Goal: Task Accomplishment & Management: Manage account settings

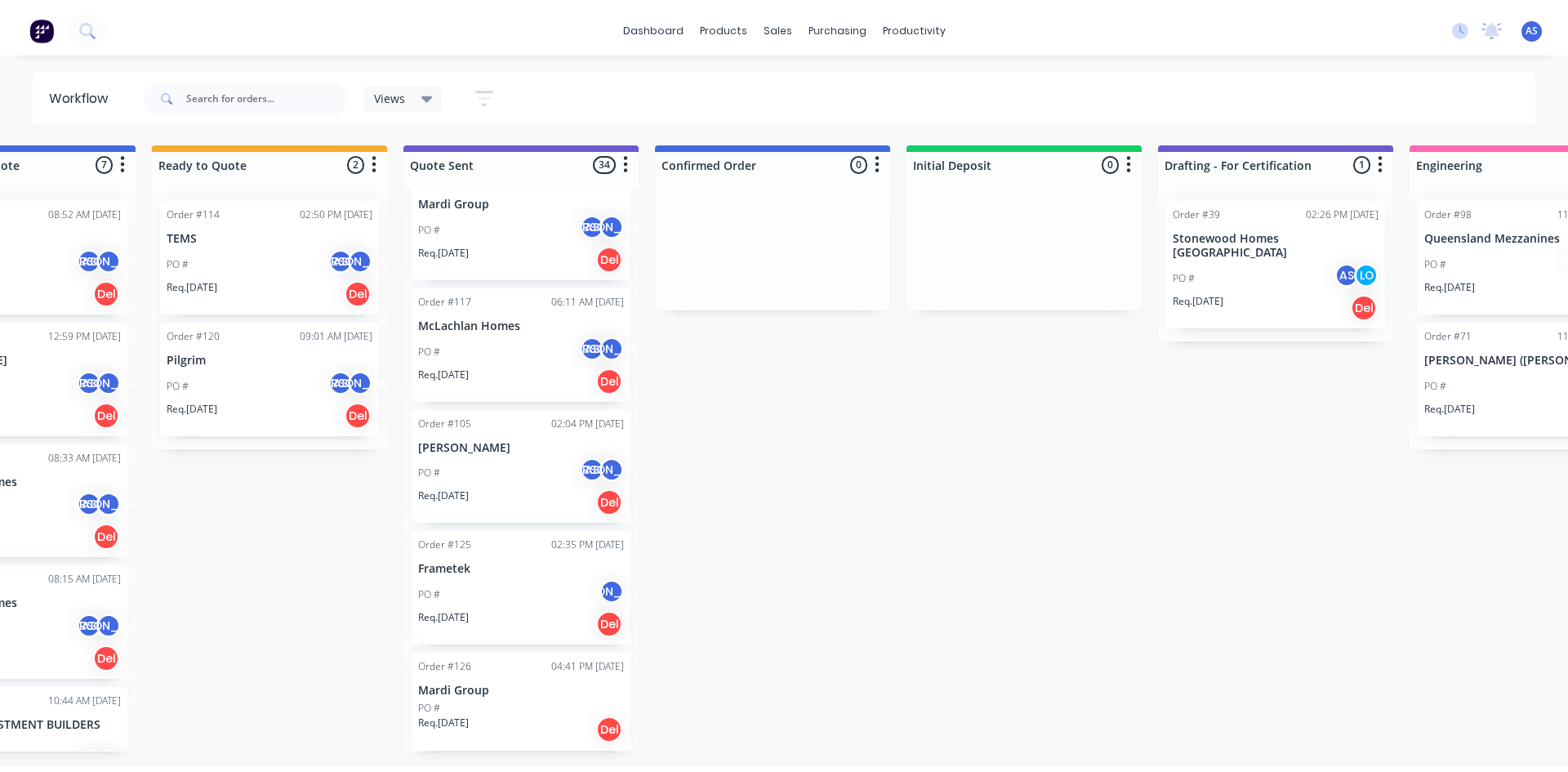
scroll to position [0, 215]
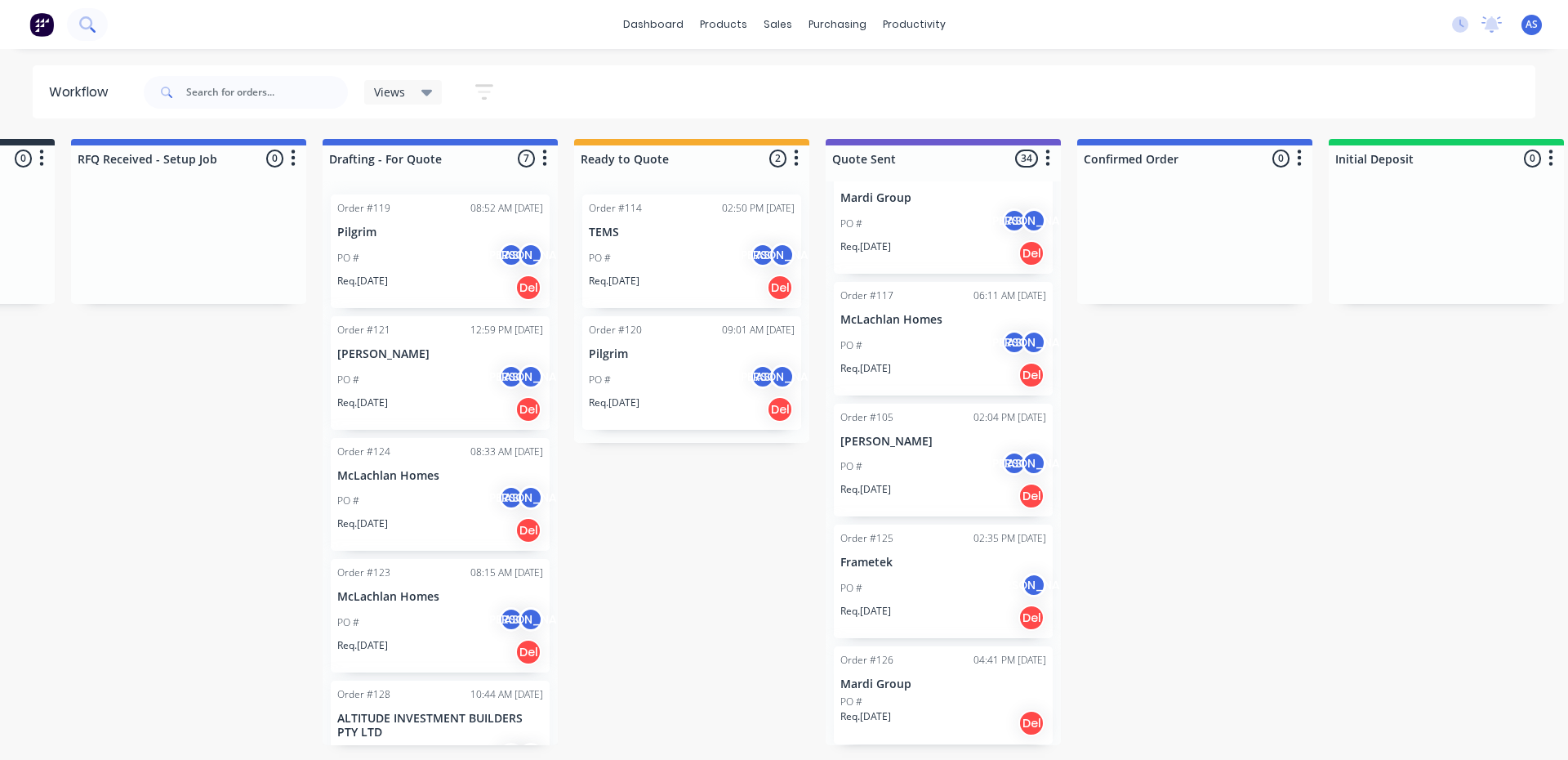
click at [87, 25] on icon at bounding box center [86, 24] width 16 height 16
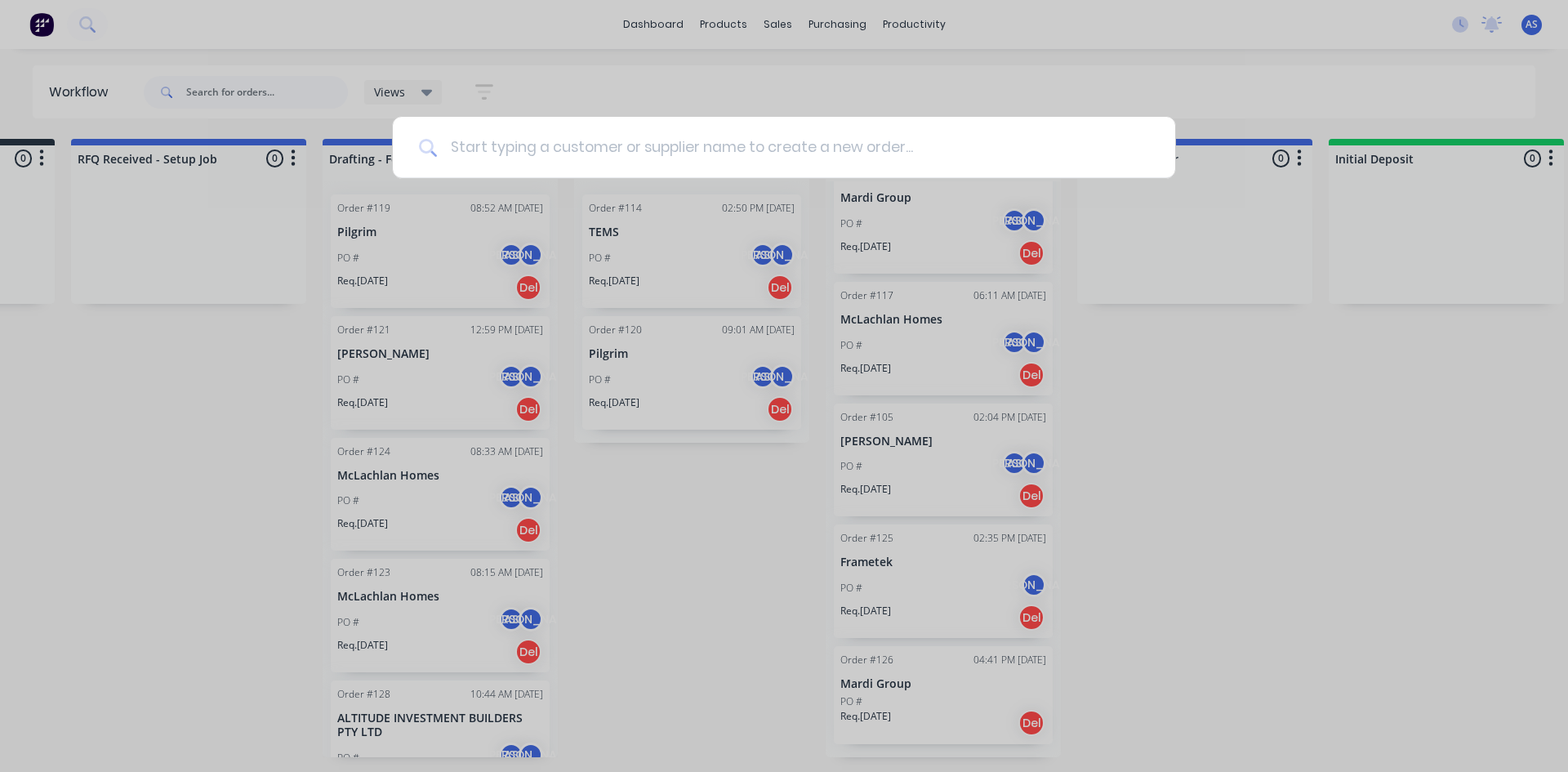
click at [529, 147] on input at bounding box center [793, 148] width 713 height 61
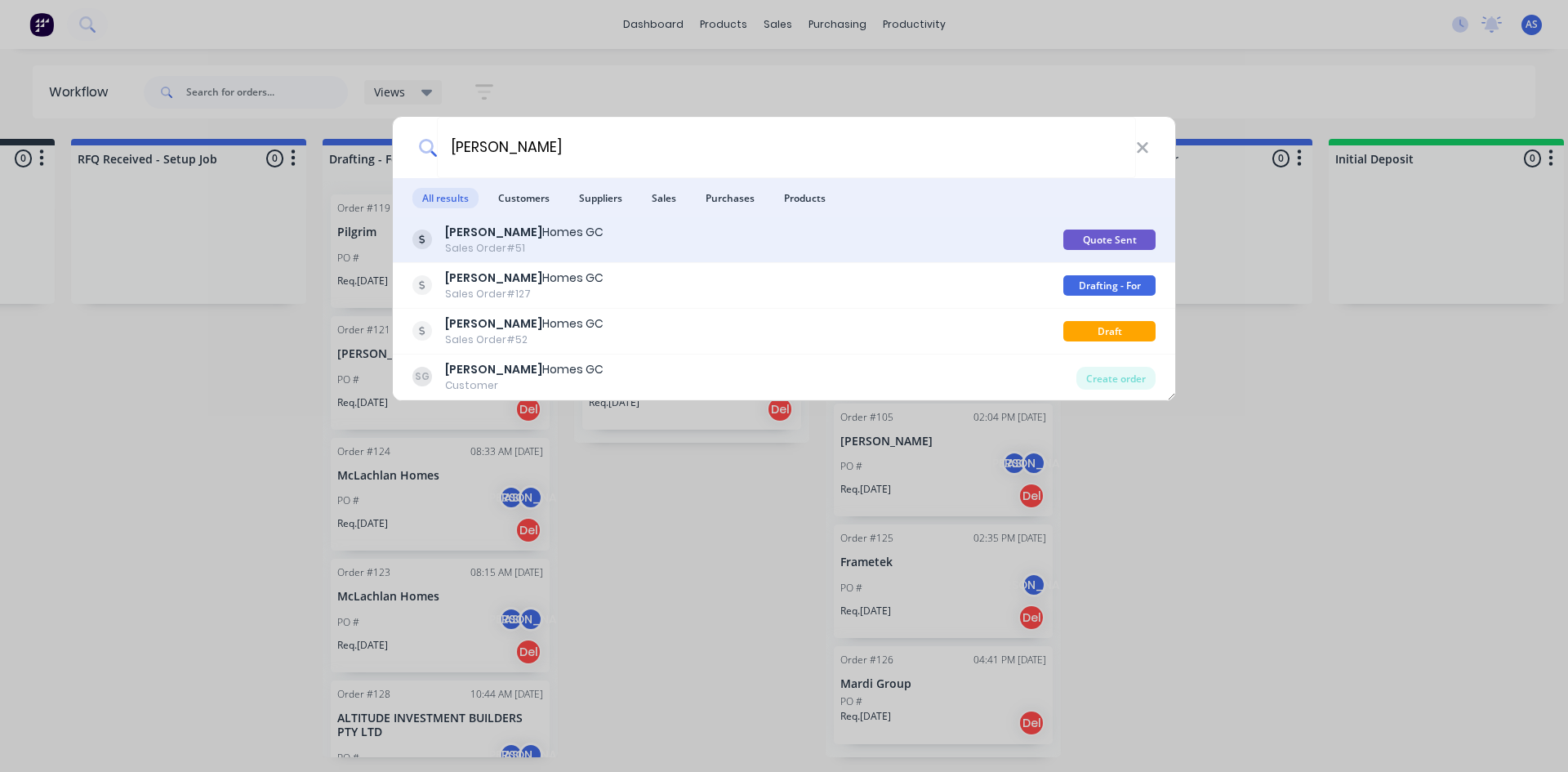
type input "stroud"
click at [505, 234] on div "Stroud Homes GC" at bounding box center [524, 232] width 159 height 17
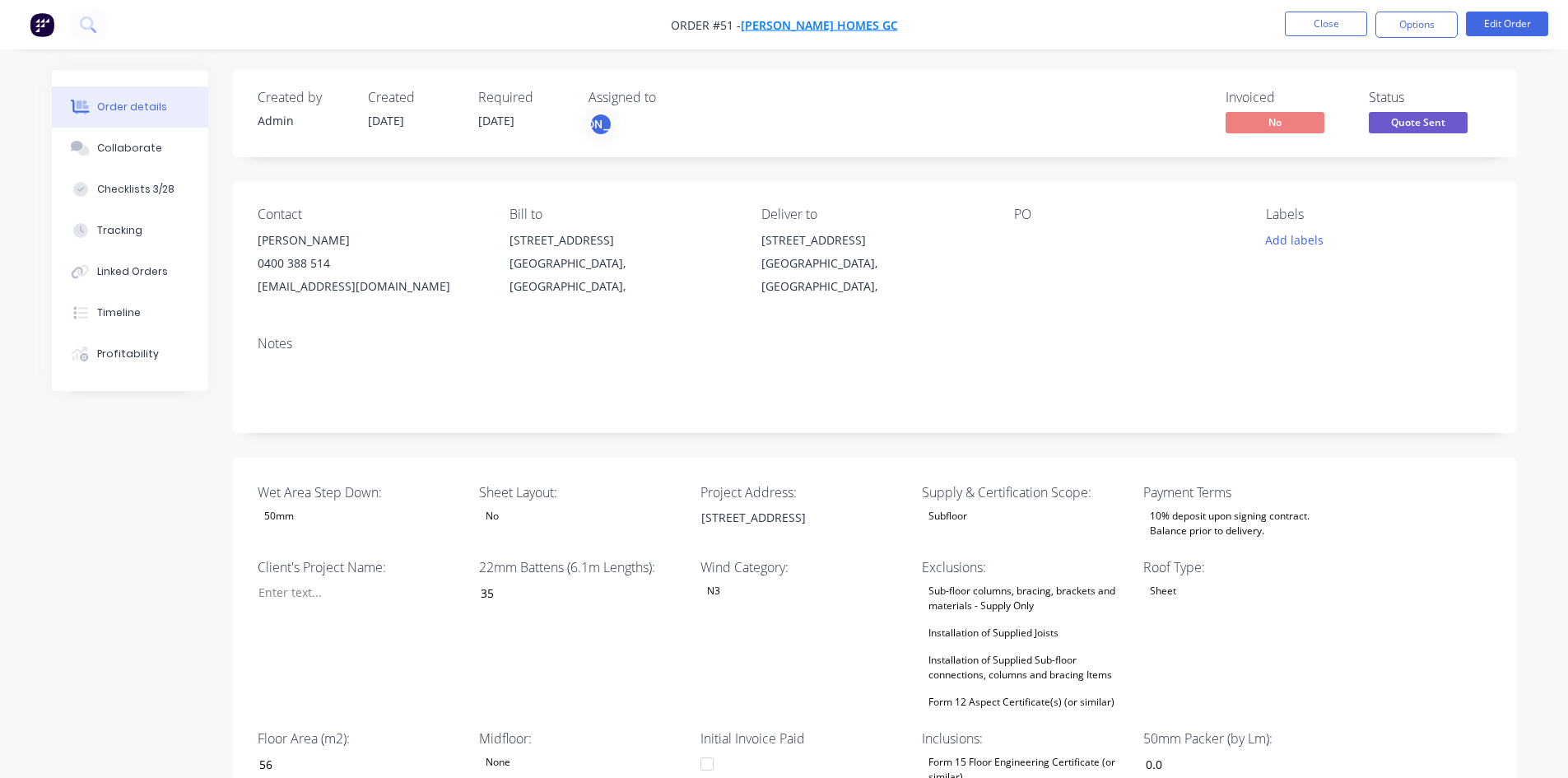
click at [808, 20] on span "[PERSON_NAME] Homes GC" at bounding box center [819, 24] width 157 height 16
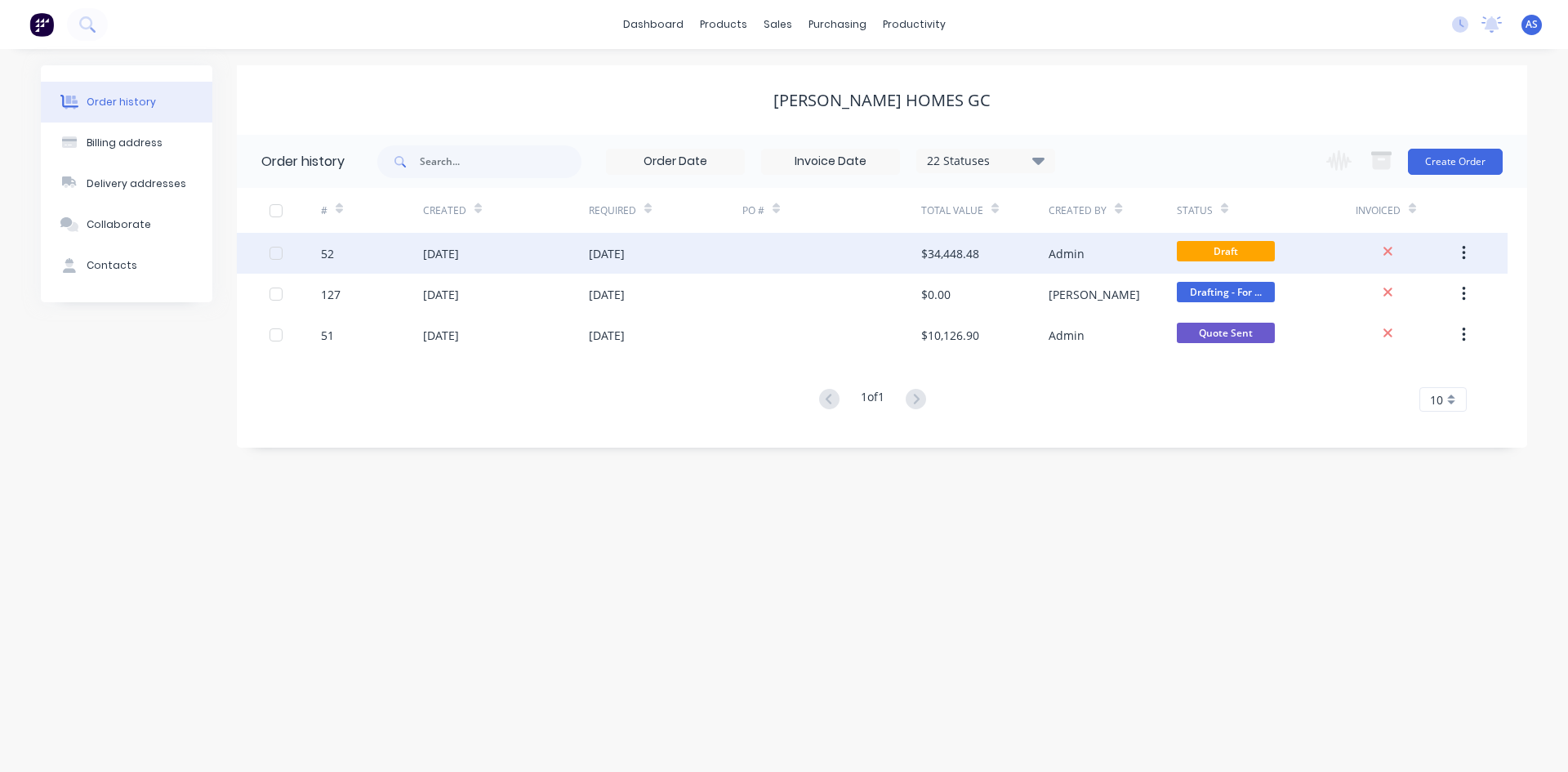
click at [721, 258] on div "21 Aug 2025" at bounding box center [665, 253] width 153 height 41
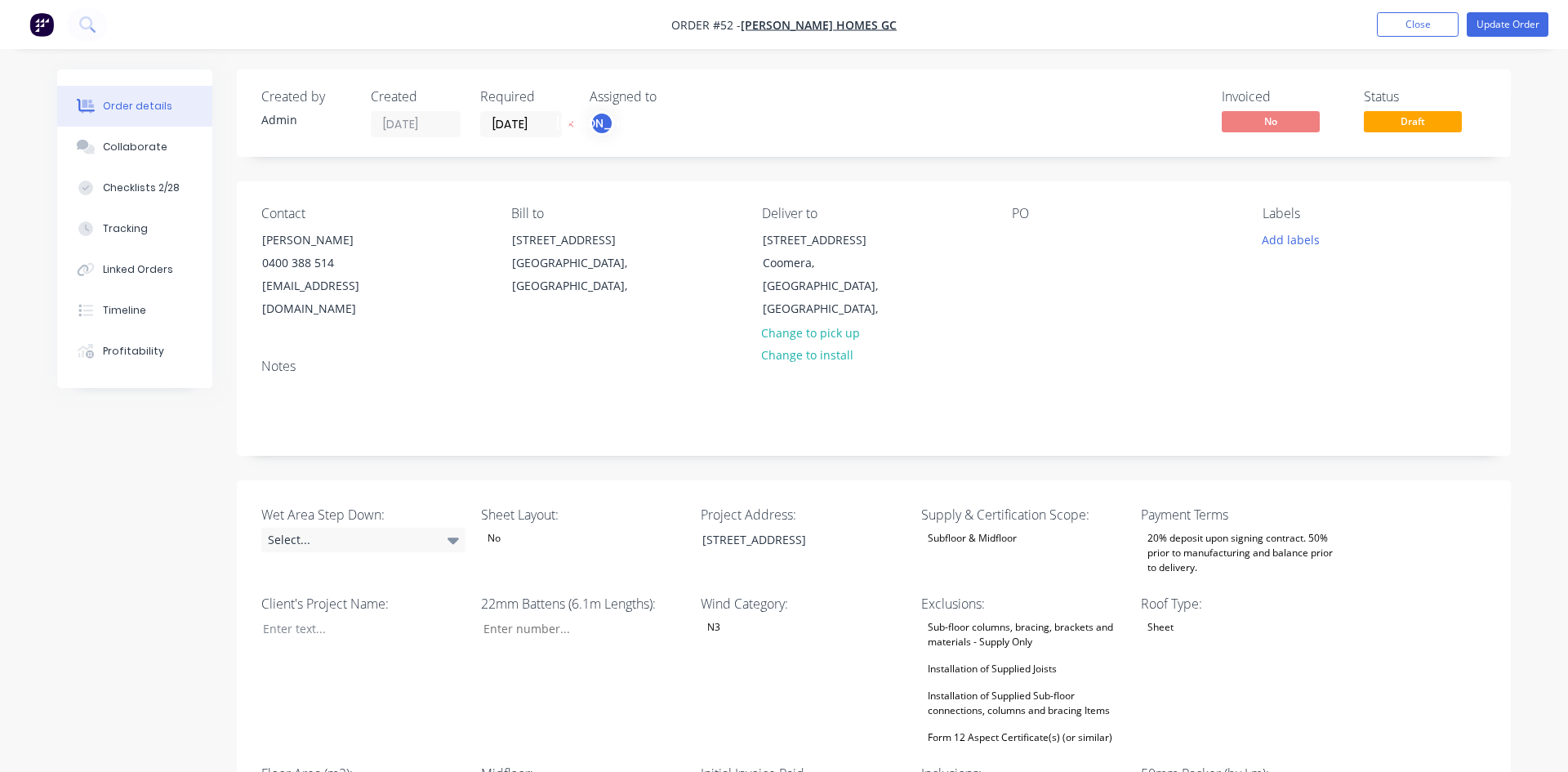
type input "16"
type input "354"
type input "5.0"
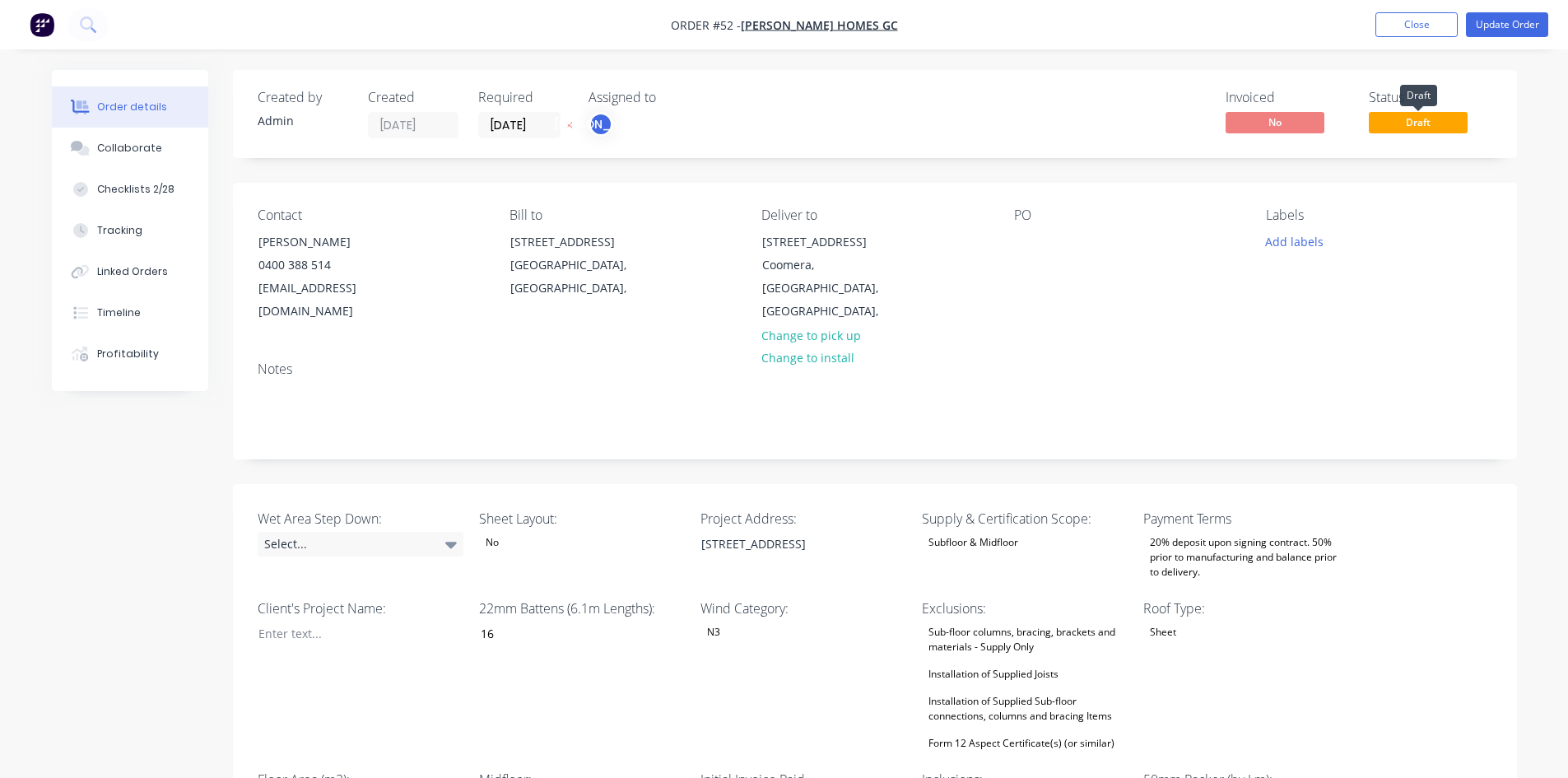
click at [1431, 130] on span "Draft" at bounding box center [1418, 122] width 99 height 21
click at [1474, 28] on button "Update Order" at bounding box center [1507, 24] width 82 height 24
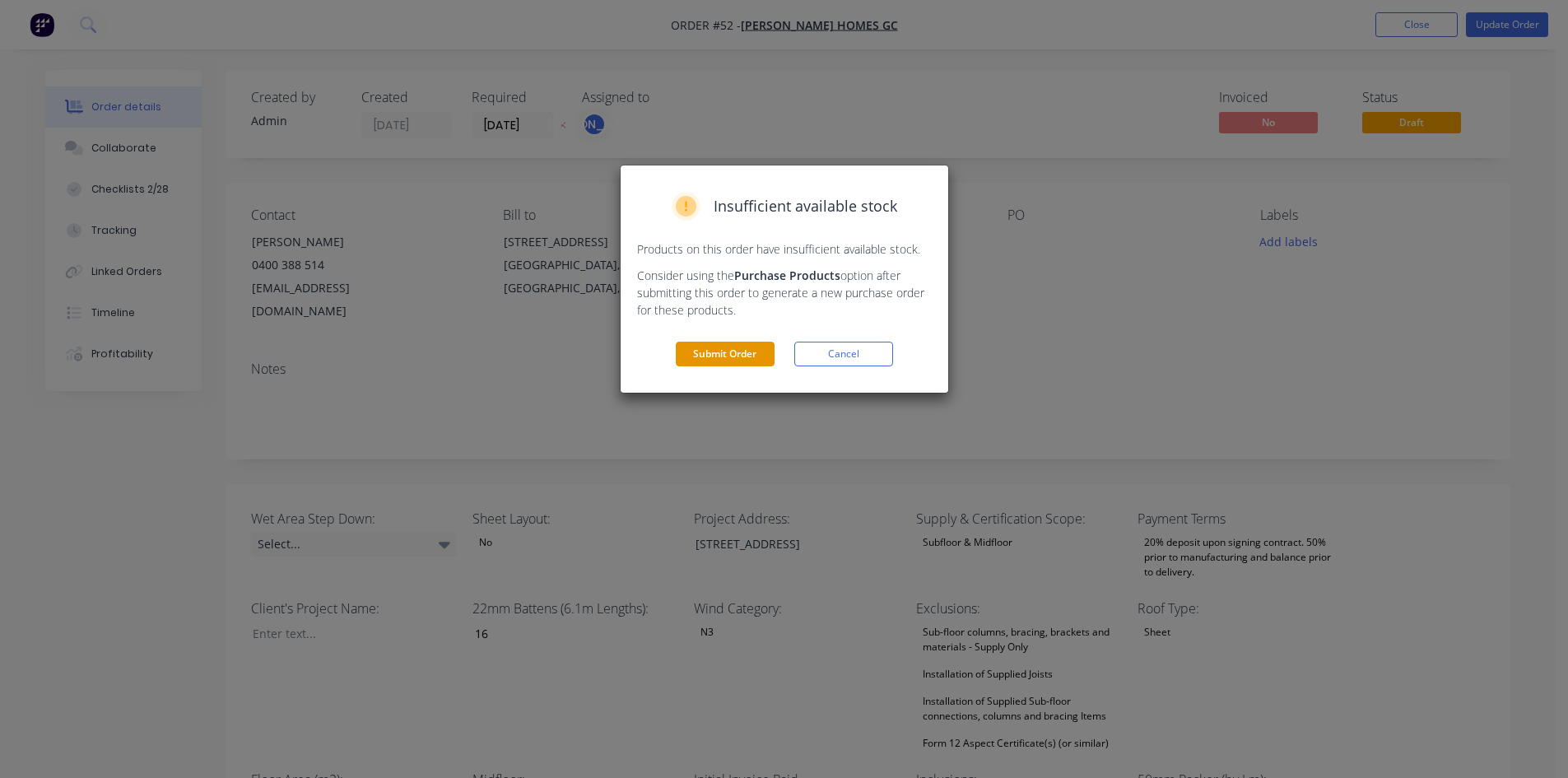
click at [683, 361] on button "Submit Order" at bounding box center [726, 353] width 99 height 24
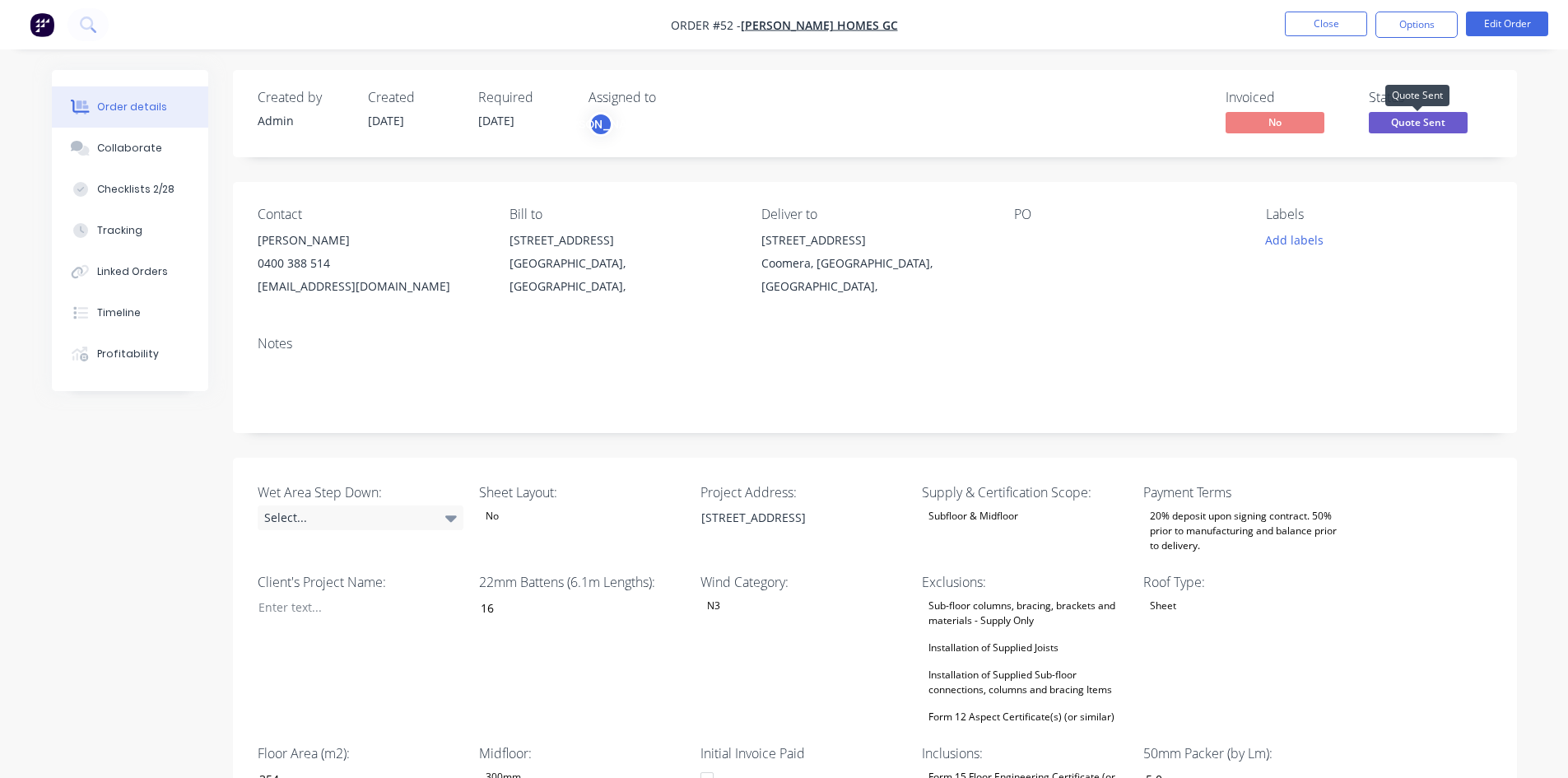
click at [1429, 113] on span "Quote Sent" at bounding box center [1418, 122] width 99 height 21
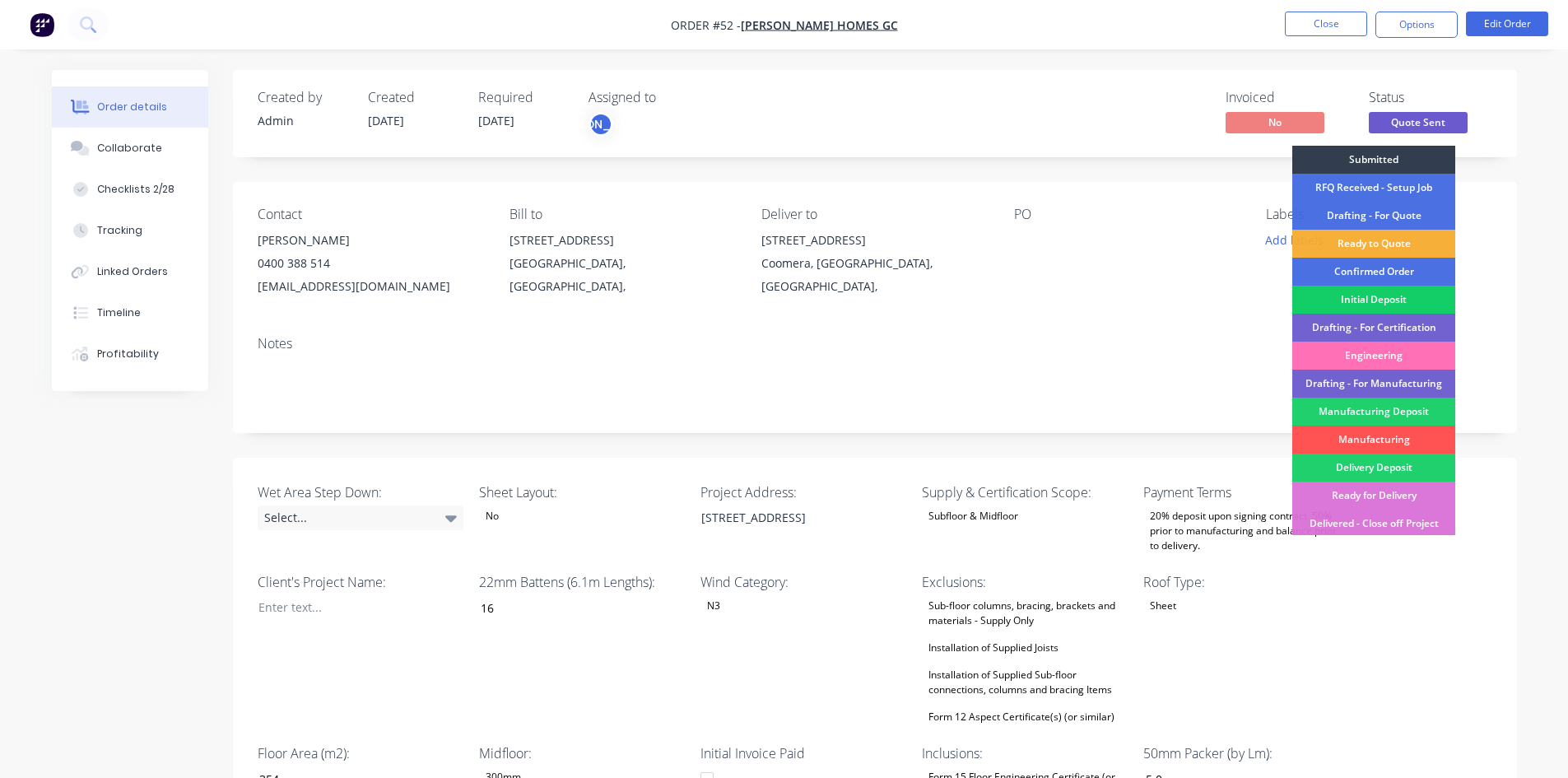
click at [1345, 302] on div "Initial Deposit" at bounding box center [1374, 299] width 163 height 28
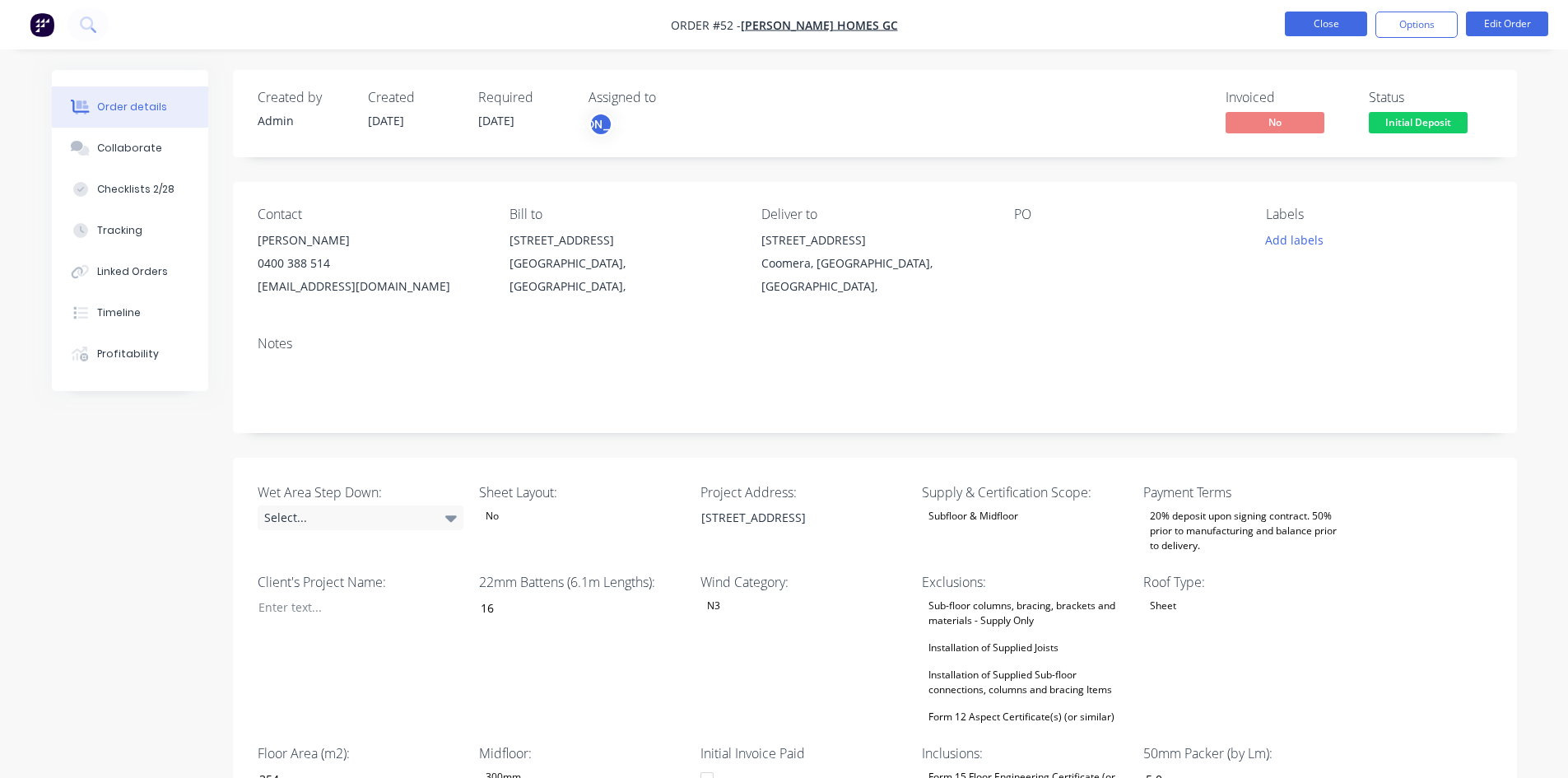
click at [1314, 22] on button "Close" at bounding box center [1326, 23] width 82 height 24
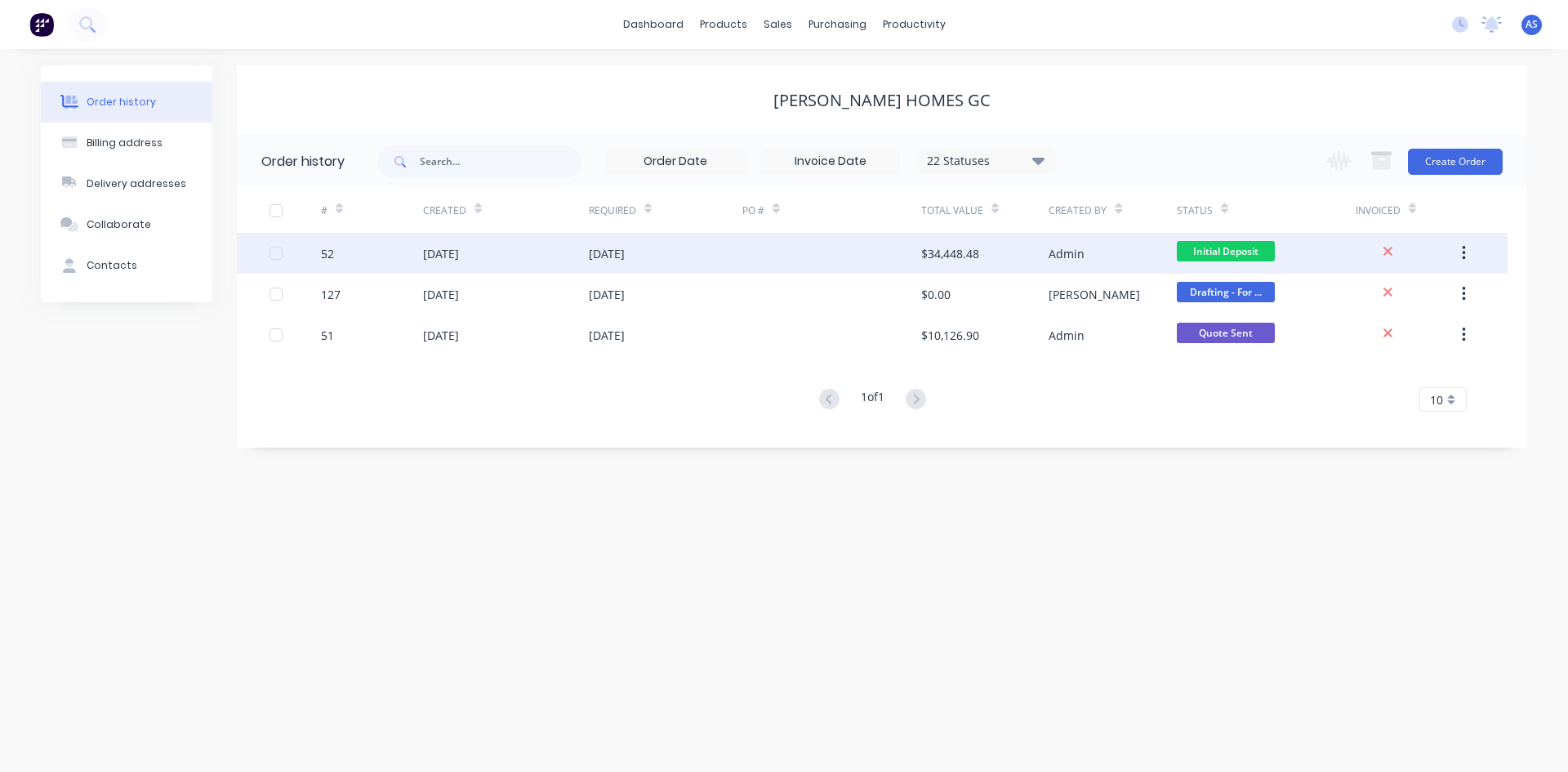
click at [333, 249] on div "52" at bounding box center [328, 253] width 13 height 17
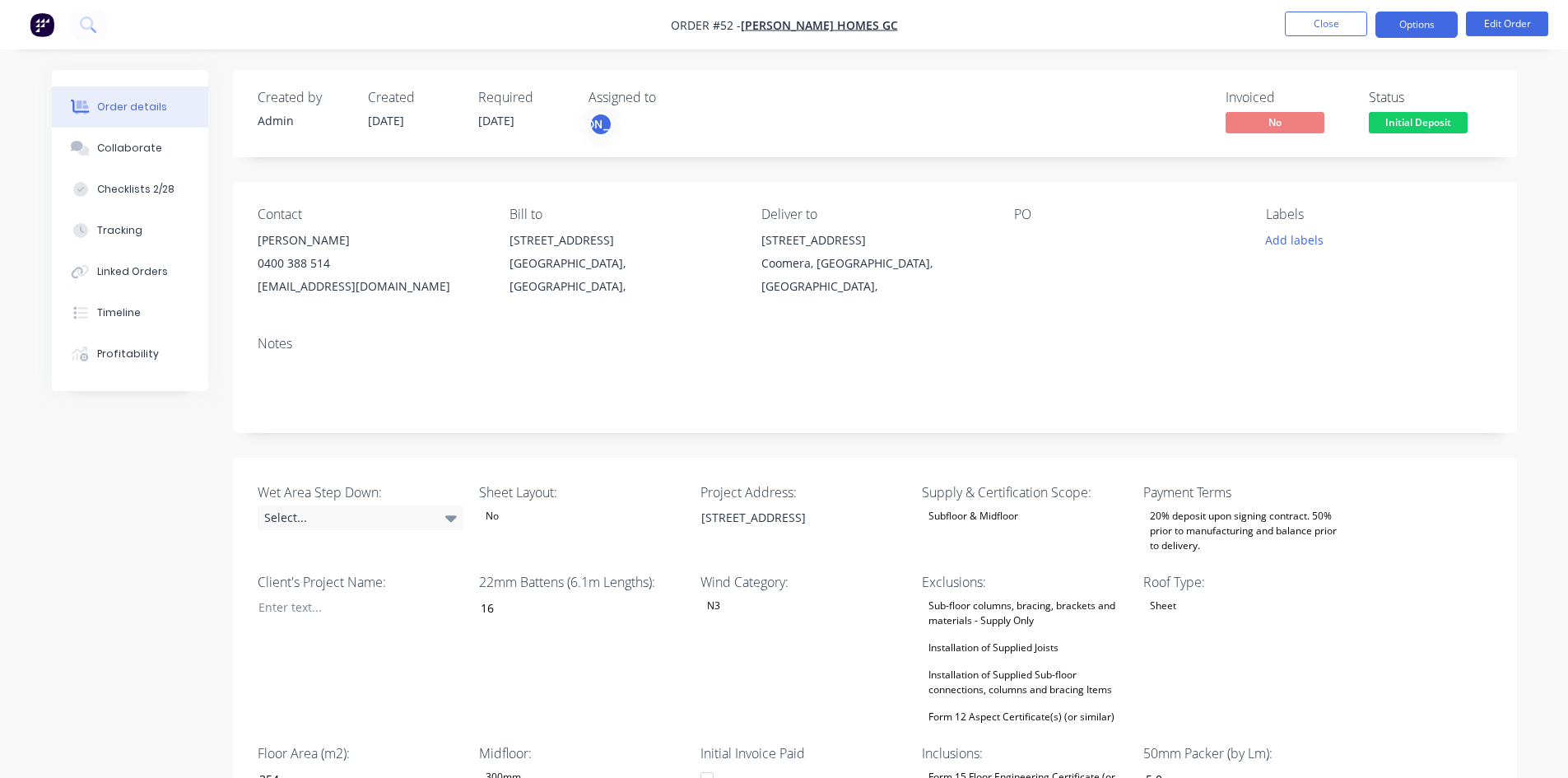
click at [1433, 22] on button "Options" at bounding box center [1417, 24] width 82 height 26
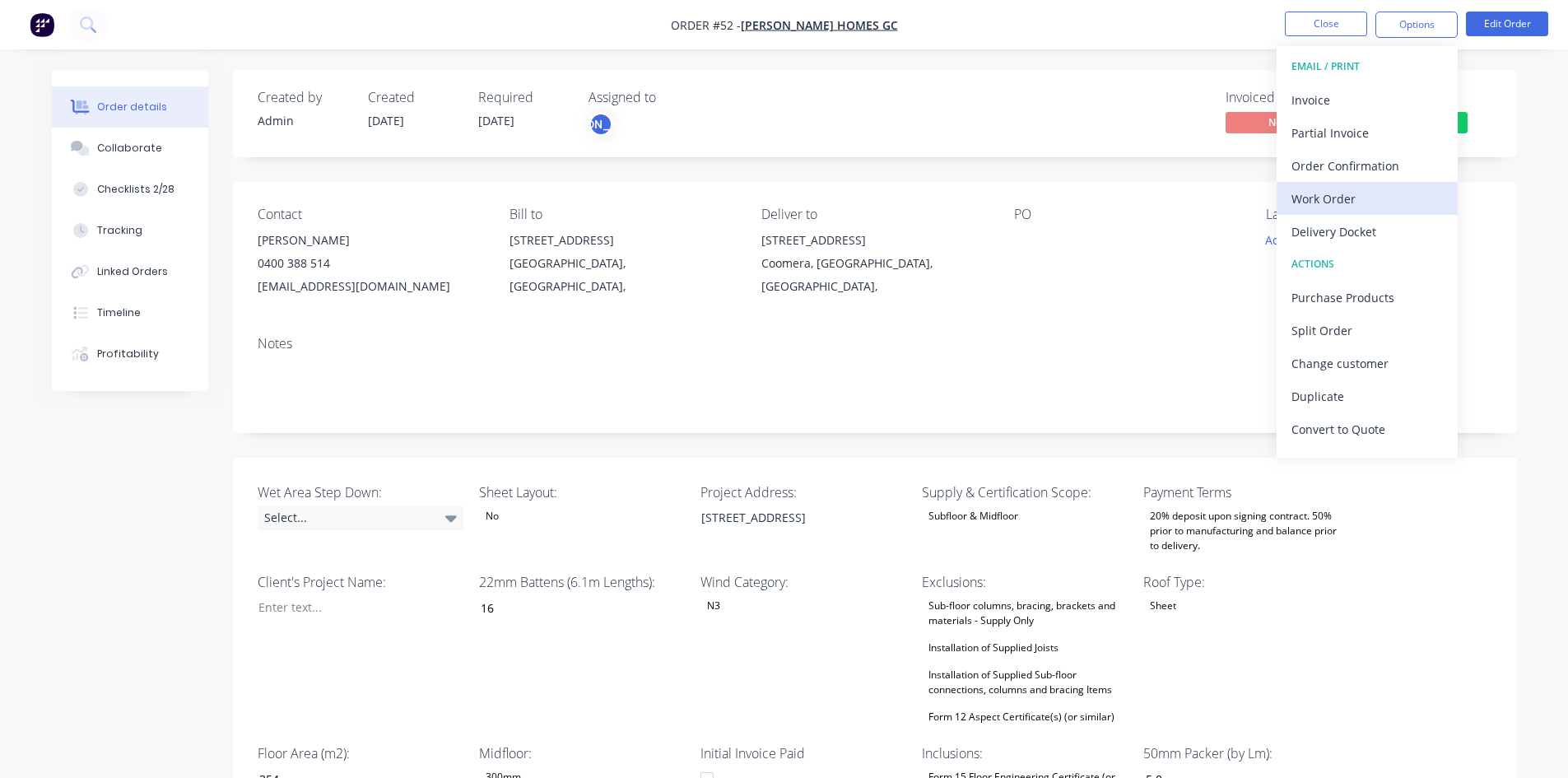
click at [1344, 203] on div "Work Order" at bounding box center [1367, 199] width 151 height 24
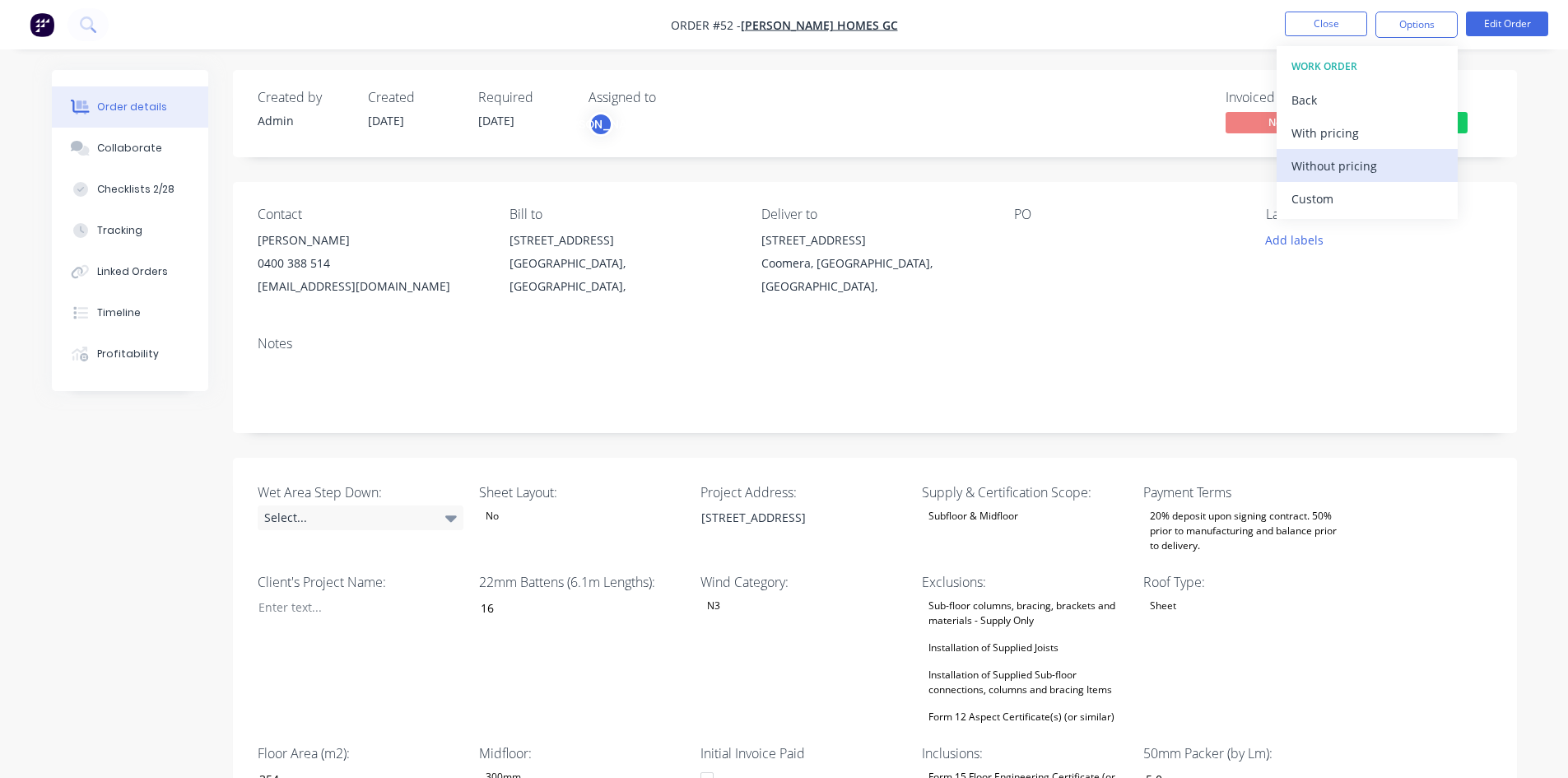
click at [1342, 169] on div "Without pricing" at bounding box center [1367, 166] width 151 height 24
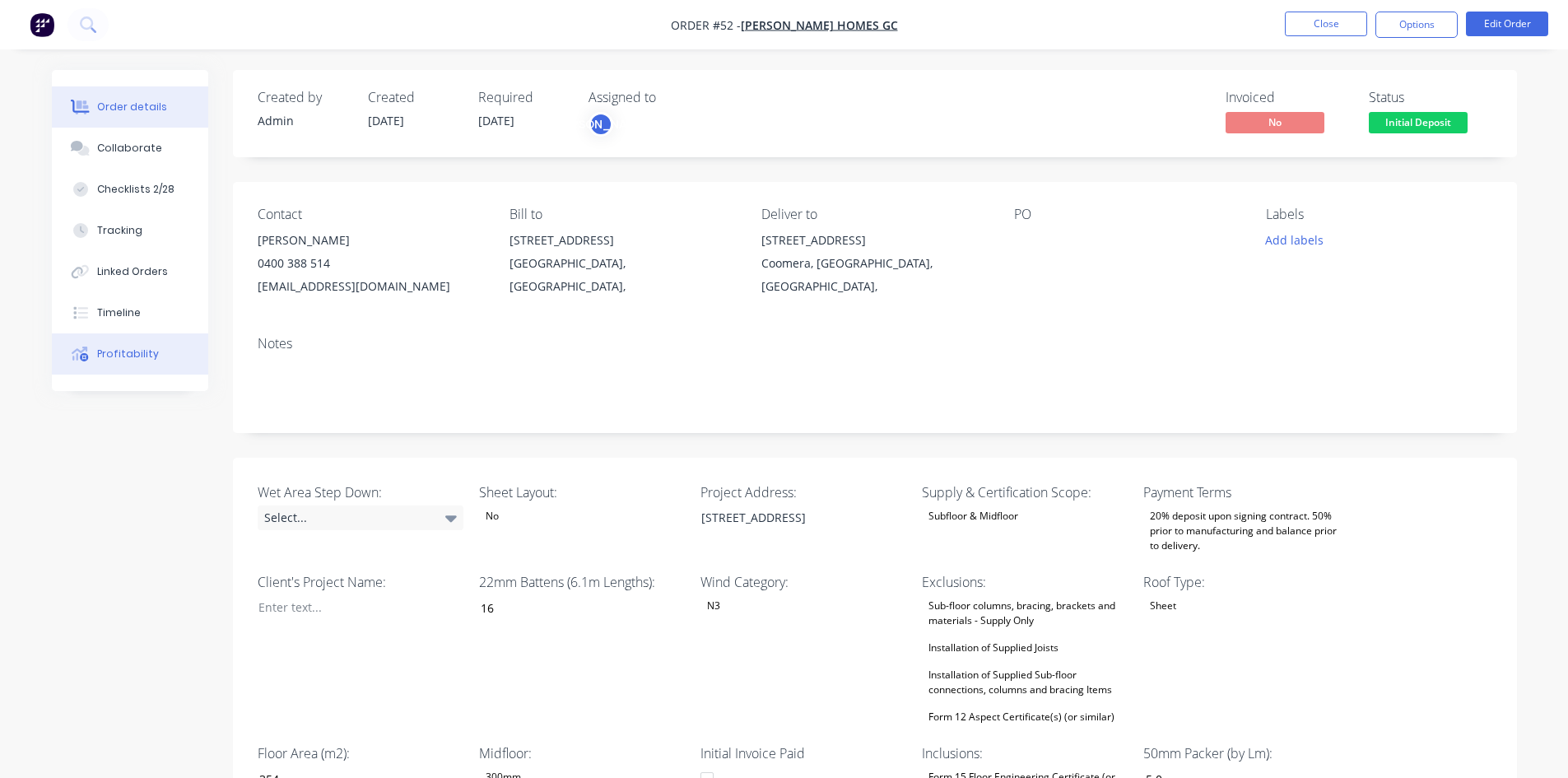
click at [129, 350] on div "Profitability" at bounding box center [128, 354] width 62 height 15
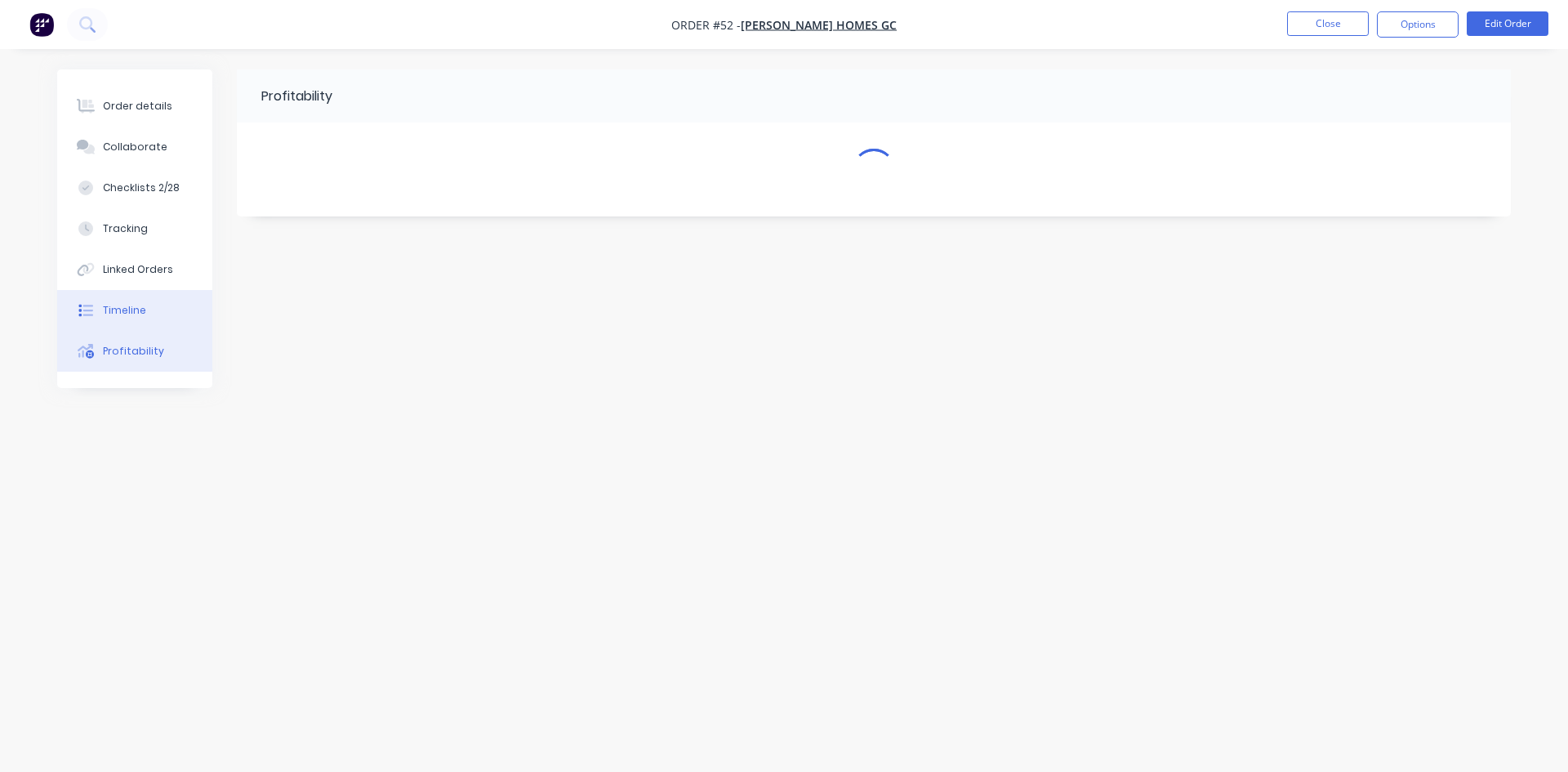
click at [139, 313] on div "Timeline" at bounding box center [124, 311] width 44 height 15
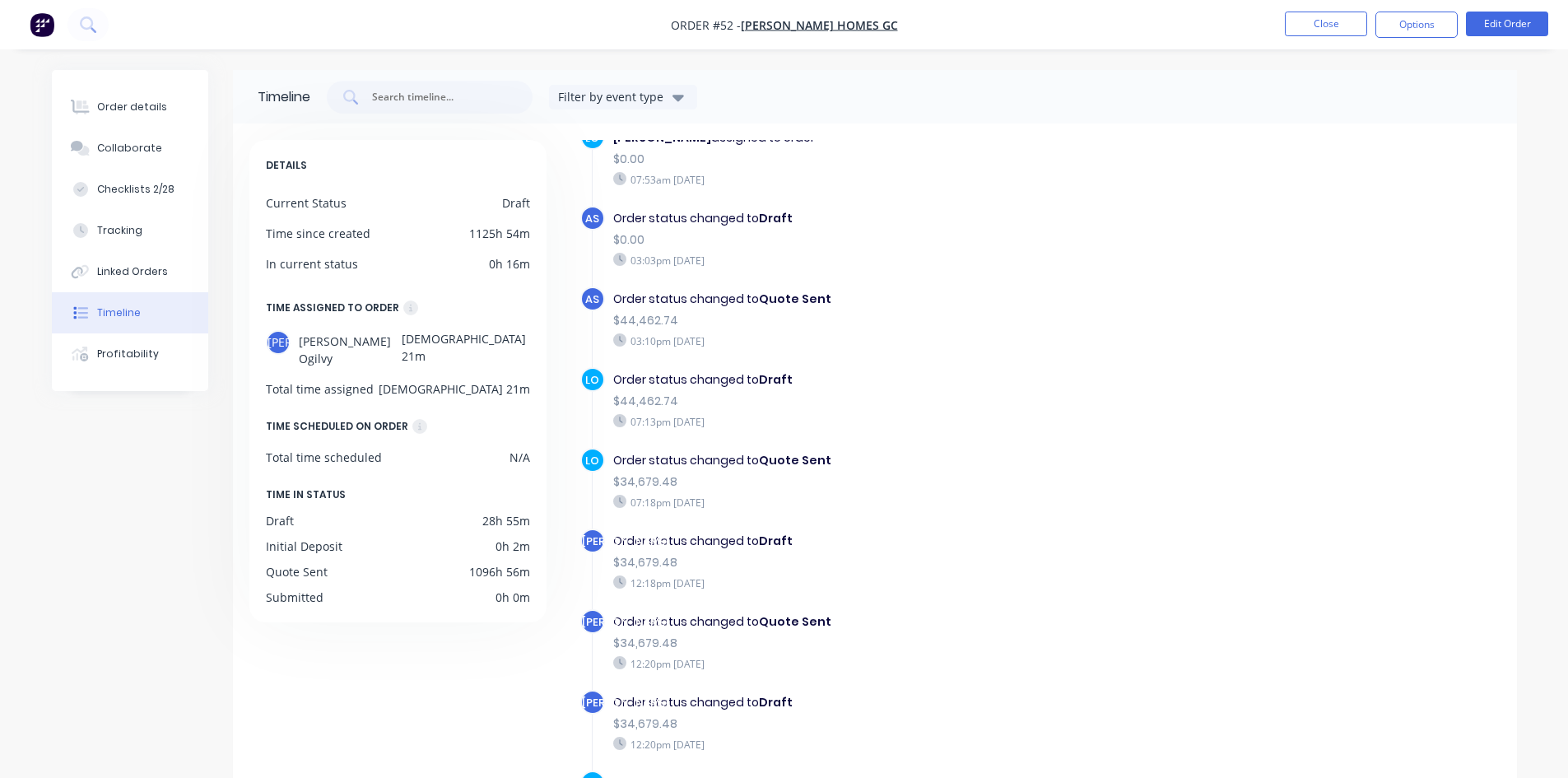
scroll to position [329, 0]
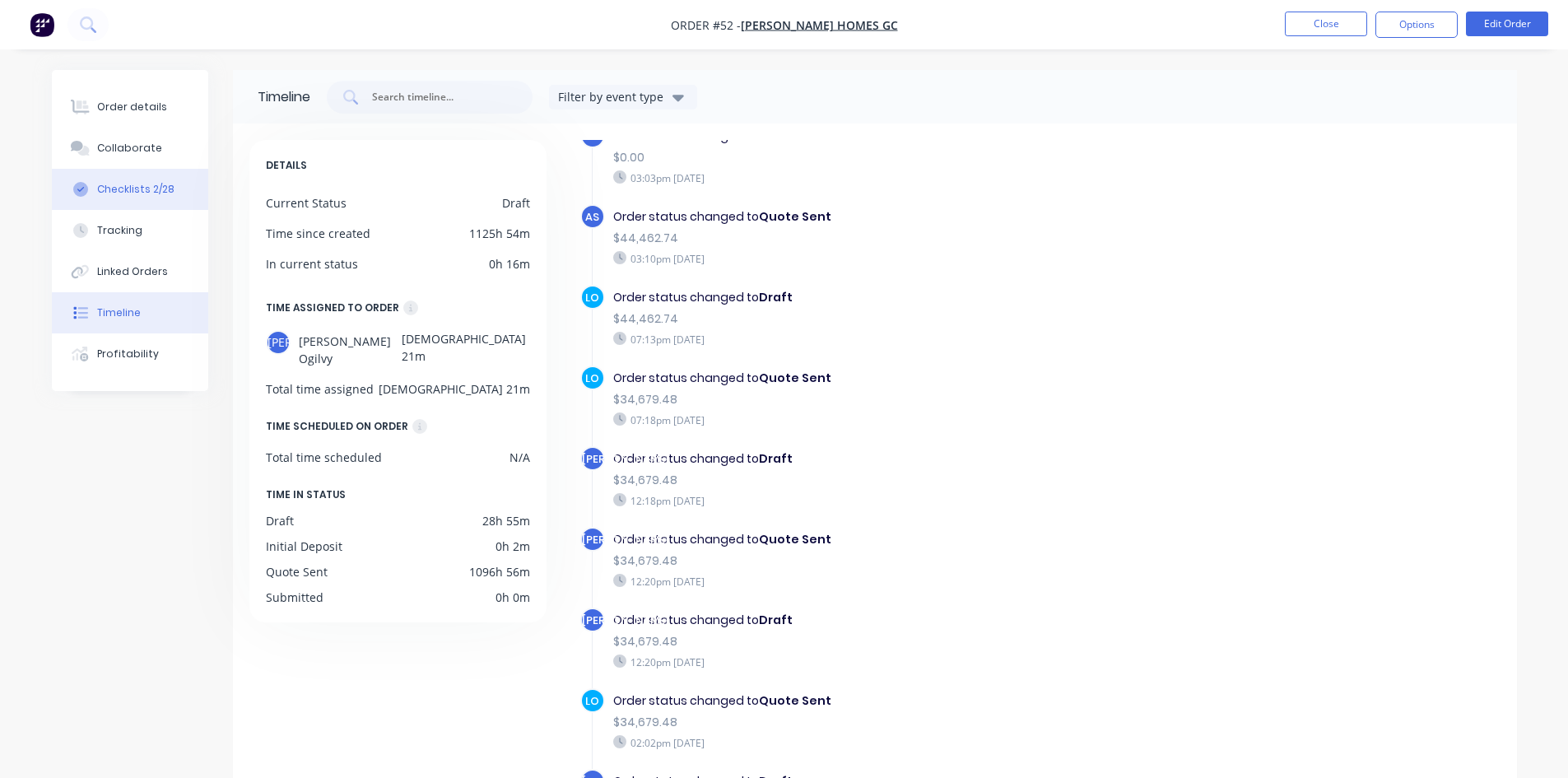
click at [144, 173] on button "Checklists 2/28" at bounding box center [129, 189] width 156 height 41
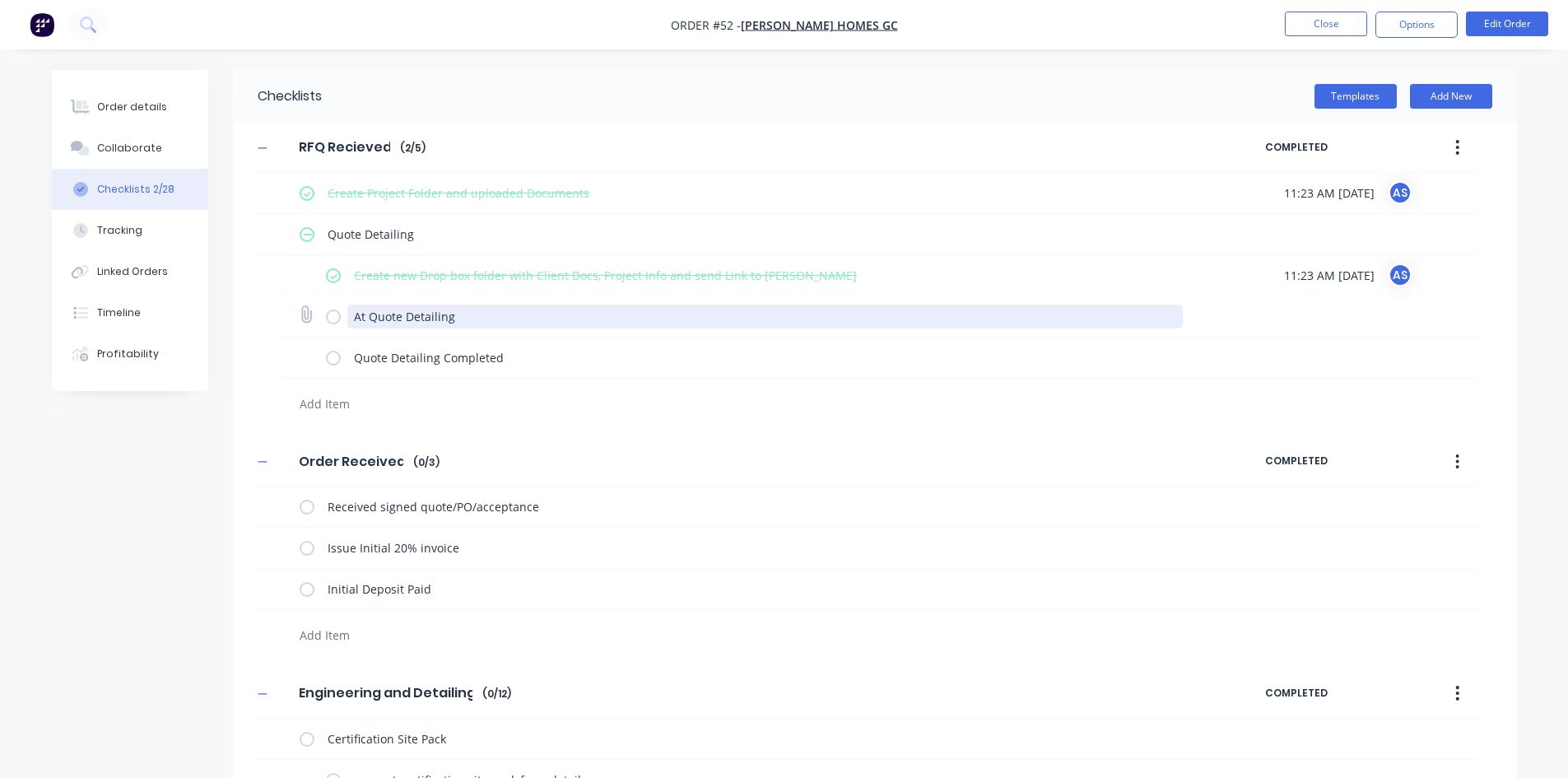
click at [367, 312] on textarea "At Quote Detailing" at bounding box center [764, 317] width 835 height 24
click at [336, 316] on label at bounding box center [334, 316] width 15 height 17
click at [0, 0] on input "checkbox" at bounding box center [0, 0] width 0 height 0
click at [327, 356] on label at bounding box center [334, 357] width 15 height 17
click at [0, 0] on input "checkbox" at bounding box center [0, 0] width 0 height 0
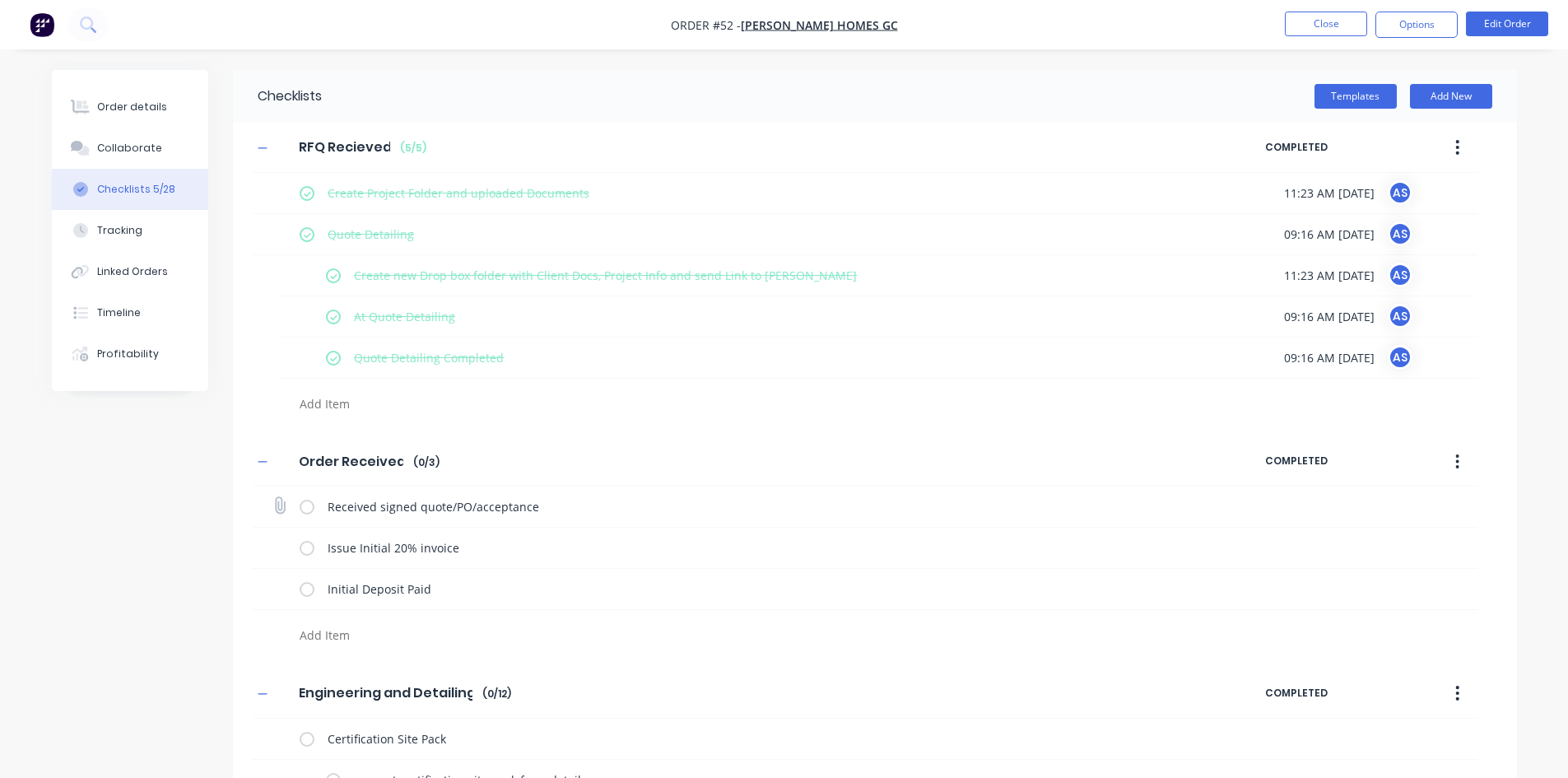
click at [310, 505] on label at bounding box center [307, 507] width 15 height 17
click at [0, 0] on input "checkbox" at bounding box center [0, 0] width 0 height 0
type textarea "x"
click at [156, 115] on button "Order details" at bounding box center [129, 107] width 156 height 41
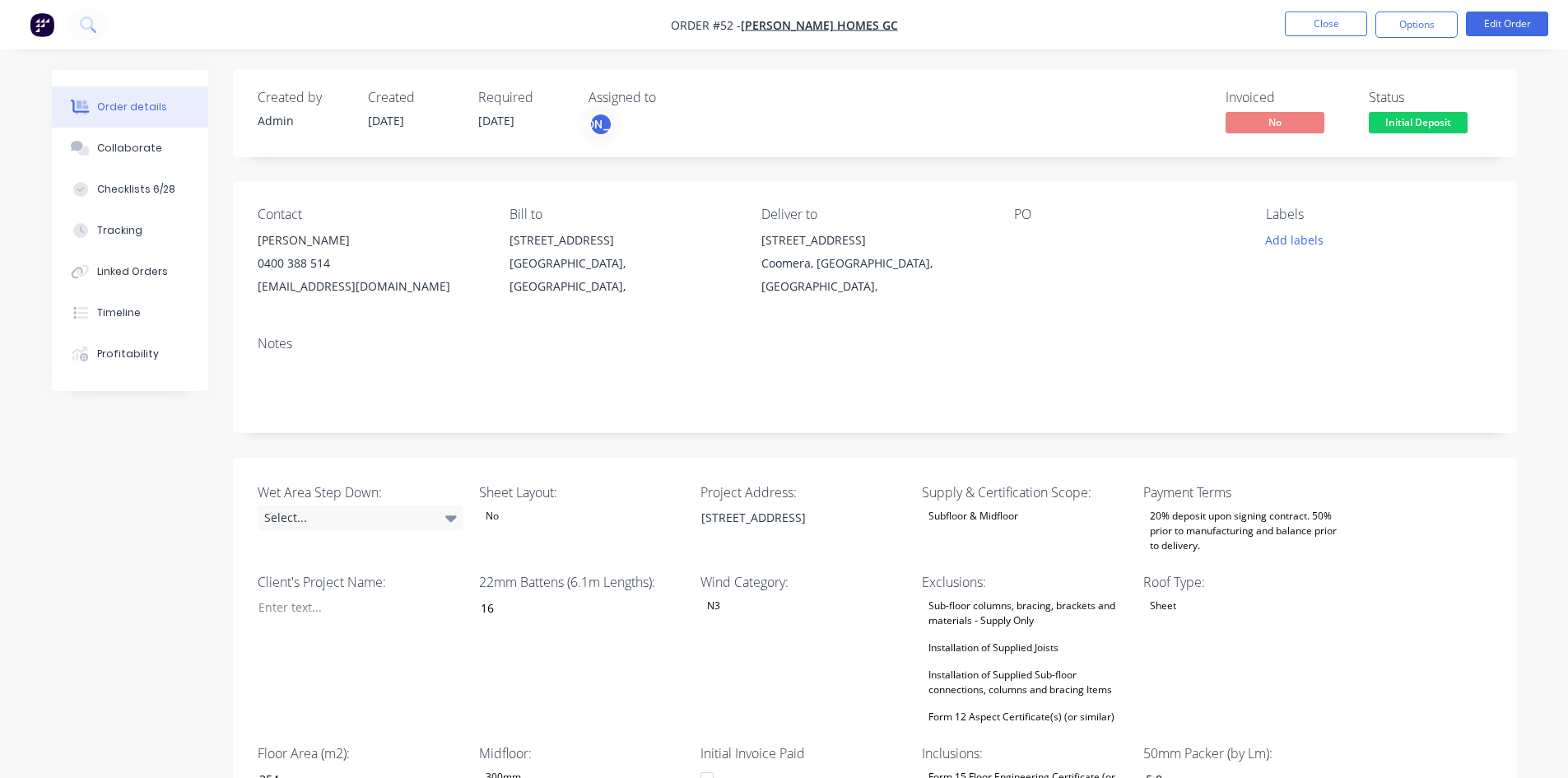
click at [986, 511] on div "Subfloor & Midfloor" at bounding box center [973, 515] width 103 height 22
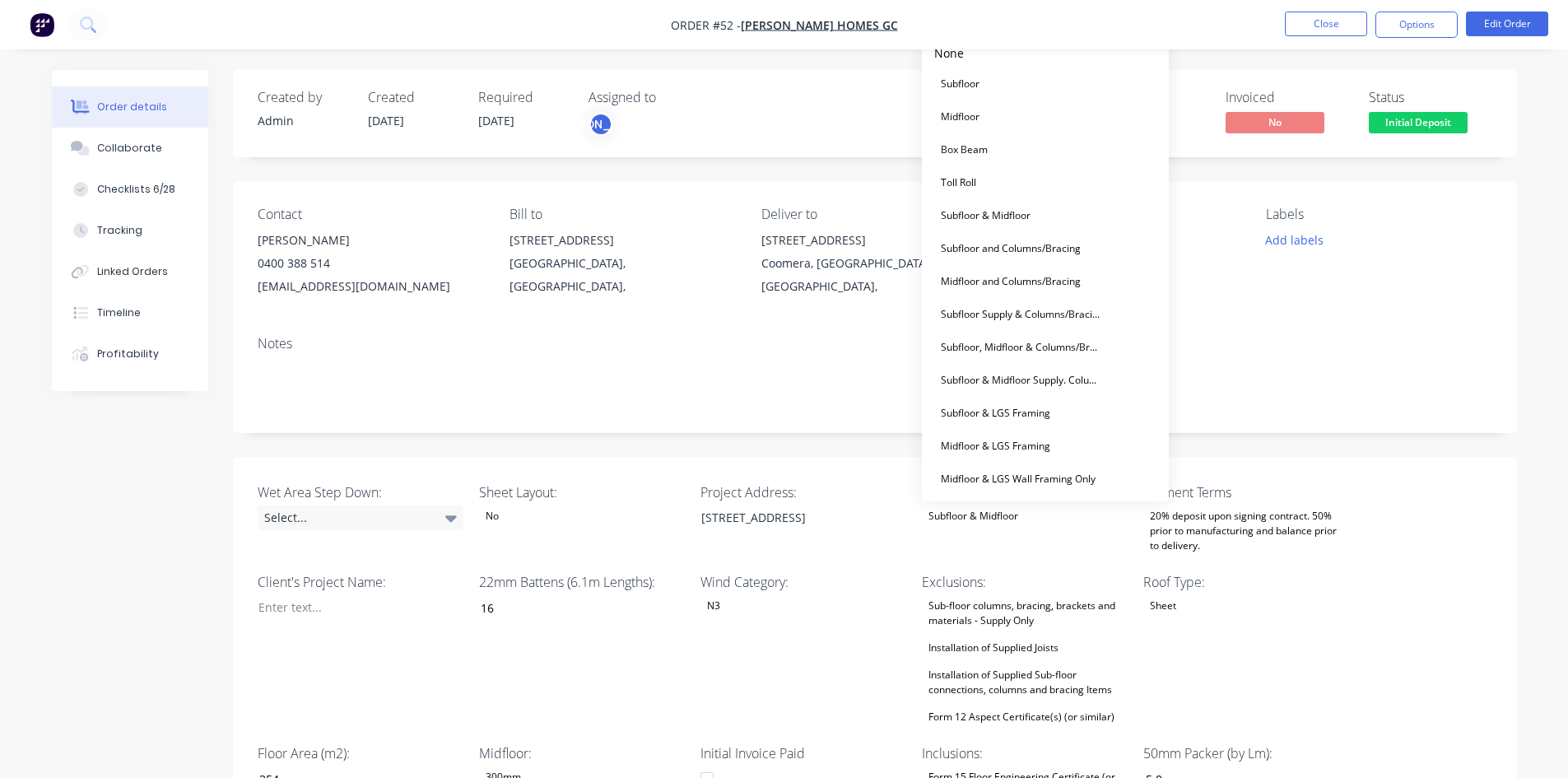
click at [986, 511] on div "Subfloor & Midfloor" at bounding box center [973, 515] width 103 height 22
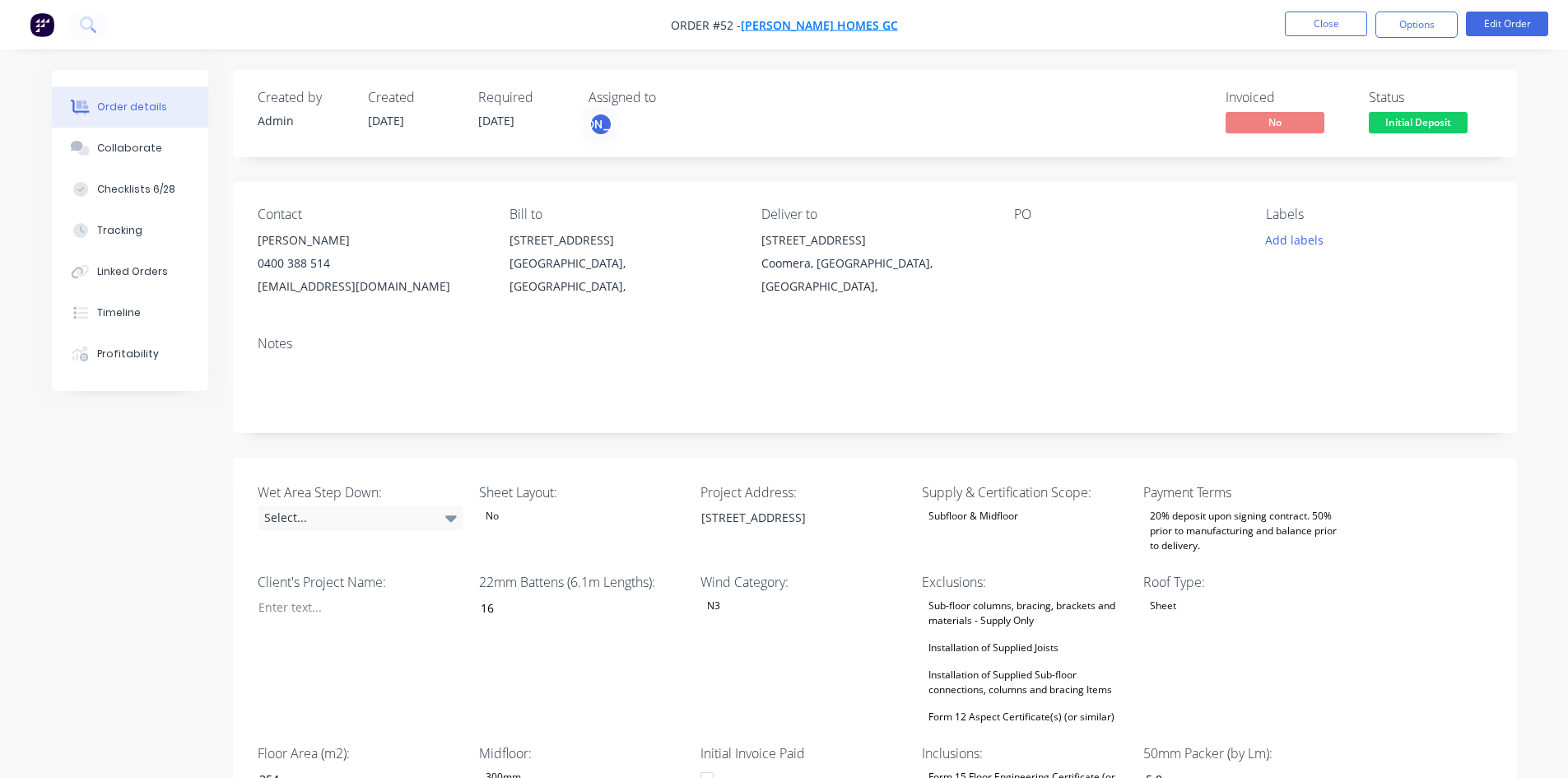
click at [817, 24] on span "[PERSON_NAME] Homes GC" at bounding box center [819, 24] width 157 height 16
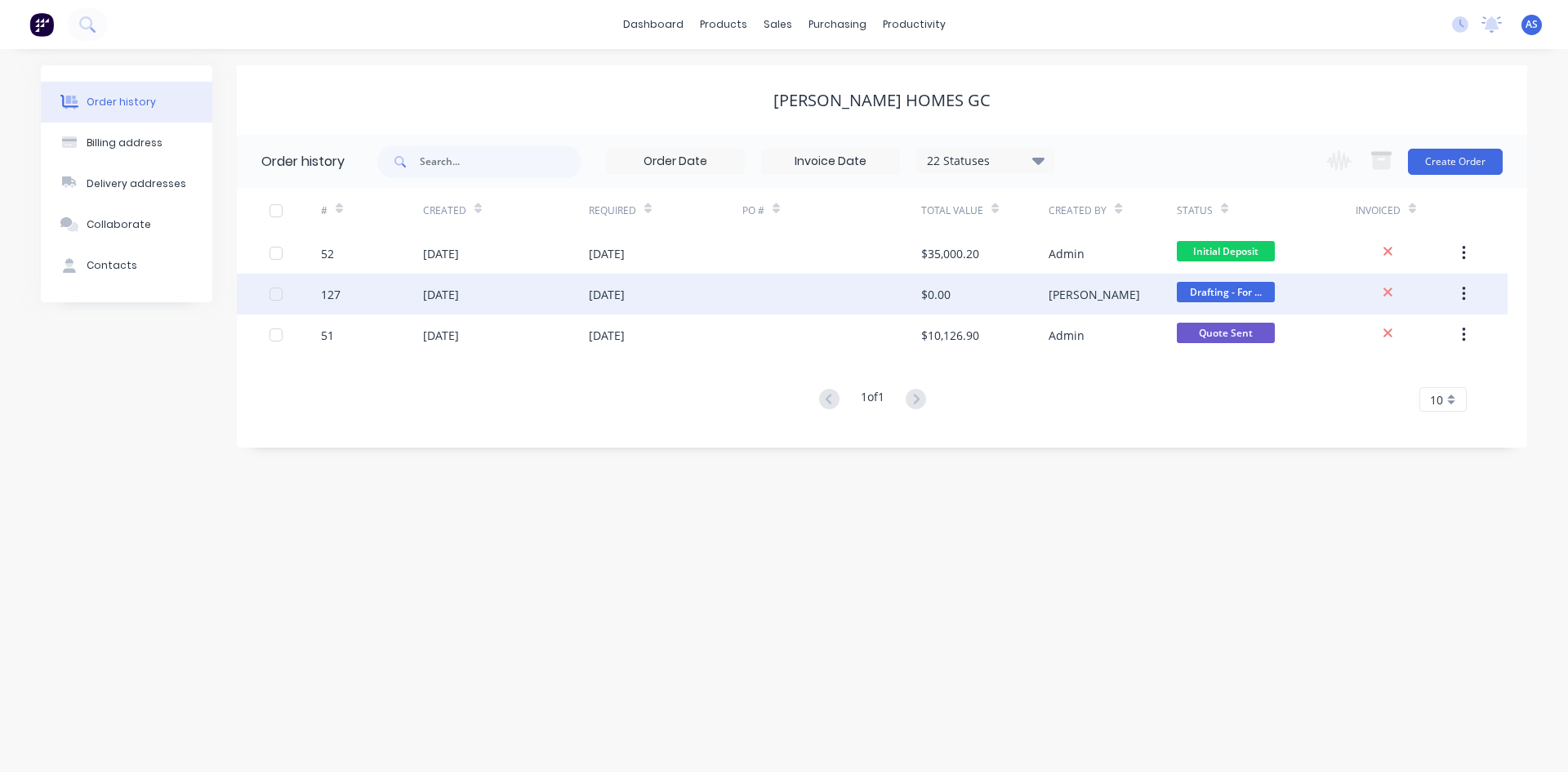
click at [448, 297] on div "02 Oct 2025" at bounding box center [441, 294] width 36 height 17
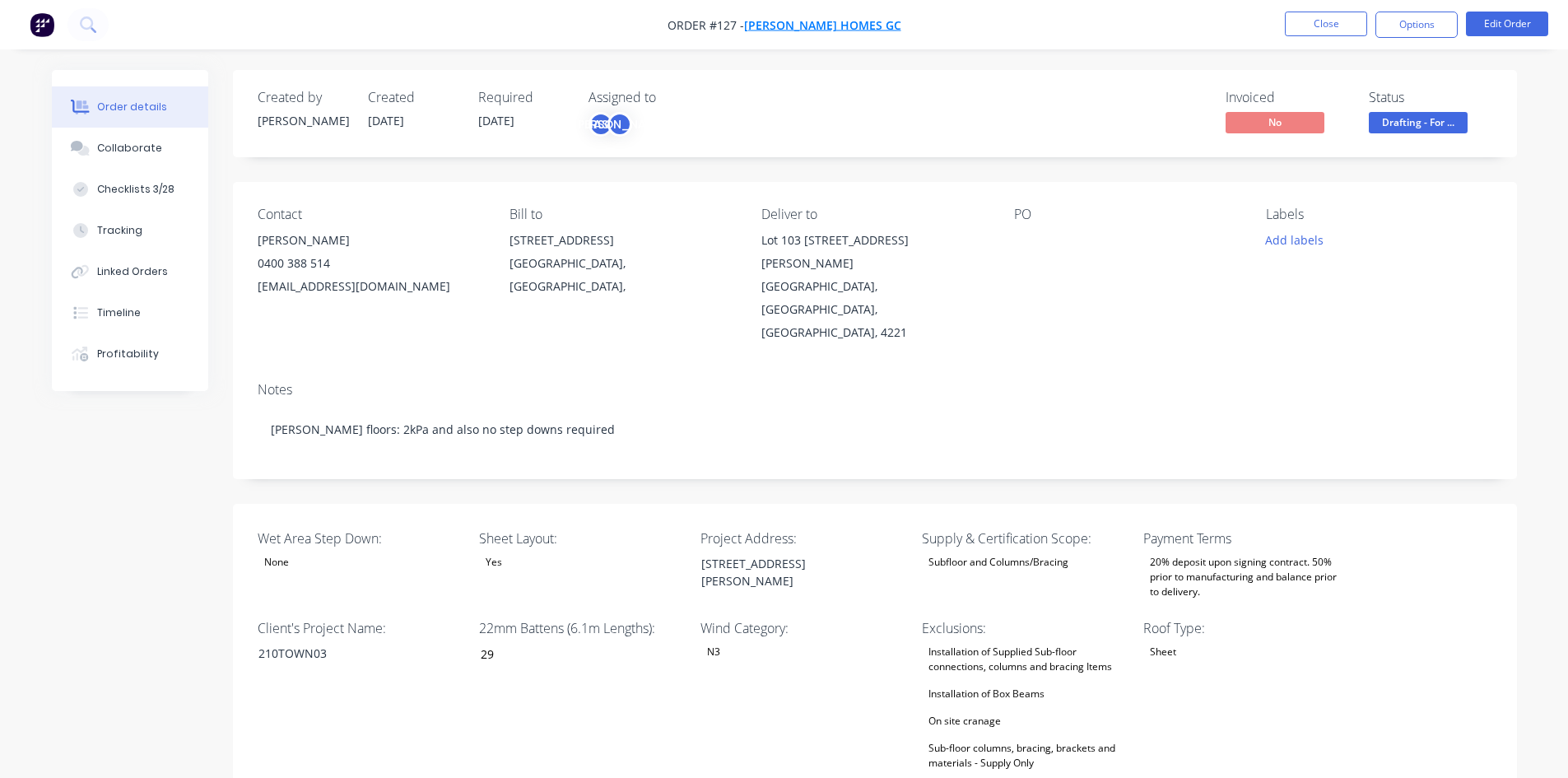
click at [811, 30] on span "[PERSON_NAME] Homes GC" at bounding box center [823, 24] width 157 height 16
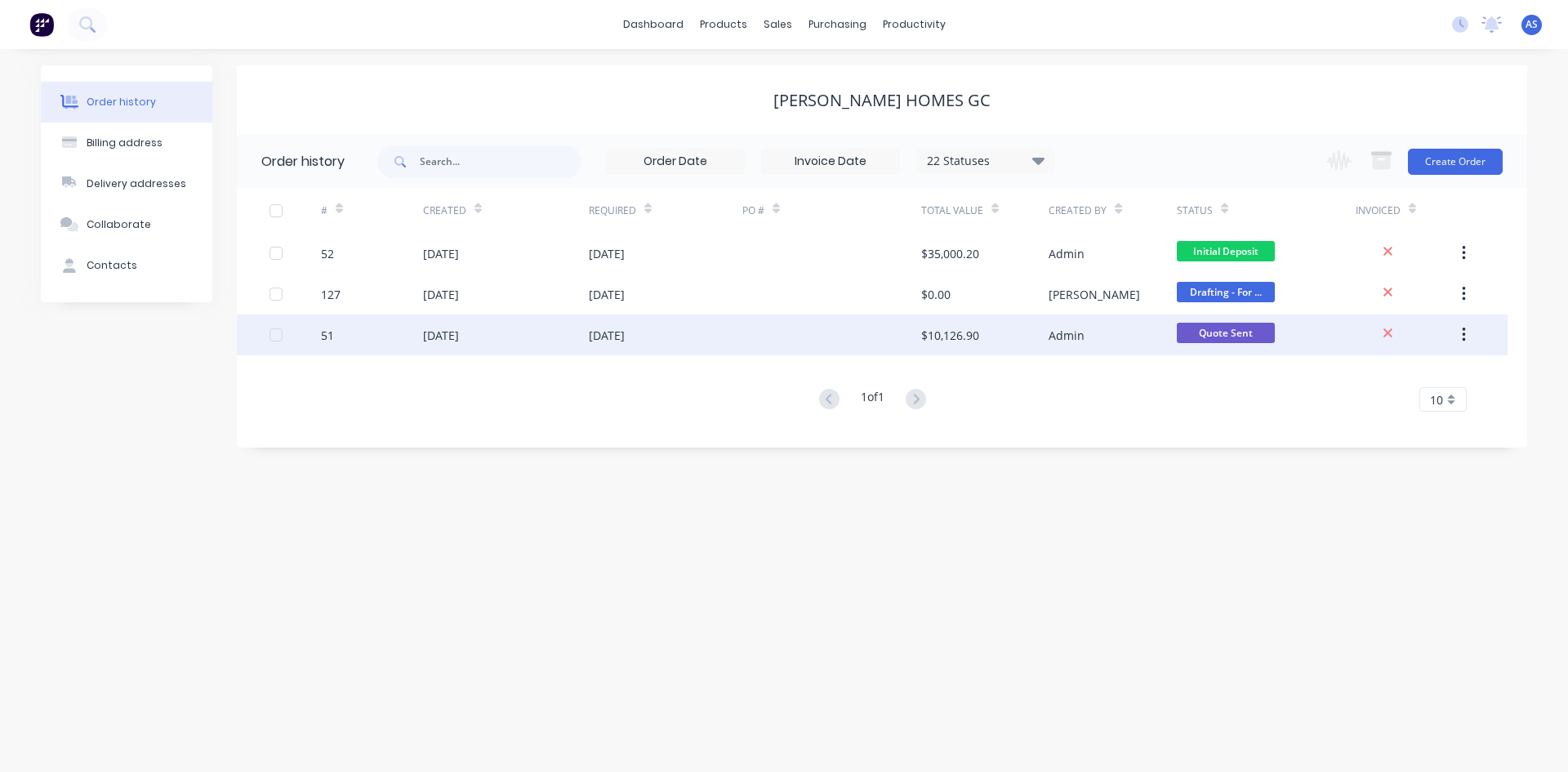
click at [589, 328] on div "20 Aug 2025" at bounding box center [607, 335] width 36 height 17
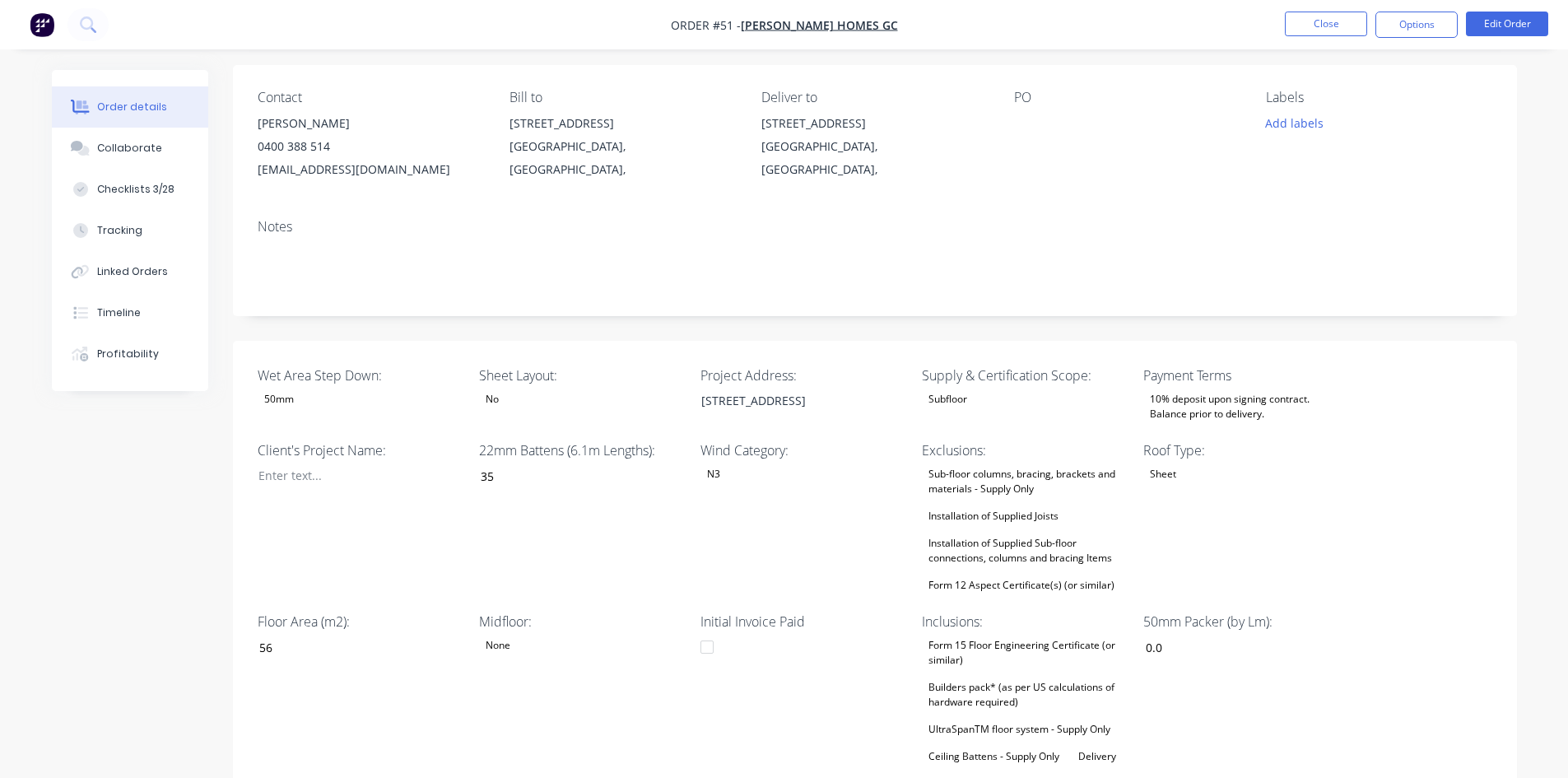
scroll to position [113, 0]
click at [807, 24] on span "[PERSON_NAME] Homes GC" at bounding box center [819, 24] width 157 height 16
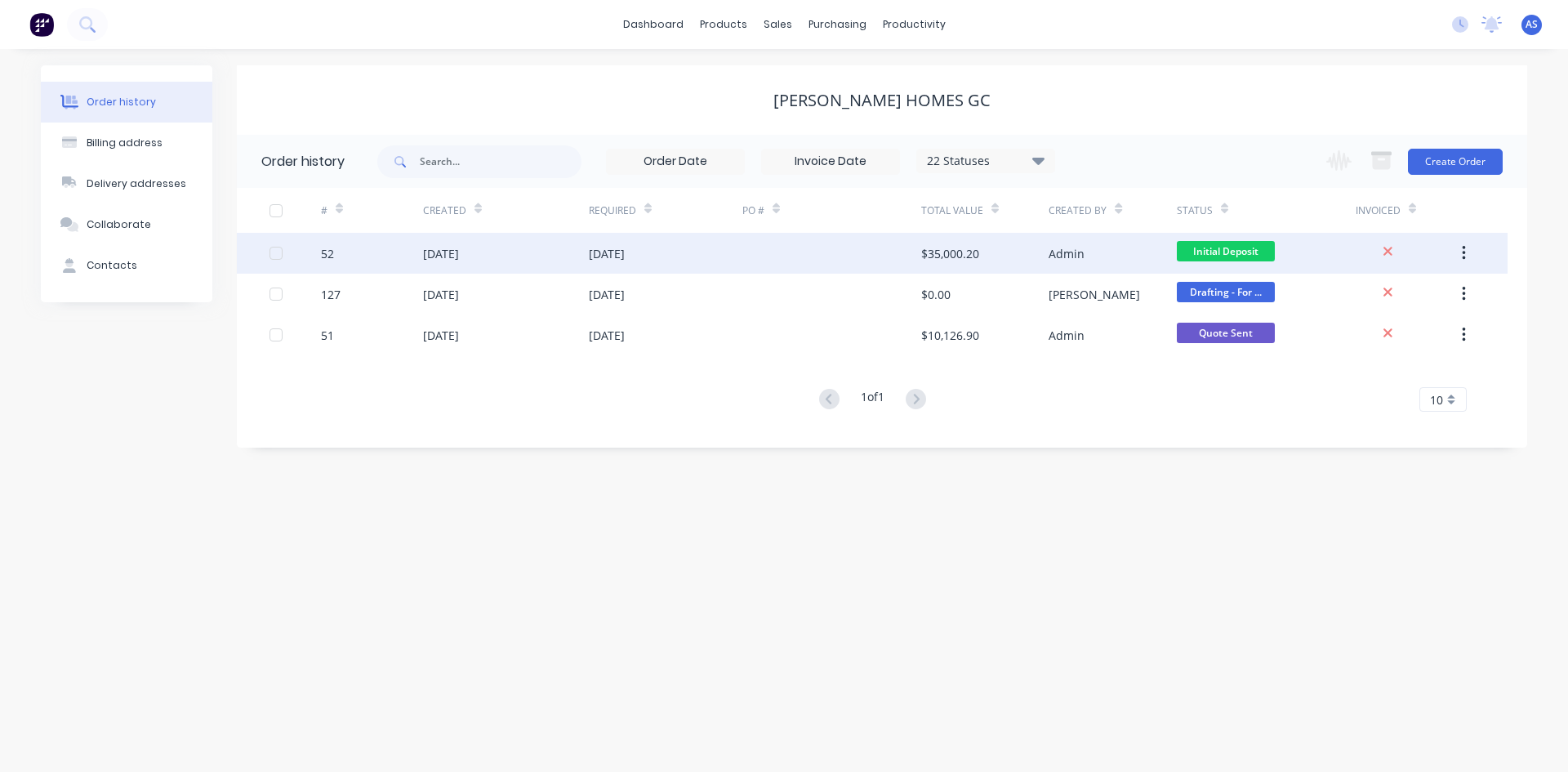
click at [579, 250] on div "21 Aug 2025" at bounding box center [506, 253] width 166 height 41
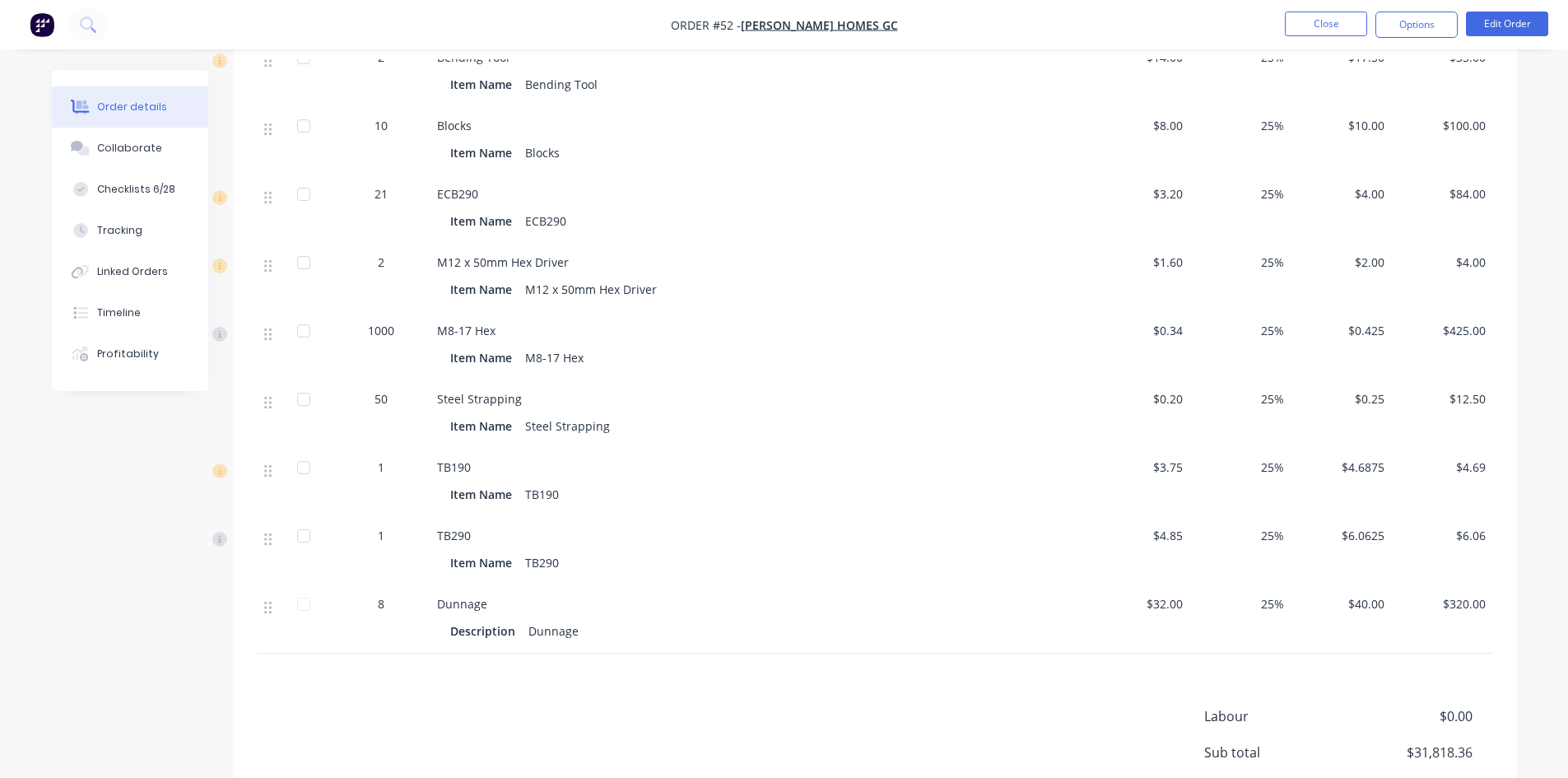
scroll to position [2144, 0]
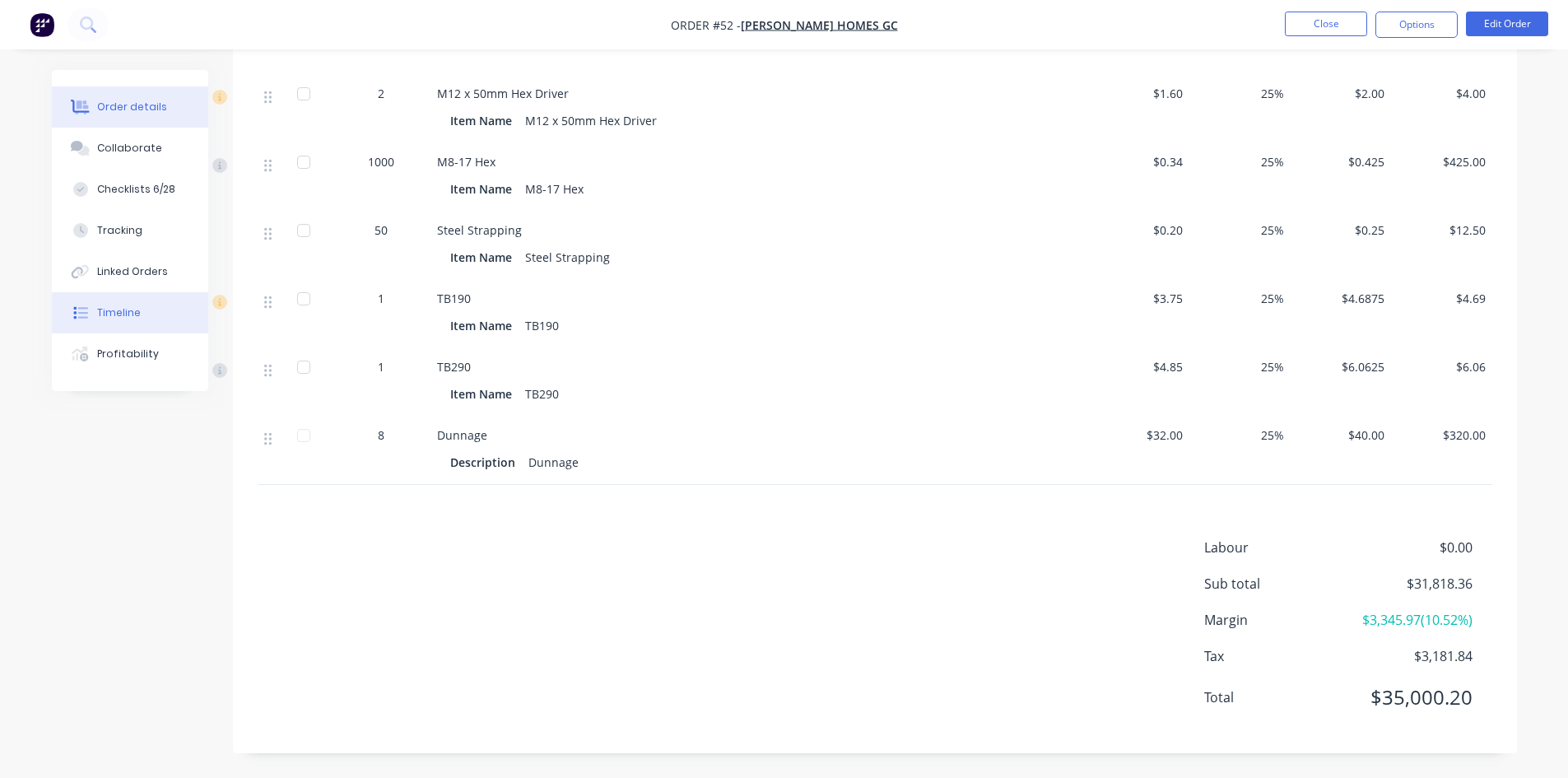
click at [134, 324] on button "Timeline" at bounding box center [129, 312] width 156 height 41
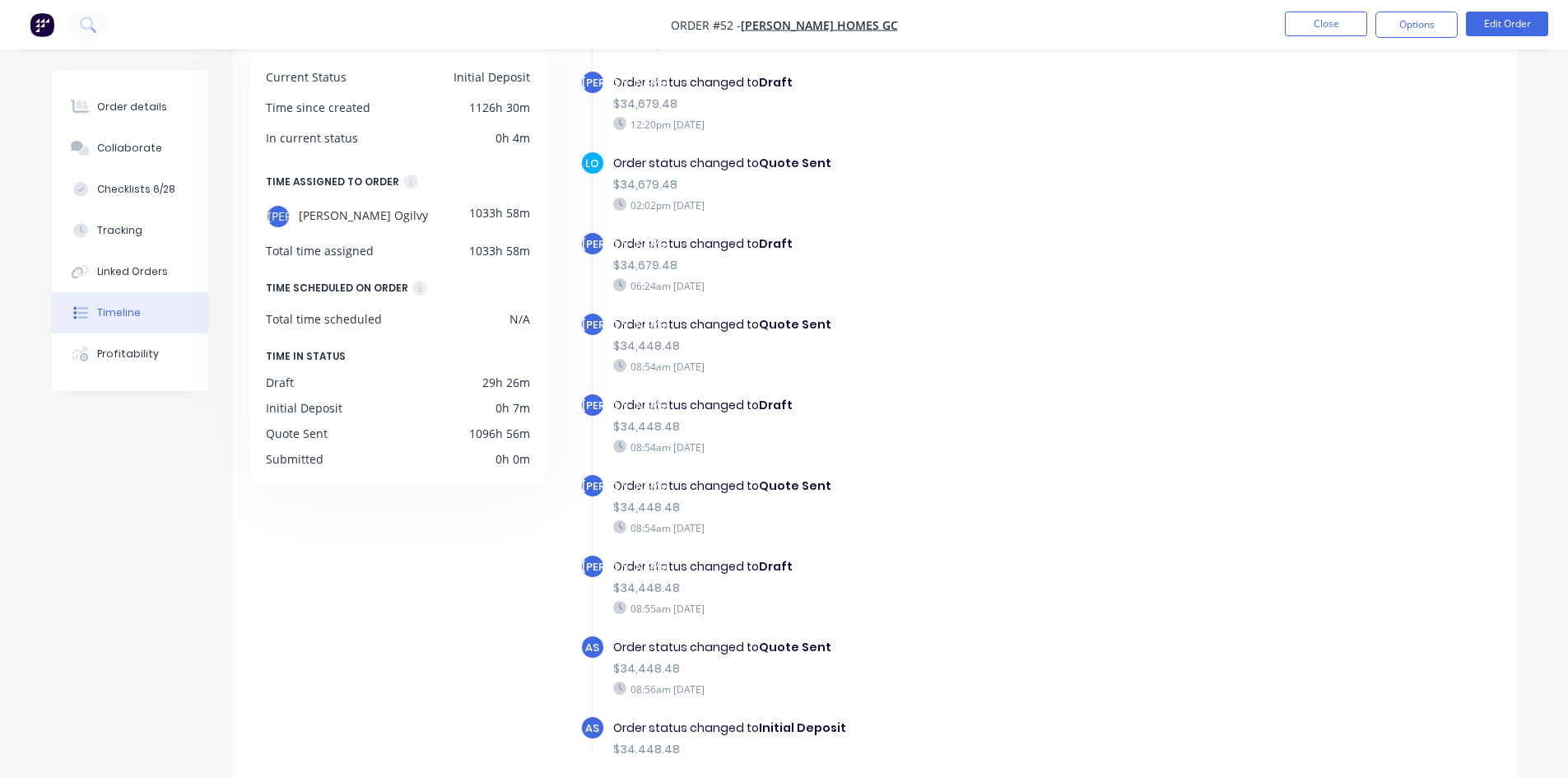
scroll to position [1152, 0]
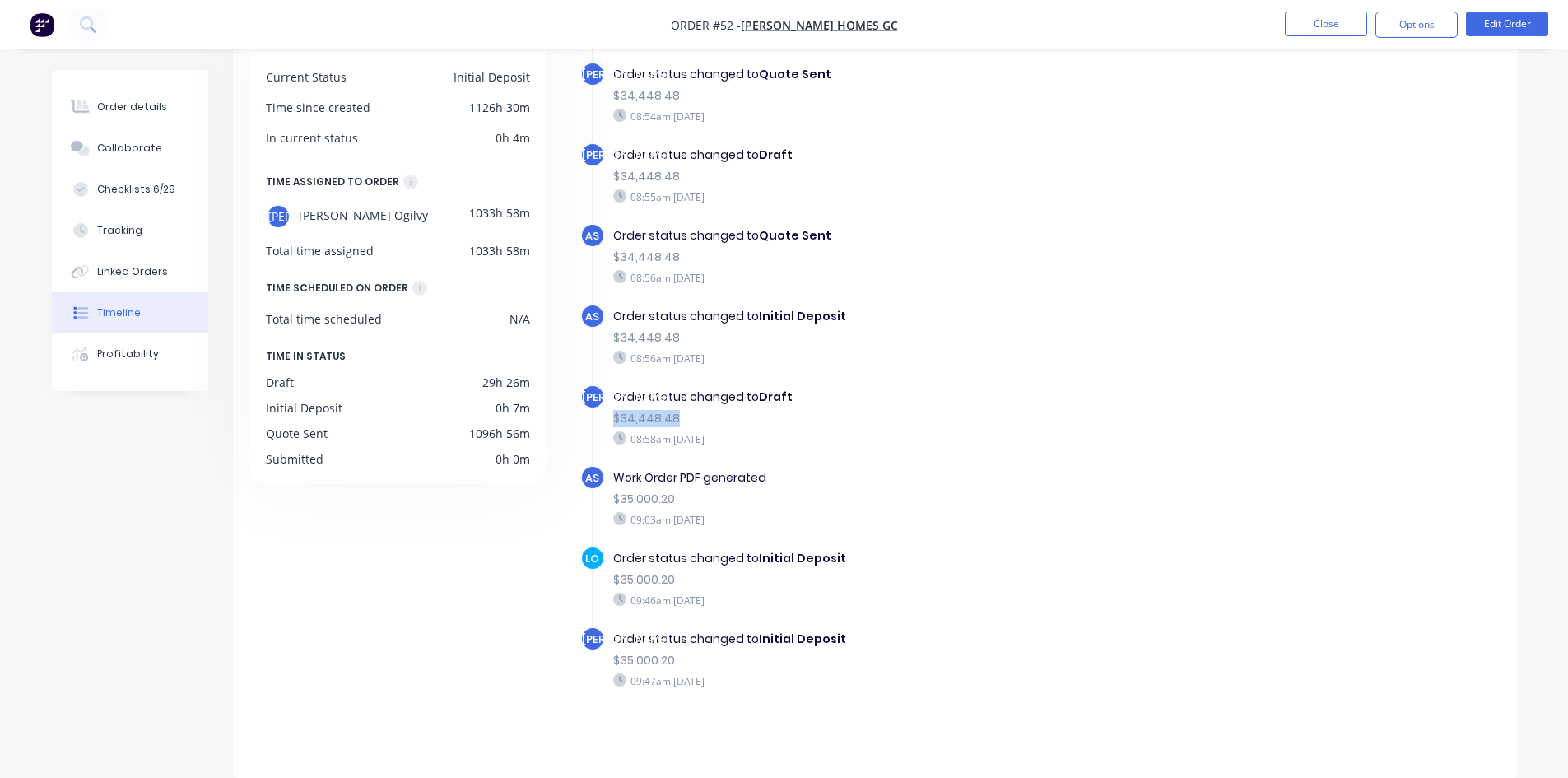
drag, startPoint x: 680, startPoint y: 416, endPoint x: 608, endPoint y: 418, distance: 72.0
click at [608, 418] on div "Order status changed to Draft $34,448.48 08:58am Tuesday 07/10/25" at bounding box center [898, 417] width 586 height 65
copy div "$34,448.48"
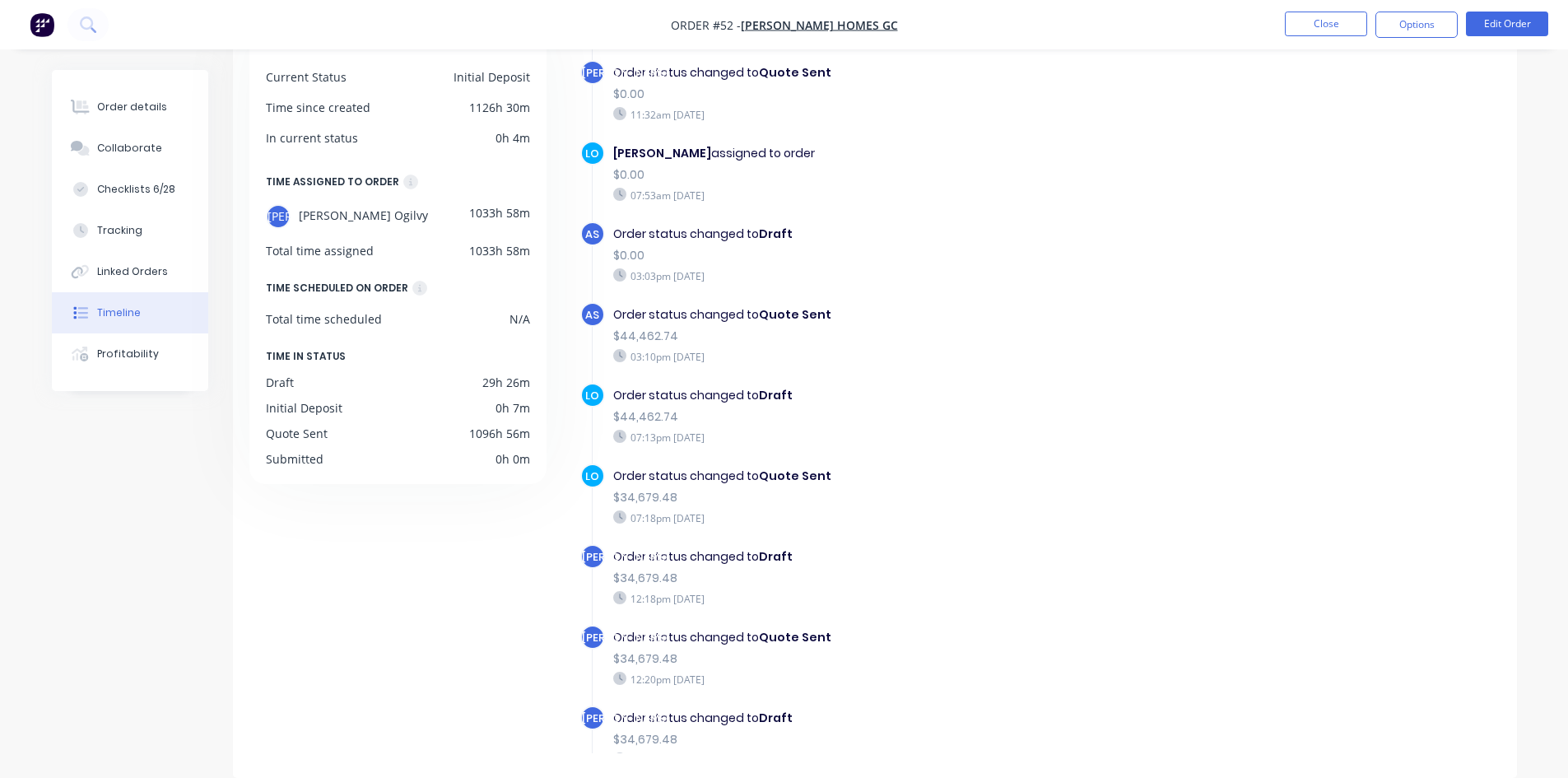
scroll to position [0, 0]
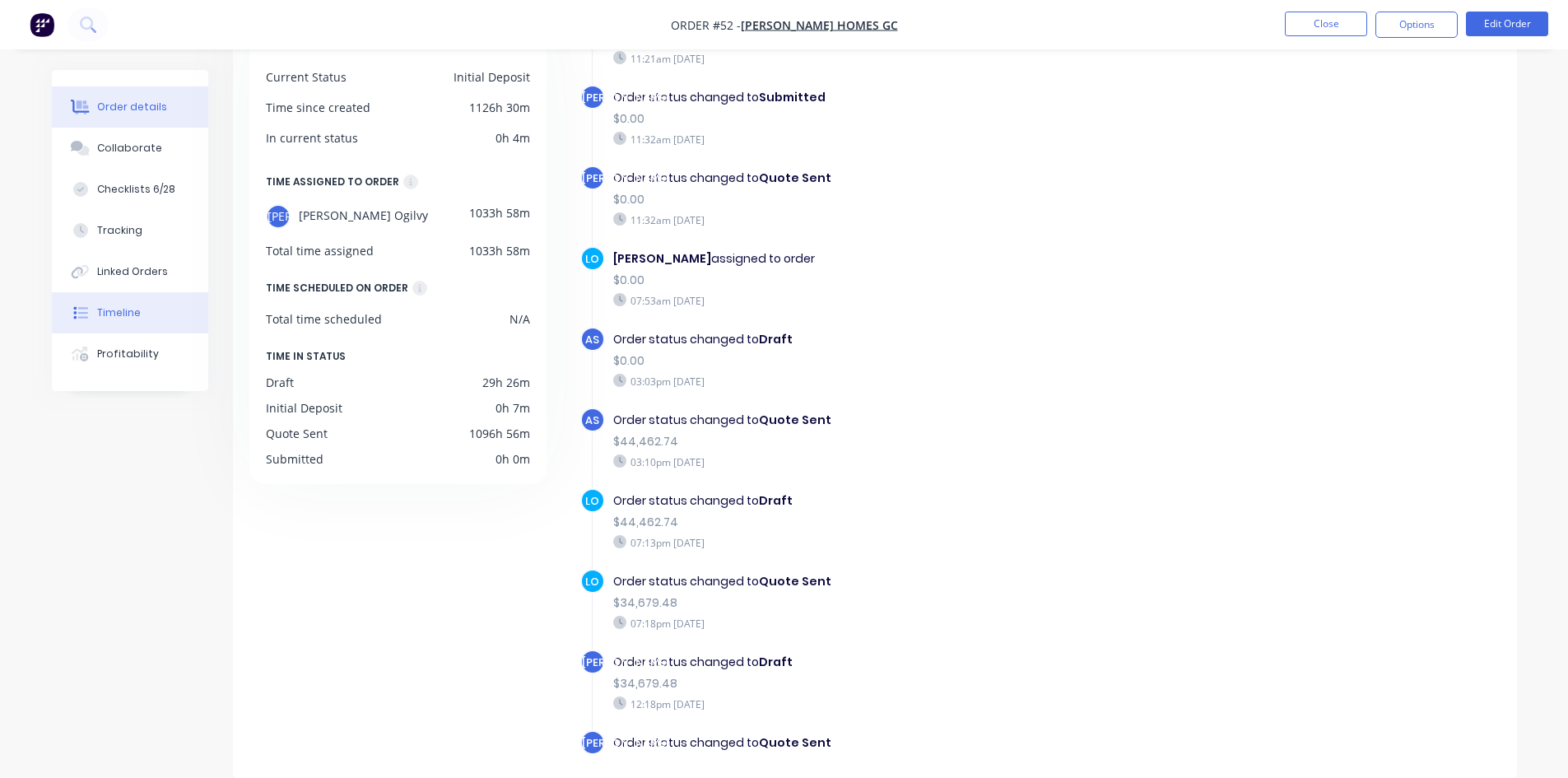
click at [111, 105] on div "Order details" at bounding box center [132, 108] width 70 height 15
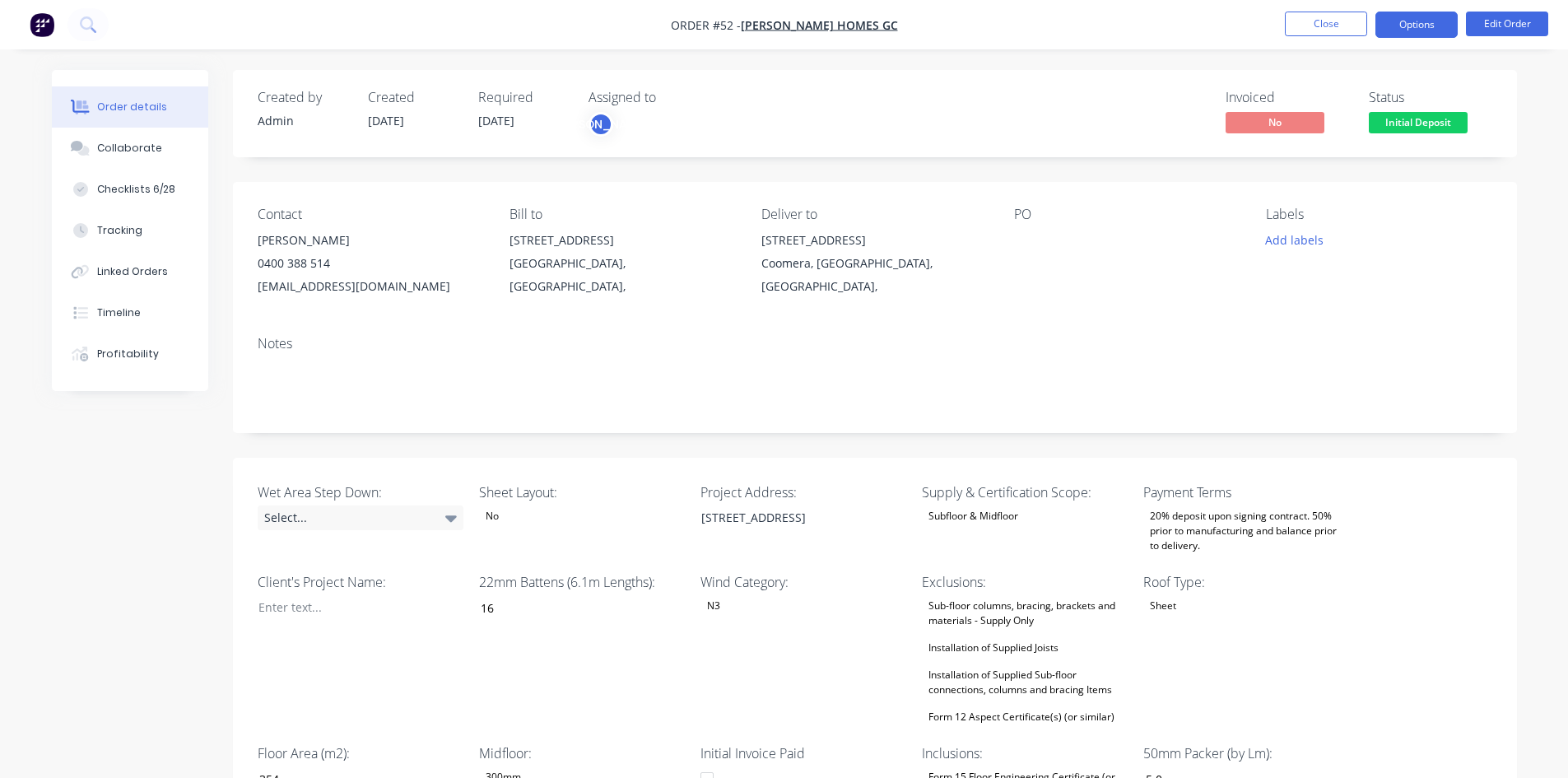
click at [1427, 22] on button "Options" at bounding box center [1417, 24] width 82 height 26
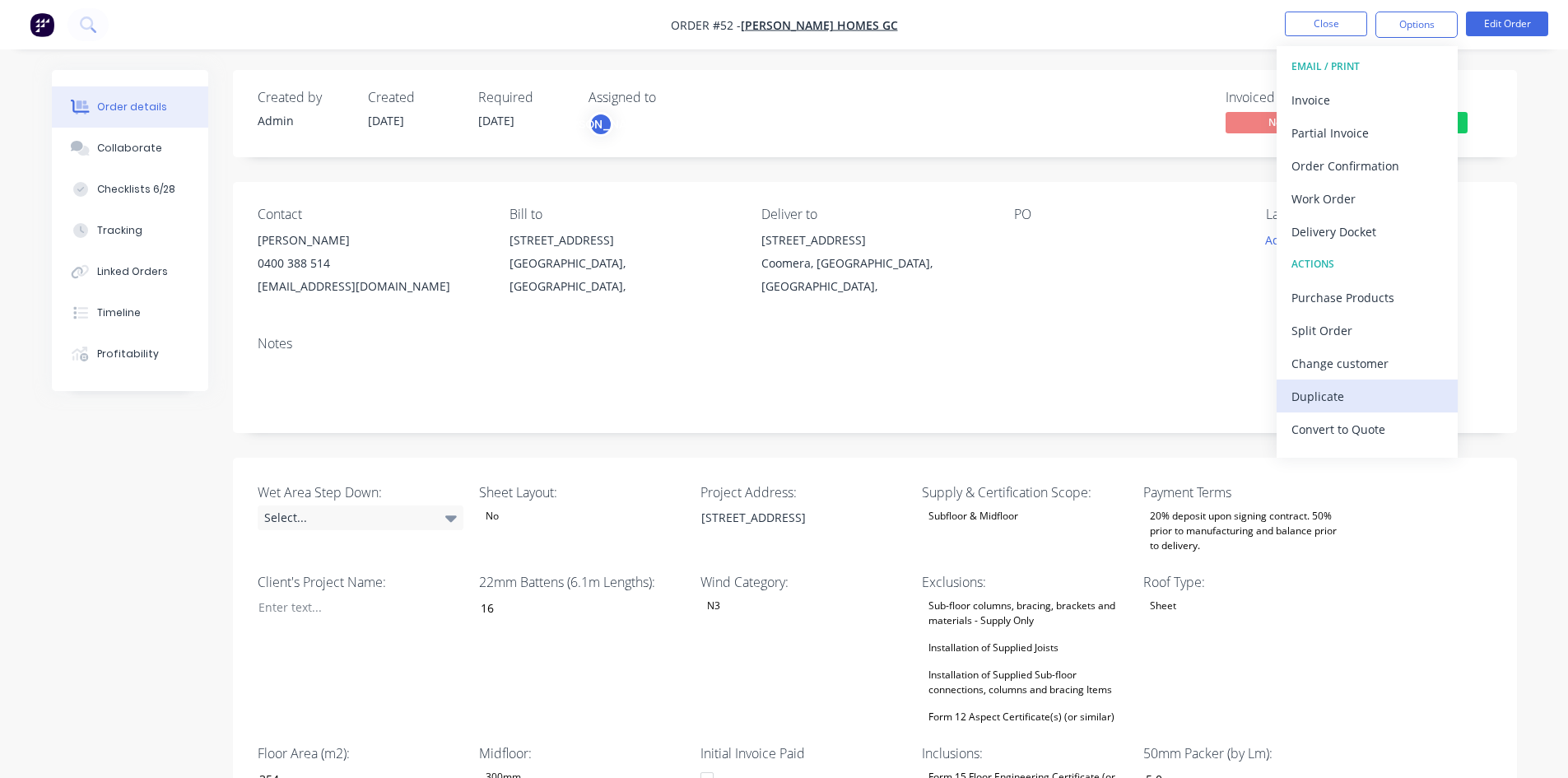
click at [1331, 403] on div "Duplicate" at bounding box center [1367, 396] width 151 height 24
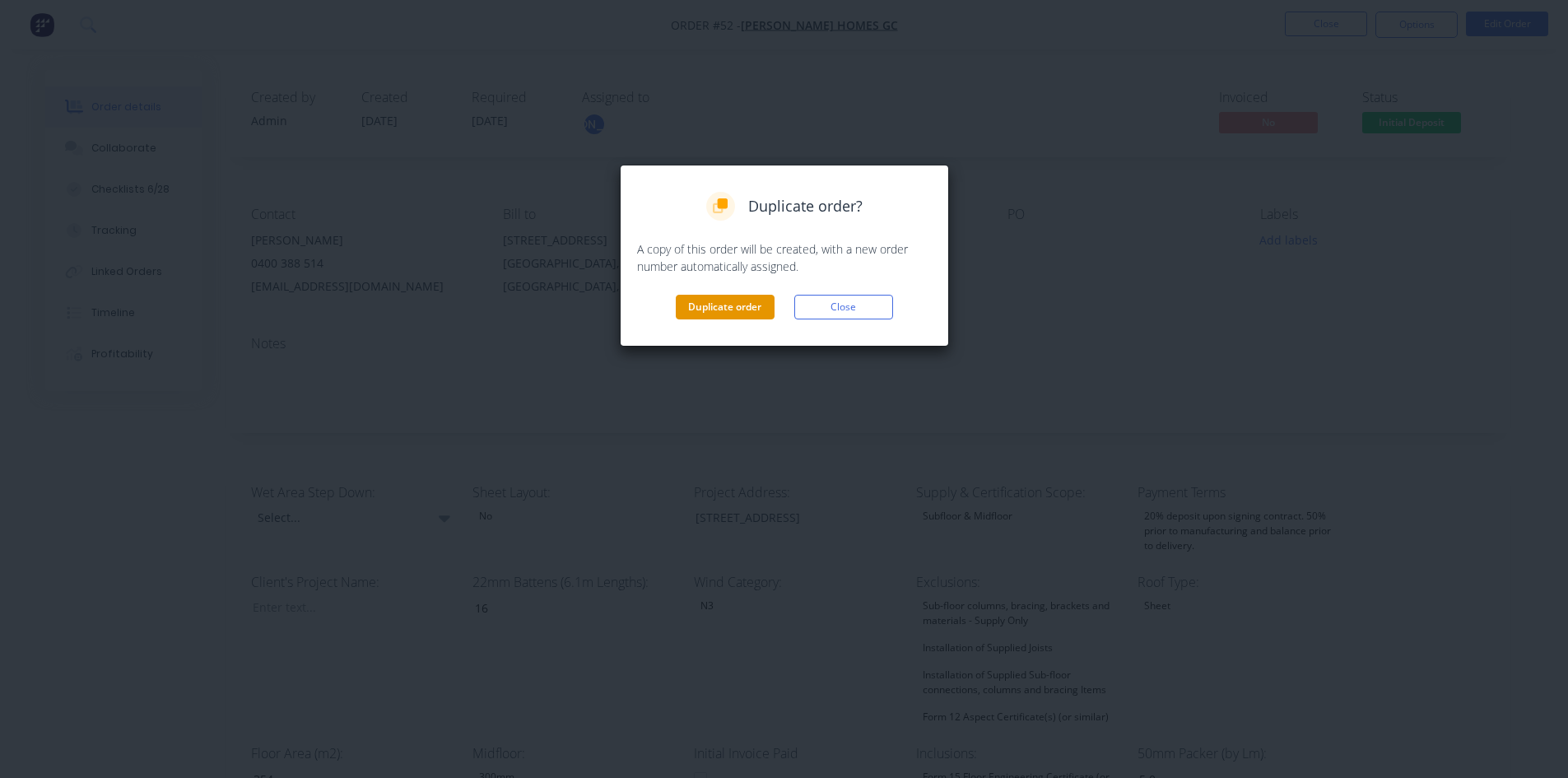
click at [726, 301] on button "Duplicate order" at bounding box center [726, 307] width 99 height 24
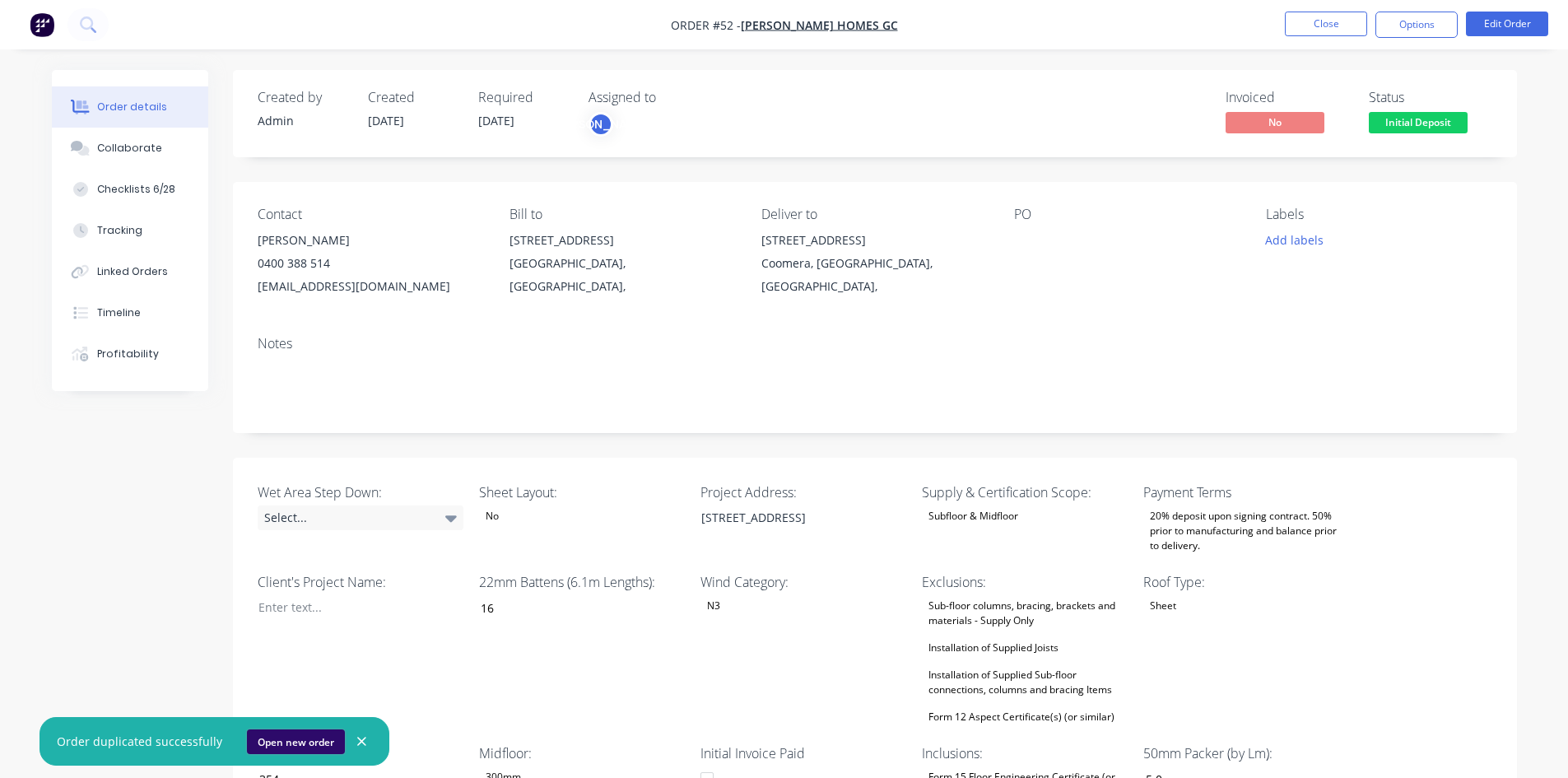
click at [279, 743] on button "Open new order" at bounding box center [295, 742] width 98 height 24
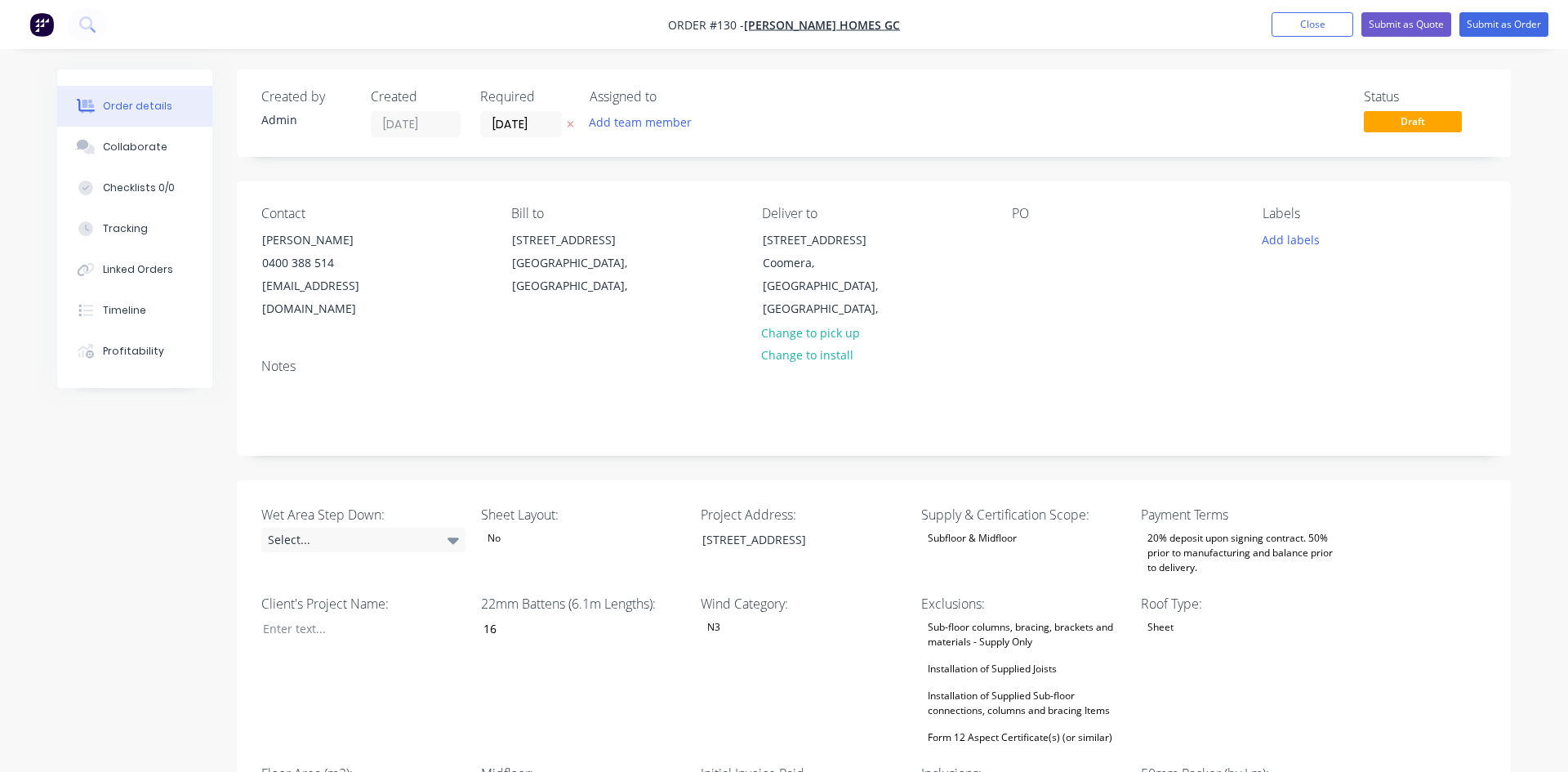
type input "16"
type input "354"
type input "5.0"
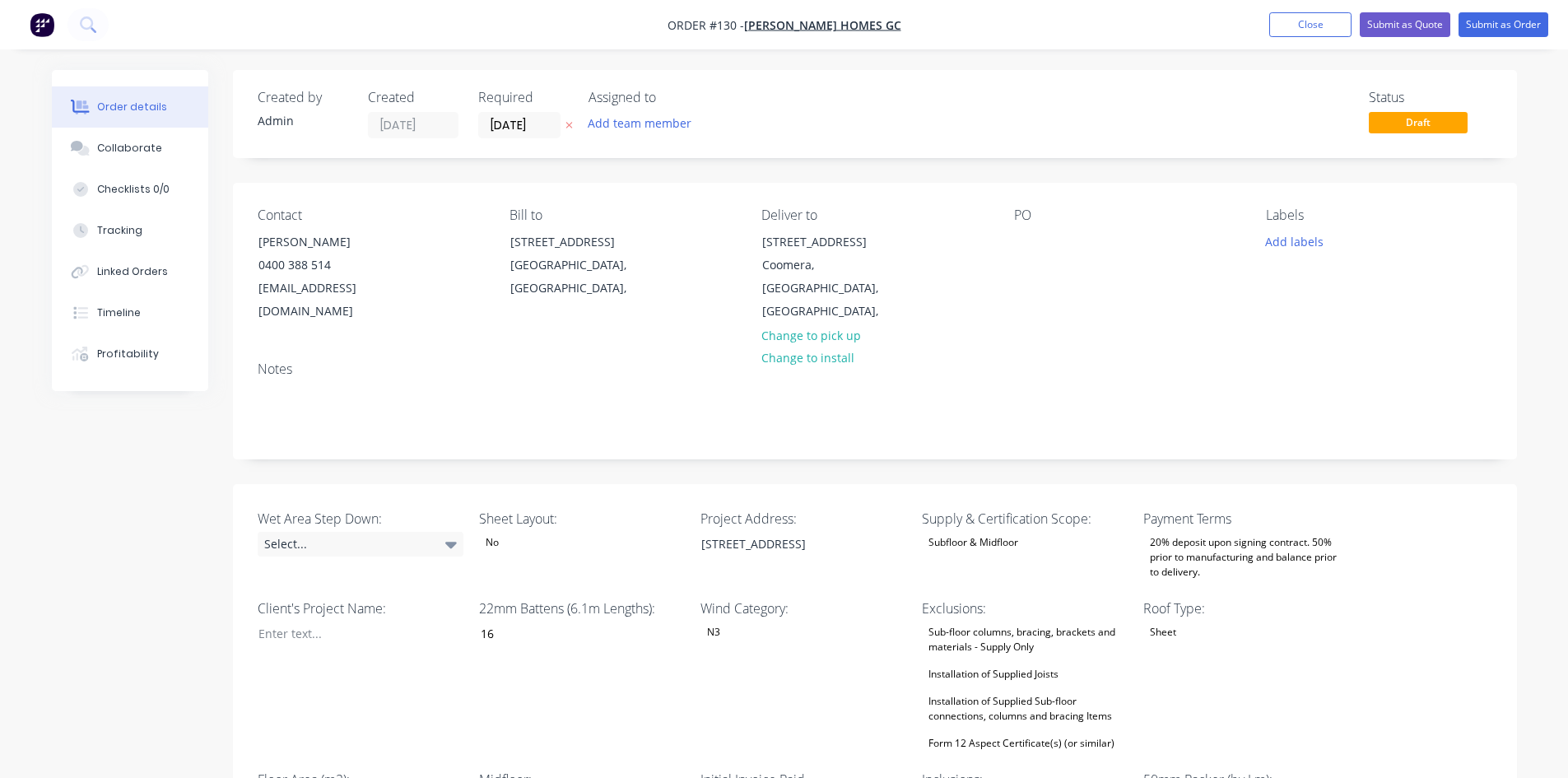
click at [1000, 536] on div "Subfloor & Midfloor" at bounding box center [973, 542] width 103 height 22
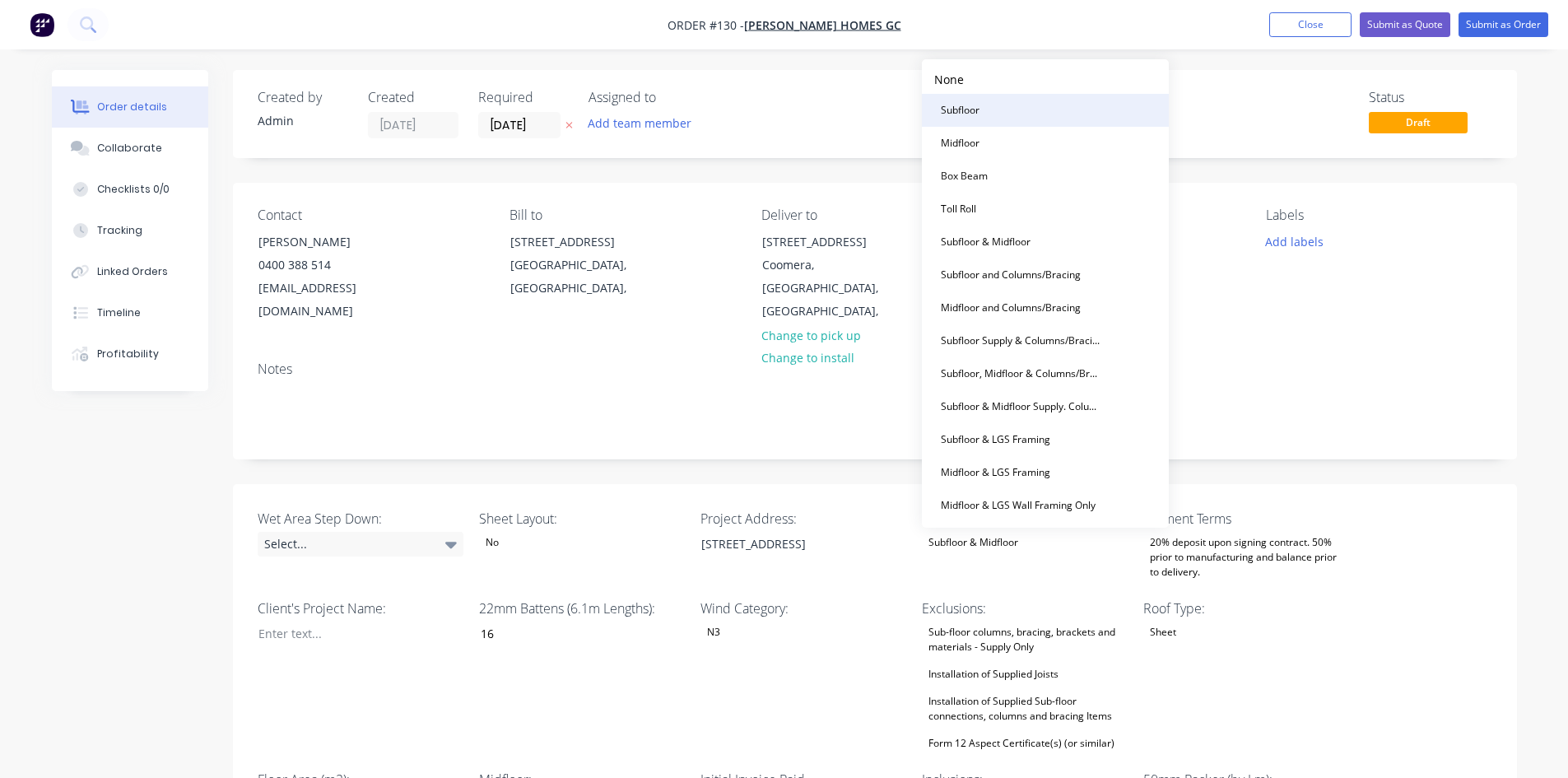
click at [980, 116] on div "Subfloor" at bounding box center [959, 110] width 51 height 22
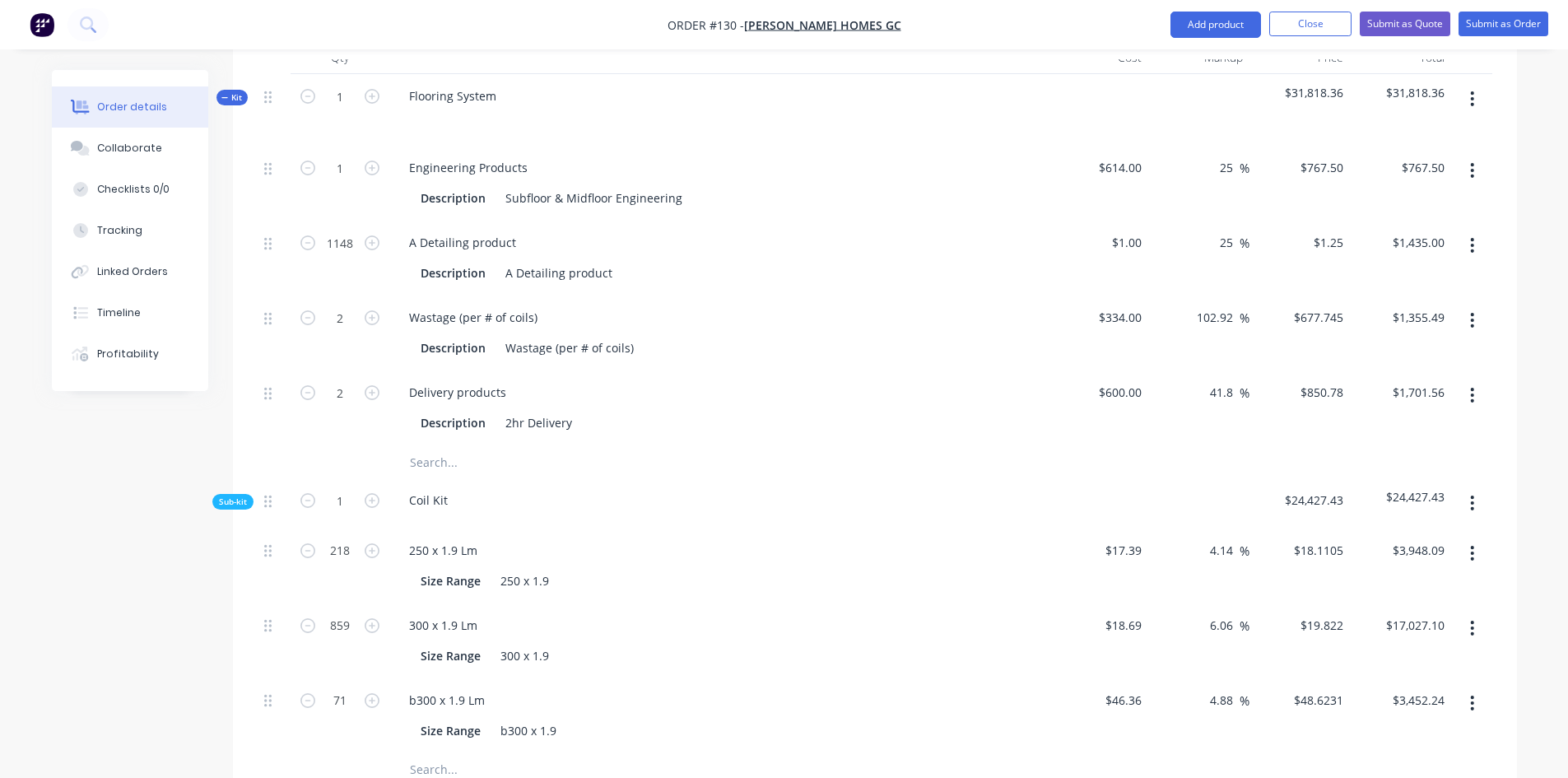
scroll to position [1152, 0]
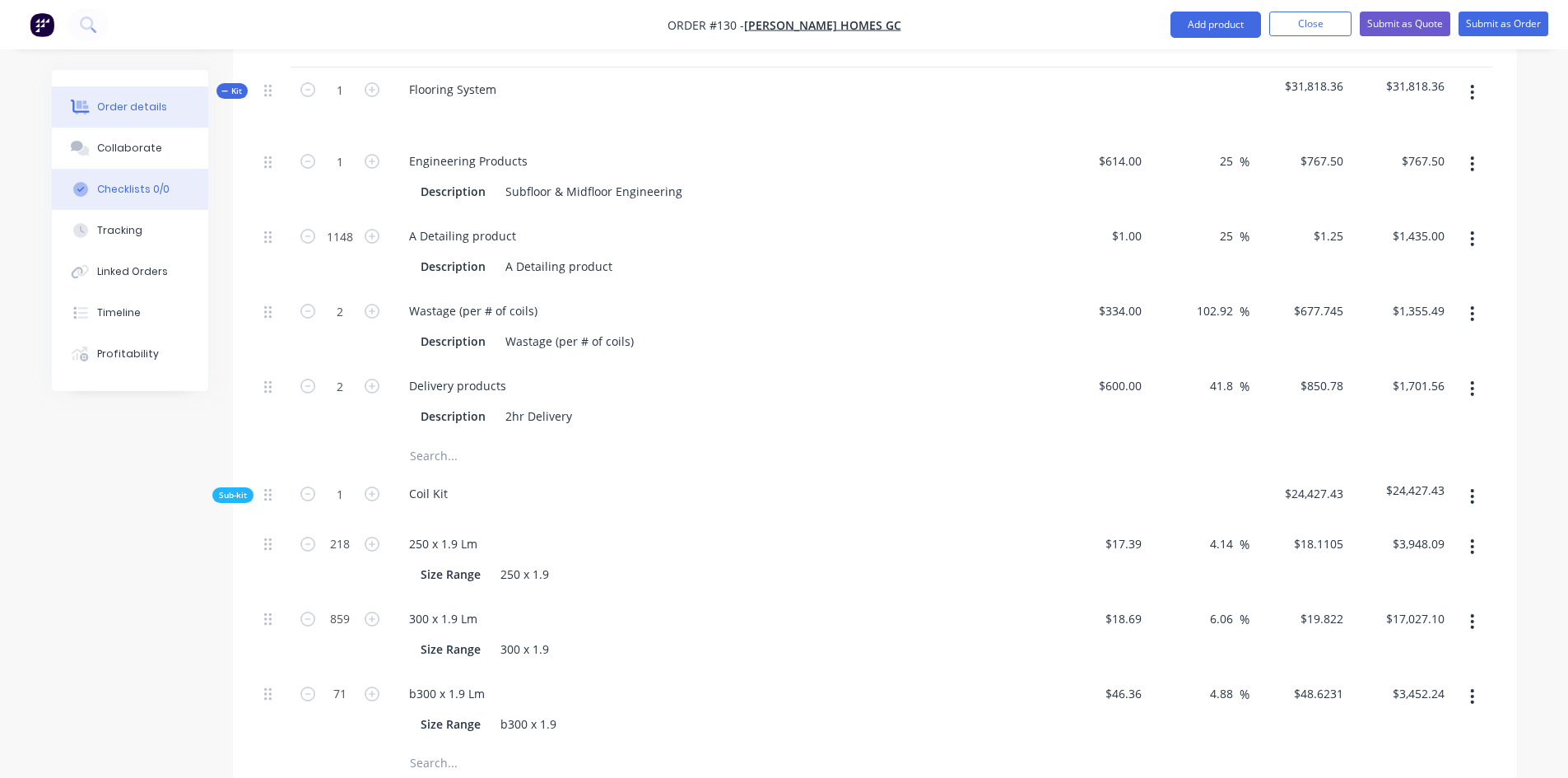
click at [141, 194] on div "Checklists 0/0" at bounding box center [133, 190] width 72 height 15
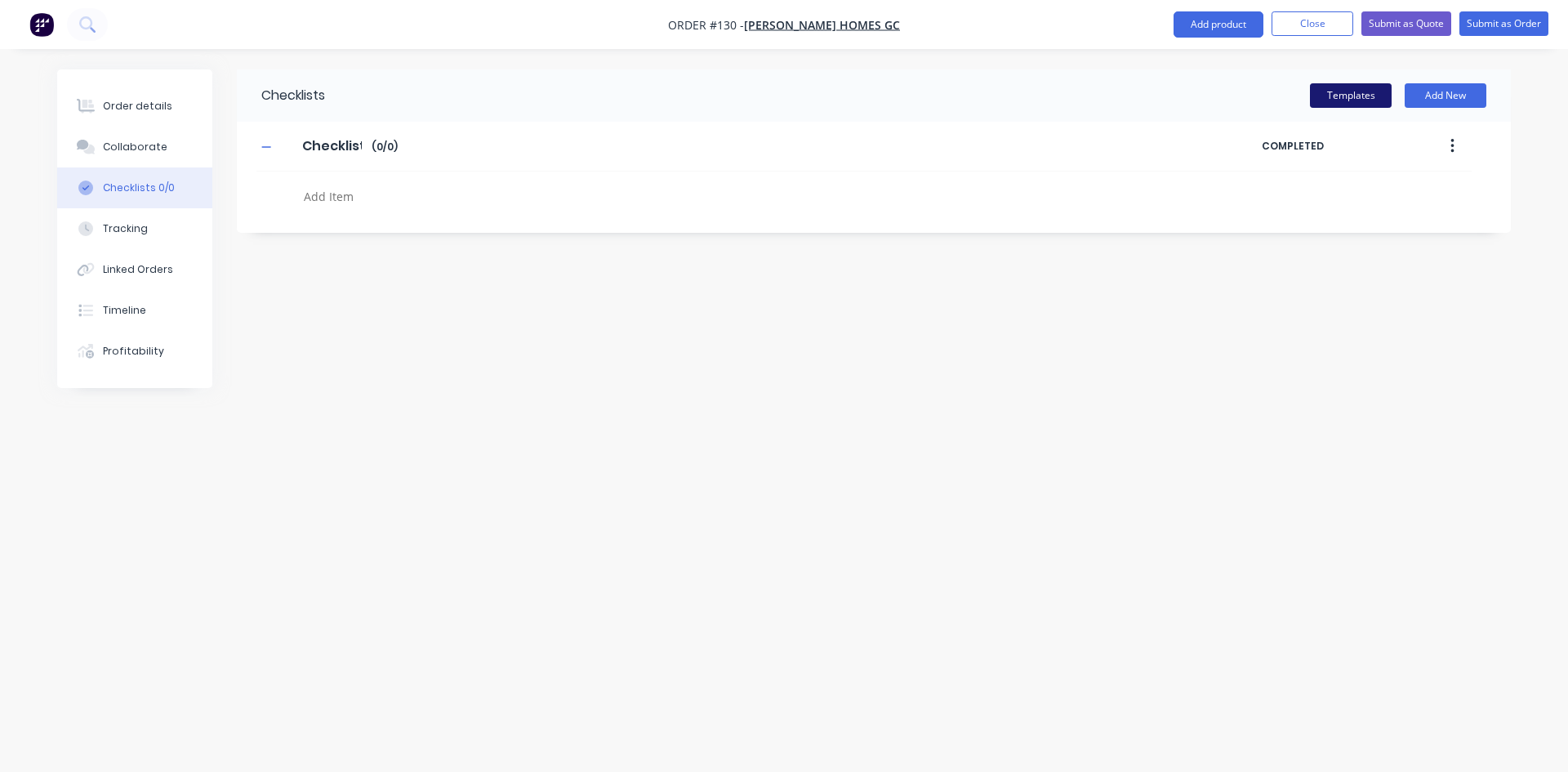
click at [1378, 99] on button "Templates" at bounding box center [1351, 96] width 82 height 24
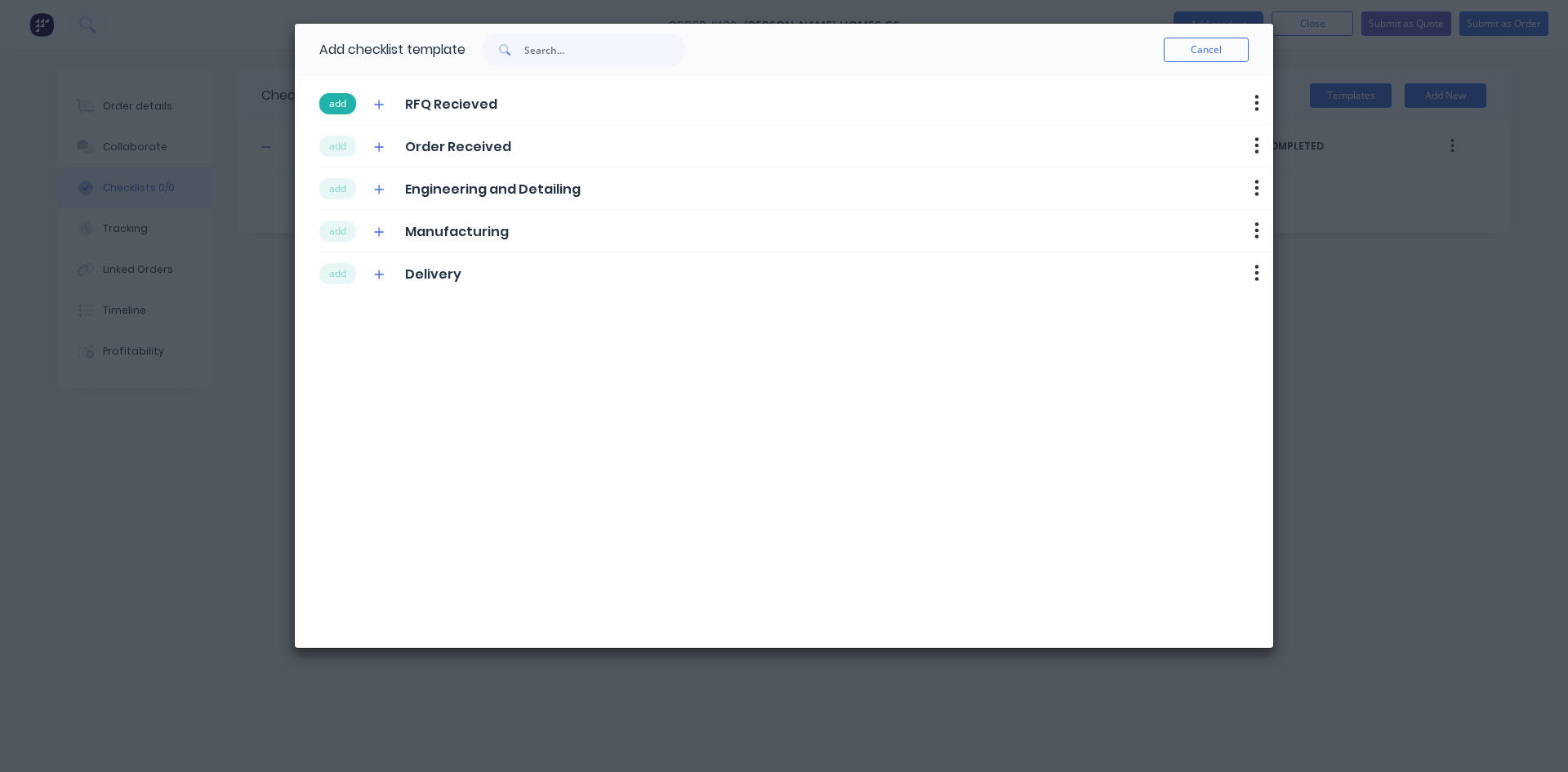
click at [335, 104] on button "add" at bounding box center [338, 103] width 37 height 21
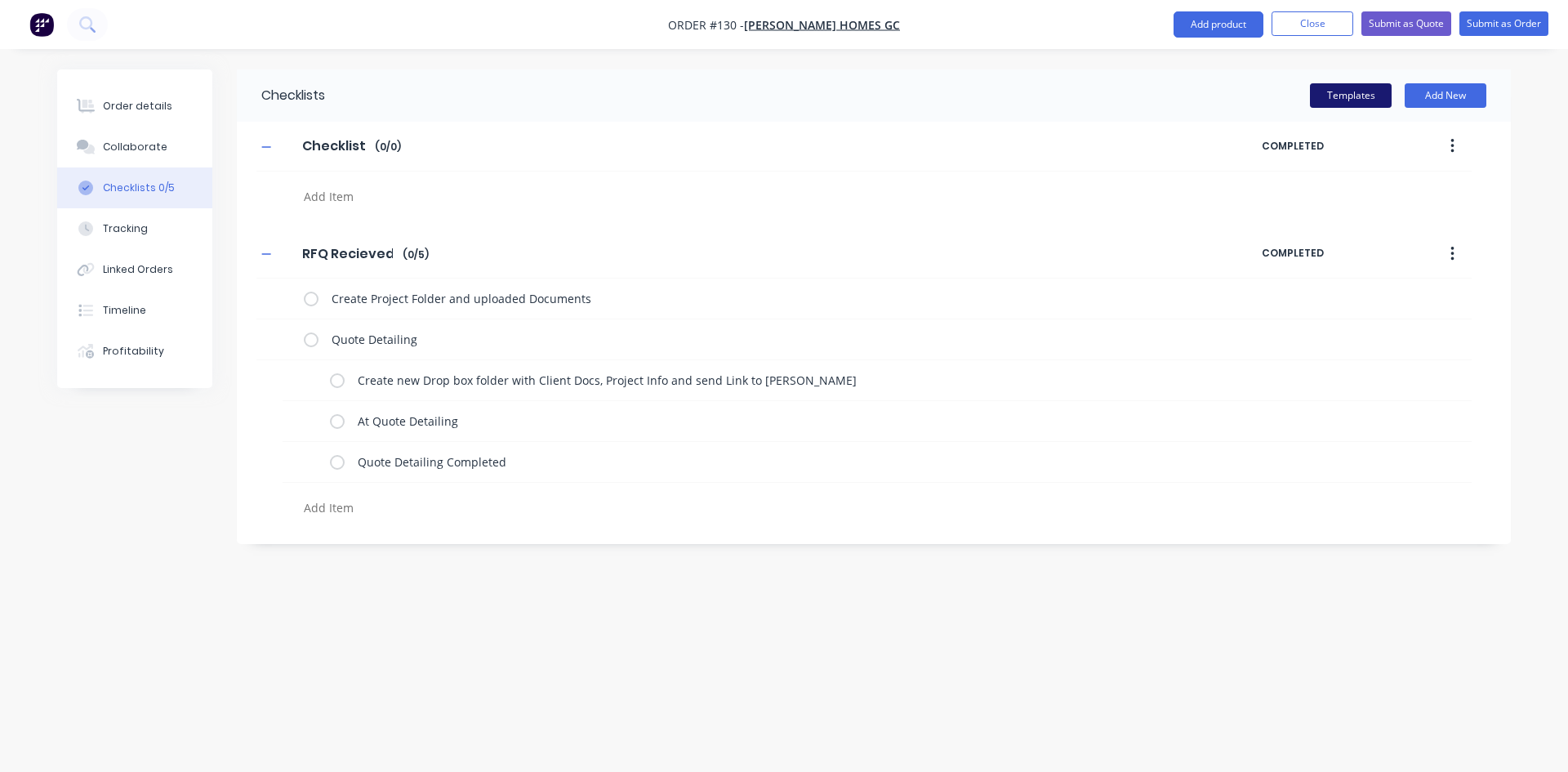
click at [1353, 102] on button "Templates" at bounding box center [1351, 96] width 82 height 24
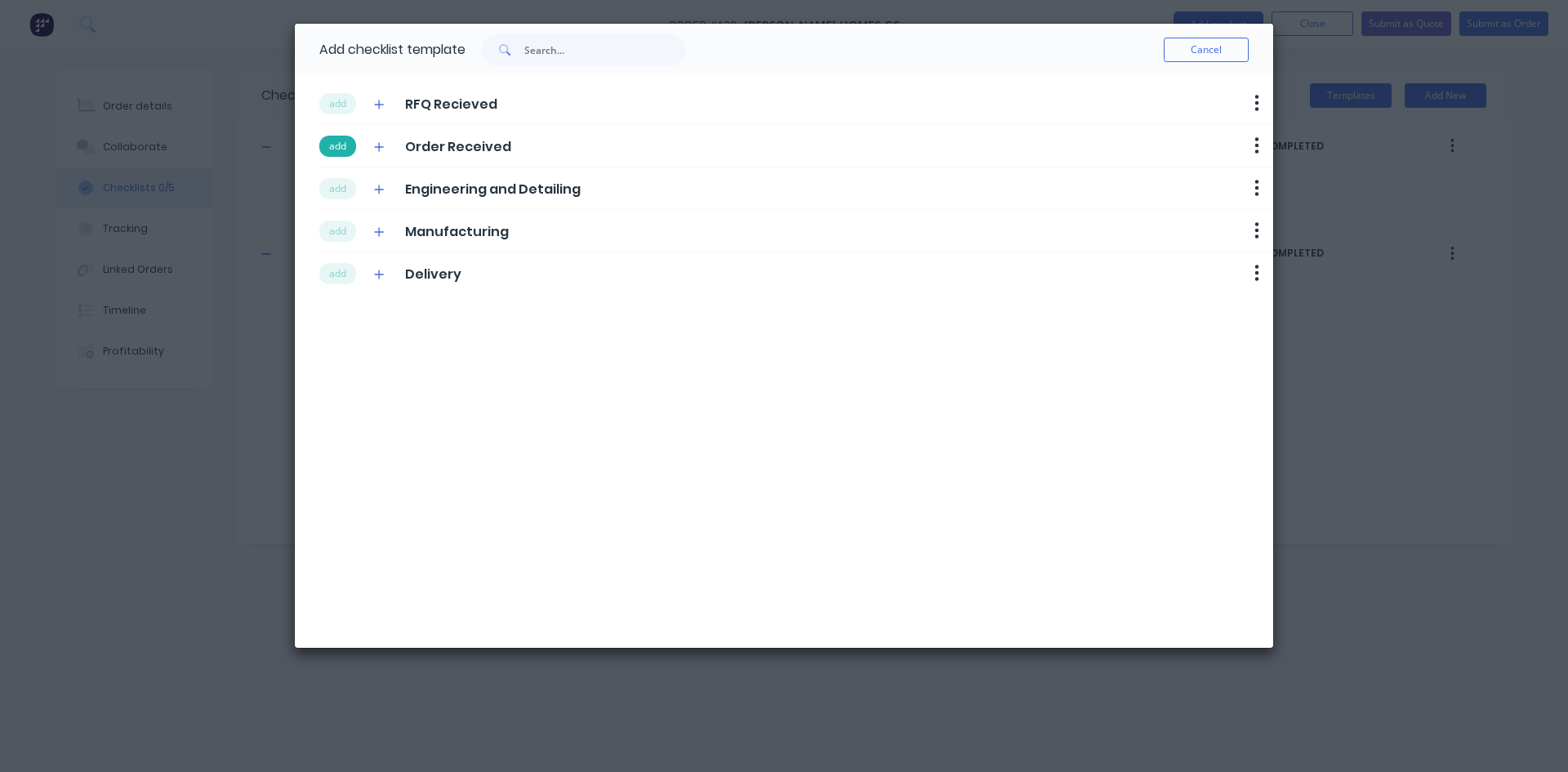
click at [339, 141] on button "add" at bounding box center [338, 146] width 37 height 21
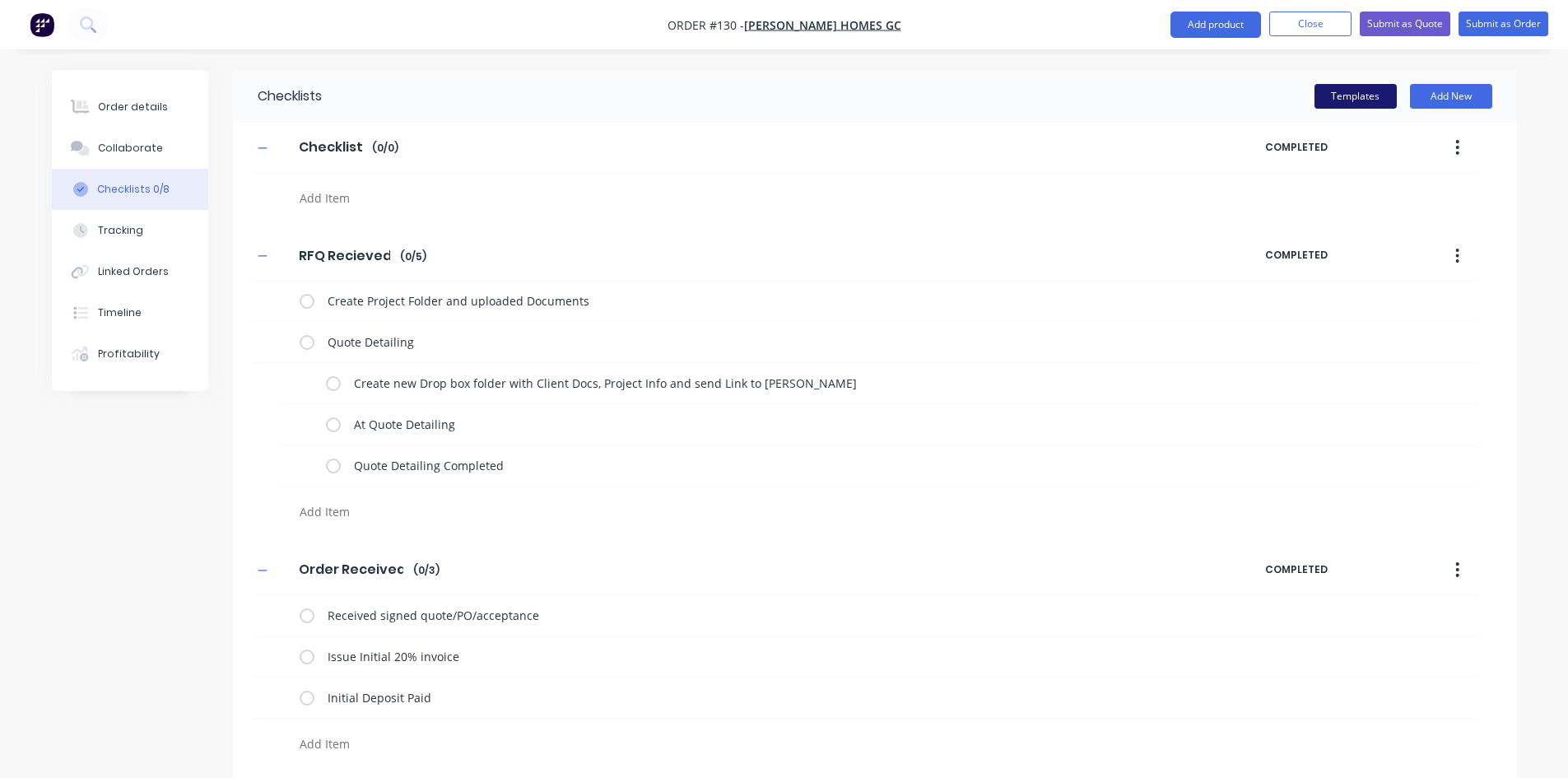
click at [1342, 106] on button "Templates" at bounding box center [1356, 96] width 82 height 24
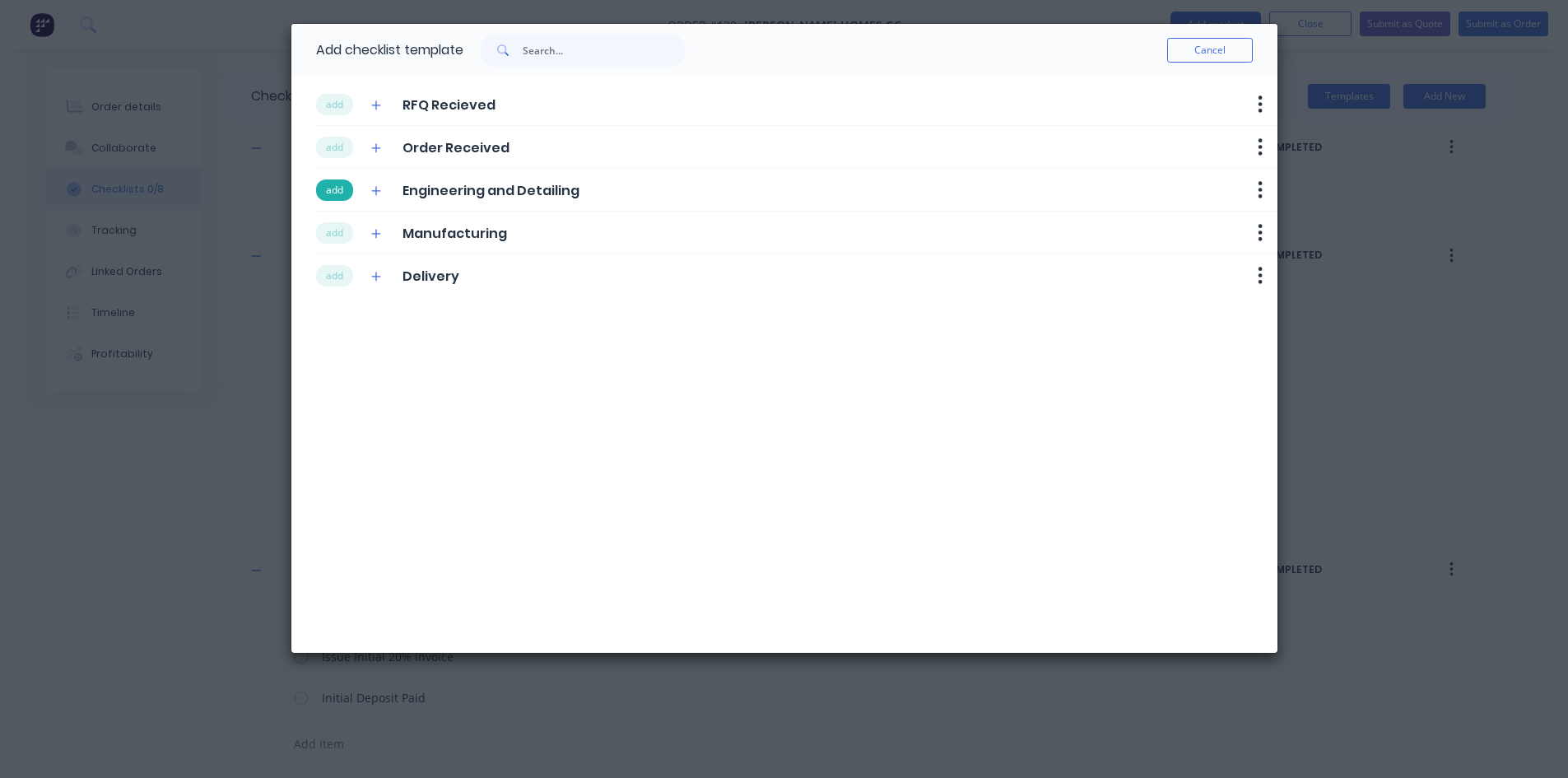
click at [347, 188] on button "add" at bounding box center [335, 190] width 37 height 22
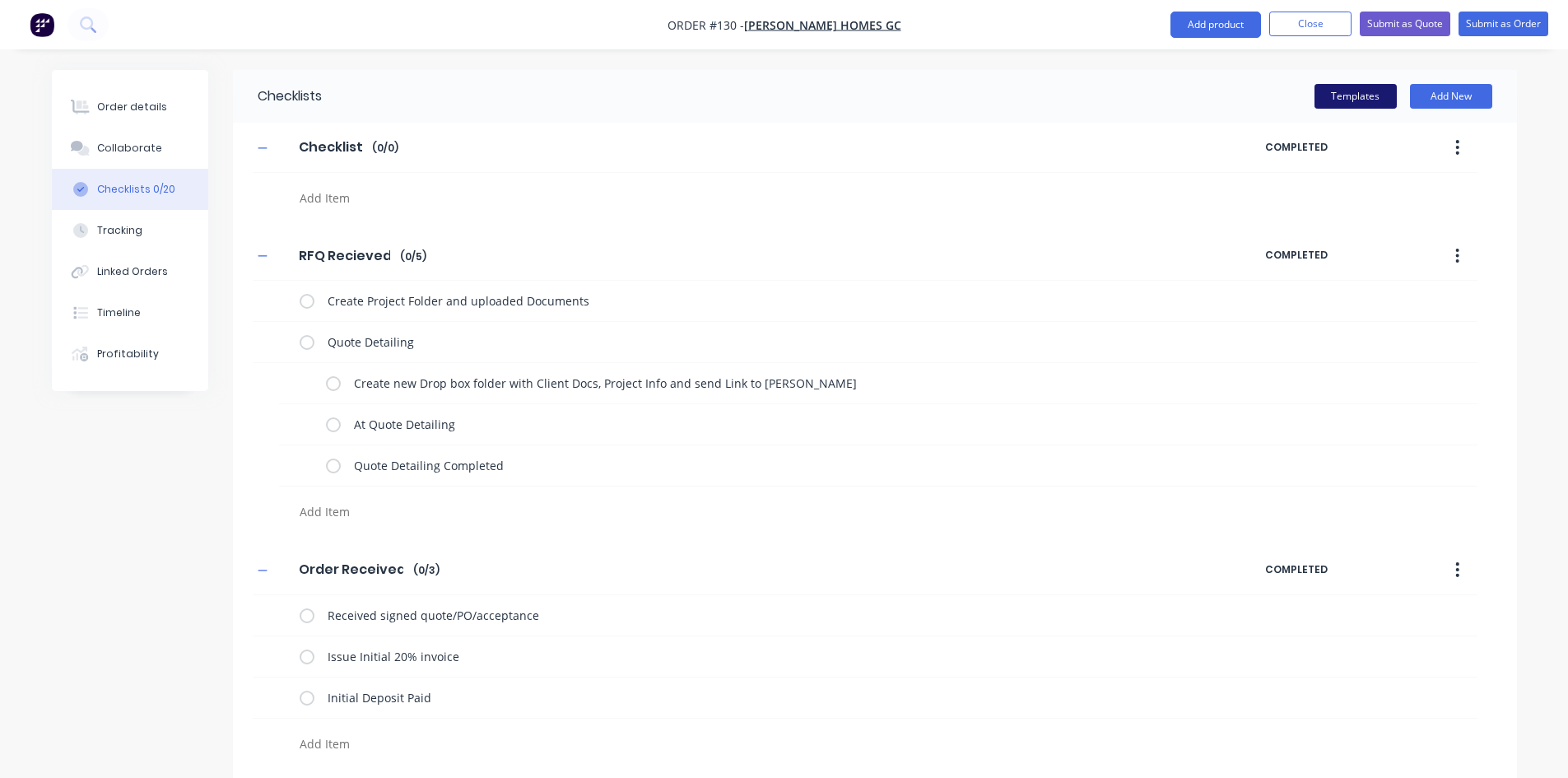
click at [1372, 104] on button "Templates" at bounding box center [1356, 96] width 82 height 24
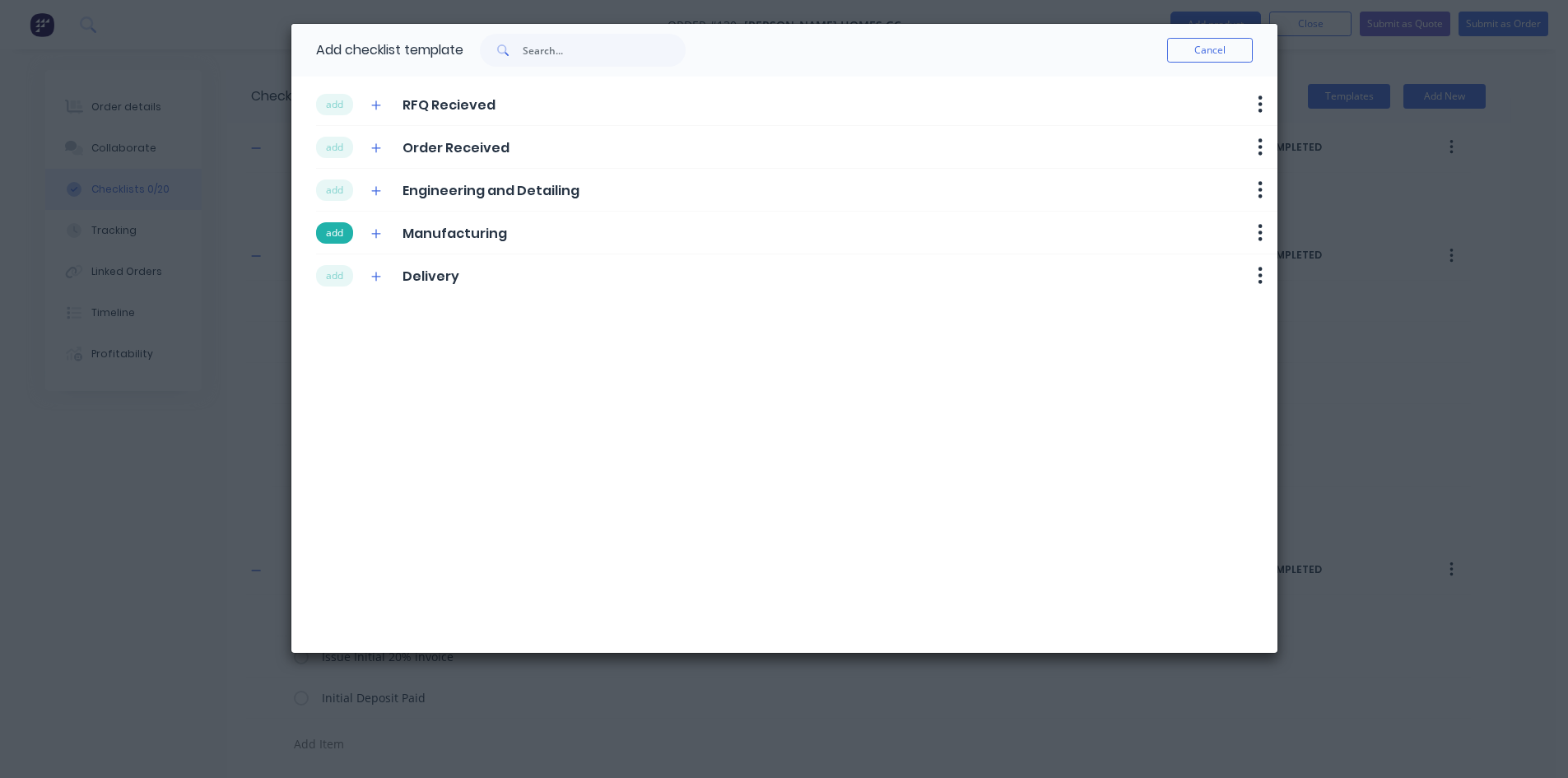
click at [332, 230] on button "add" at bounding box center [335, 233] width 37 height 22
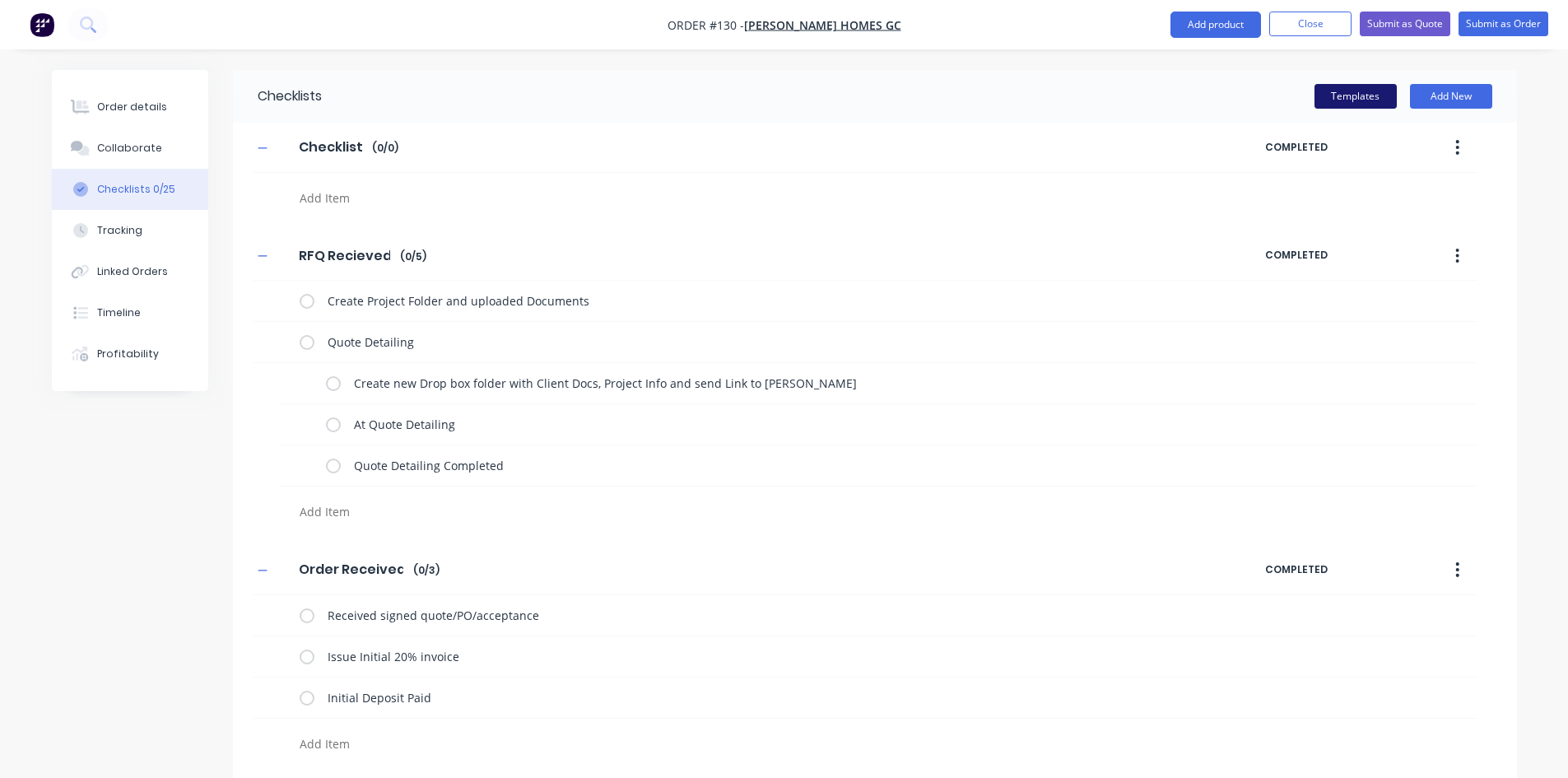
click at [1348, 102] on button "Templates" at bounding box center [1356, 96] width 82 height 24
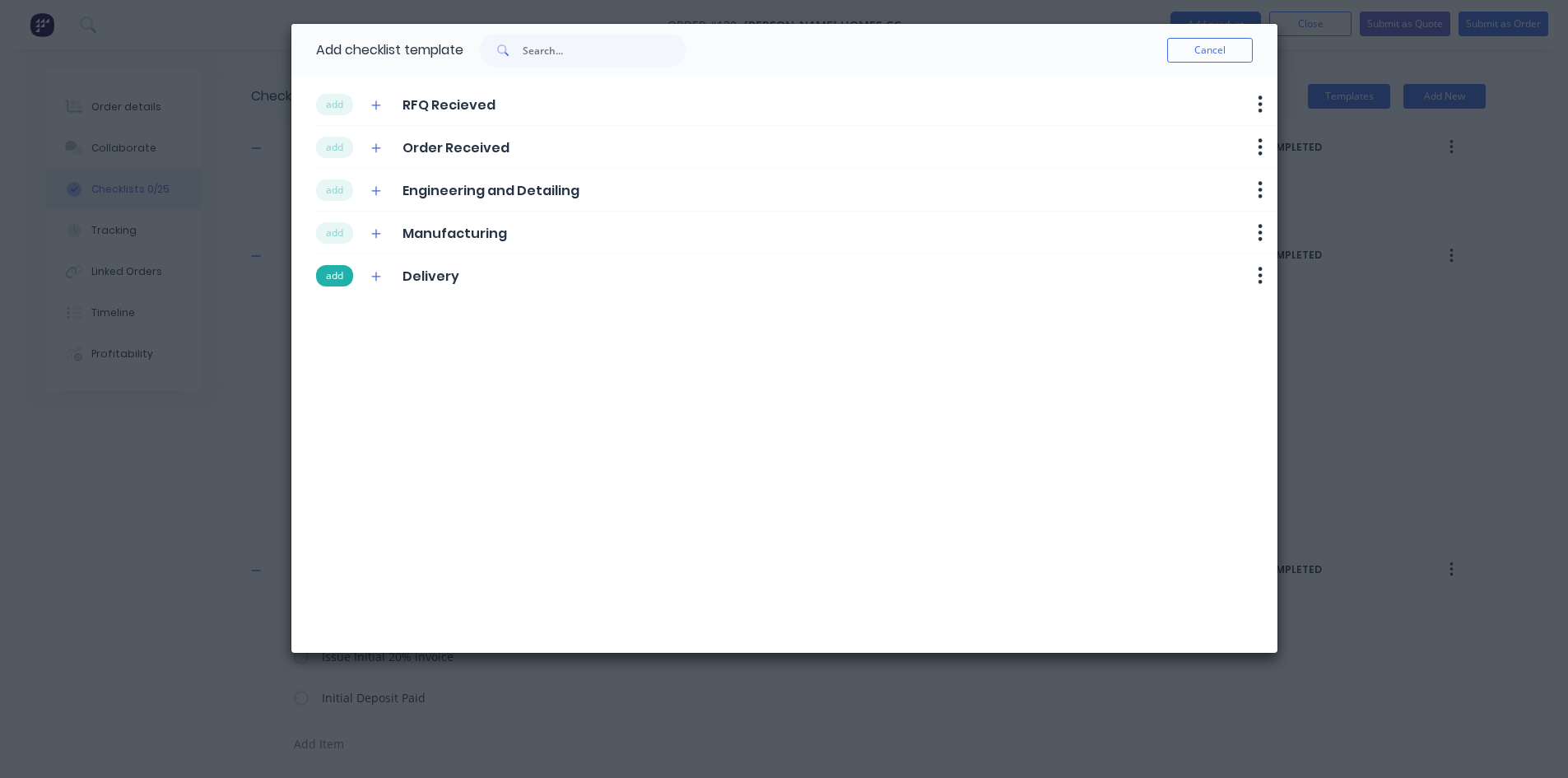
click at [344, 281] on button "add" at bounding box center [335, 275] width 37 height 22
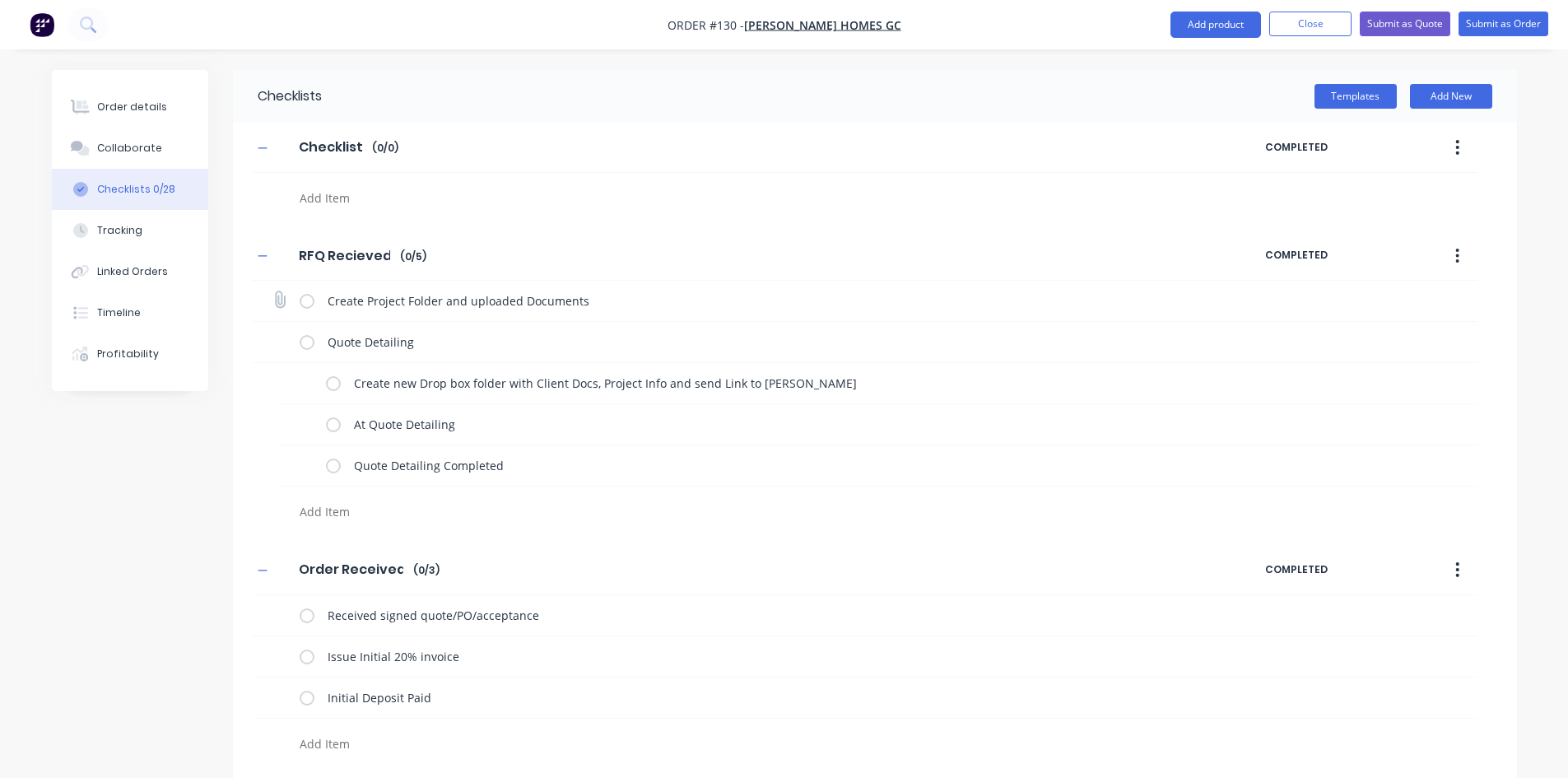
click at [305, 298] on label at bounding box center [307, 300] width 15 height 17
click at [0, 0] on input "checkbox" at bounding box center [0, 0] width 0 height 0
click at [329, 382] on label at bounding box center [334, 383] width 15 height 17
click at [0, 0] on input "checkbox" at bounding box center [0, 0] width 0 height 0
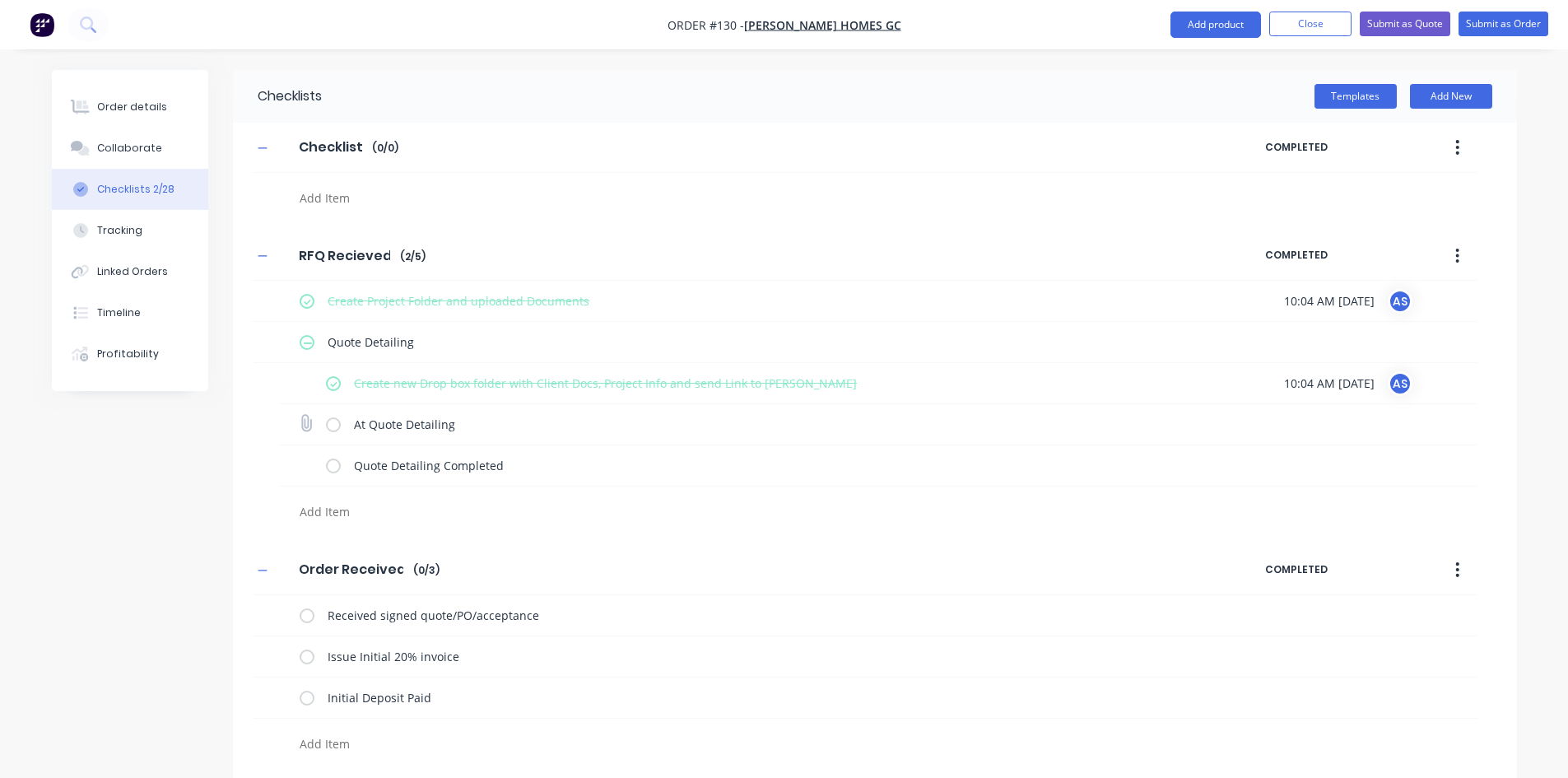
click at [329, 432] on label at bounding box center [334, 425] width 15 height 17
click at [0, 0] on input "checkbox" at bounding box center [0, 0] width 0 height 0
type textarea "x"
click at [151, 156] on button "Collaborate" at bounding box center [129, 148] width 156 height 41
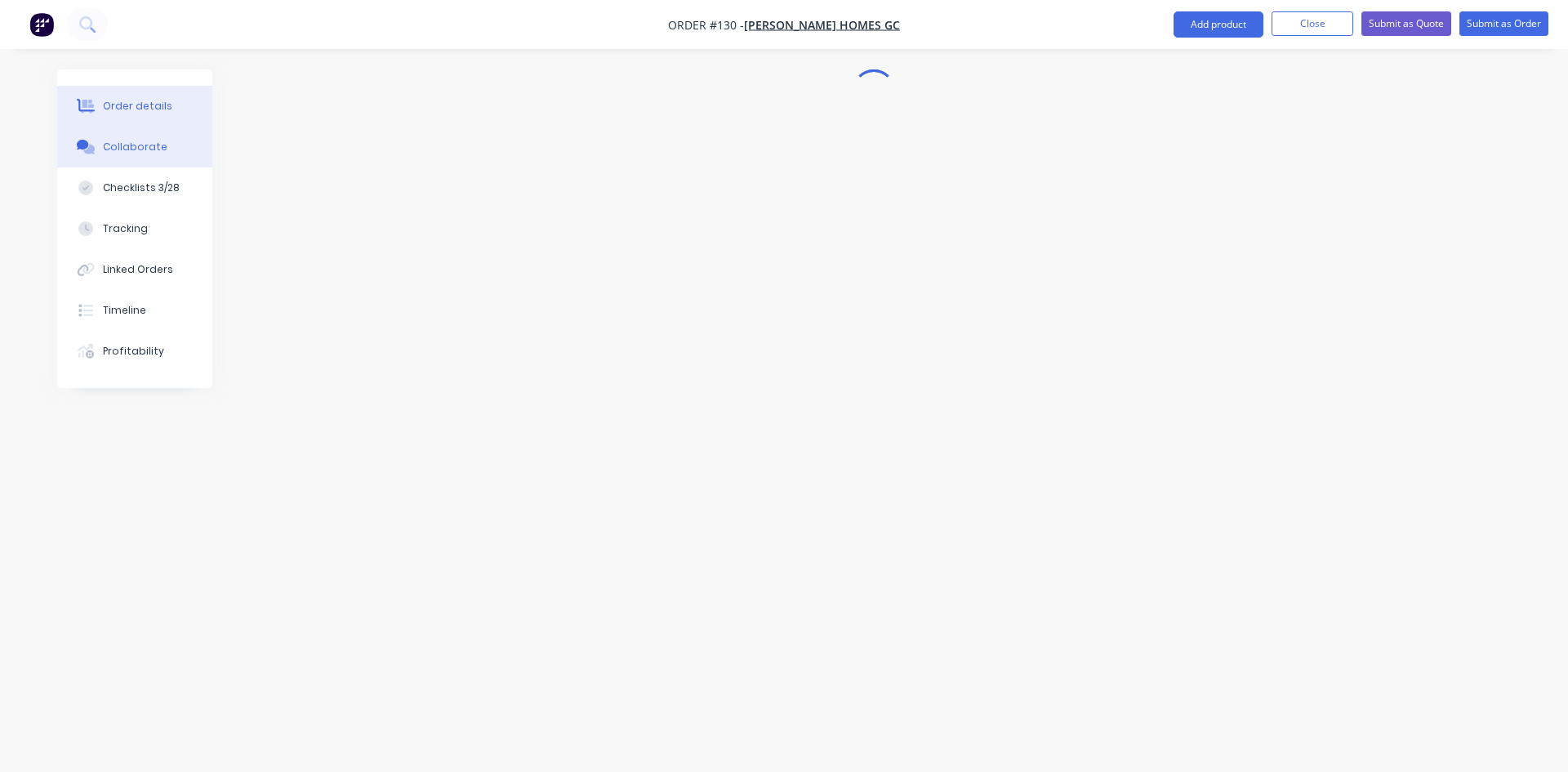
click at [144, 106] on div "Order details" at bounding box center [137, 107] width 70 height 15
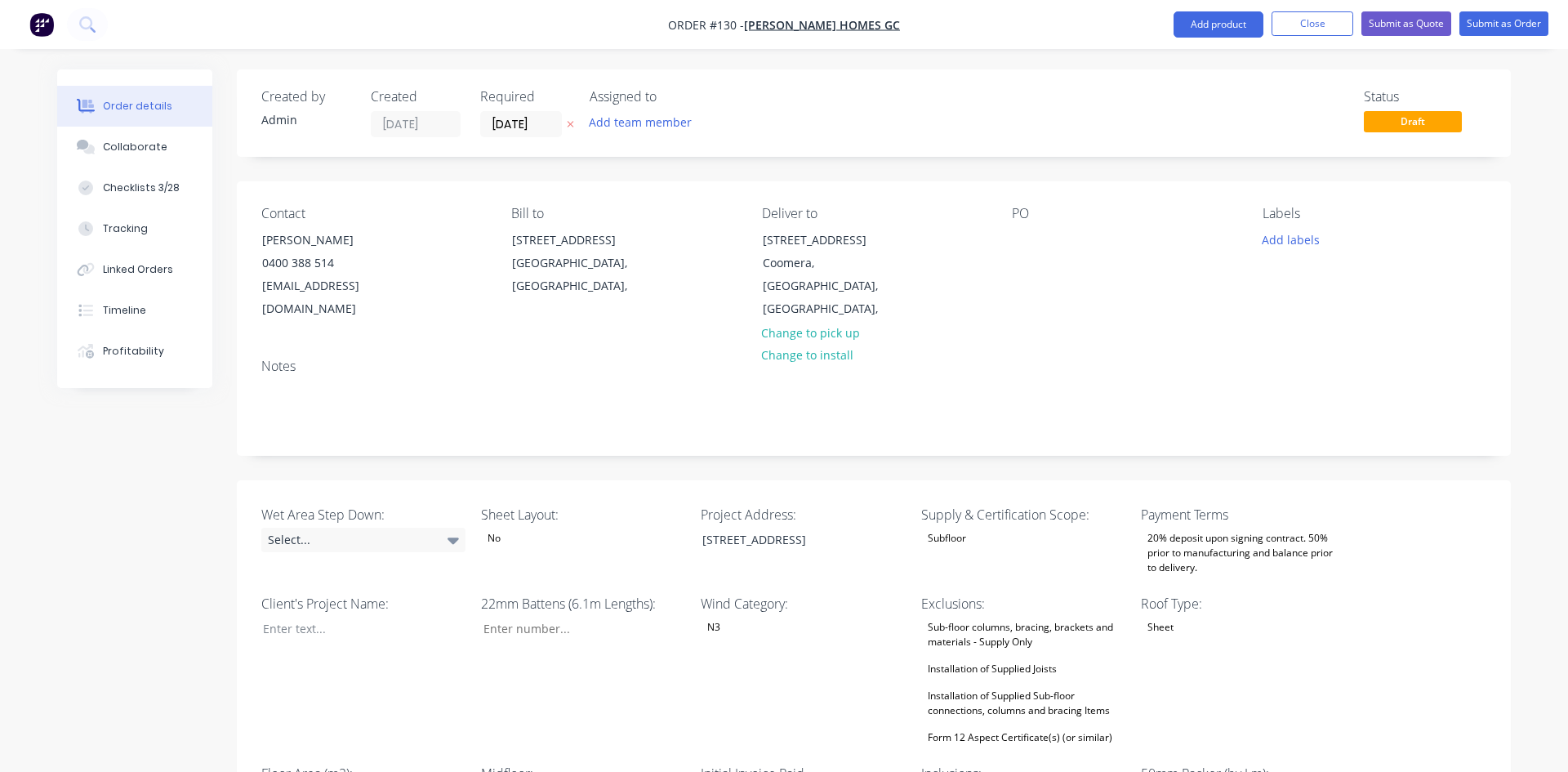
type input "16"
type input "354"
type input "5.0"
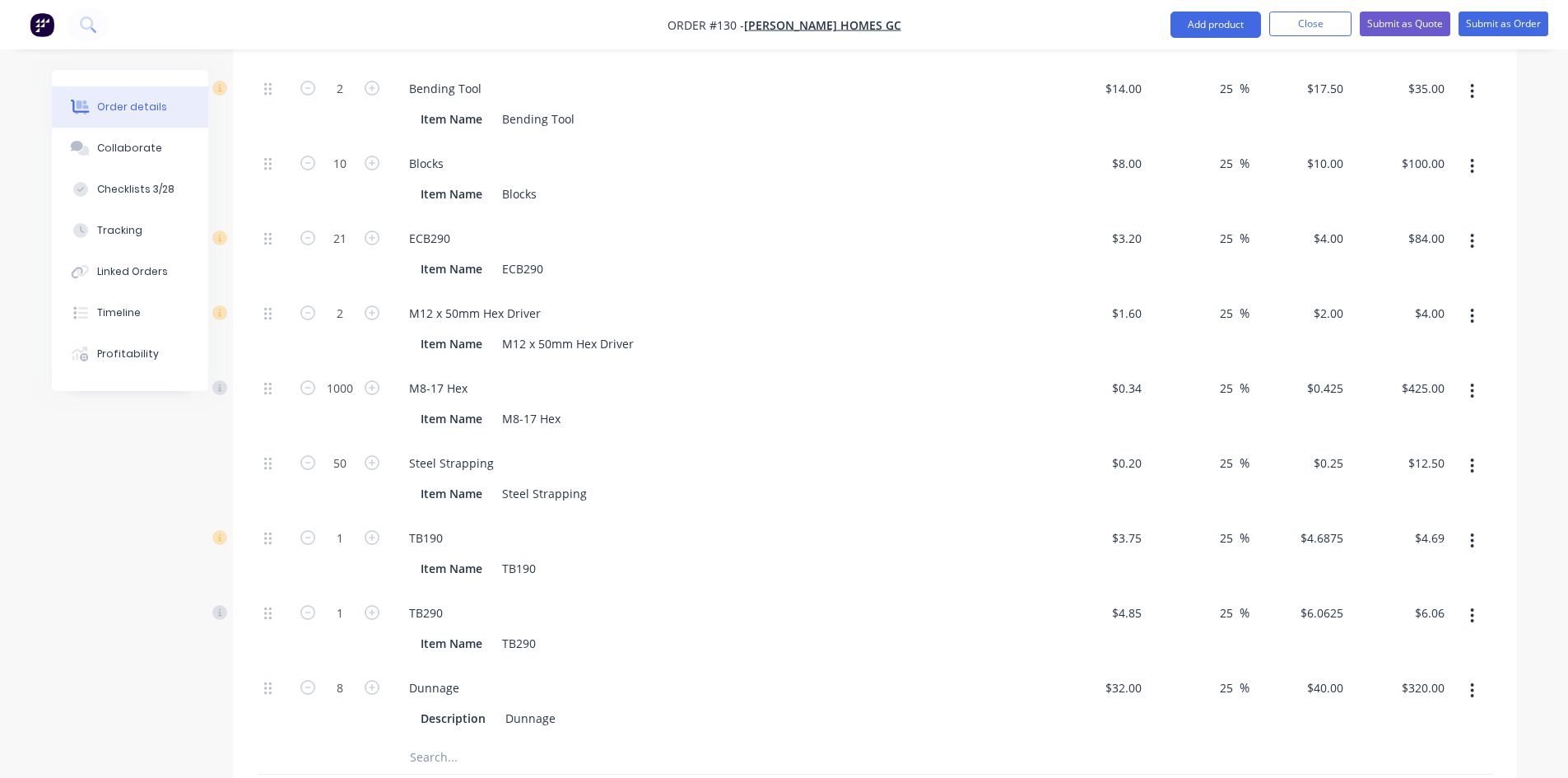
scroll to position [2610, 0]
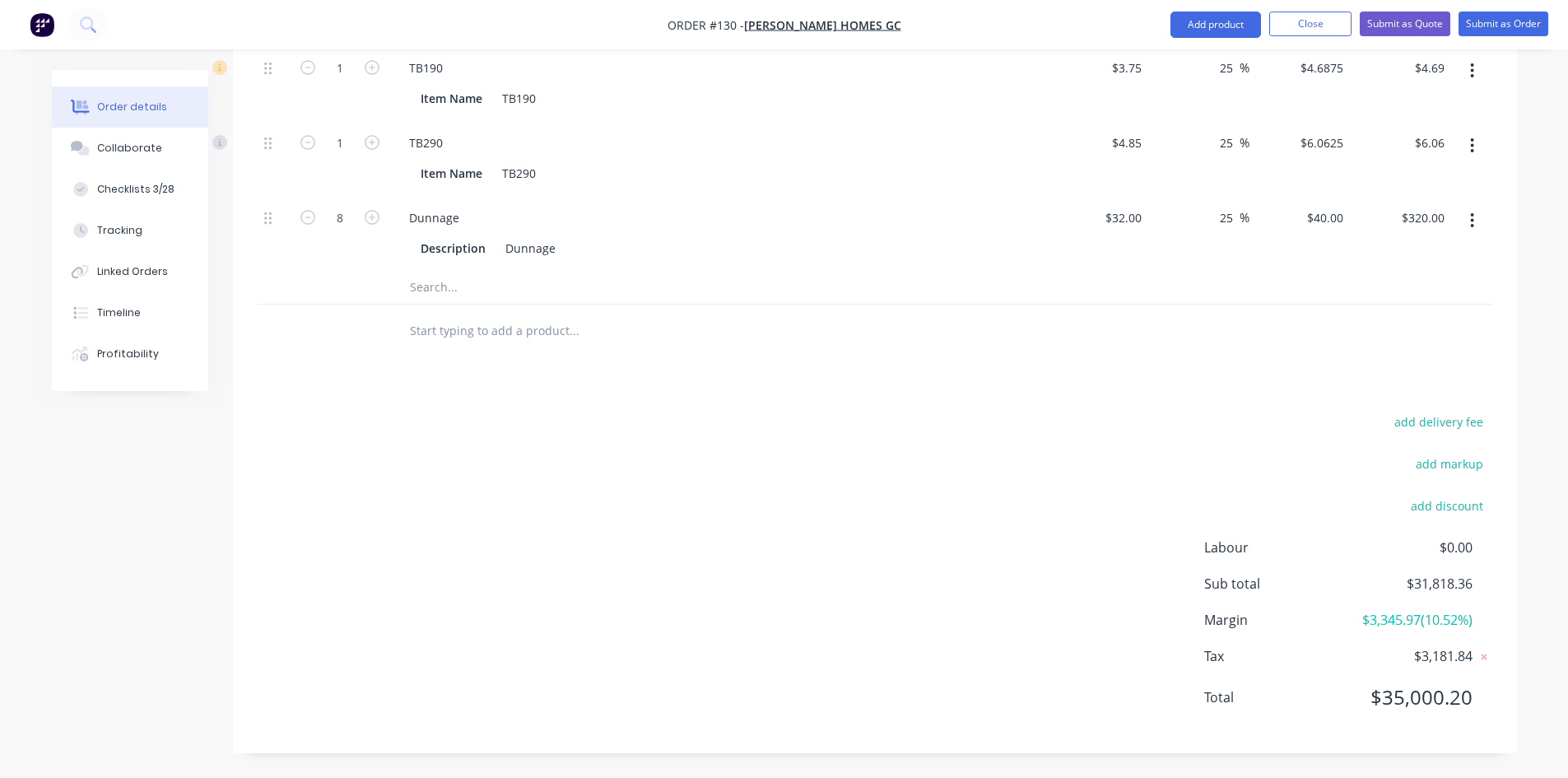
click at [739, 512] on div "add delivery fee add markup add discount Labour $0.00 Sub total $31,818.36 Marg…" at bounding box center [875, 569] width 1234 height 318
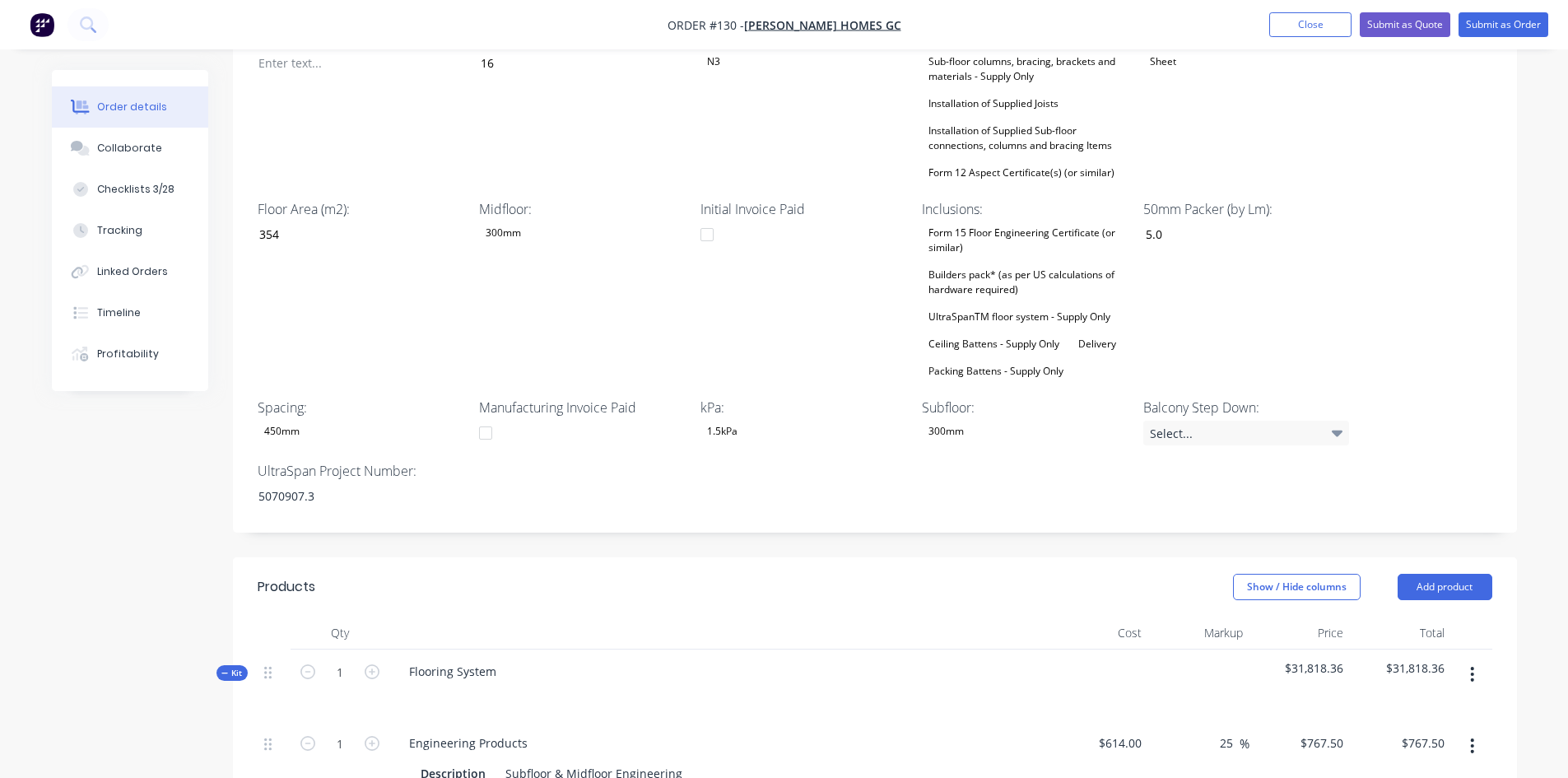
scroll to position [576, 0]
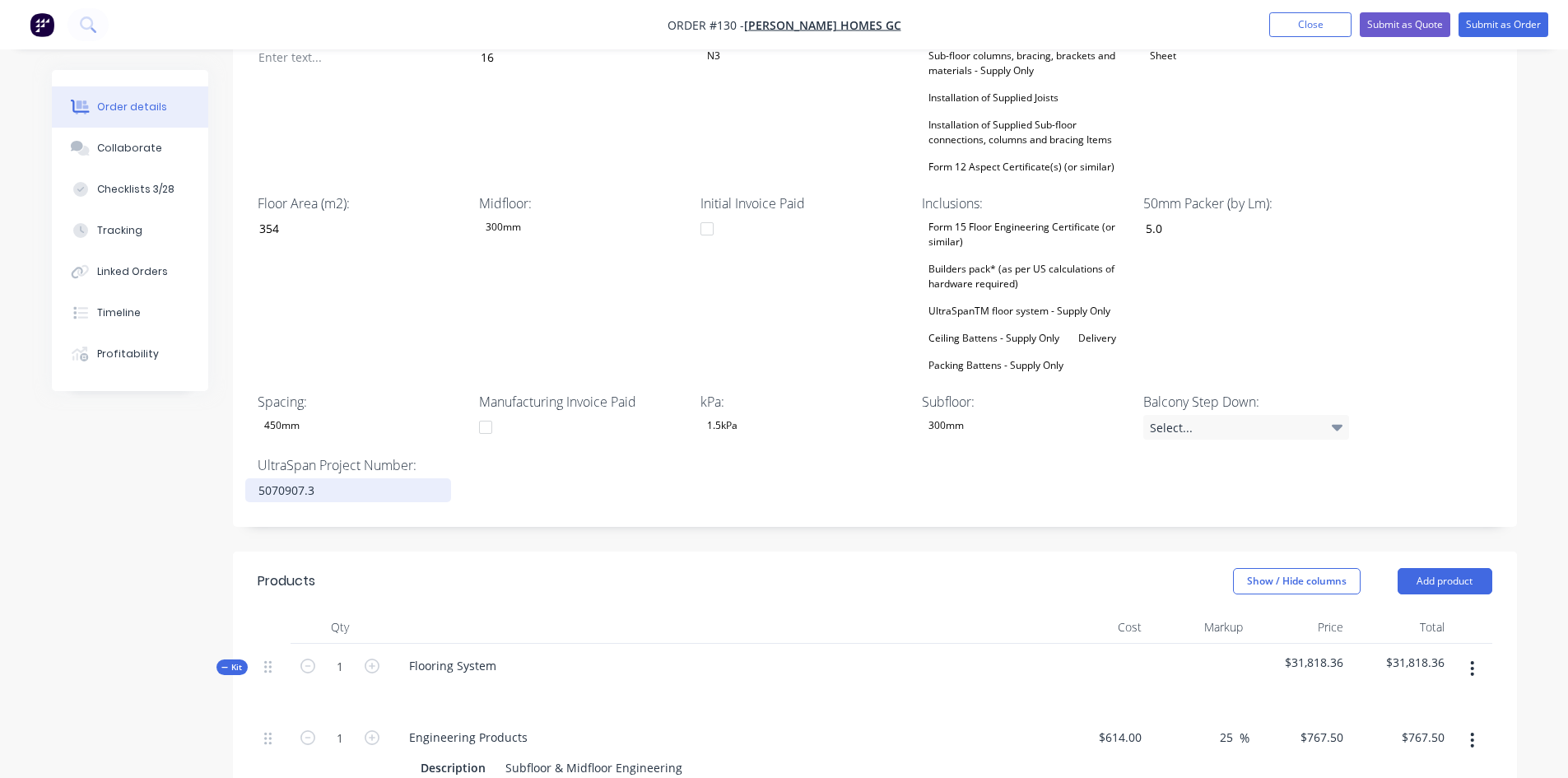
click at [344, 487] on div "5070907.3" at bounding box center [348, 490] width 206 height 24
click at [338, 495] on div "5070907.3" at bounding box center [348, 490] width 206 height 24
click at [620, 602] on header "Products Show / Hide columns Add product" at bounding box center [874, 581] width 1284 height 59
click at [1472, 673] on icon "button" at bounding box center [1473, 669] width 4 height 15
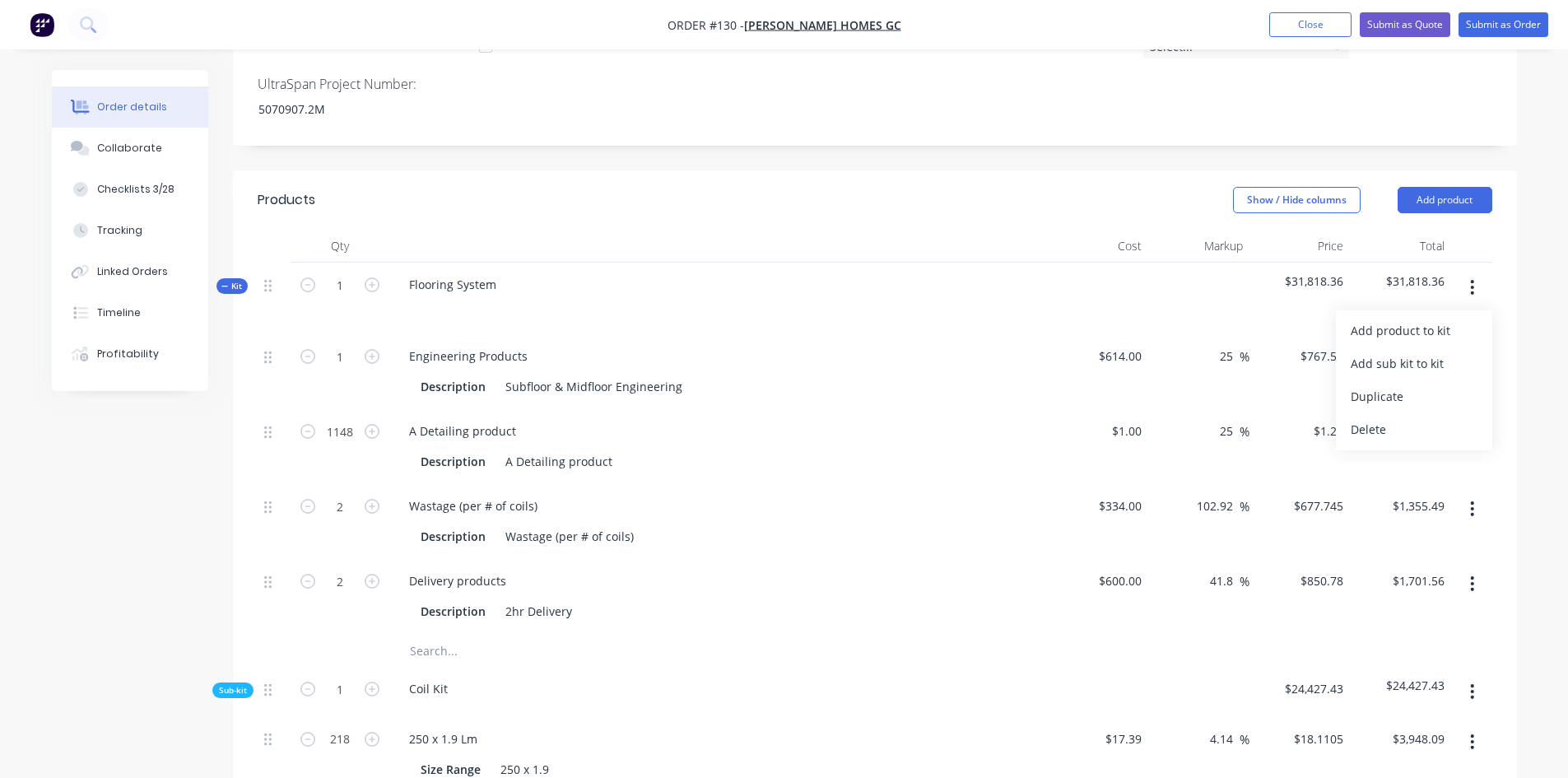
scroll to position [1070, 0]
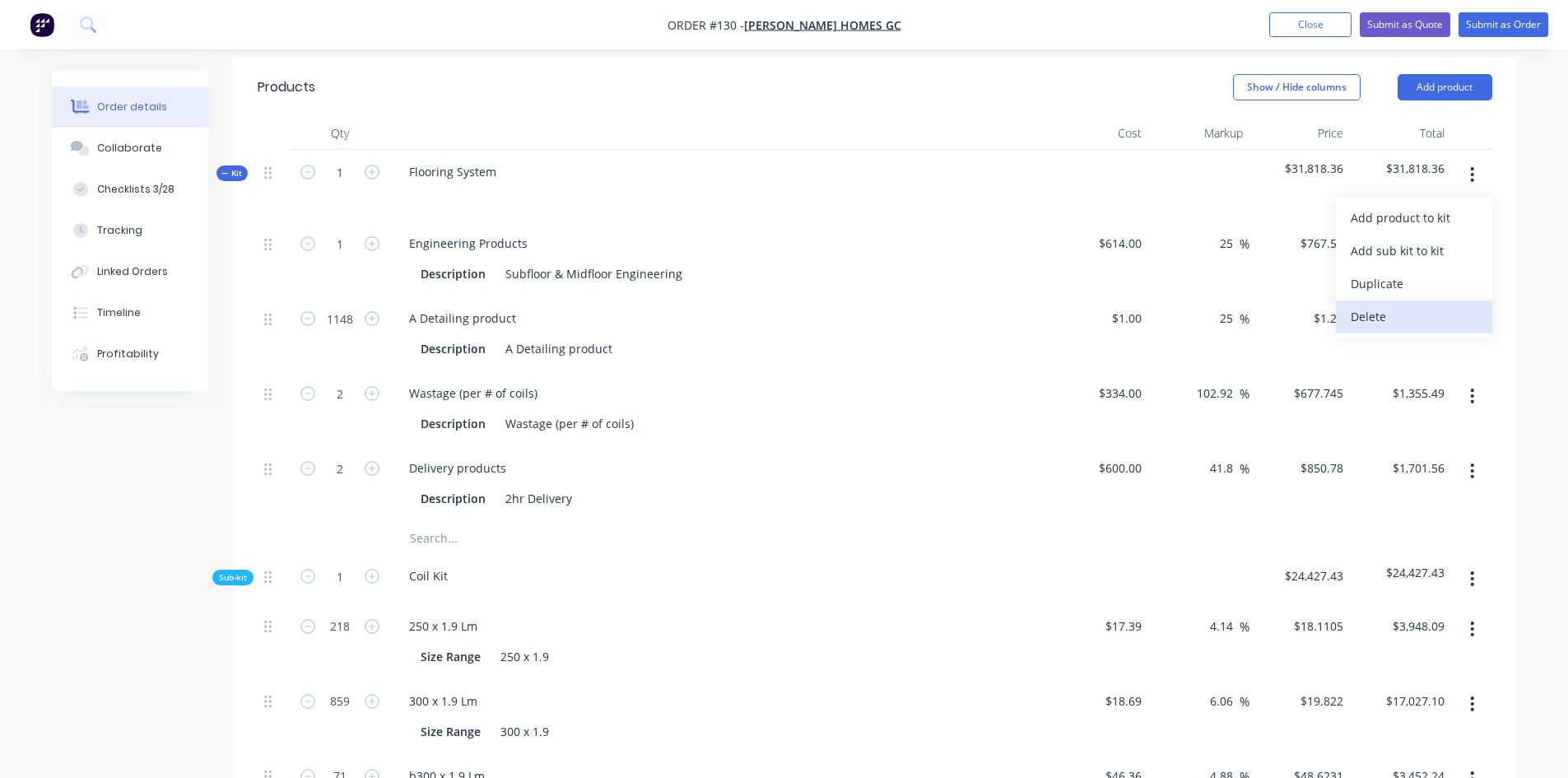
click at [1413, 321] on div "Delete" at bounding box center [1415, 317] width 127 height 24
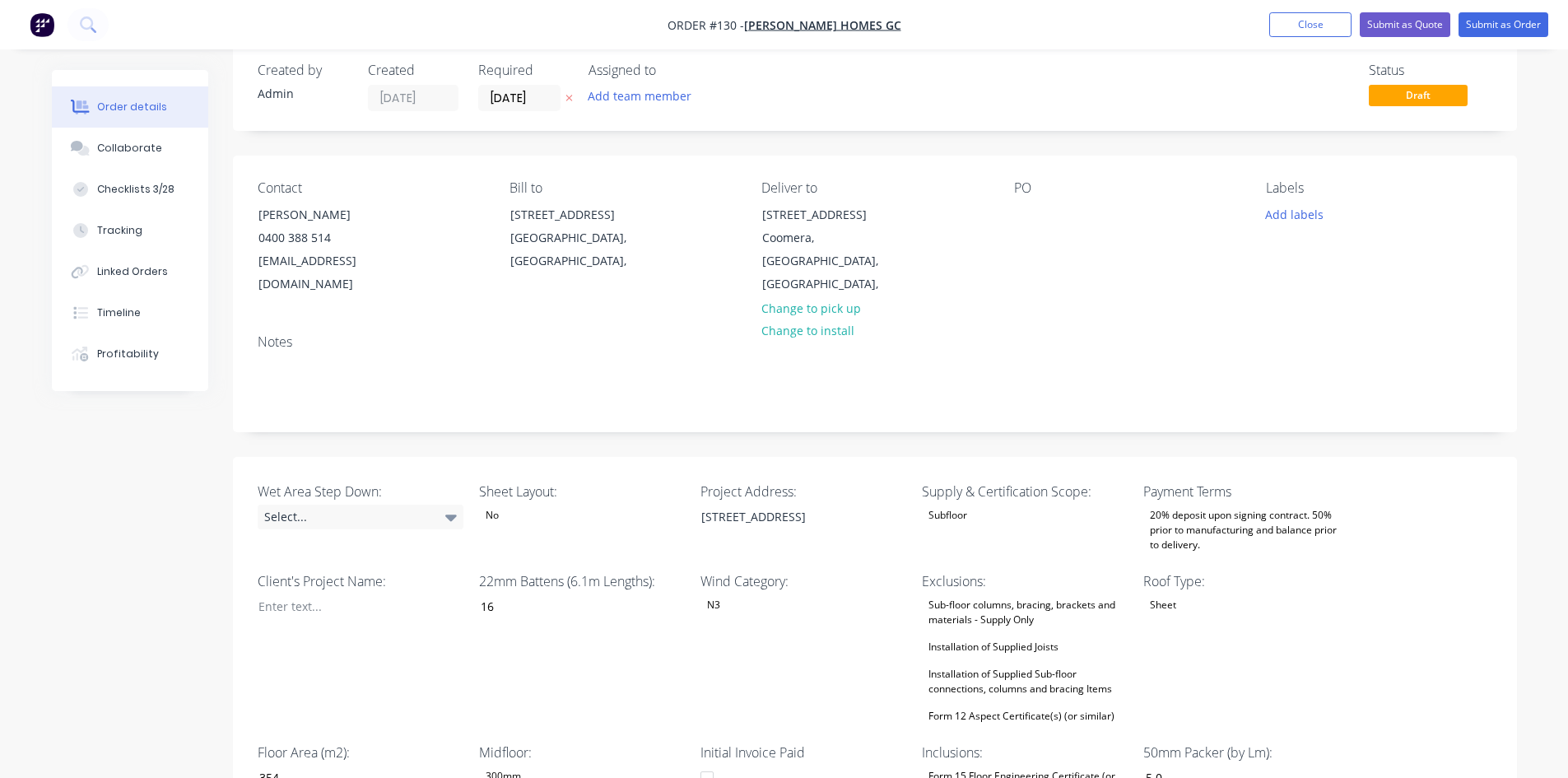
scroll to position [0, 0]
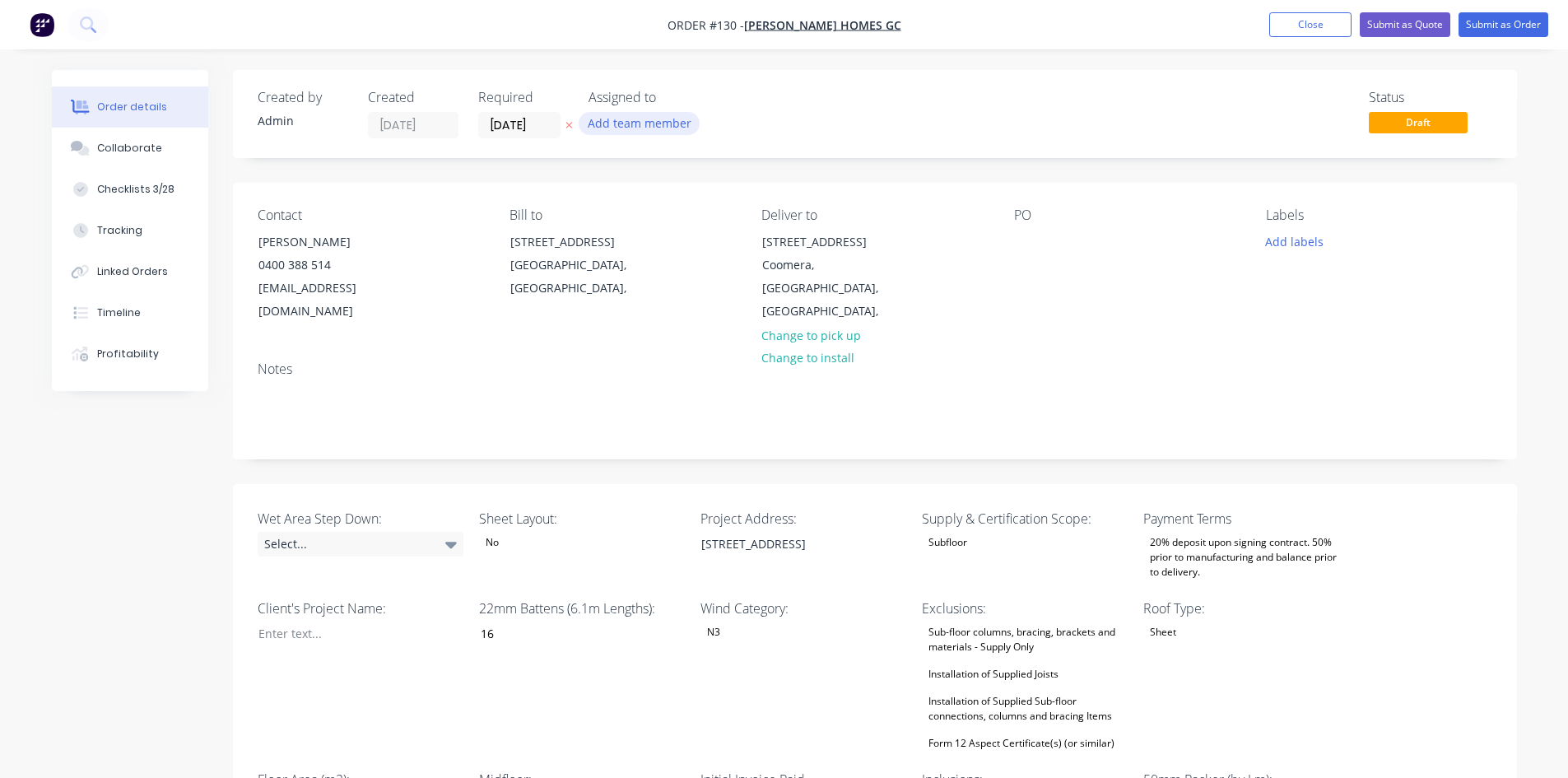
click at [671, 125] on button "Add team member" at bounding box center [639, 123] width 121 height 22
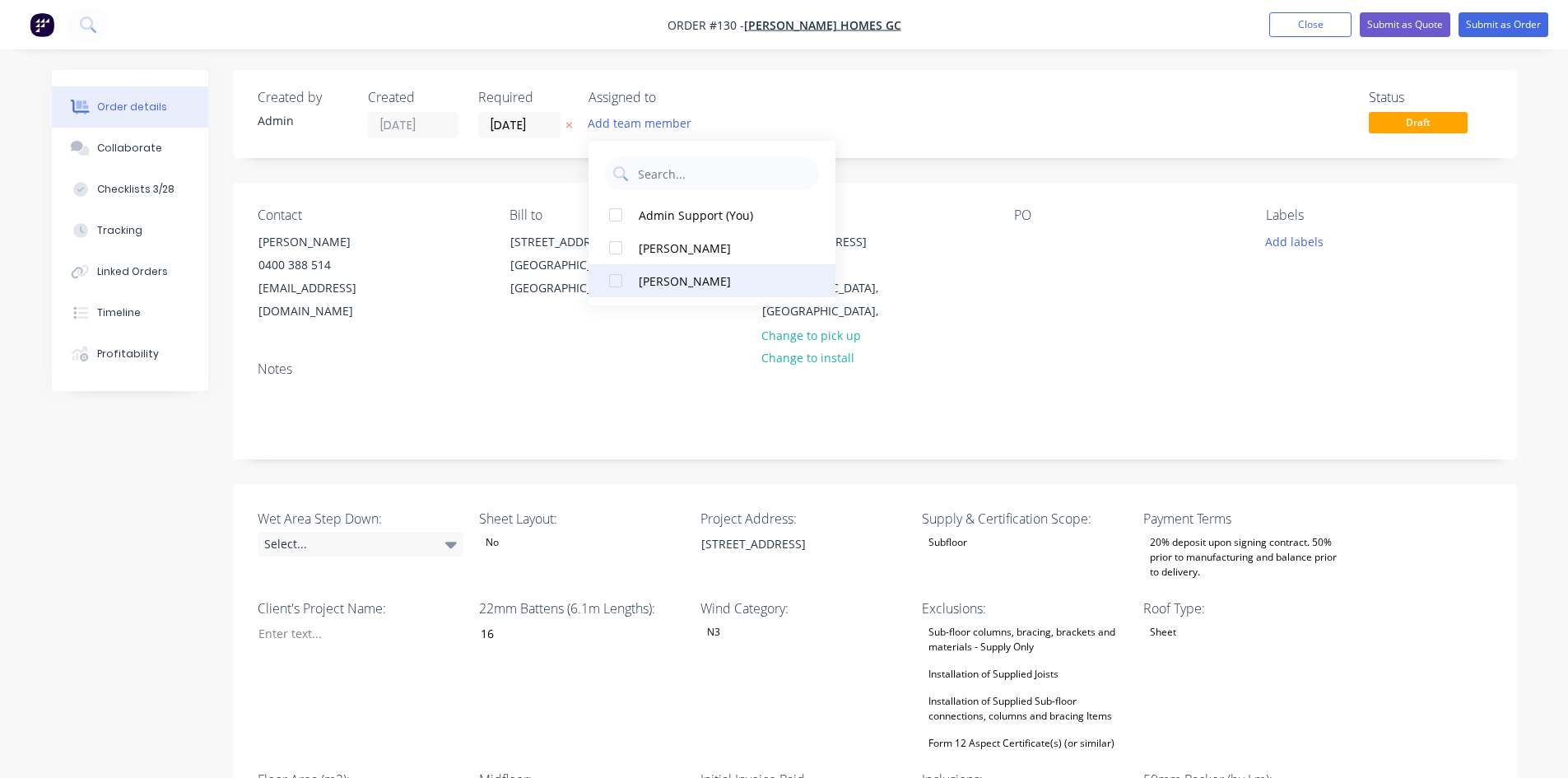
click at [660, 277] on div "Luke Ogilvy" at bounding box center [721, 281] width 165 height 17
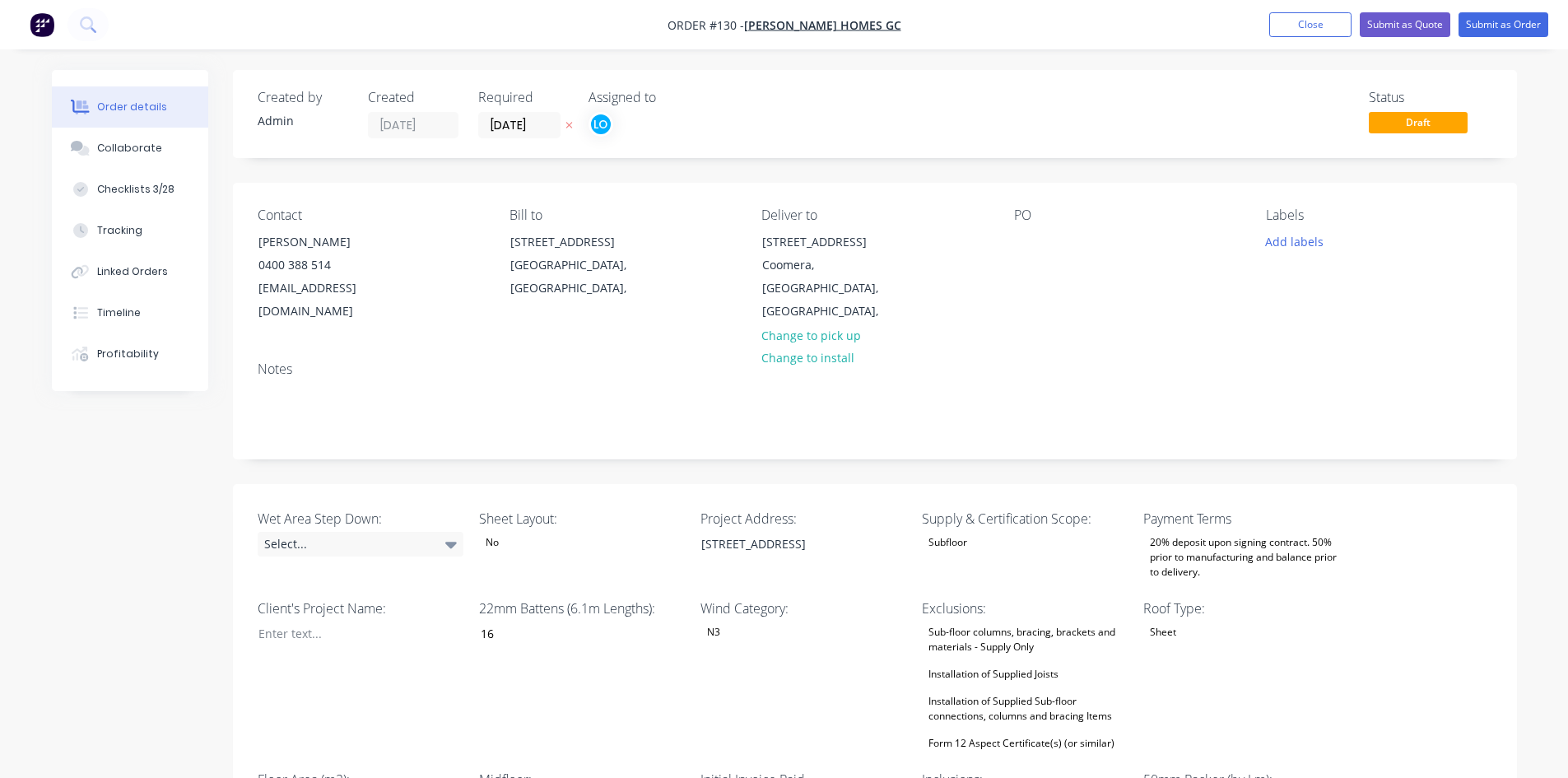
click at [995, 457] on div "Notes" at bounding box center [874, 403] width 1284 height 110
click at [1517, 22] on button "Submit as Order" at bounding box center [1503, 24] width 90 height 24
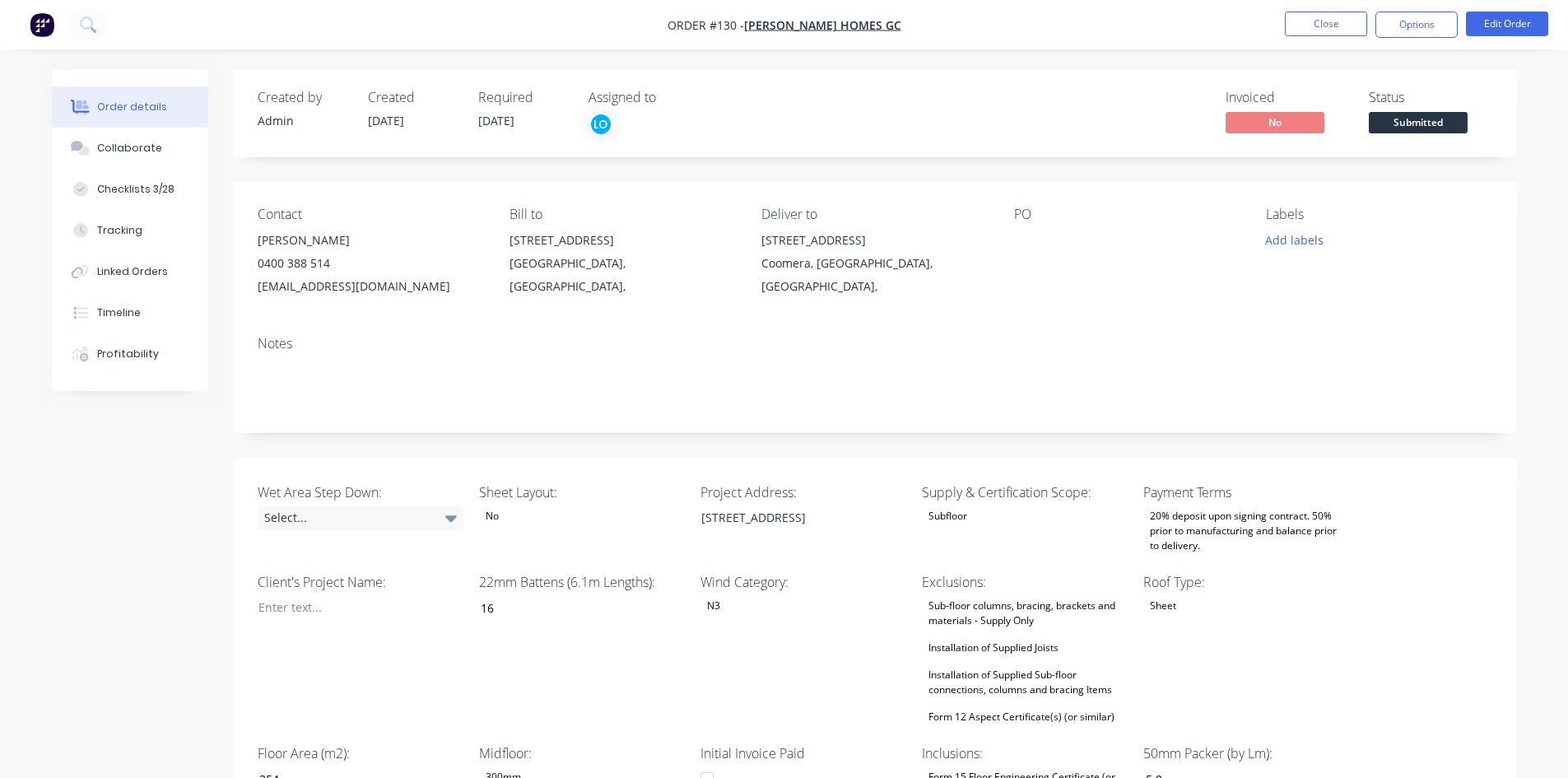
click at [1402, 121] on span "Submitted" at bounding box center [1418, 122] width 99 height 21
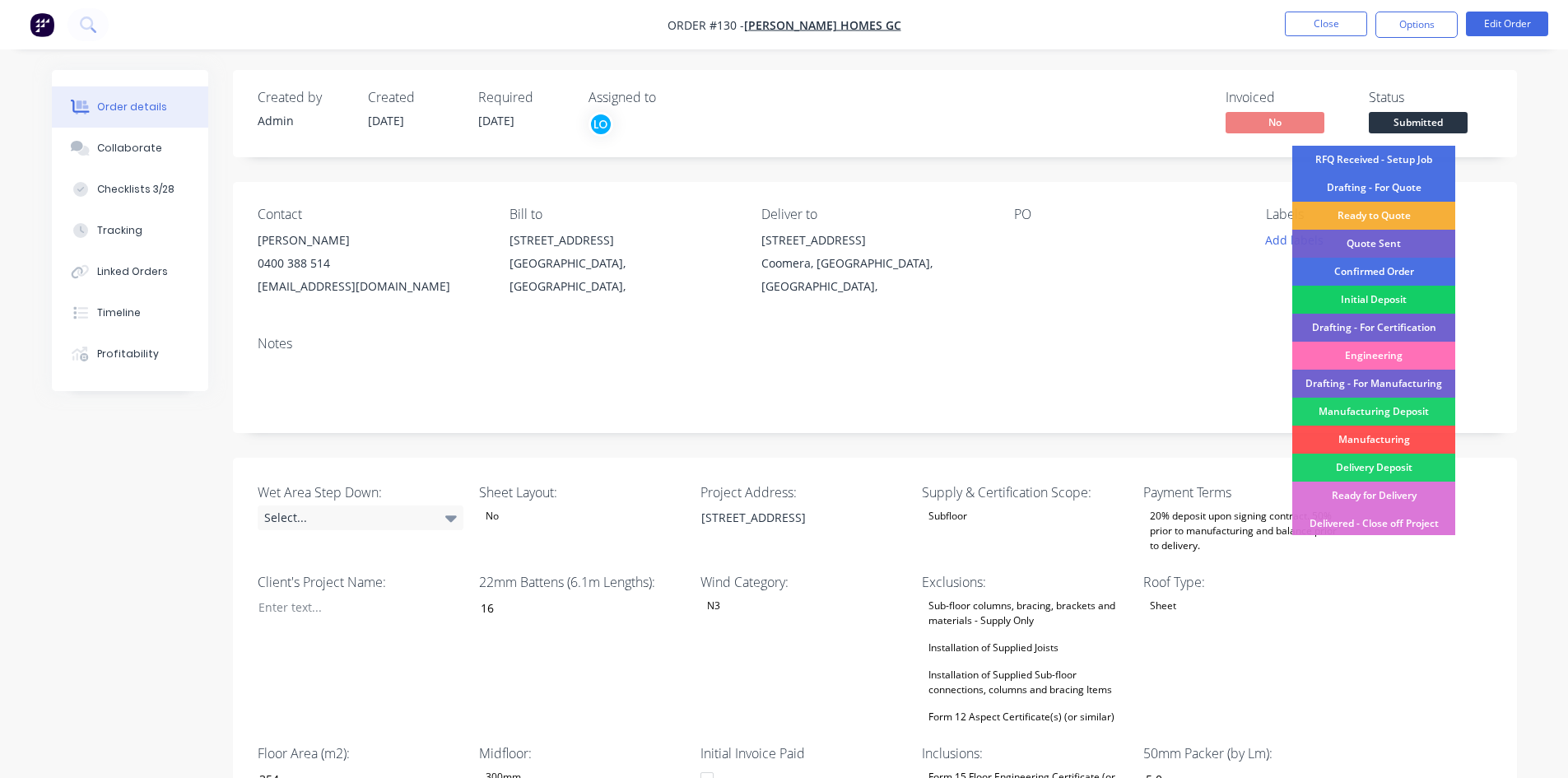
click at [1374, 292] on div "Initial Deposit" at bounding box center [1374, 299] width 163 height 28
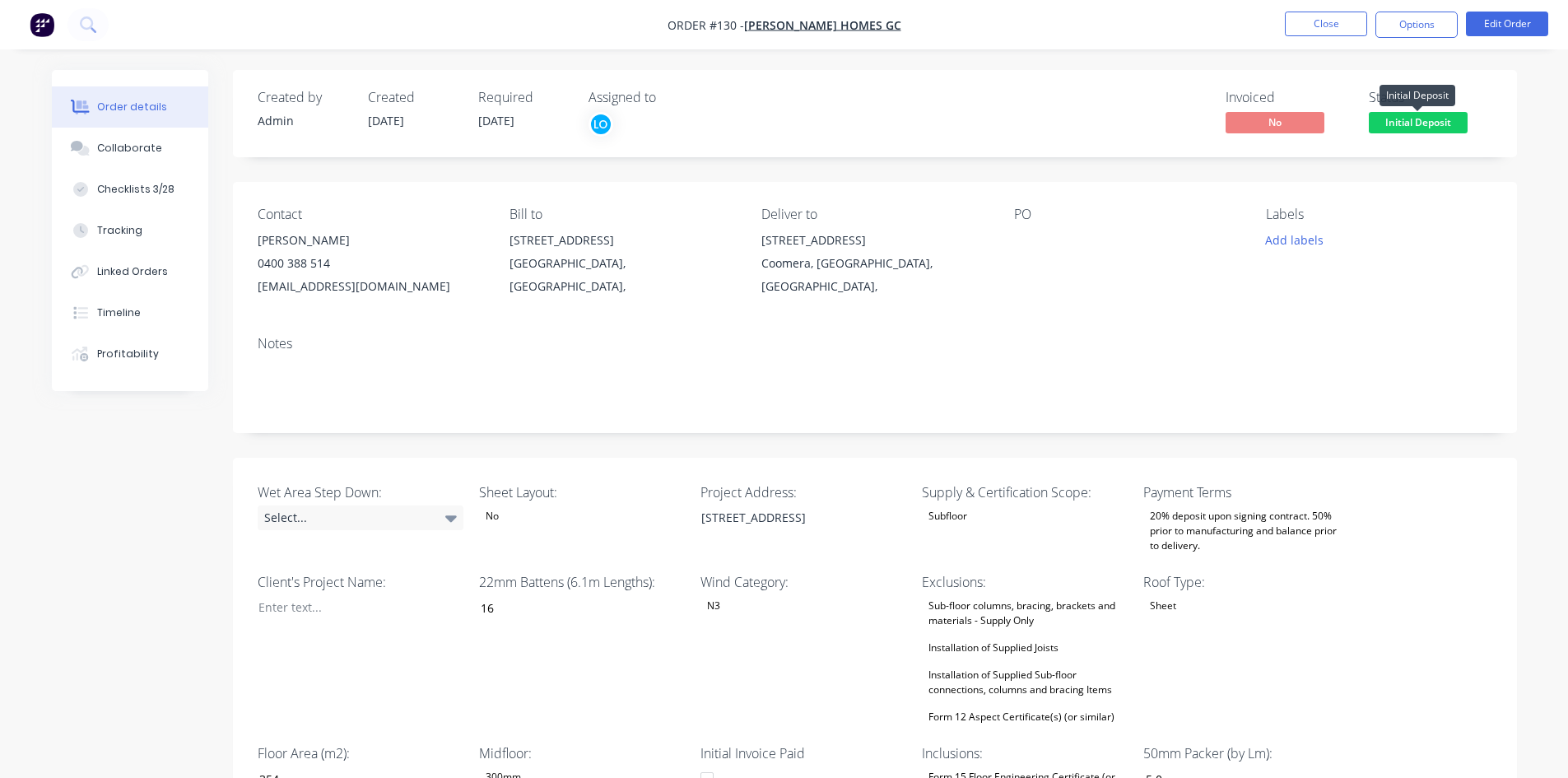
click at [1443, 126] on span "Initial Deposit" at bounding box center [1418, 122] width 99 height 21
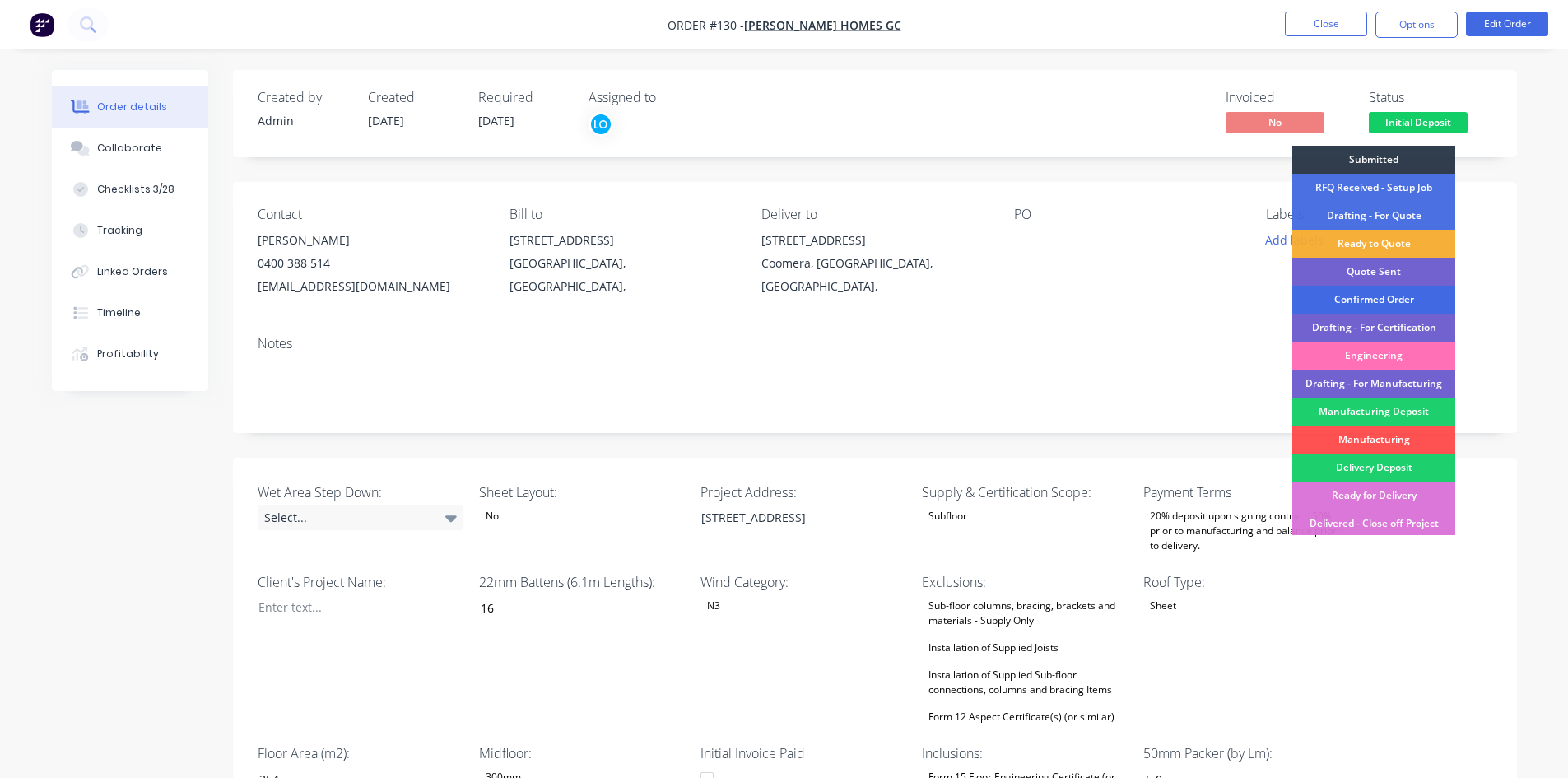
click at [1366, 290] on div "Confirmed Order" at bounding box center [1374, 299] width 163 height 28
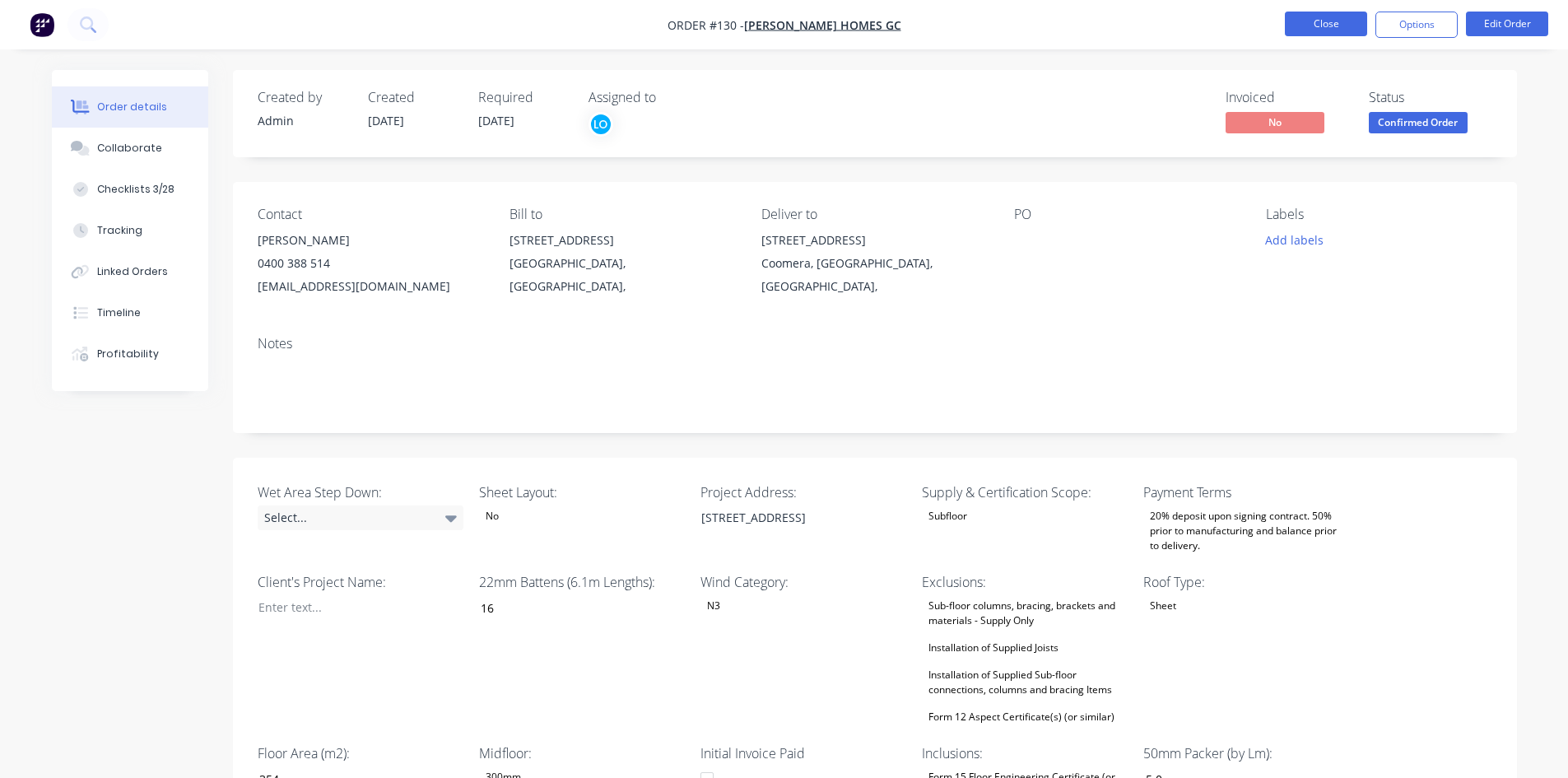
click at [1318, 18] on button "Close" at bounding box center [1326, 23] width 82 height 24
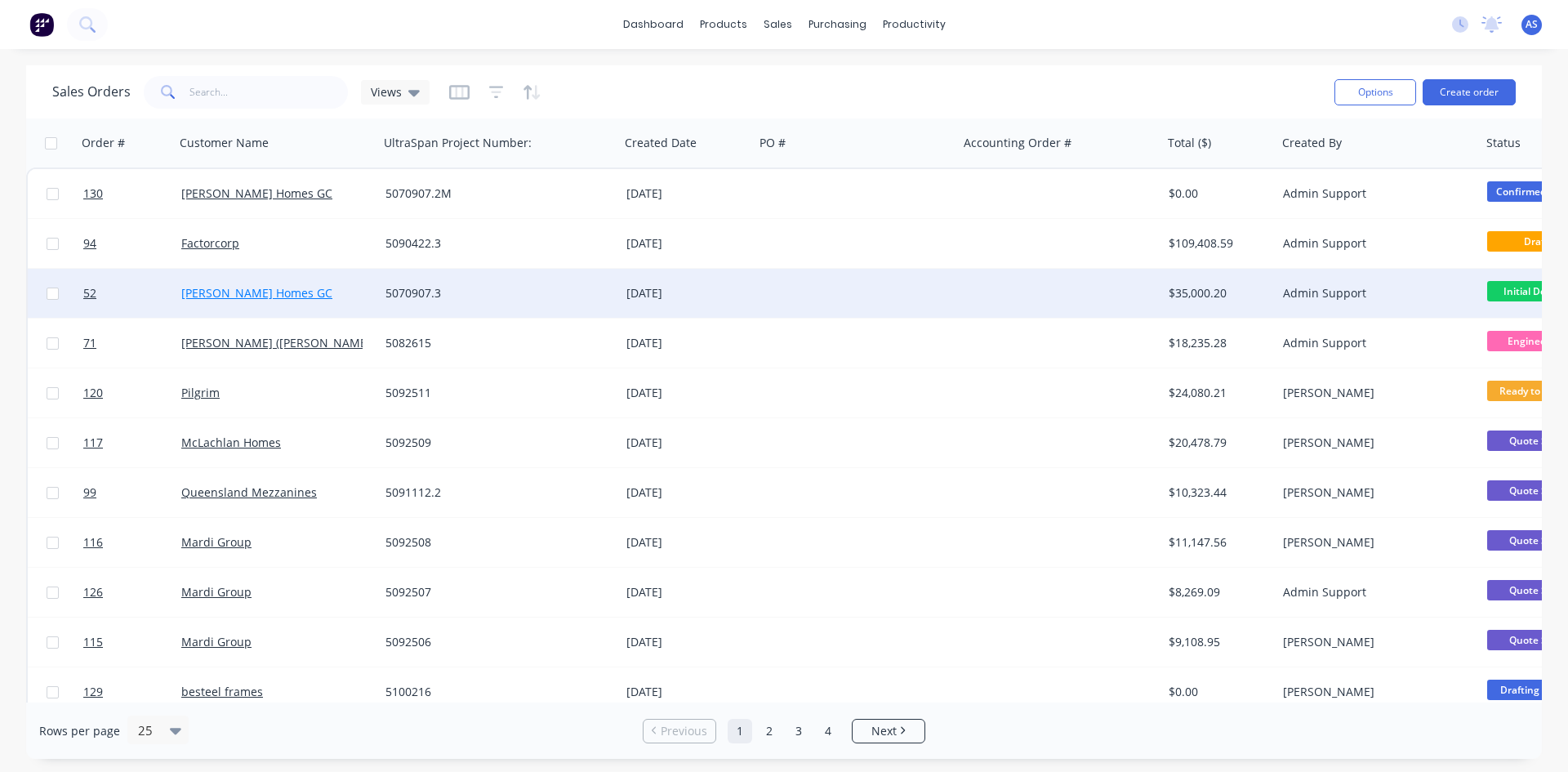
click at [241, 288] on link "[PERSON_NAME] Homes GC" at bounding box center [256, 292] width 151 height 16
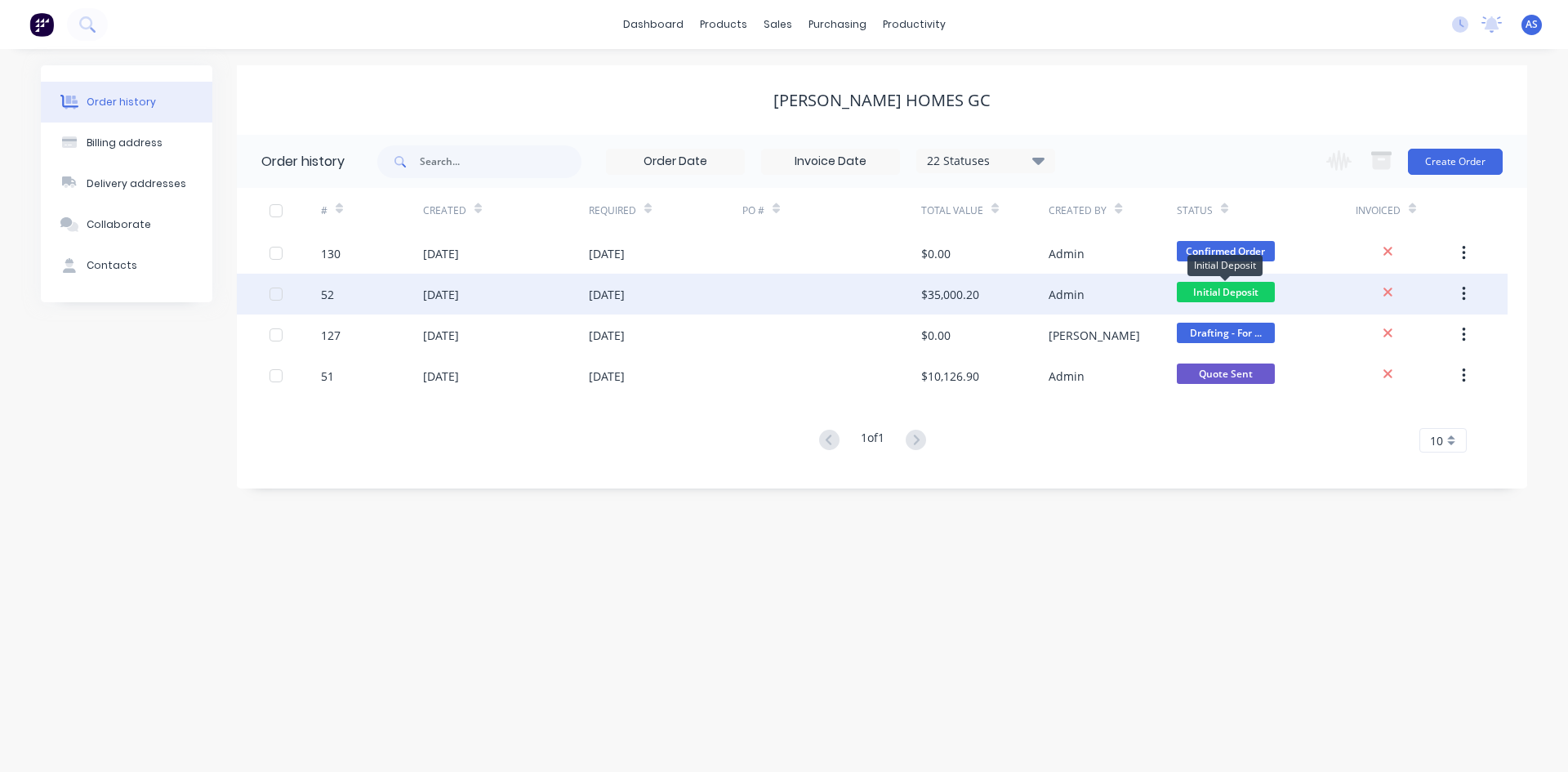
click at [1201, 290] on span "Initial Deposit" at bounding box center [1226, 292] width 98 height 20
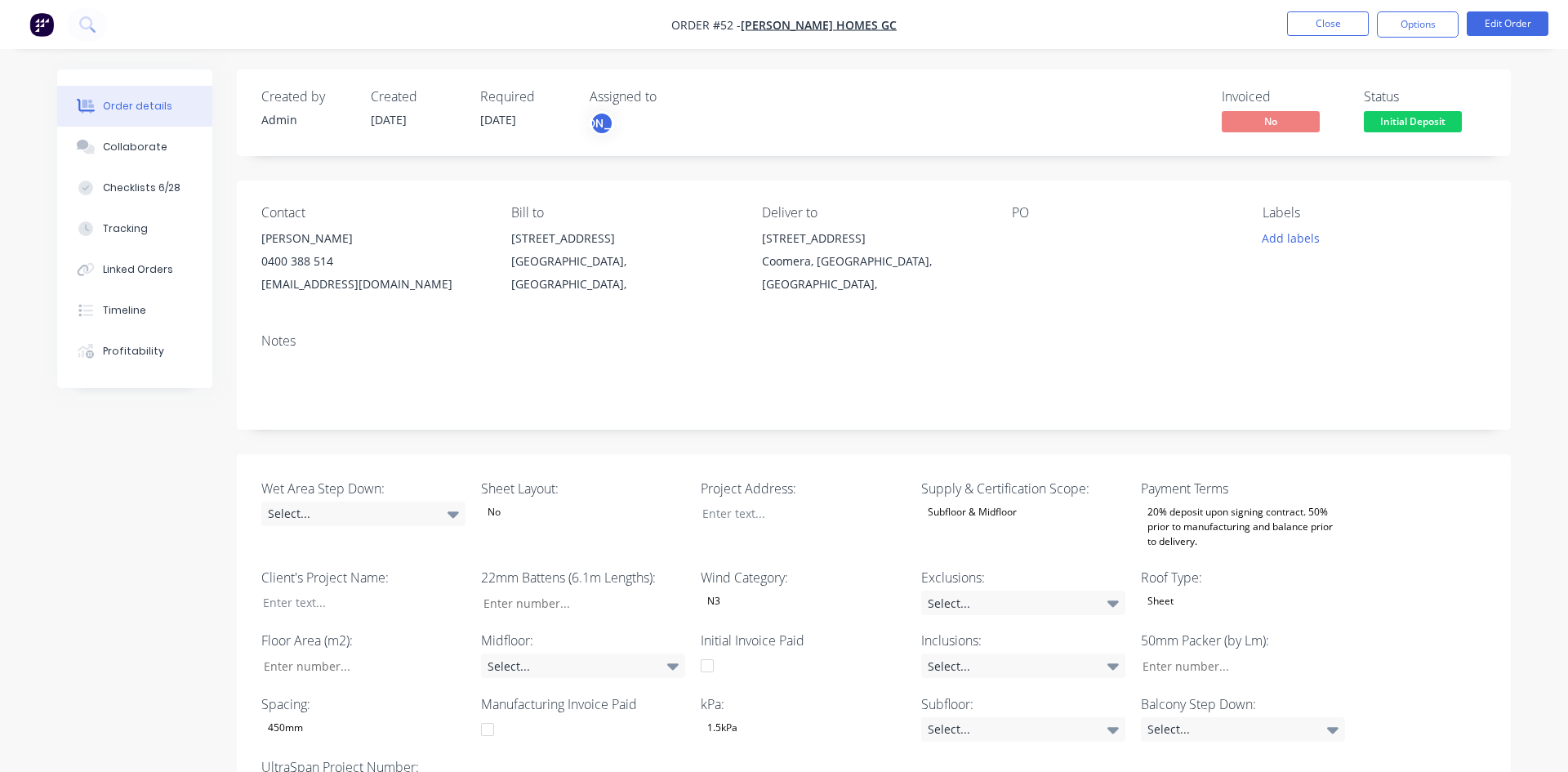
type input "16"
type input "354"
type input "5.0"
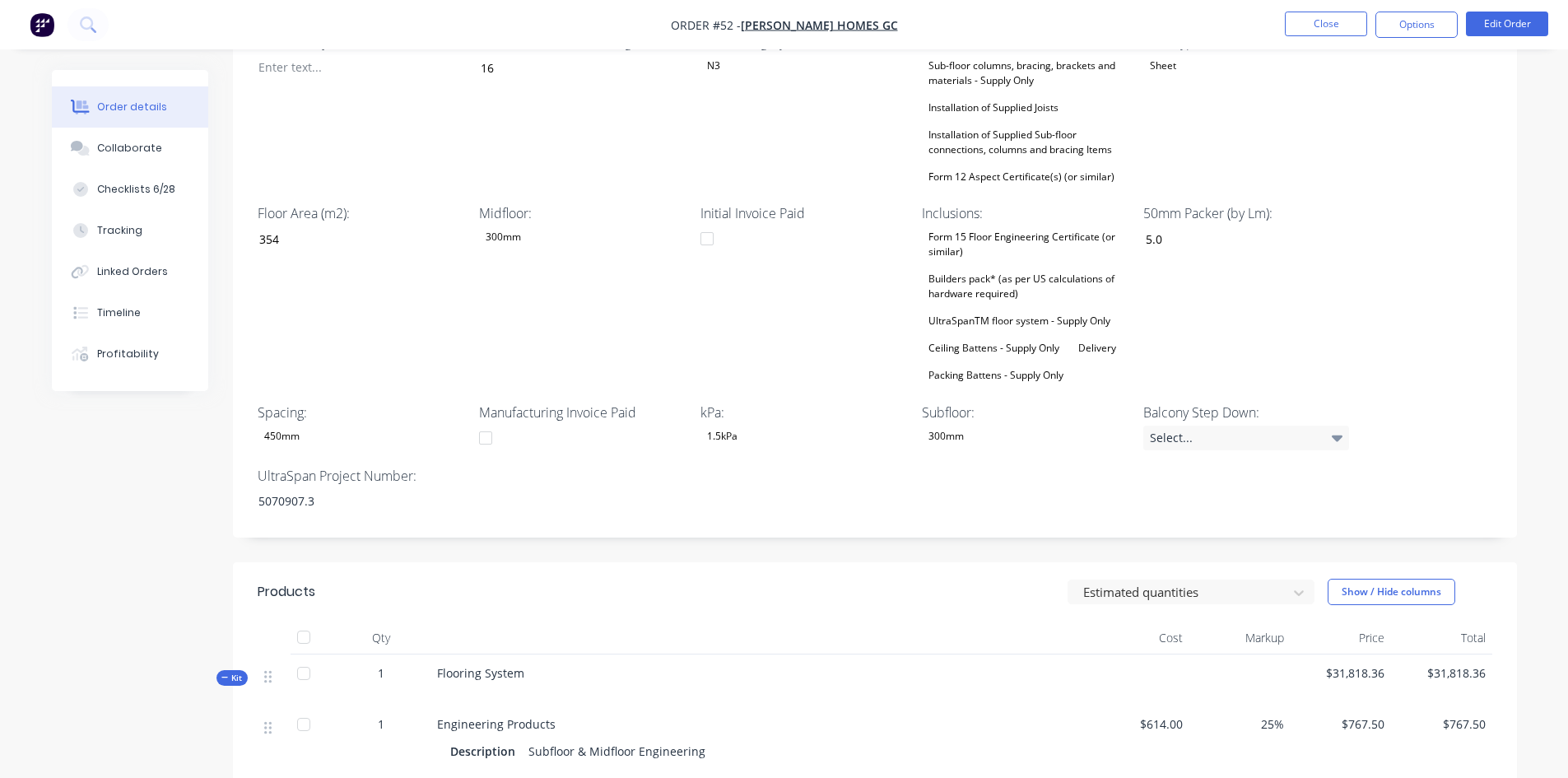
scroll to position [576, 0]
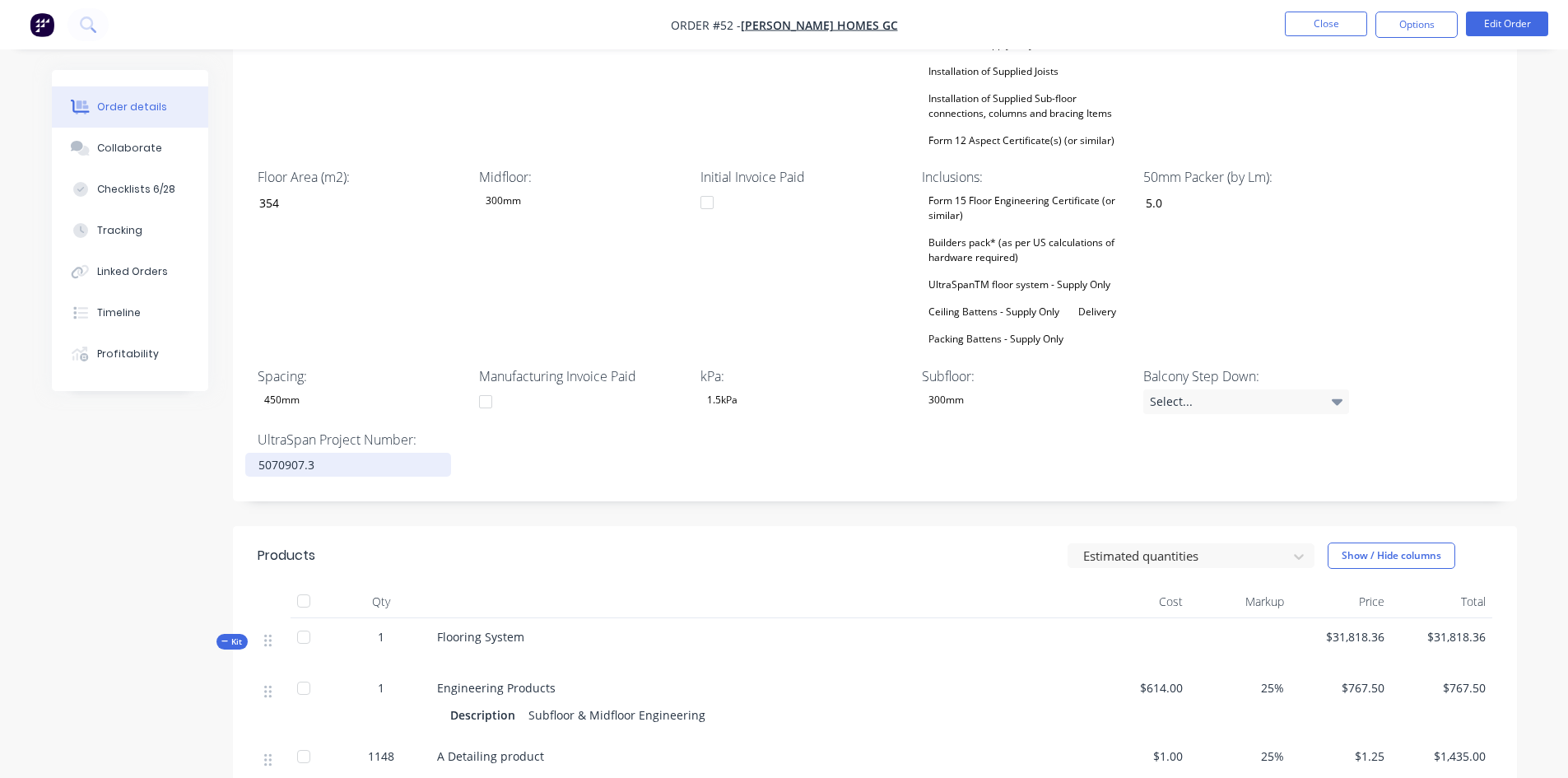
click at [320, 457] on div "5070907.3" at bounding box center [348, 465] width 206 height 24
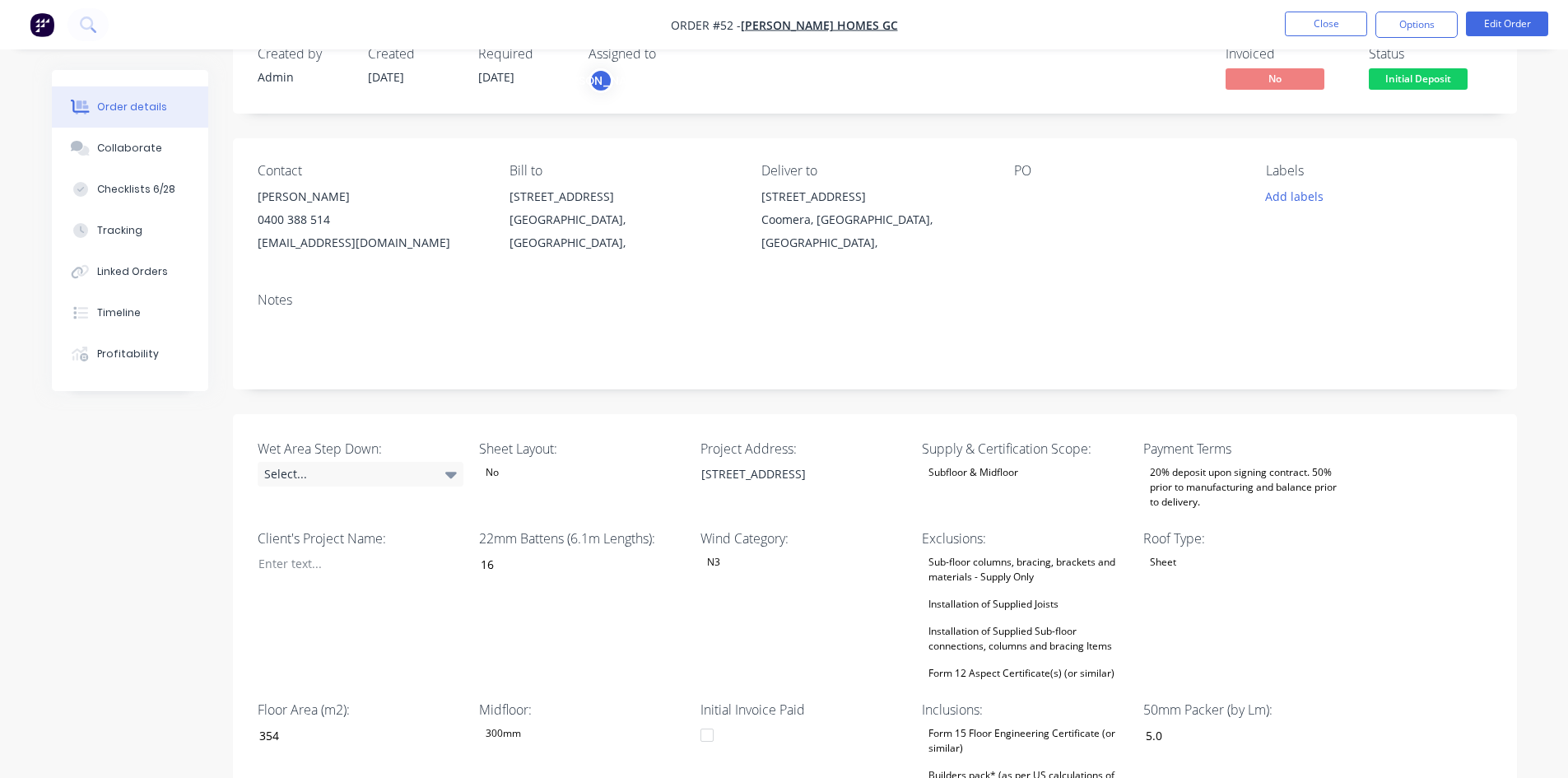
scroll to position [82, 0]
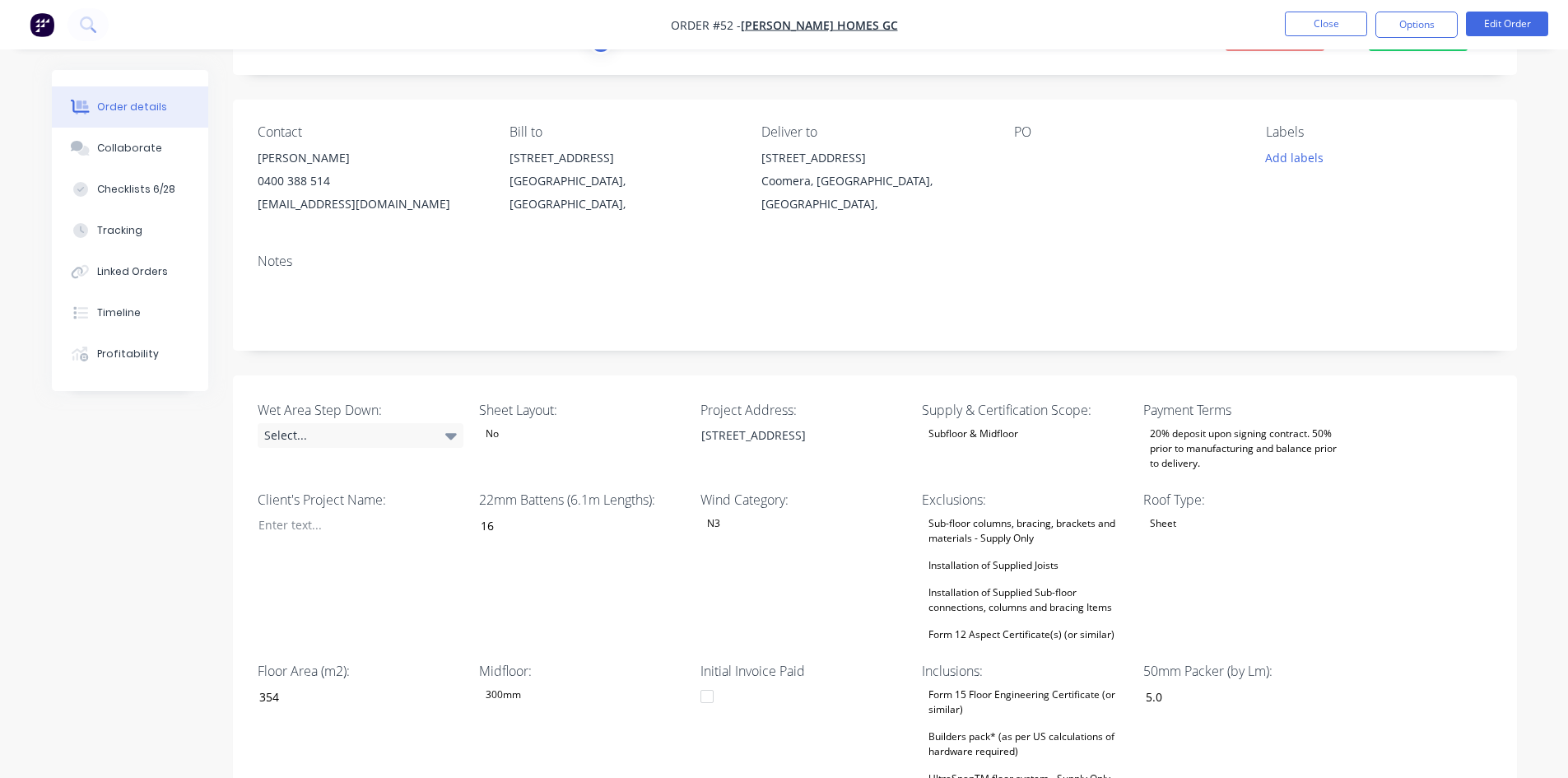
click at [977, 430] on div "Subfloor & Midfloor" at bounding box center [973, 433] width 103 height 22
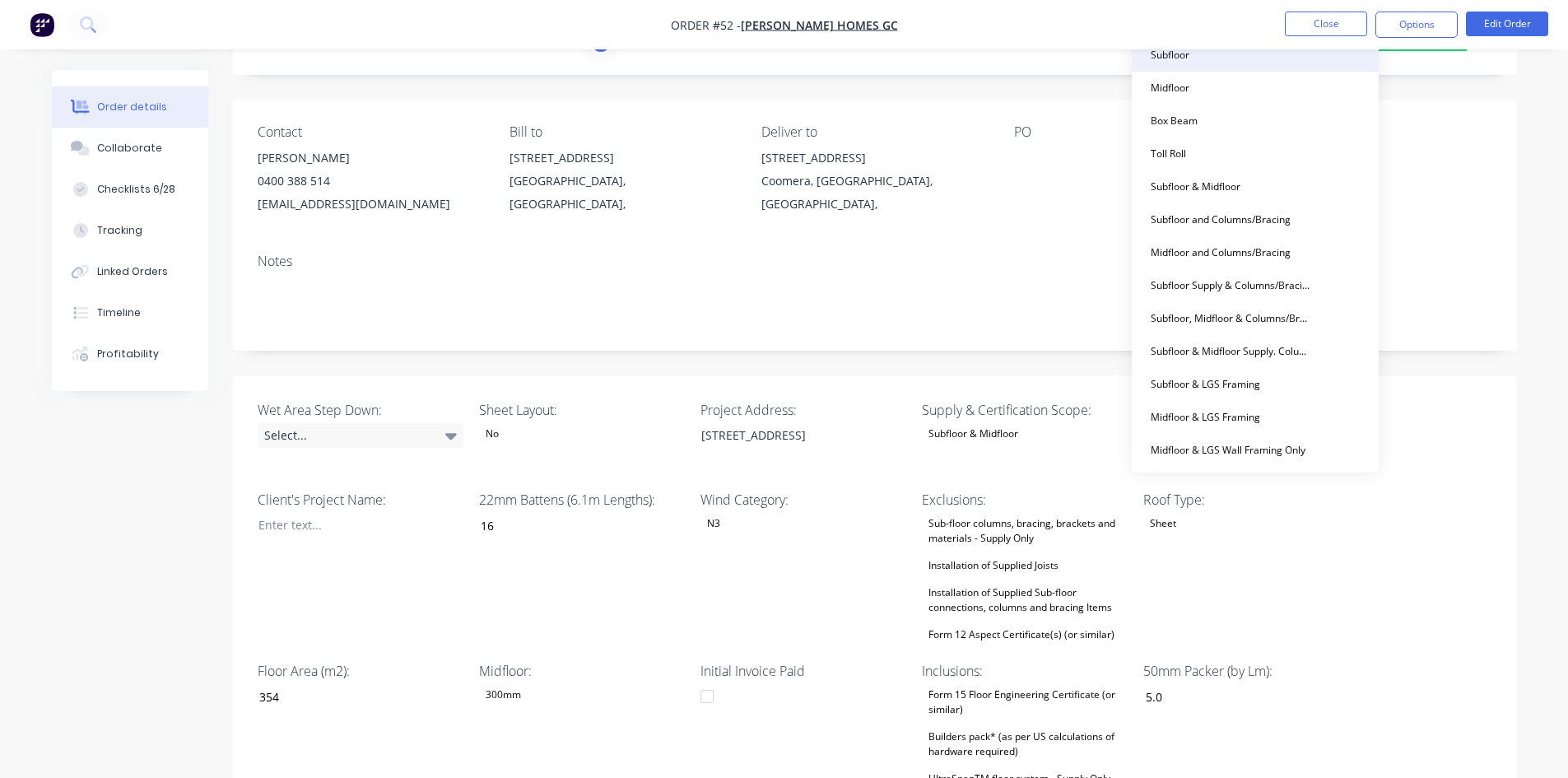
click at [1195, 63] on div "Subfloor" at bounding box center [1170, 55] width 51 height 22
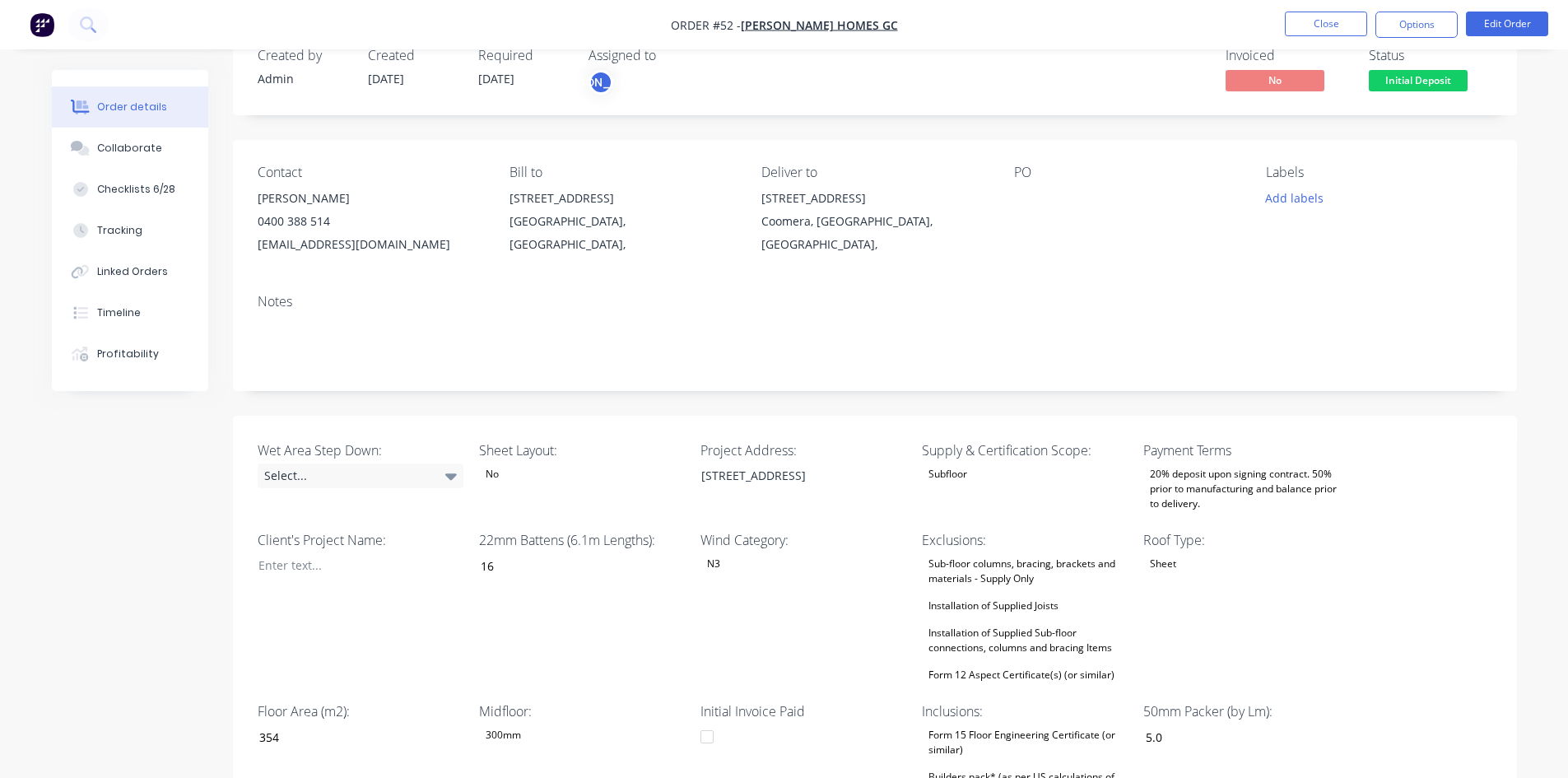
scroll to position [0, 0]
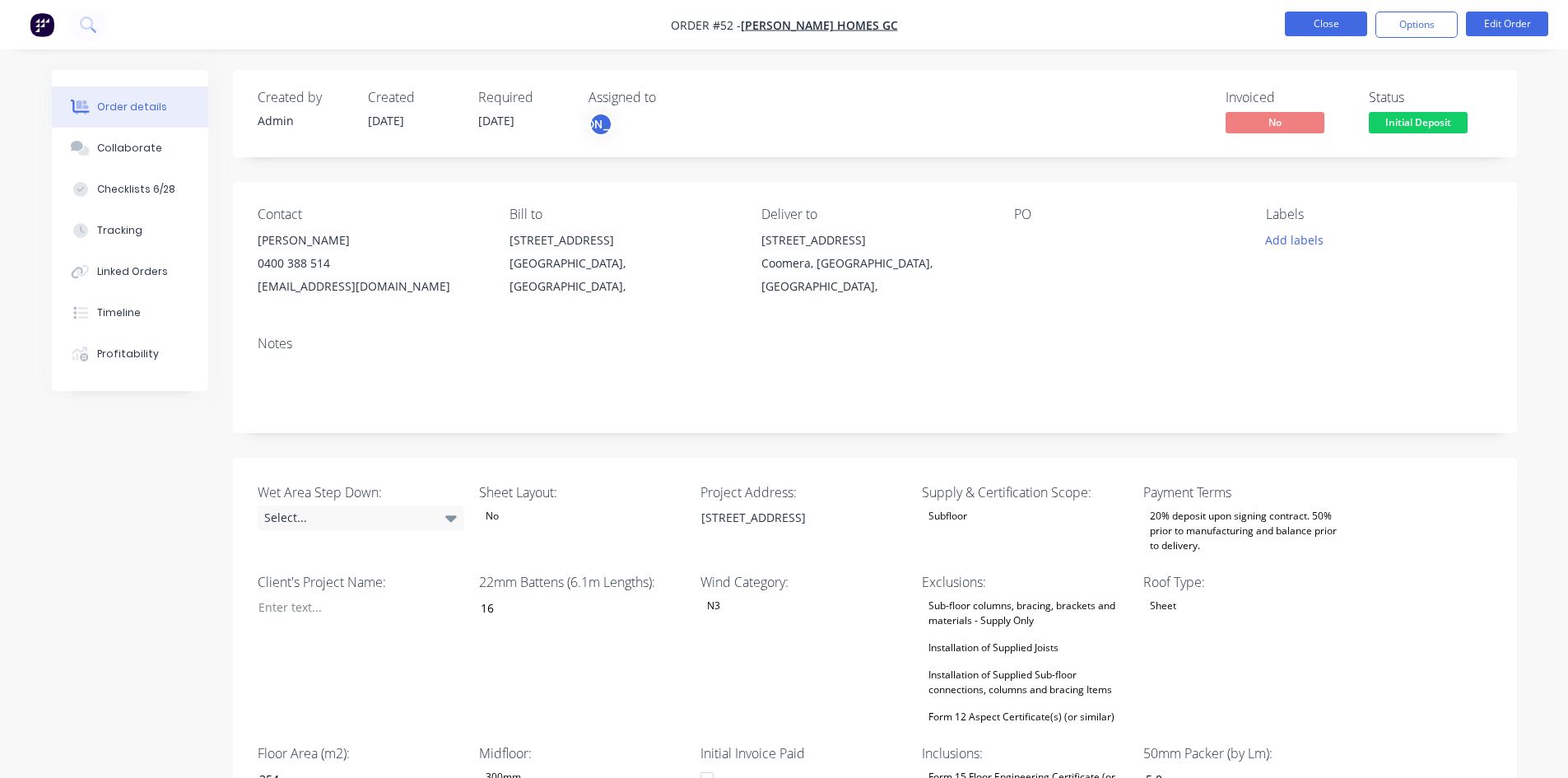
click at [1328, 25] on button "Close" at bounding box center [1326, 23] width 82 height 24
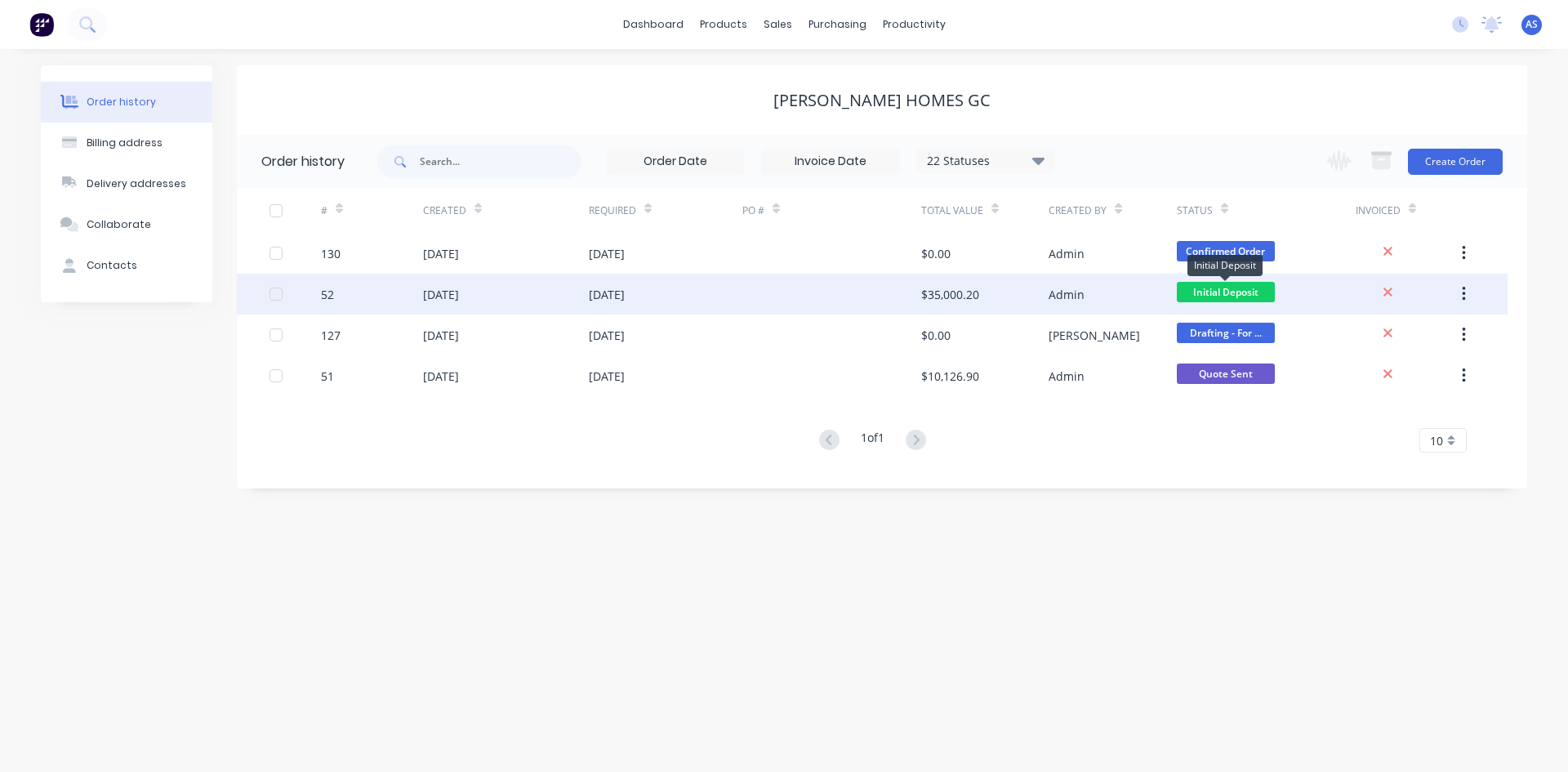
click at [1198, 297] on span "Initial Deposit" at bounding box center [1226, 292] width 98 height 20
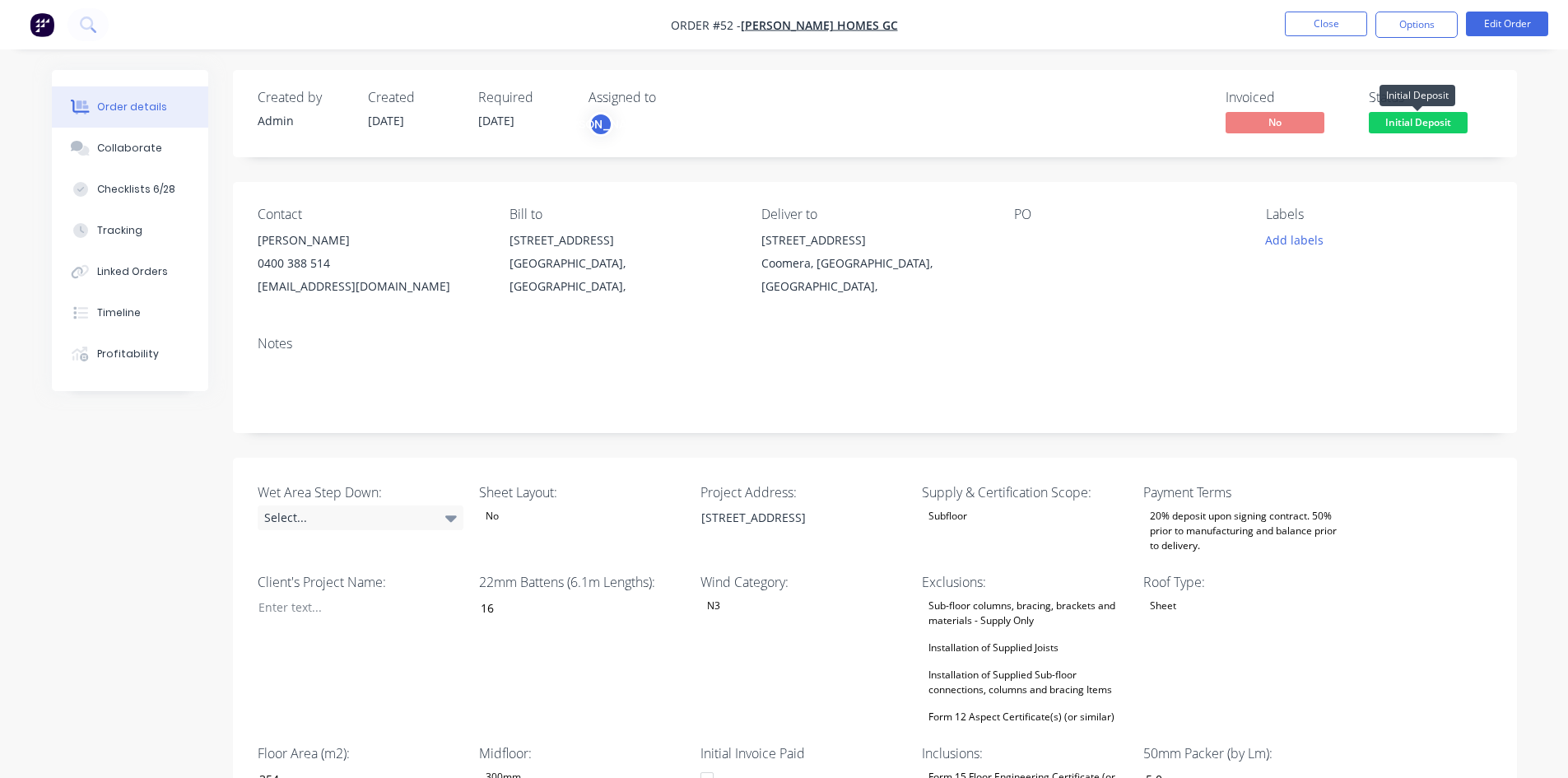
click at [1401, 124] on span "Initial Deposit" at bounding box center [1418, 122] width 99 height 21
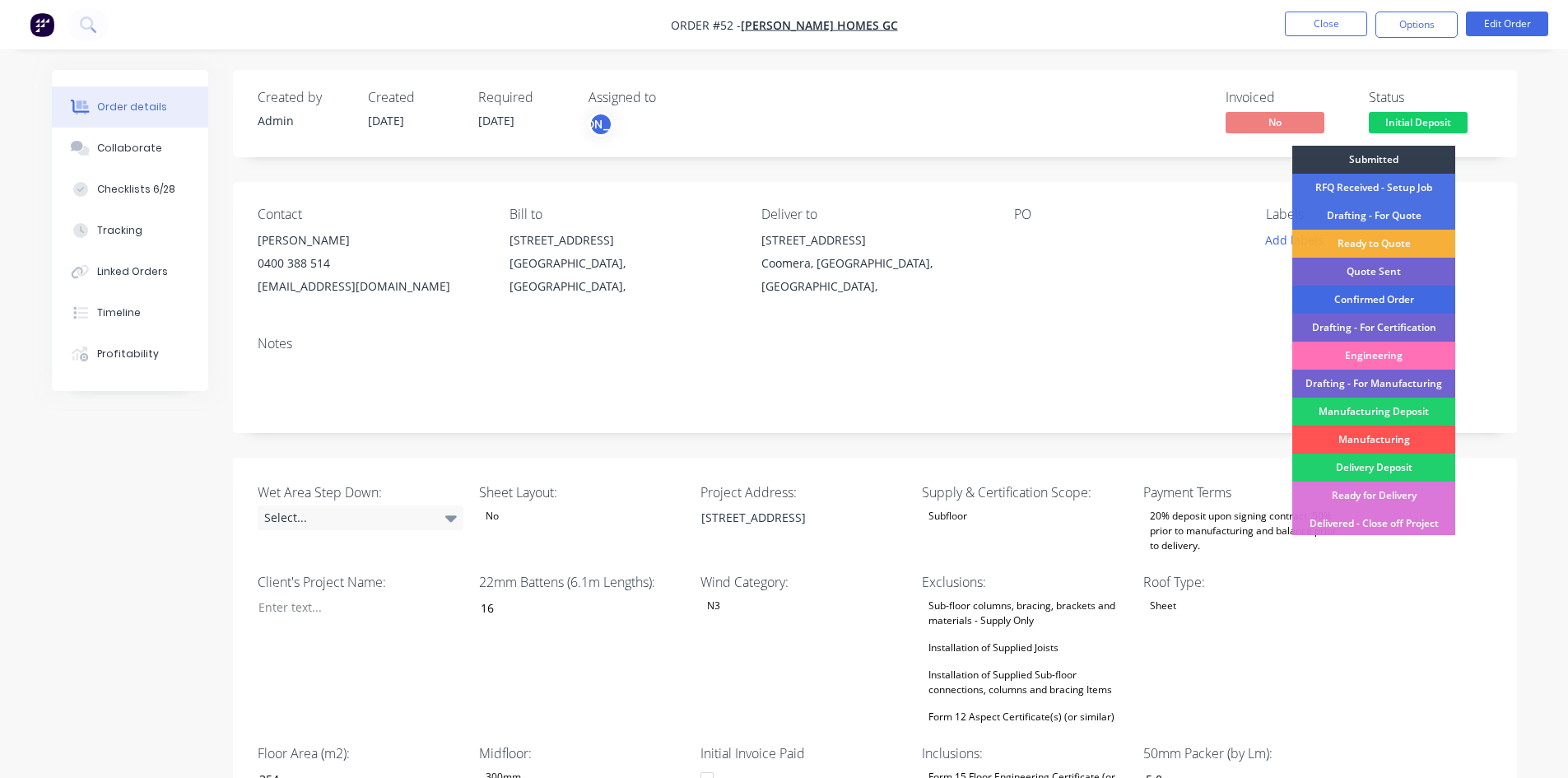
click at [1339, 293] on div "Confirmed Order" at bounding box center [1374, 299] width 163 height 28
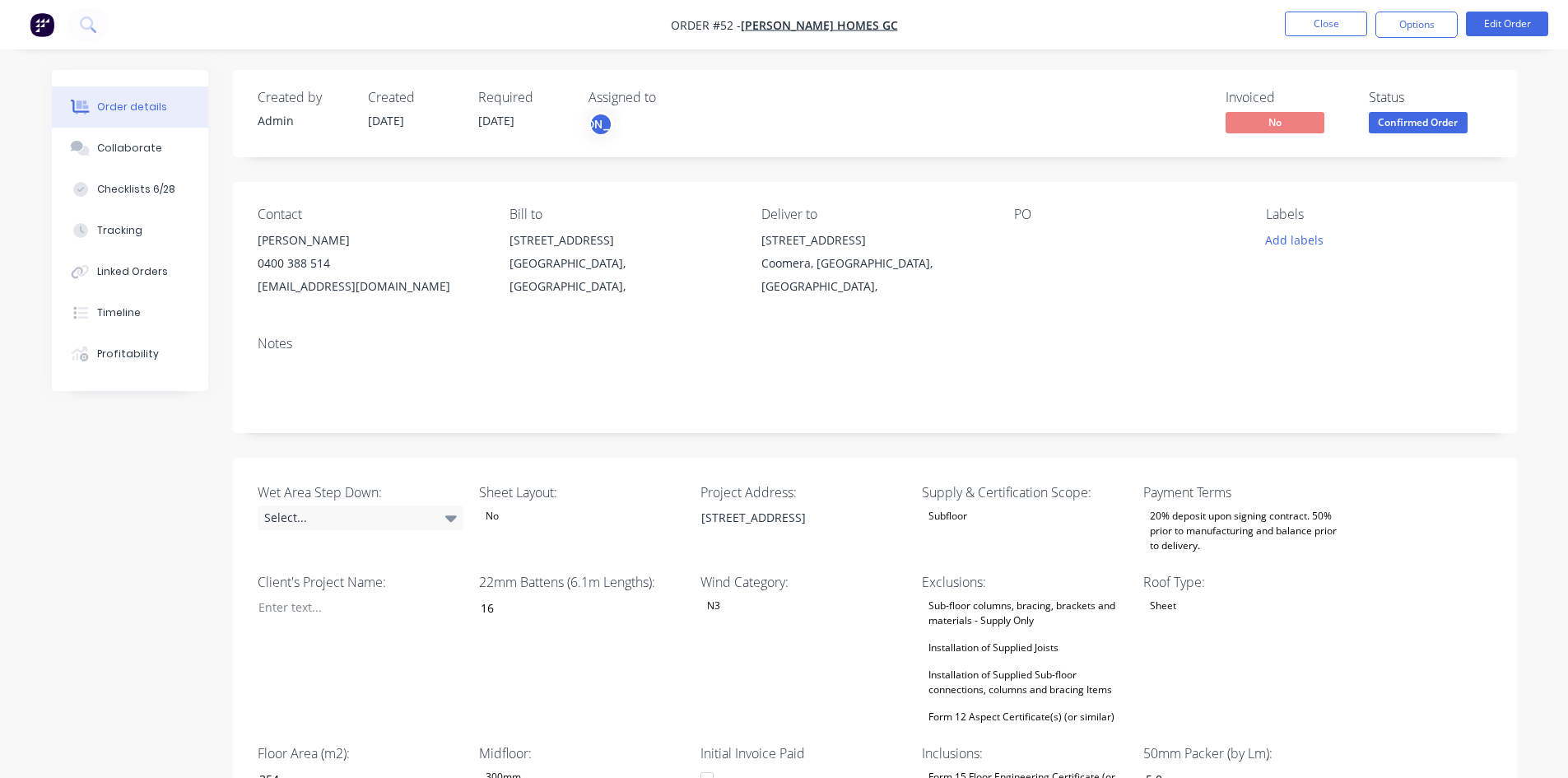
click at [583, 122] on div "Created by Admin Created 21/08/25 Required 21/08/25 Assigned to JO" at bounding box center [506, 113] width 496 height 48
click at [605, 123] on div "[PERSON_NAME]" at bounding box center [600, 124] width 24 height 24
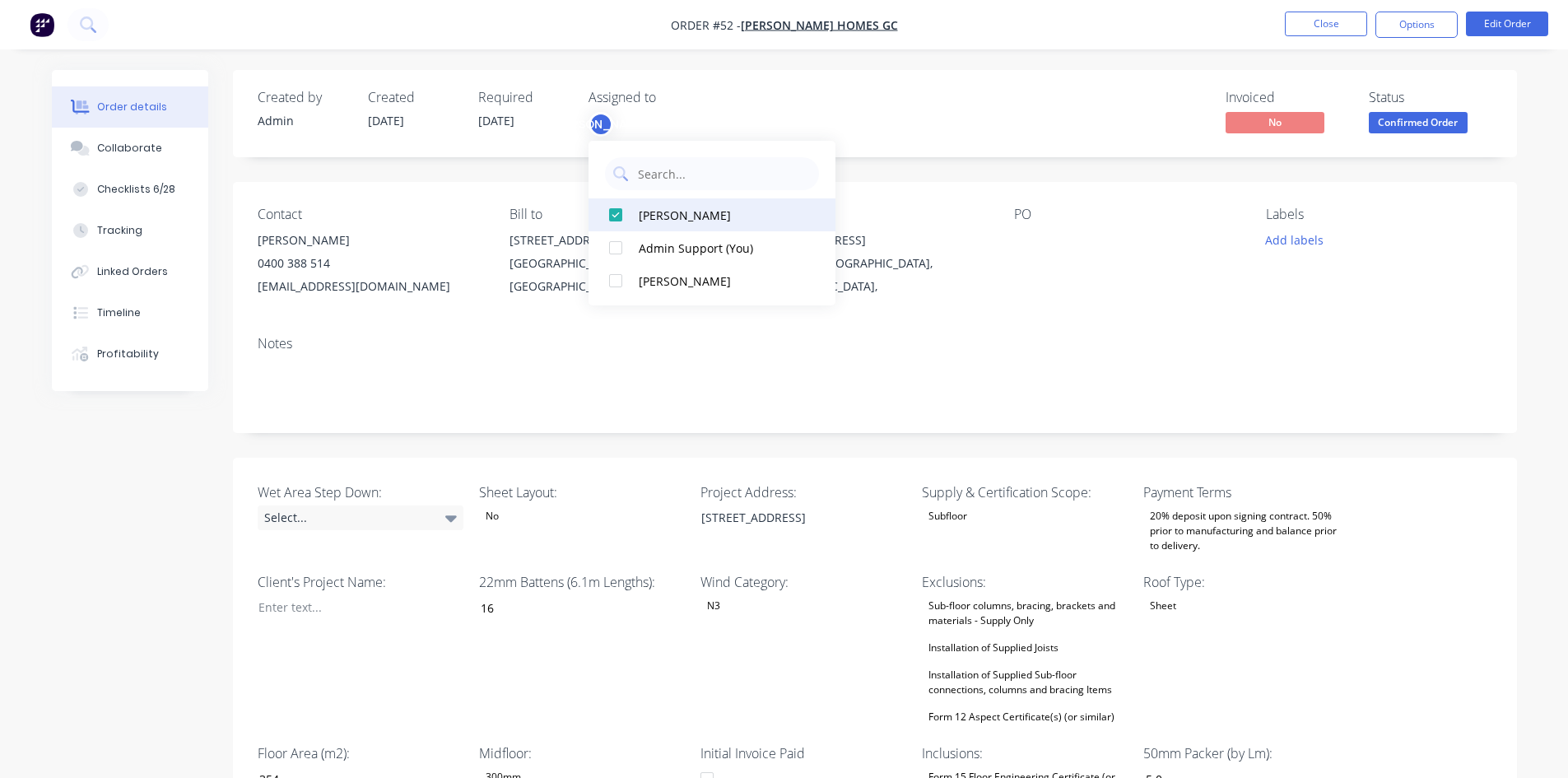
click at [664, 215] on div "[PERSON_NAME]" at bounding box center [721, 215] width 165 height 17
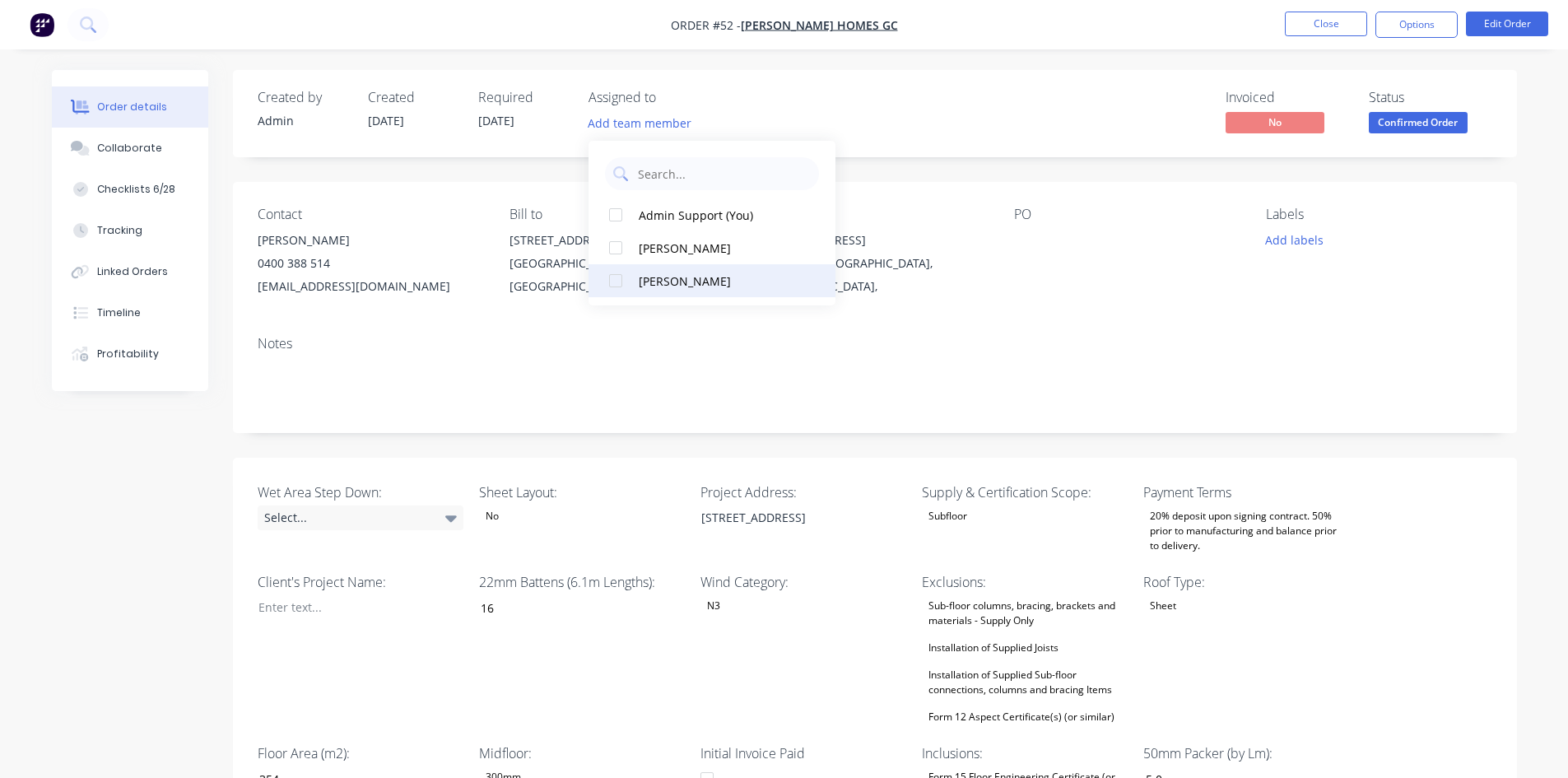
click at [677, 281] on div "Luke Ogilvy" at bounding box center [721, 281] width 165 height 17
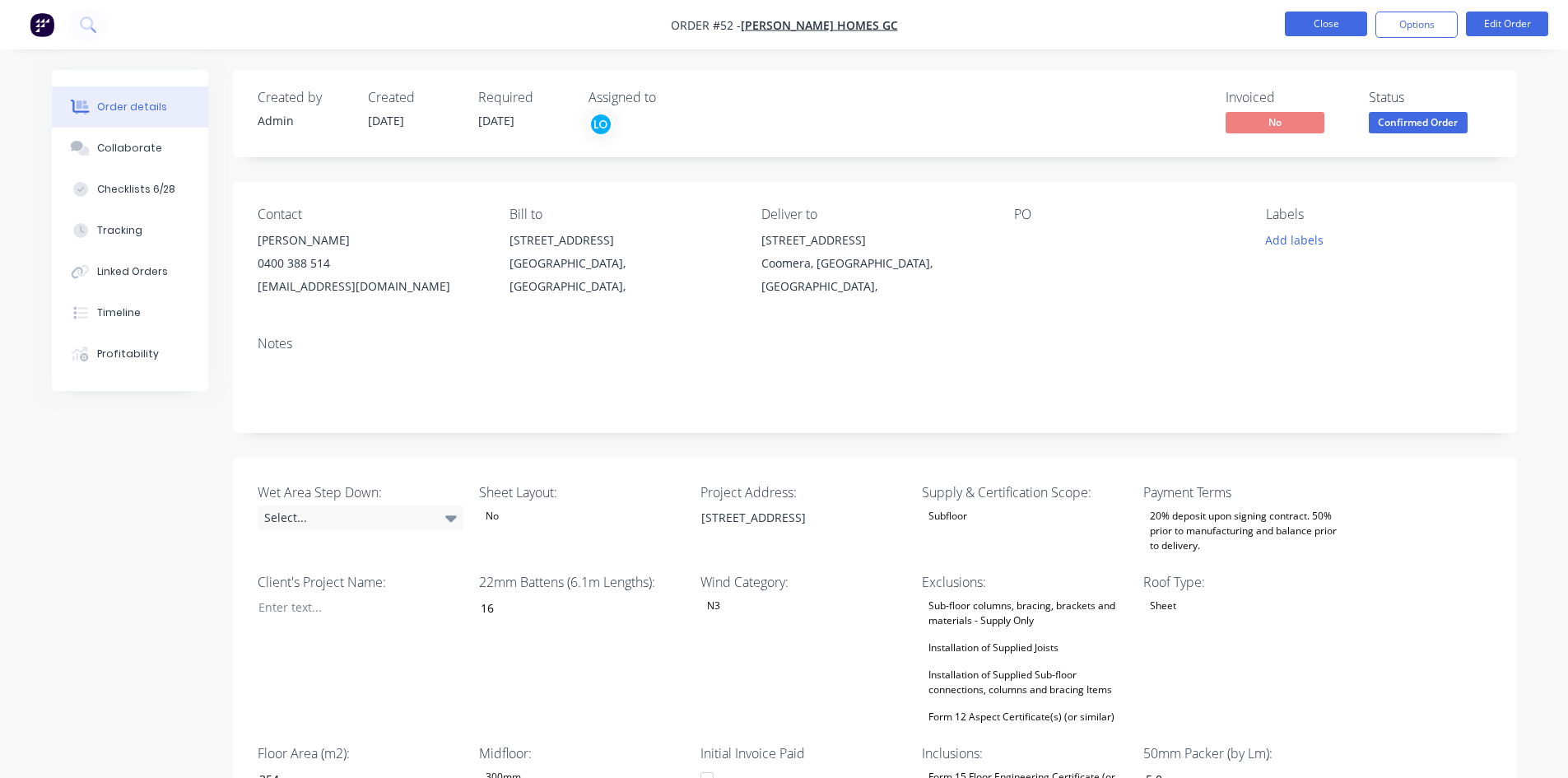
click at [1337, 22] on button "Close" at bounding box center [1326, 23] width 82 height 24
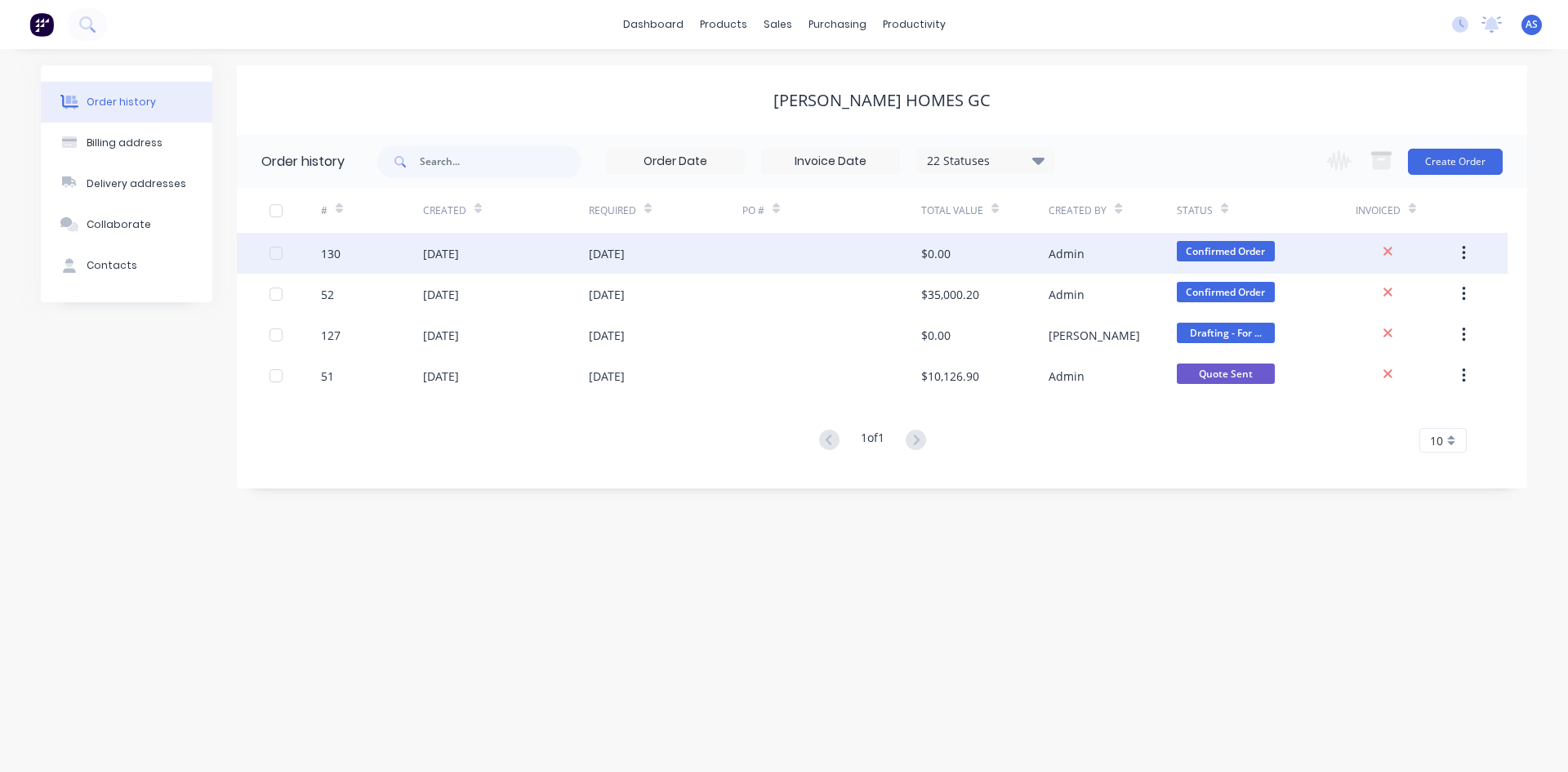
click at [599, 255] on div "07 Oct 2025" at bounding box center [607, 253] width 36 height 17
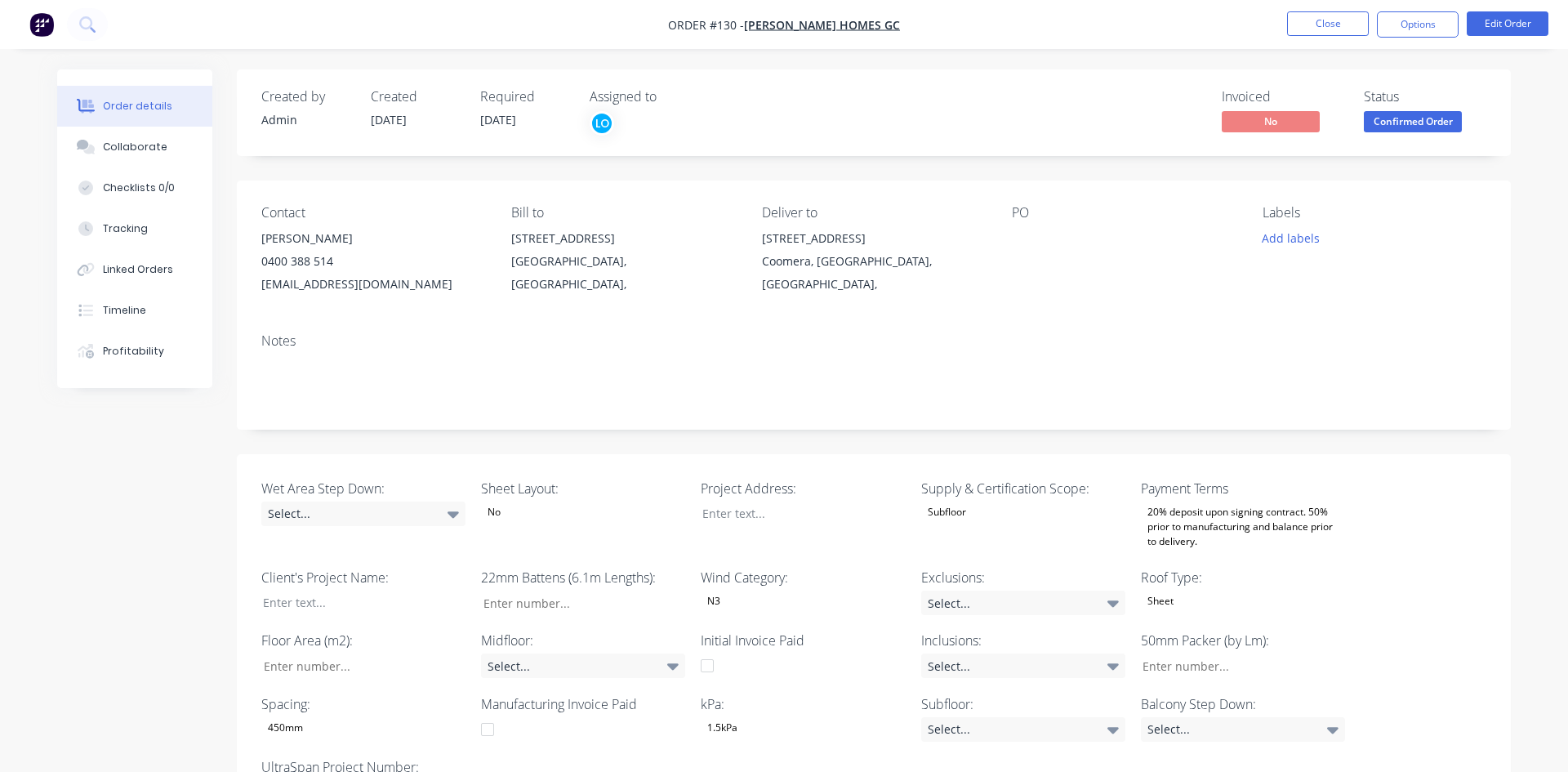
type input "16"
type input "354"
type input "5.0"
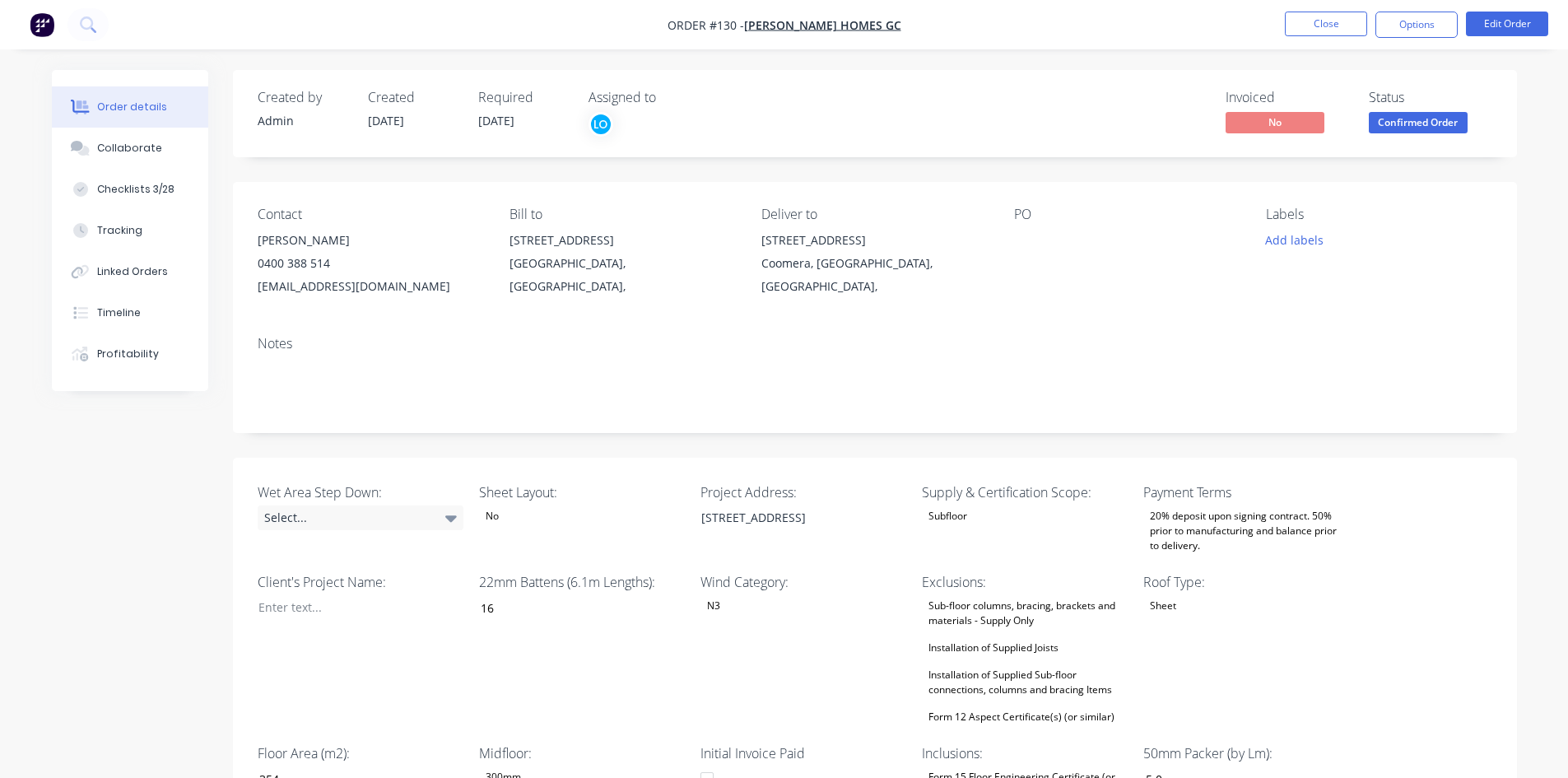
click at [974, 511] on div "Subfloor" at bounding box center [1025, 515] width 206 height 22
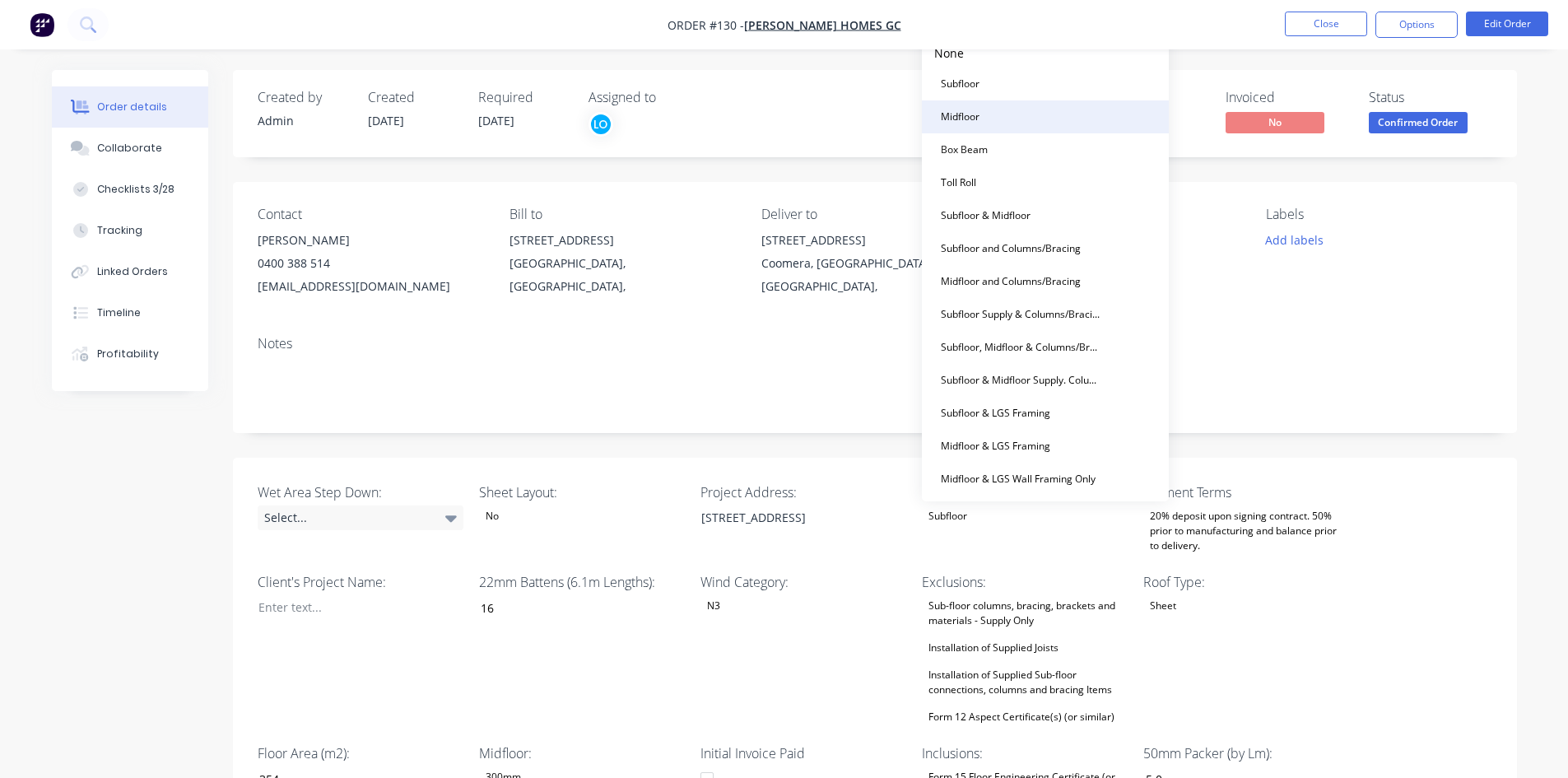
click at [992, 114] on button "Midfloor" at bounding box center [1045, 116] width 247 height 33
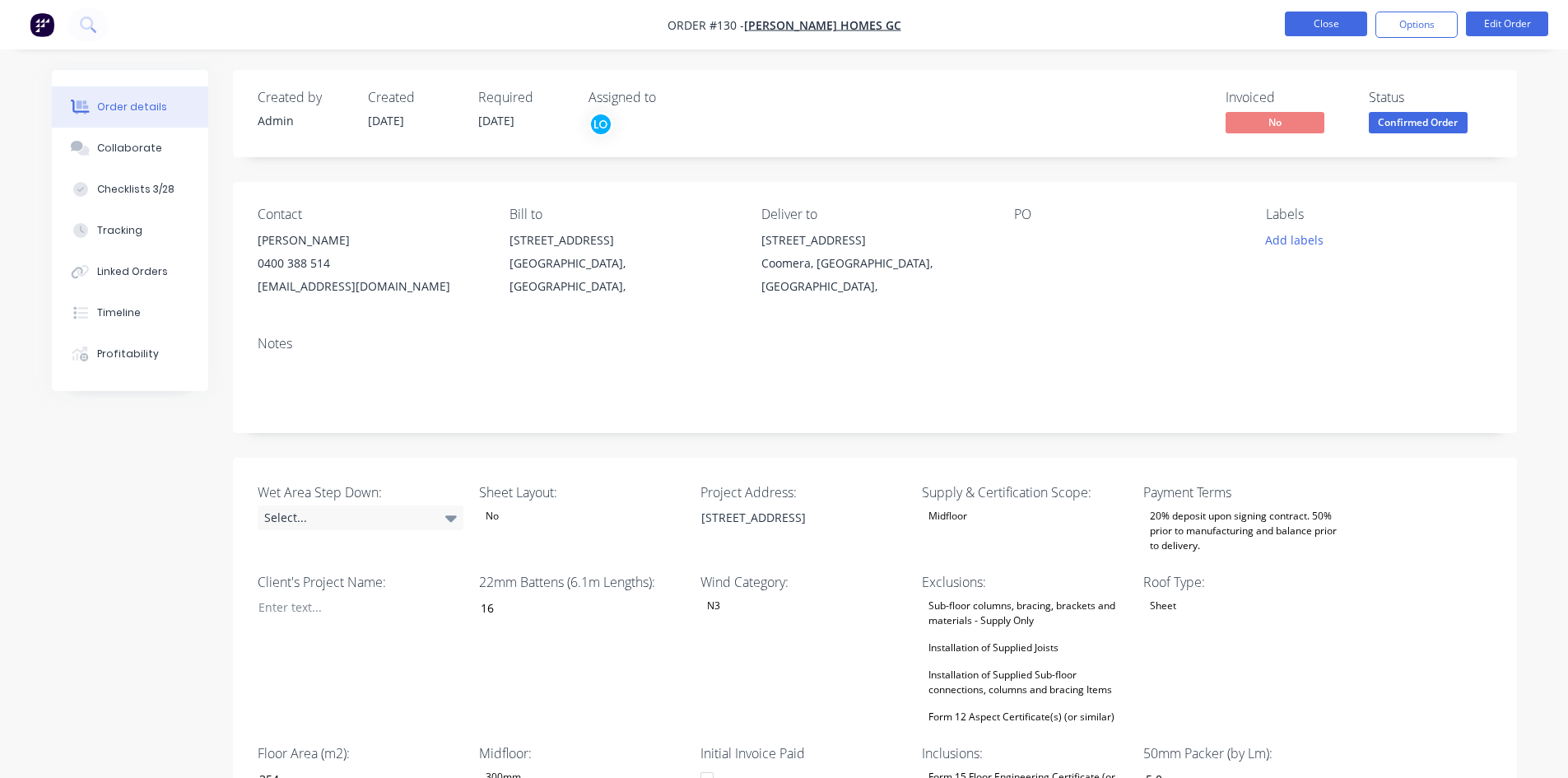
click at [1296, 17] on button "Close" at bounding box center [1326, 23] width 82 height 24
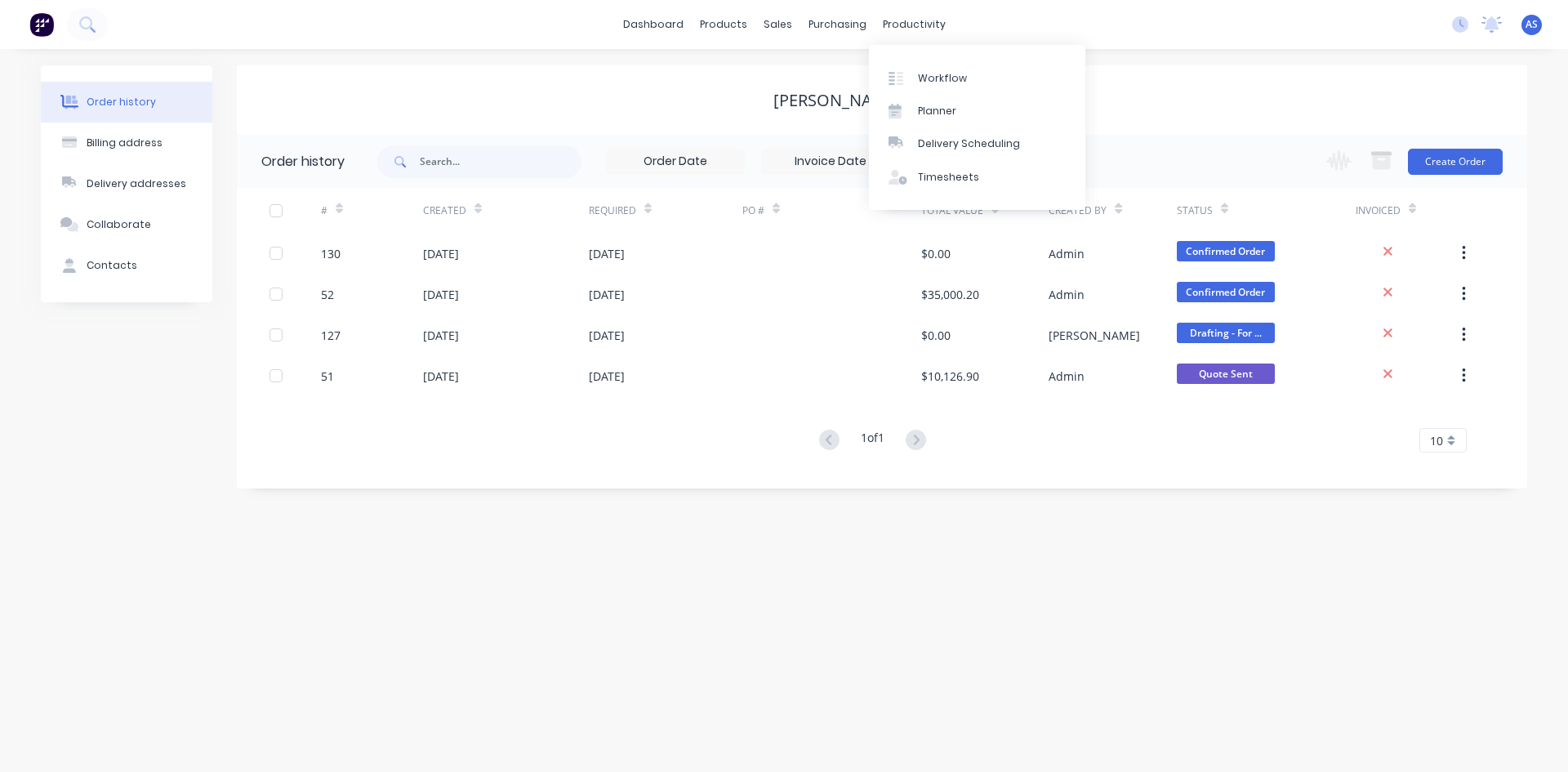
drag, startPoint x: 898, startPoint y: 32, endPoint x: 769, endPoint y: 58, distance: 131.6
click at [769, 58] on div "Order history Billing address Delivery addresses Collaborate Contacts Stroud Ho…" at bounding box center [784, 410] width 1568 height 723
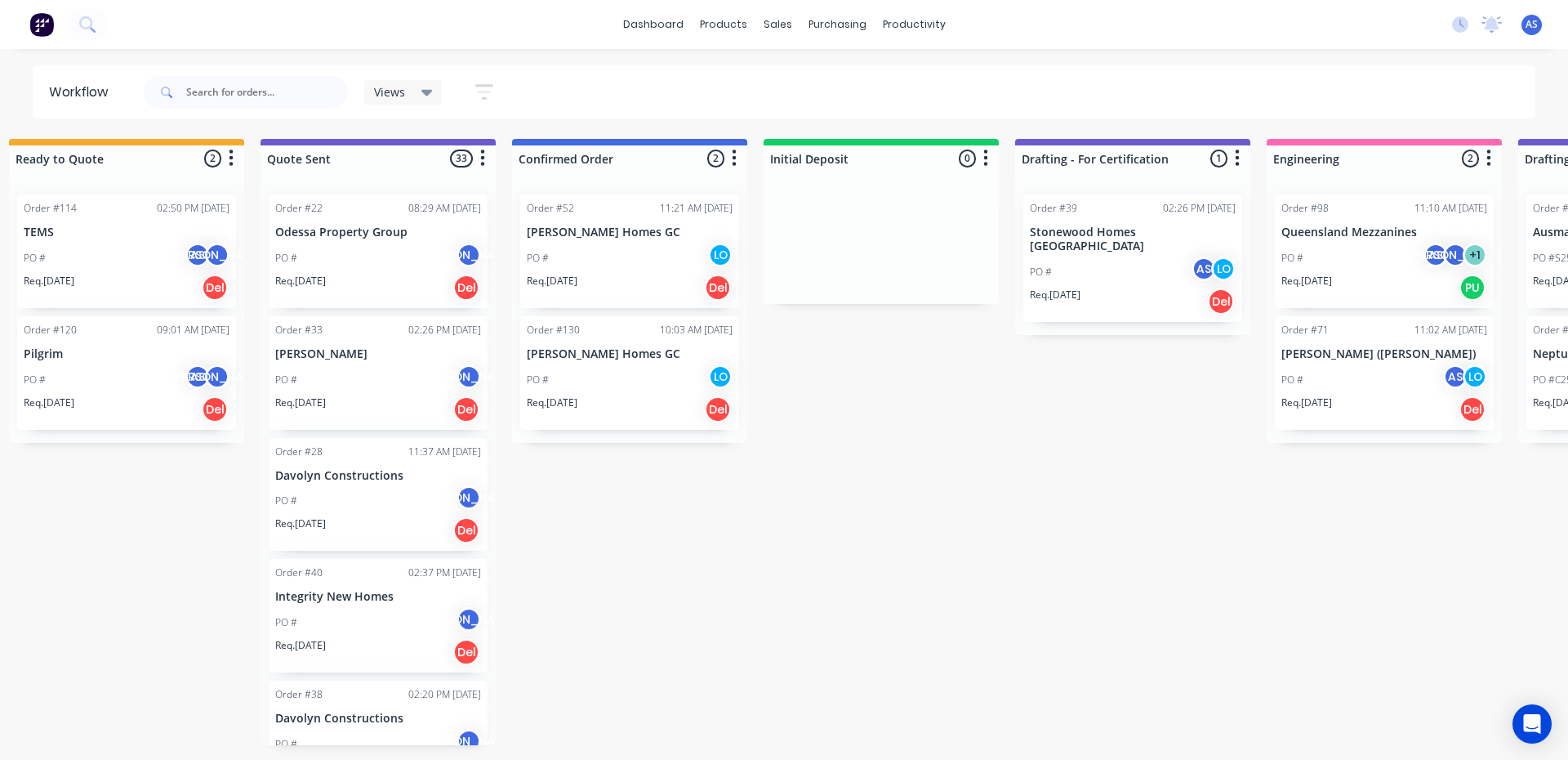
scroll to position [0, 959]
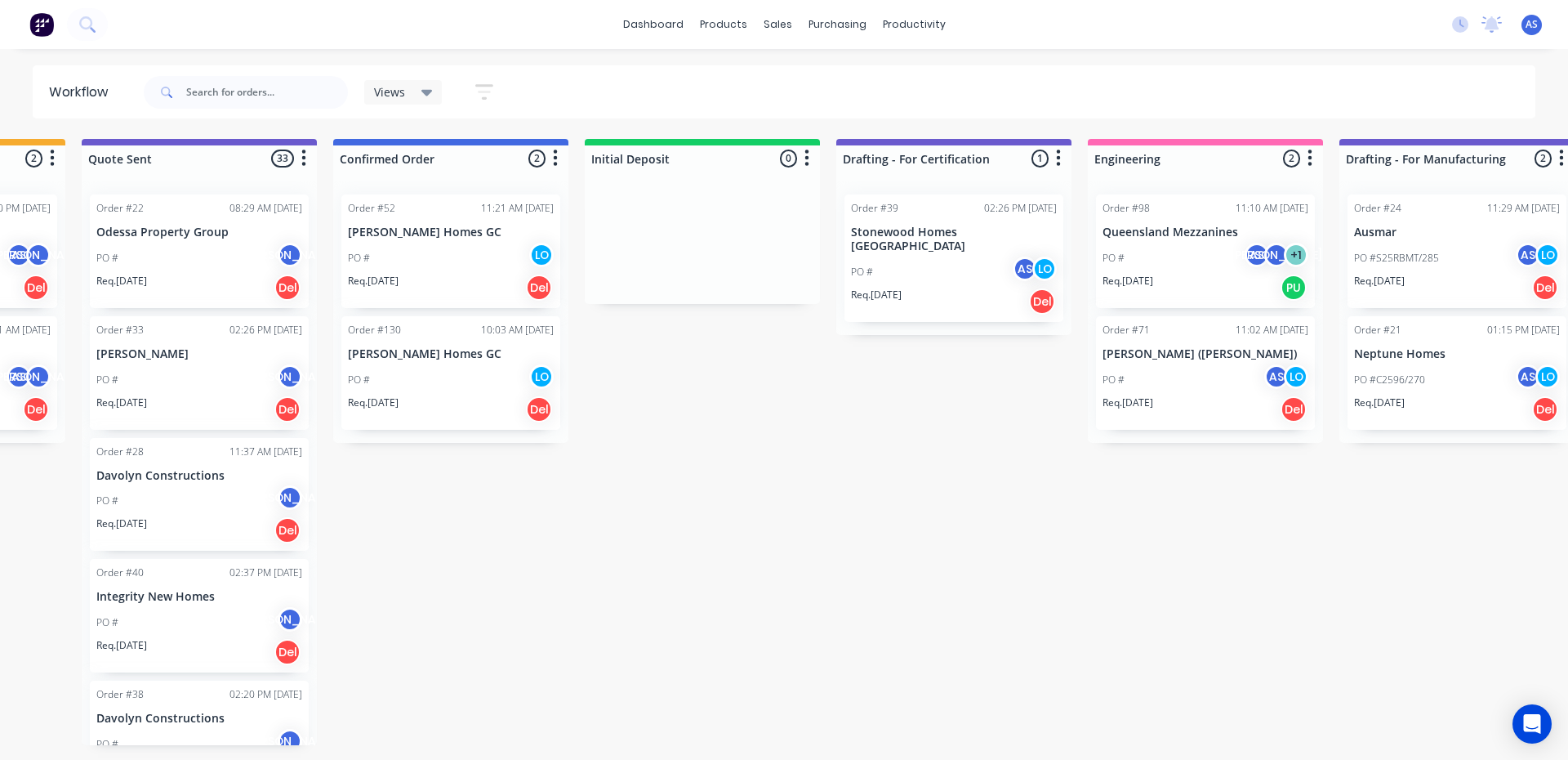
click at [819, 408] on div "Submitted 0 Sort By Created date Required date Order number Customer name Most …" at bounding box center [1099, 442] width 4145 height 606
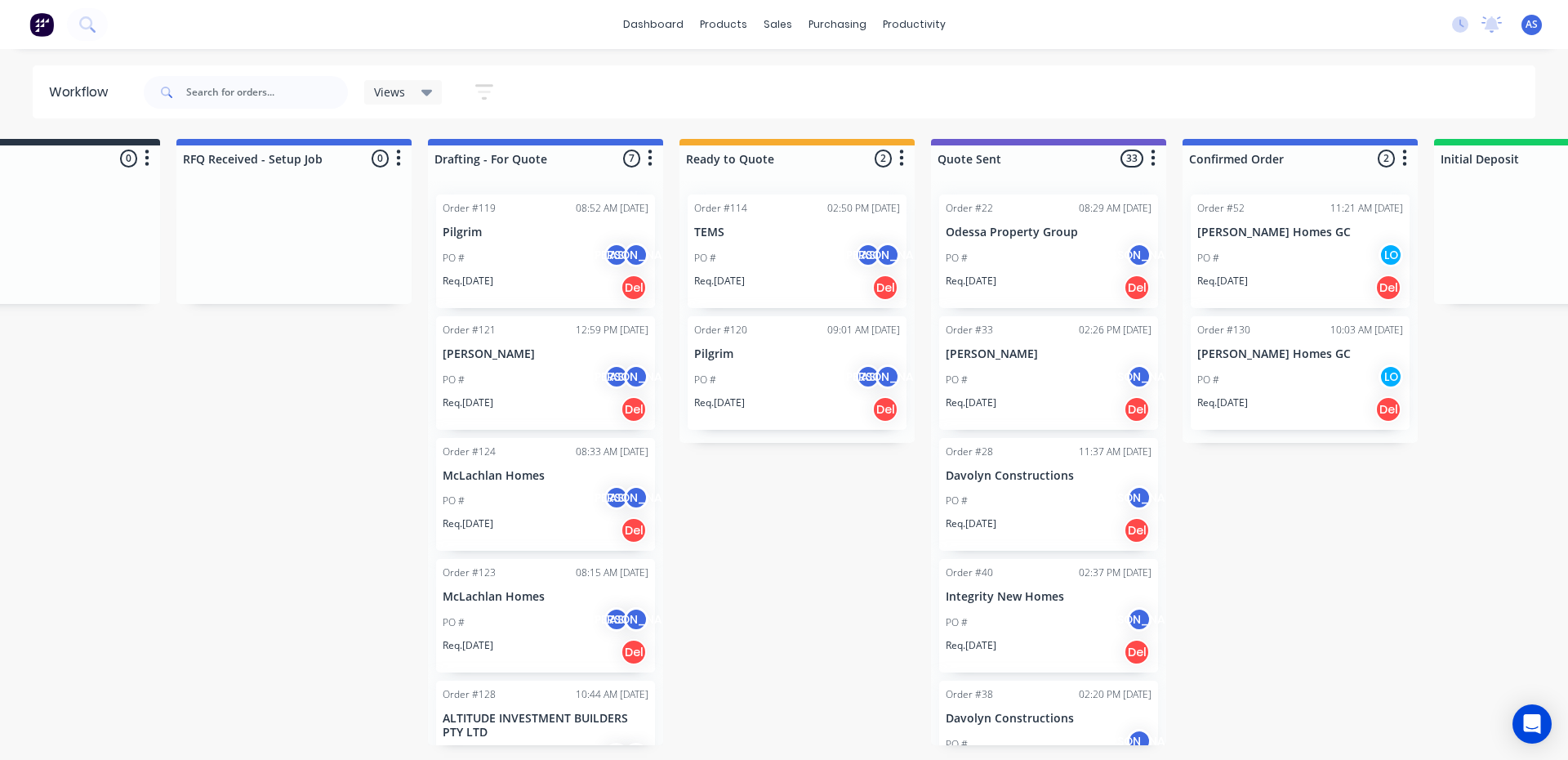
scroll to position [0, 0]
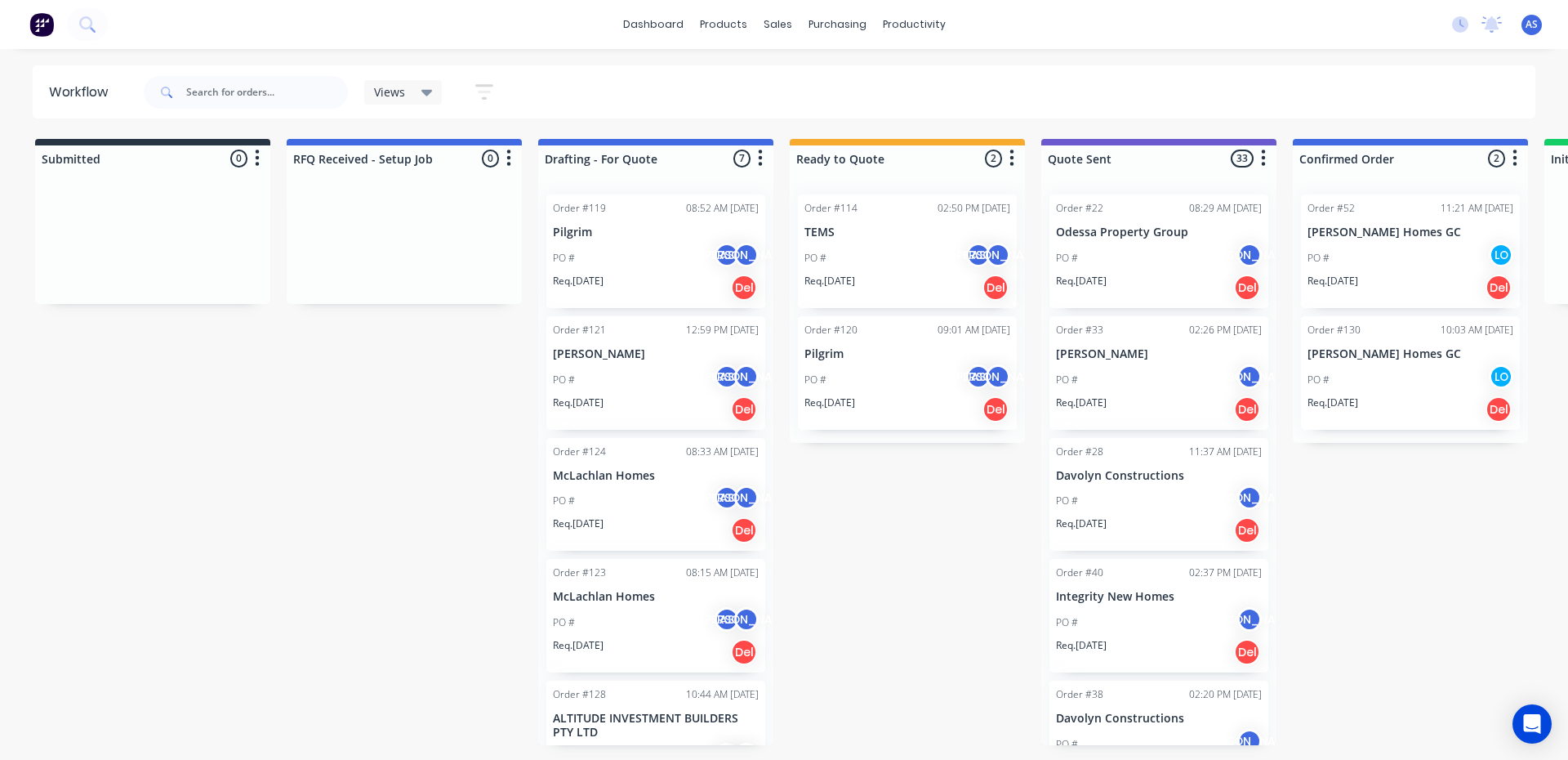
click at [927, 244] on div "PO # AS [PERSON_NAME]" at bounding box center [907, 257] width 206 height 31
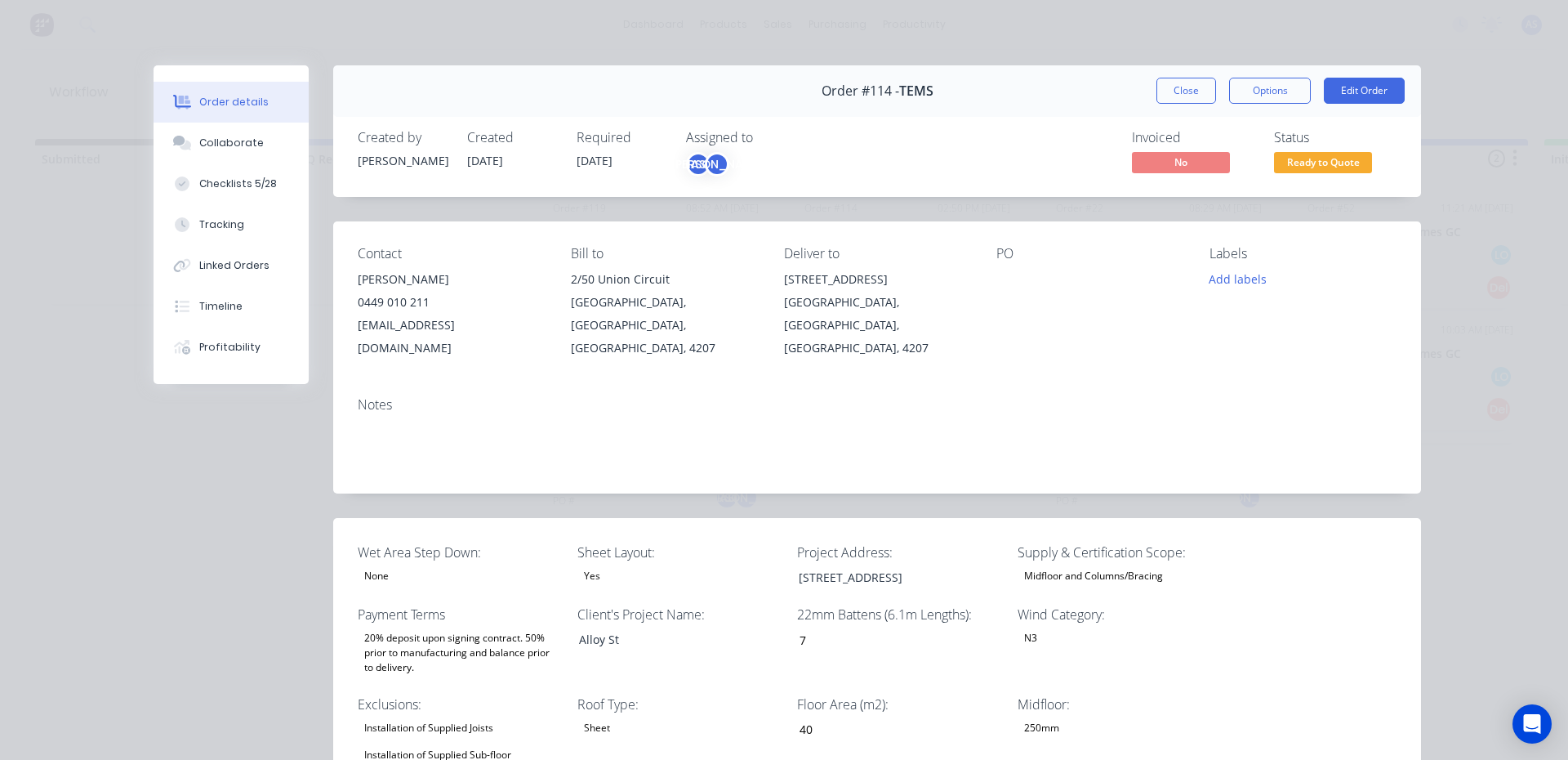
type input "7"
type input "40"
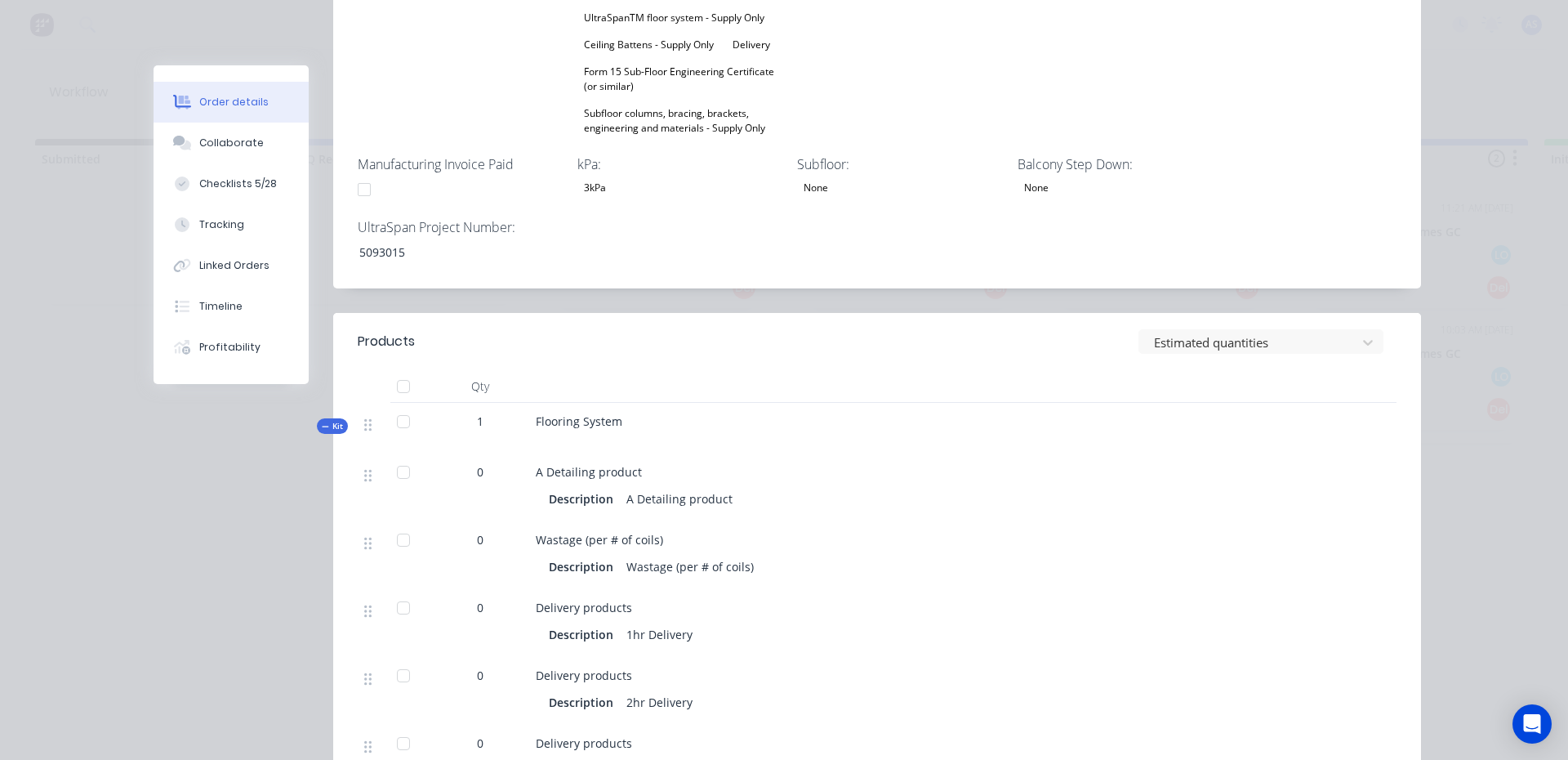
scroll to position [974, 0]
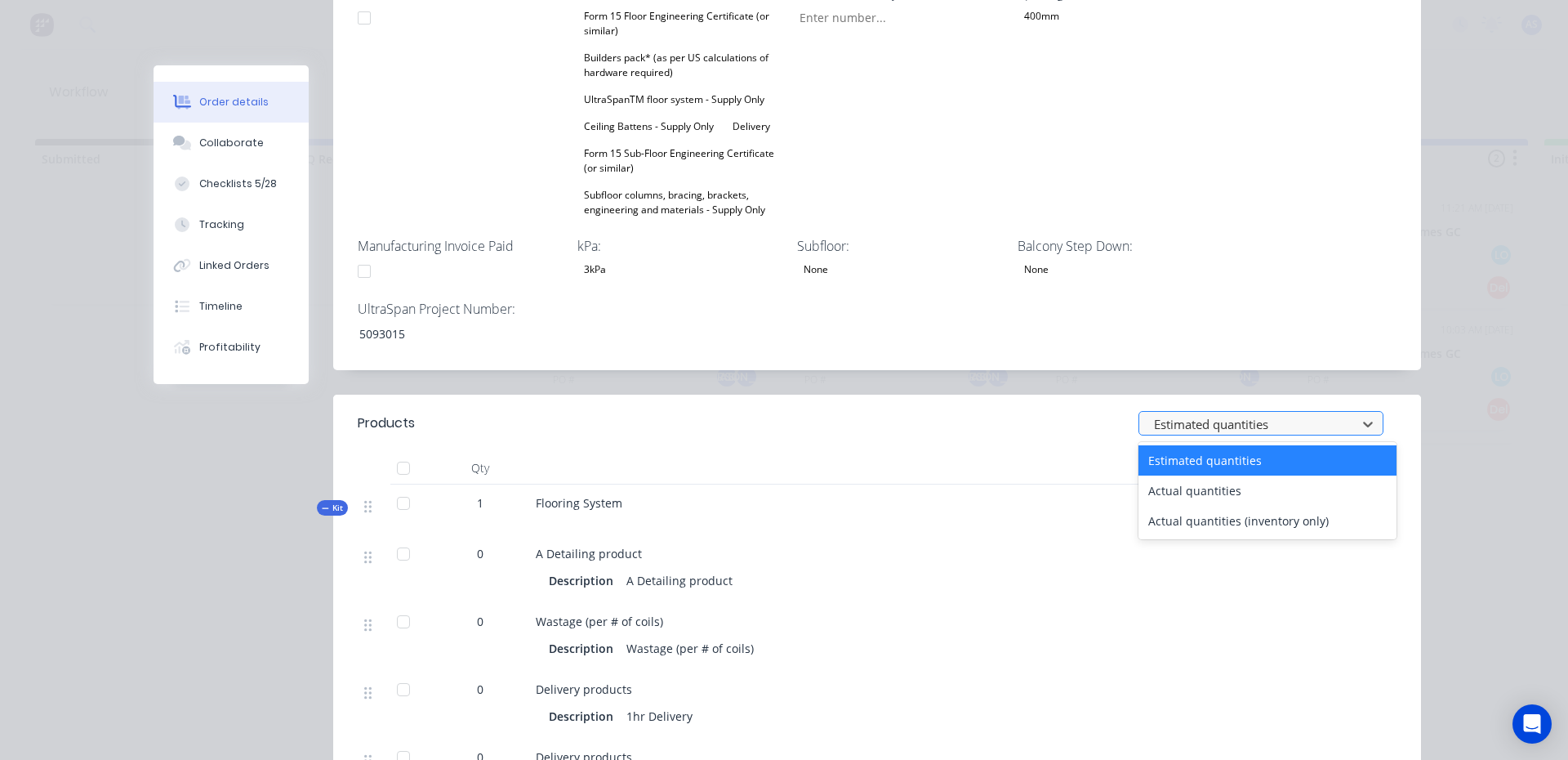
click at [1184, 414] on div at bounding box center [1250, 424] width 196 height 20
click at [1170, 475] on div "Actual quantities" at bounding box center [1267, 490] width 258 height 31
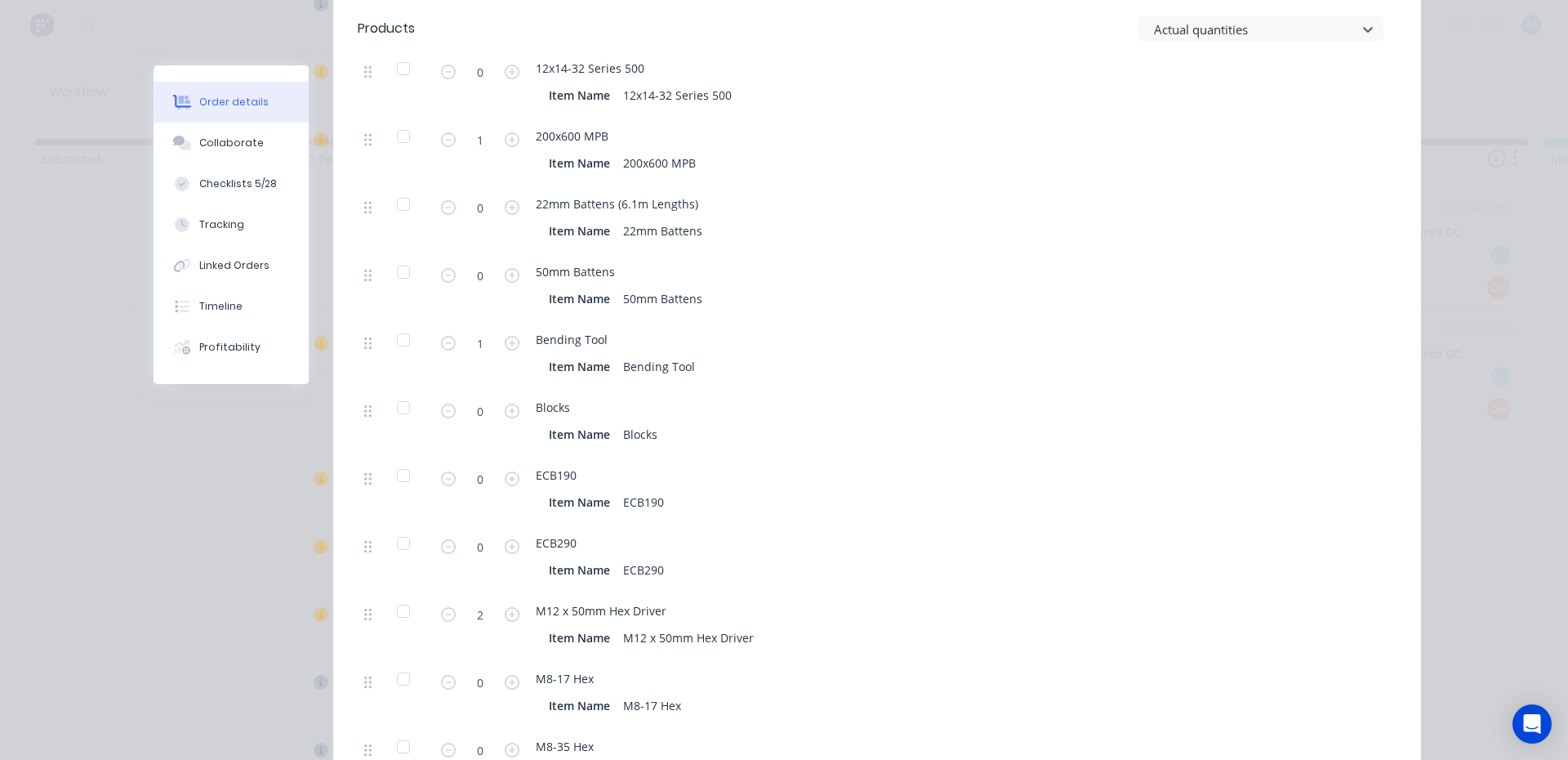
scroll to position [4896, 0]
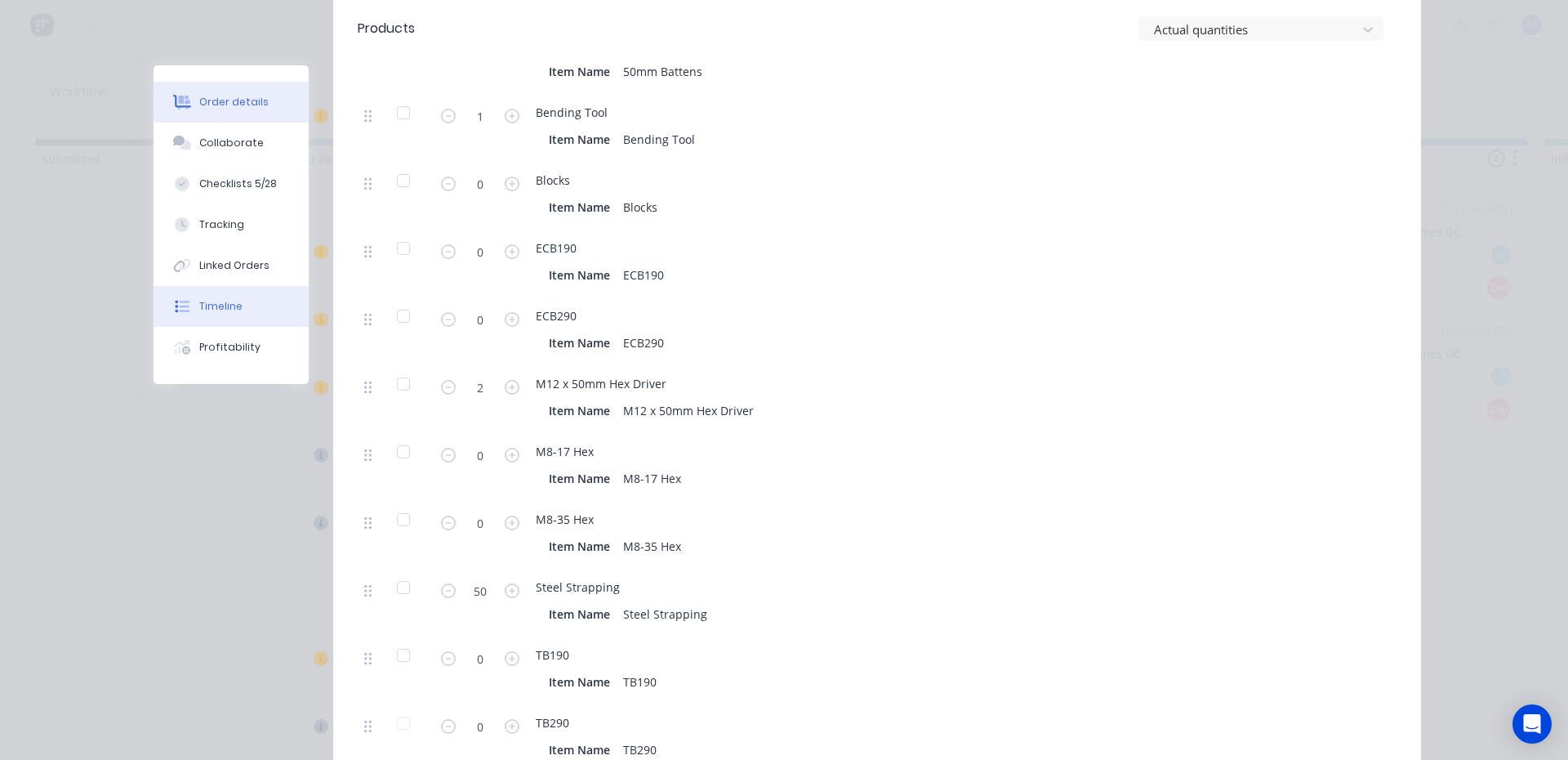
click at [216, 309] on div "Timeline" at bounding box center [221, 306] width 44 height 15
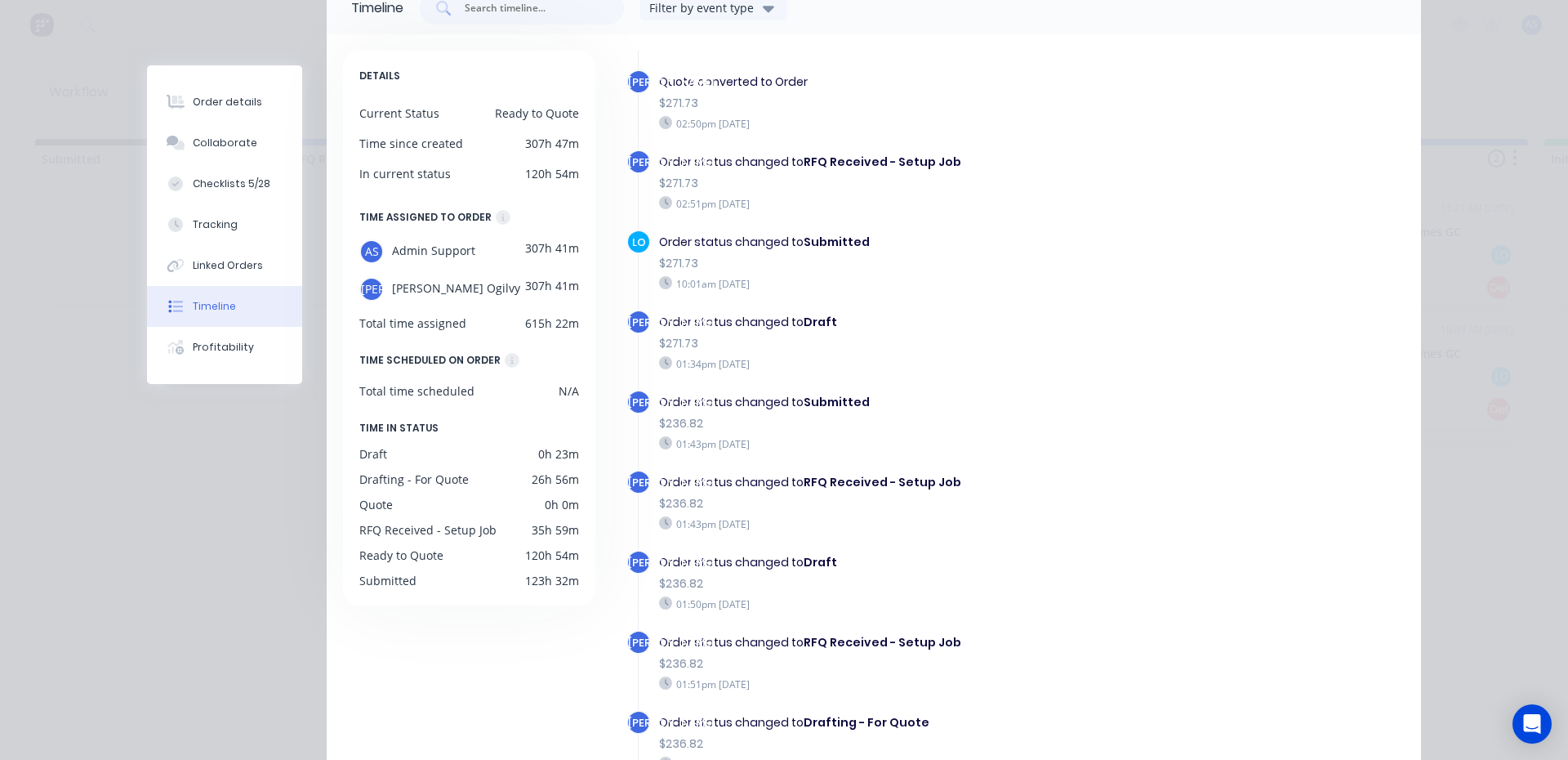
scroll to position [584, 0]
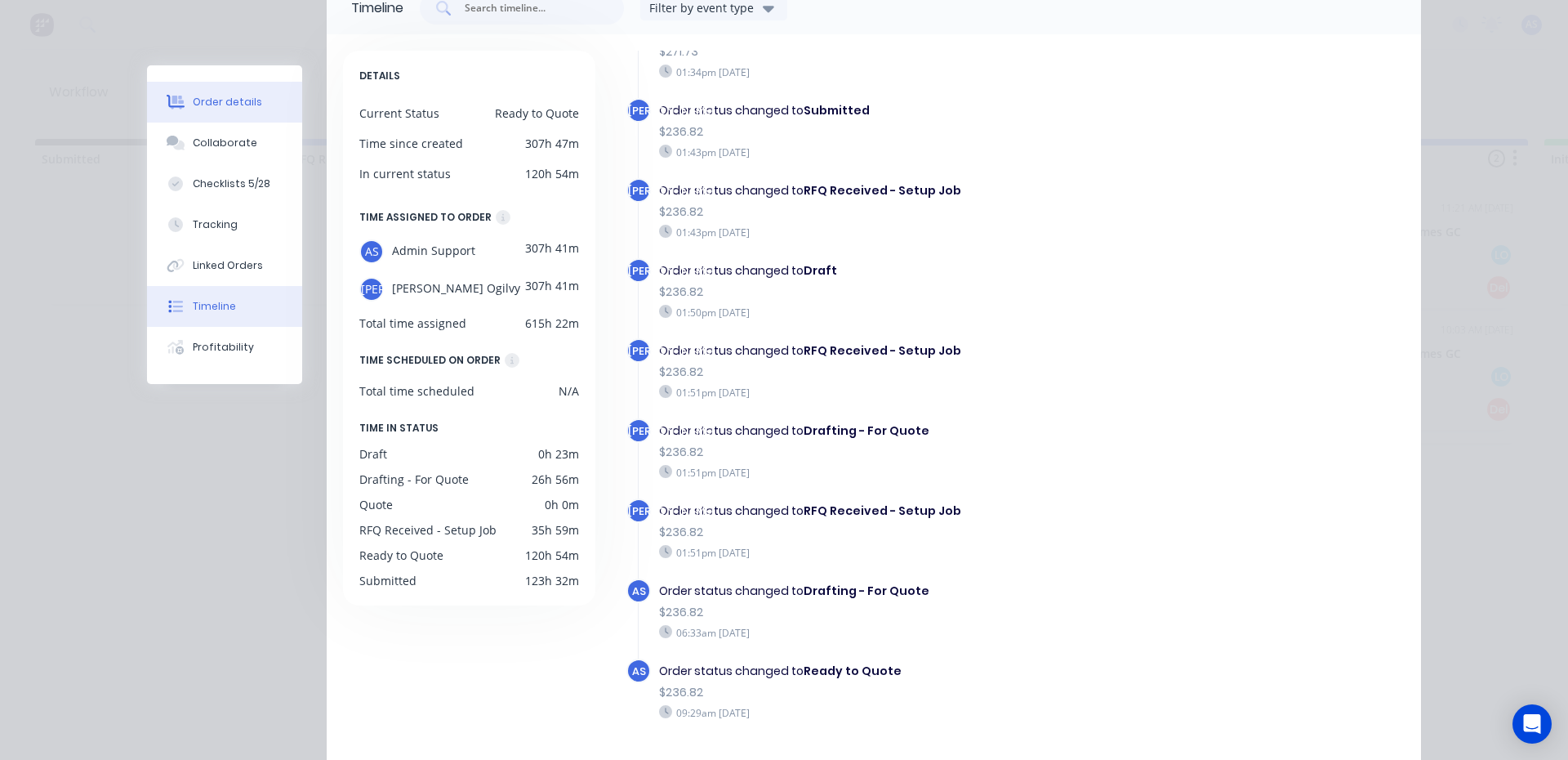
click at [221, 95] on div "Order details" at bounding box center [227, 102] width 70 height 15
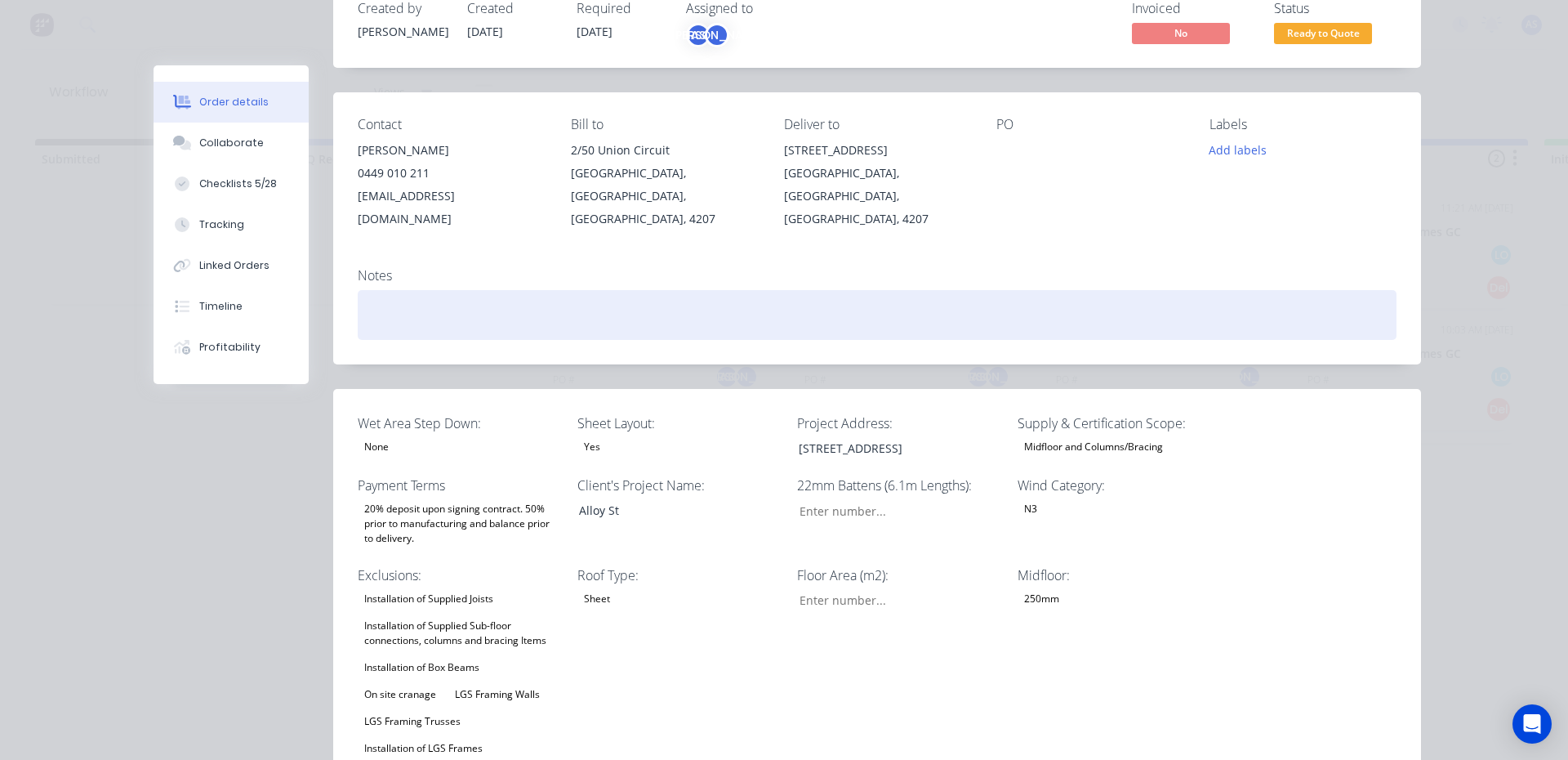
type input "7"
type input "40"
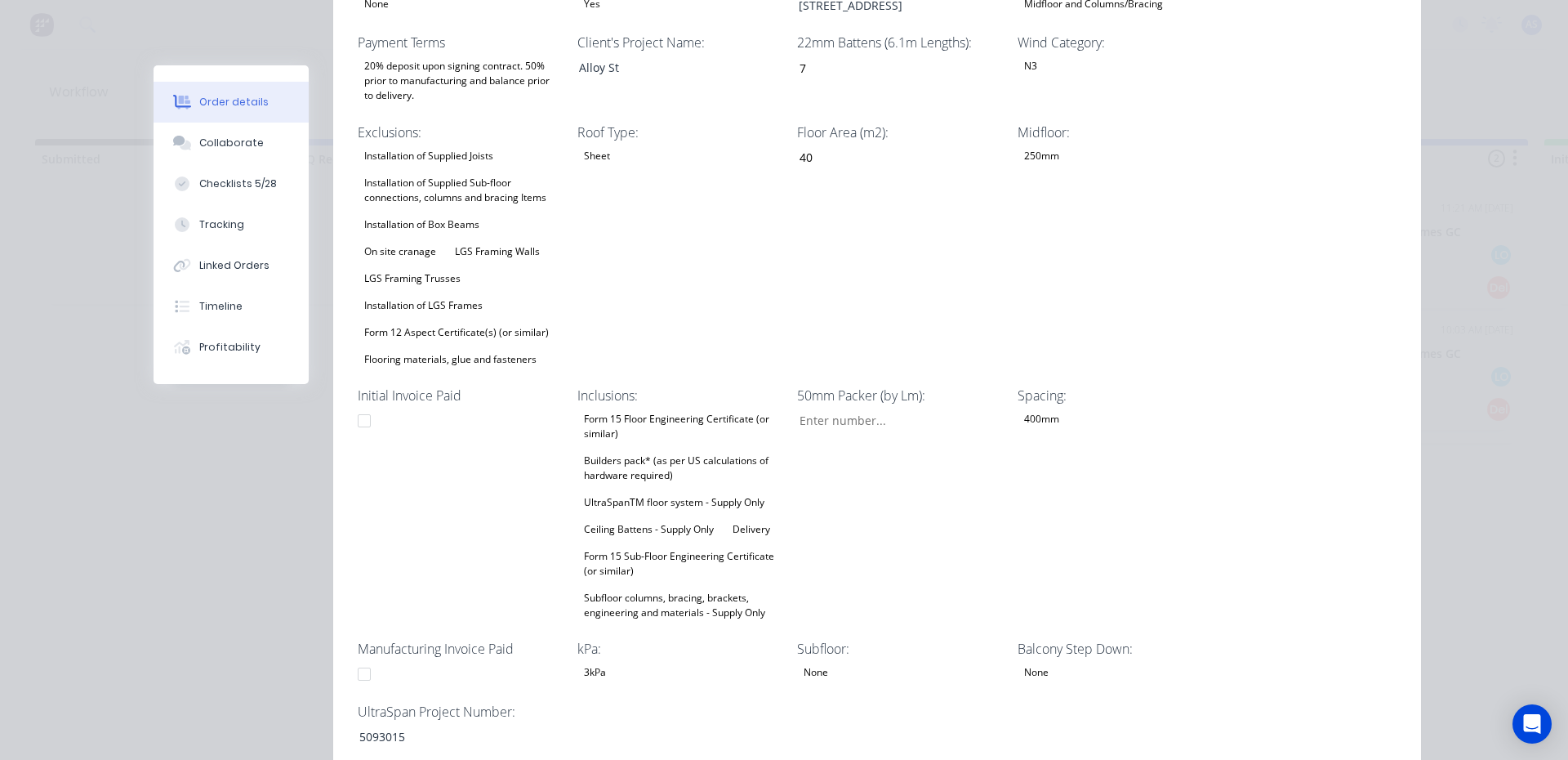
scroll to position [0, 0]
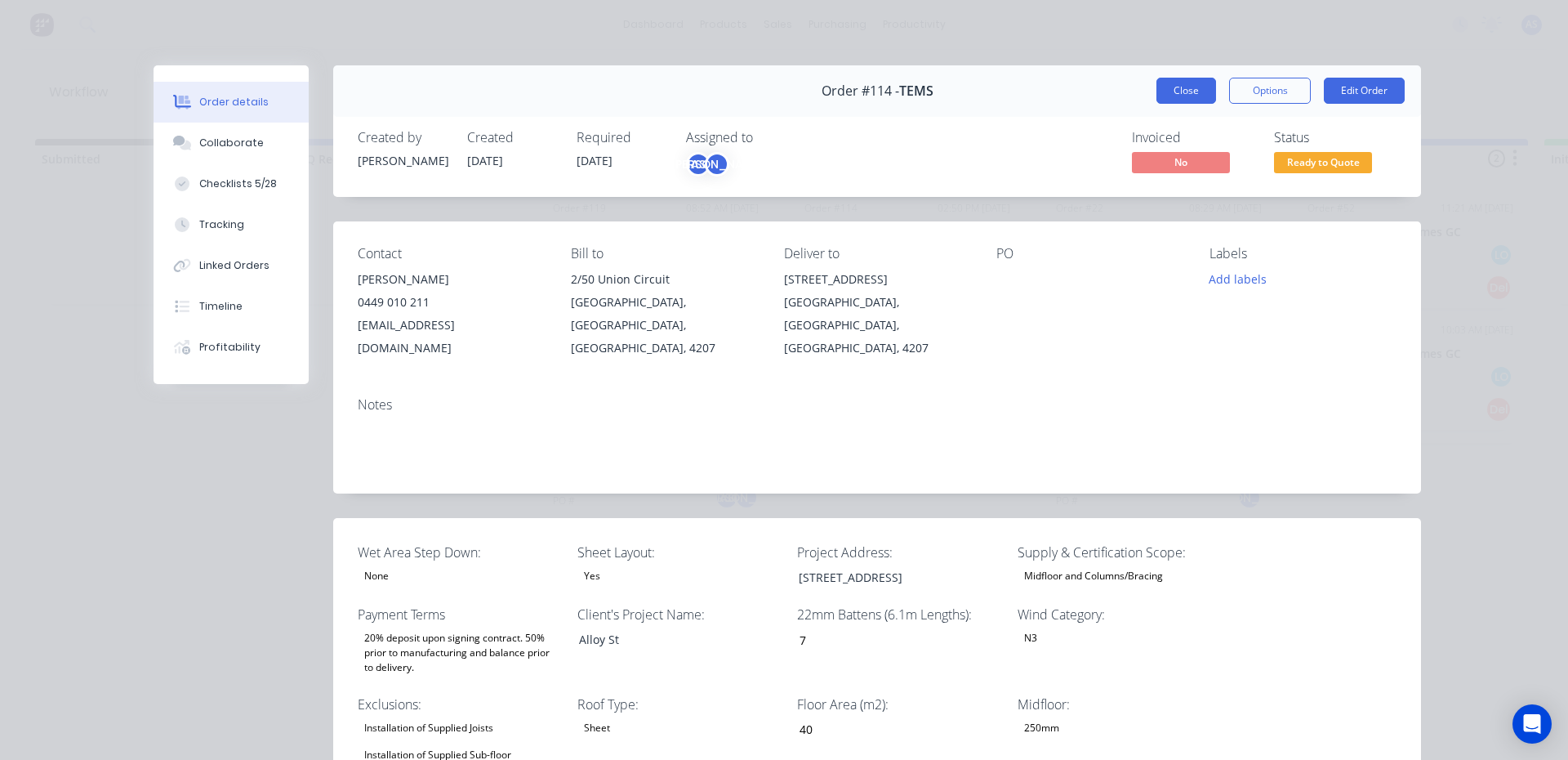
click at [1179, 87] on button "Close" at bounding box center [1186, 91] width 59 height 26
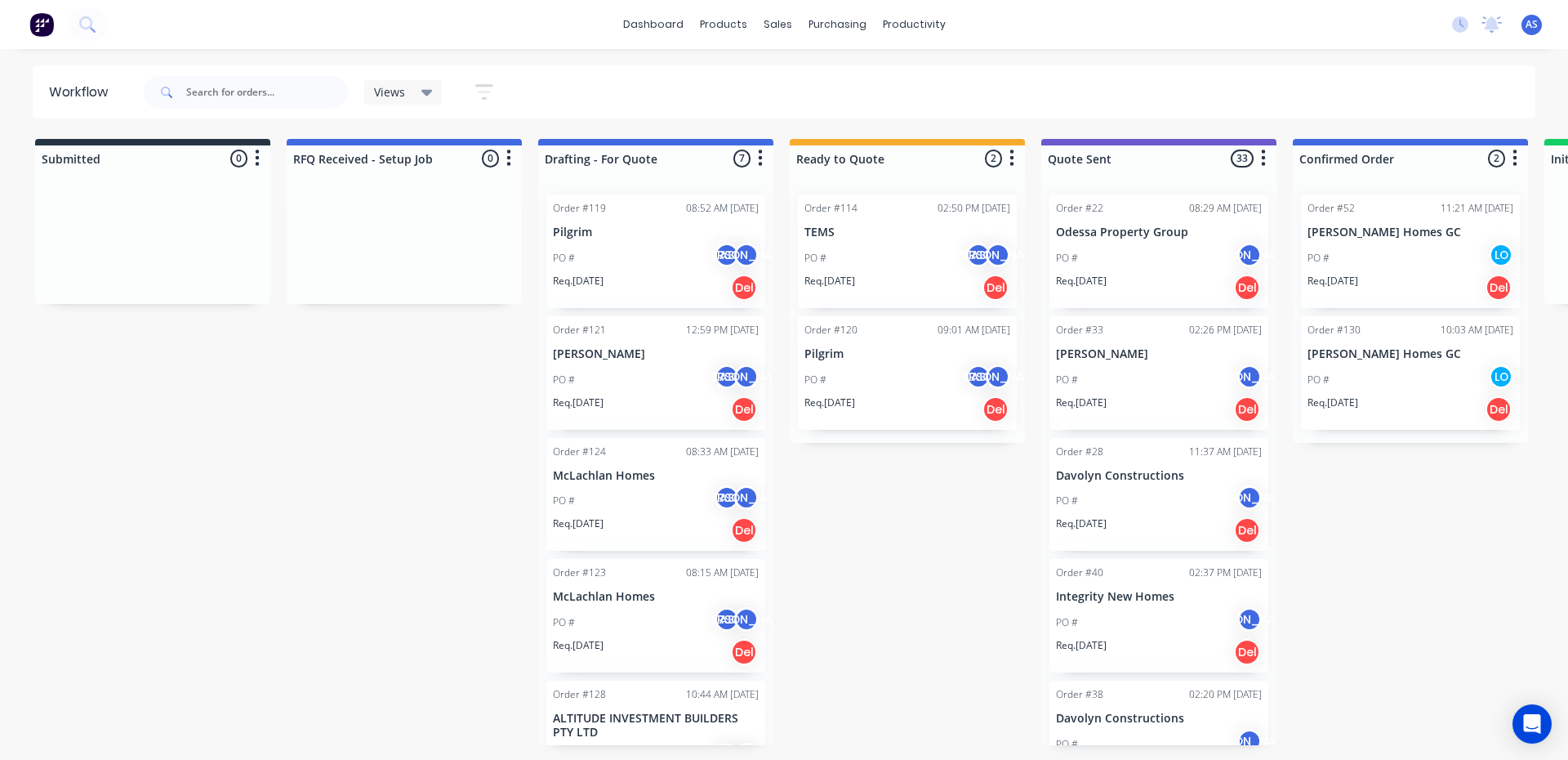
click at [864, 239] on div "Order #114 02:50 PM [DATE] TEMS PO # AS JO Req. [DATE] Del" at bounding box center [907, 251] width 219 height 113
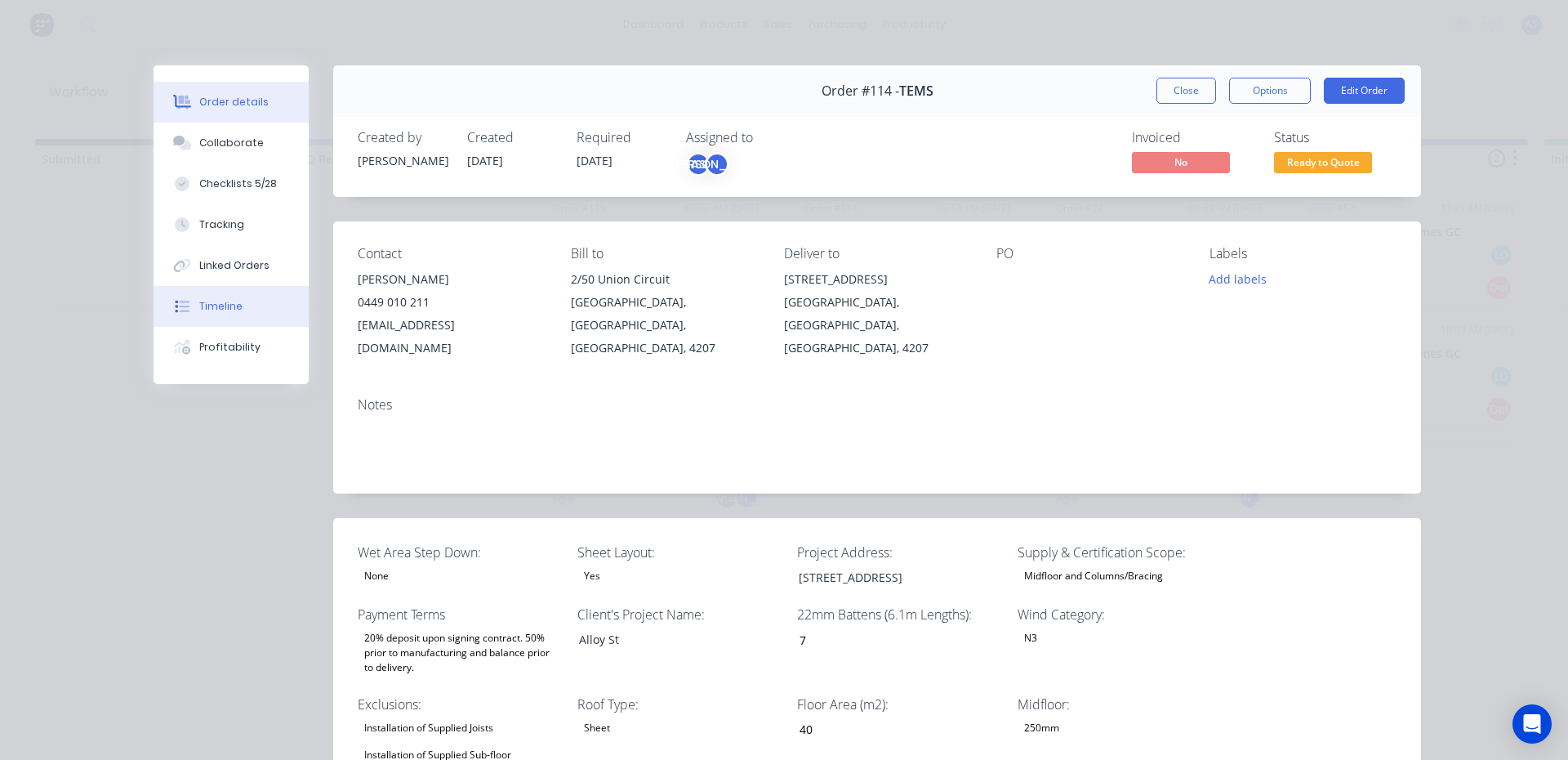
click at [223, 305] on div "Timeline" at bounding box center [221, 306] width 44 height 15
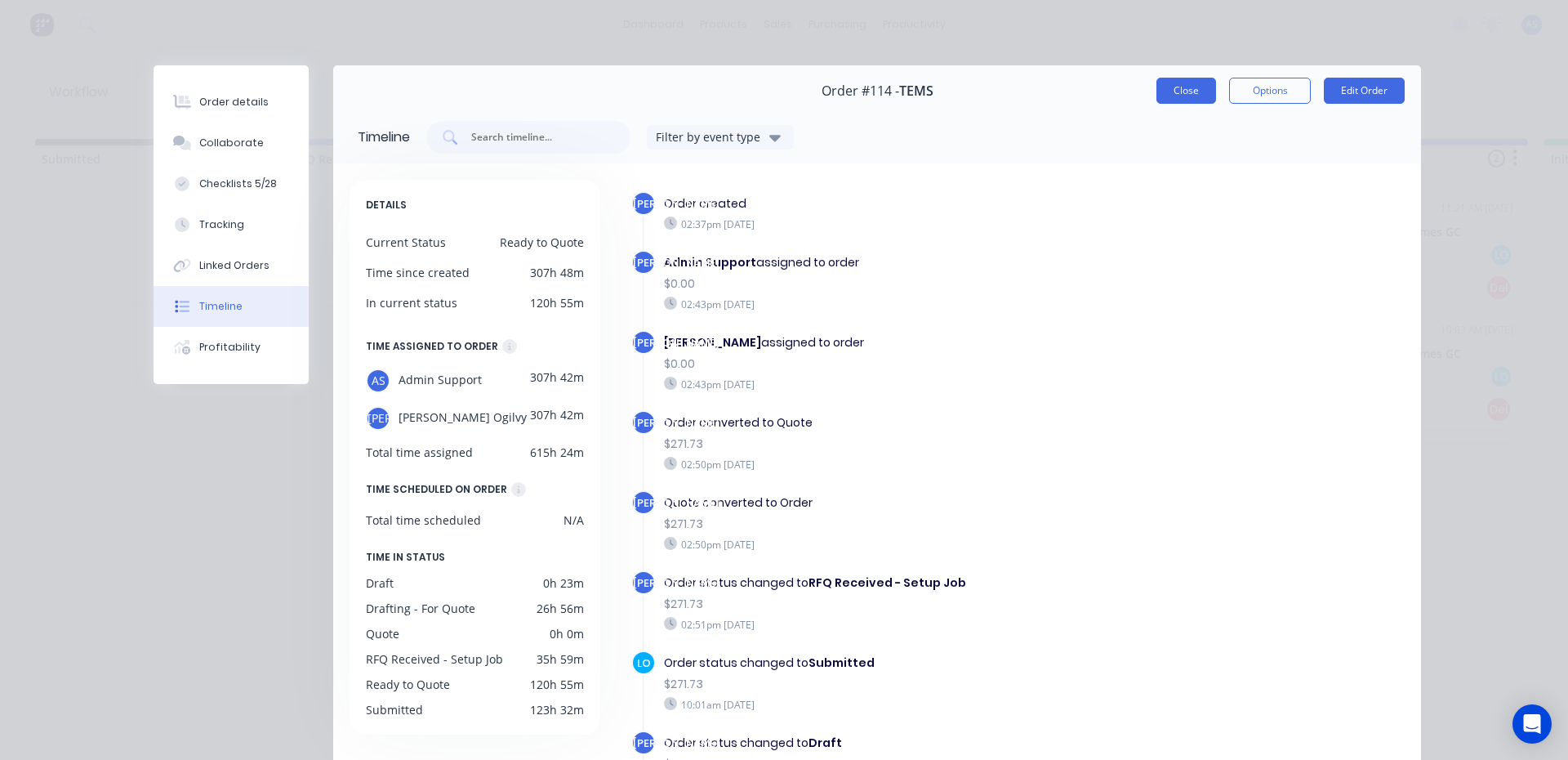
click at [1176, 91] on button "Close" at bounding box center [1186, 91] width 59 height 26
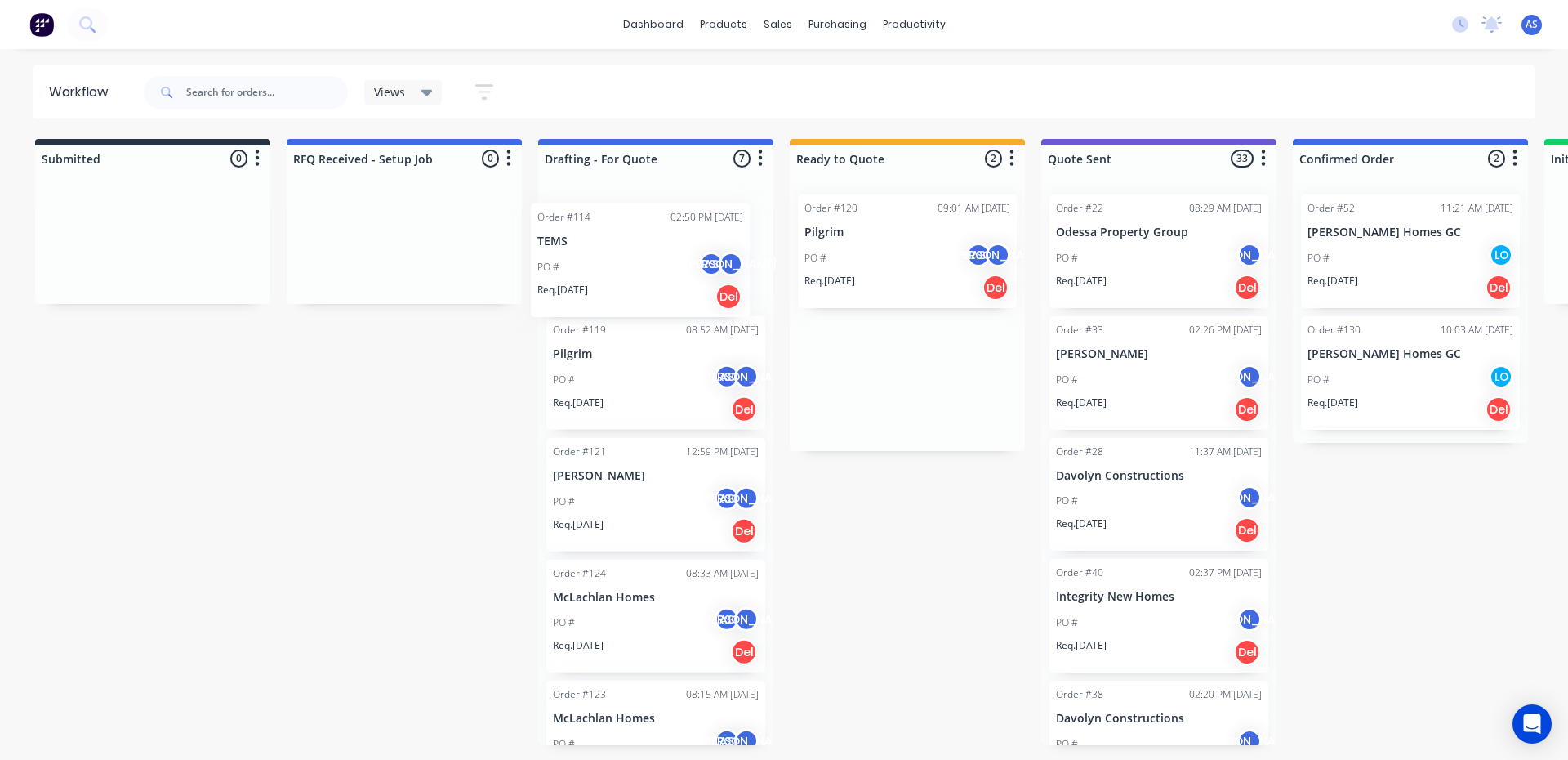
drag, startPoint x: 874, startPoint y: 236, endPoint x: 603, endPoint y: 245, distance: 271.1
click at [596, 228] on p "TEMS" at bounding box center [656, 232] width 206 height 14
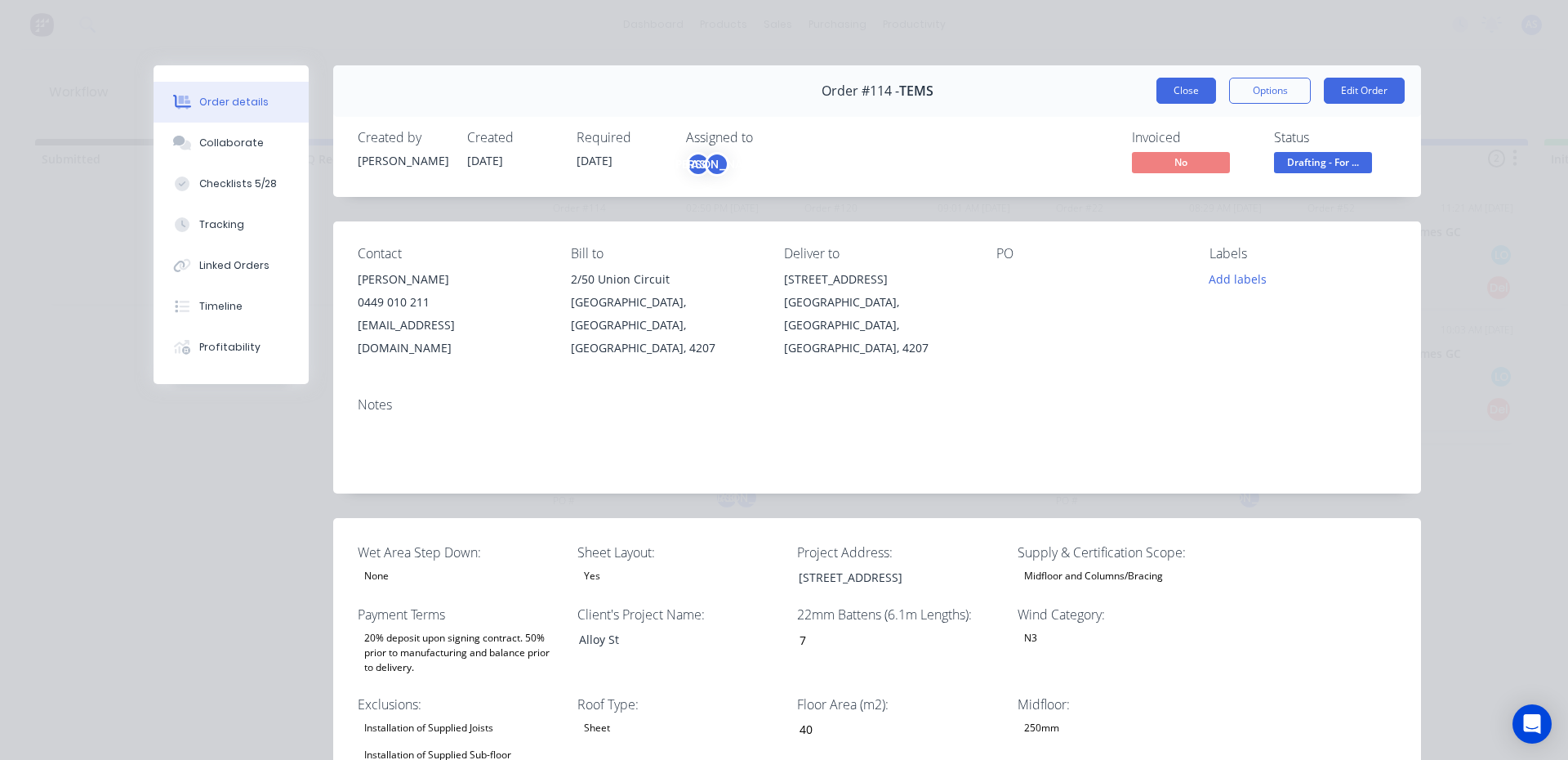
click at [1175, 92] on button "Close" at bounding box center [1186, 91] width 59 height 26
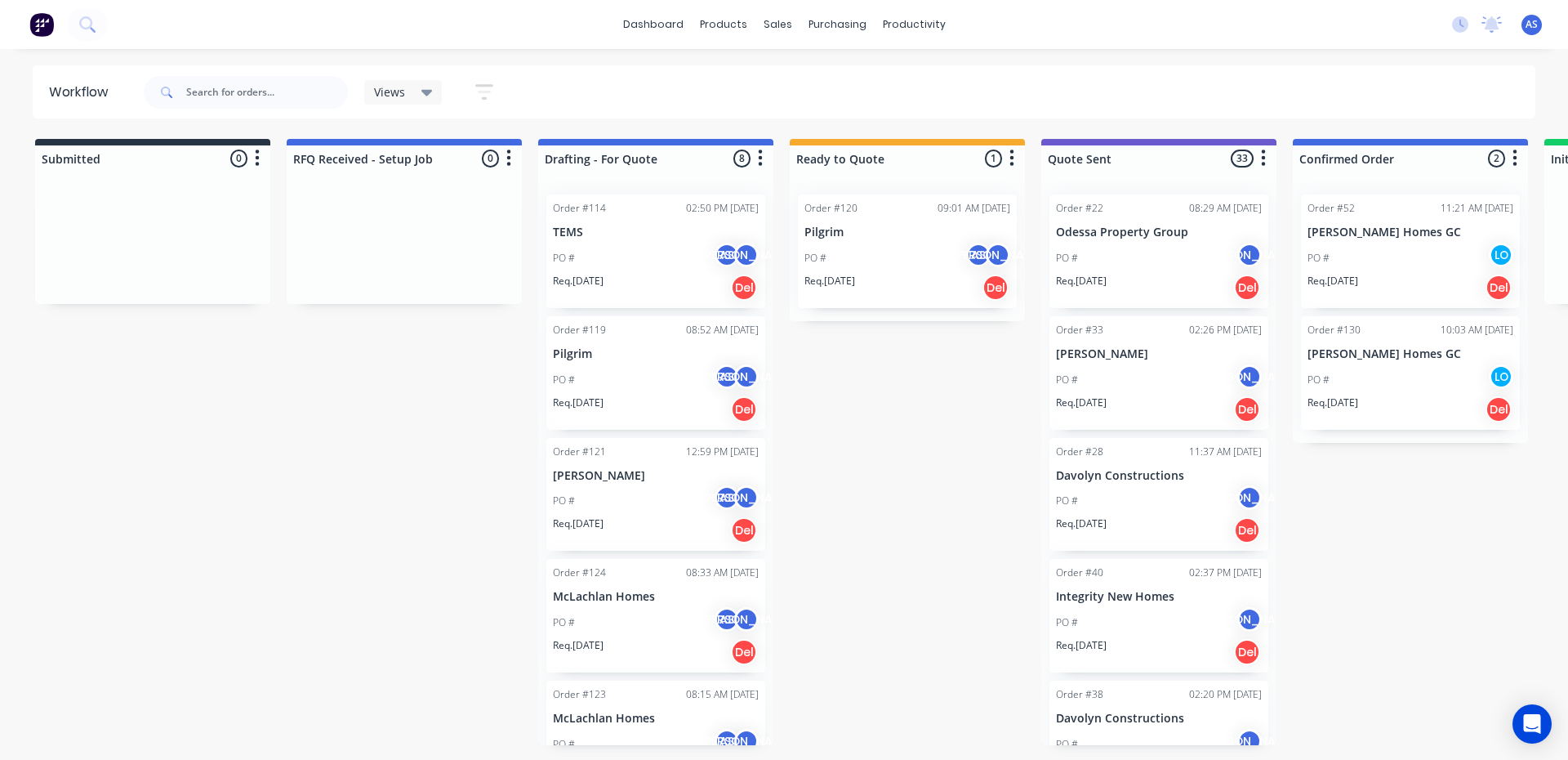
click at [637, 229] on p "TEMS" at bounding box center [656, 232] width 206 height 14
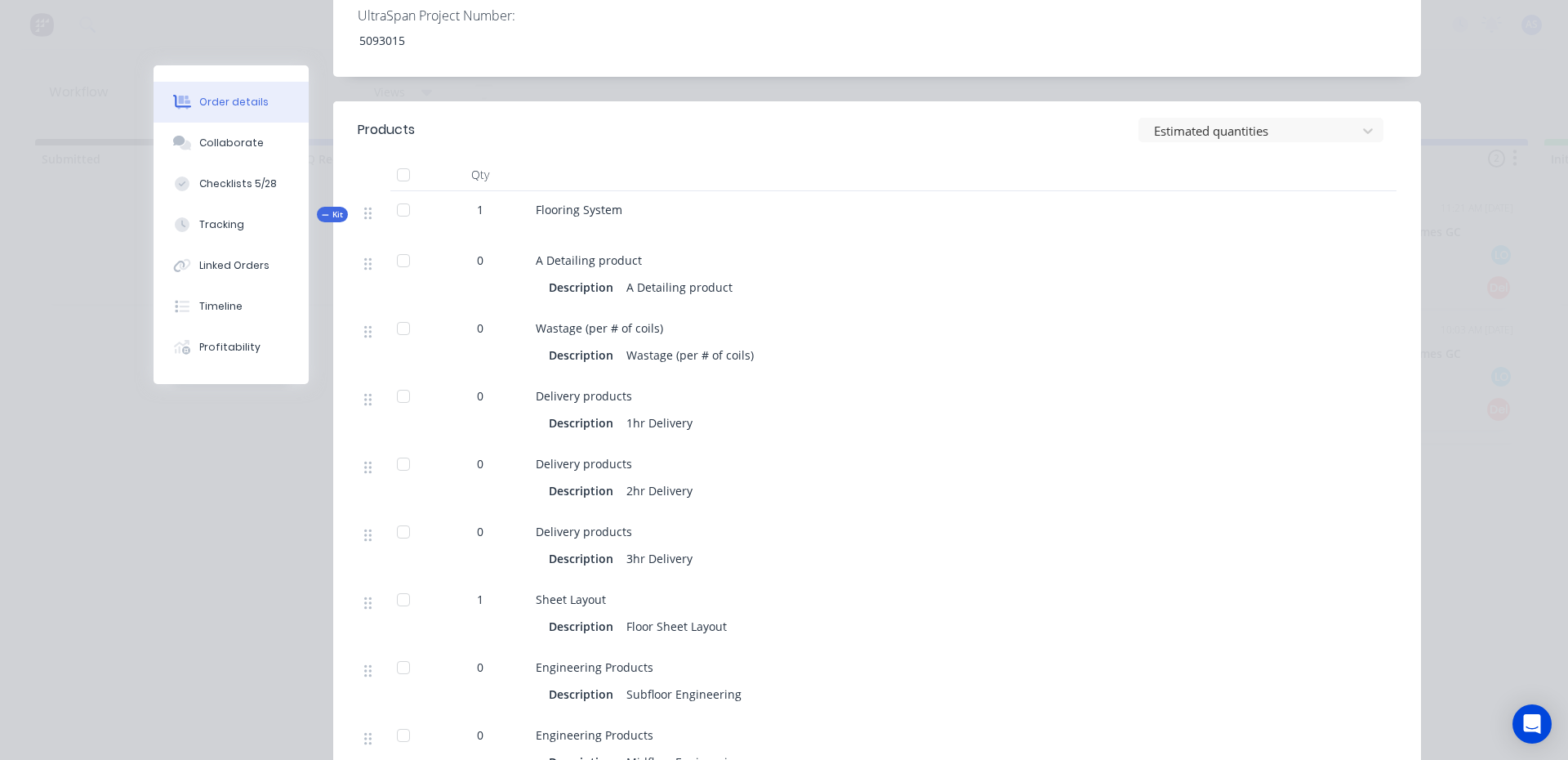
scroll to position [1225, 0]
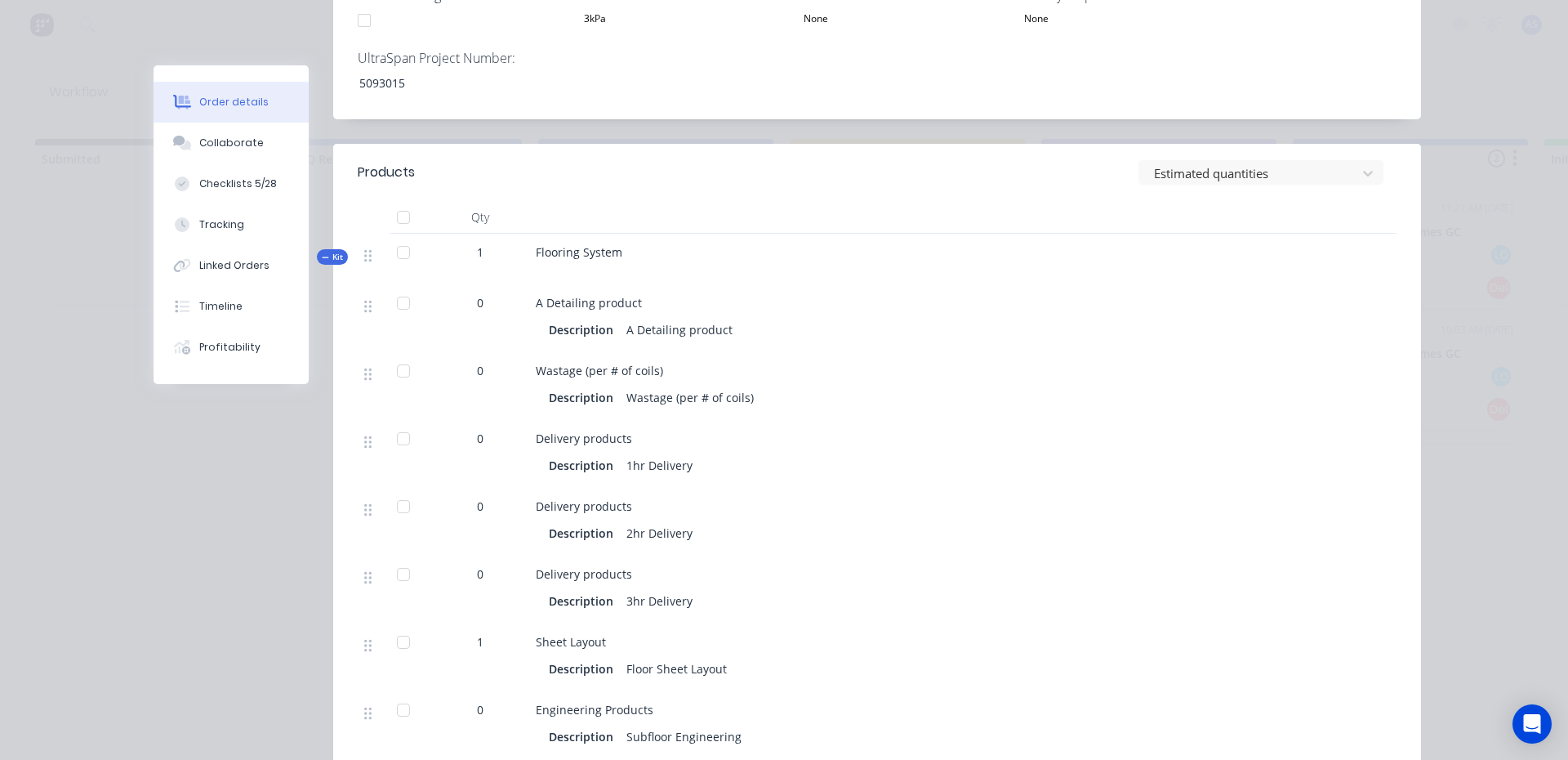
click at [543, 244] on span "Flooring System" at bounding box center [578, 251] width 86 height 16
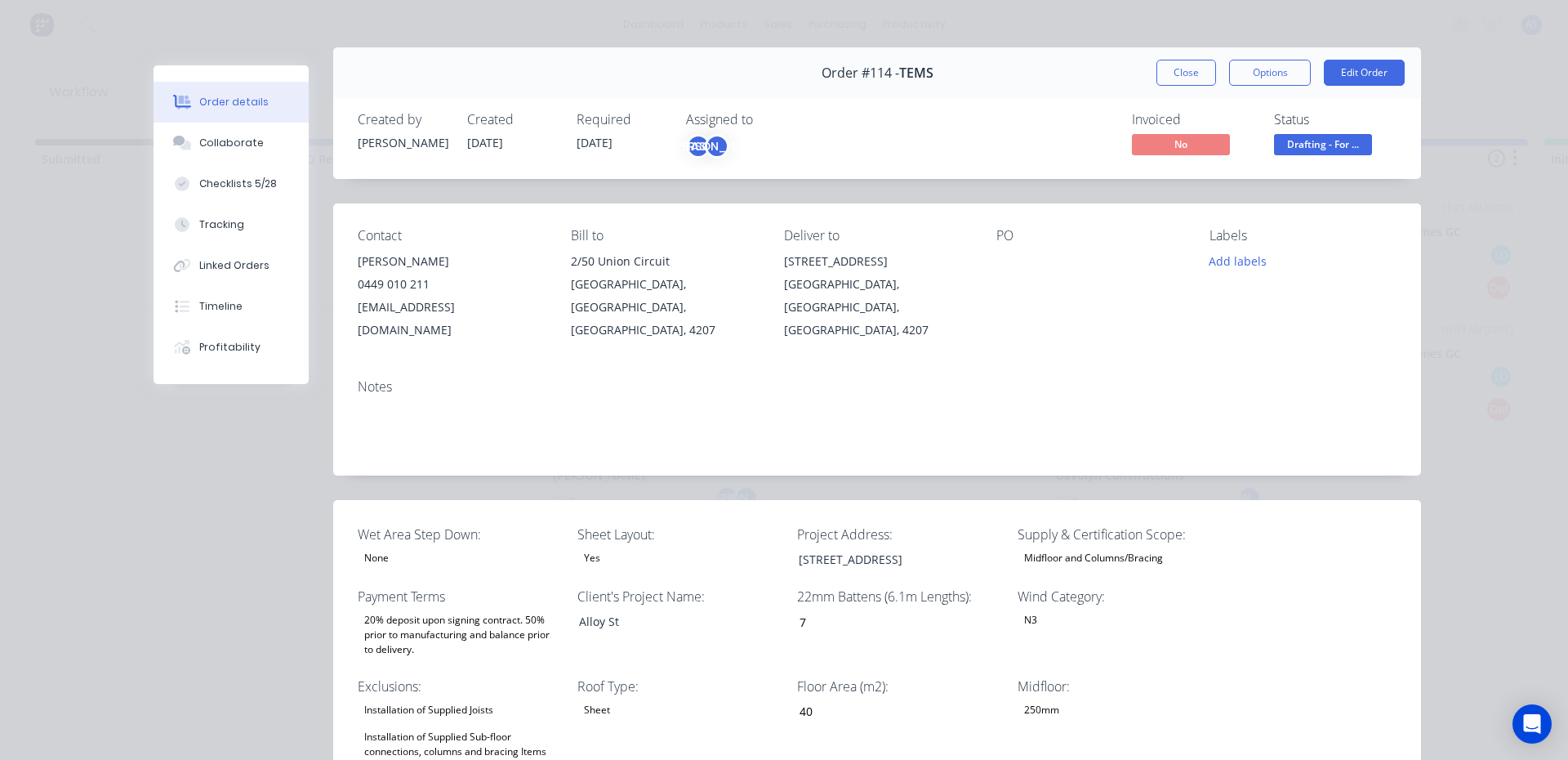
scroll to position [0, 0]
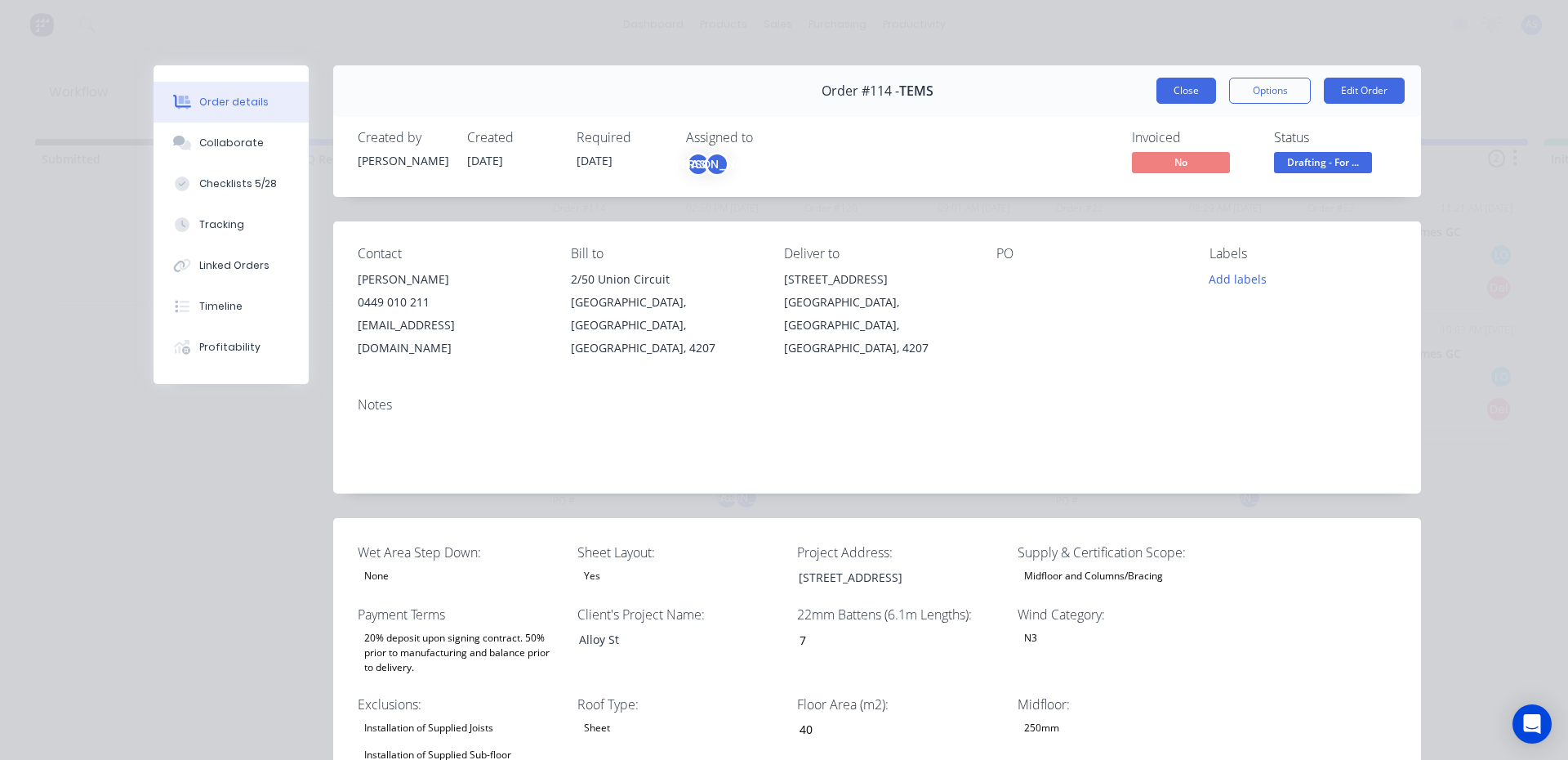
click at [1195, 91] on button "Close" at bounding box center [1186, 91] width 59 height 26
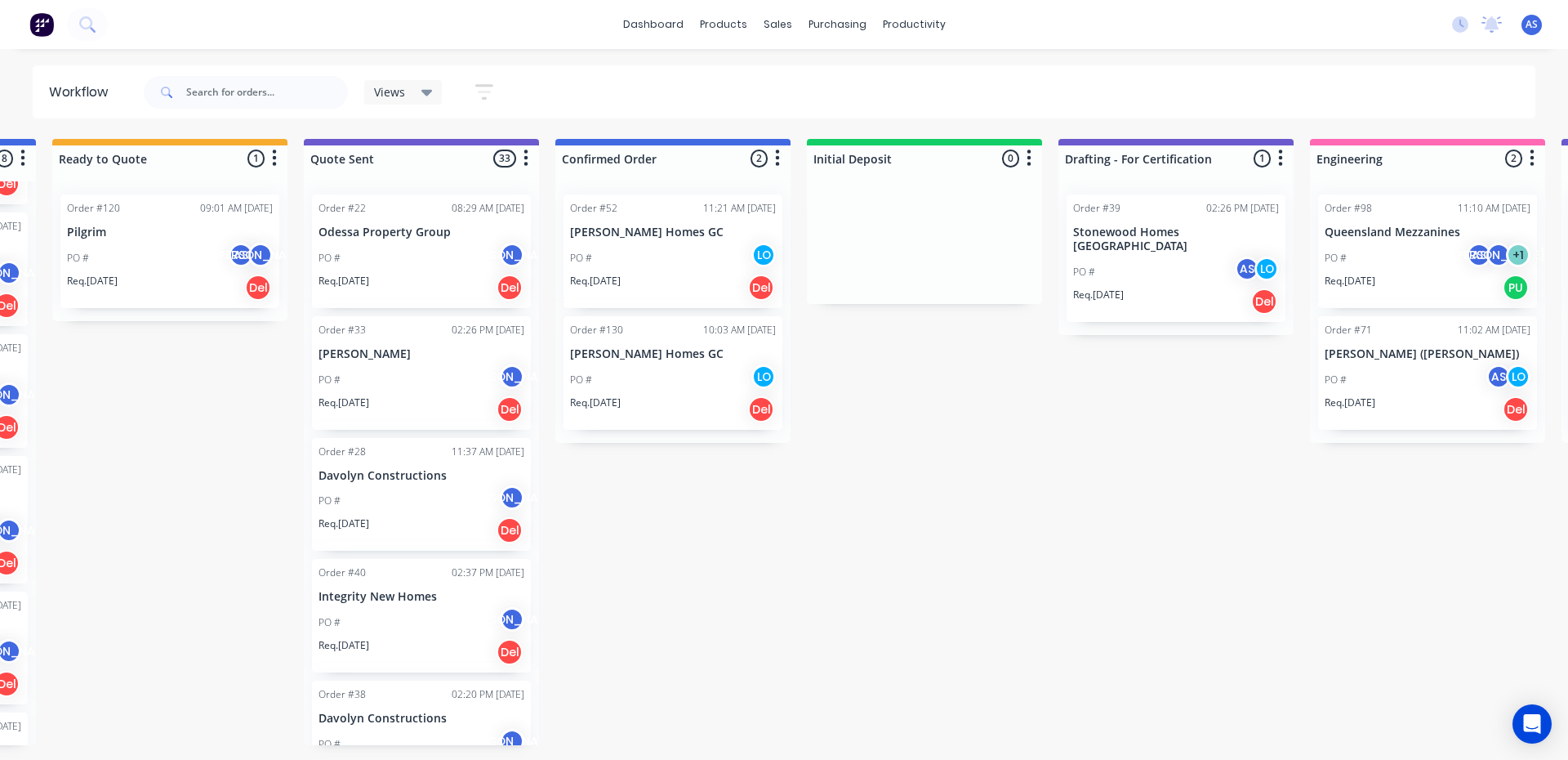
scroll to position [0, 748]
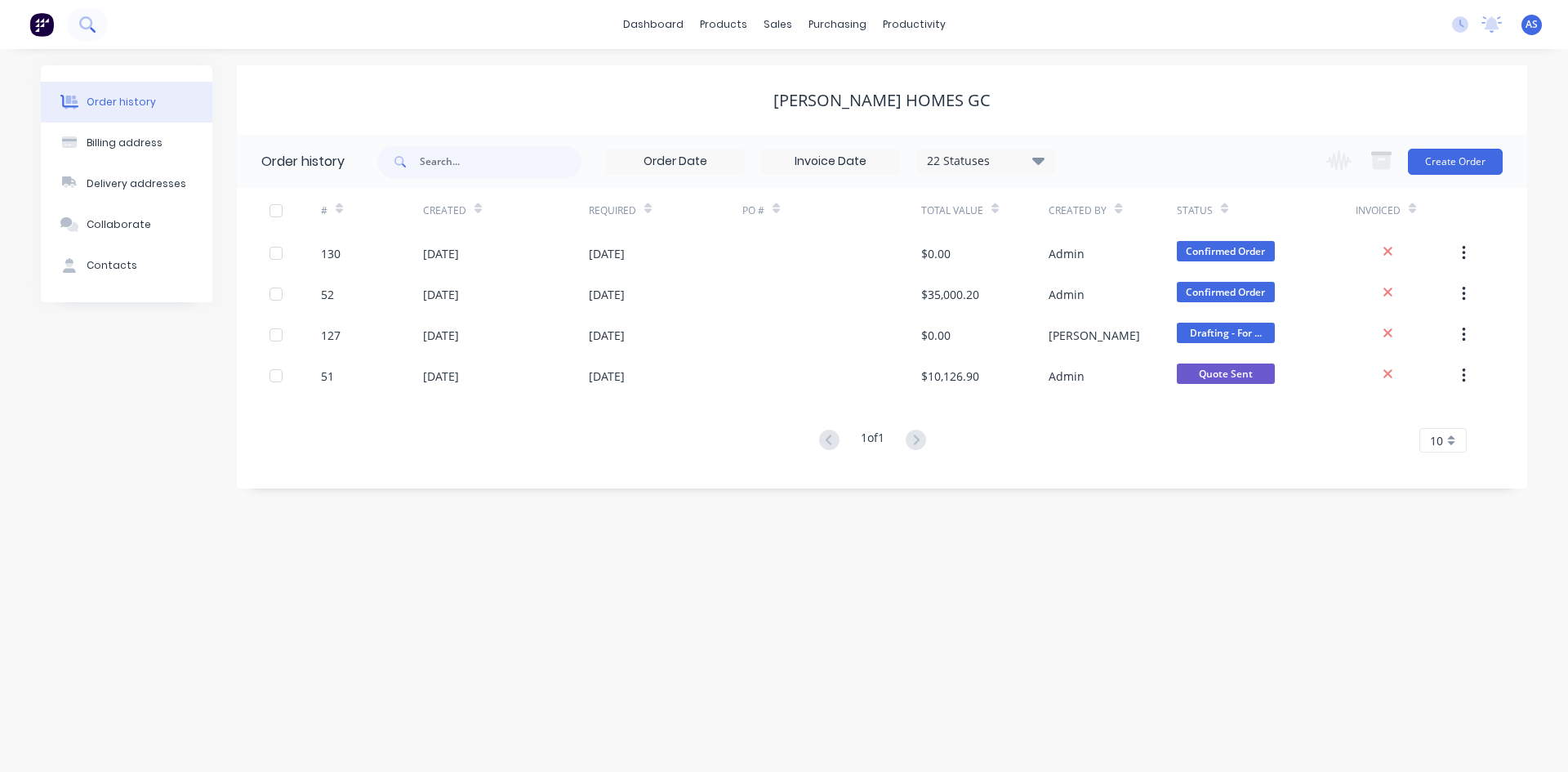
click at [91, 22] on icon at bounding box center [85, 23] width 13 height 13
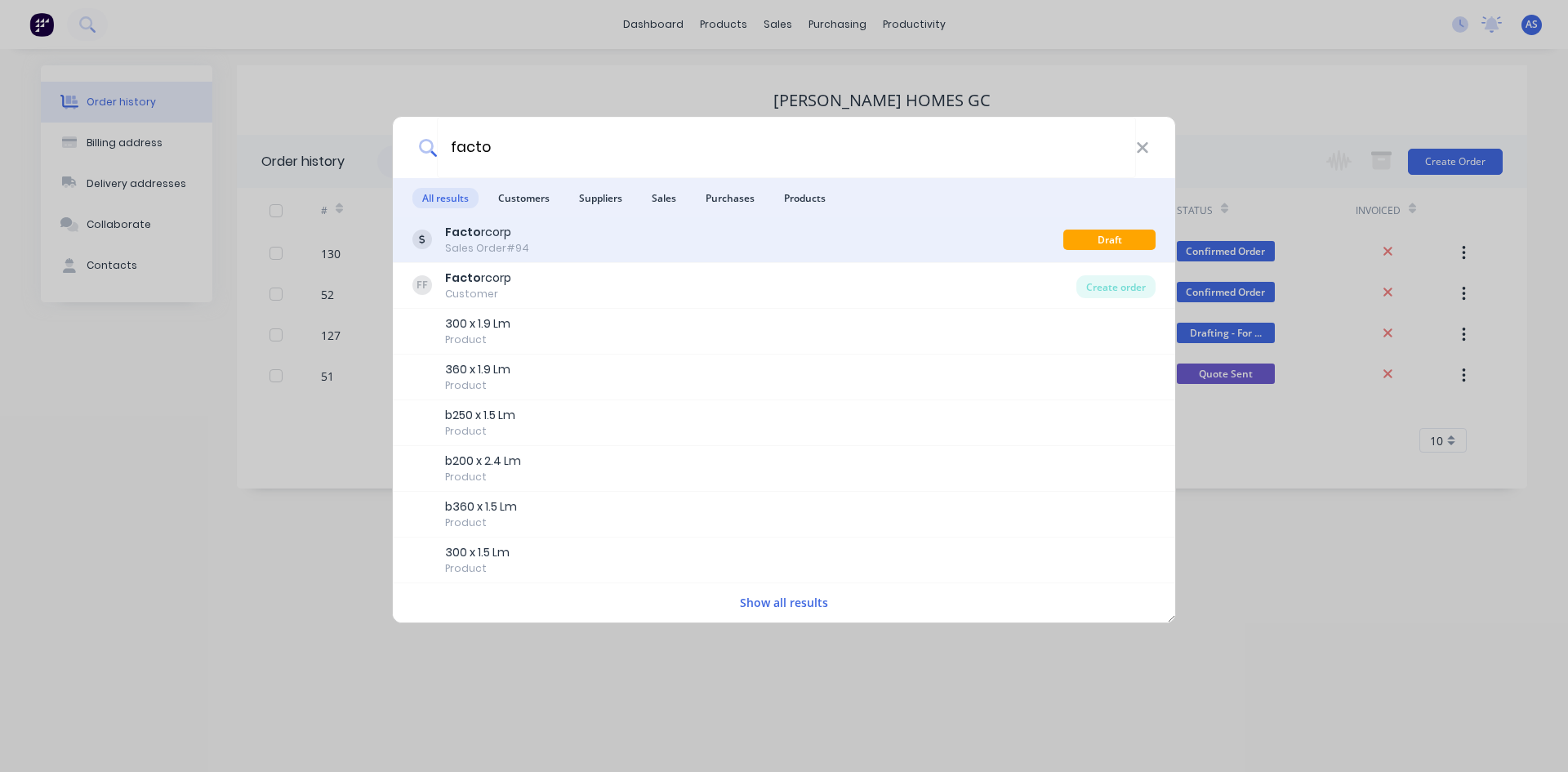
type input "facto"
click at [511, 251] on div "Sales Order #94" at bounding box center [487, 249] width 84 height 15
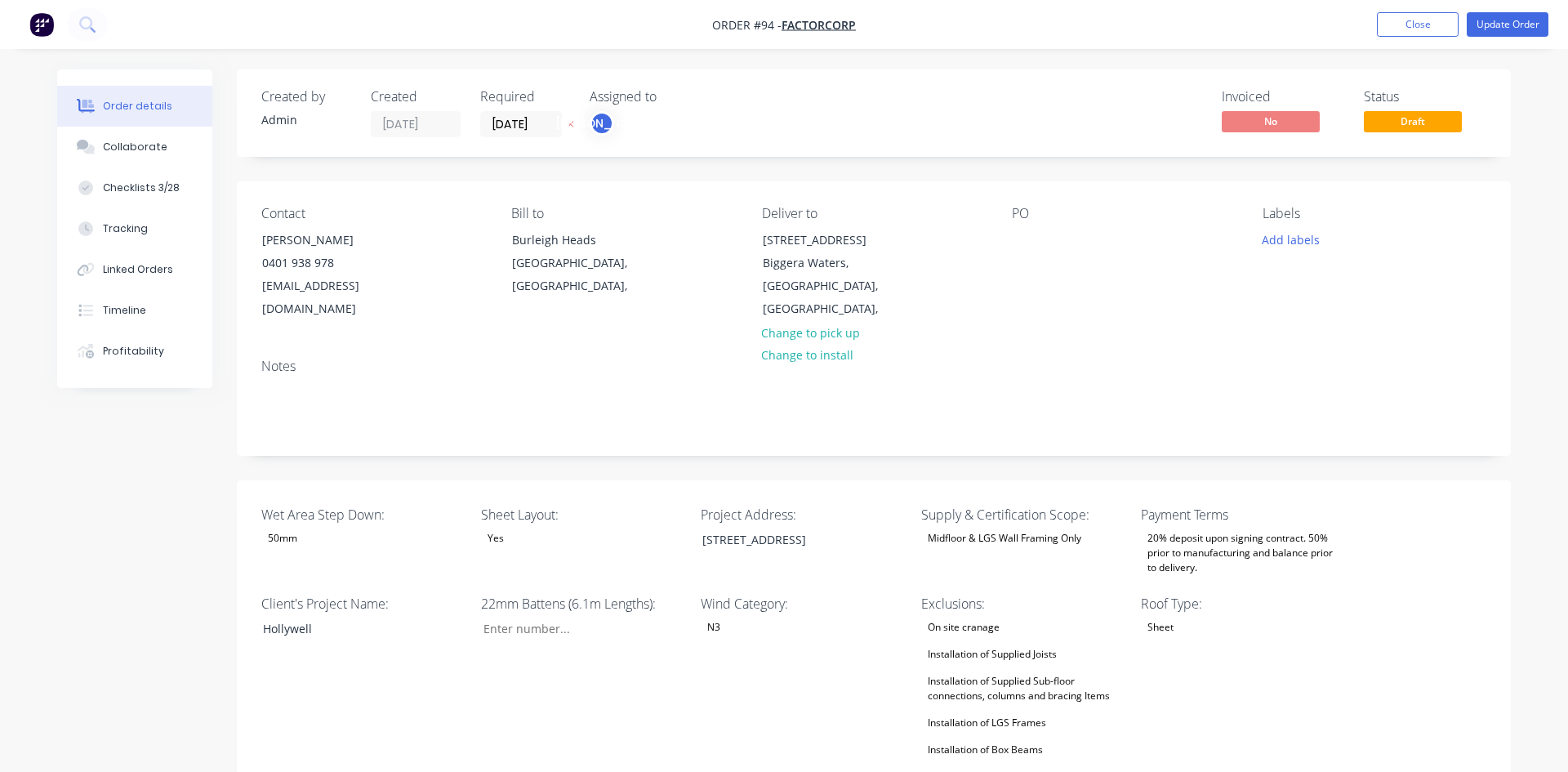
type input "105"
type input "232"
type input "0.0"
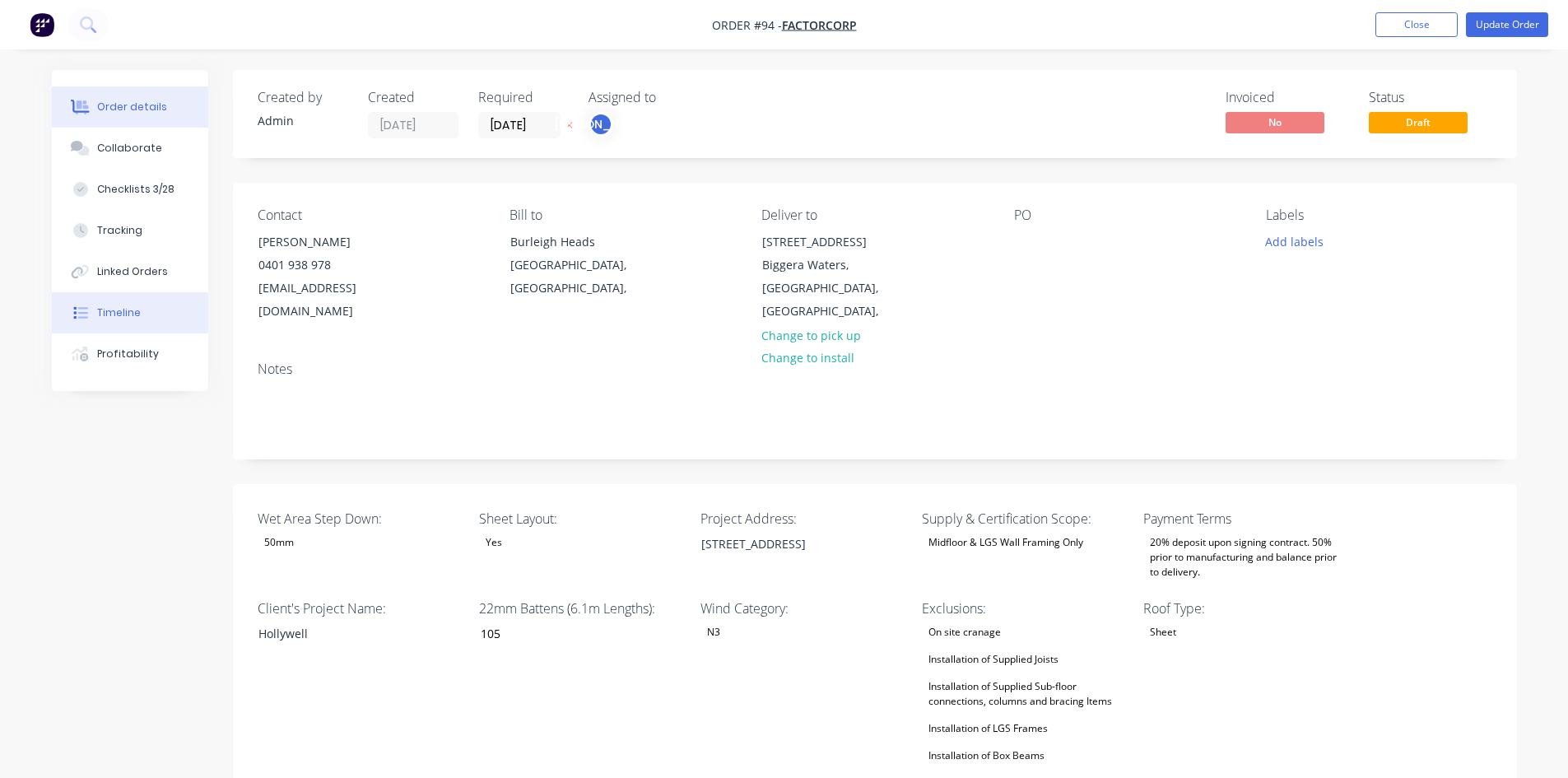
click at [153, 300] on button "Timeline" at bounding box center [129, 312] width 156 height 41
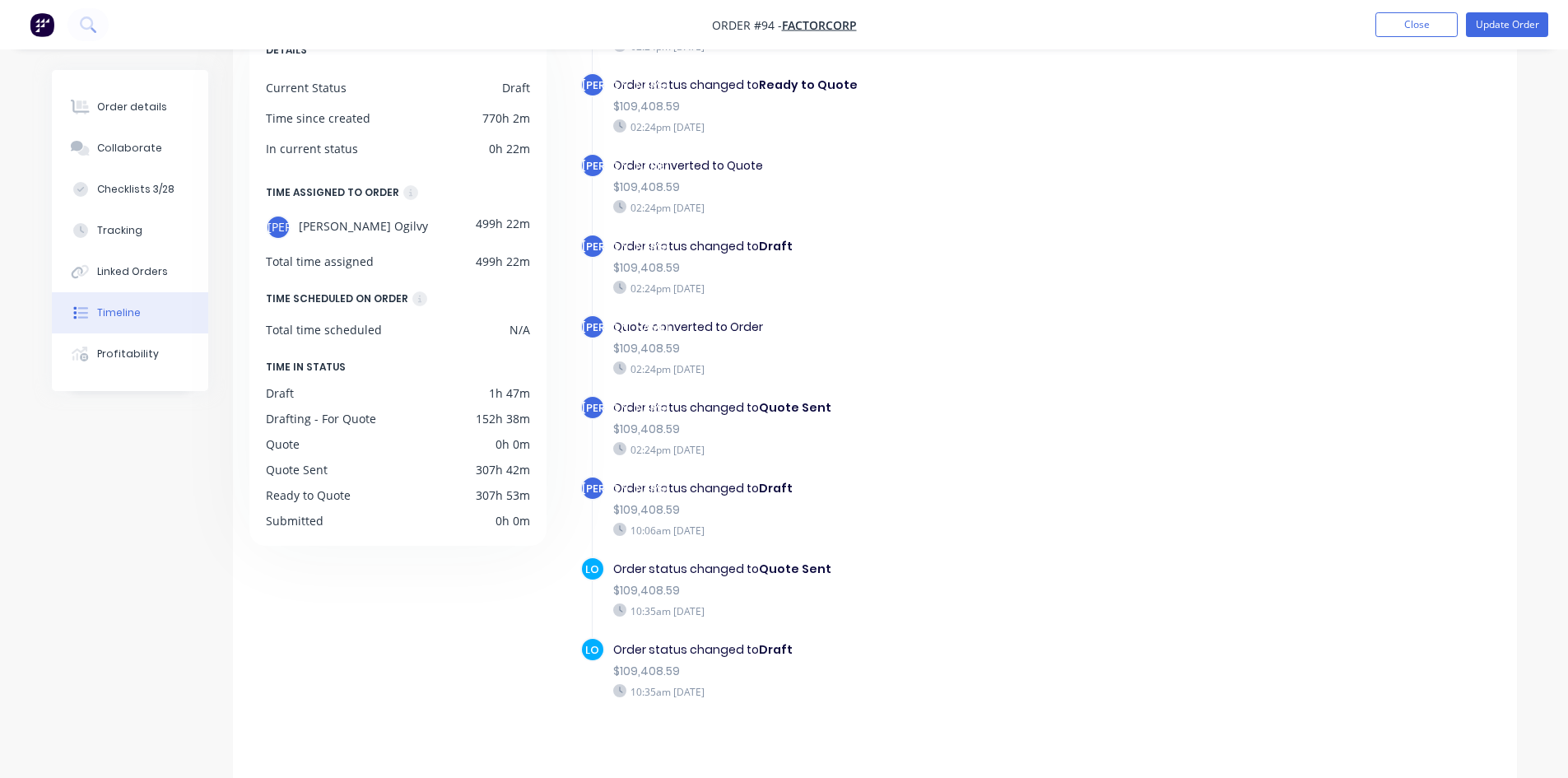
scroll to position [126, 0]
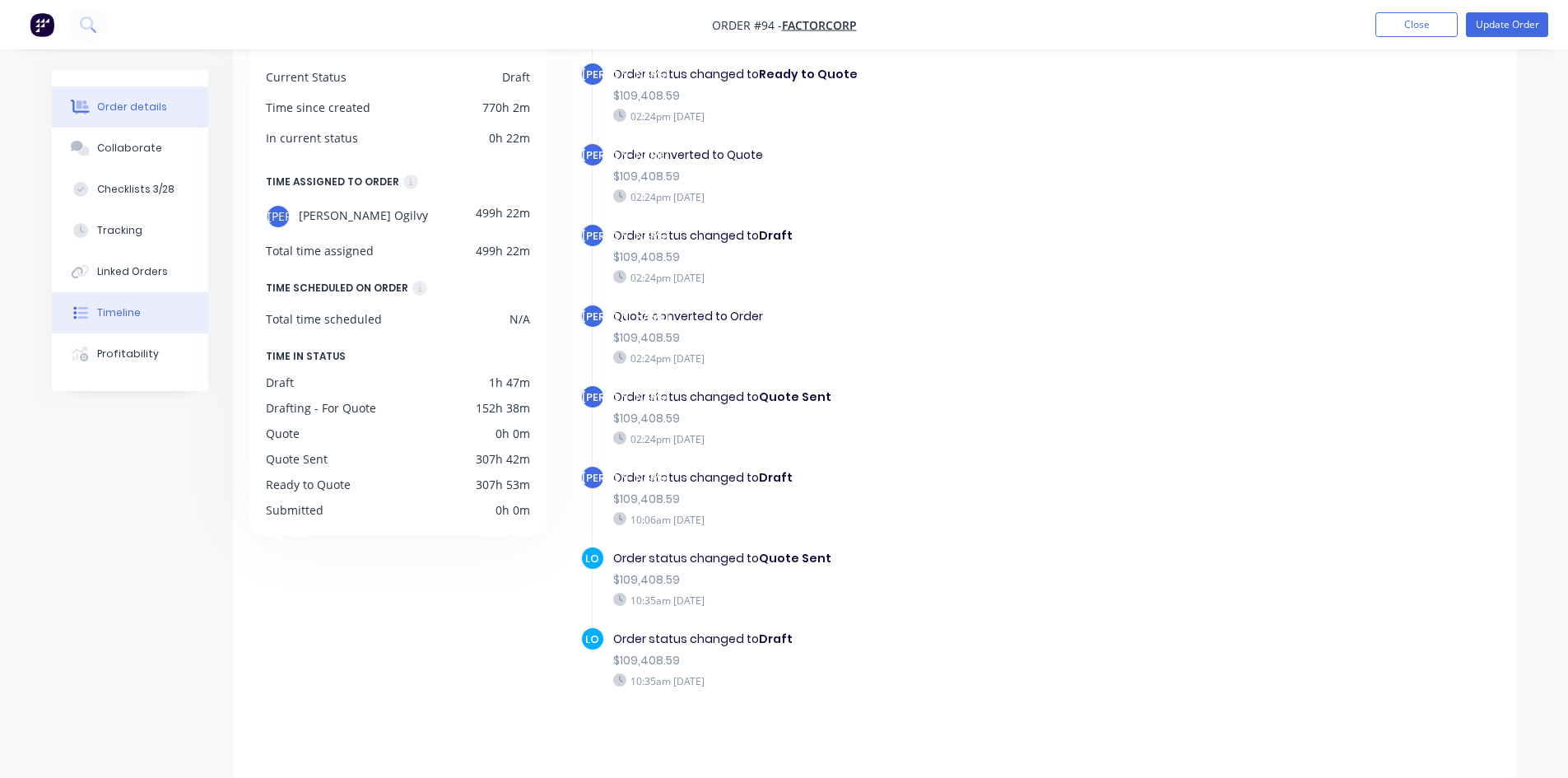
click at [154, 117] on button "Order details" at bounding box center [129, 107] width 156 height 41
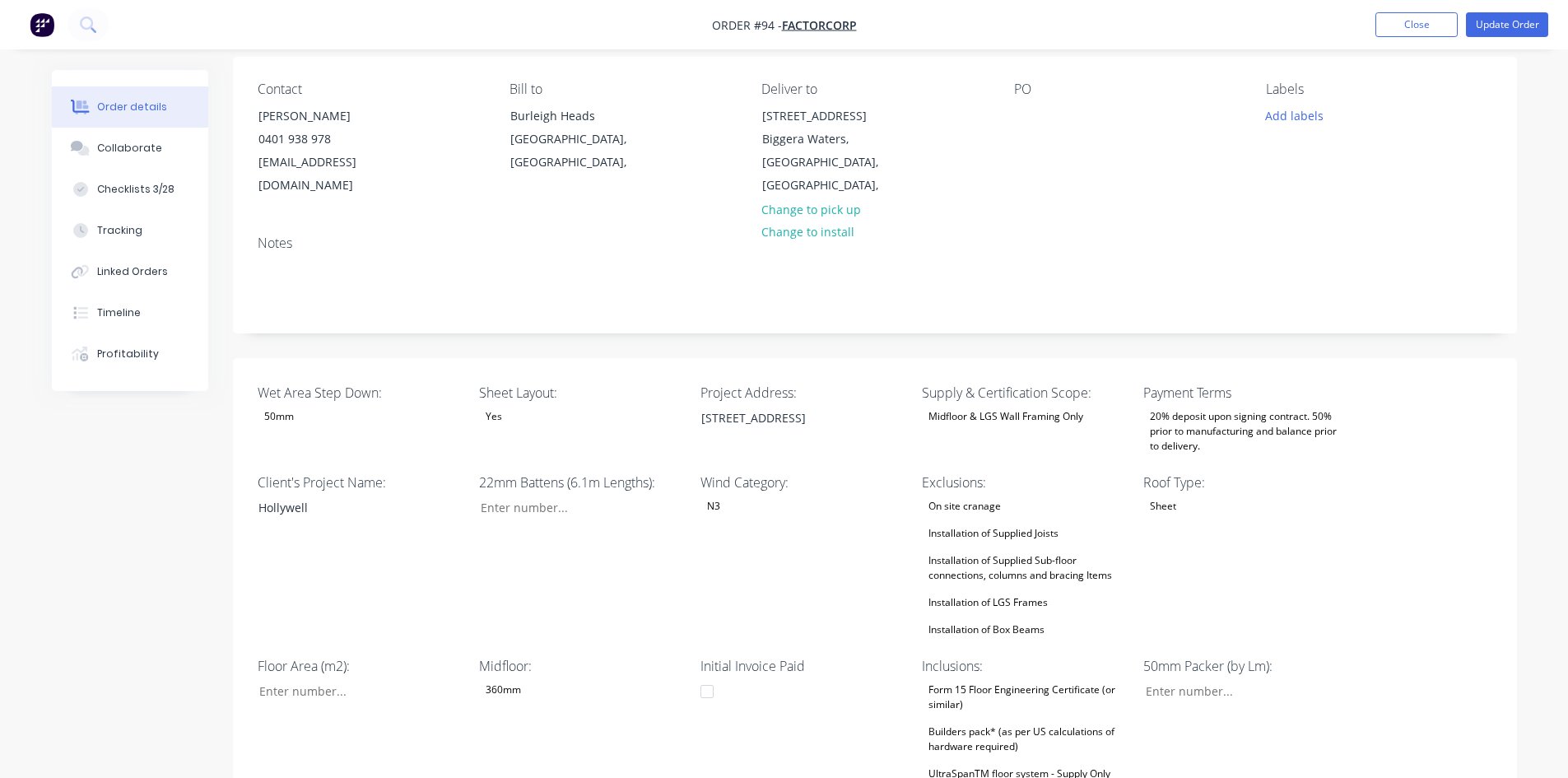
type input "105"
type input "232"
type input "0.0"
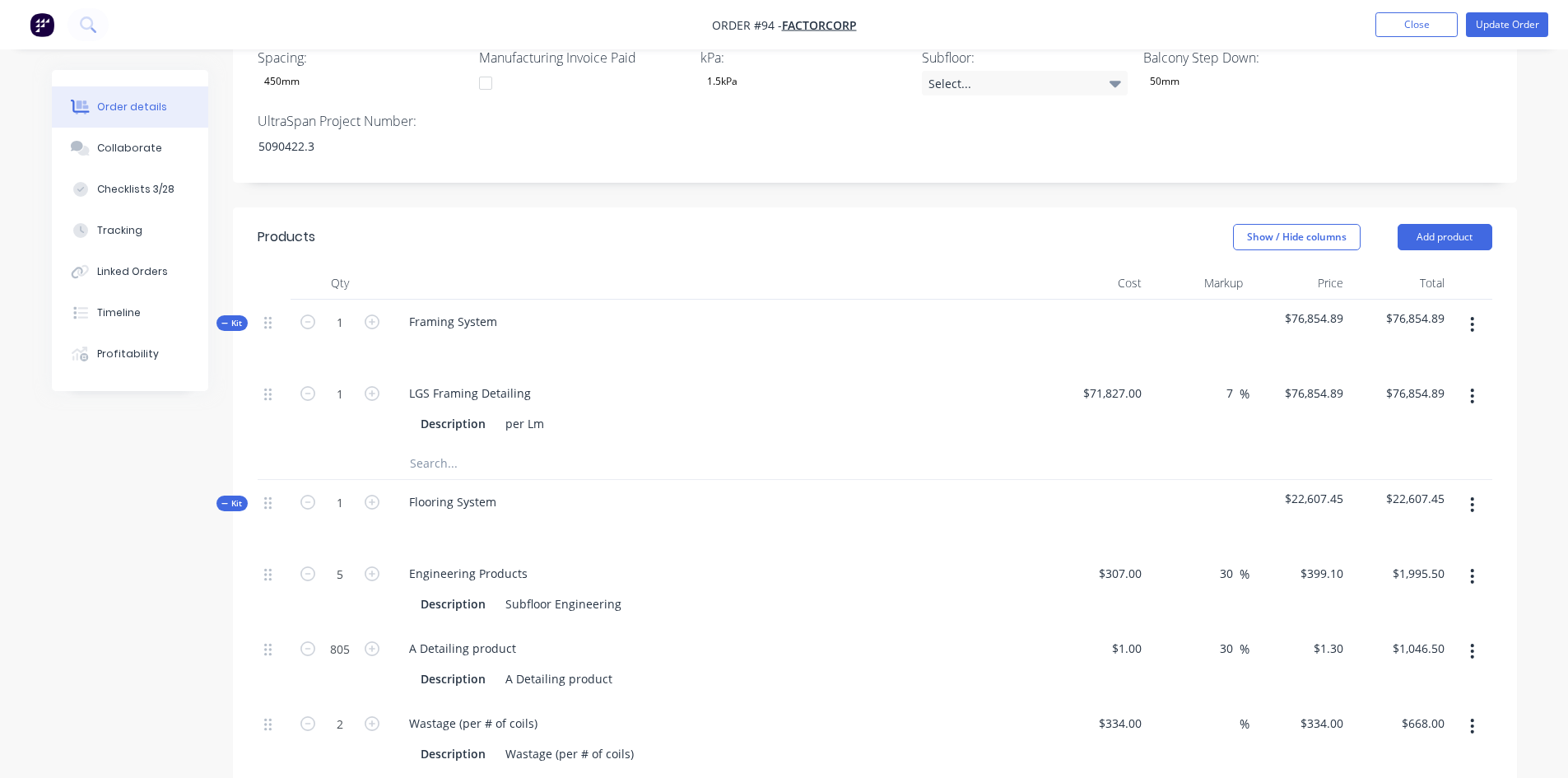
scroll to position [988, 0]
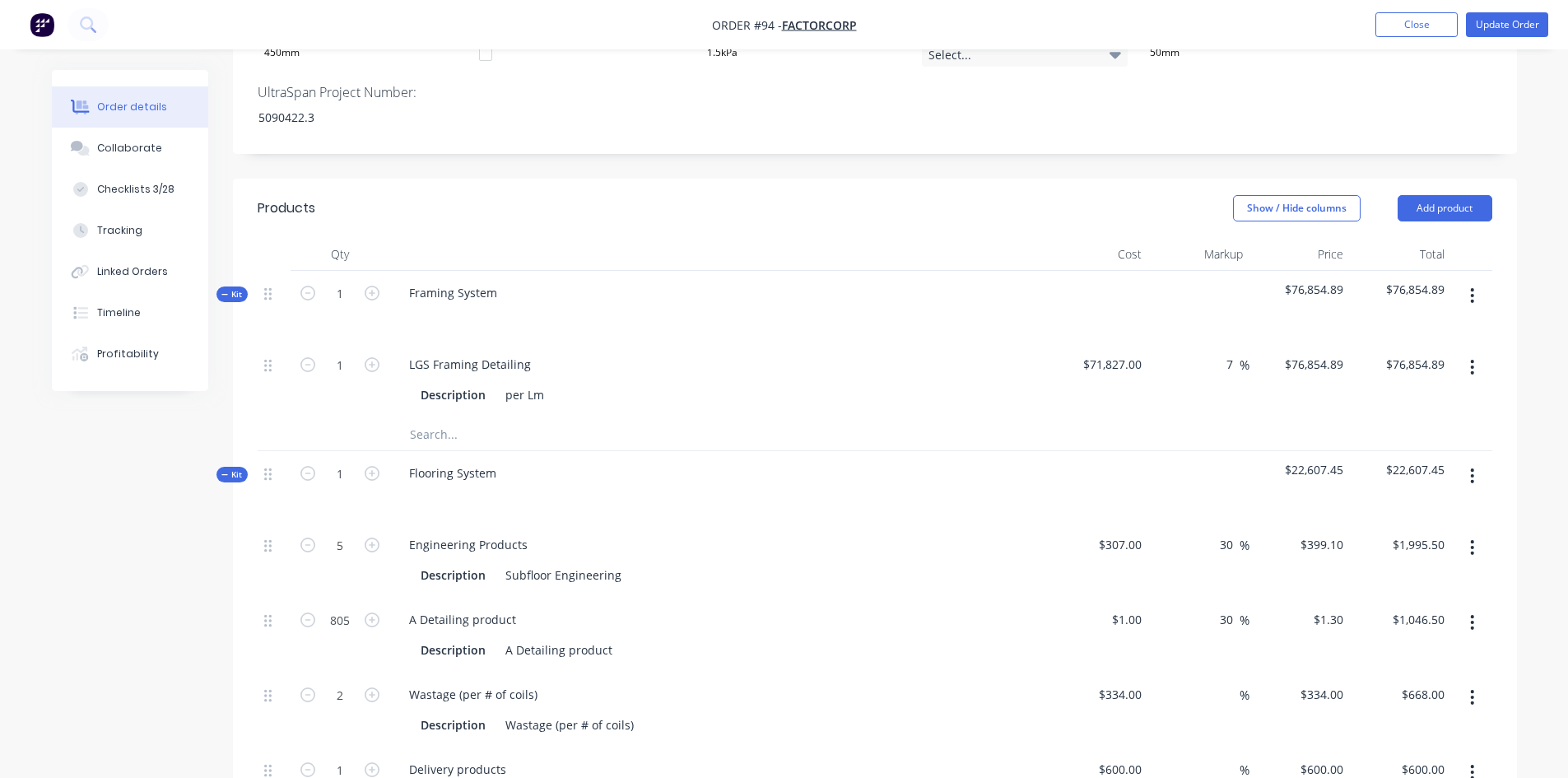
click at [1474, 286] on icon "button" at bounding box center [1472, 295] width 4 height 18
click at [1391, 425] on div "Delete" at bounding box center [1415, 438] width 127 height 24
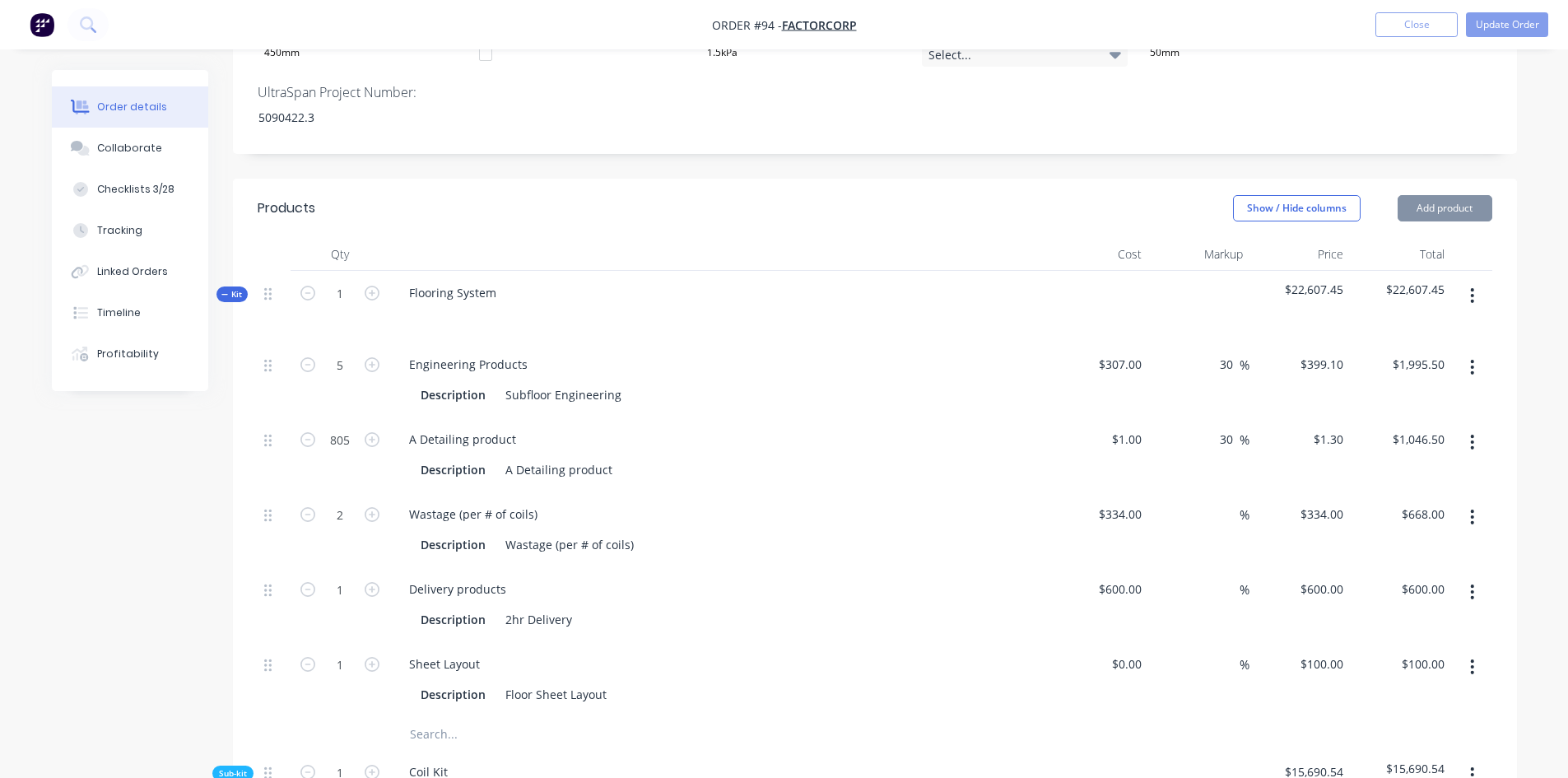
click at [1477, 281] on button "button" at bounding box center [1472, 295] width 38 height 30
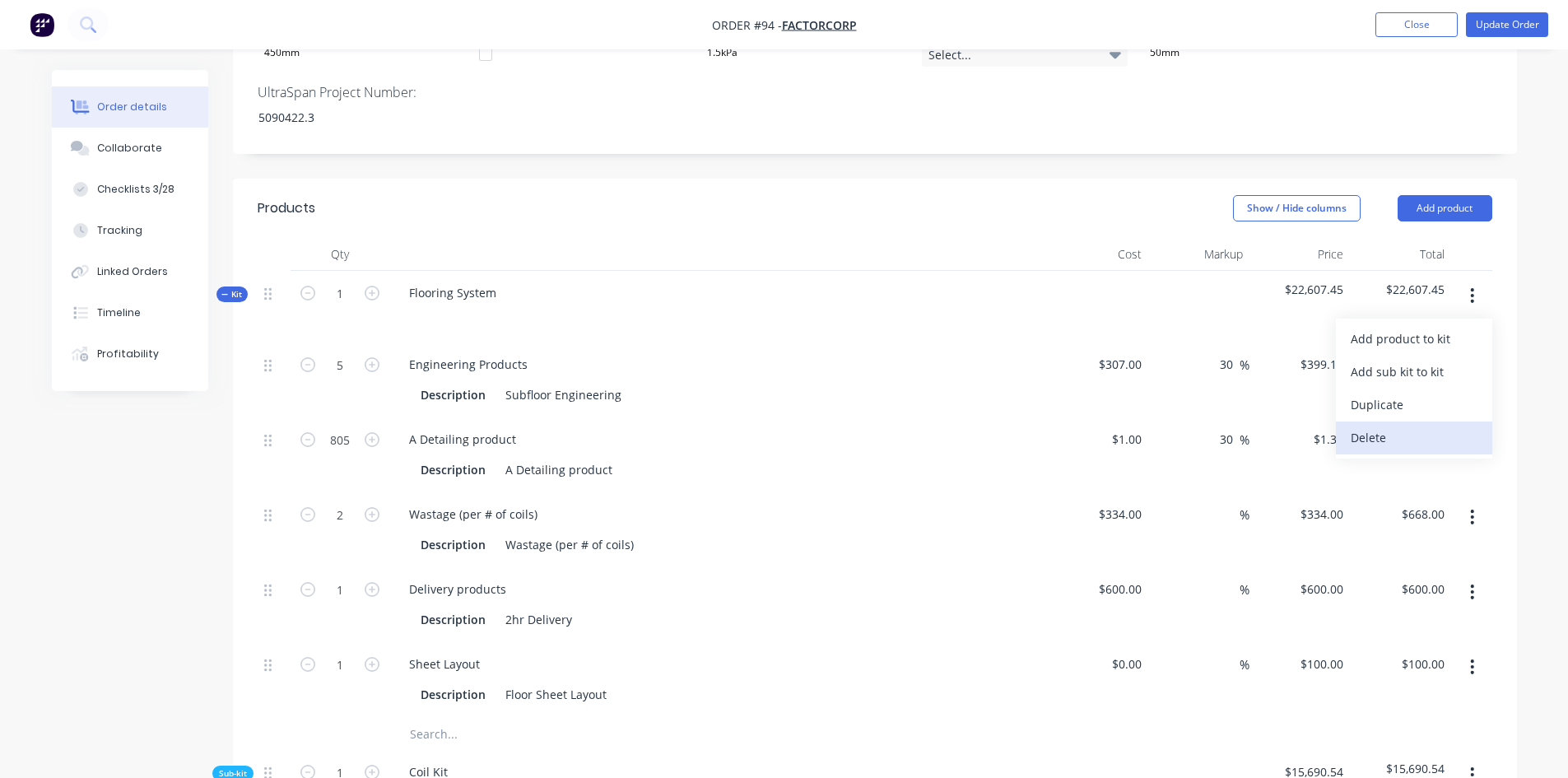
click at [1412, 425] on div "Delete" at bounding box center [1415, 438] width 127 height 24
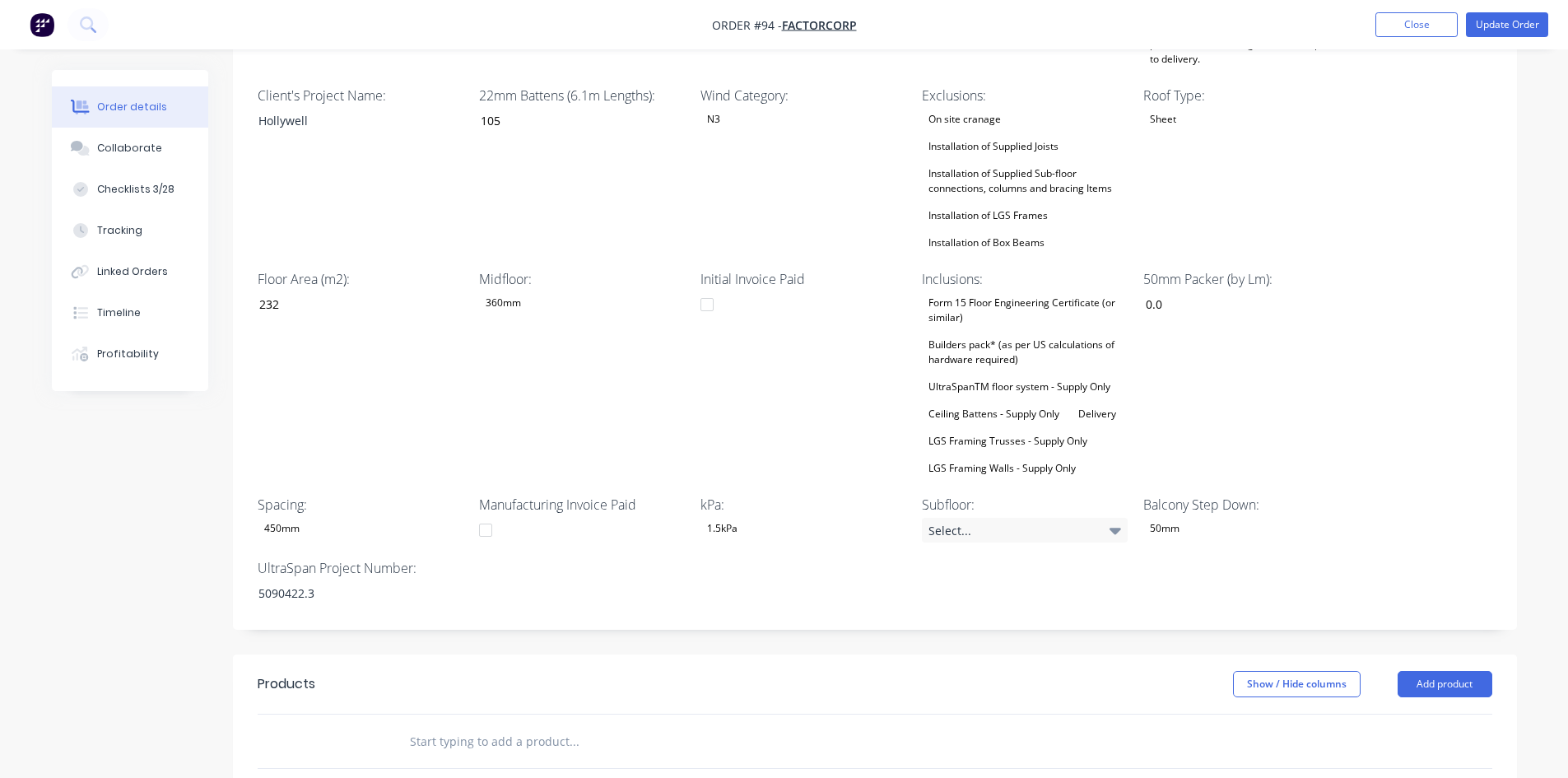
scroll to position [571, 0]
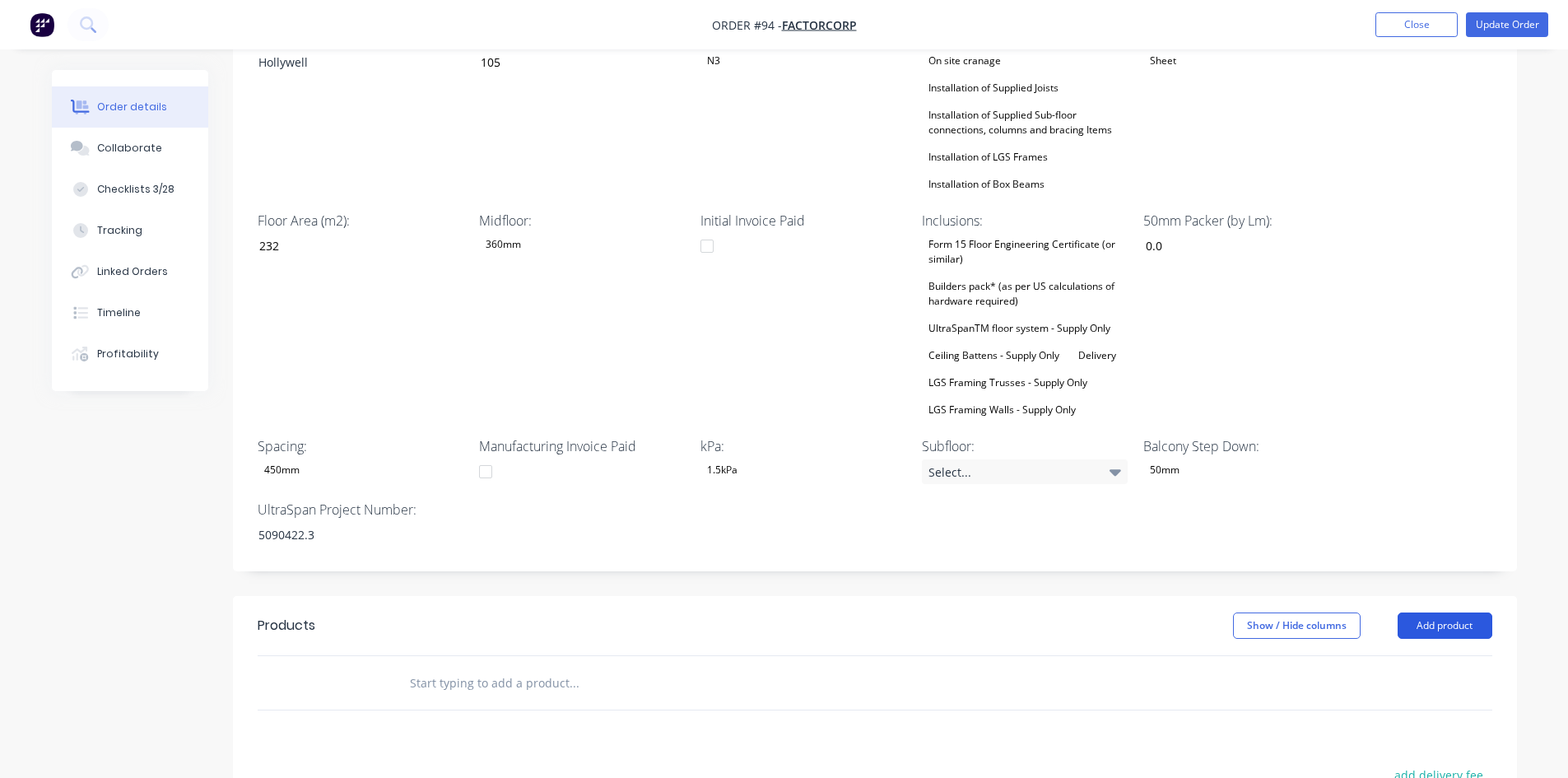
click at [1469, 612] on button "Add product" at bounding box center [1445, 626] width 94 height 26
click at [1427, 656] on div "Product catalogue" at bounding box center [1415, 669] width 127 height 24
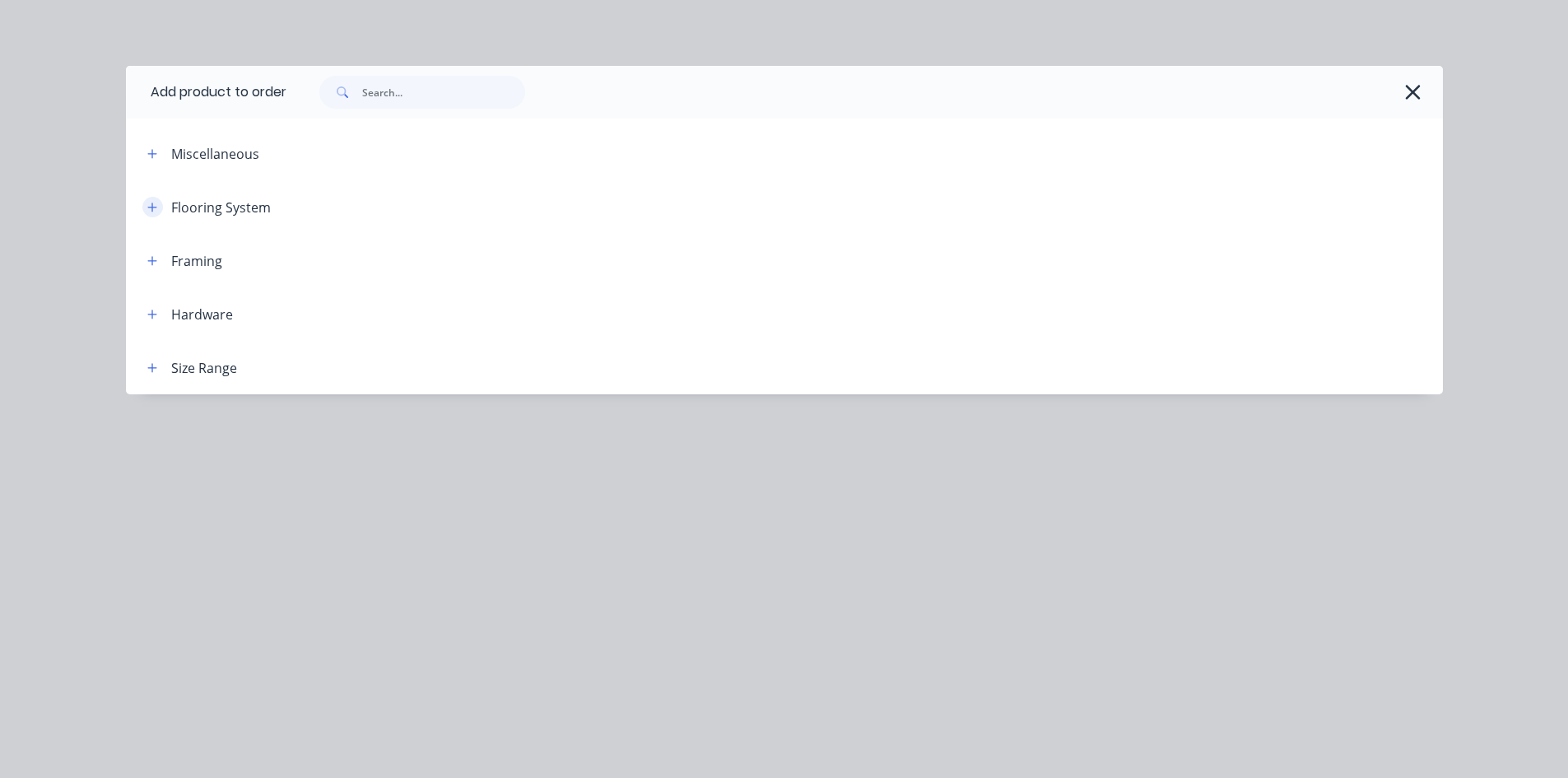
click at [154, 213] on button "button" at bounding box center [152, 207] width 21 height 21
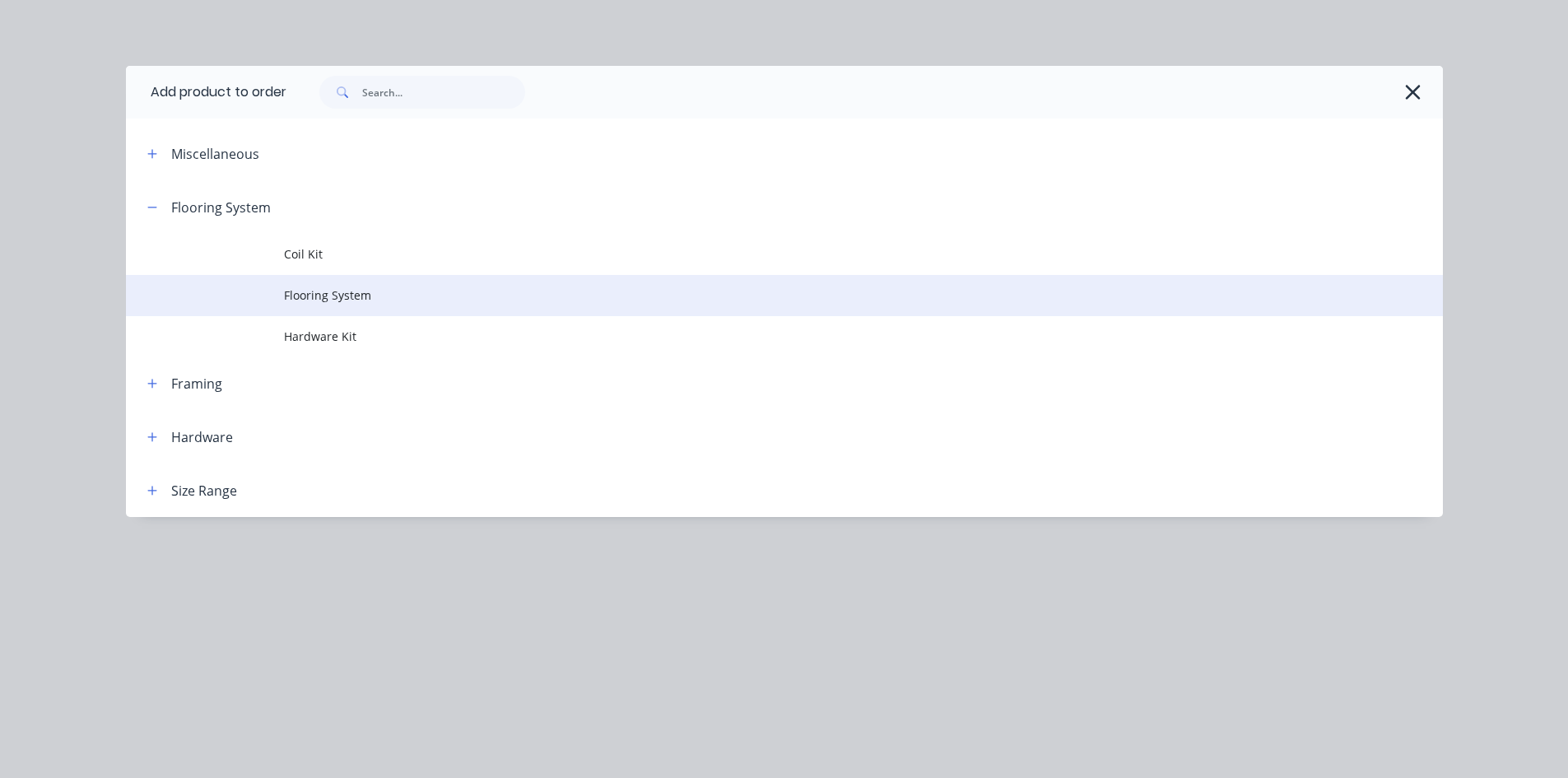
click at [305, 290] on span "Flooring System" at bounding box center [747, 295] width 927 height 17
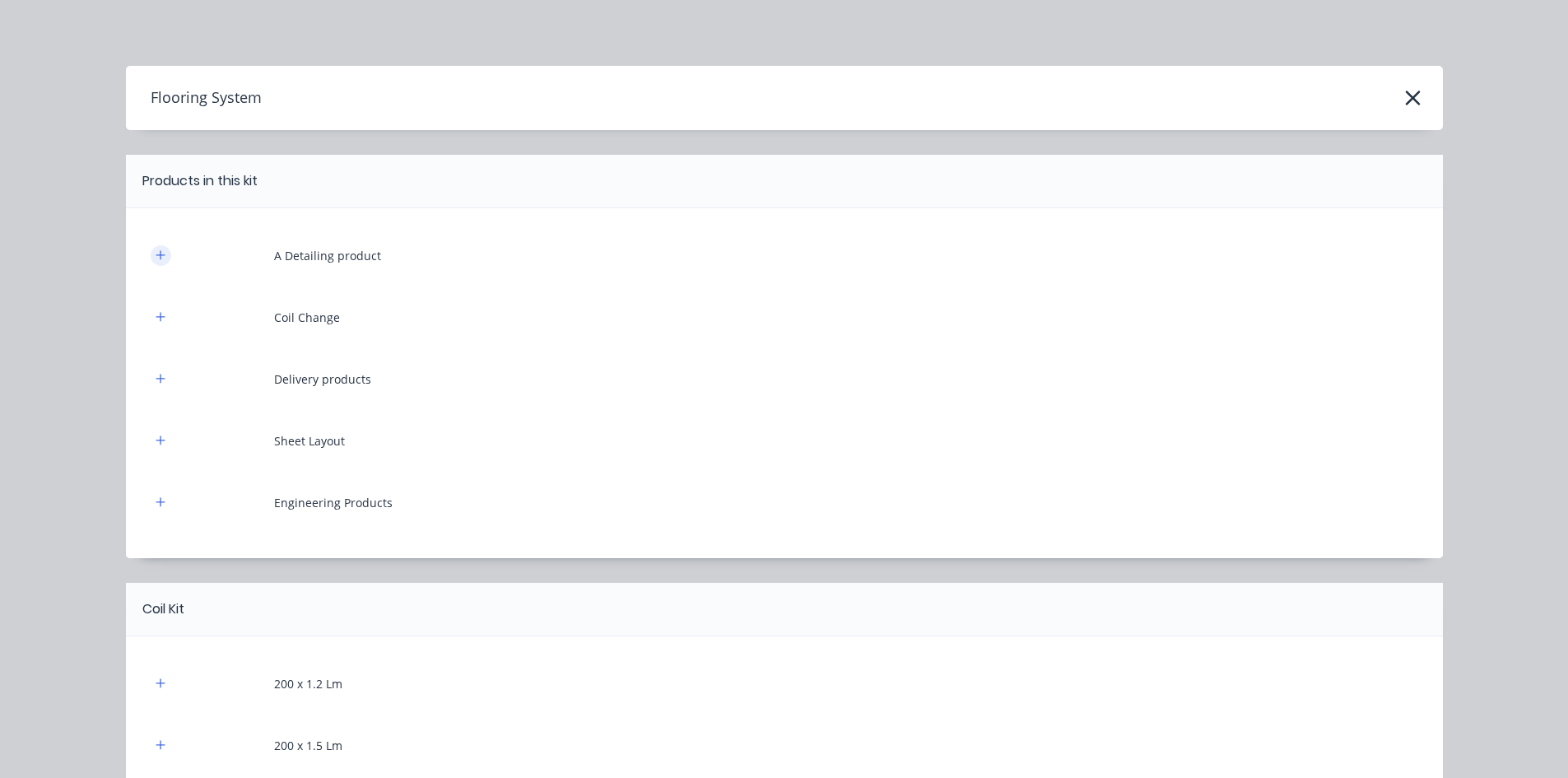
click at [155, 251] on icon "button" at bounding box center [160, 255] width 10 height 11
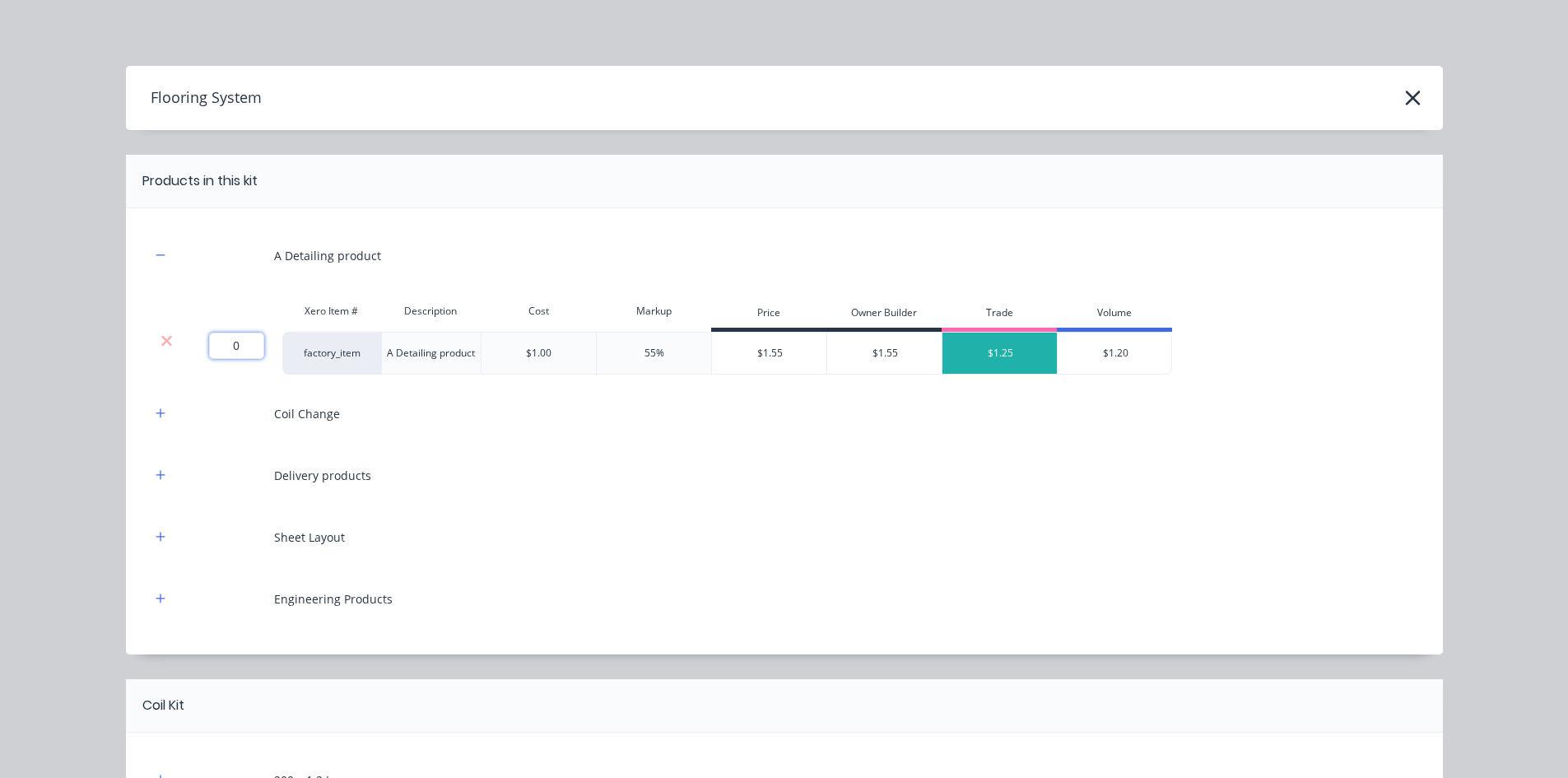
click at [223, 347] on input "0" at bounding box center [237, 346] width 55 height 26
type input "170.63"
click at [155, 413] on icon "button" at bounding box center [160, 413] width 10 height 11
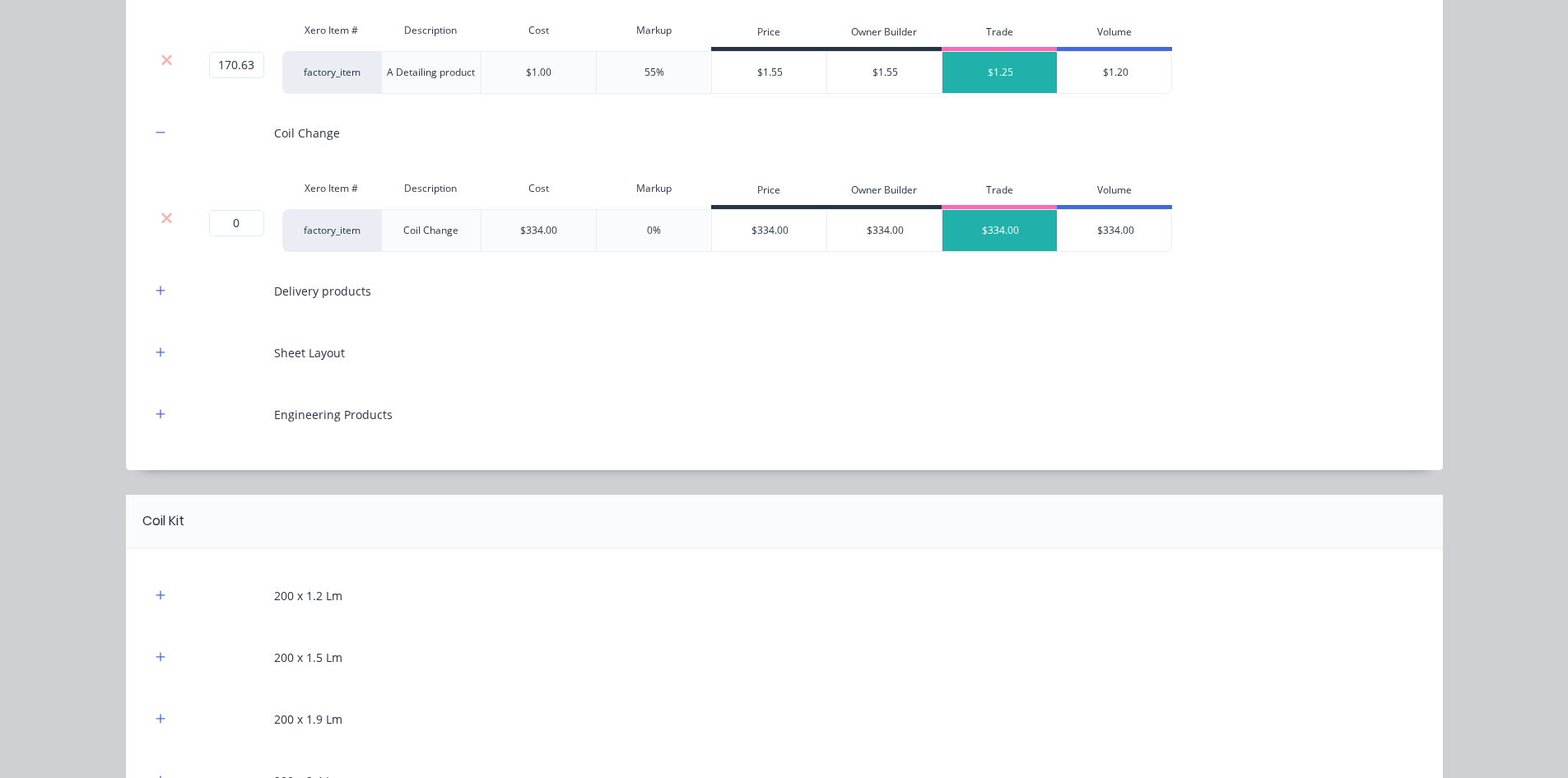
scroll to position [329, 0]
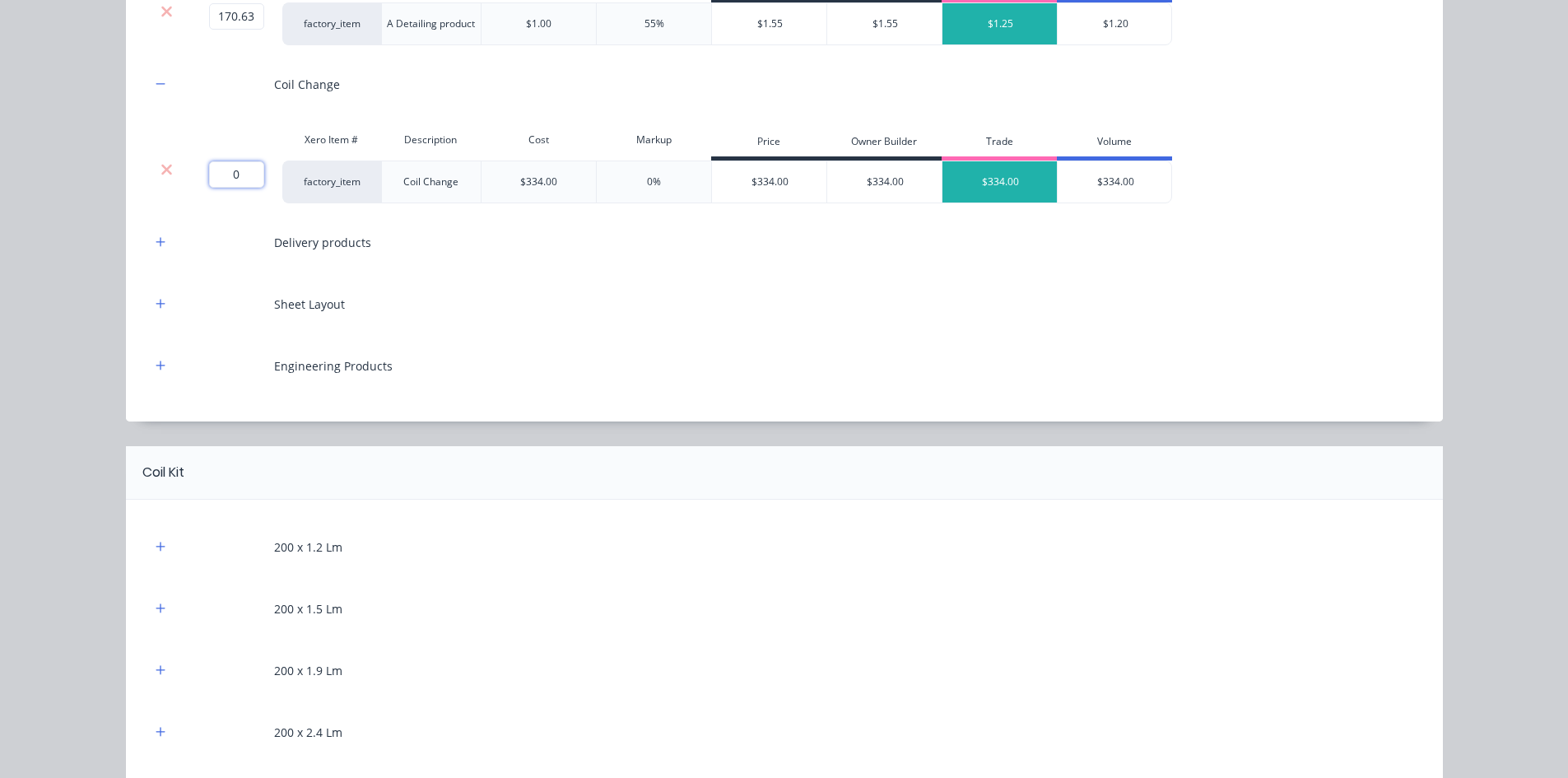
click at [226, 166] on input "0" at bounding box center [237, 175] width 55 height 26
type input "2"
click at [160, 240] on button "button" at bounding box center [161, 242] width 21 height 21
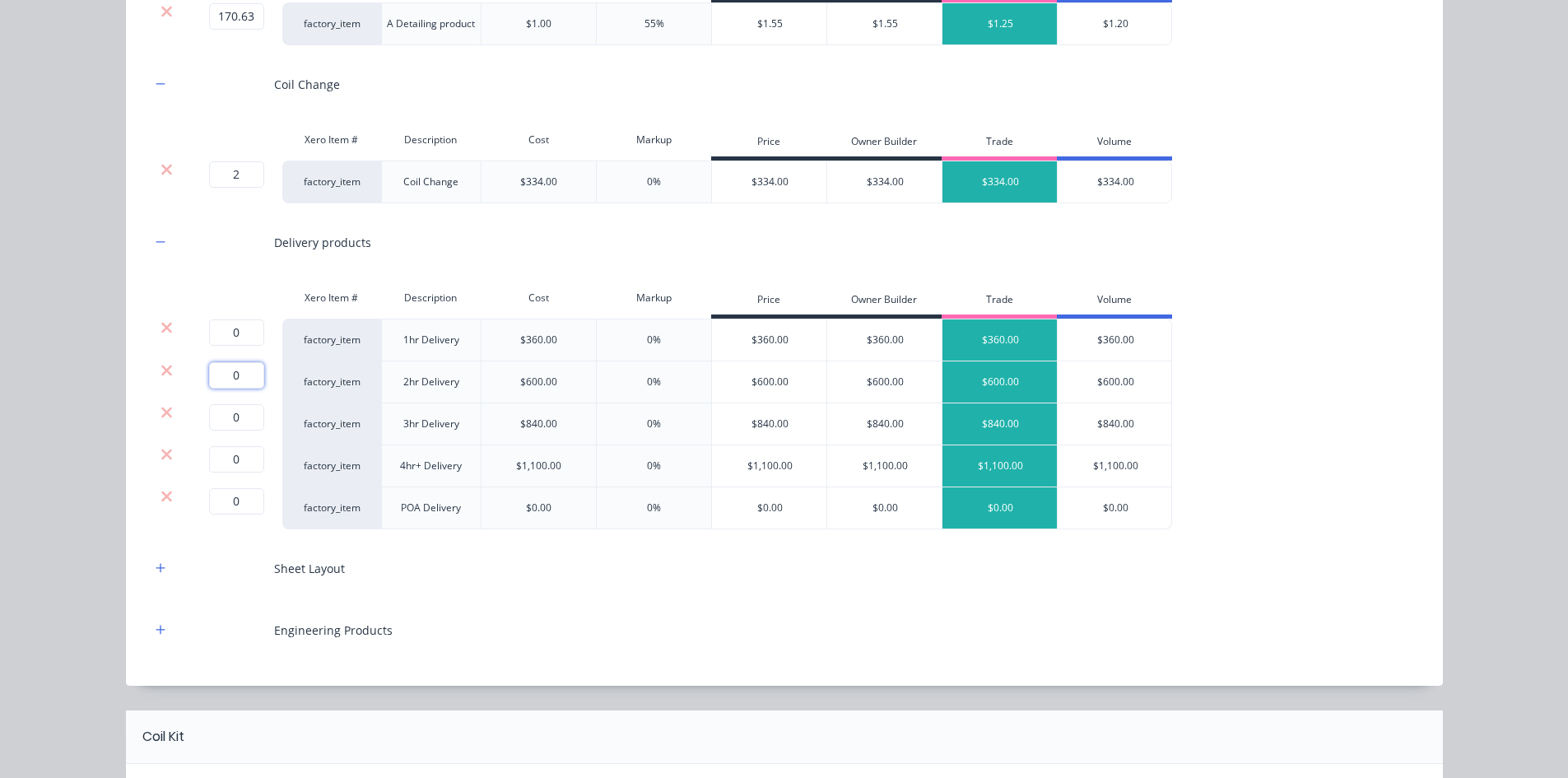
click at [244, 379] on input "0" at bounding box center [237, 375] width 55 height 26
type input "1"
click at [162, 326] on icon at bounding box center [166, 326] width 10 height 10
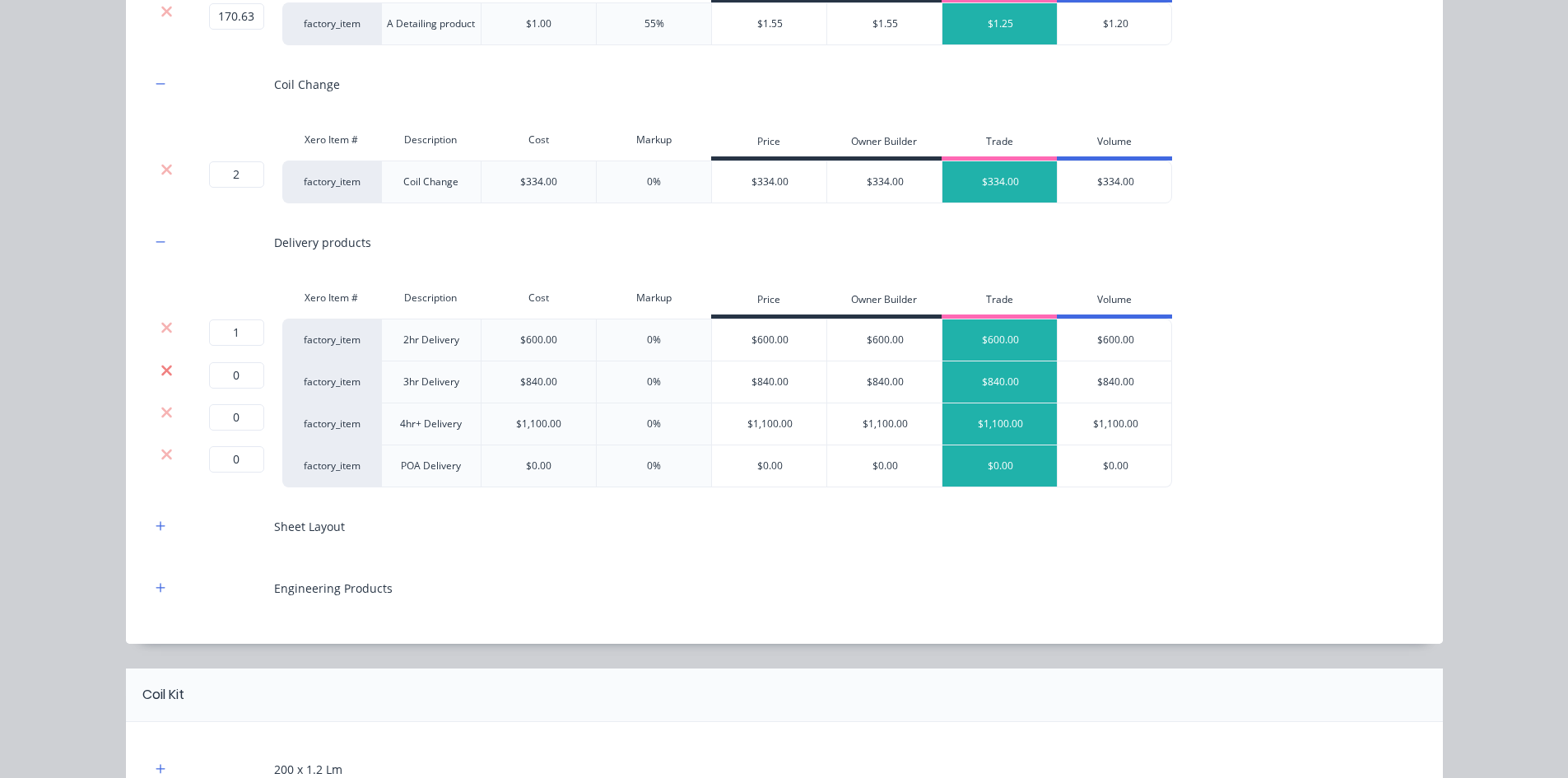
click at [162, 370] on icon at bounding box center [166, 369] width 10 height 10
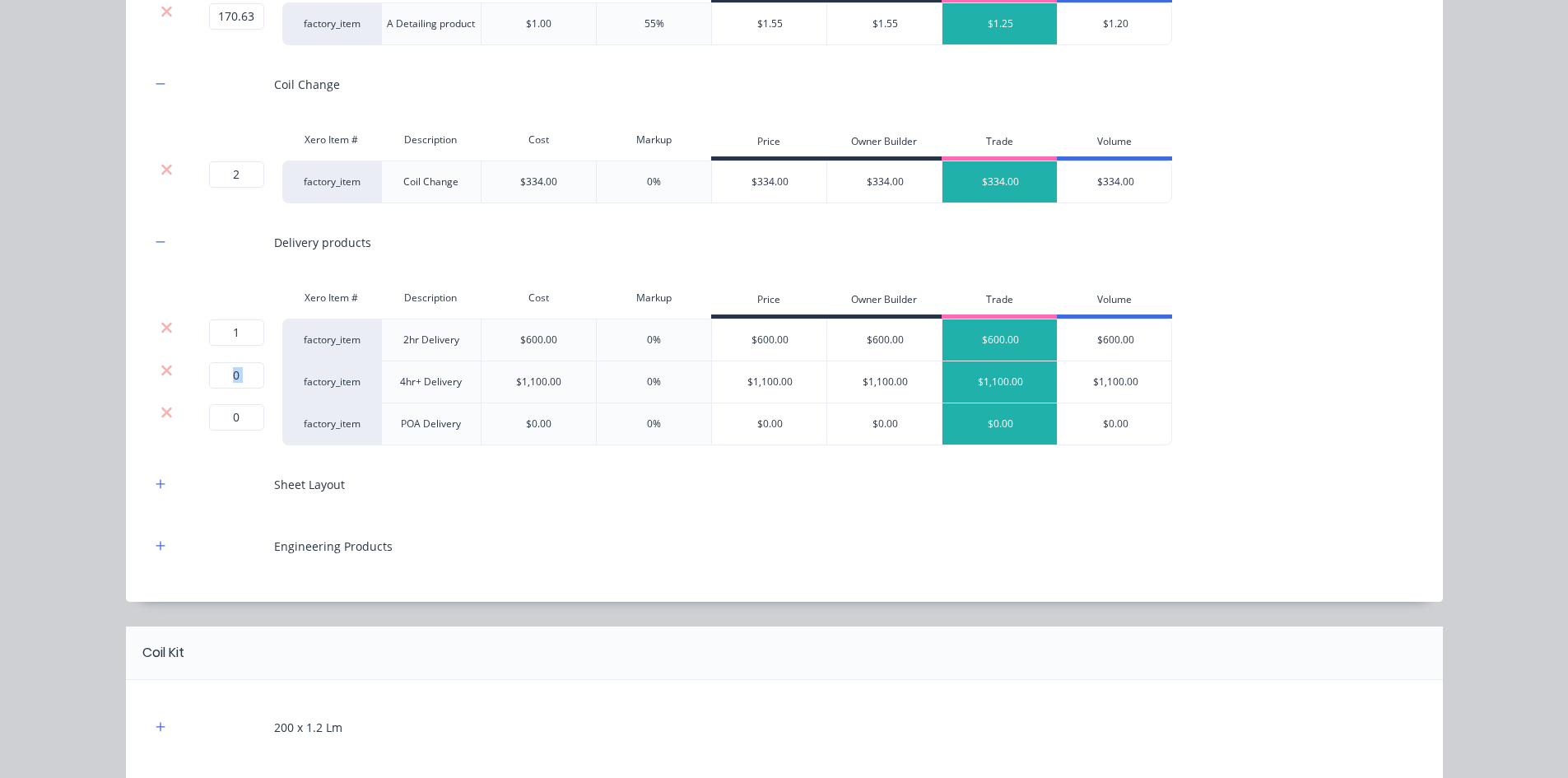
click at [162, 370] on icon at bounding box center [166, 369] width 10 height 10
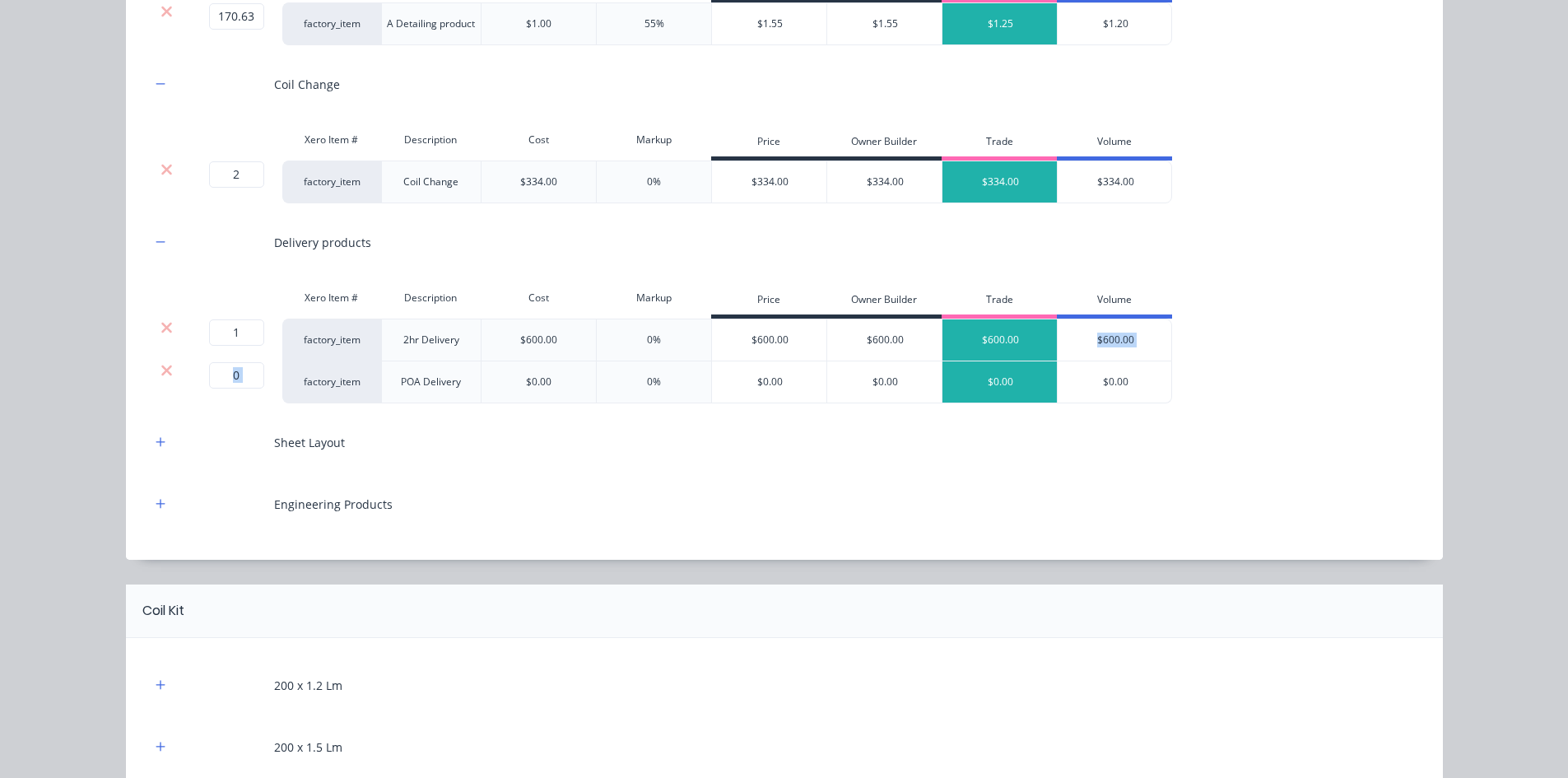
click at [162, 370] on icon at bounding box center [166, 369] width 10 height 10
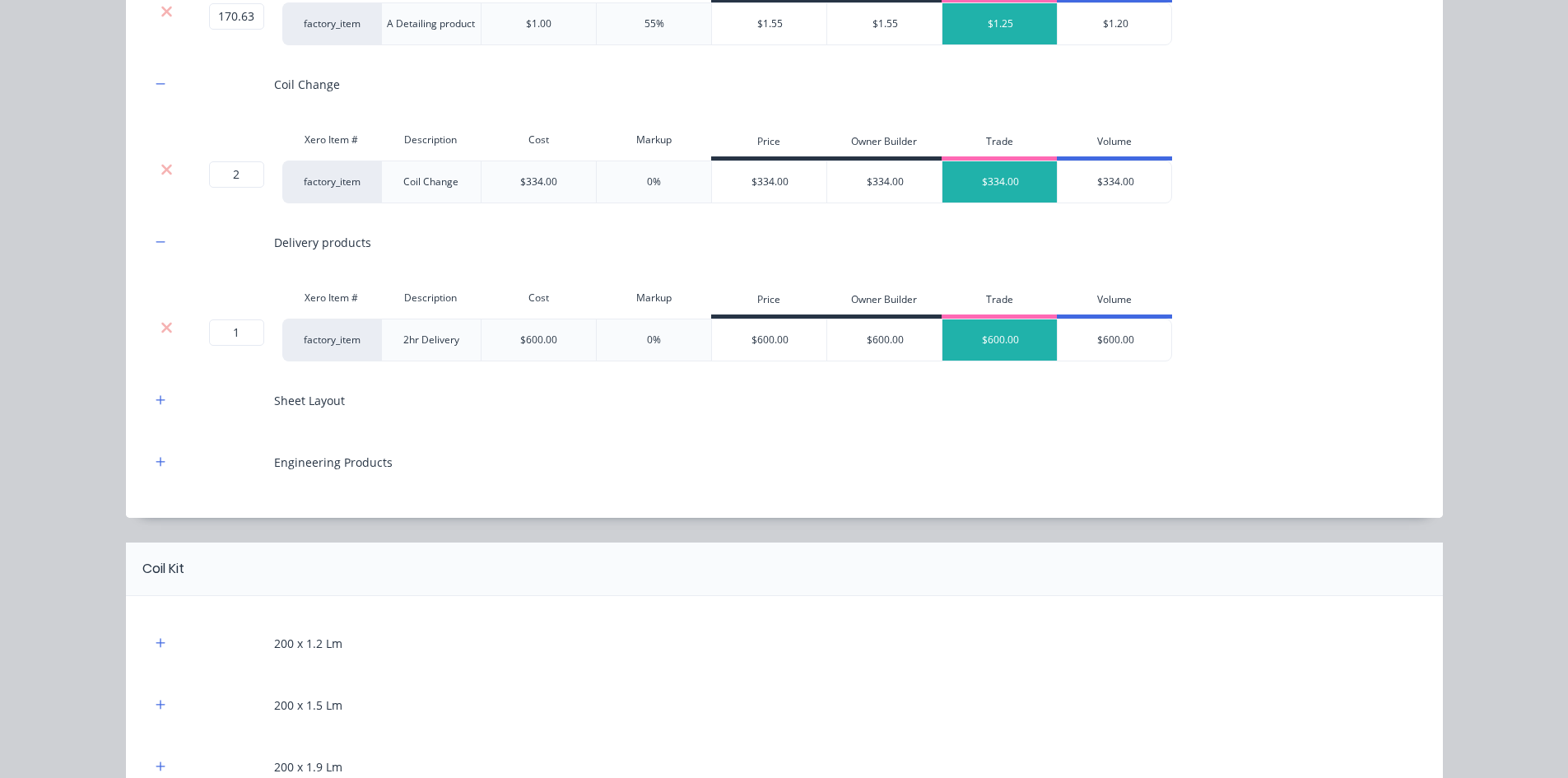
click at [151, 416] on div "Sheet Layout" at bounding box center [784, 400] width 1268 height 45
click at [152, 407] on button "button" at bounding box center [161, 400] width 21 height 21
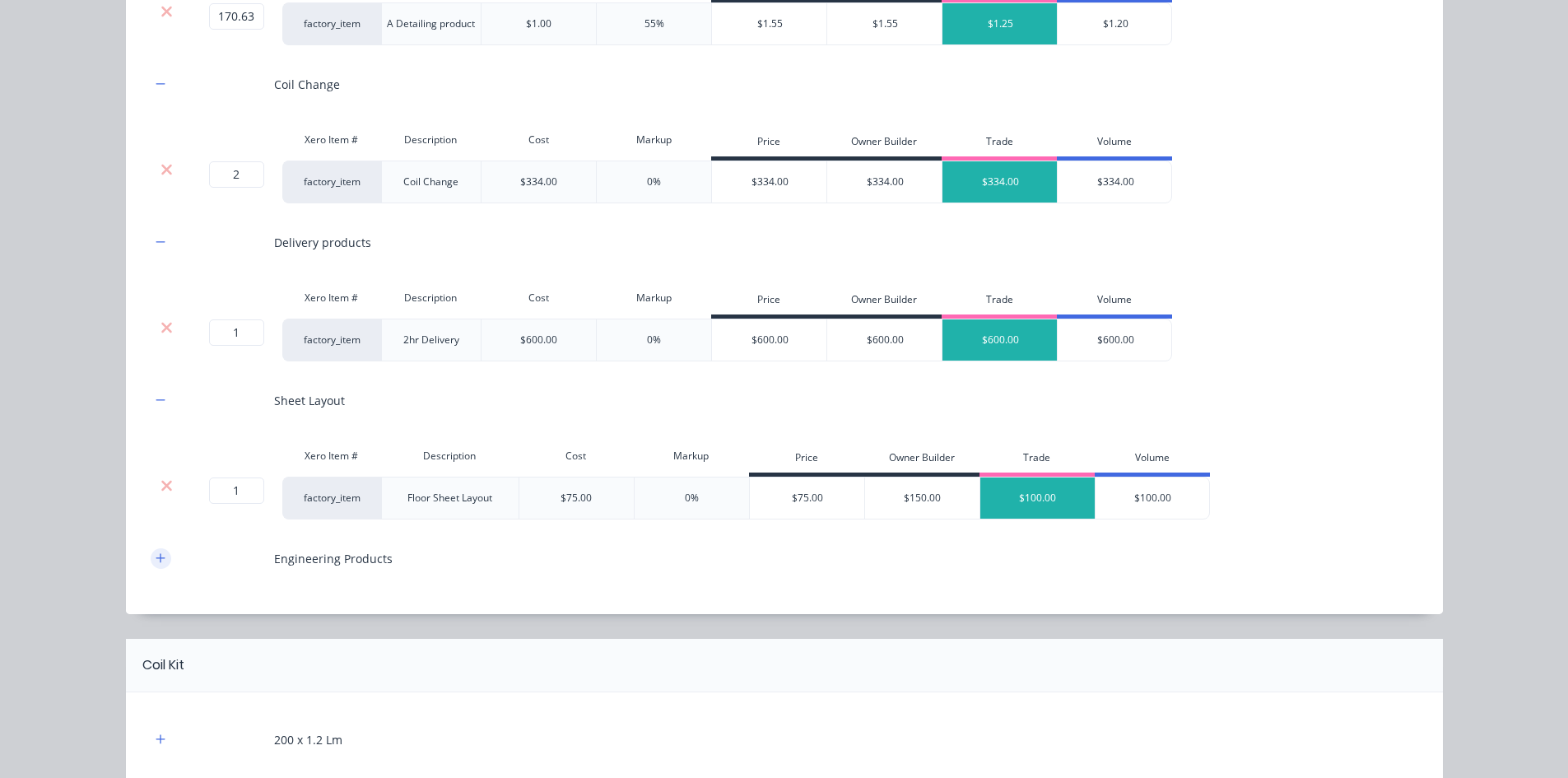
click at [155, 556] on icon "button" at bounding box center [160, 558] width 9 height 9
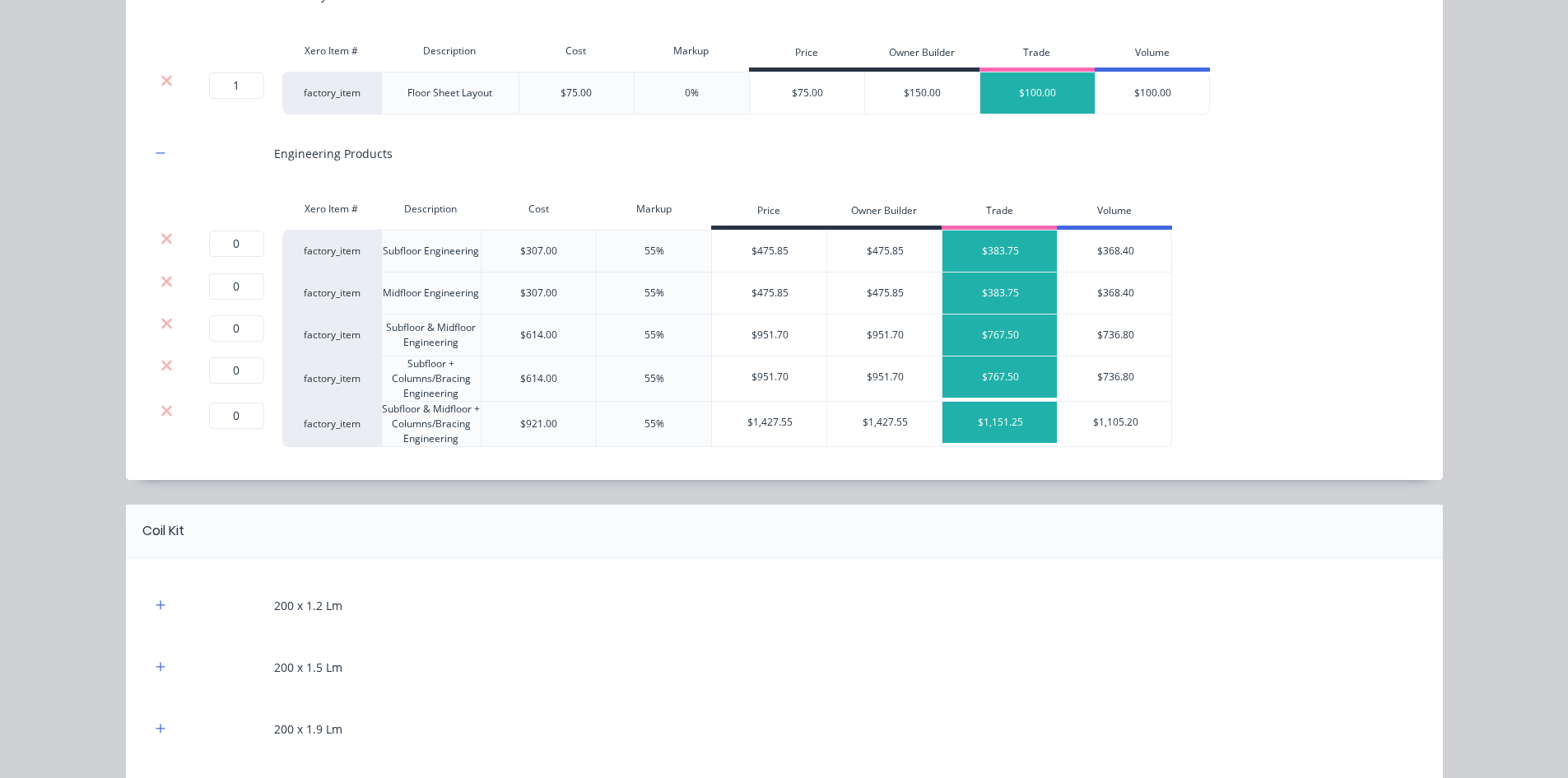
scroll to position [741, 0]
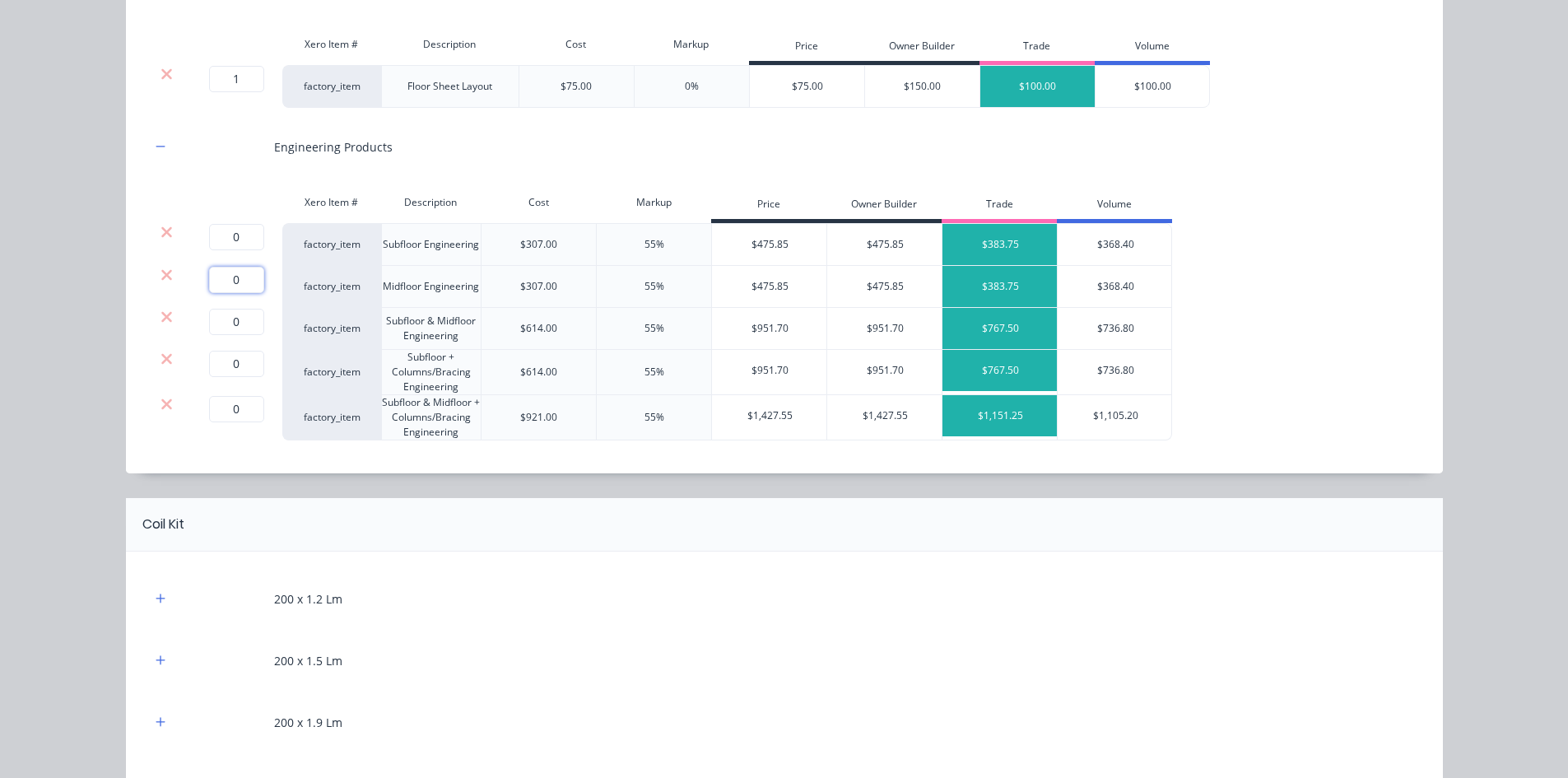
click at [242, 287] on input "0" at bounding box center [237, 280] width 55 height 26
type input "1"
click at [162, 239] on icon at bounding box center [166, 232] width 12 height 17
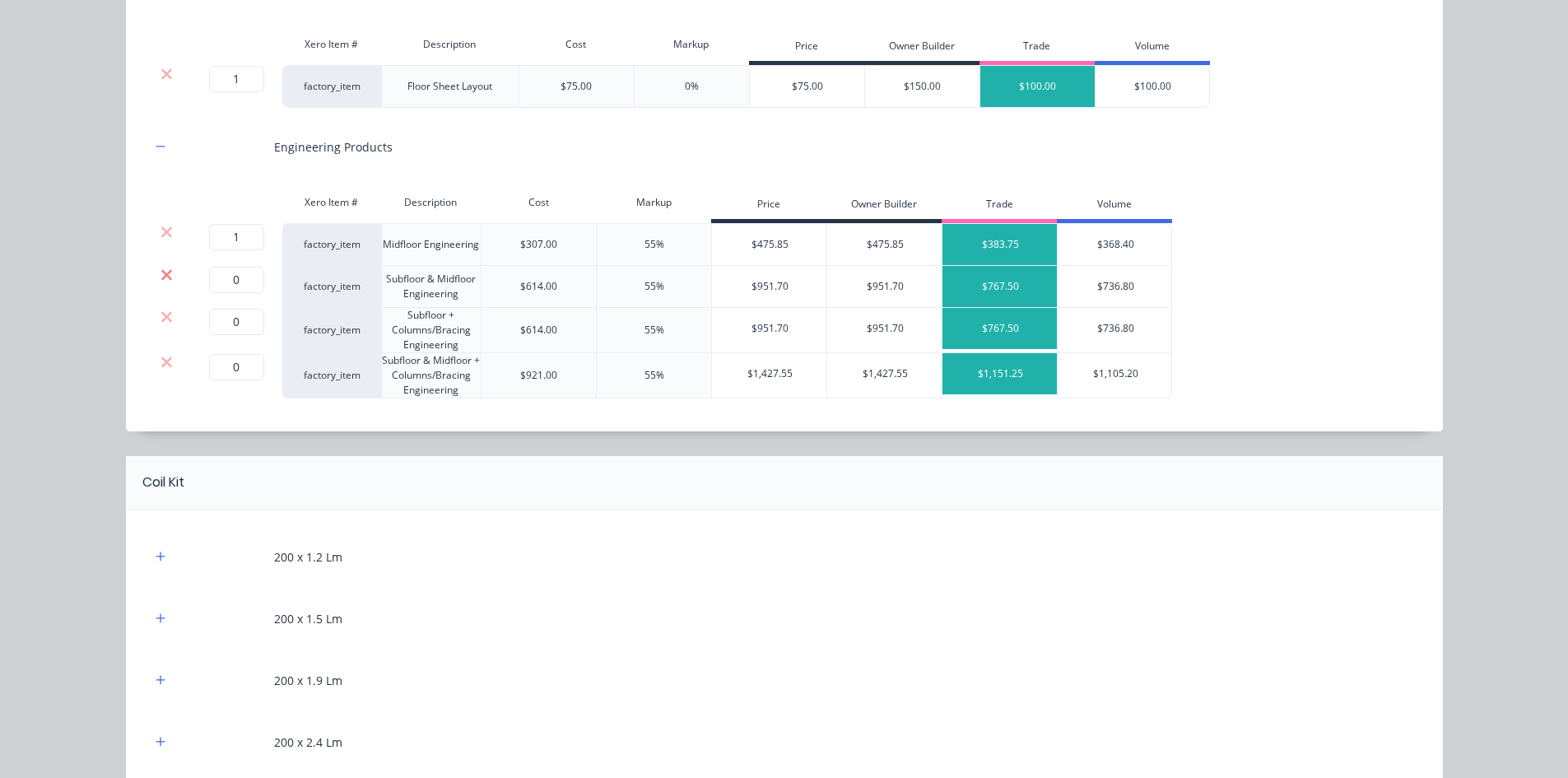
click at [162, 271] on icon at bounding box center [166, 275] width 12 height 17
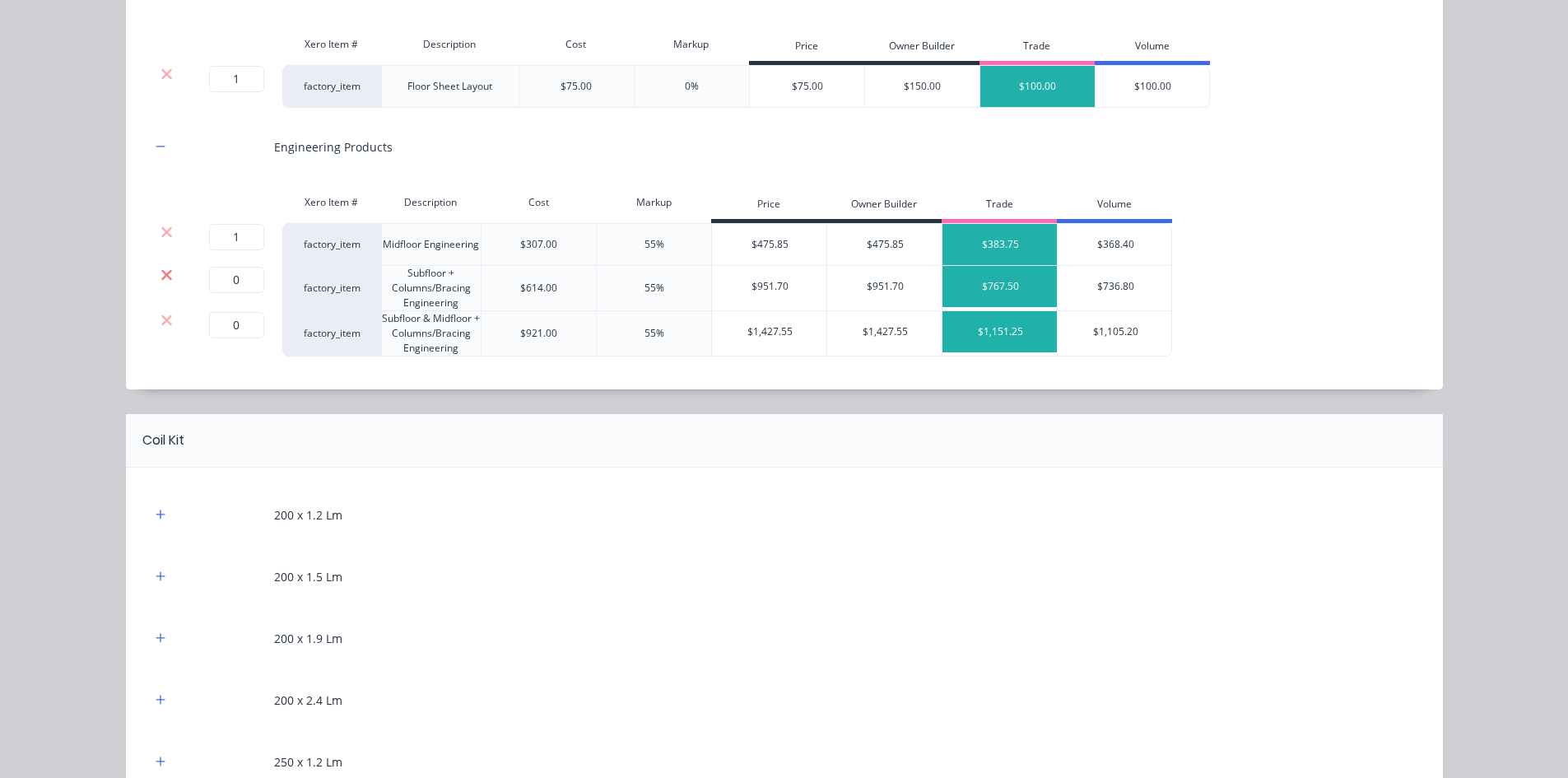
click at [162, 278] on icon at bounding box center [166, 275] width 12 height 17
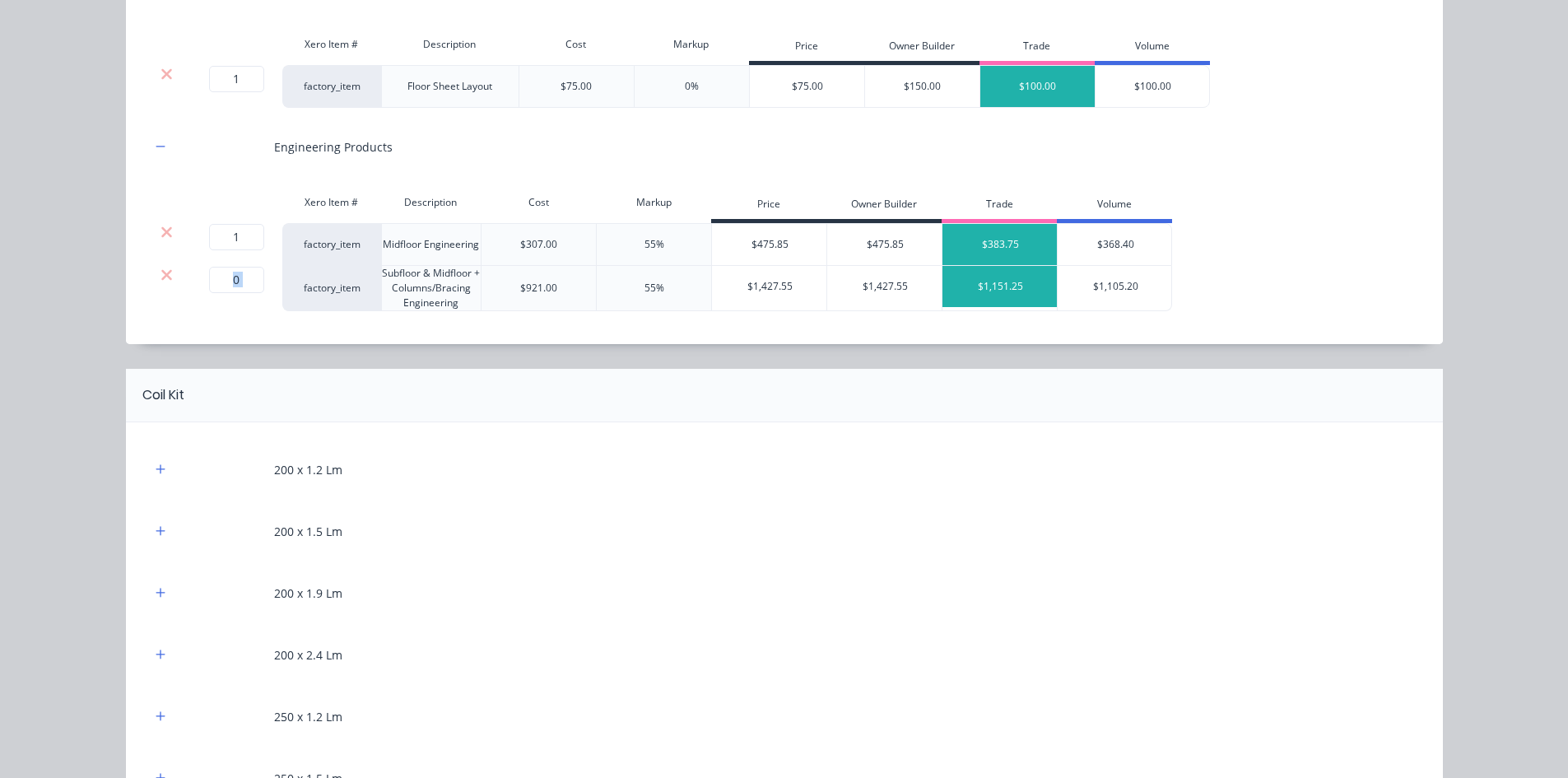
click at [162, 278] on icon at bounding box center [166, 275] width 12 height 17
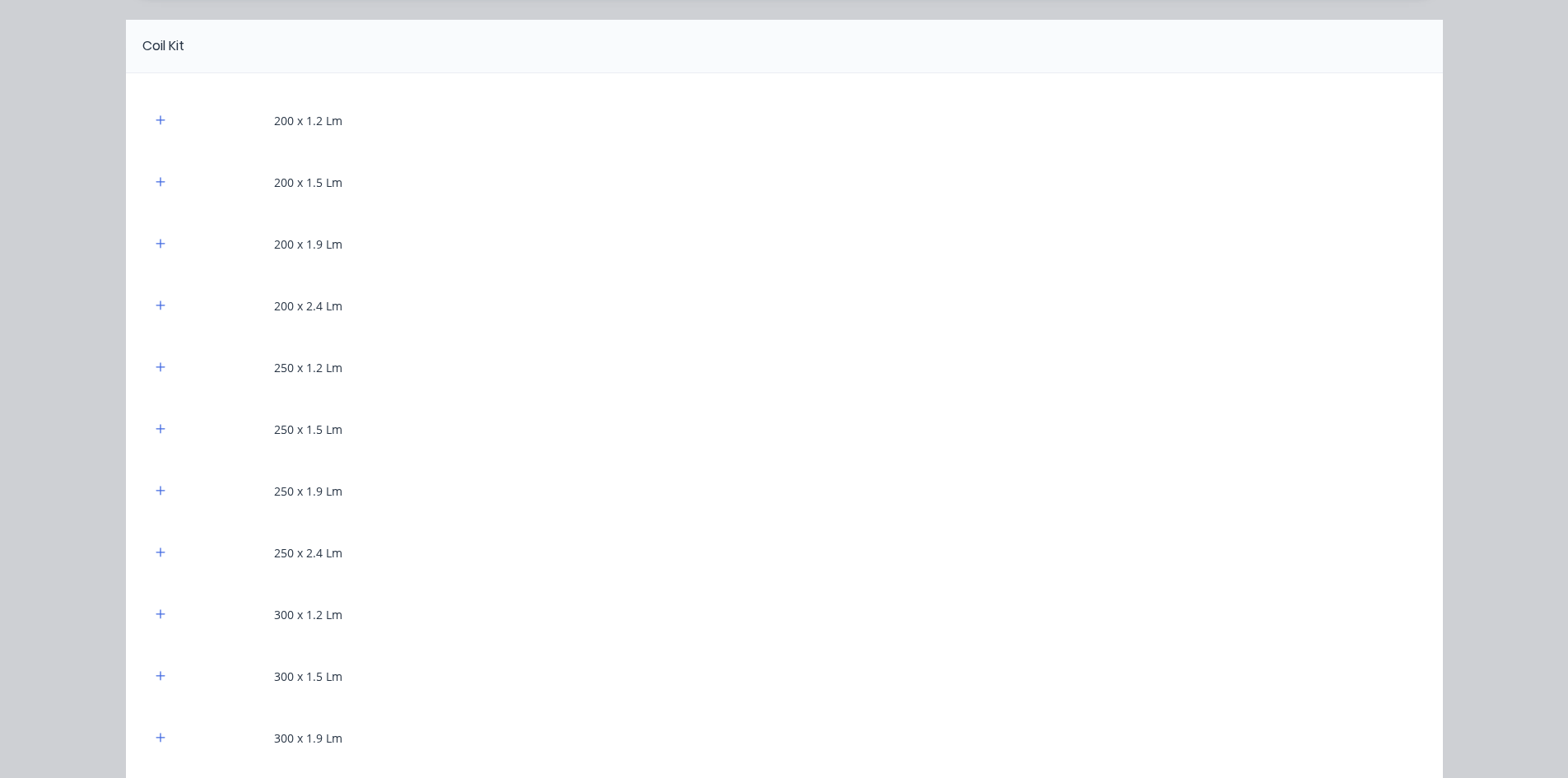
scroll to position [1317, 0]
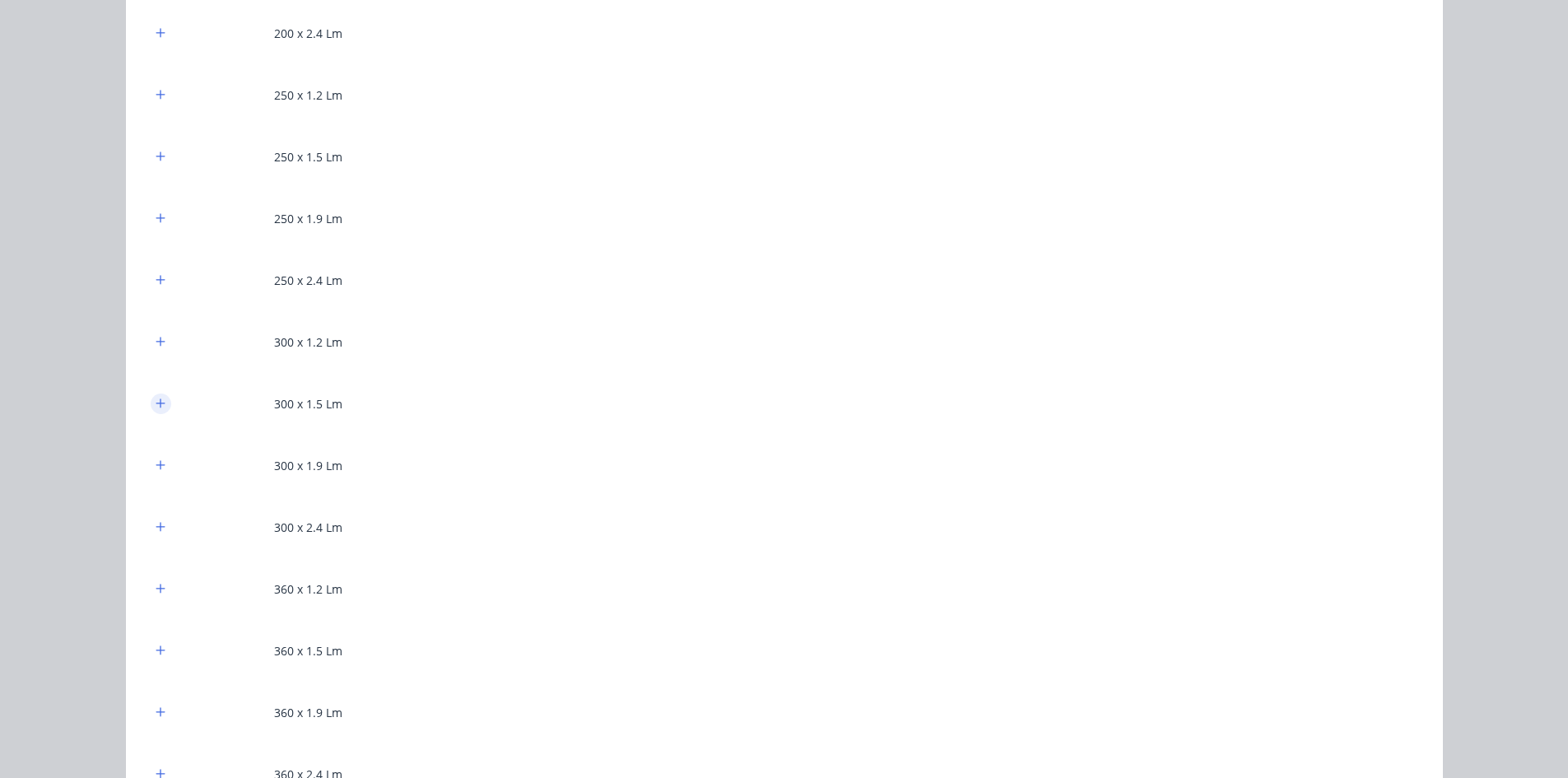
click at [151, 405] on button "button" at bounding box center [161, 404] width 21 height 21
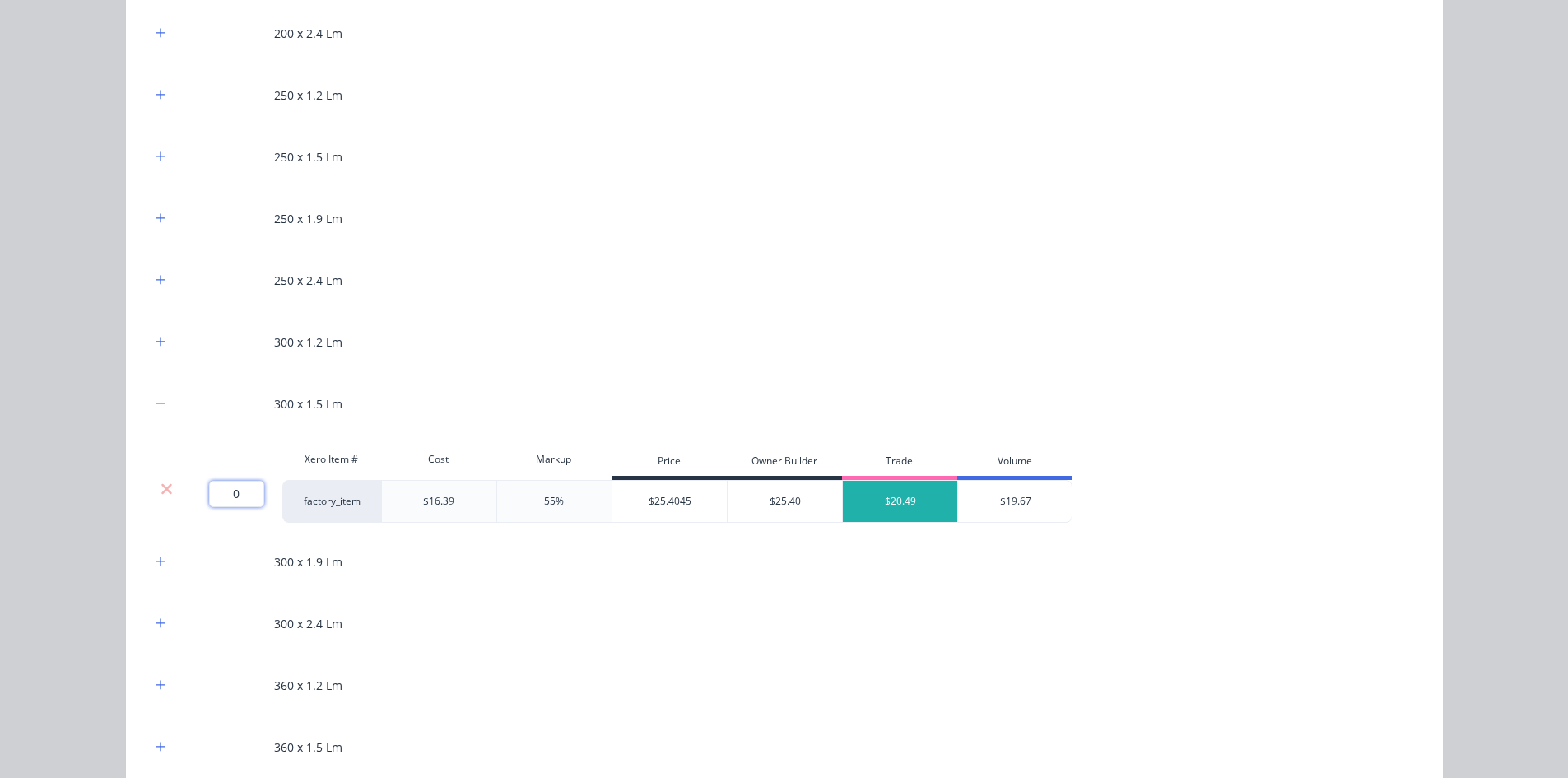
click at [236, 496] on input "0" at bounding box center [237, 494] width 55 height 26
type input "22.4"
click at [105, 473] on div "Flooring System Products in this kit A Detailing product Xero Item # Descriptio…" at bounding box center [784, 389] width 1568 height 778
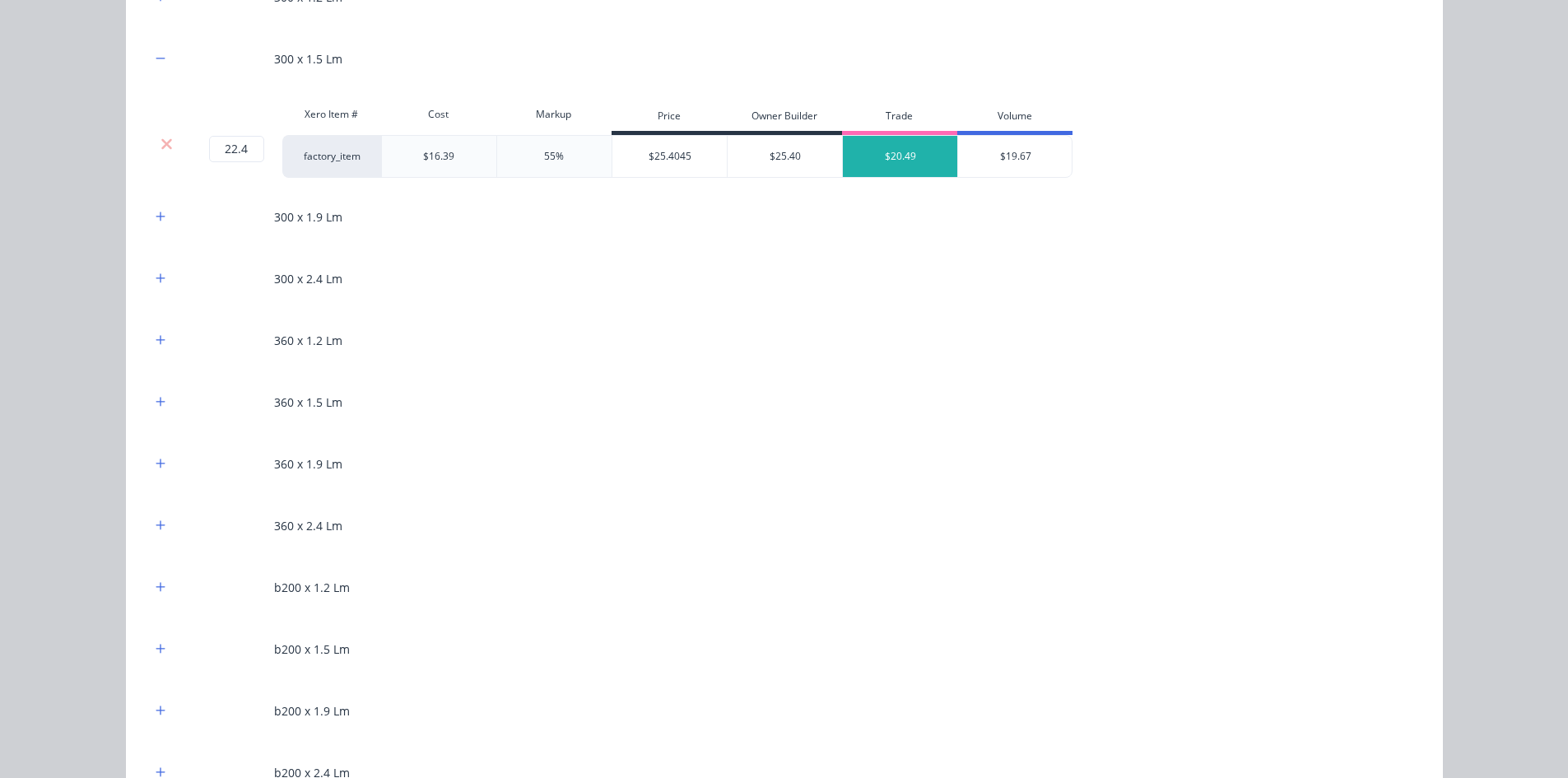
scroll to position [1729, 0]
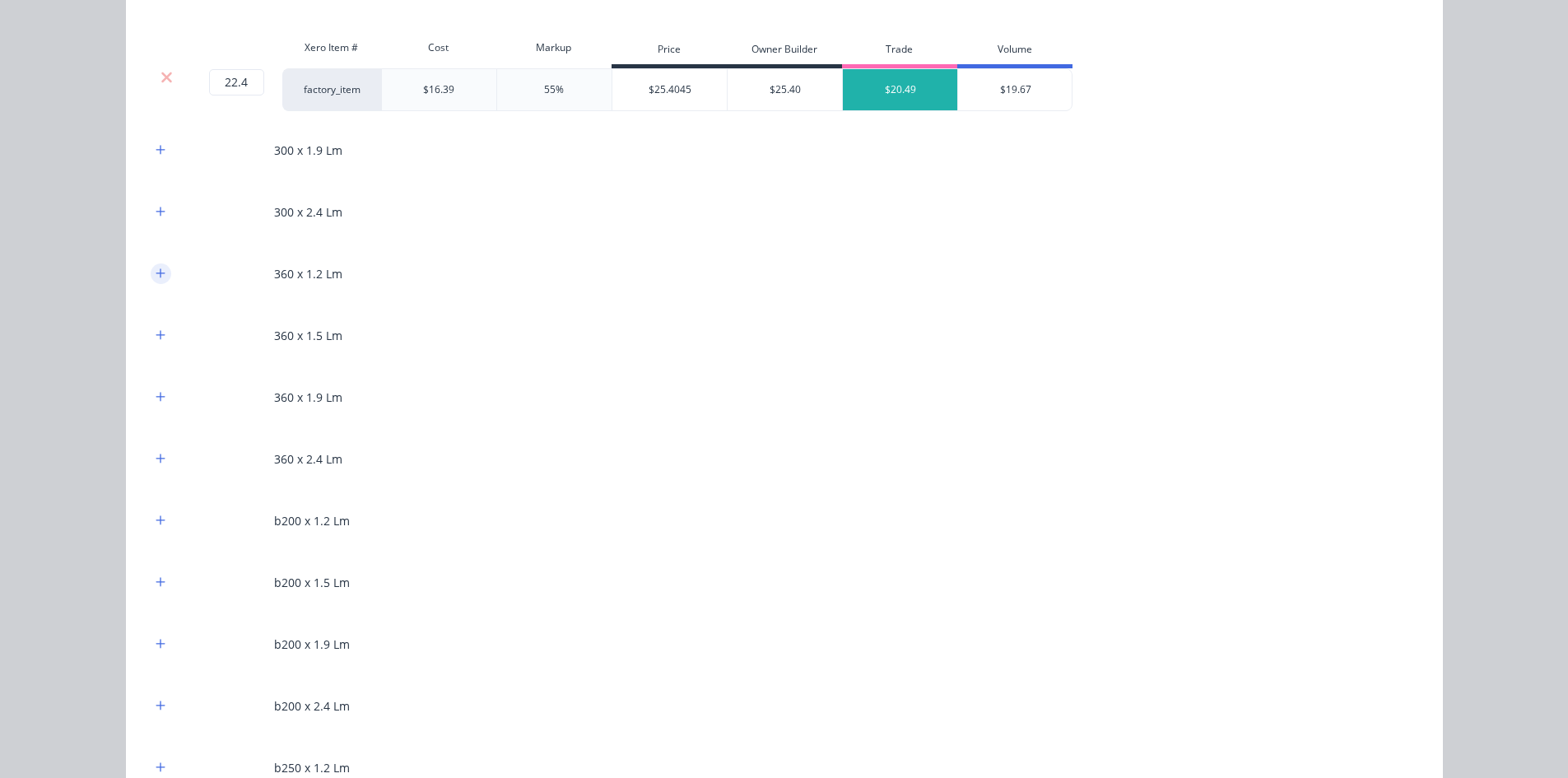
click at [160, 265] on button "button" at bounding box center [161, 274] width 21 height 21
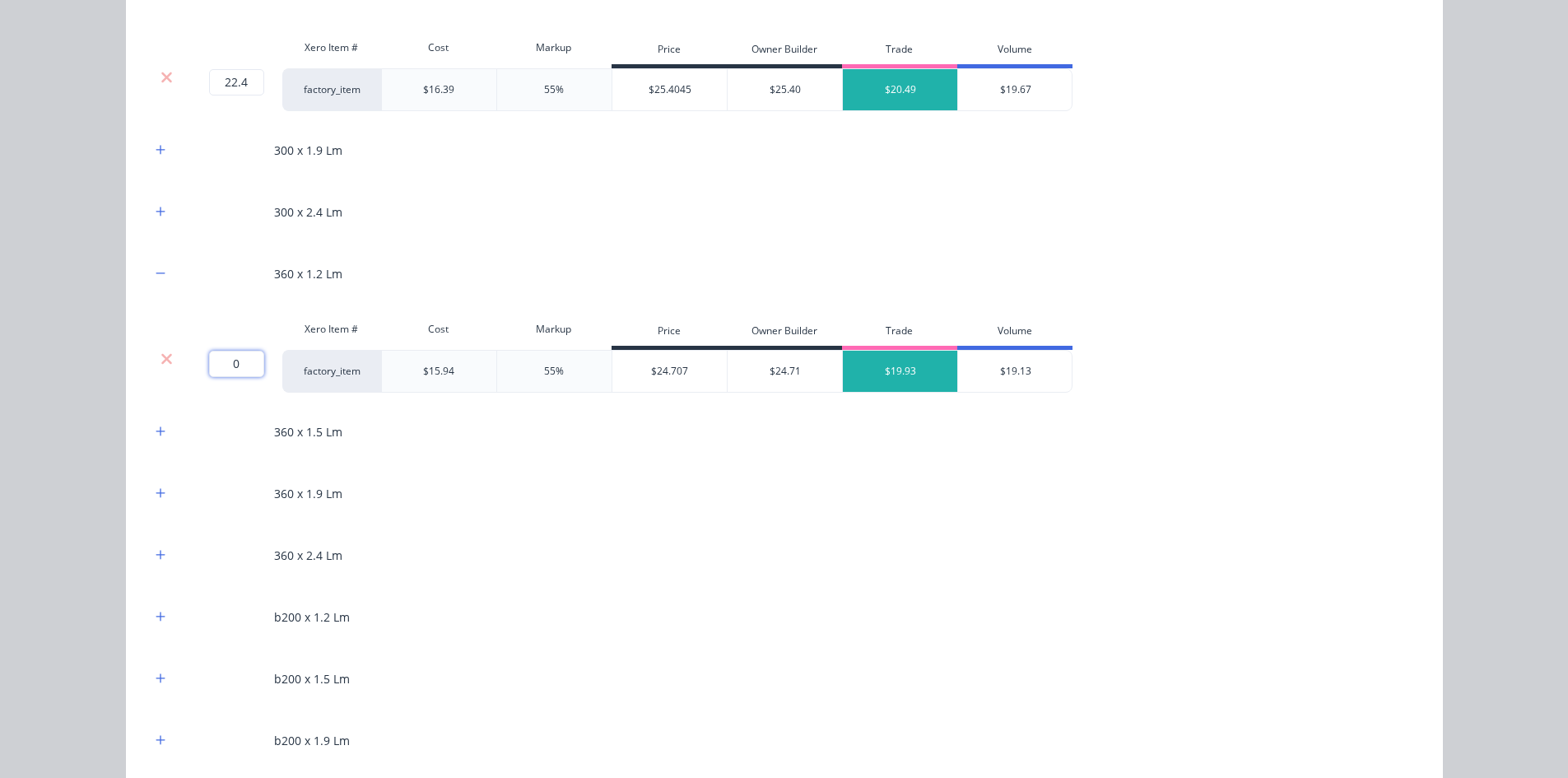
click at [217, 356] on input "0" at bounding box center [237, 364] width 55 height 26
type input "105.4"
click at [31, 390] on div "Flooring System Products in this kit A Detailing product Xero Item # Descriptio…" at bounding box center [784, 389] width 1568 height 778
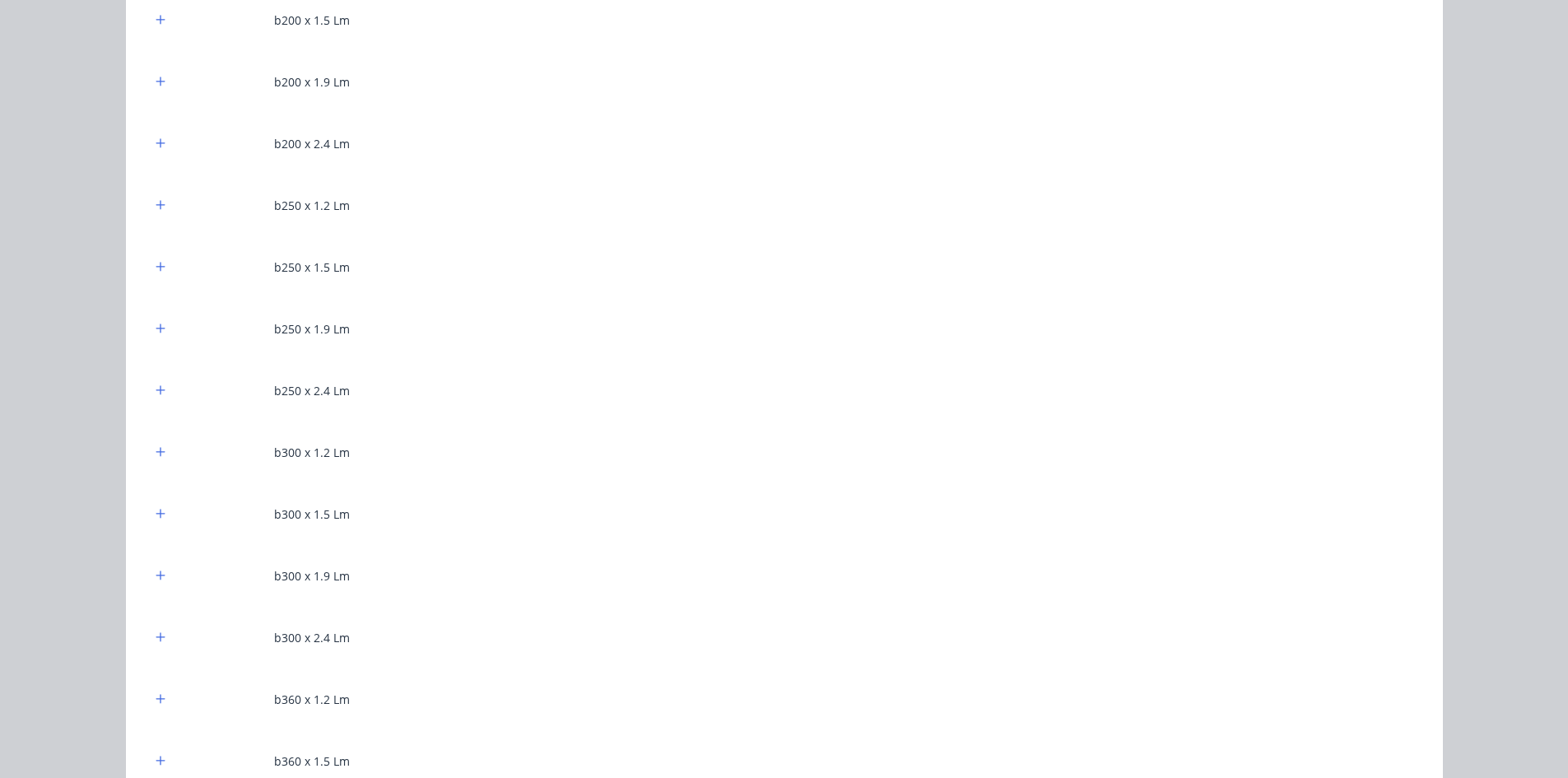
scroll to position [2470, 0]
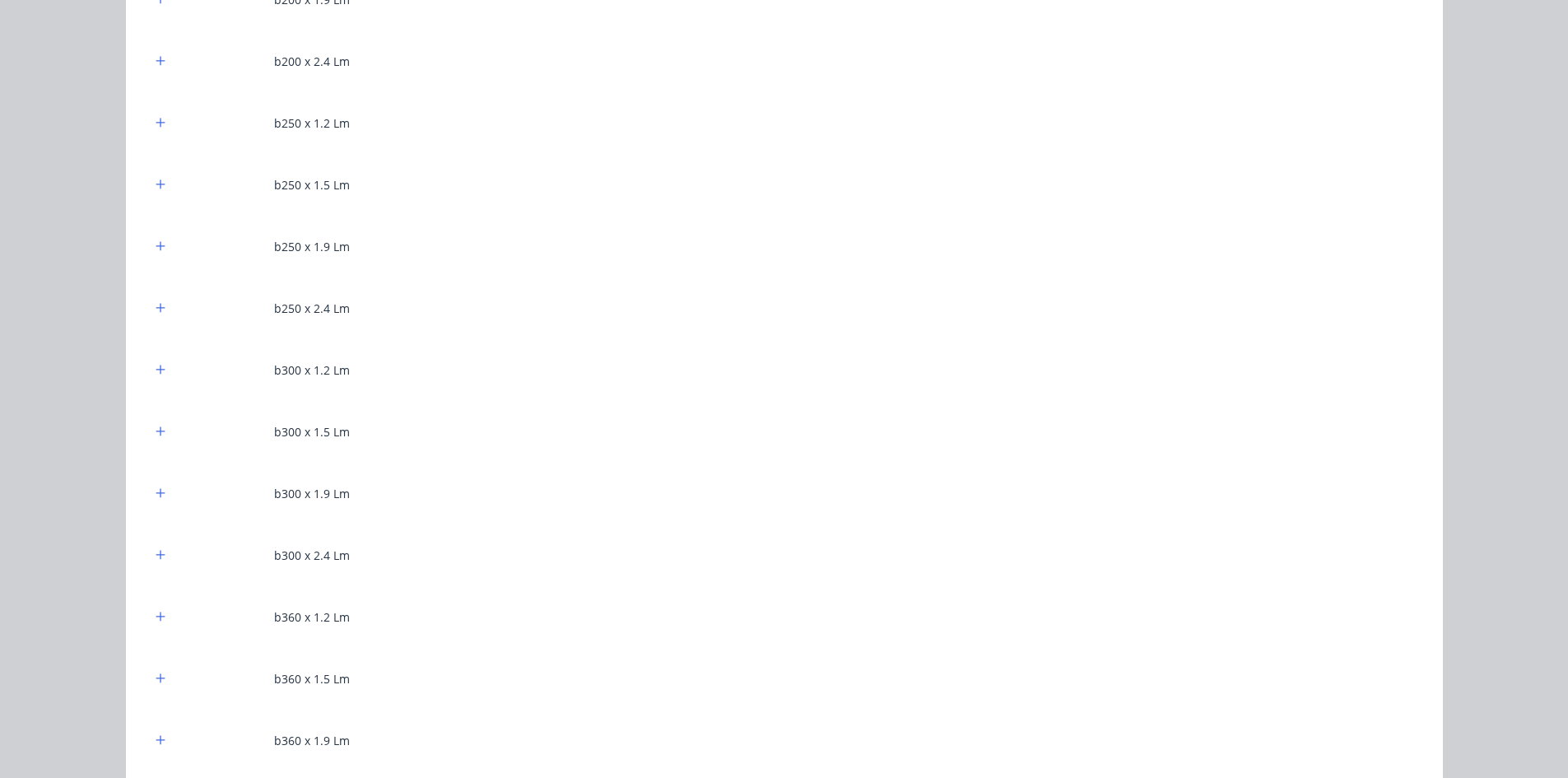
click at [161, 440] on div at bounding box center [161, 432] width 21 height 21
click at [155, 430] on icon "button" at bounding box center [160, 431] width 10 height 11
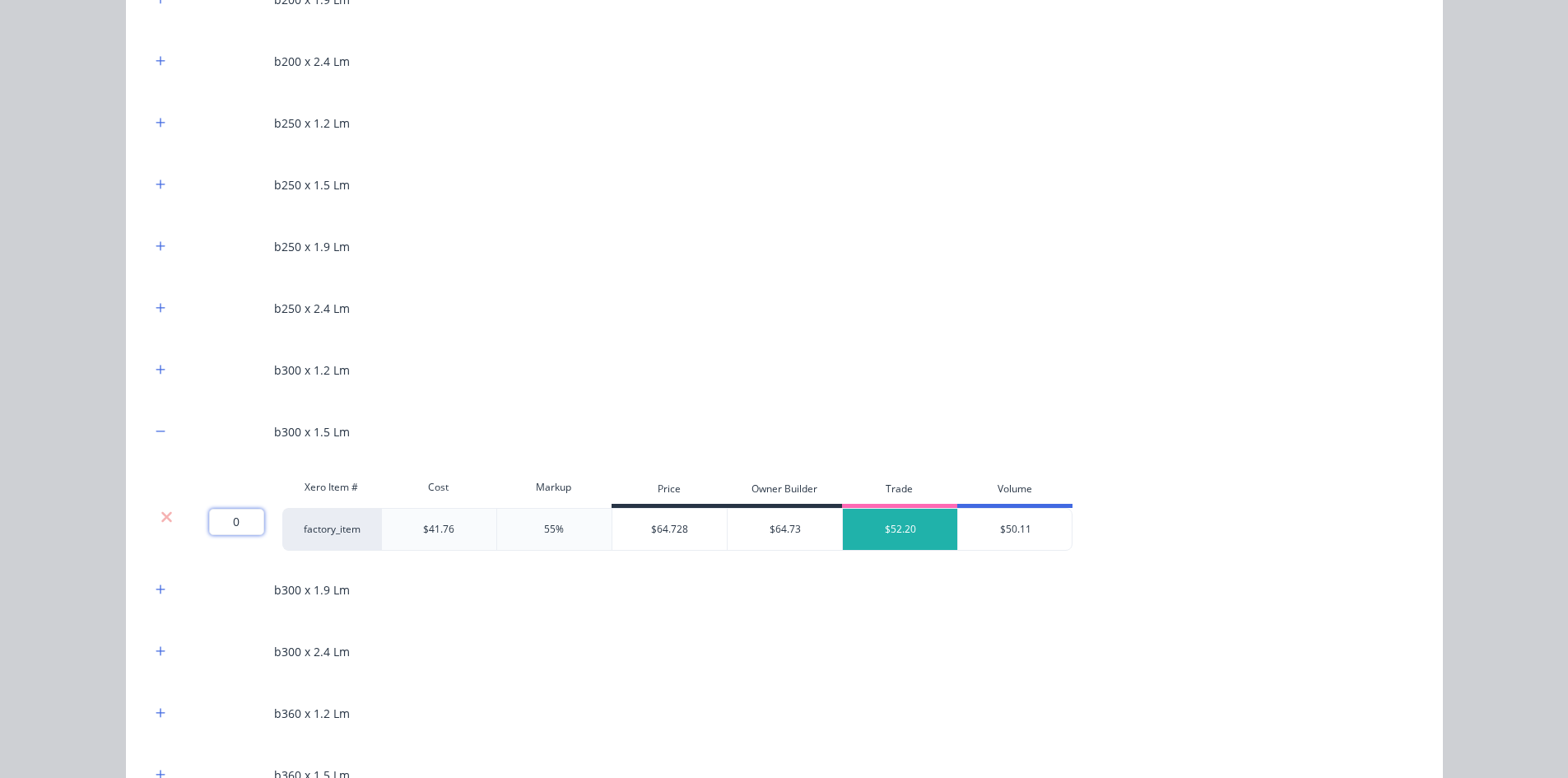
click at [251, 526] on input "0" at bounding box center [237, 522] width 55 height 26
type input "2.15"
click at [97, 508] on div "Flooring System Products in this kit A Detailing product Xero Item # Descriptio…" at bounding box center [784, 389] width 1568 height 778
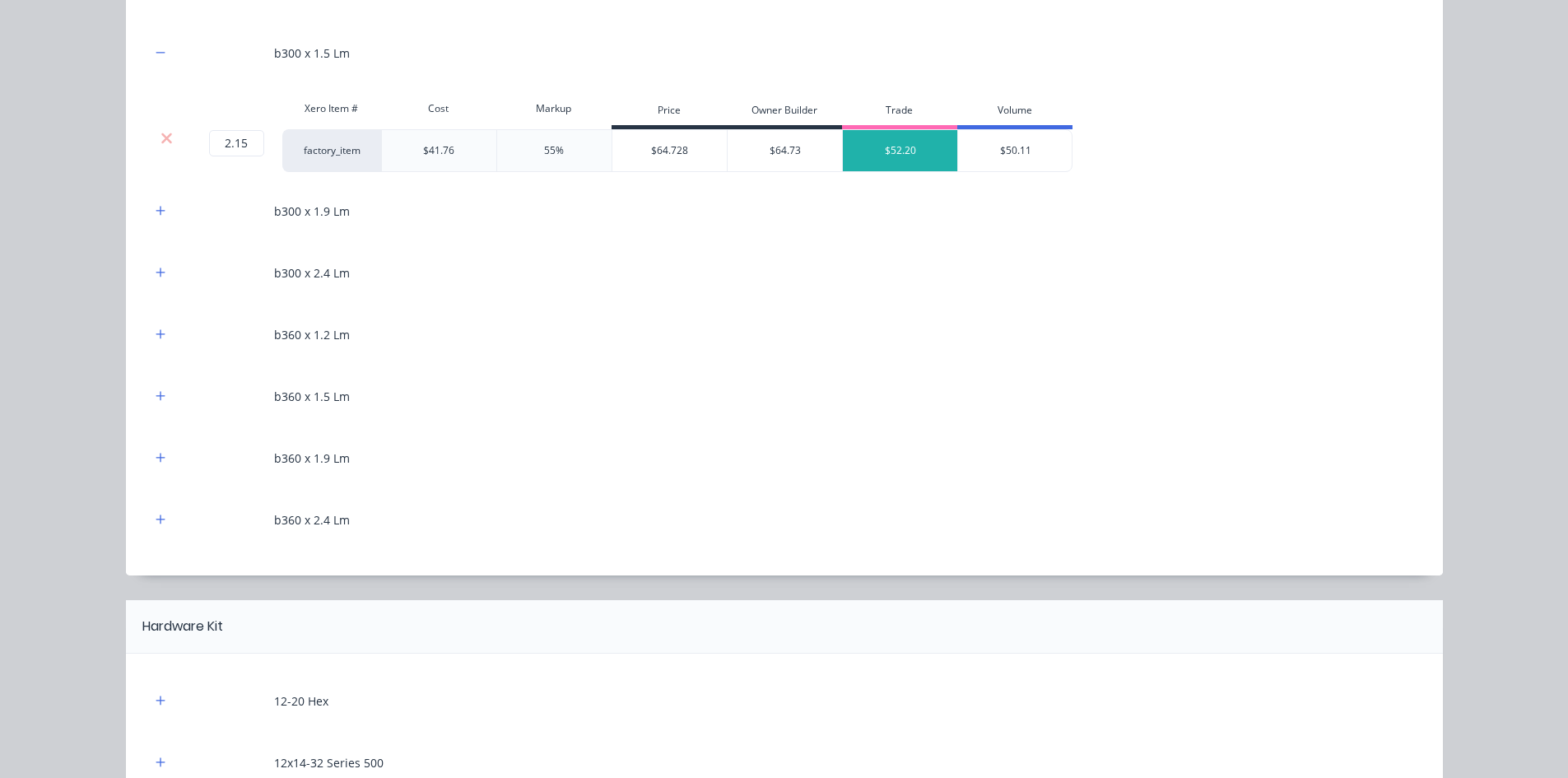
scroll to position [2881, 0]
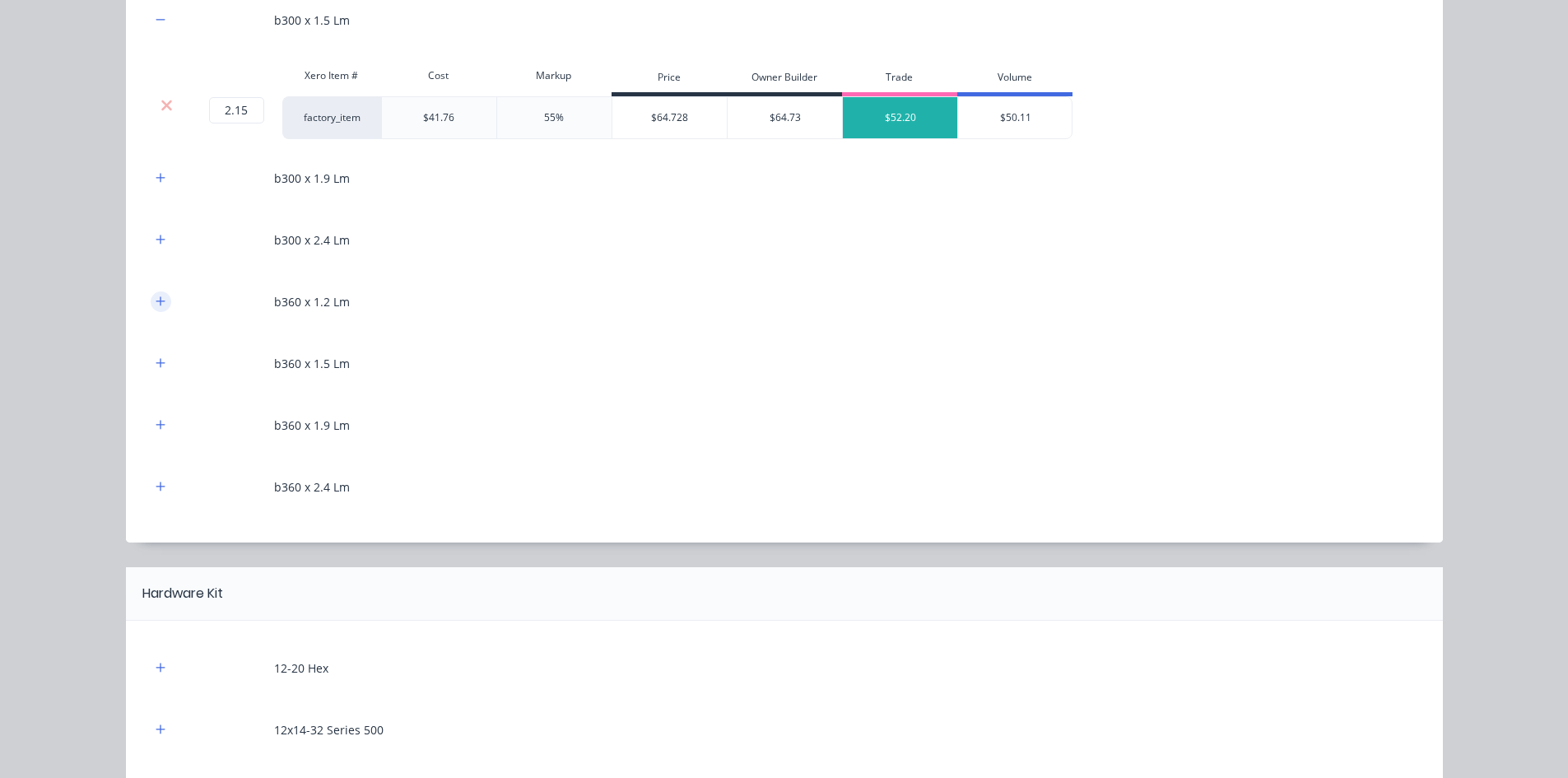
click at [155, 299] on icon "button" at bounding box center [160, 301] width 10 height 11
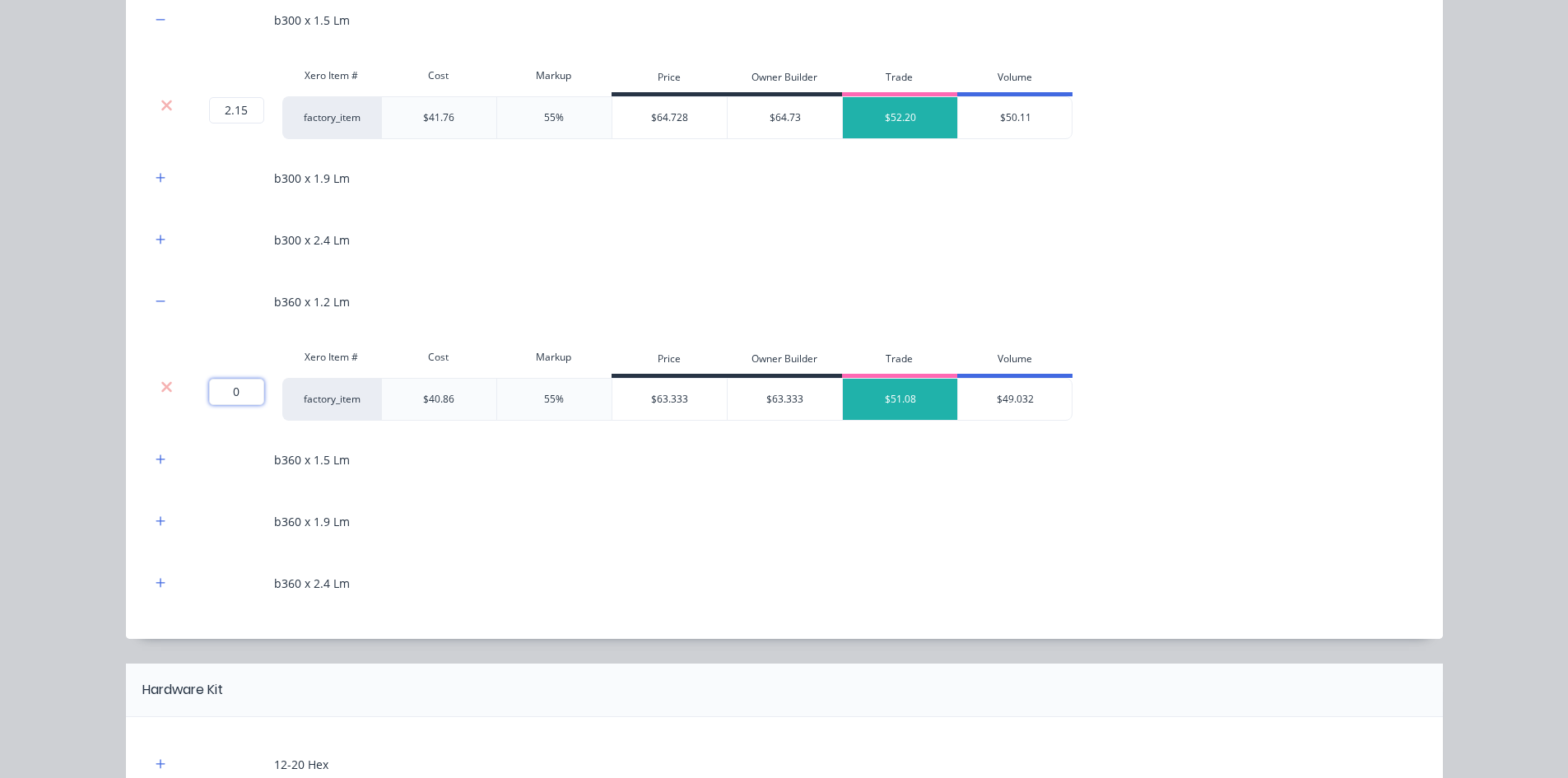
click at [232, 392] on input "0" at bounding box center [237, 392] width 55 height 26
type input "12.15"
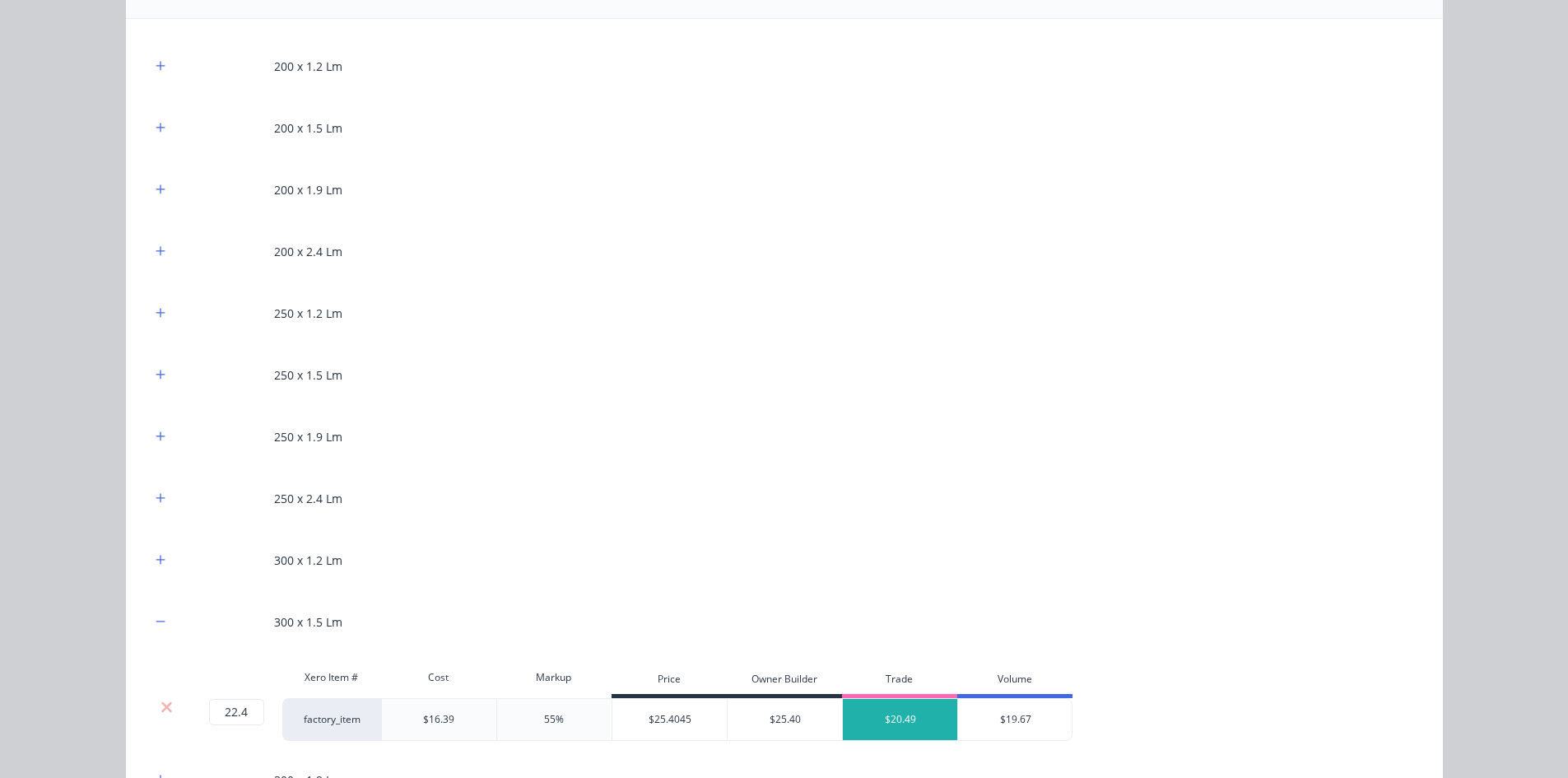
scroll to position [1070, 0]
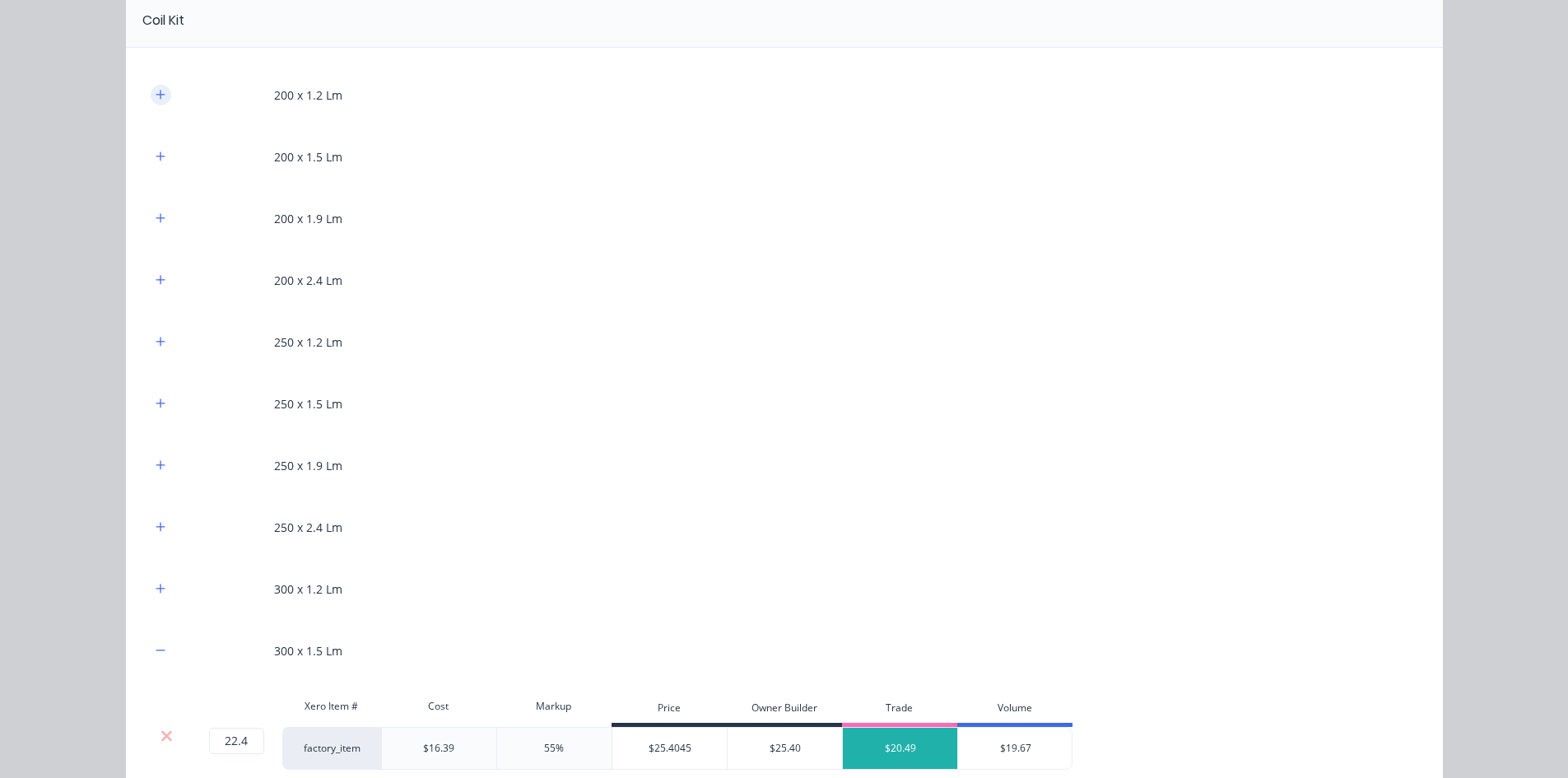
click at [155, 91] on icon "button" at bounding box center [160, 94] width 10 height 11
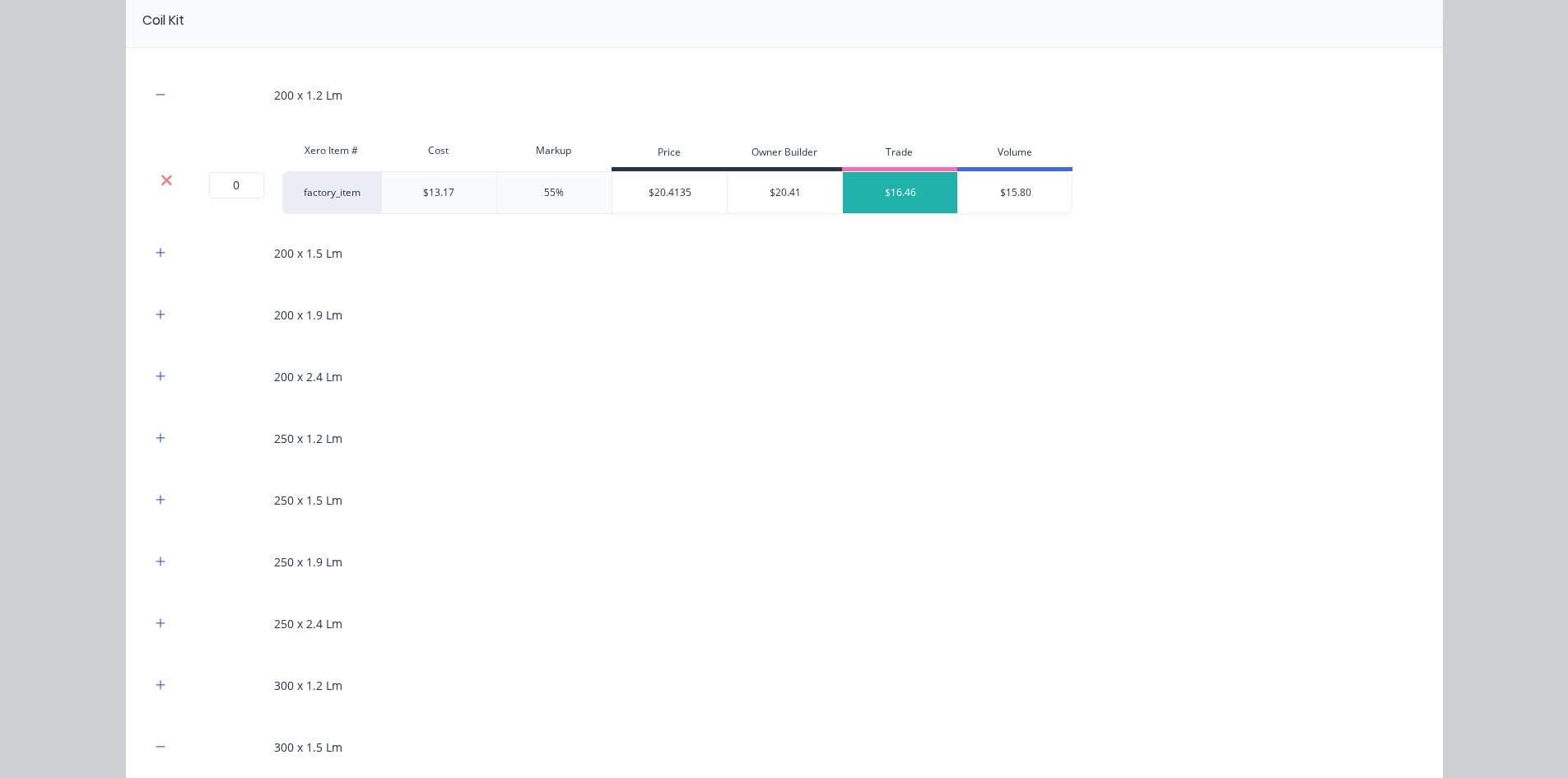
click at [164, 175] on icon at bounding box center [166, 180] width 10 height 10
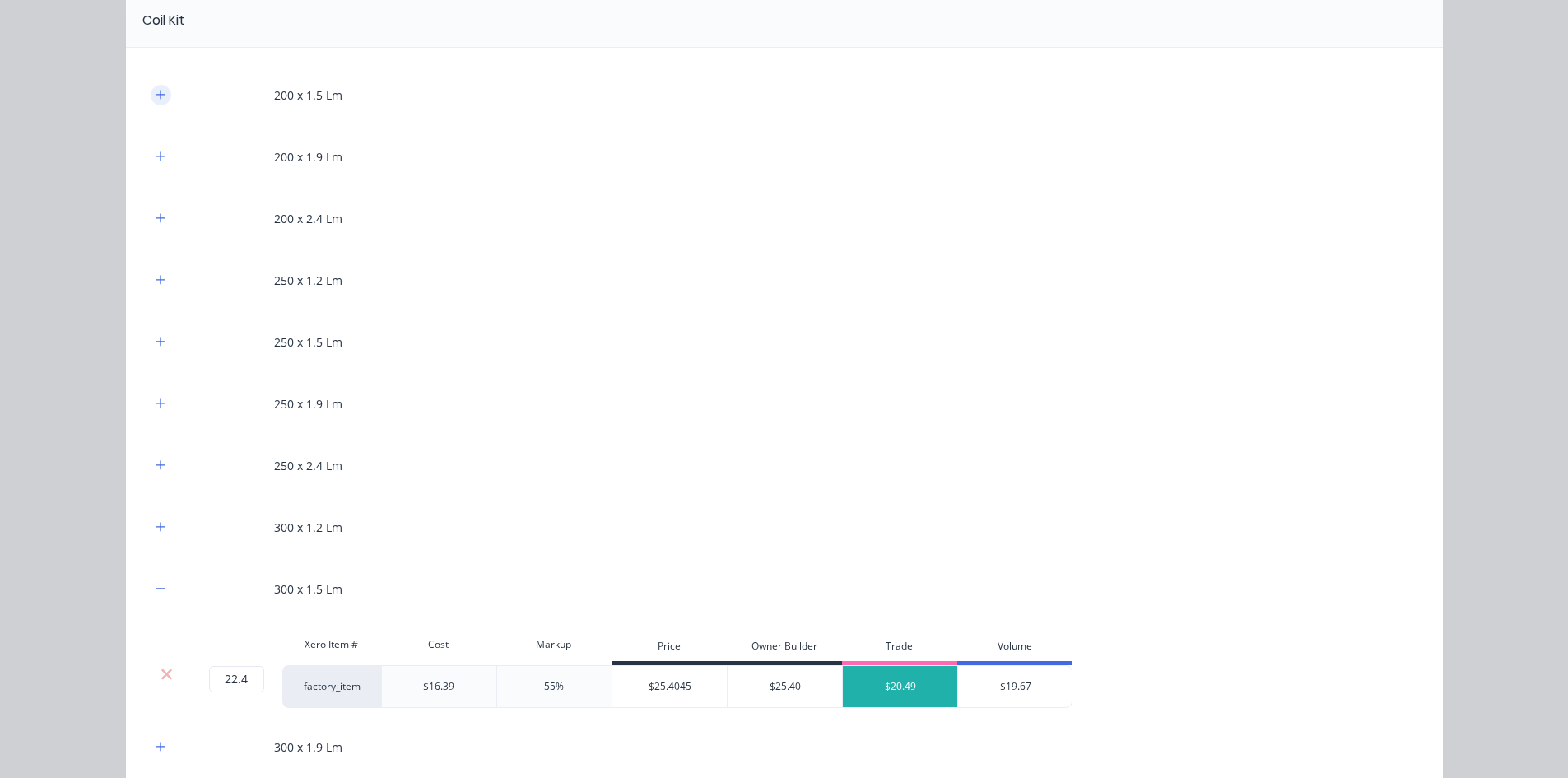
click at [159, 95] on icon "button" at bounding box center [160, 94] width 10 height 11
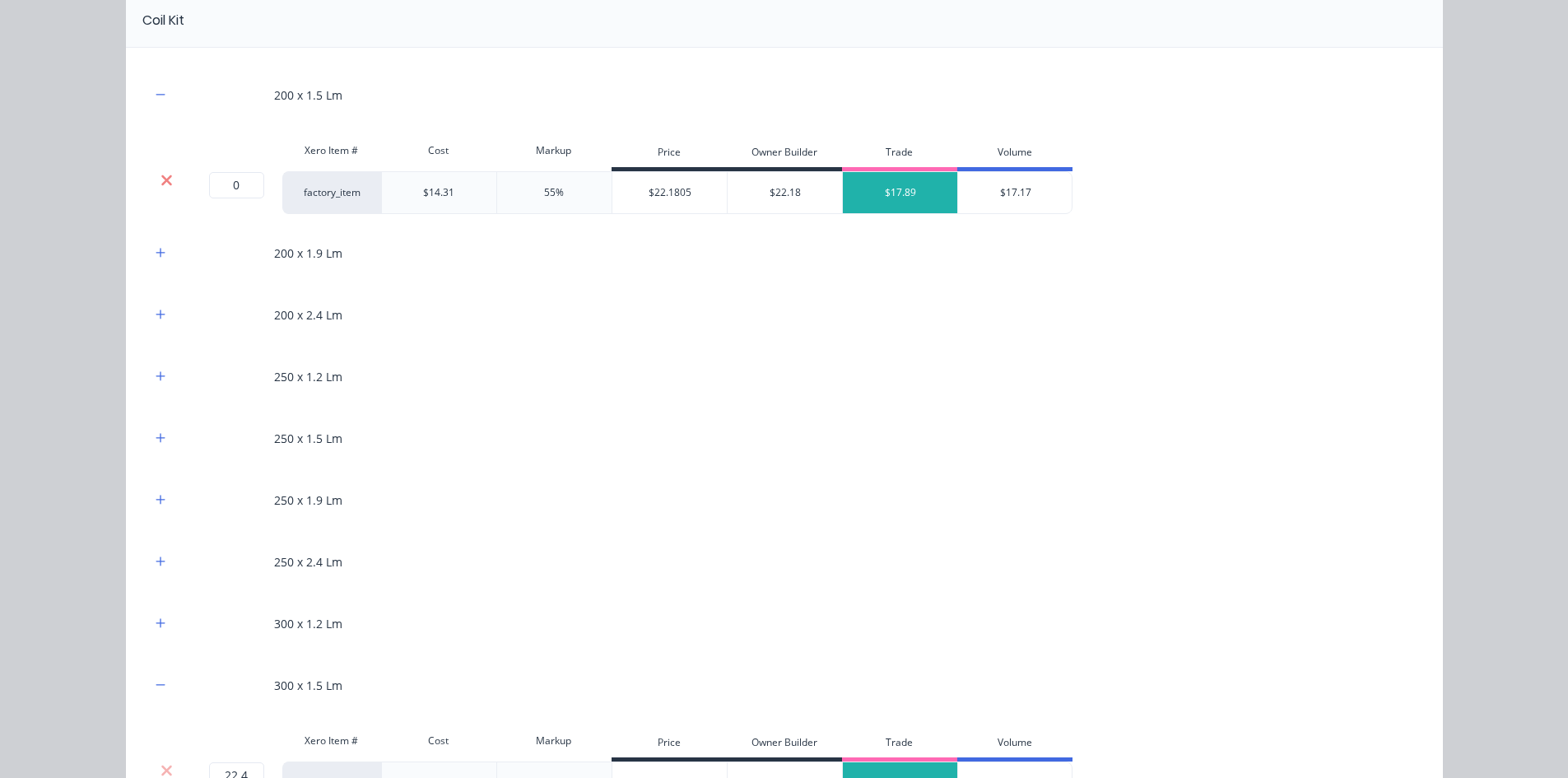
click at [162, 179] on icon at bounding box center [166, 180] width 10 height 10
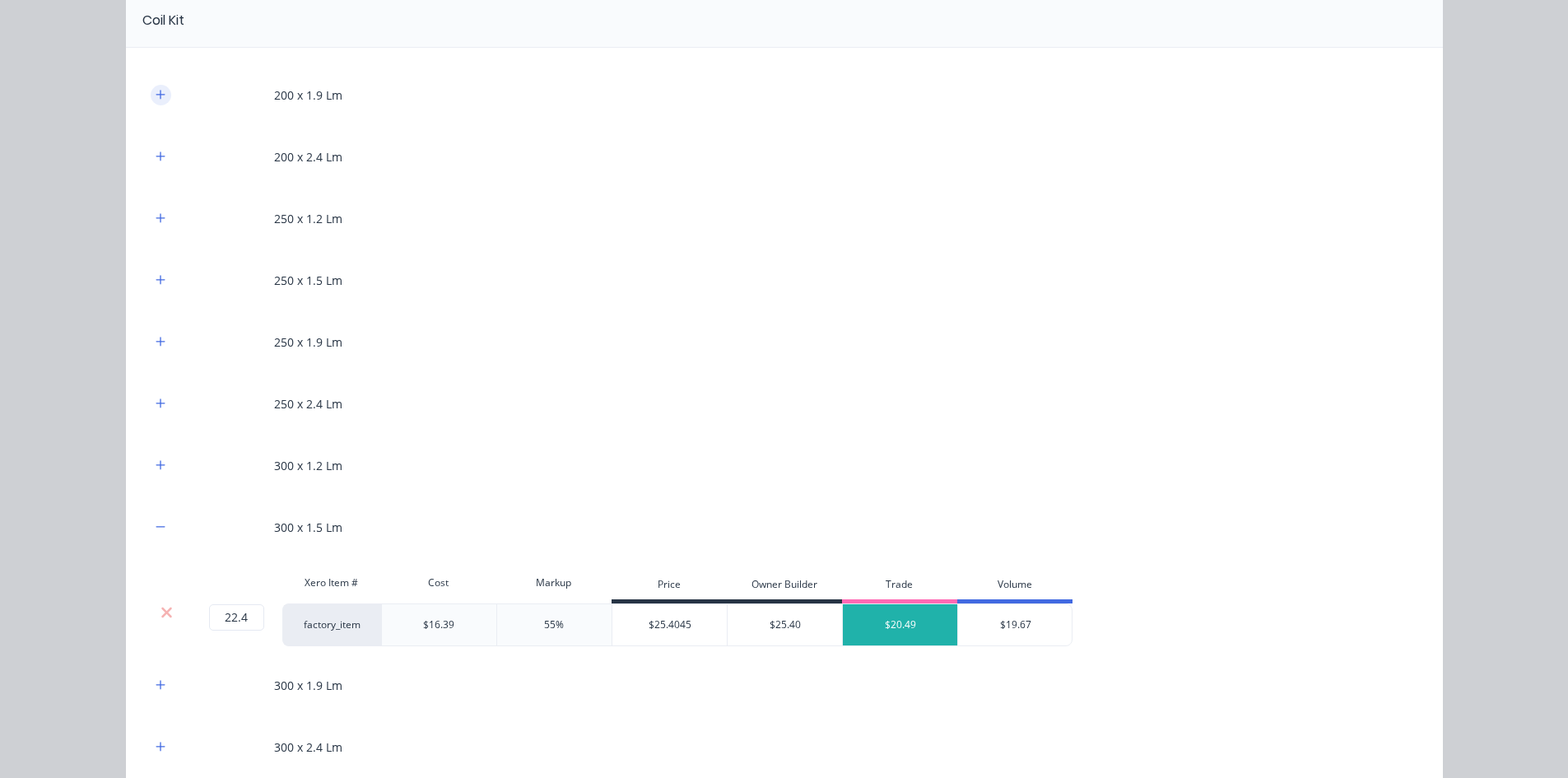
click at [155, 89] on icon "button" at bounding box center [160, 94] width 10 height 11
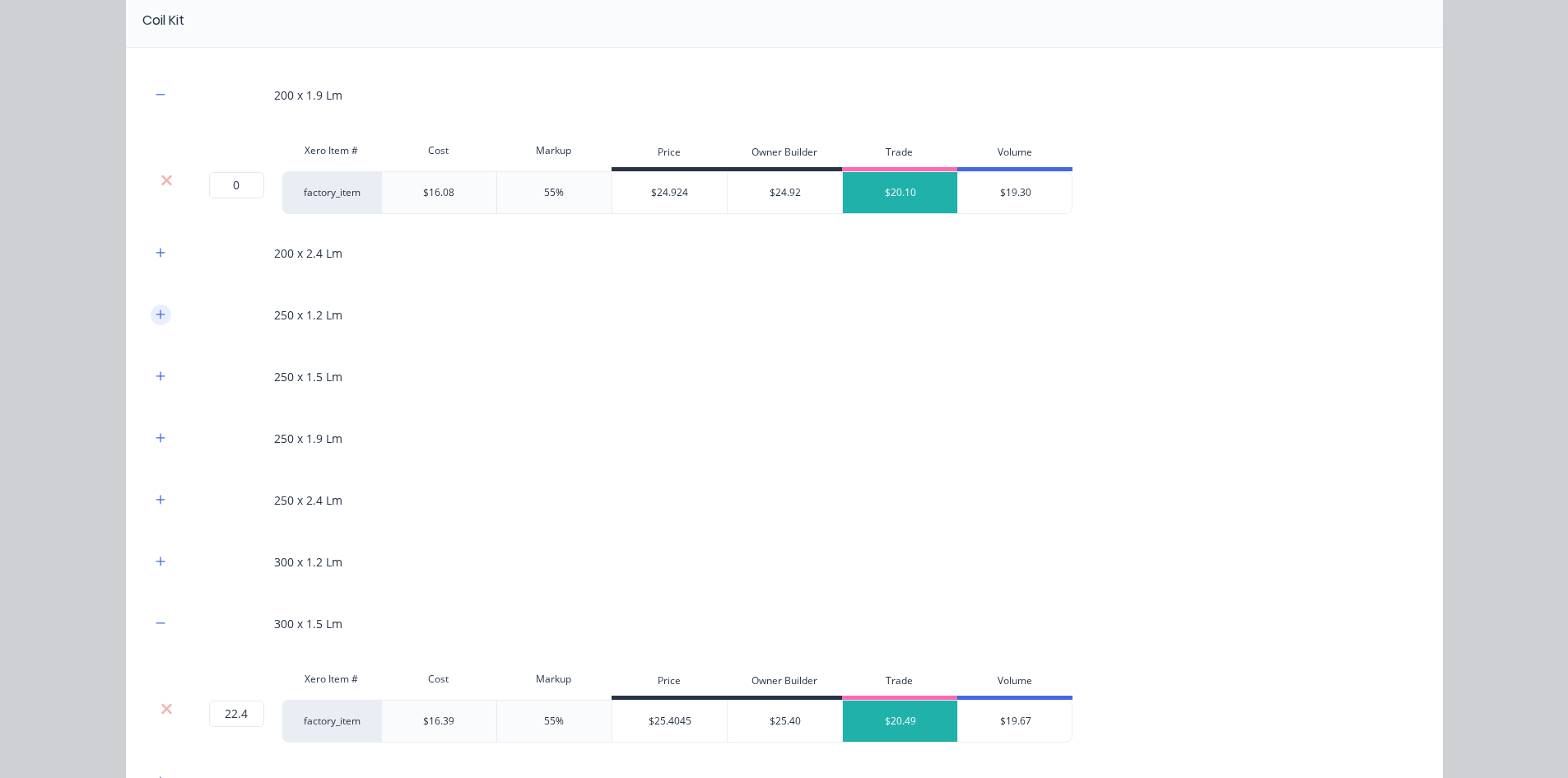
drag, startPoint x: 165, startPoint y: 183, endPoint x: 162, endPoint y: 152, distance: 31.1
click at [163, 181] on icon at bounding box center [166, 180] width 10 height 10
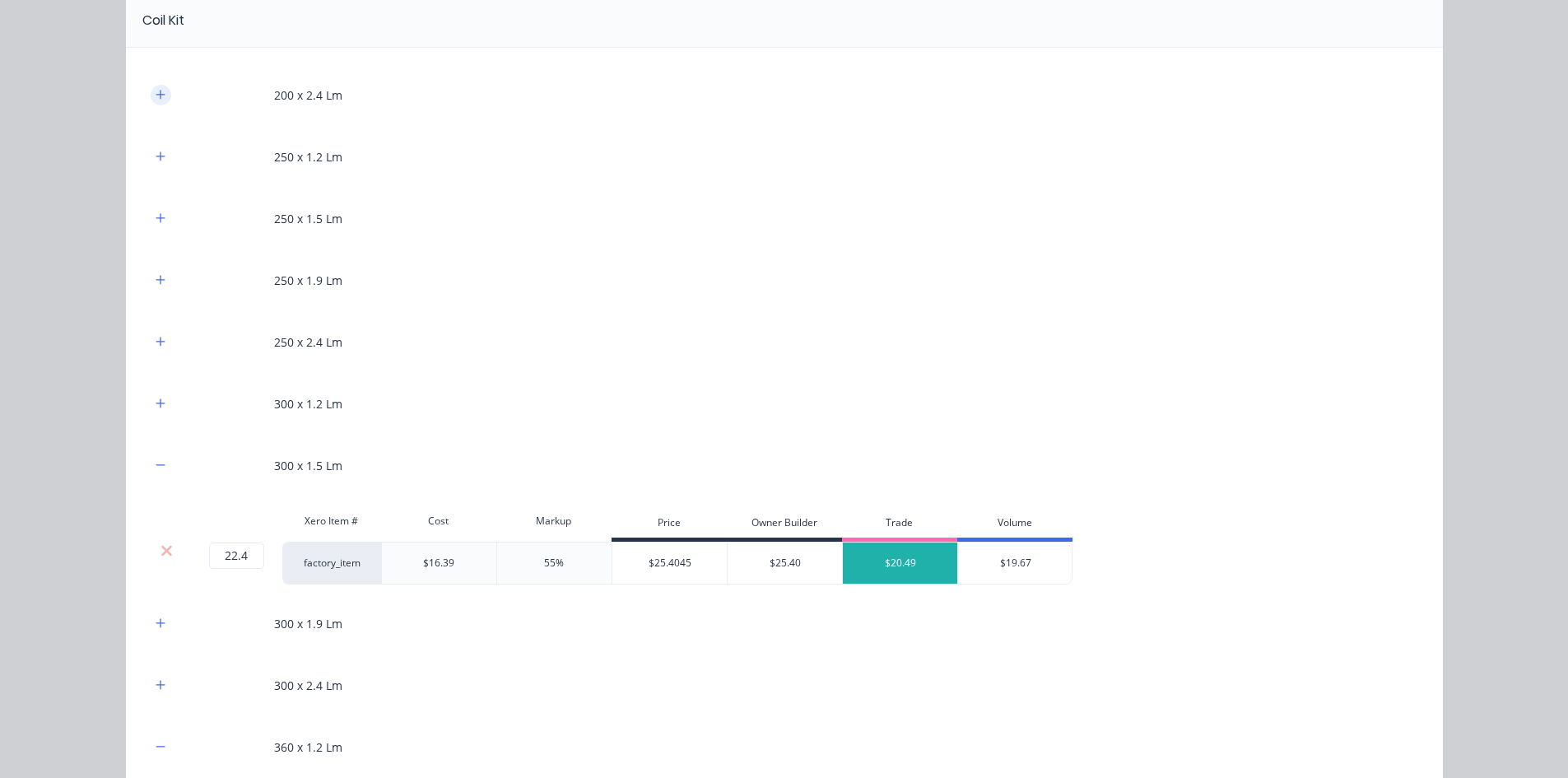
click at [155, 93] on icon "button" at bounding box center [160, 94] width 10 height 11
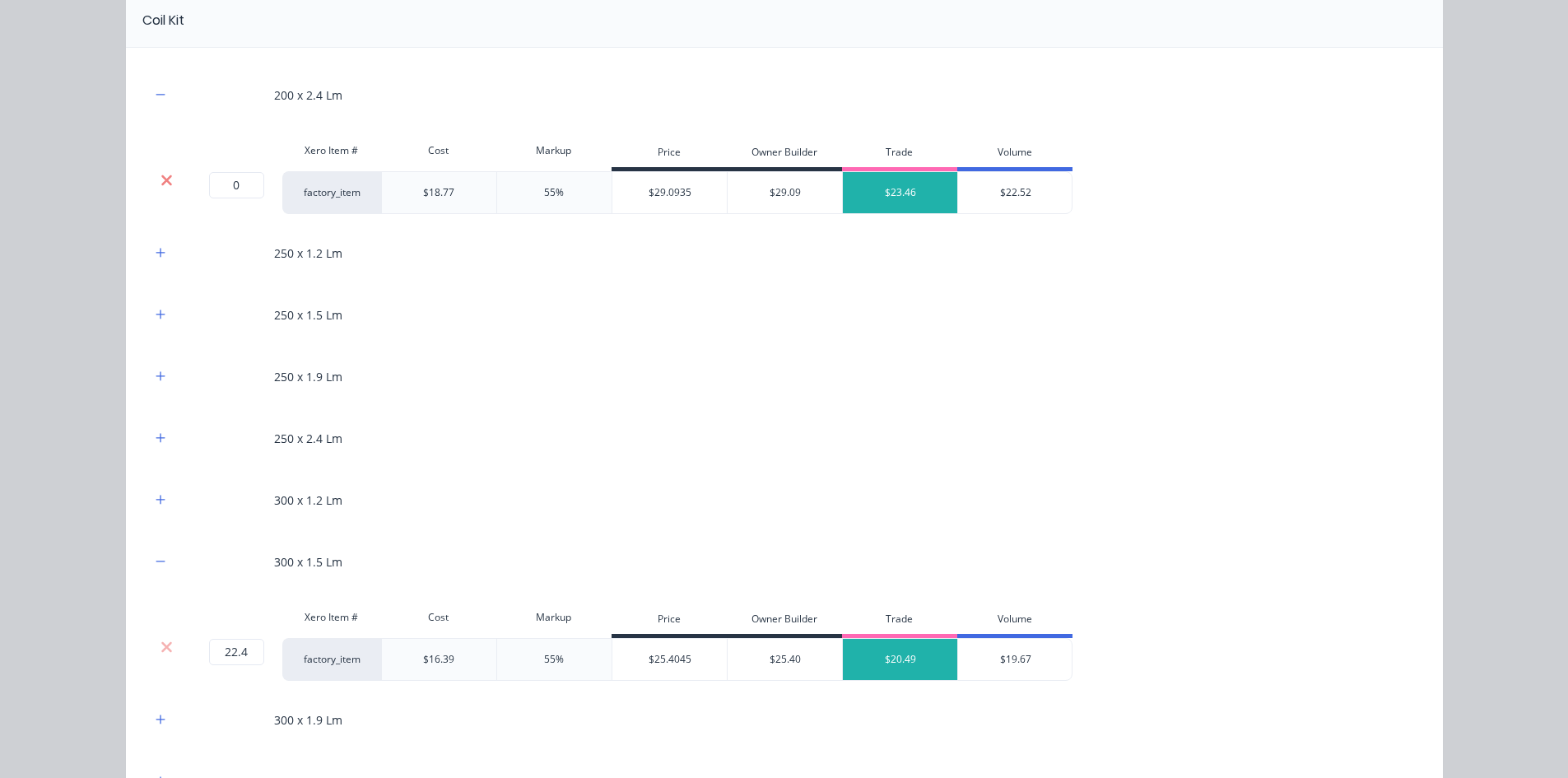
click at [161, 172] on icon at bounding box center [166, 180] width 12 height 17
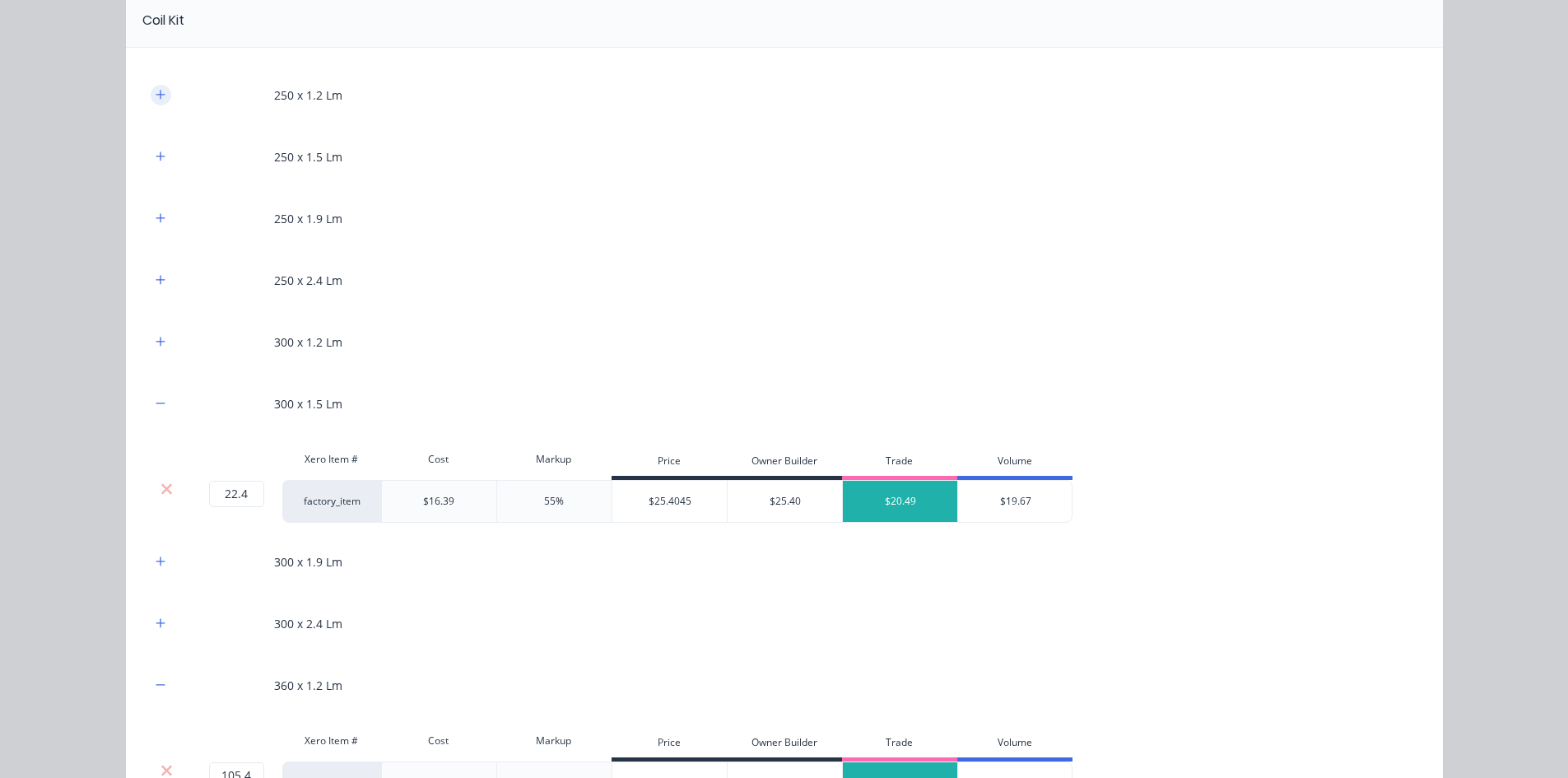
click at [155, 95] on icon "button" at bounding box center [160, 94] width 10 height 11
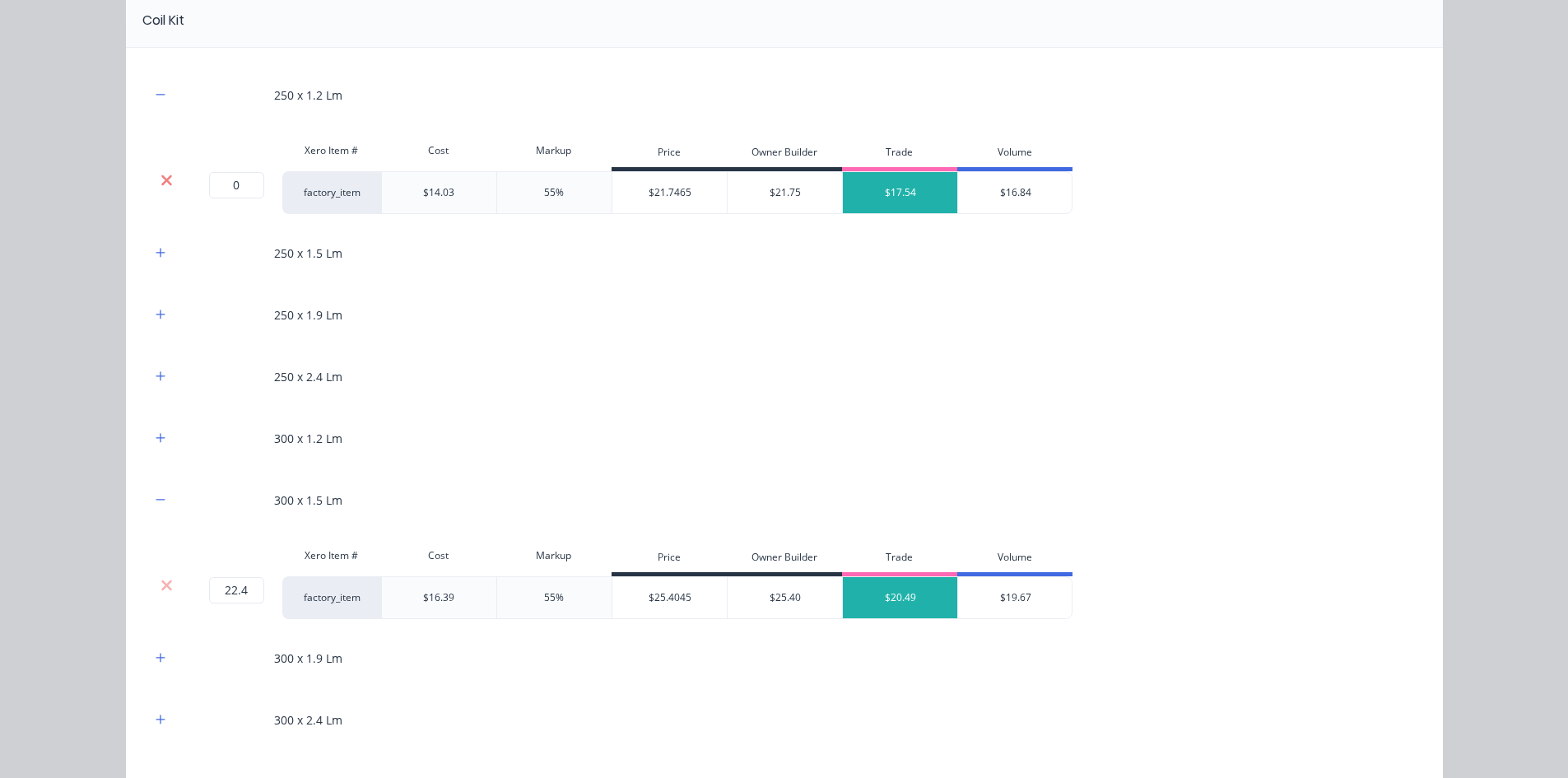
click at [165, 175] on icon at bounding box center [166, 180] width 10 height 10
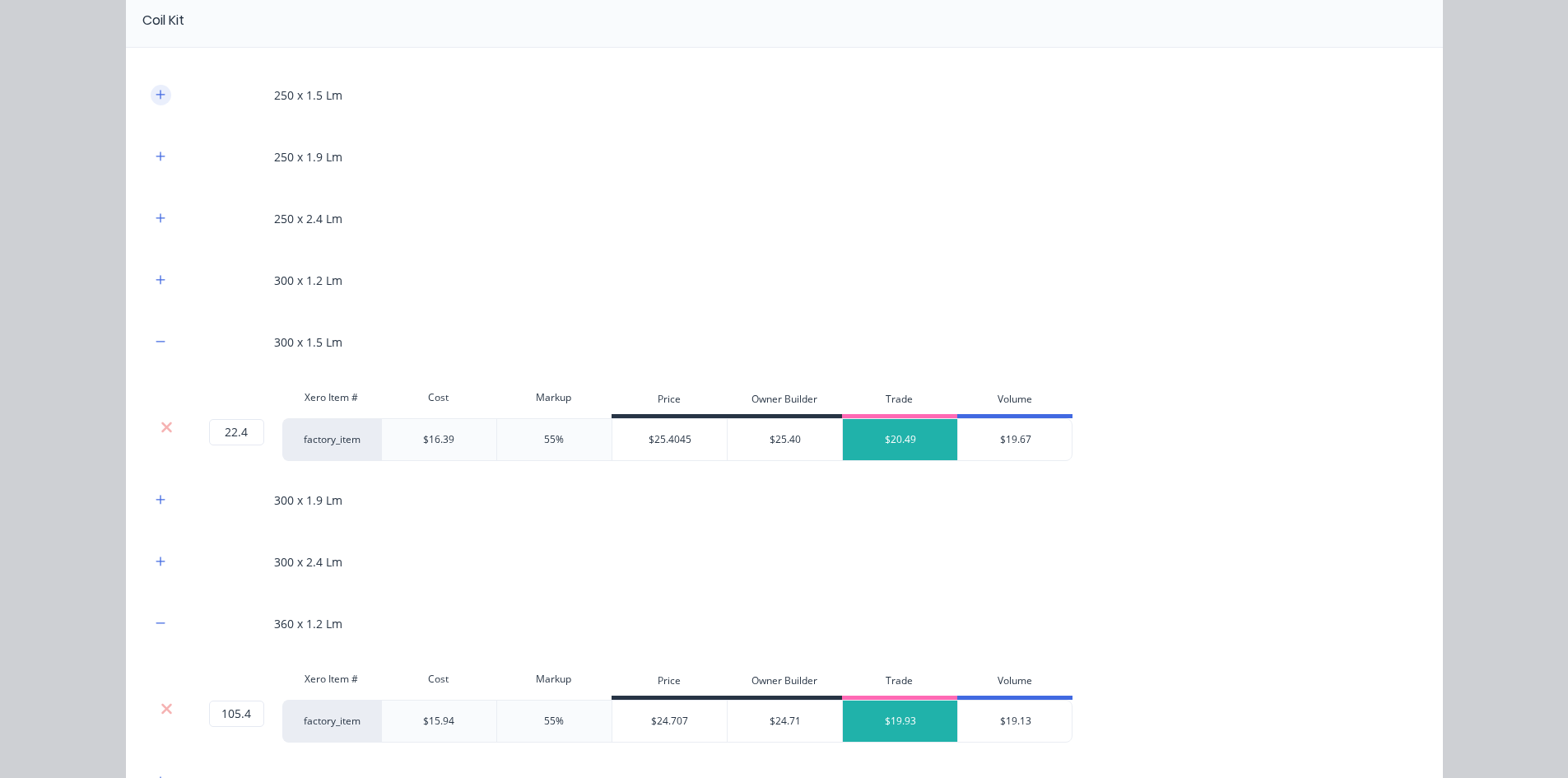
click at [159, 100] on icon "button" at bounding box center [160, 94] width 10 height 11
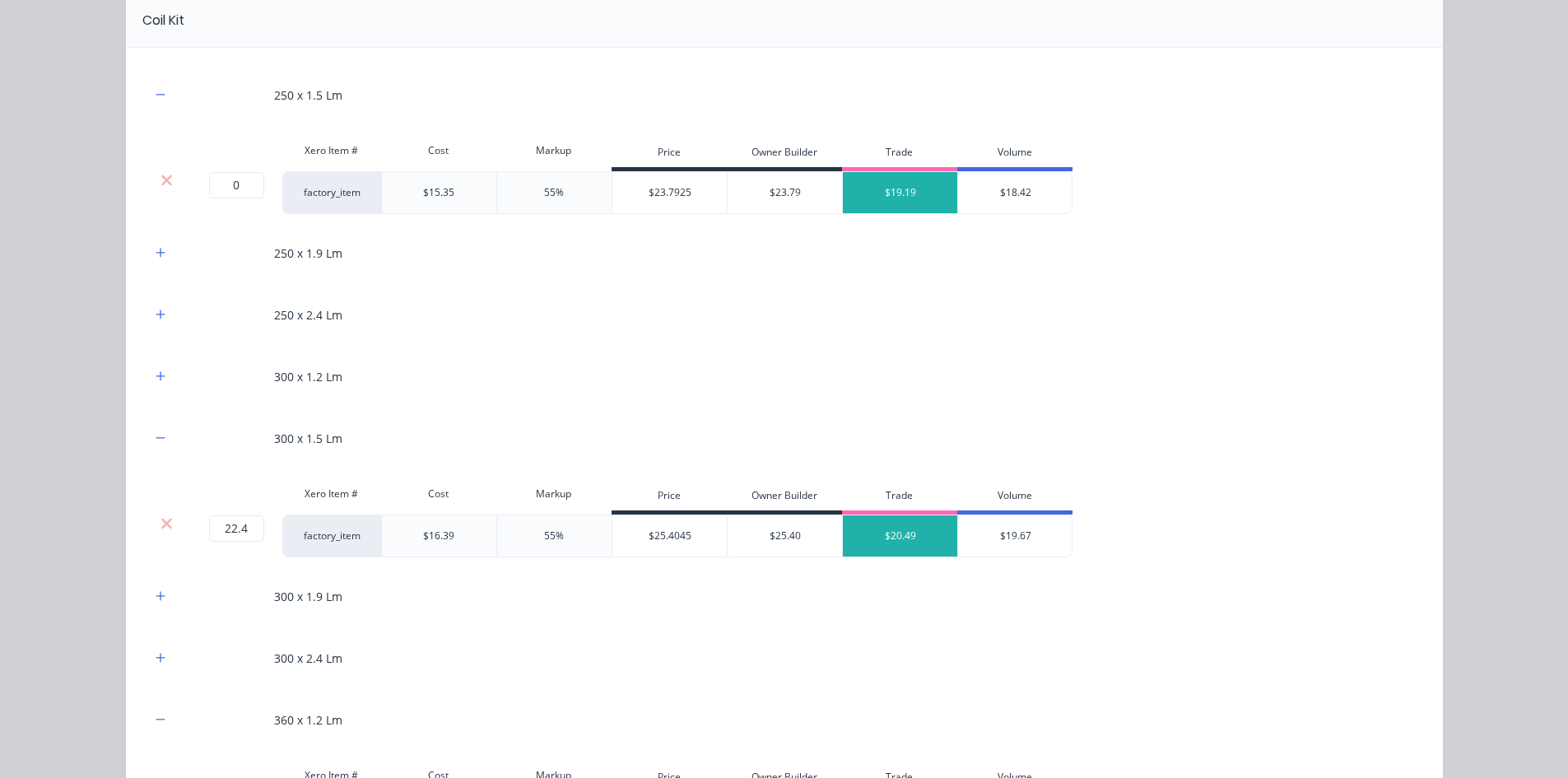
click at [167, 178] on div at bounding box center [166, 180] width 31 height 17
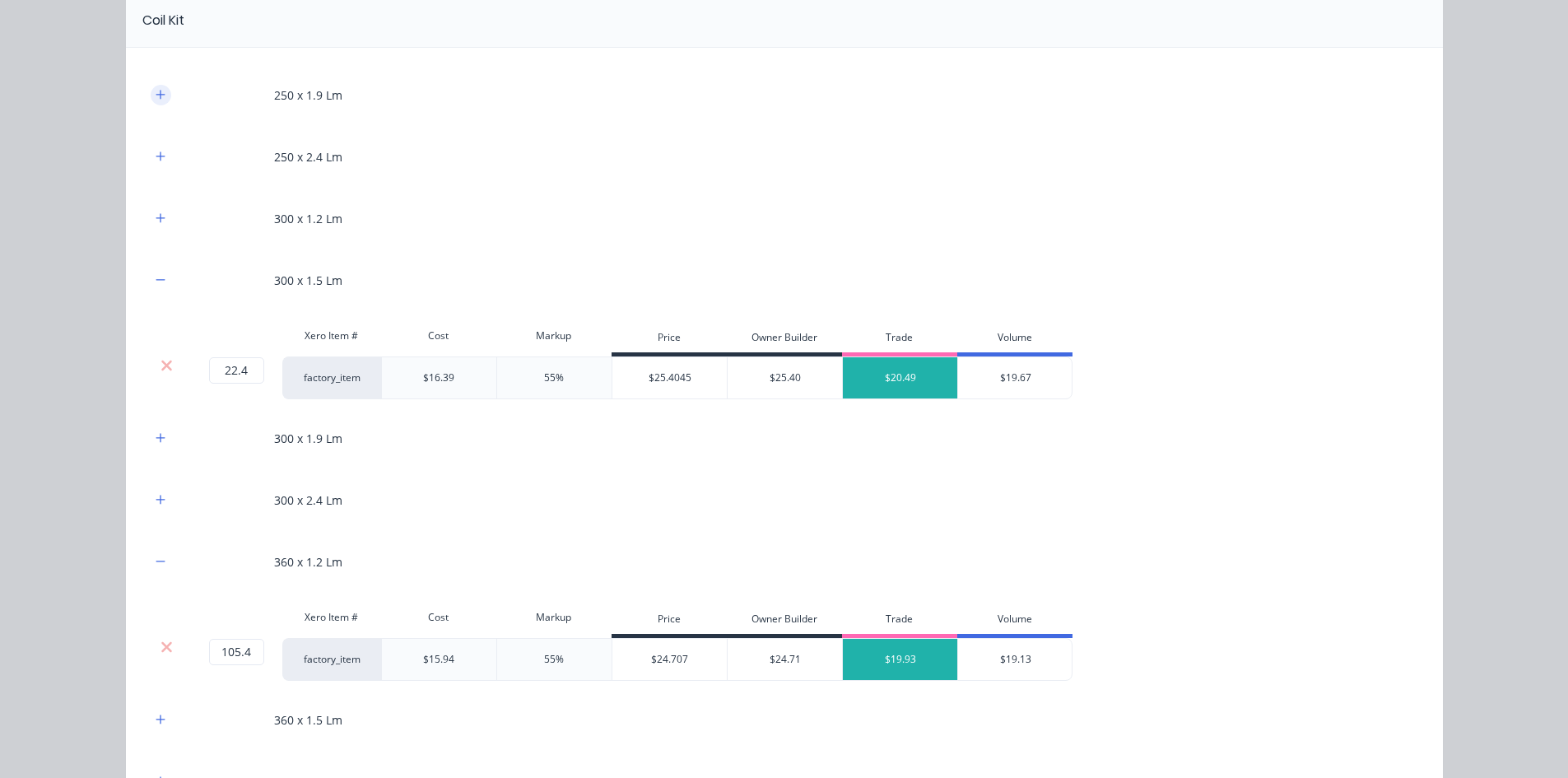
click at [155, 91] on icon "button" at bounding box center [160, 94] width 9 height 9
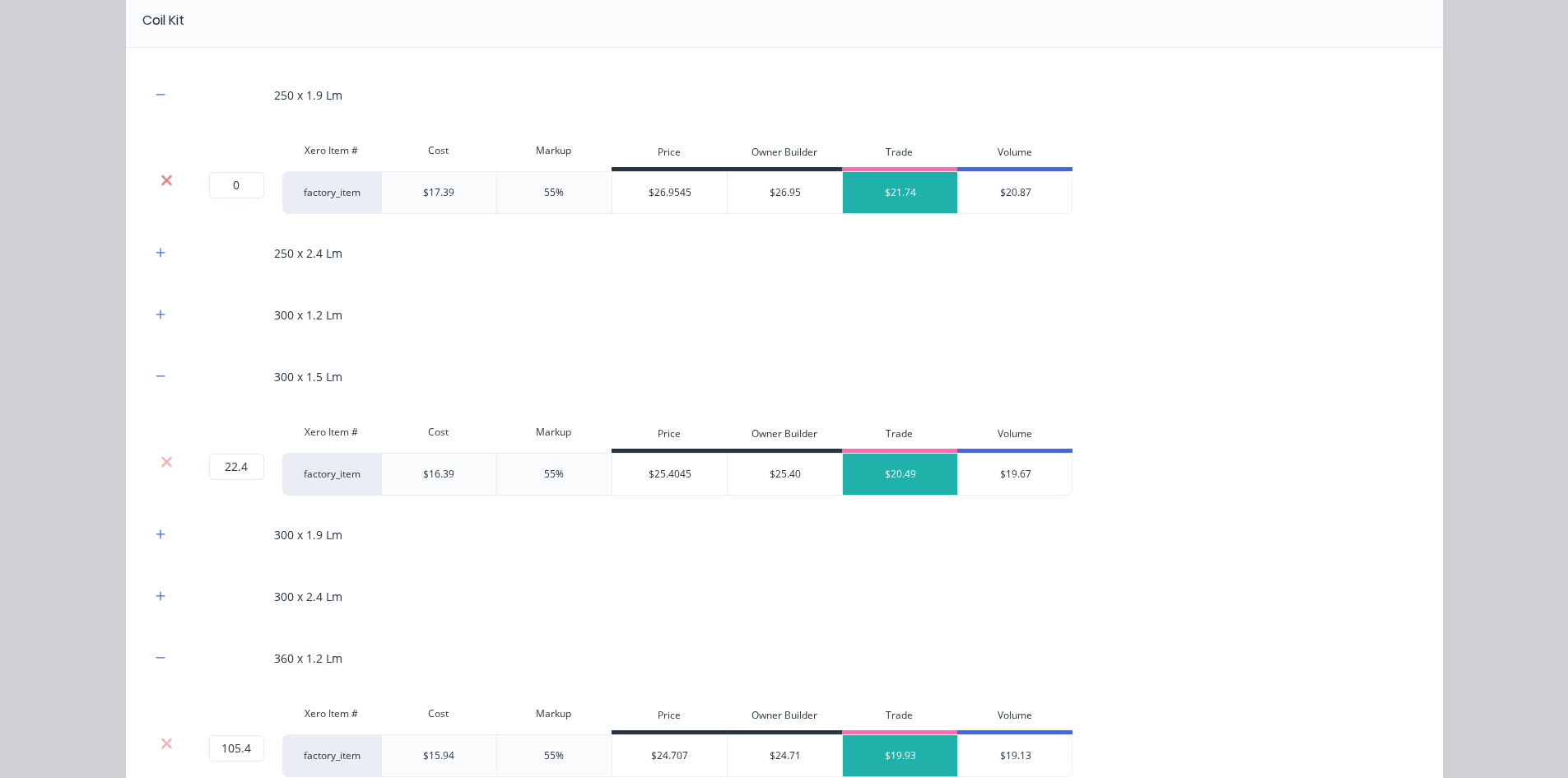
click at [161, 181] on icon at bounding box center [166, 180] width 12 height 17
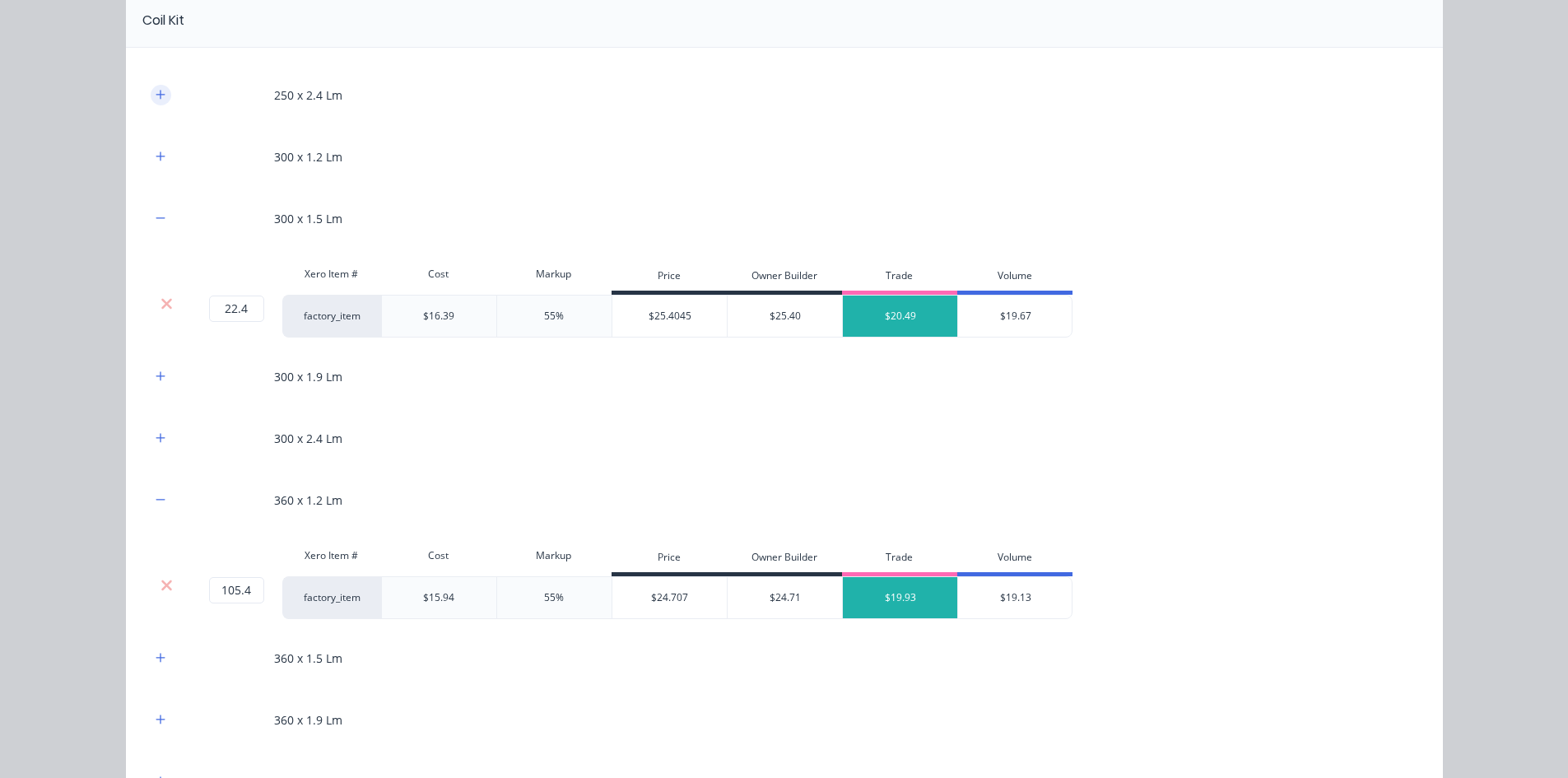
click at [151, 91] on button "button" at bounding box center [161, 95] width 21 height 21
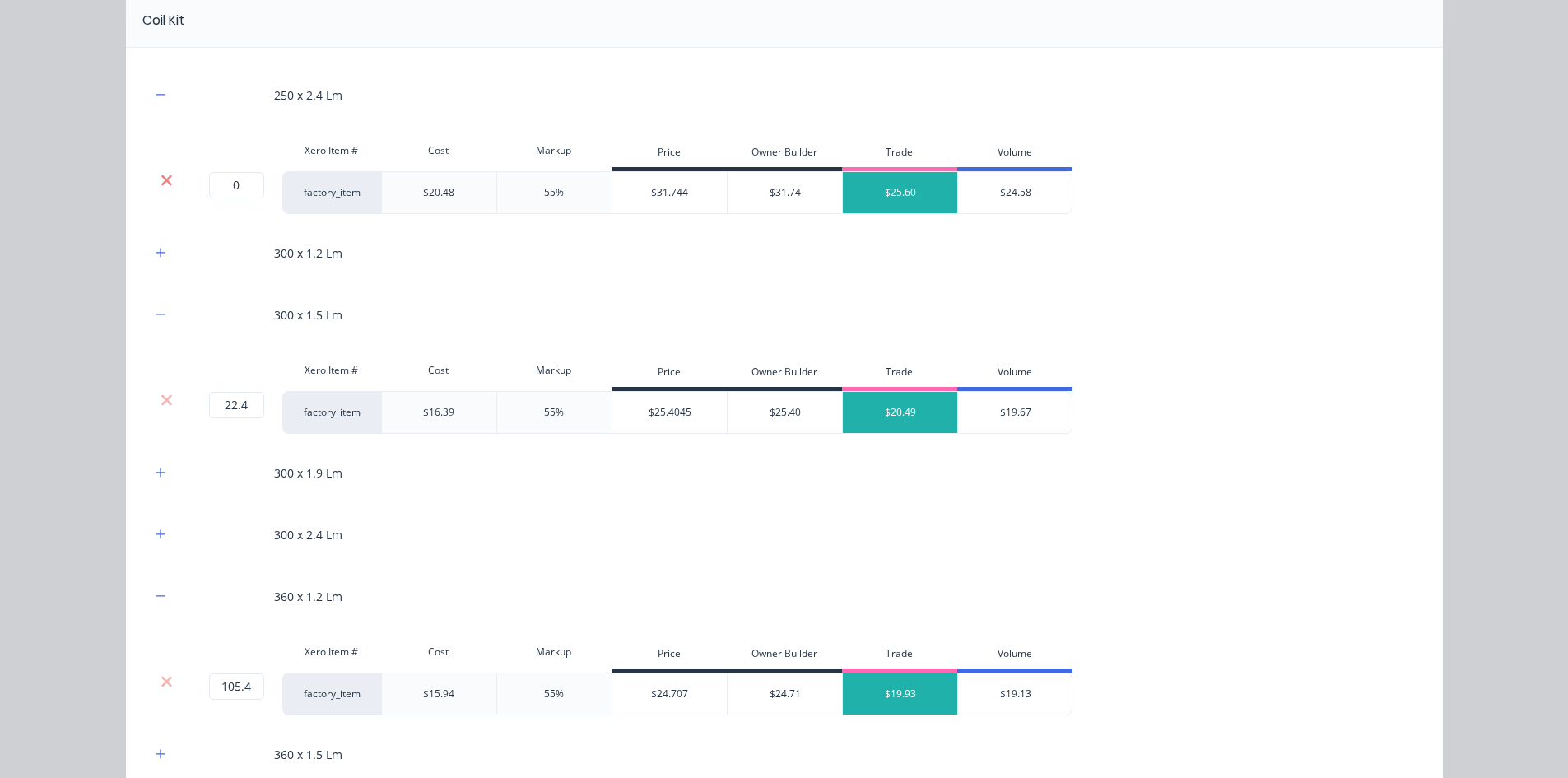
click at [162, 178] on icon at bounding box center [166, 180] width 10 height 10
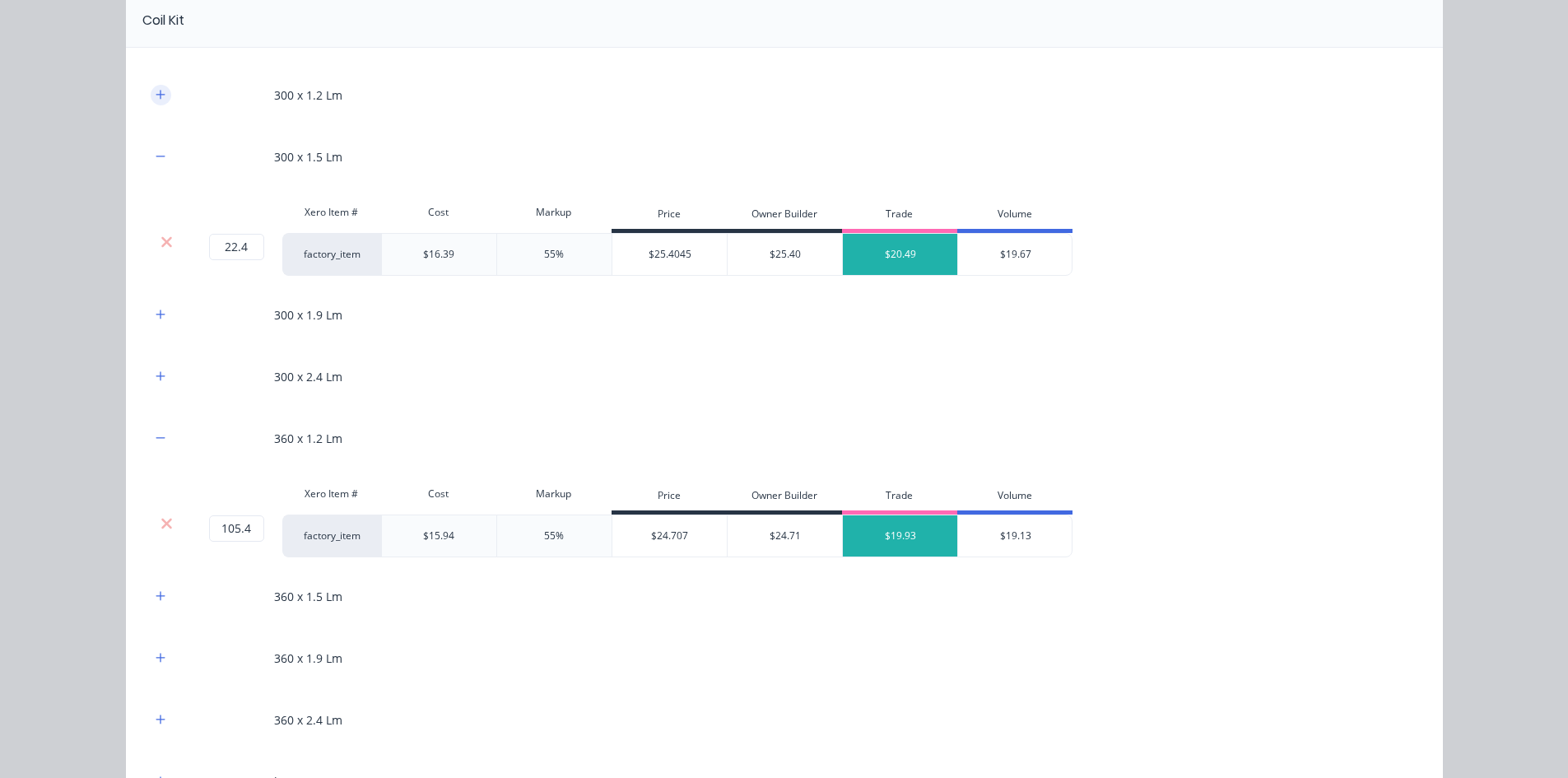
click at [156, 98] on icon "button" at bounding box center [160, 94] width 10 height 11
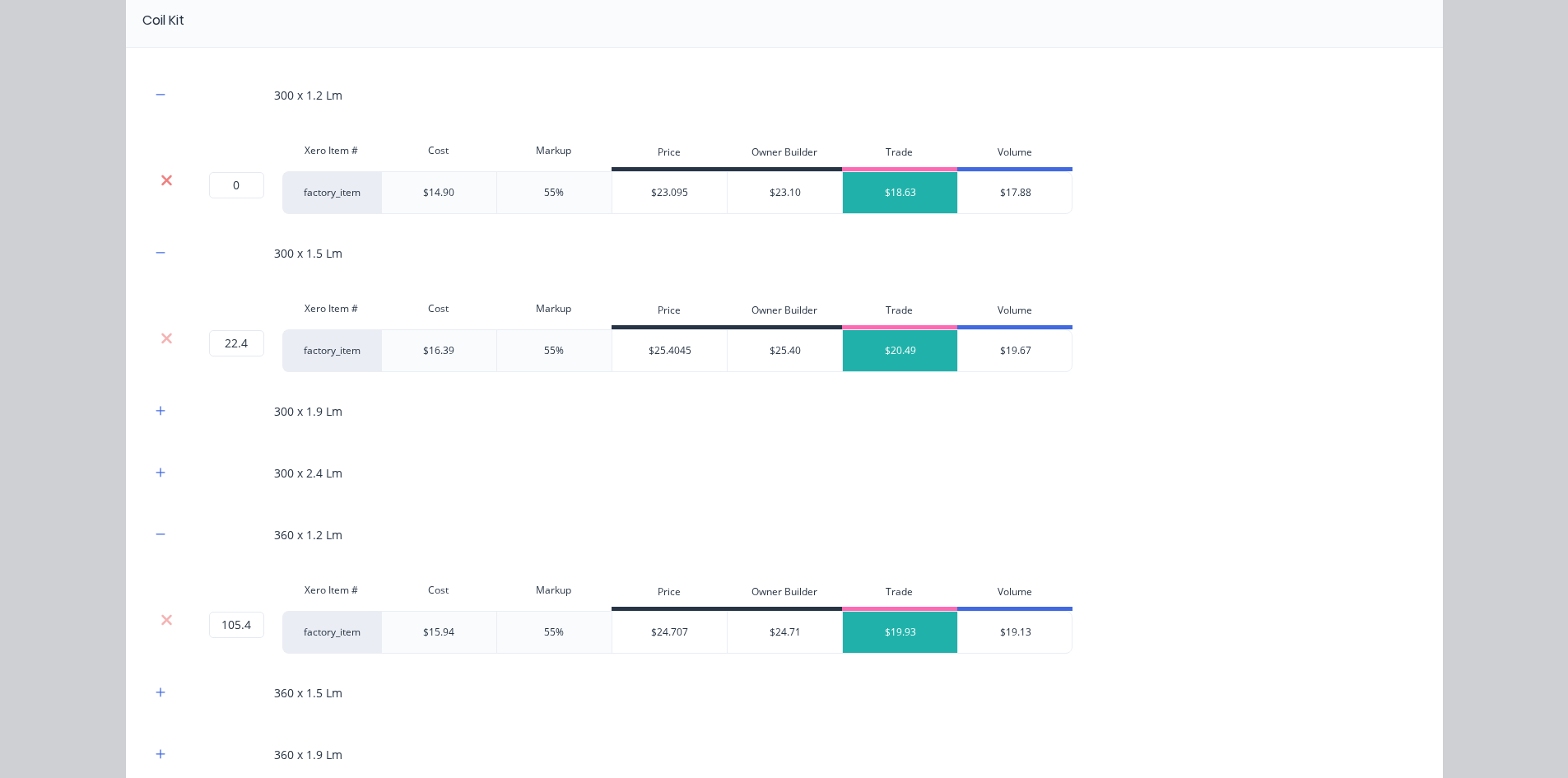
click at [162, 180] on icon at bounding box center [166, 180] width 10 height 10
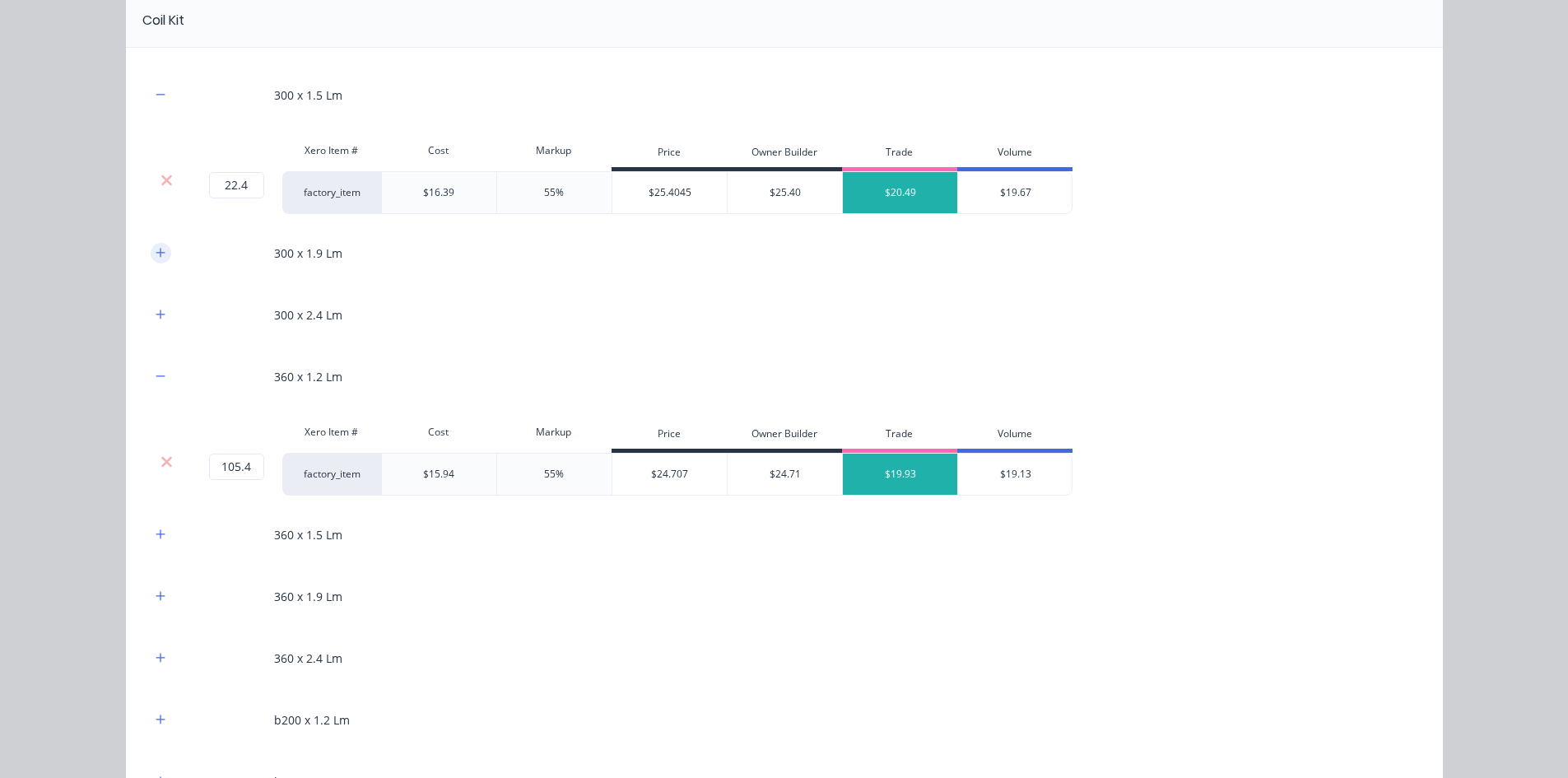
click at [155, 250] on icon "button" at bounding box center [160, 252] width 10 height 11
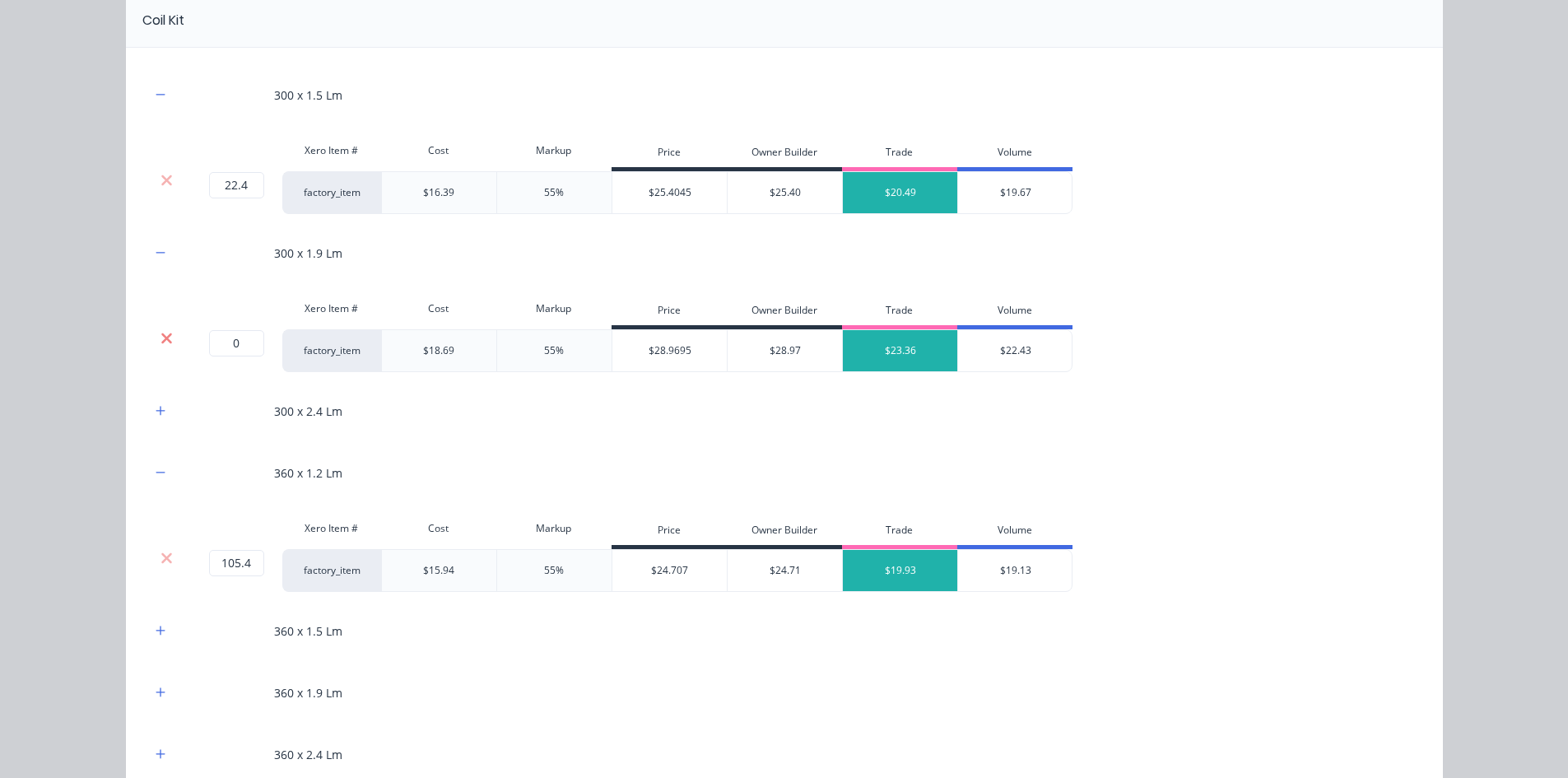
click at [165, 334] on icon at bounding box center [166, 338] width 10 height 10
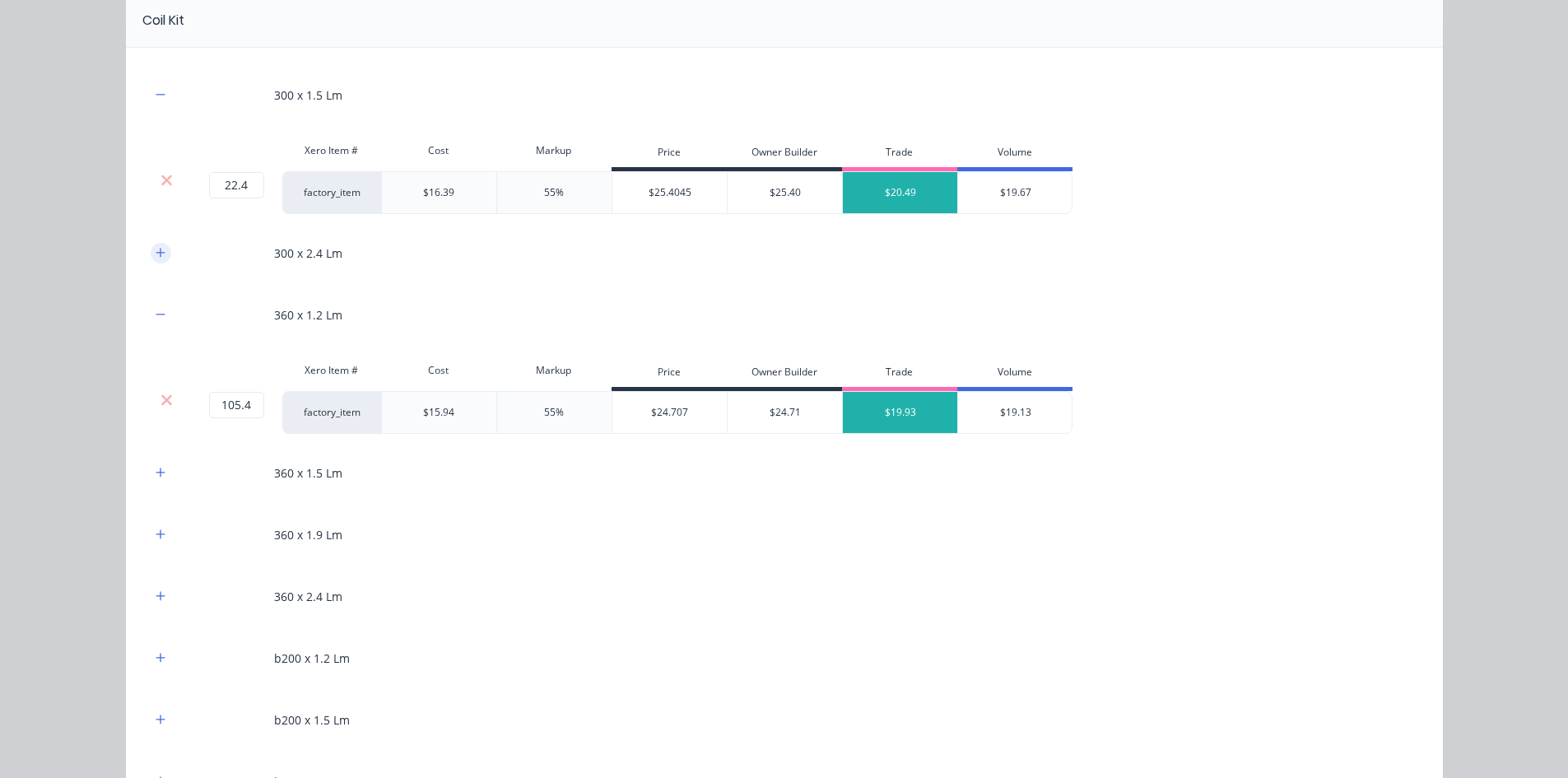
click at [155, 253] on icon "button" at bounding box center [160, 252] width 10 height 11
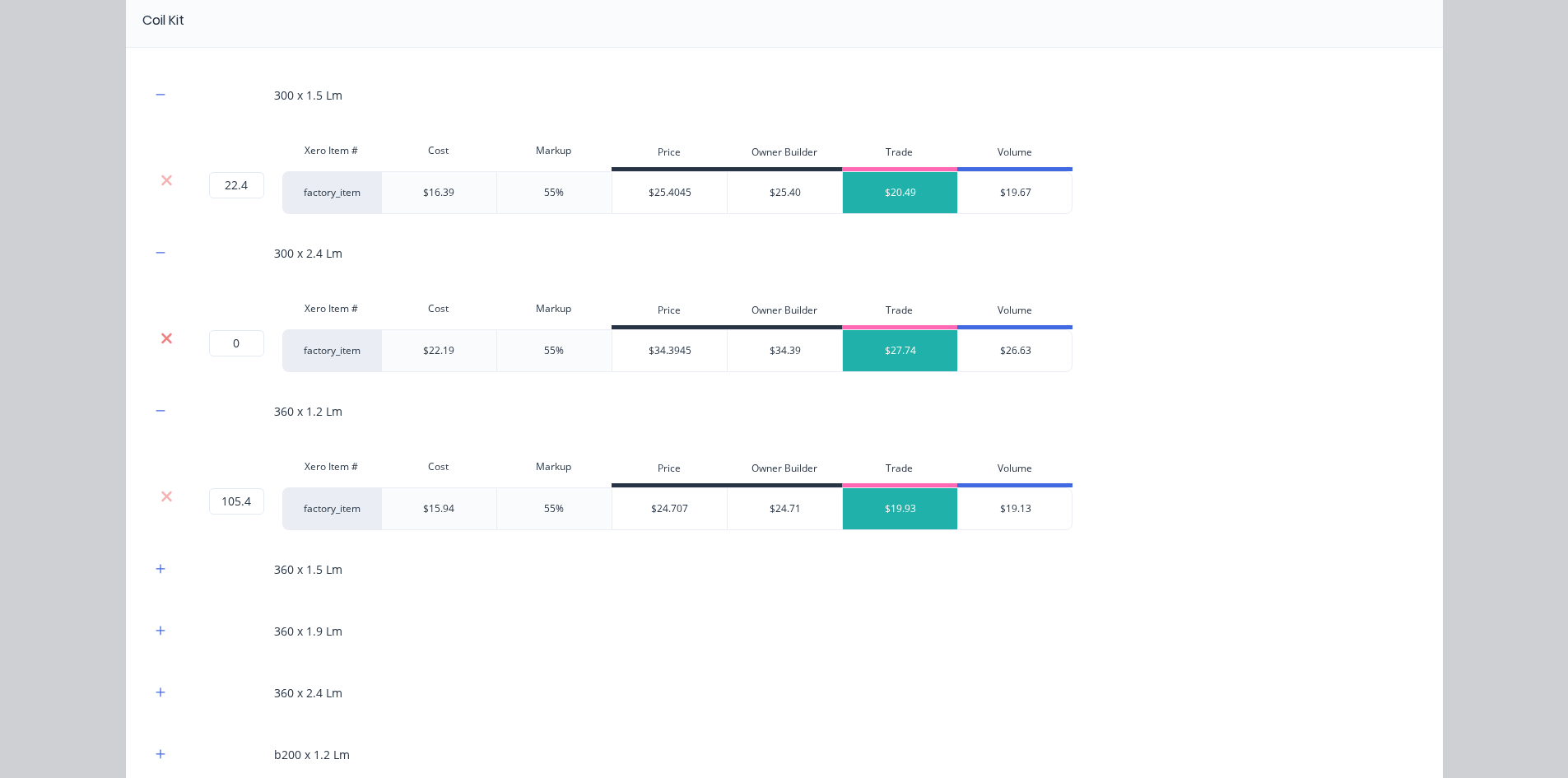
click at [162, 336] on icon at bounding box center [166, 338] width 10 height 10
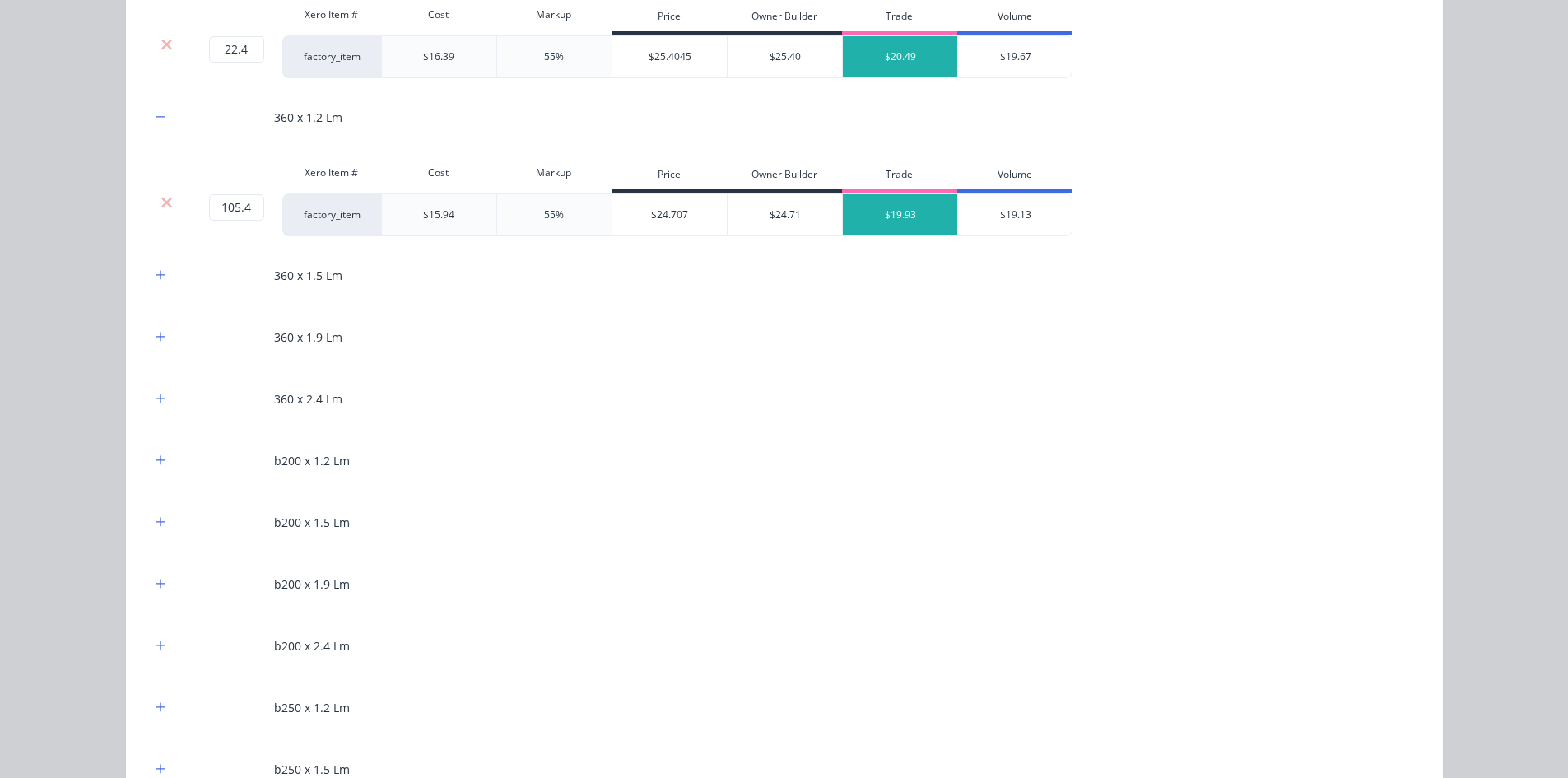
scroll to position [1234, 0]
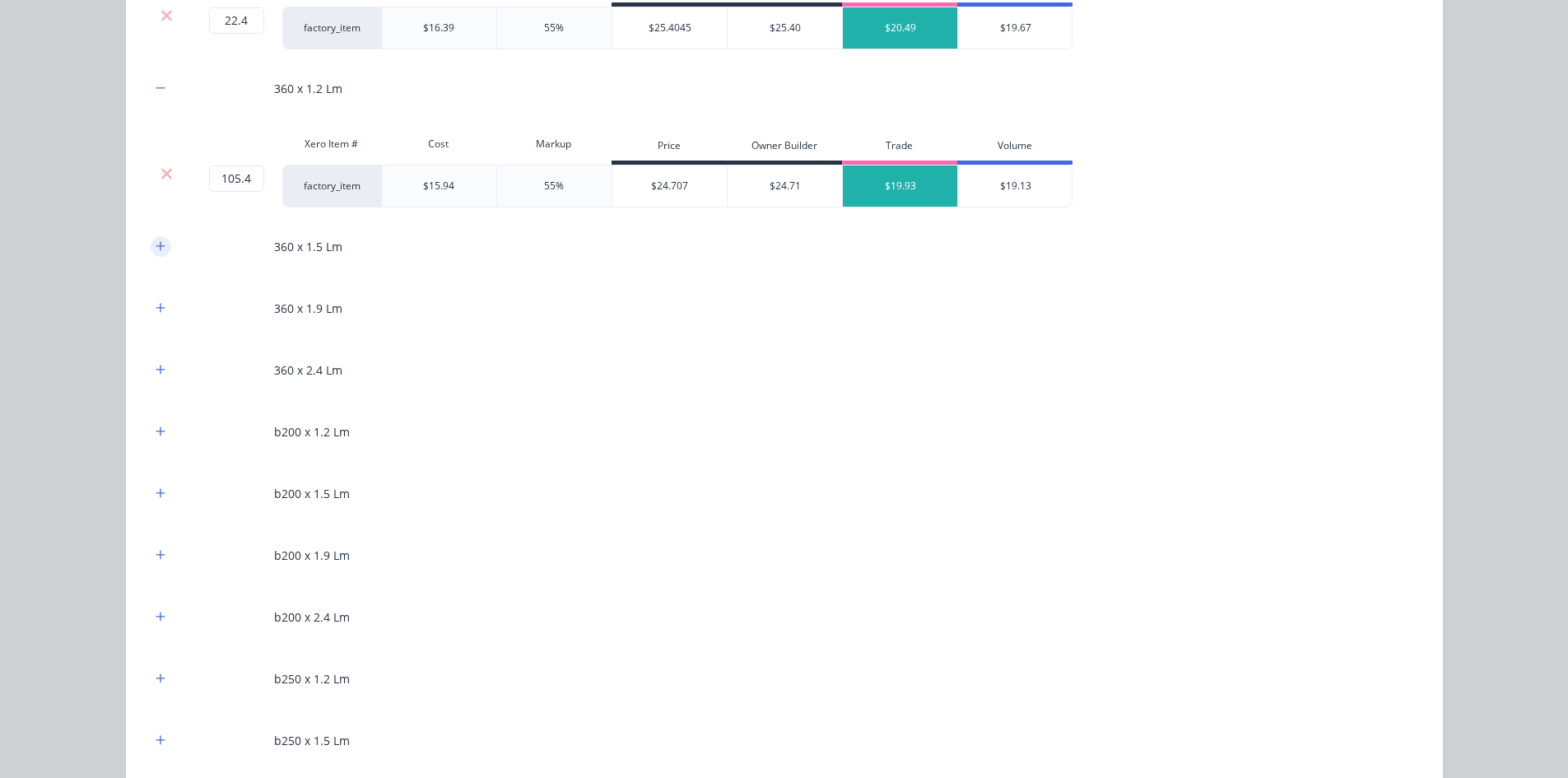
click at [154, 255] on button "button" at bounding box center [161, 247] width 21 height 21
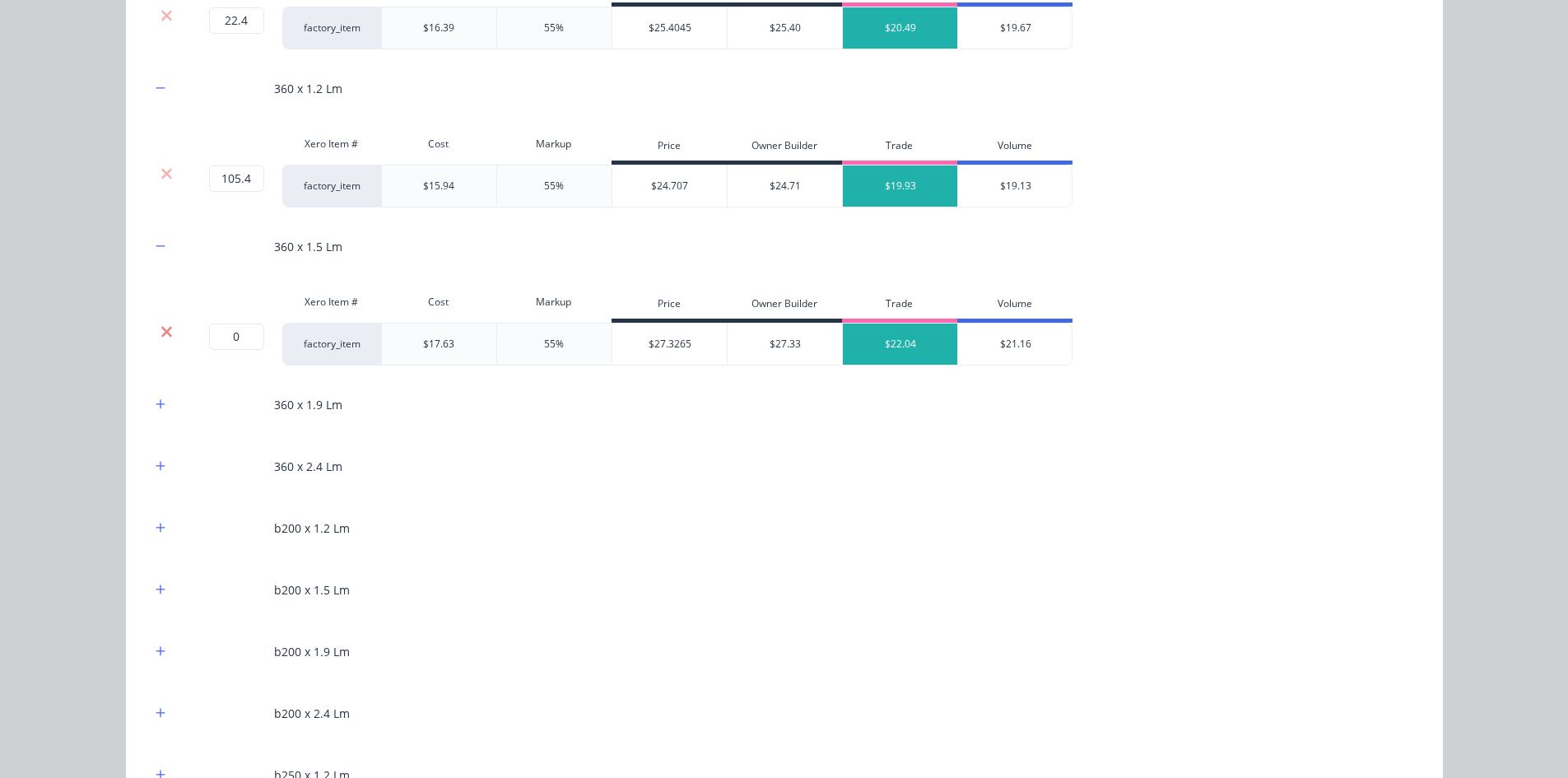
click at [162, 331] on icon at bounding box center [166, 331] width 10 height 10
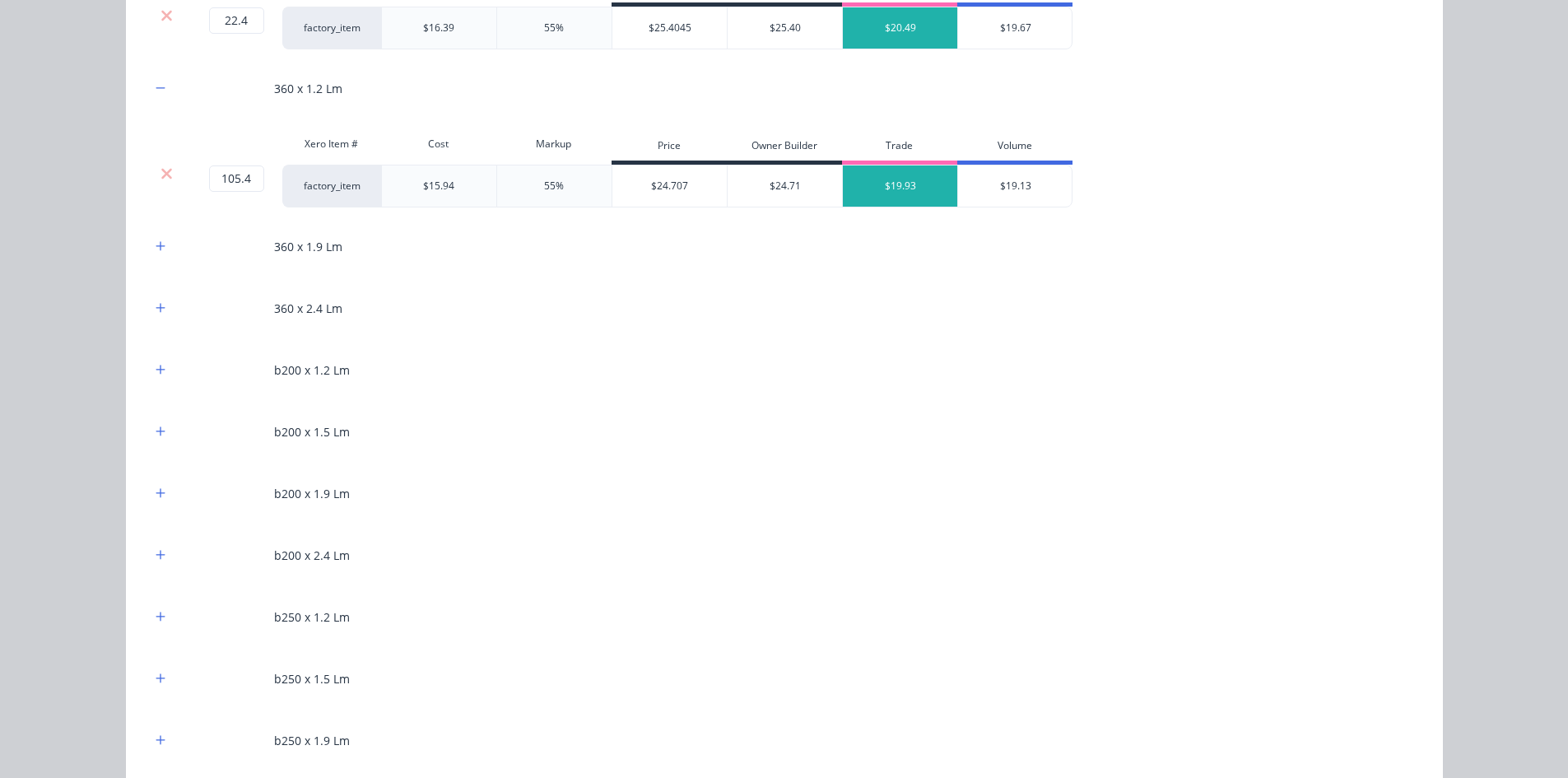
click at [157, 263] on div "360 x 1.9 Lm" at bounding box center [784, 246] width 1268 height 45
click at [157, 258] on div "360 x 1.9 Lm" at bounding box center [784, 246] width 1268 height 45
click at [157, 250] on icon "button" at bounding box center [160, 246] width 10 height 11
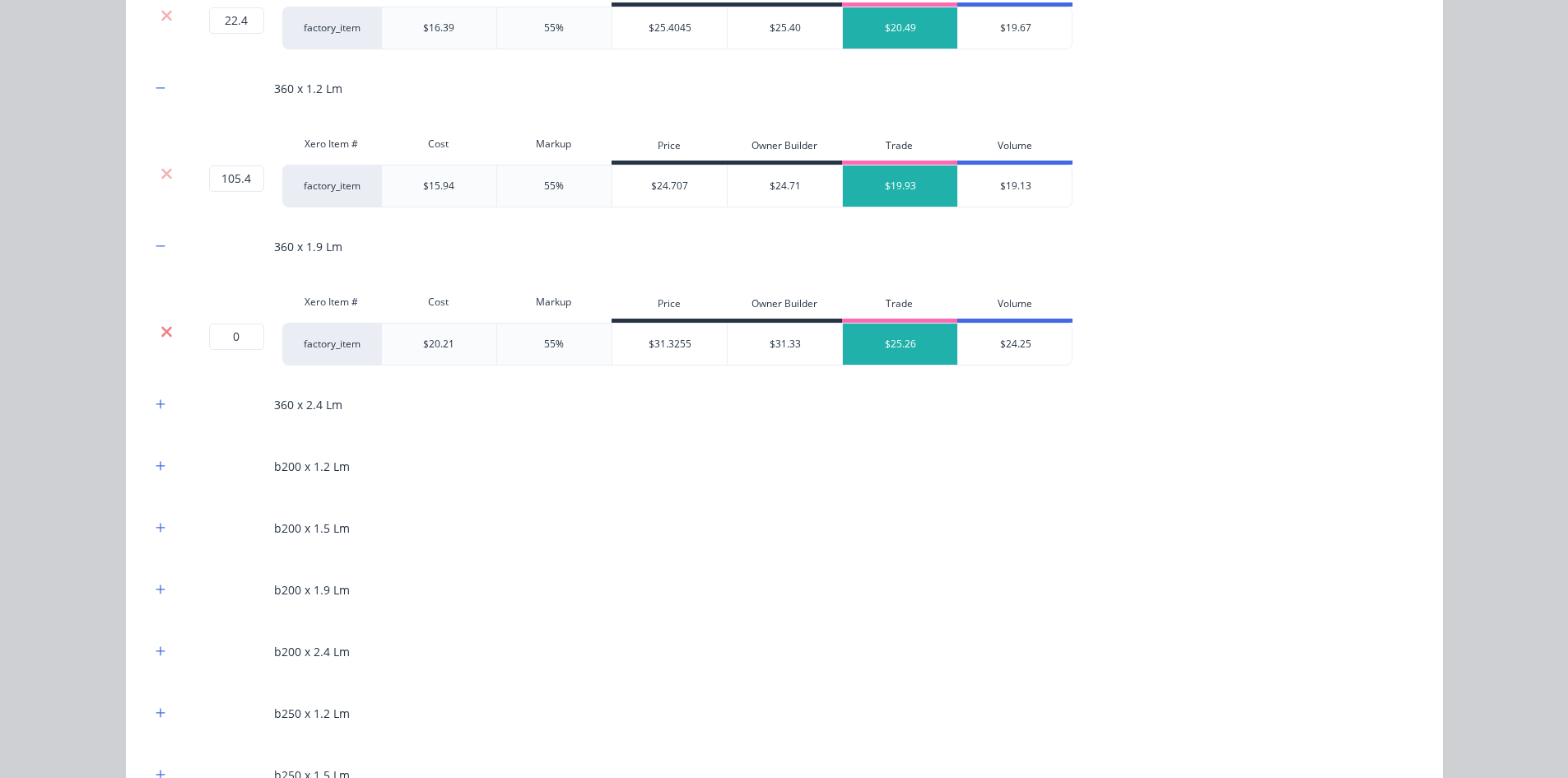
click at [161, 326] on icon at bounding box center [166, 332] width 12 height 17
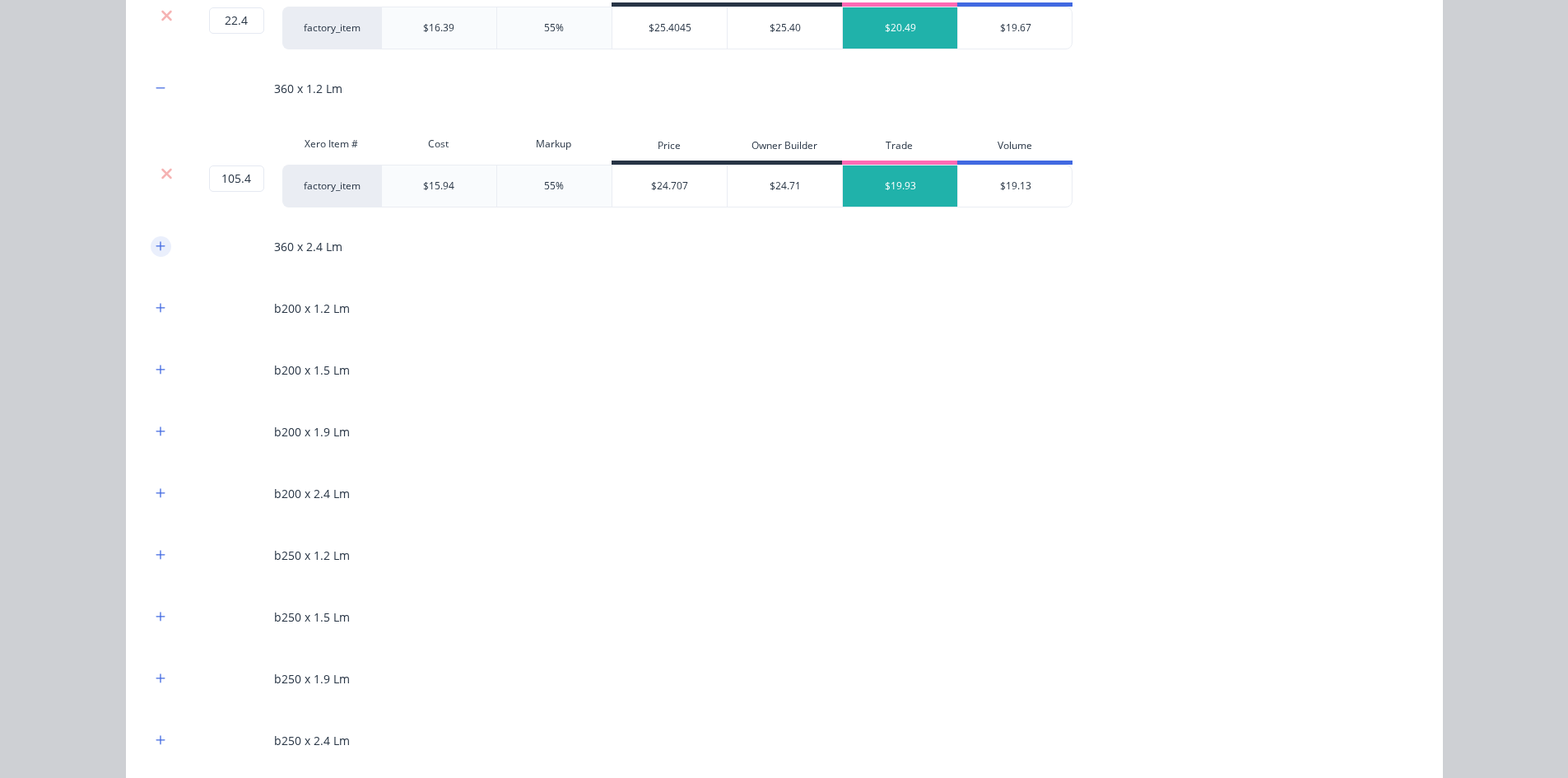
click at [155, 252] on icon "button" at bounding box center [160, 246] width 10 height 11
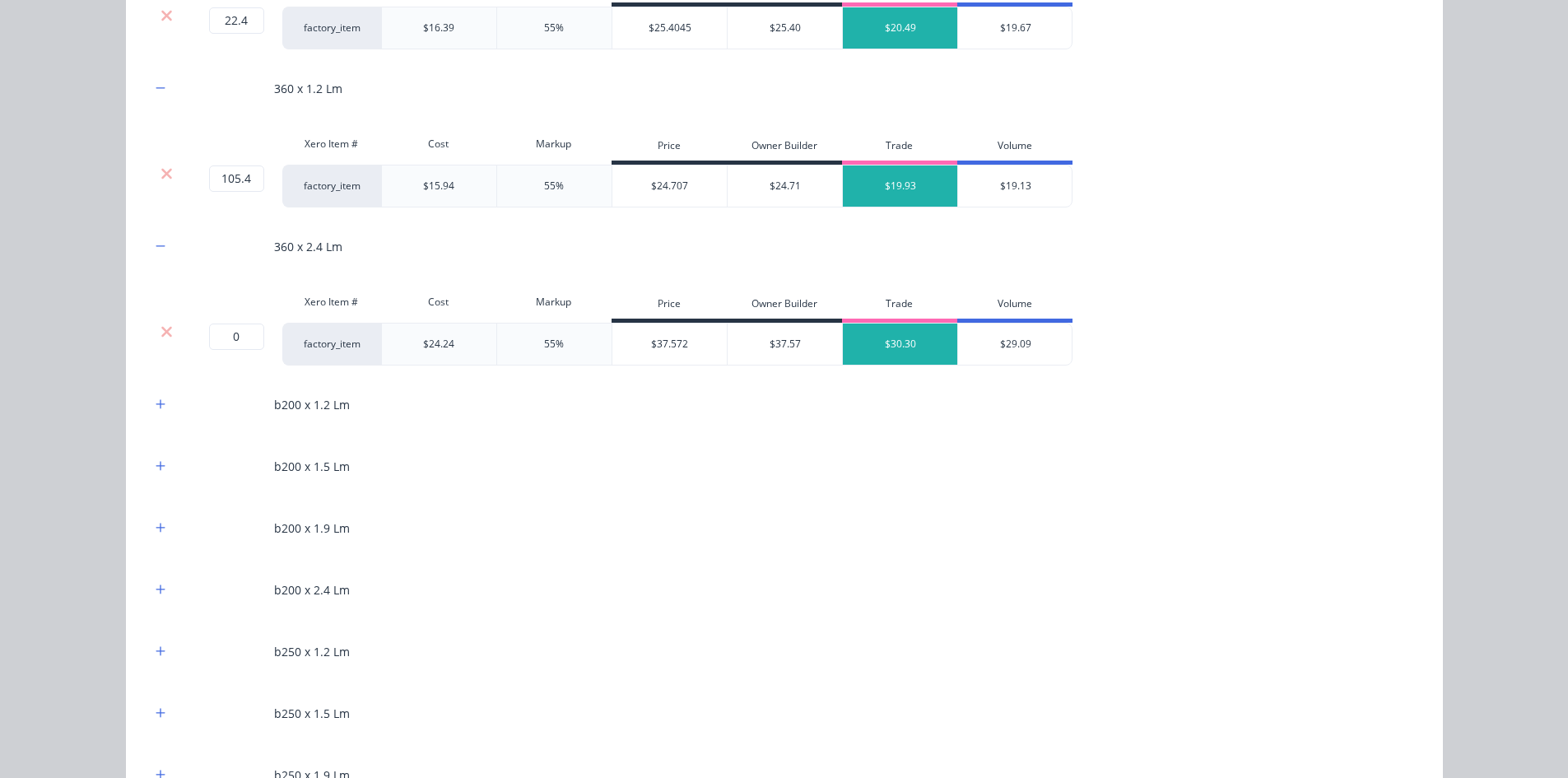
click at [167, 337] on div at bounding box center [166, 332] width 31 height 17
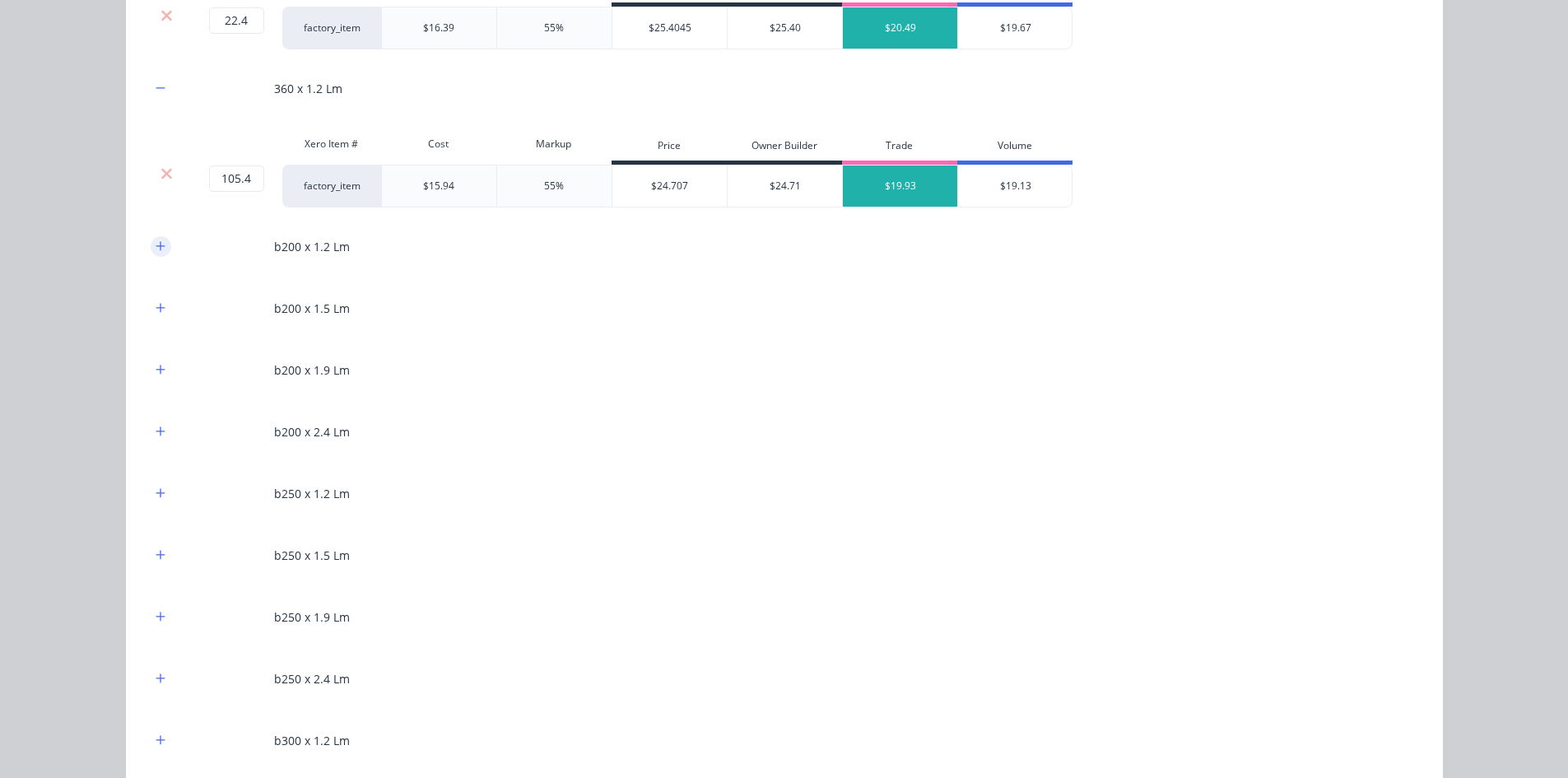
click at [155, 244] on icon "button" at bounding box center [160, 246] width 10 height 11
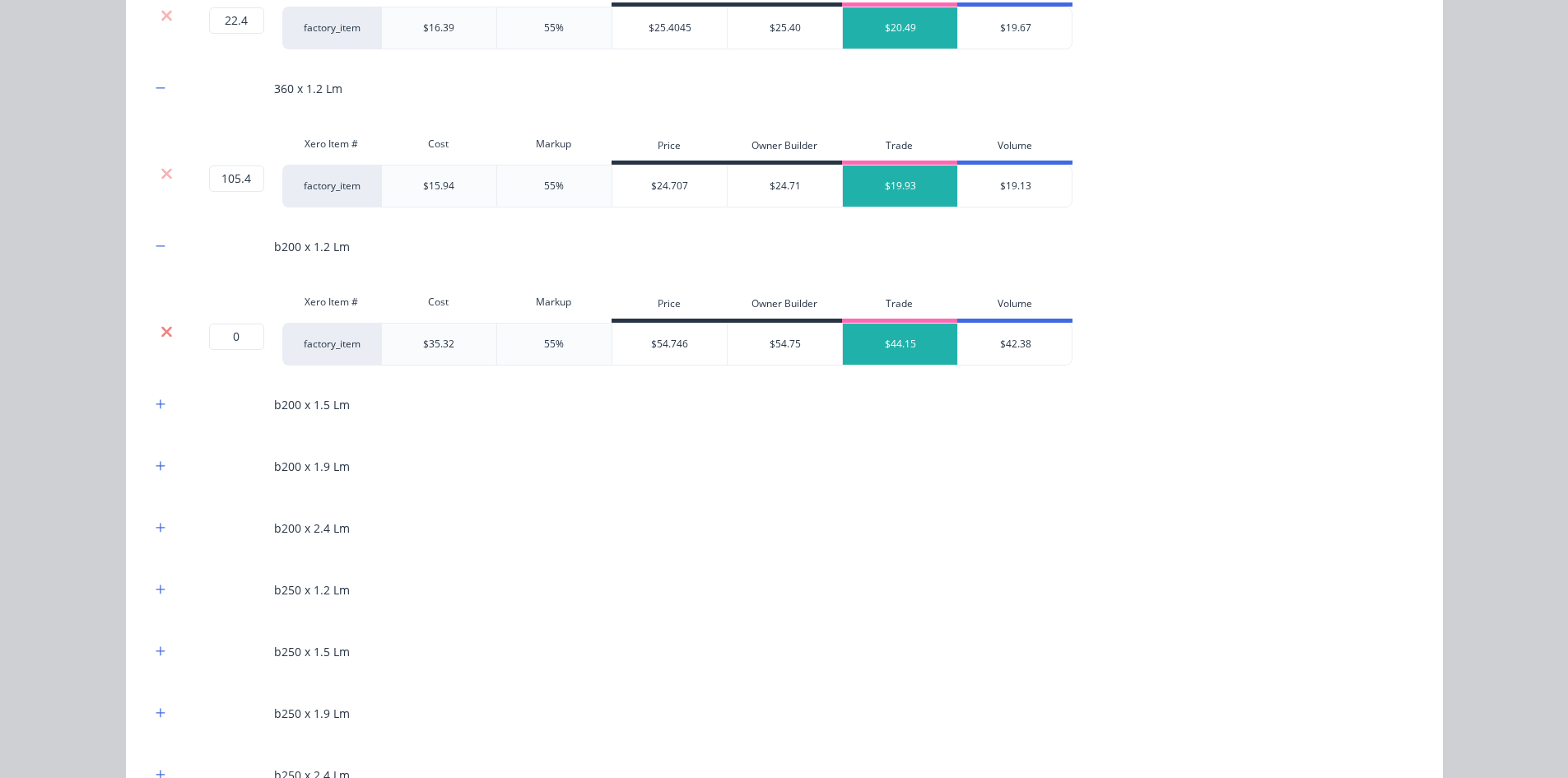
click at [162, 329] on icon at bounding box center [166, 331] width 10 height 10
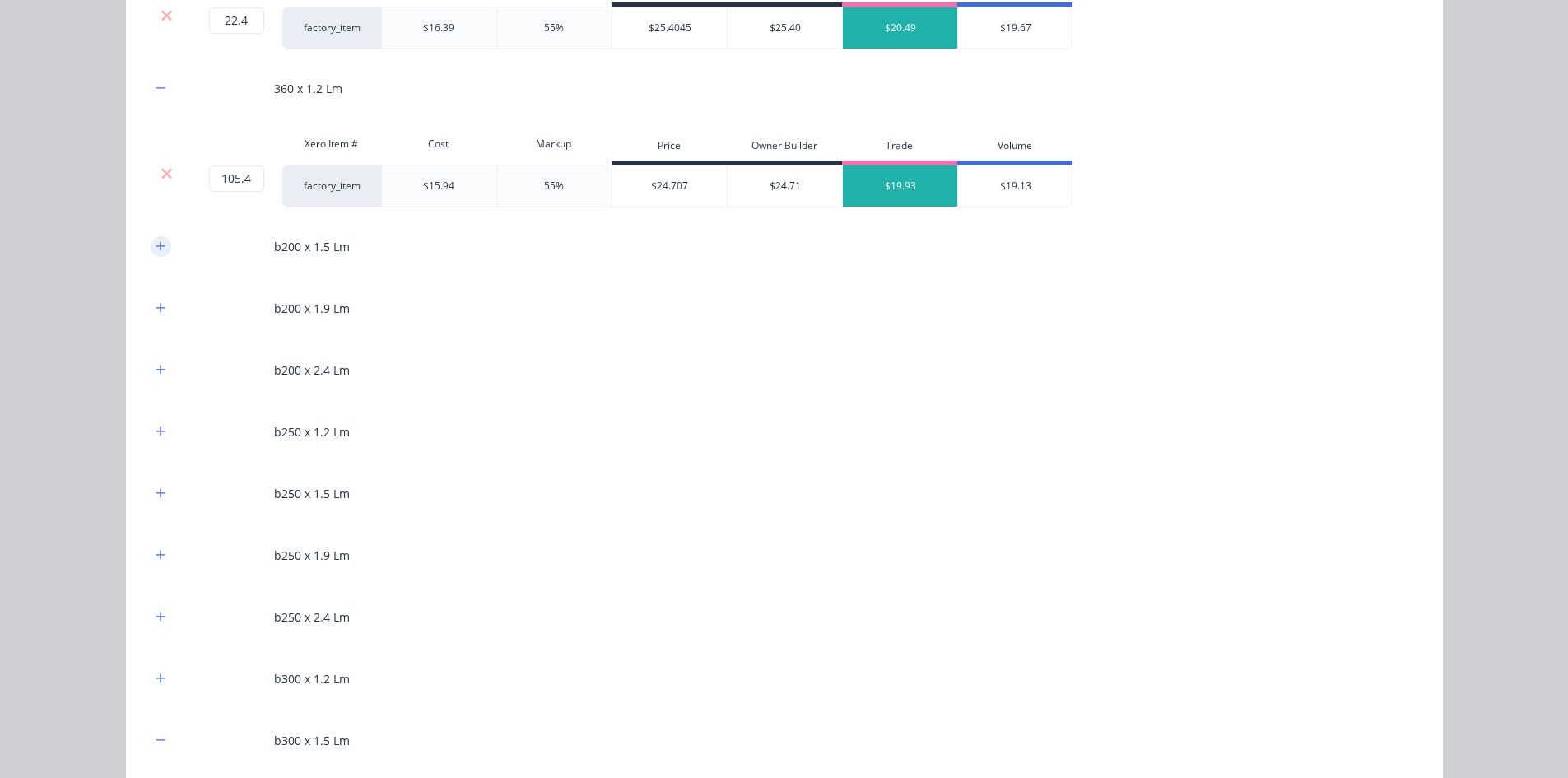
click at [154, 256] on button "button" at bounding box center [161, 247] width 21 height 21
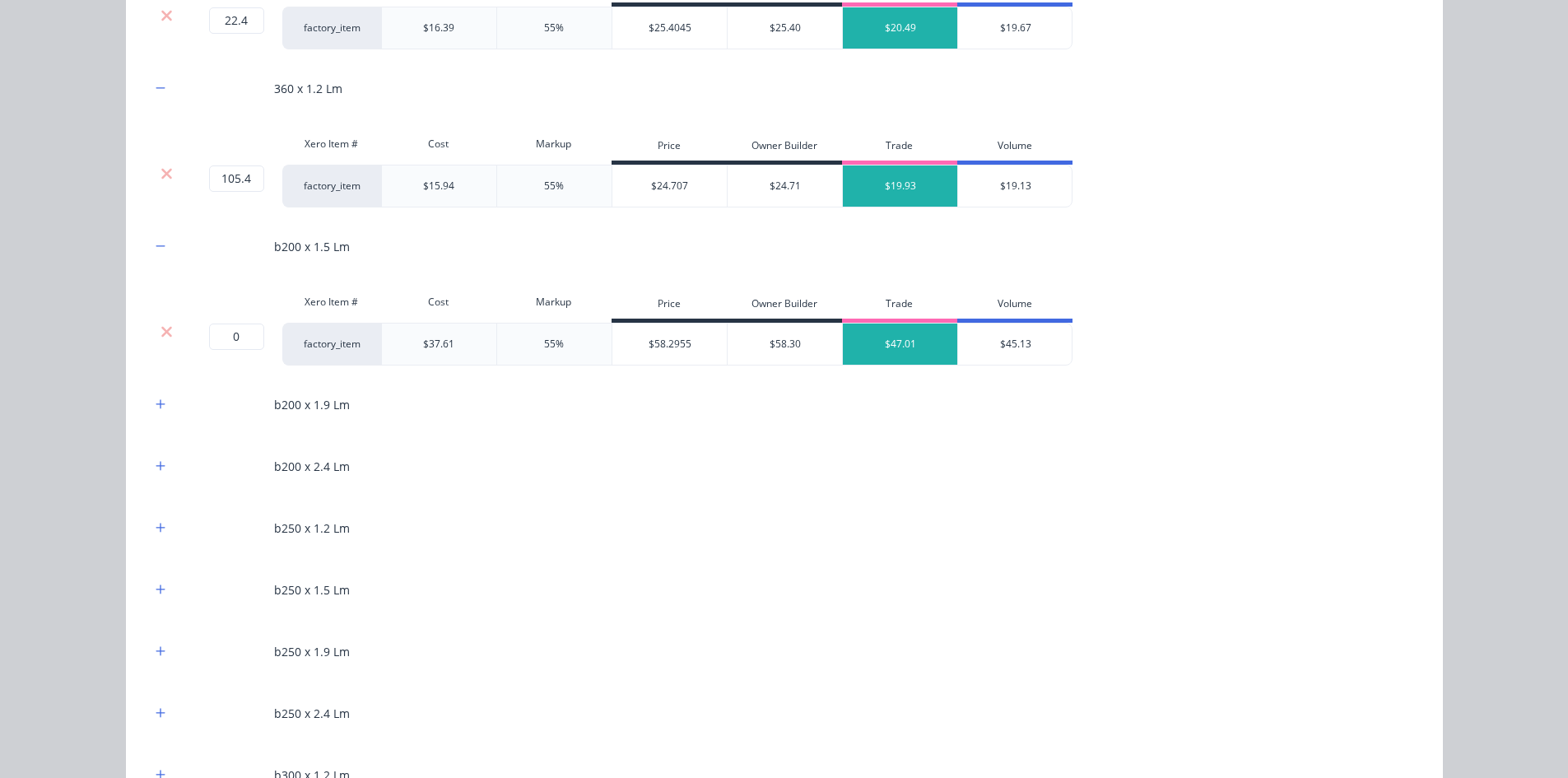
click at [170, 334] on div at bounding box center [166, 332] width 31 height 17
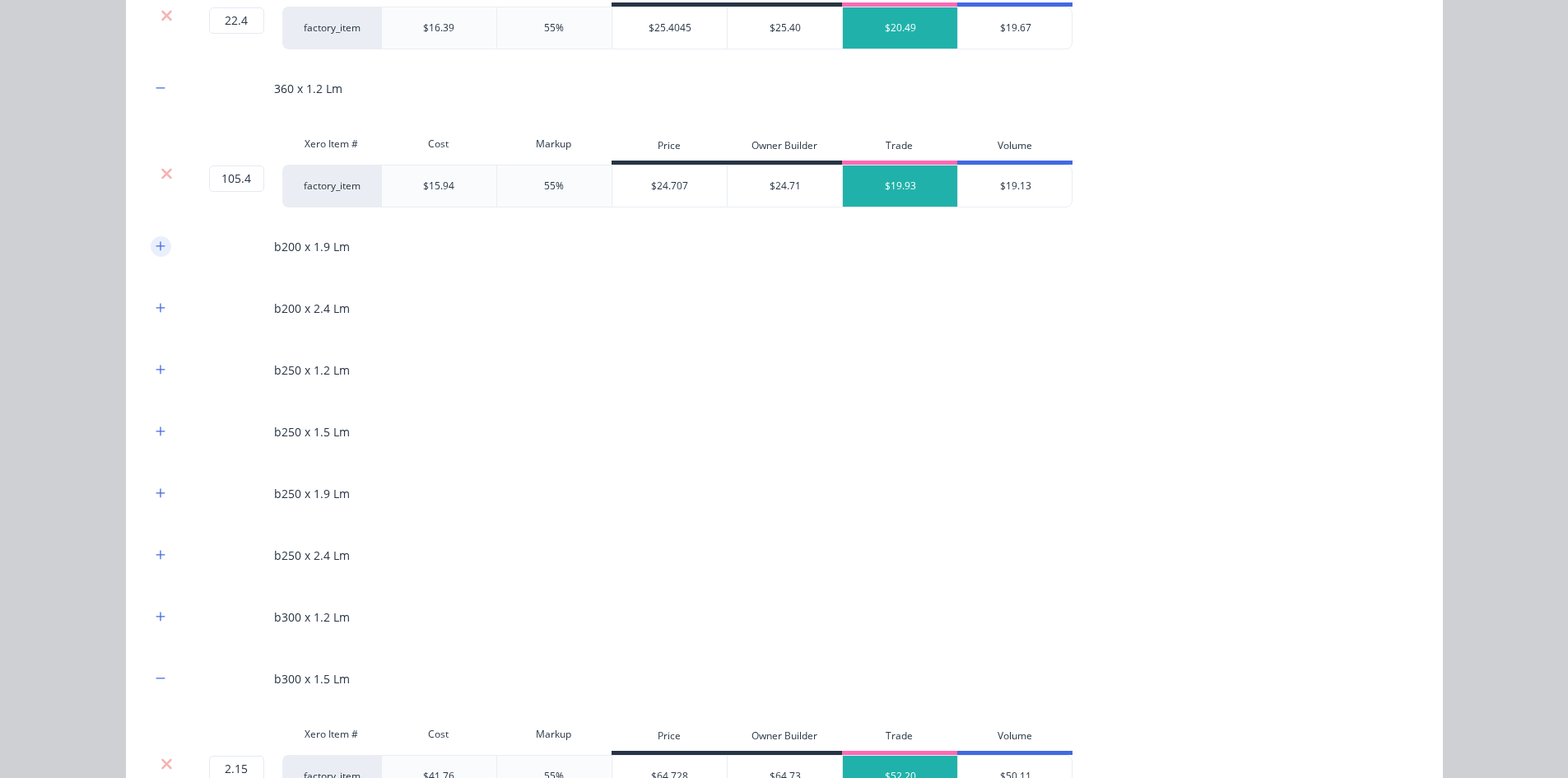
click at [151, 255] on button "button" at bounding box center [161, 247] width 21 height 21
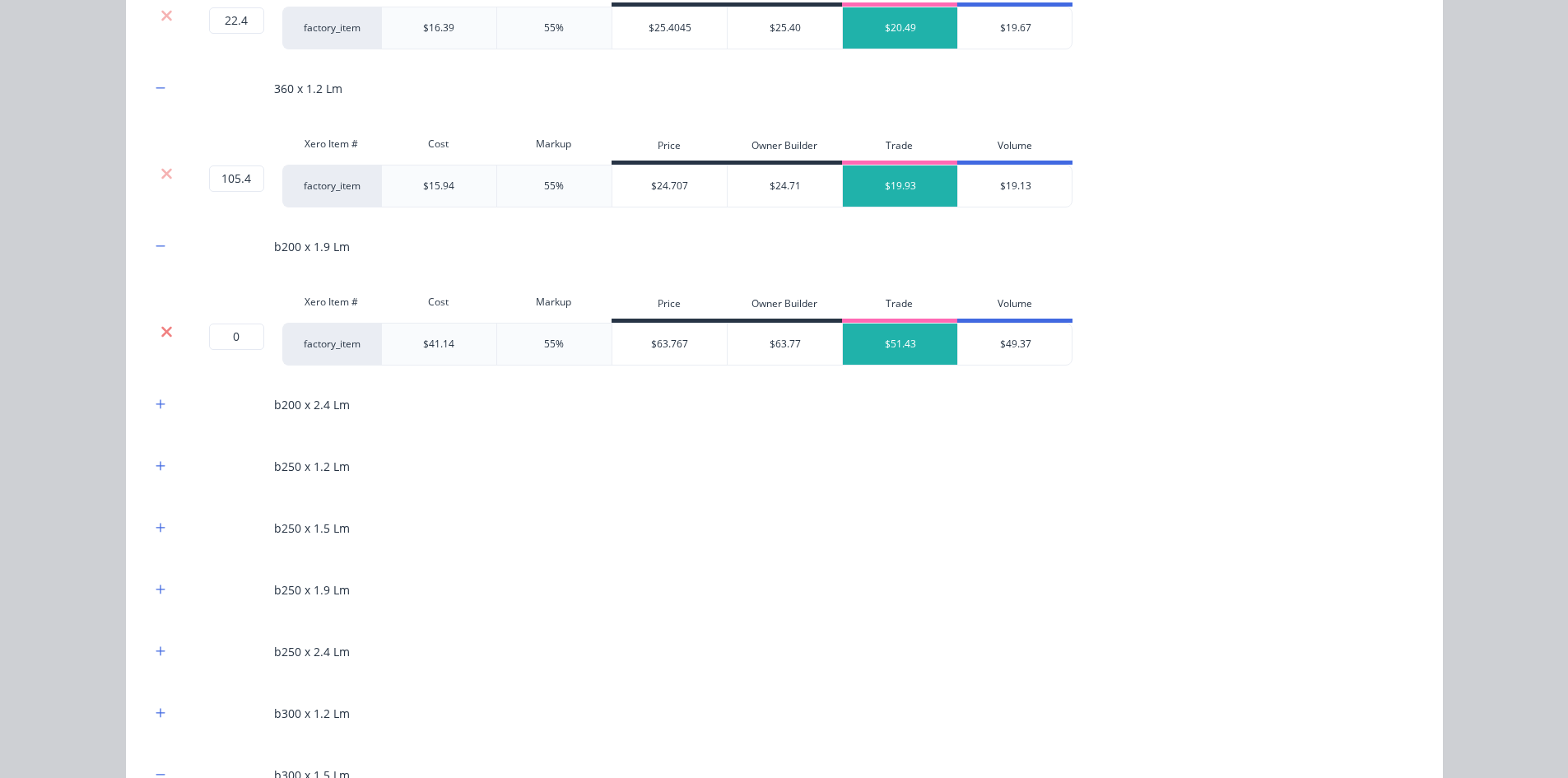
click at [161, 324] on icon at bounding box center [166, 332] width 12 height 17
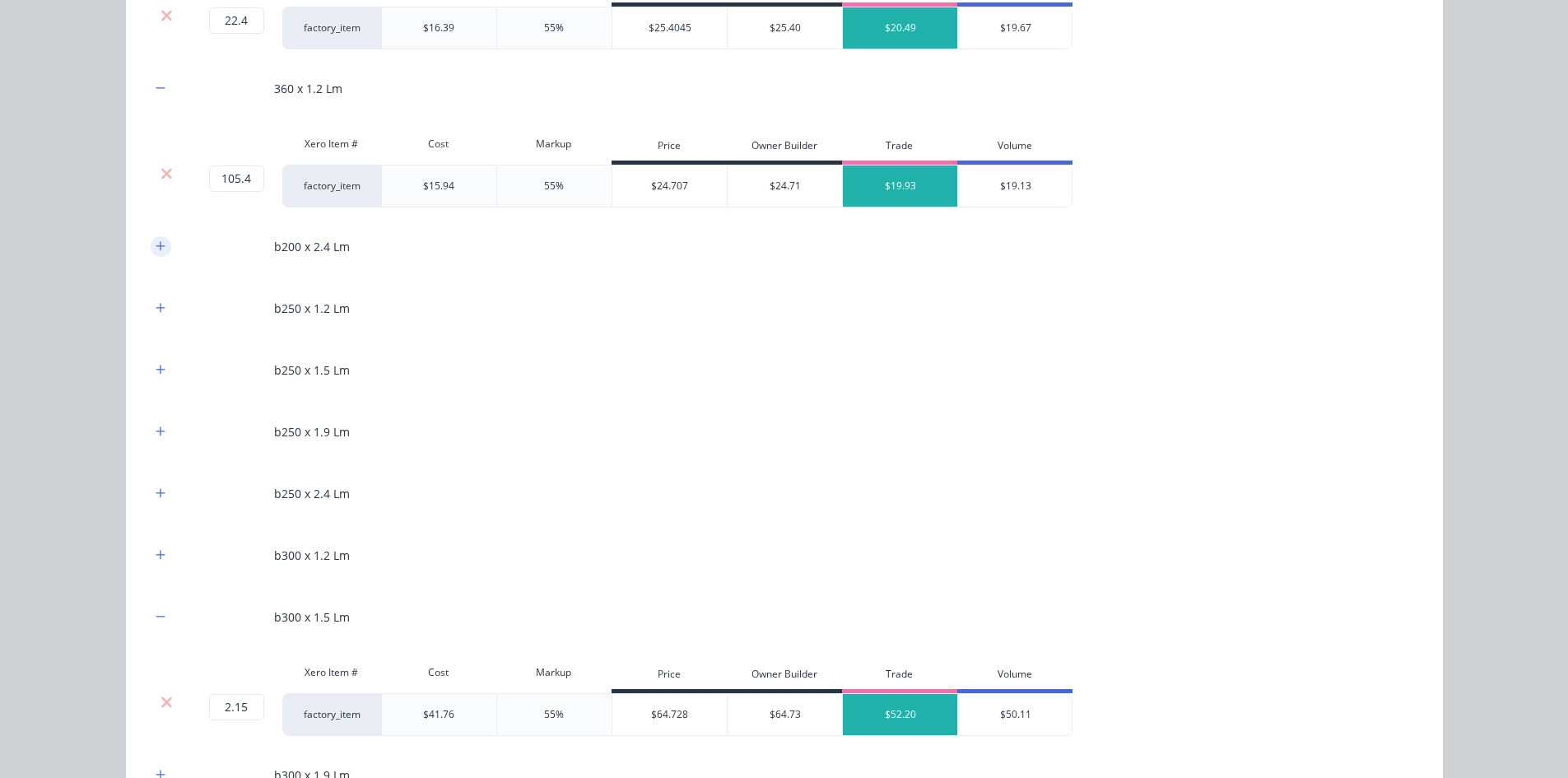
click at [155, 240] on icon "button" at bounding box center [160, 246] width 10 height 11
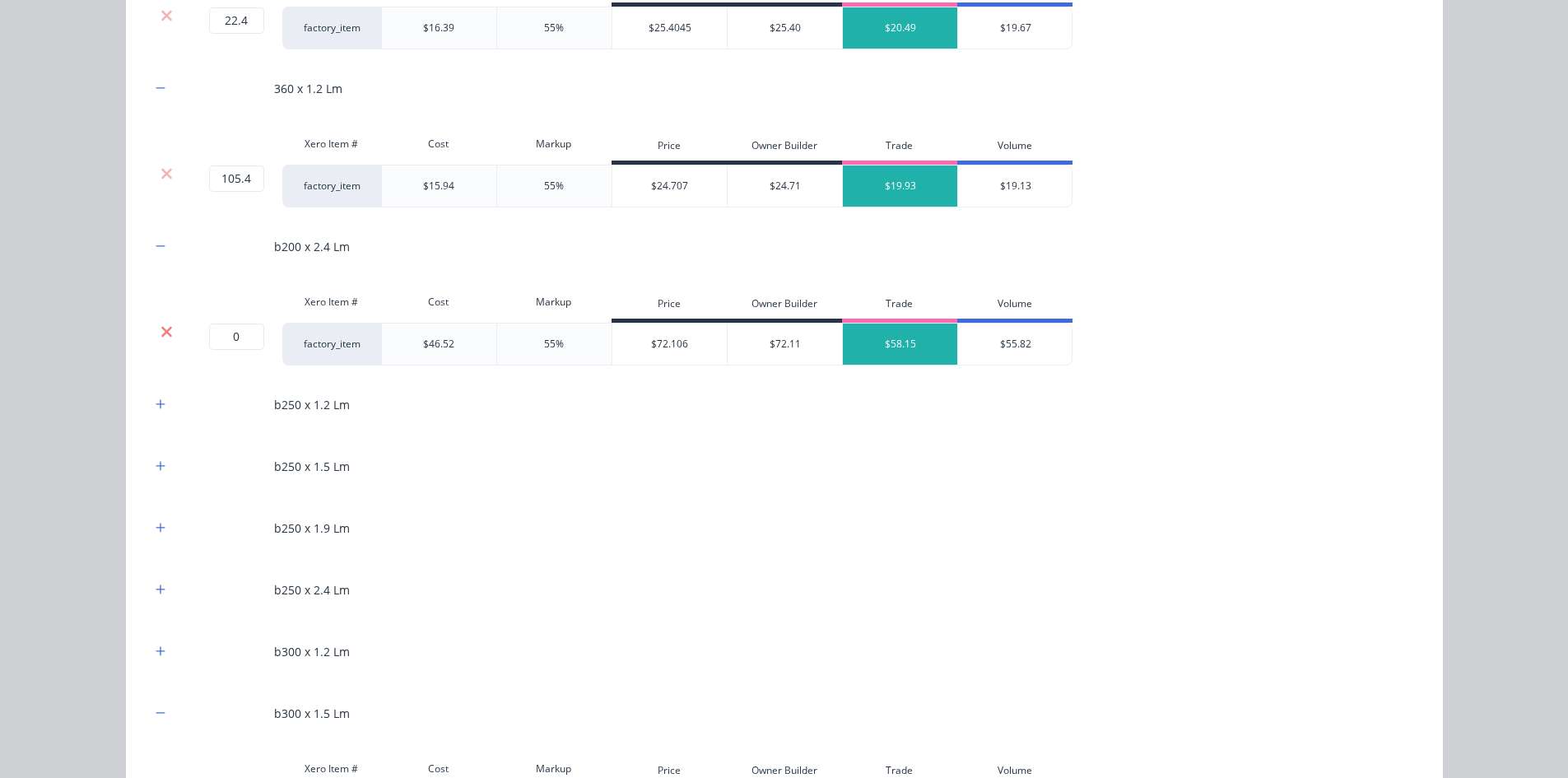
click at [162, 330] on icon at bounding box center [166, 331] width 10 height 10
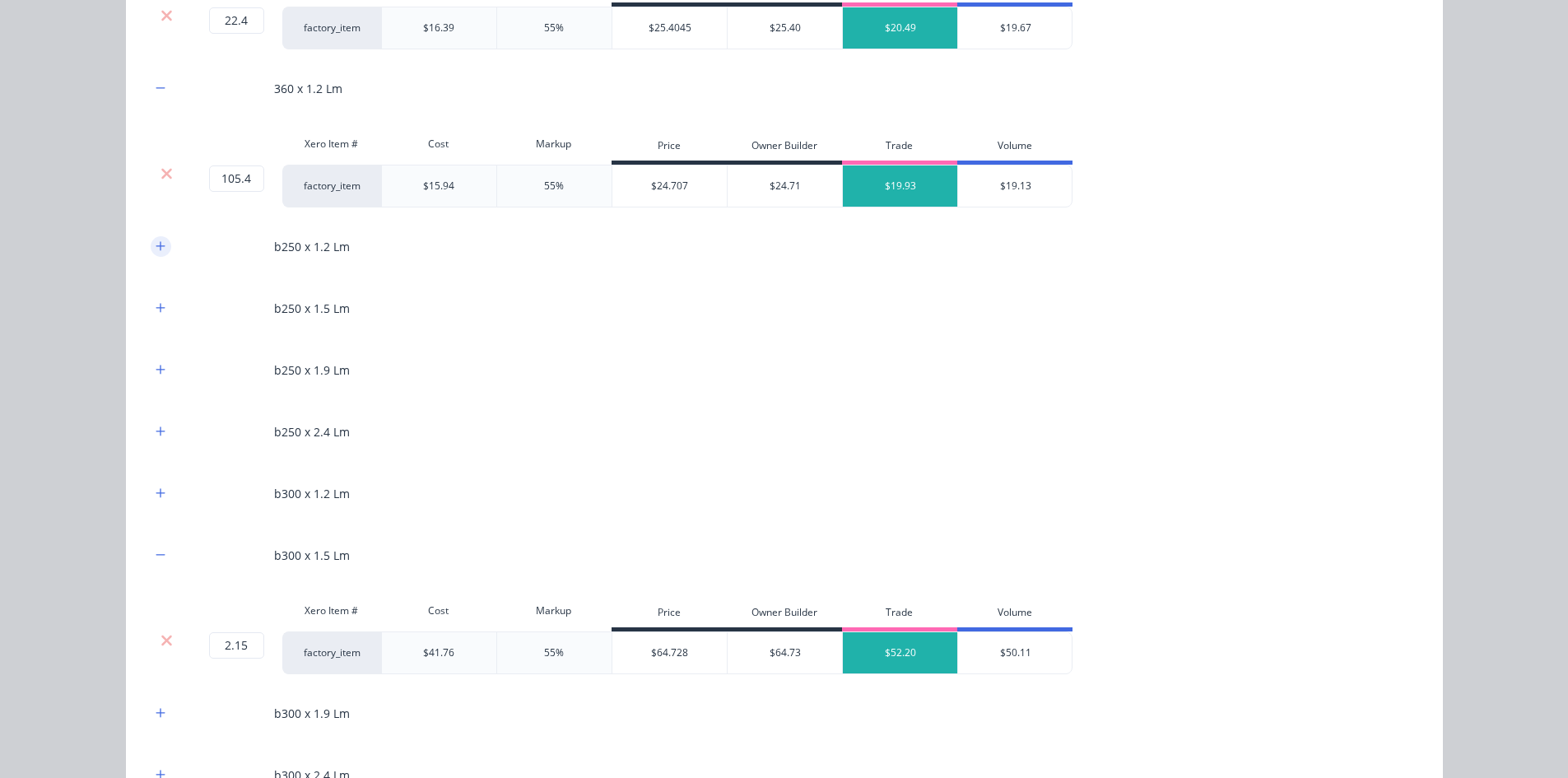
click at [151, 240] on button "button" at bounding box center [161, 247] width 21 height 21
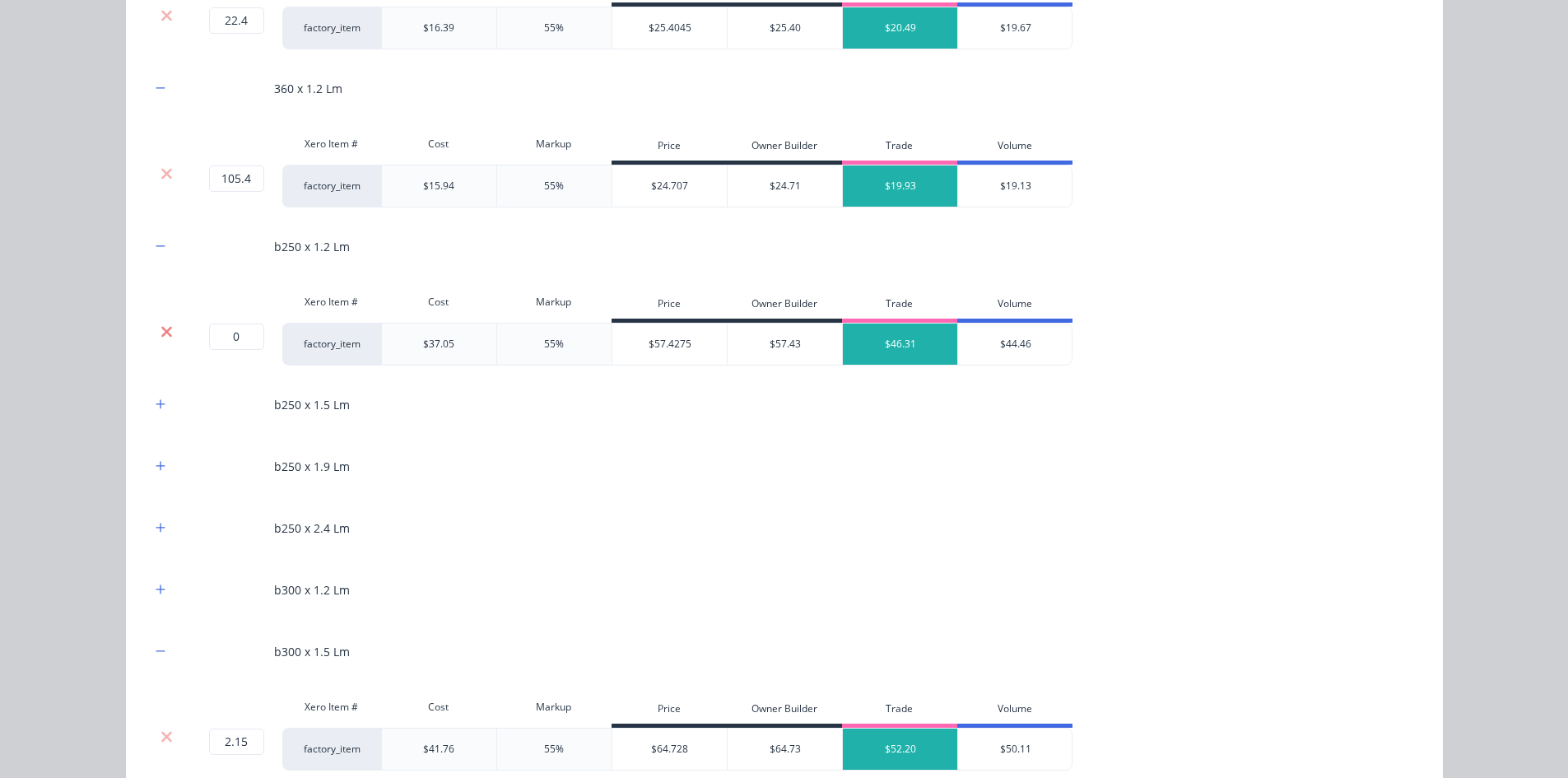
click at [162, 327] on icon at bounding box center [166, 331] width 10 height 10
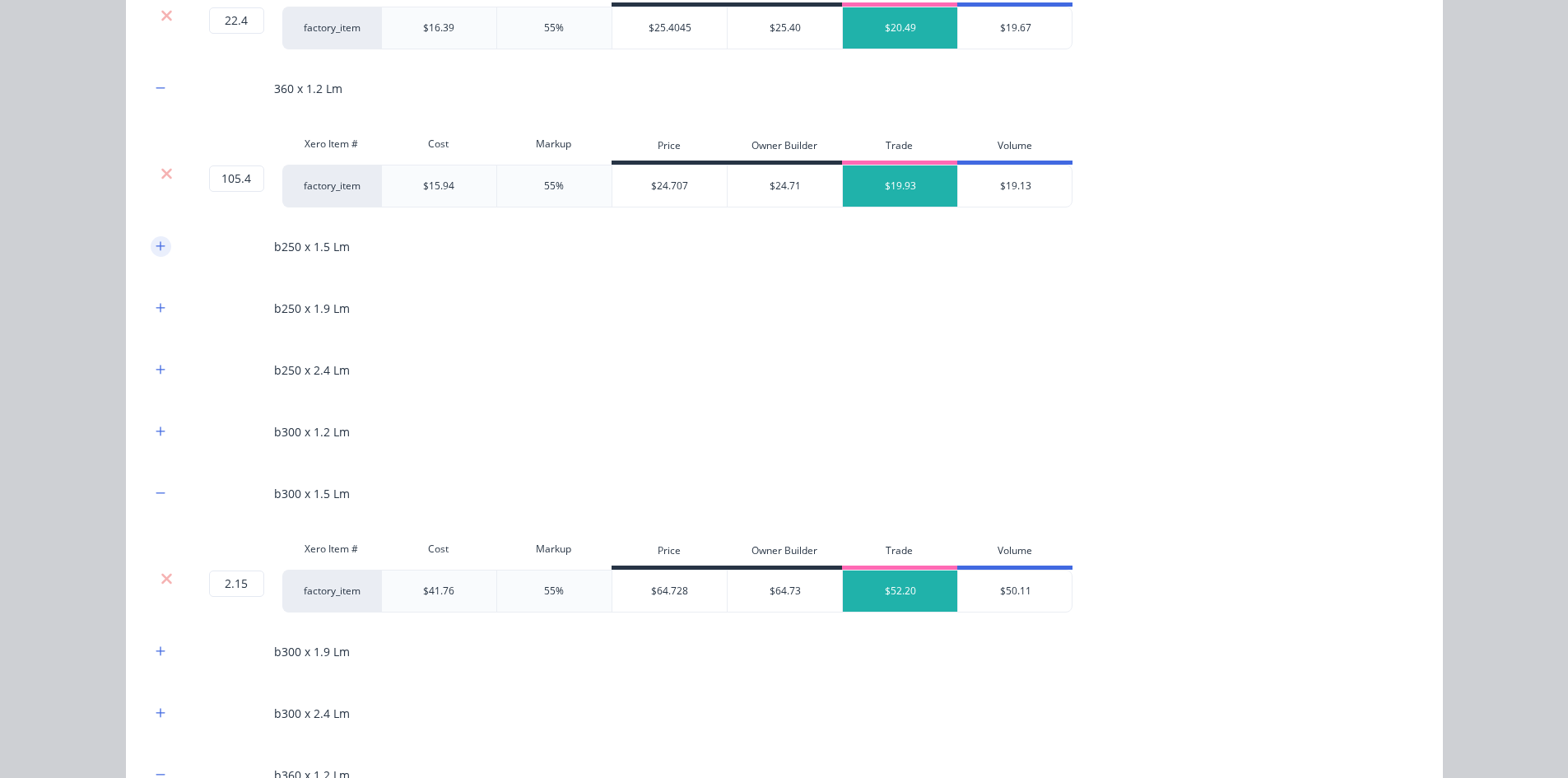
click at [155, 251] on icon "button" at bounding box center [160, 246] width 10 height 11
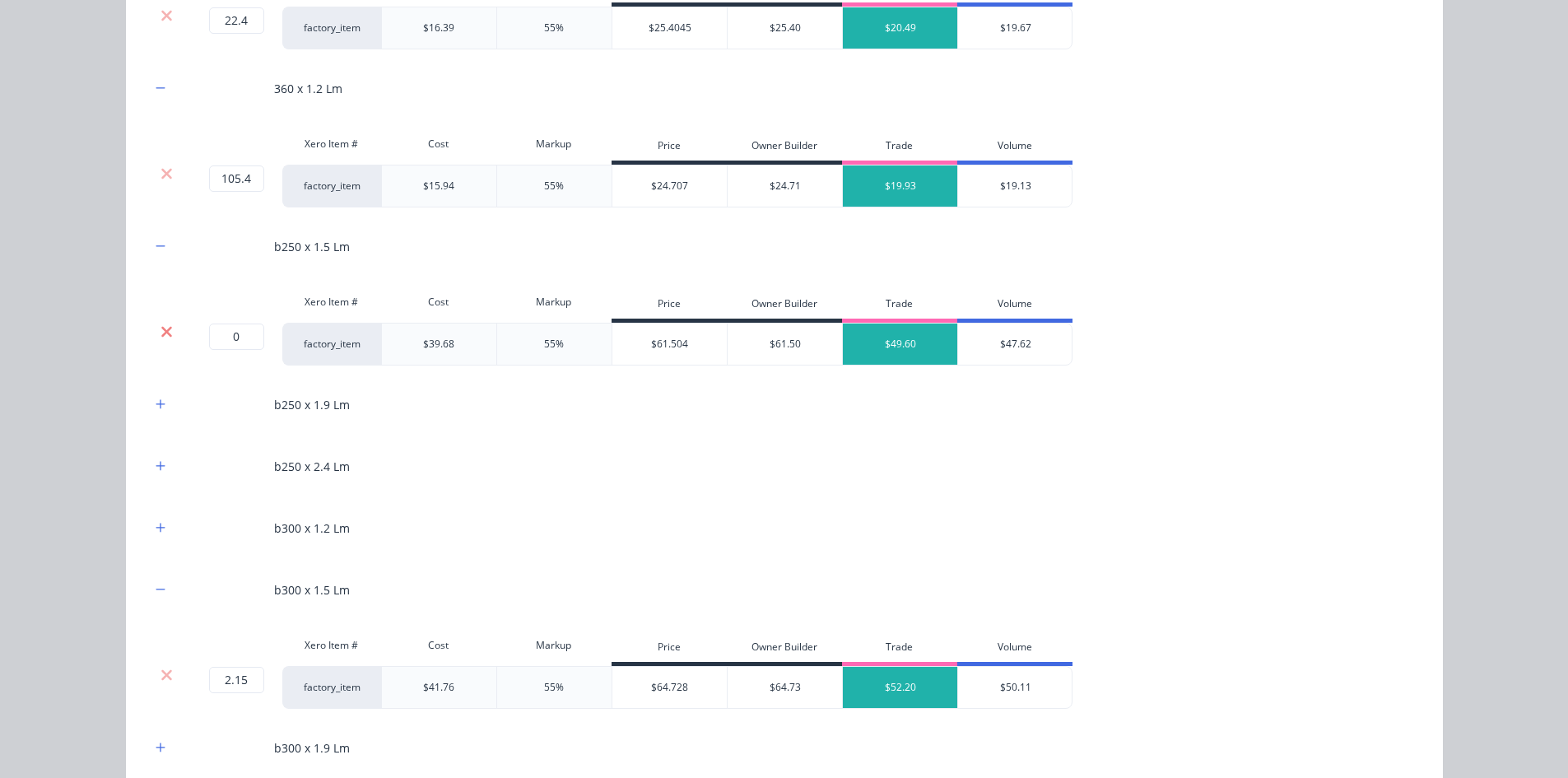
click at [165, 324] on icon at bounding box center [166, 332] width 12 height 17
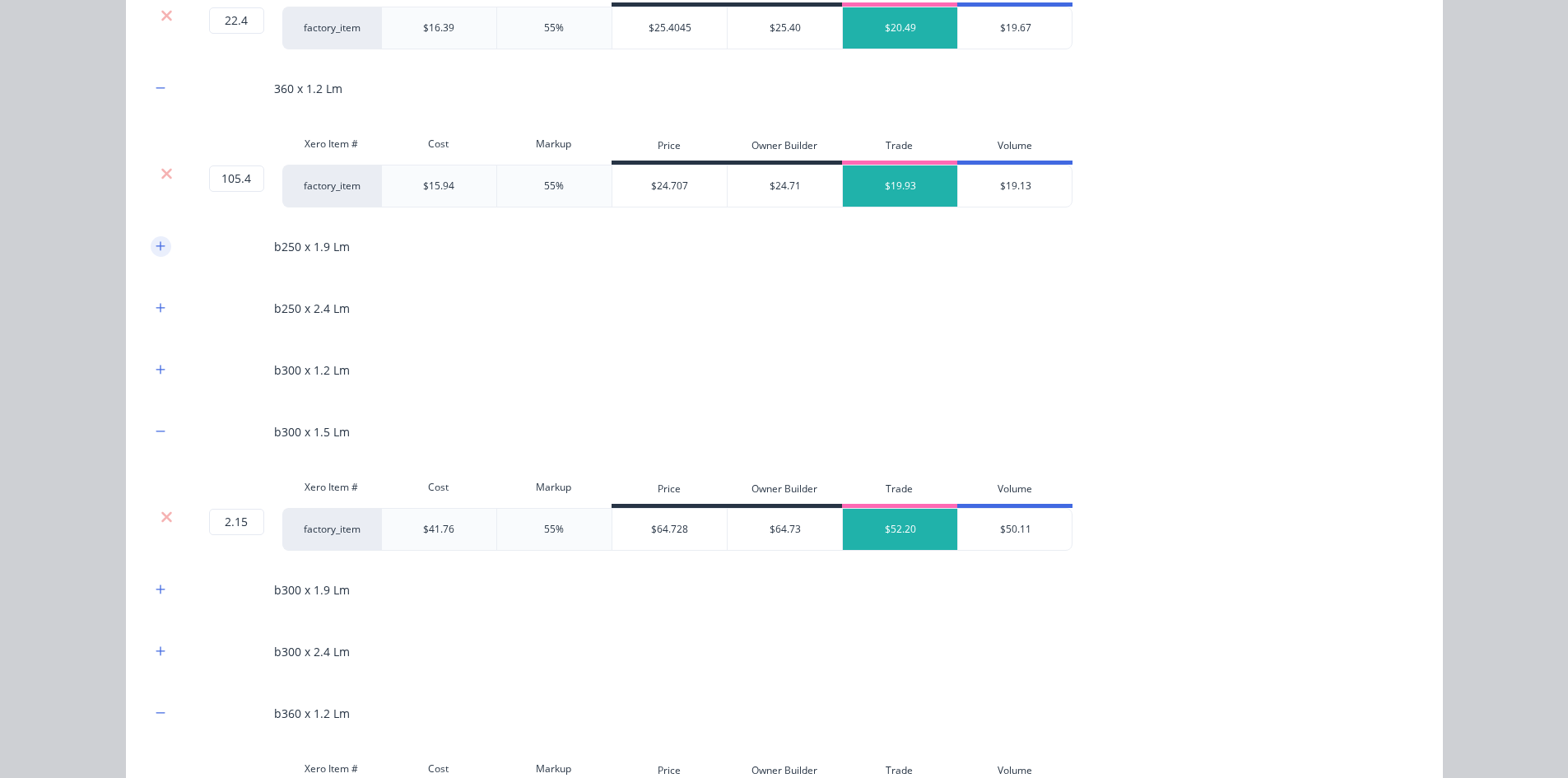
click at [159, 243] on icon "button" at bounding box center [160, 246] width 10 height 11
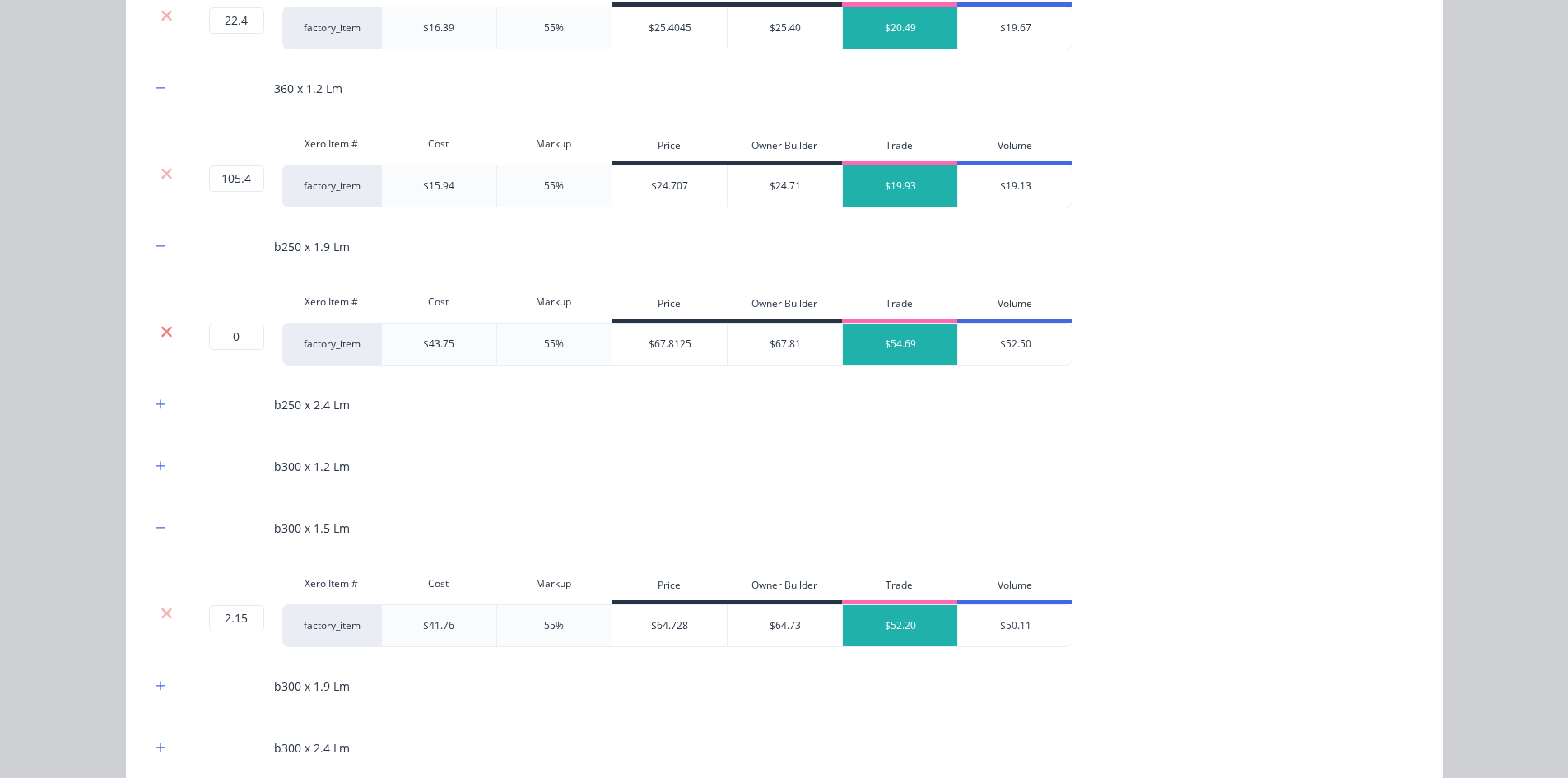
click at [164, 324] on icon at bounding box center [166, 332] width 12 height 17
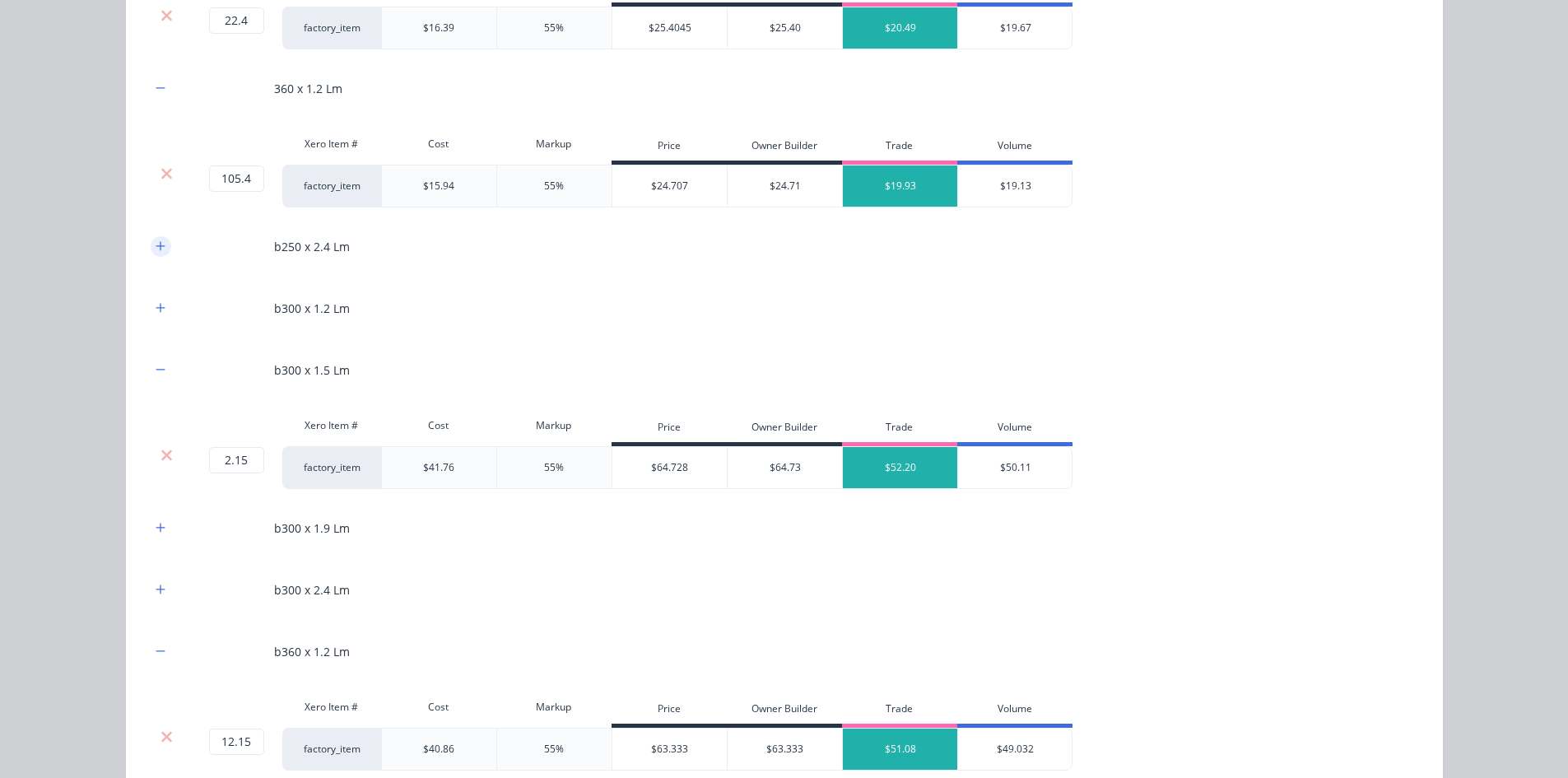
click at [158, 249] on icon "button" at bounding box center [160, 246] width 10 height 11
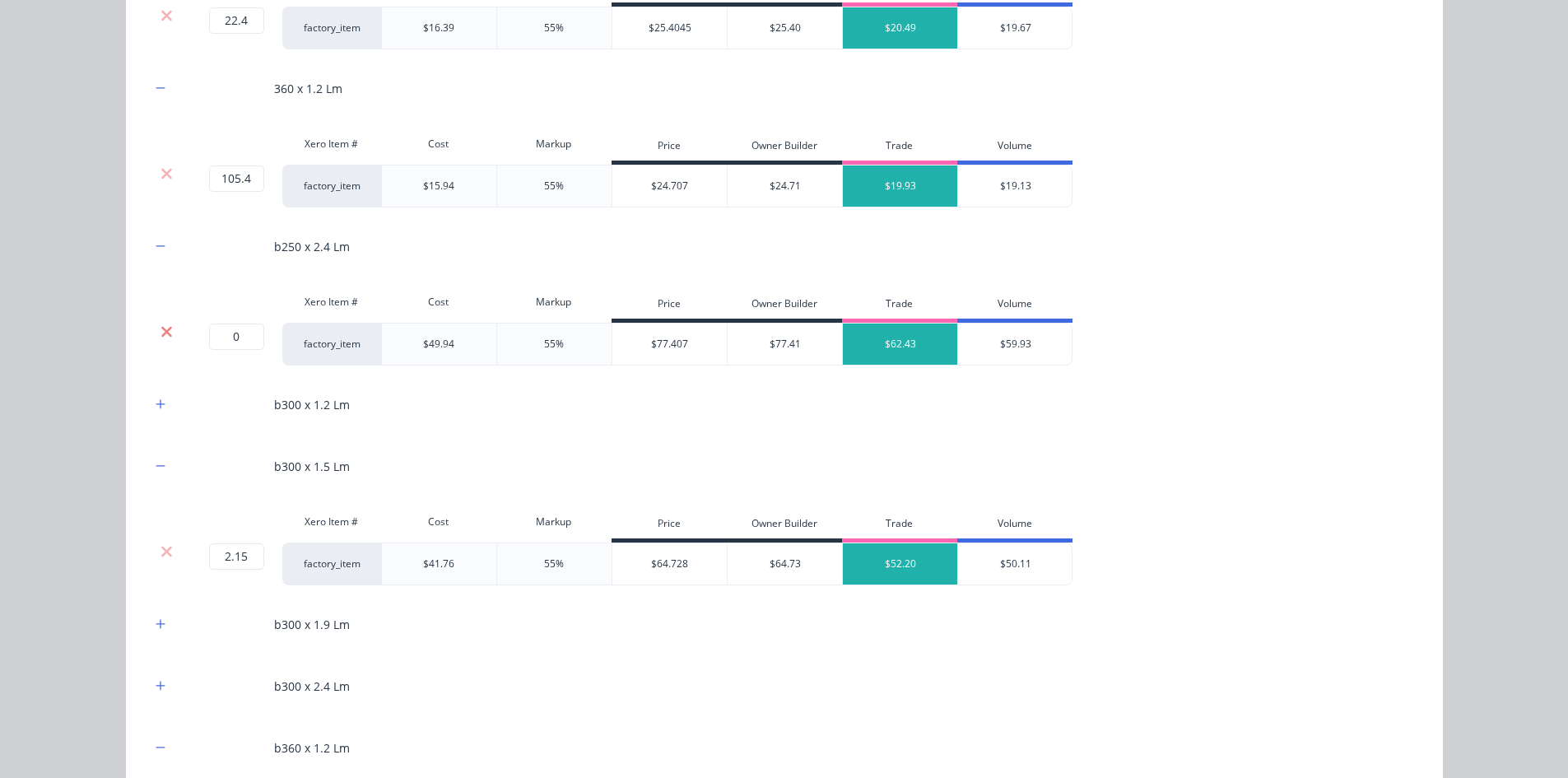
click at [165, 326] on icon at bounding box center [166, 331] width 10 height 10
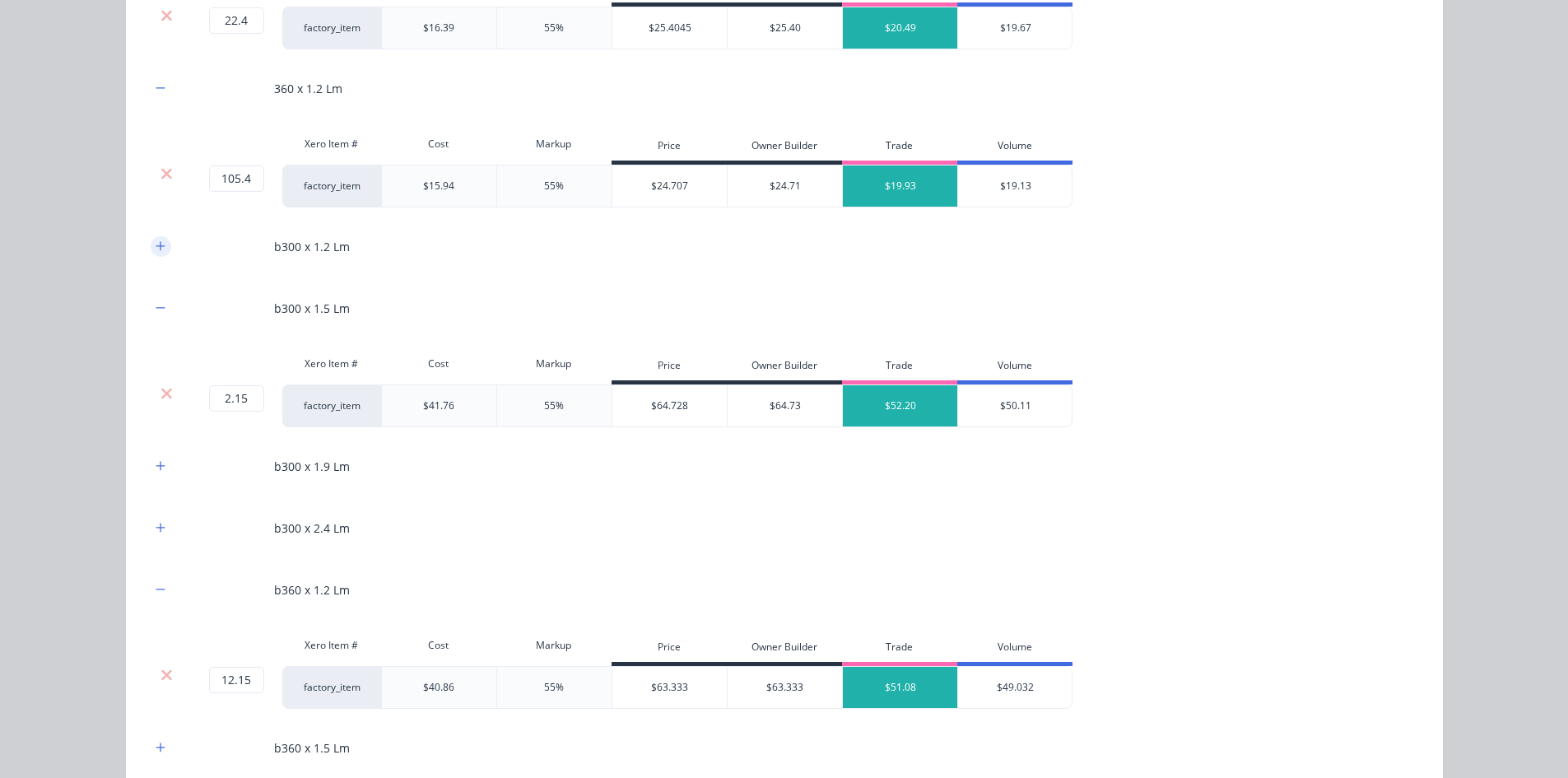
click at [155, 247] on icon "button" at bounding box center [160, 246] width 10 height 11
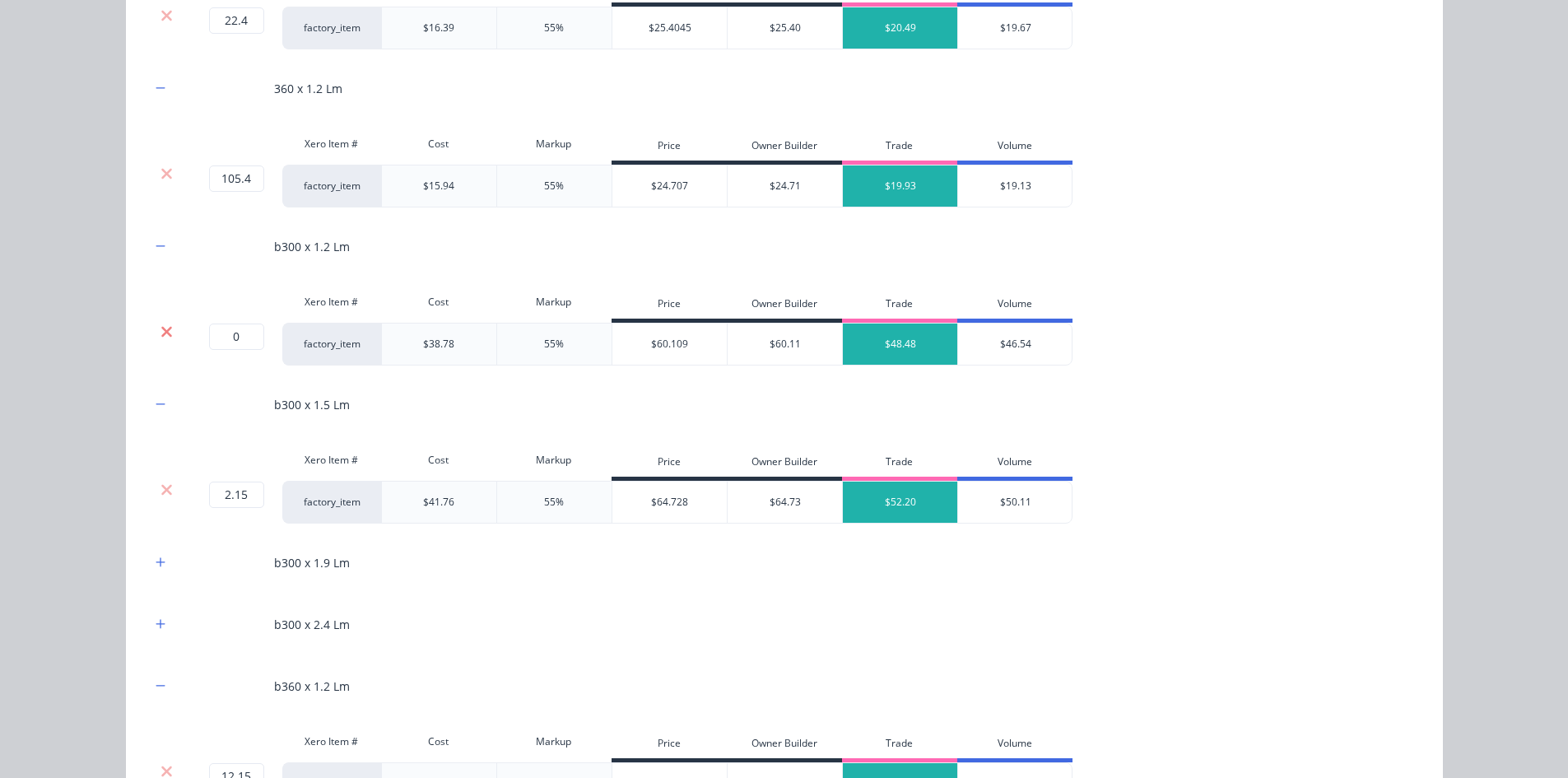
click at [163, 325] on icon at bounding box center [166, 332] width 12 height 17
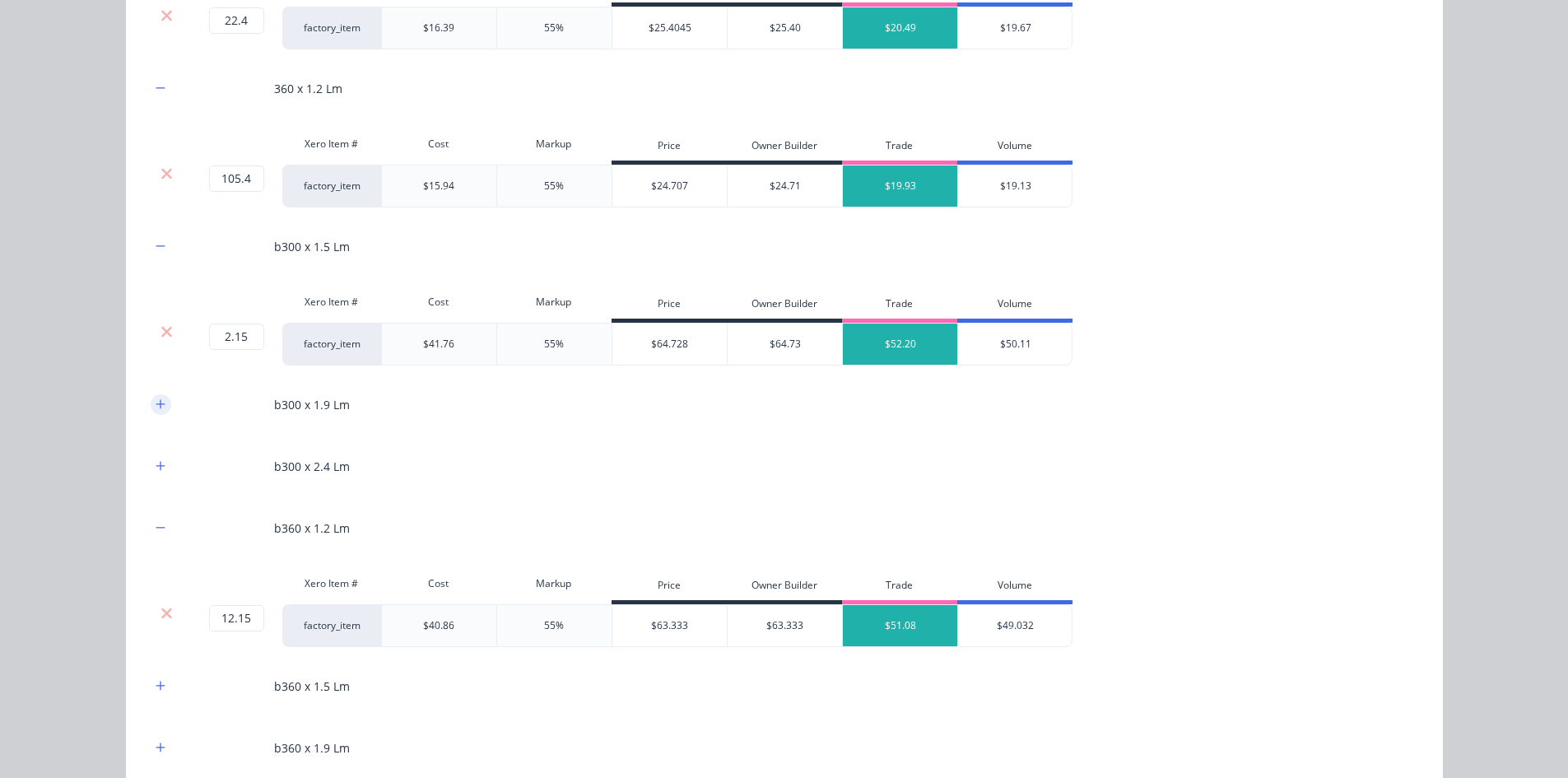
click at [151, 402] on button "button" at bounding box center [161, 405] width 21 height 21
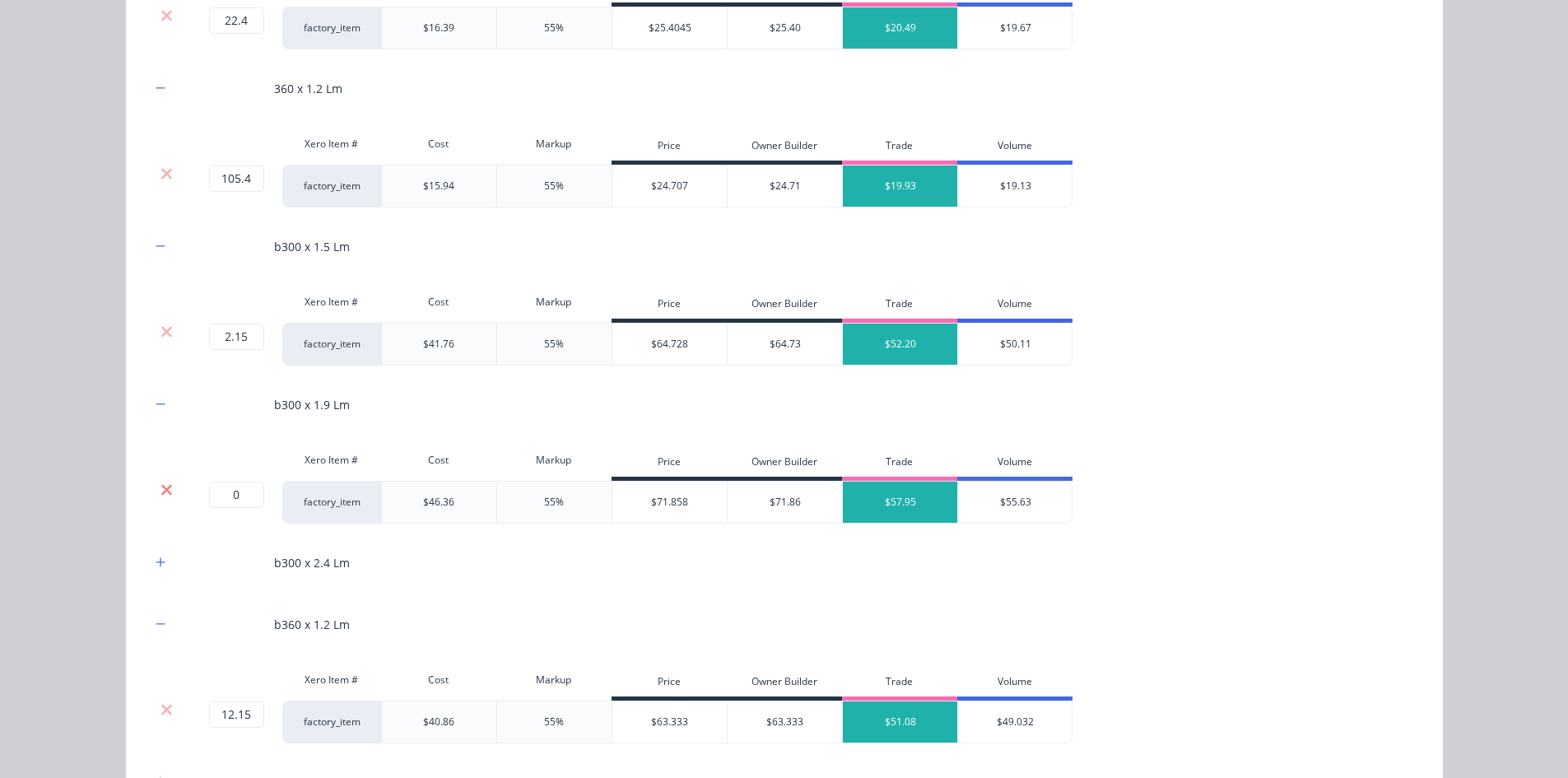
click at [161, 484] on icon at bounding box center [166, 490] width 12 height 17
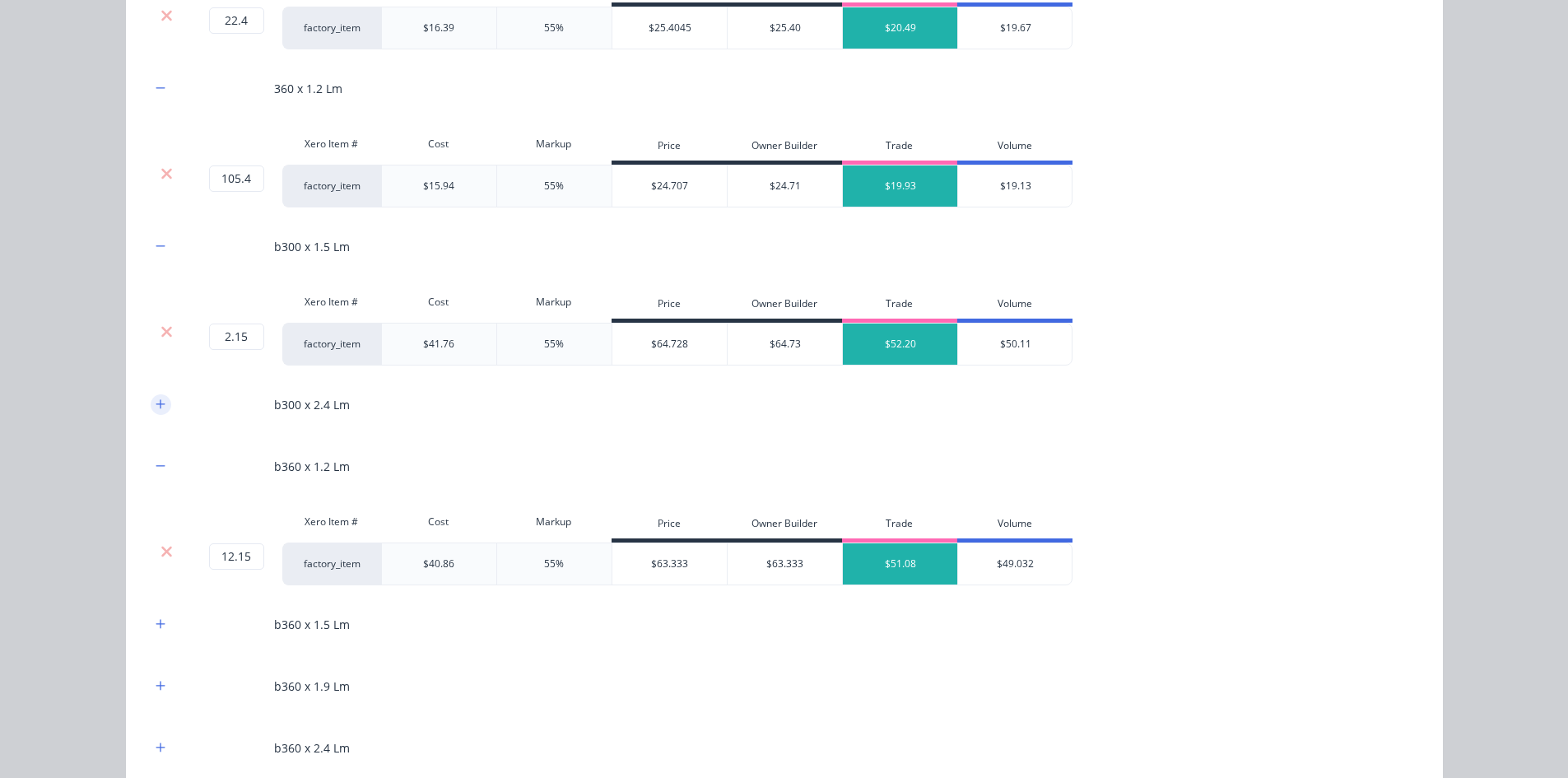
click at [155, 402] on icon "button" at bounding box center [160, 404] width 10 height 11
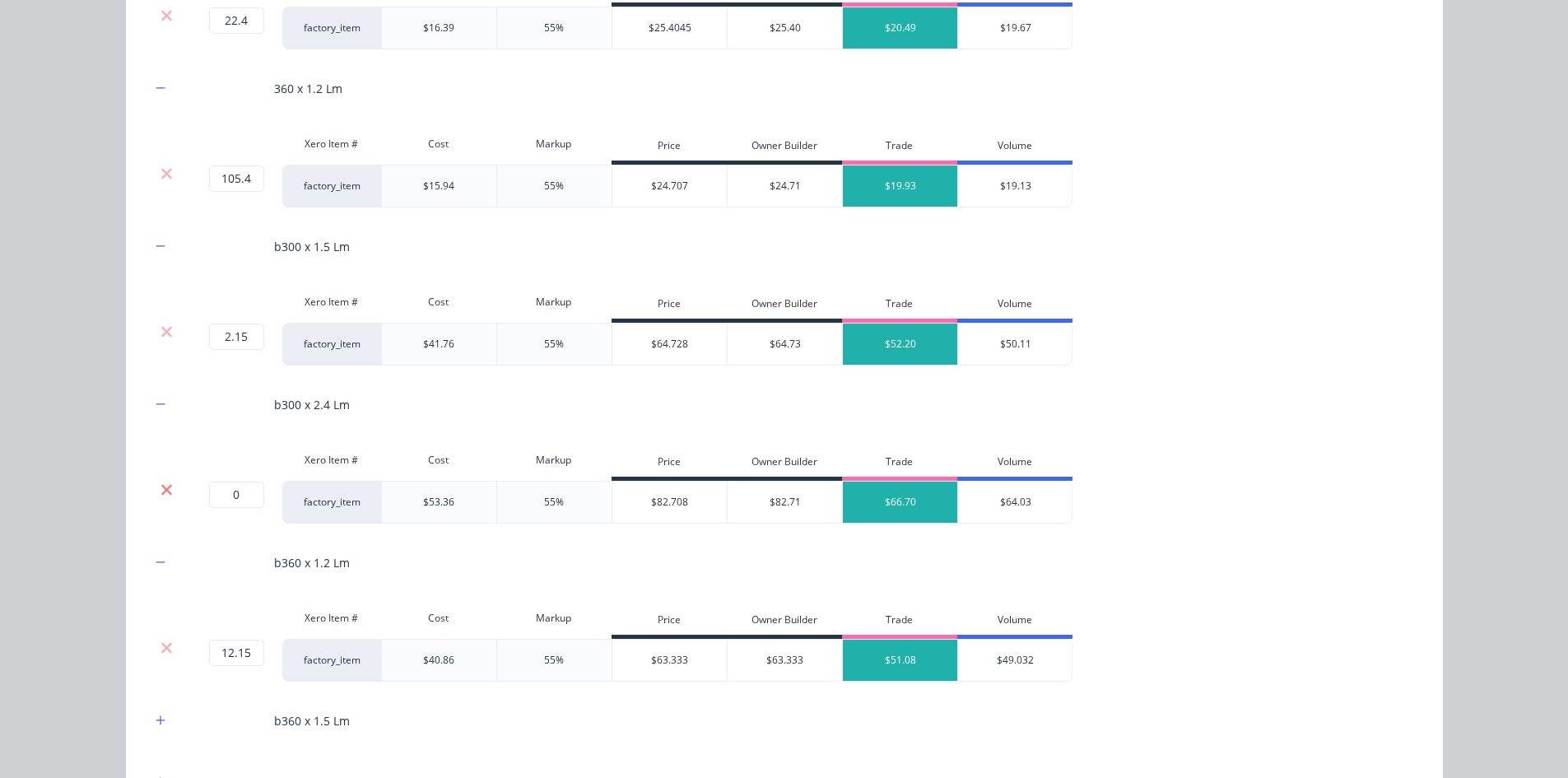
click at [161, 483] on icon at bounding box center [166, 490] width 12 height 17
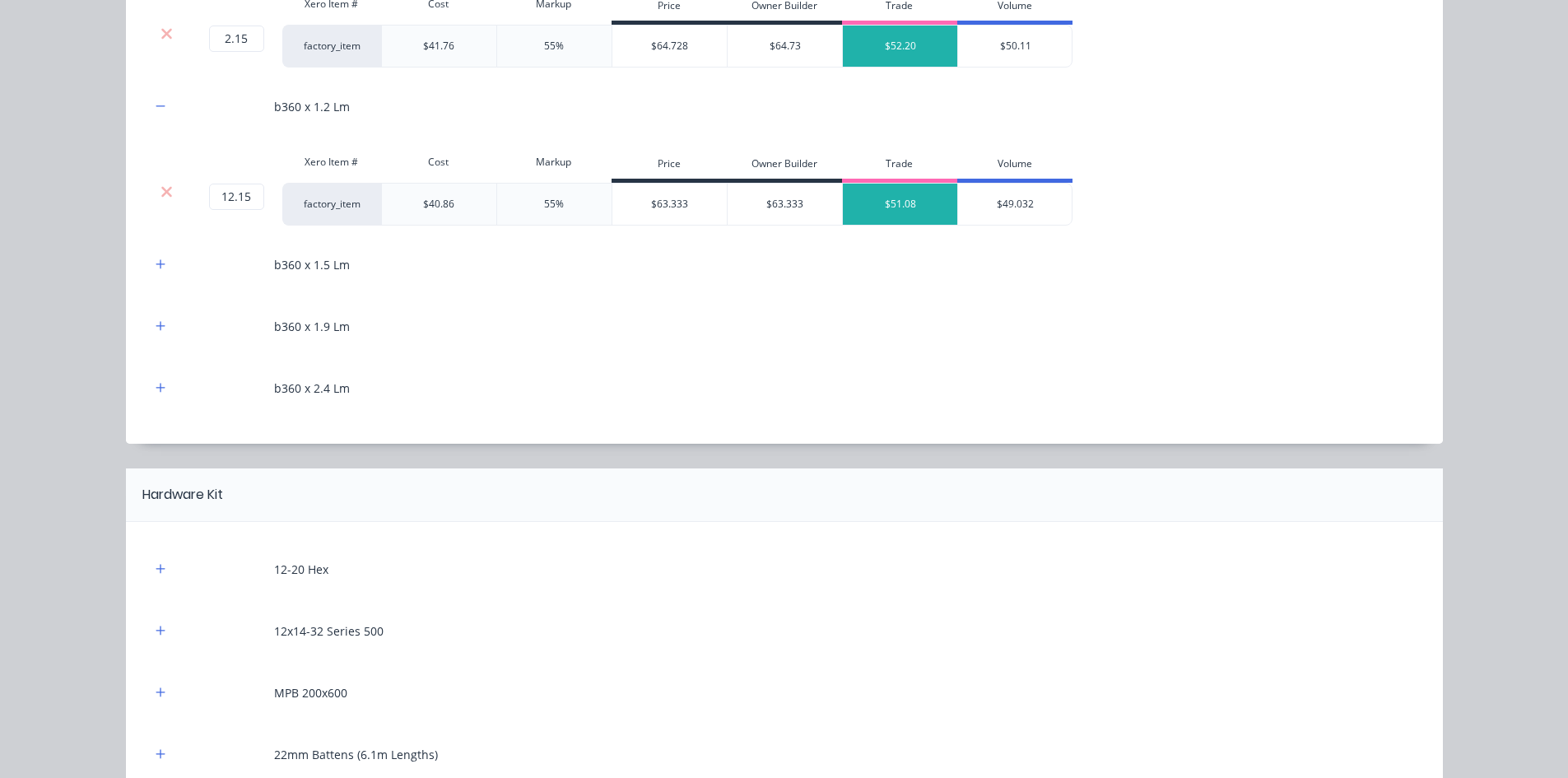
scroll to position [1564, 0]
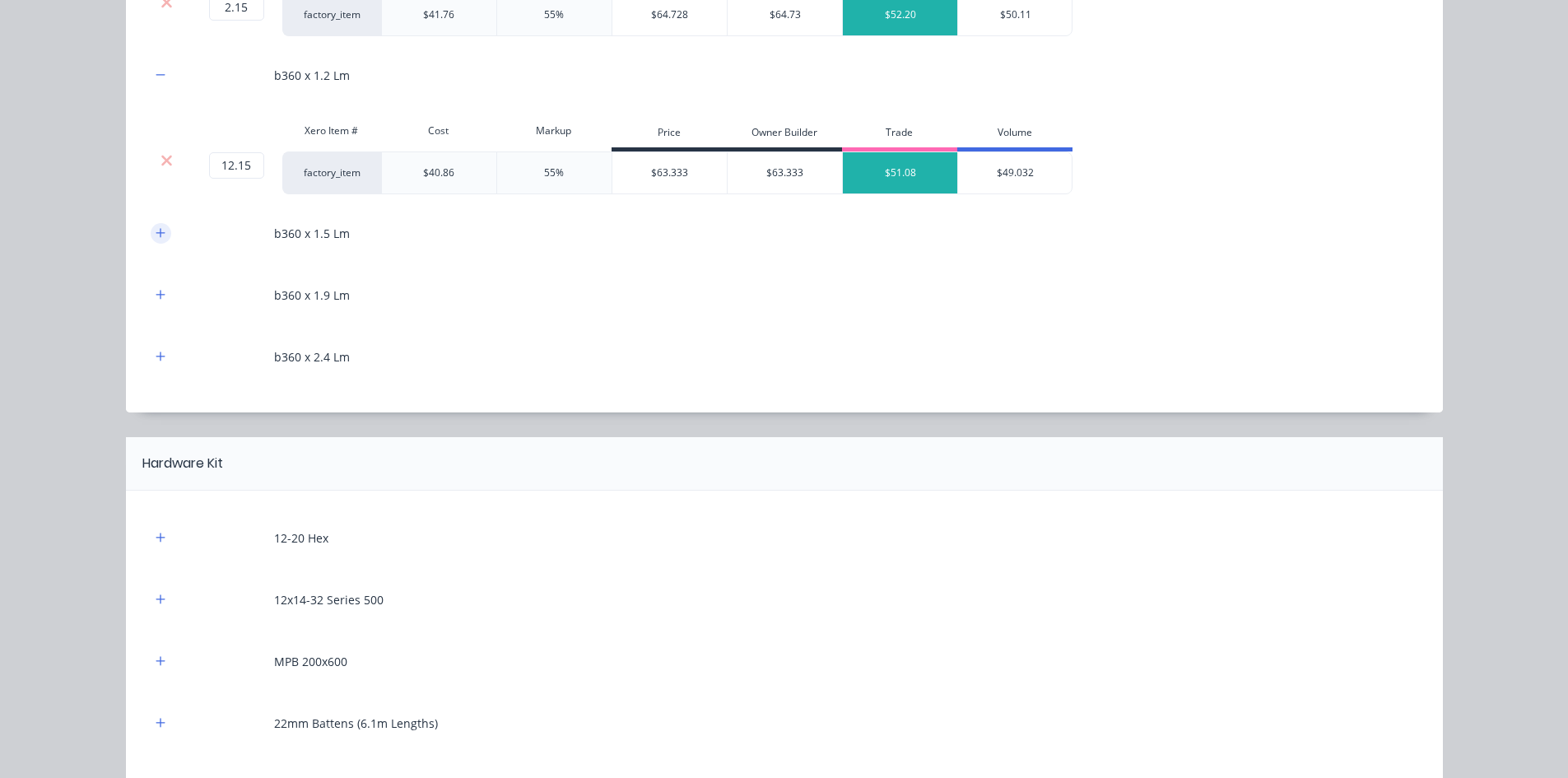
click at [155, 235] on icon "button" at bounding box center [160, 233] width 10 height 11
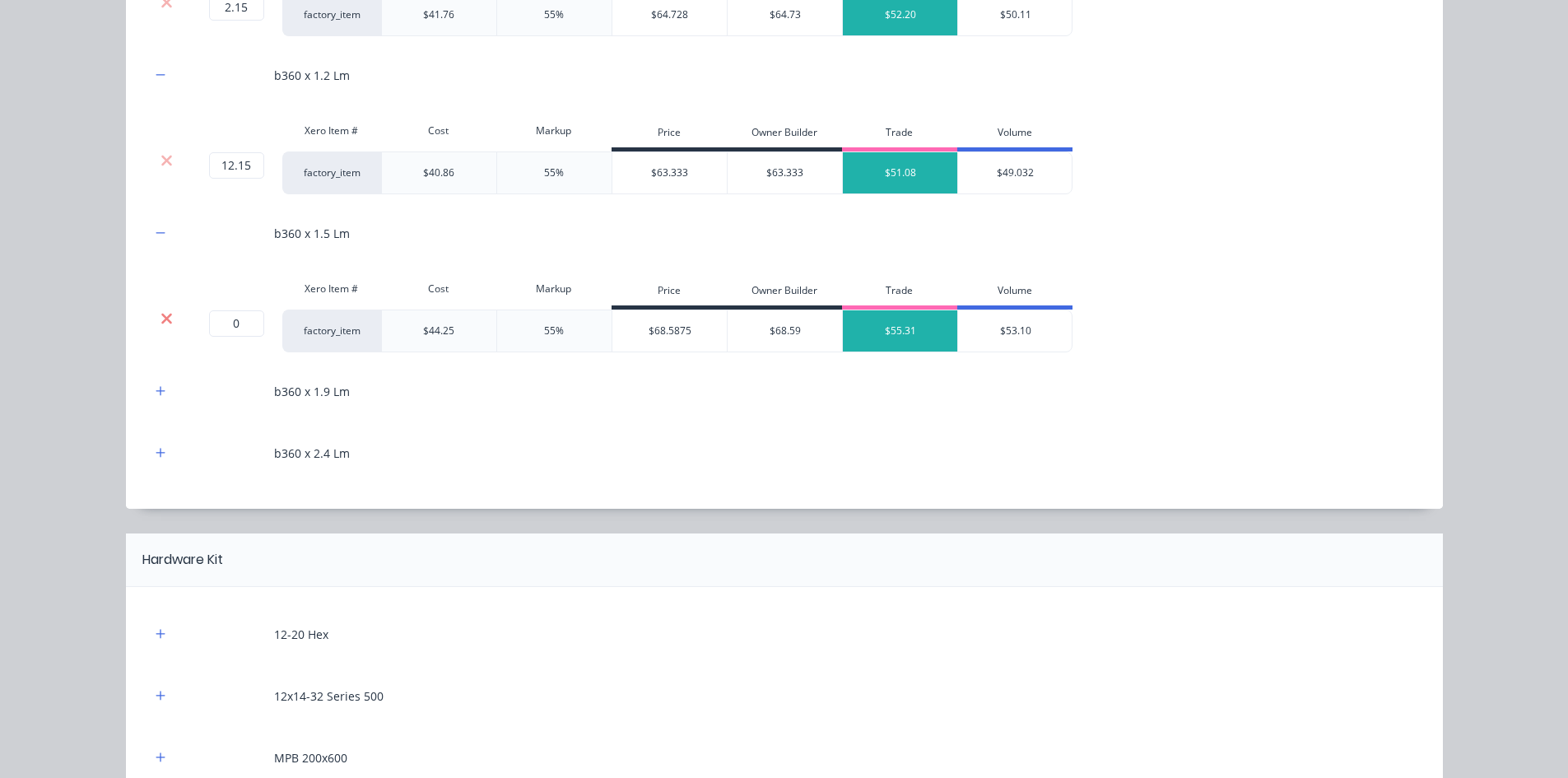
click at [164, 318] on icon at bounding box center [166, 319] width 12 height 17
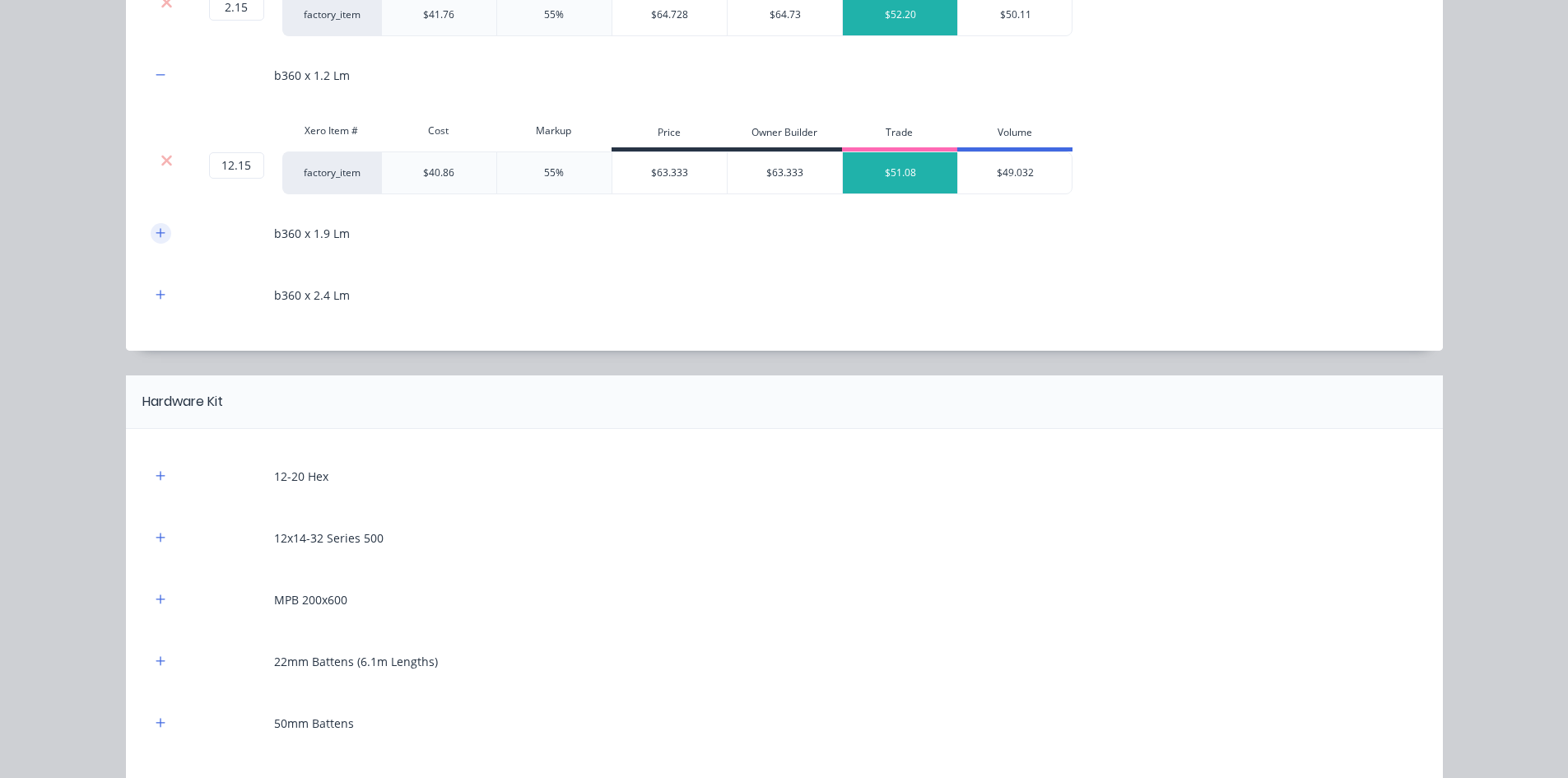
click at [160, 239] on button "button" at bounding box center [161, 234] width 21 height 21
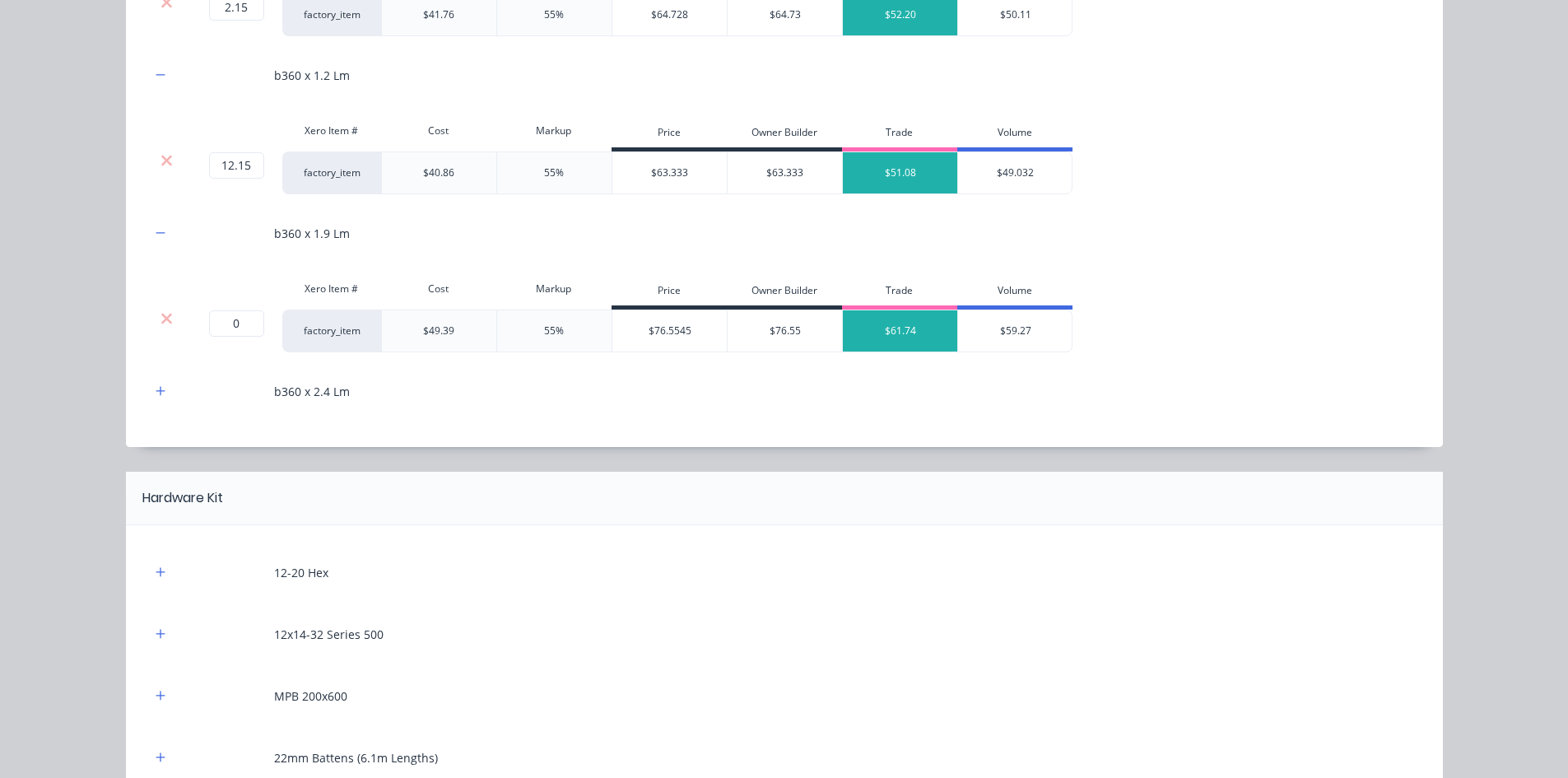
click at [162, 326] on div at bounding box center [166, 331] width 33 height 43
click at [162, 313] on icon at bounding box center [166, 319] width 12 height 17
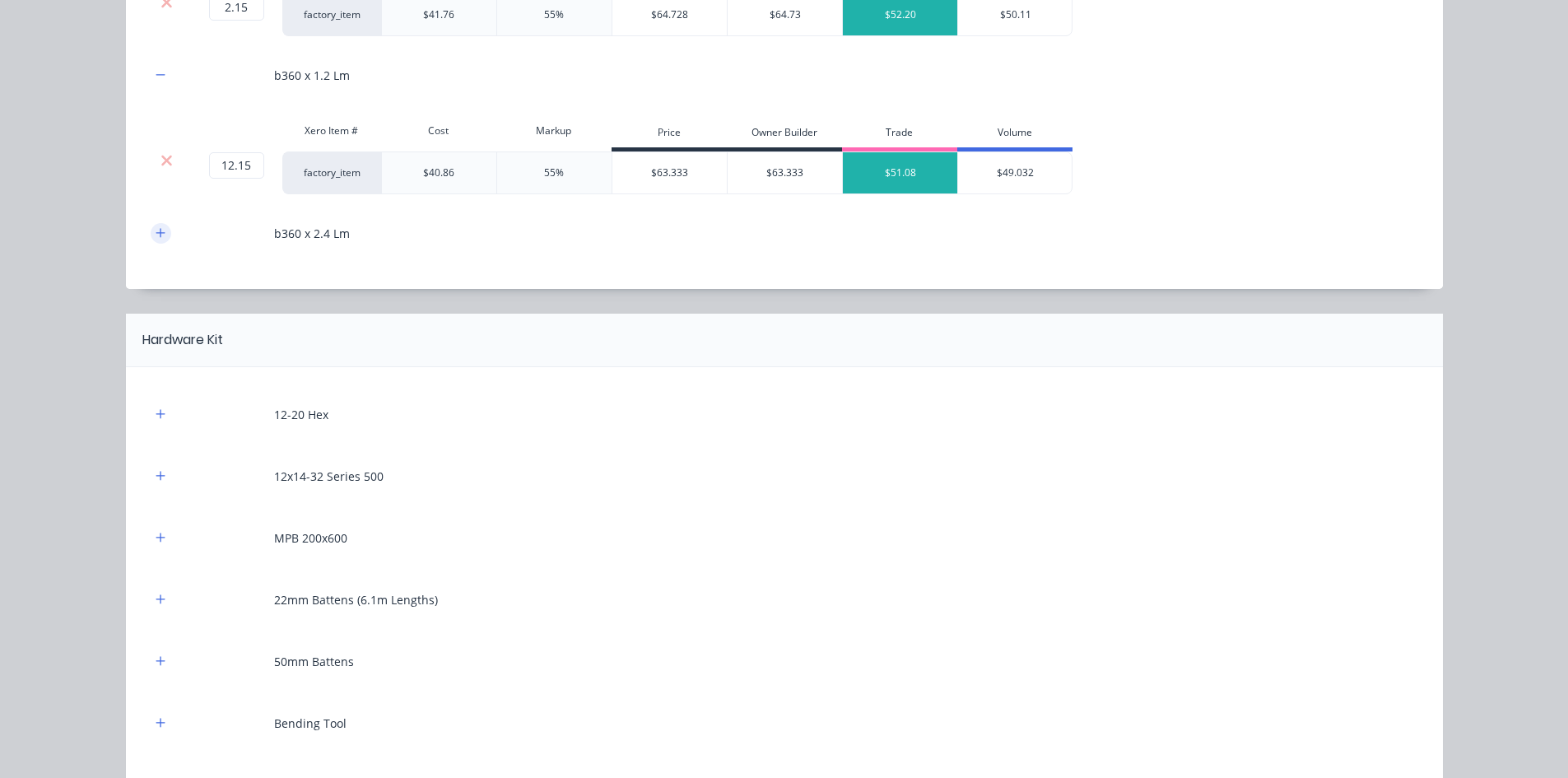
click at [155, 236] on icon "button" at bounding box center [160, 233] width 10 height 11
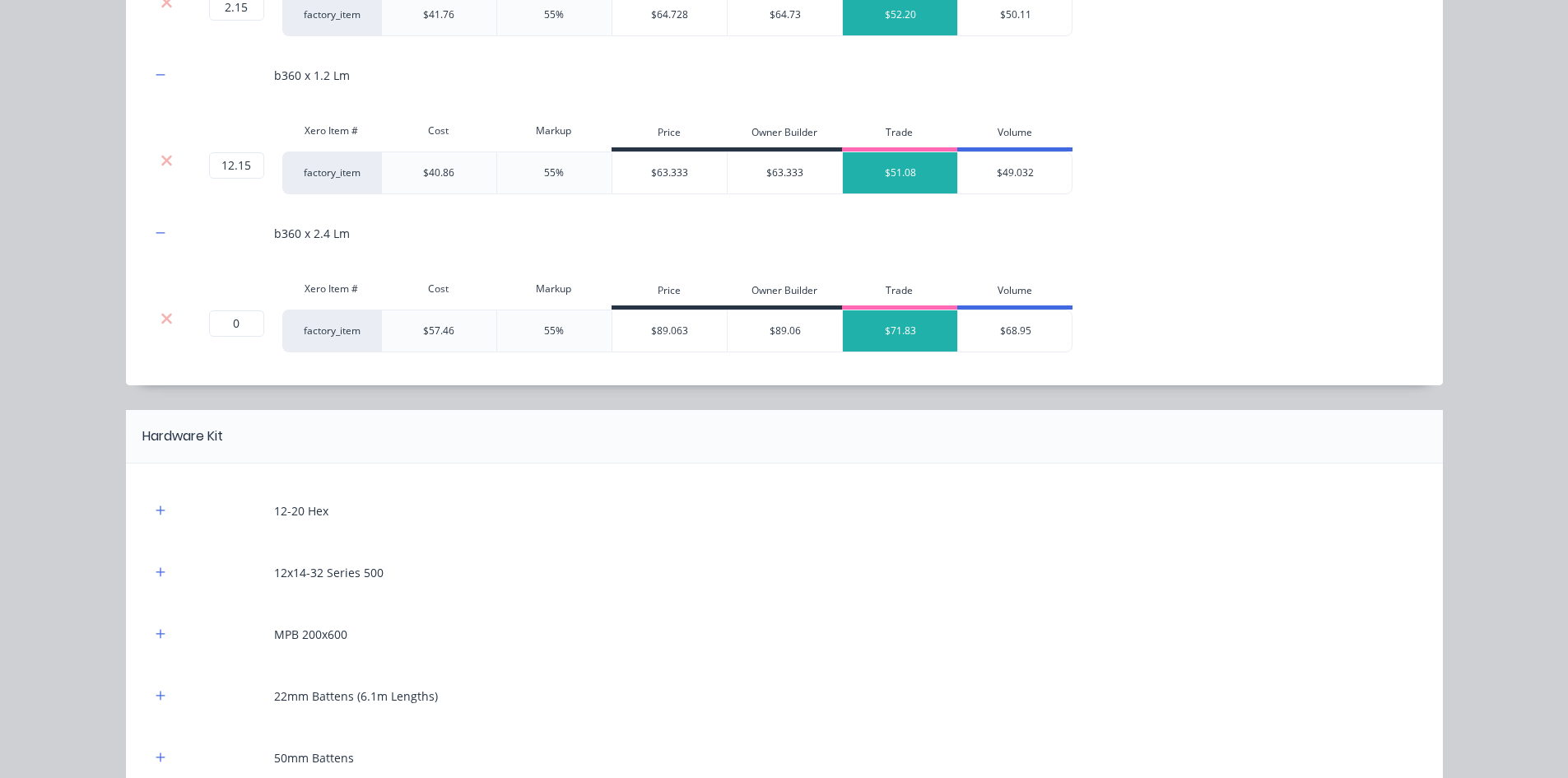
click at [168, 316] on div at bounding box center [166, 319] width 31 height 17
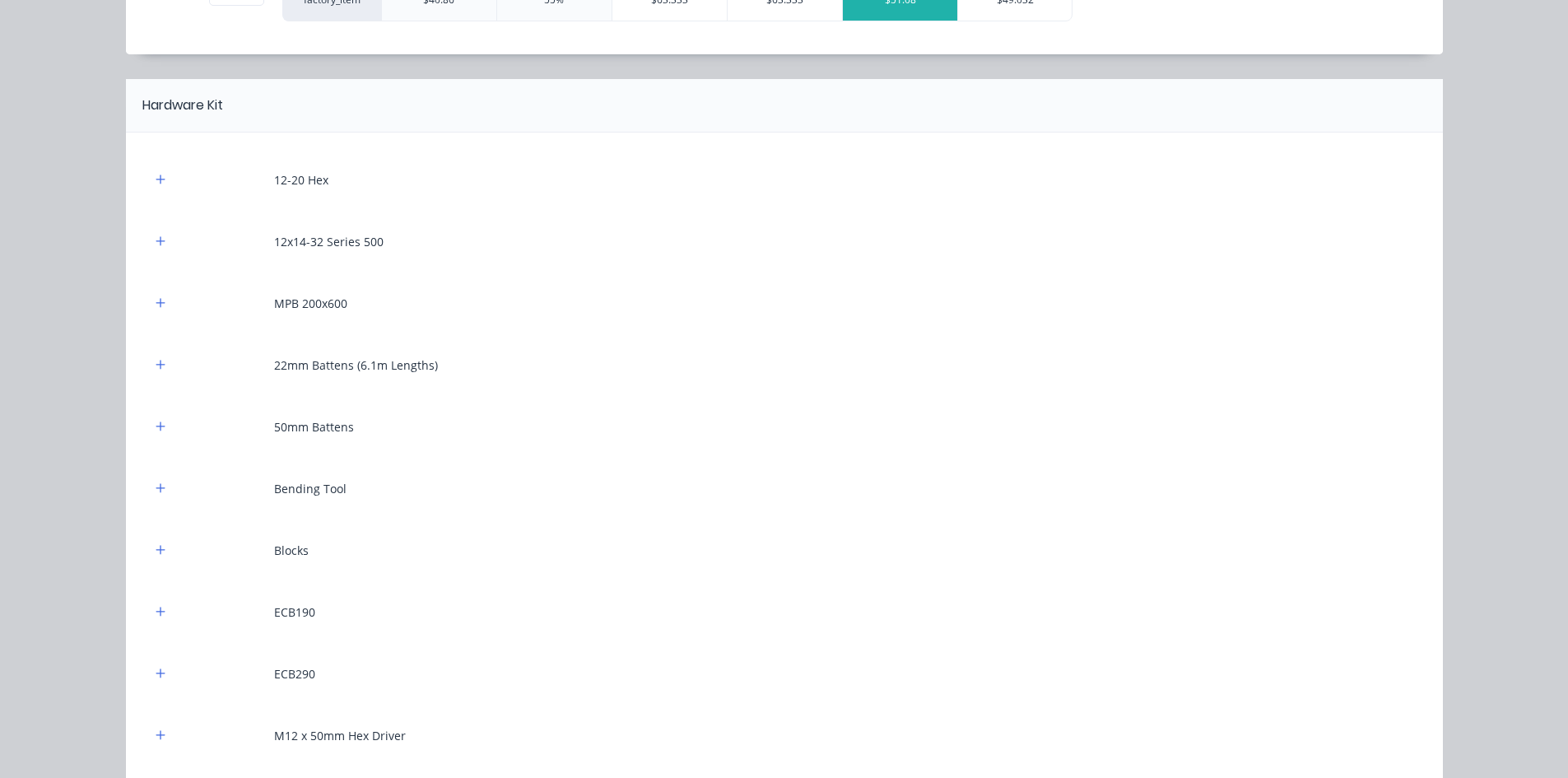
scroll to position [1811, 0]
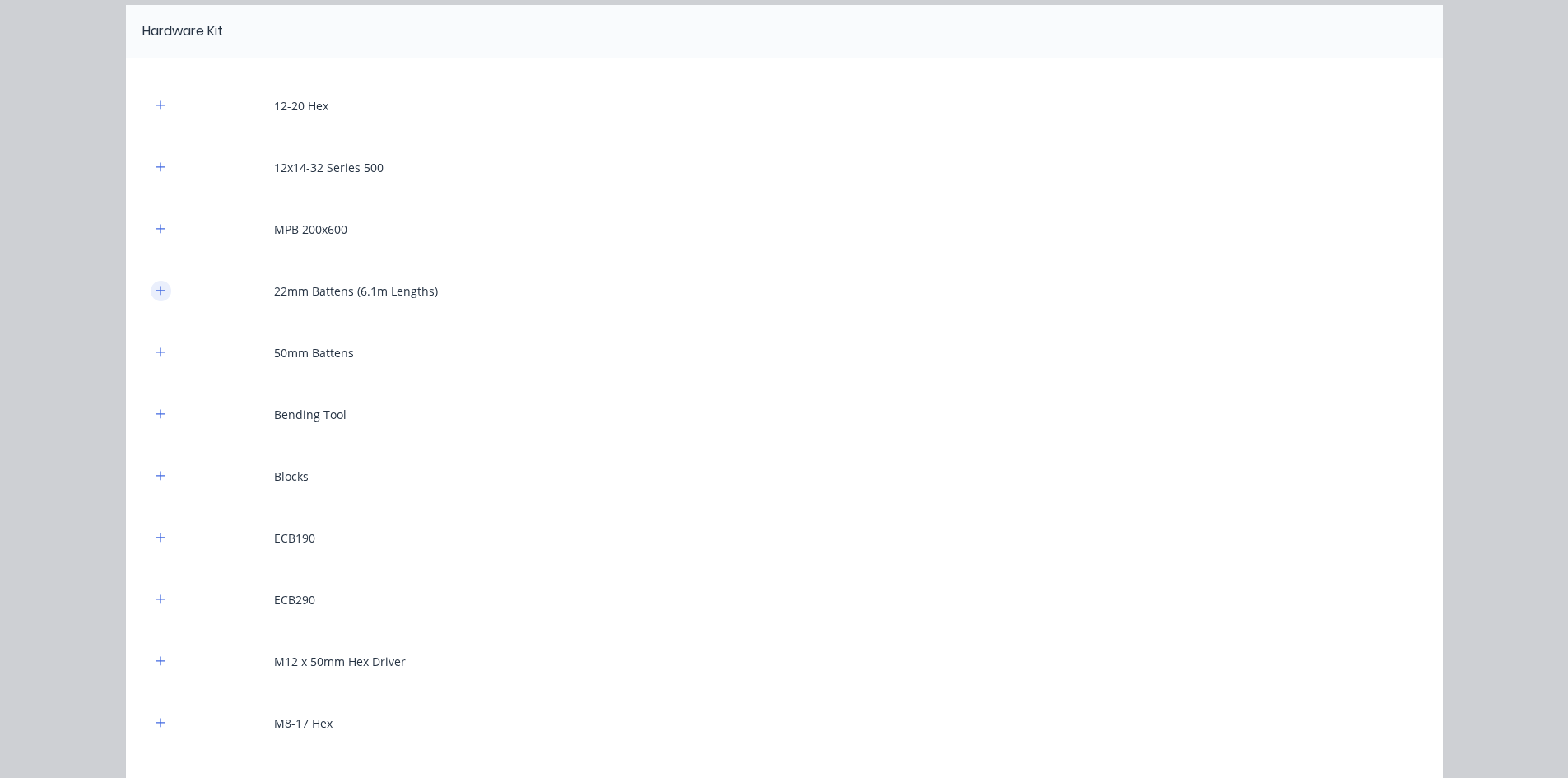
click at [164, 289] on button "button" at bounding box center [161, 291] width 21 height 21
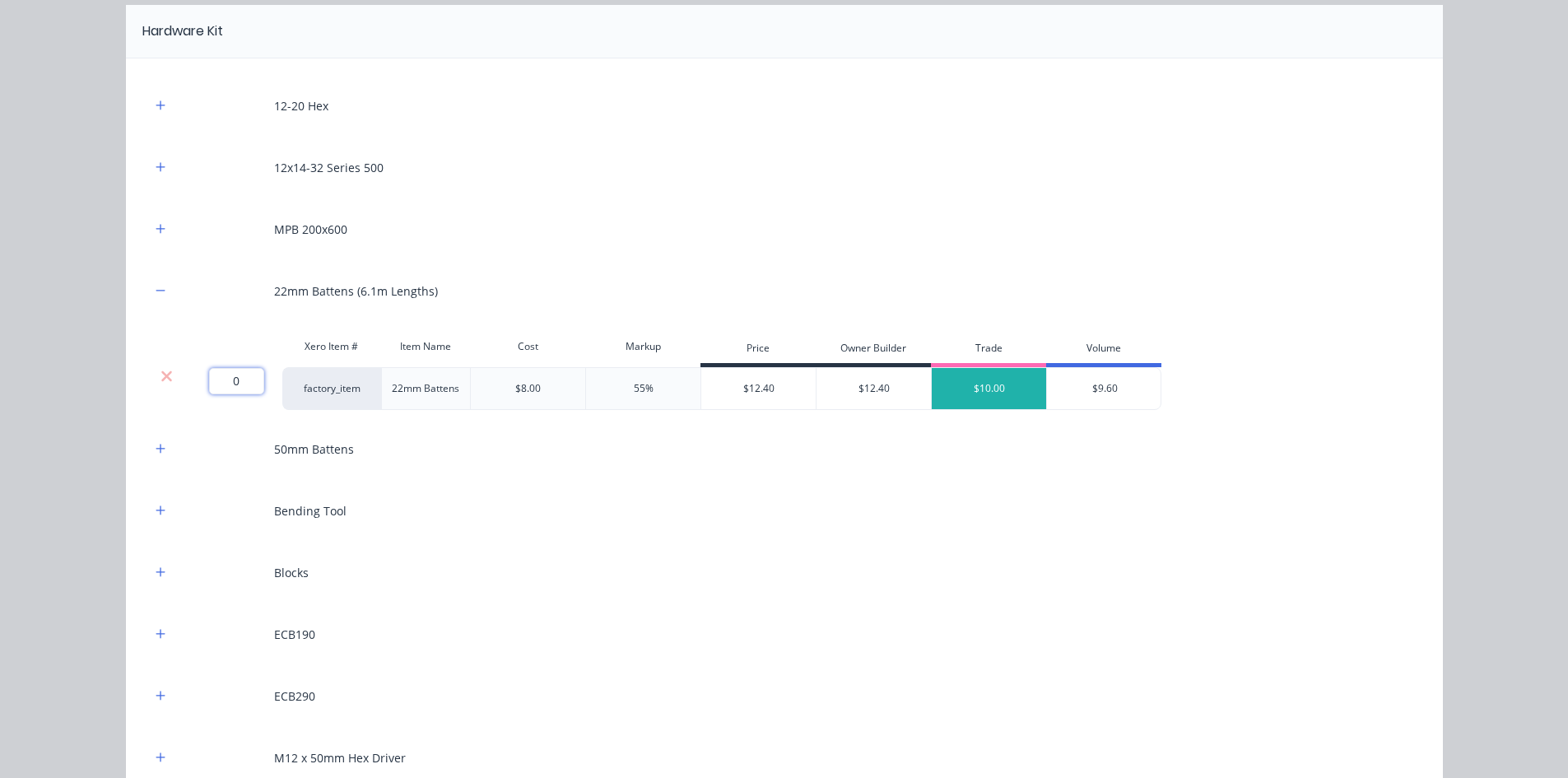
click at [233, 383] on input "0" at bounding box center [237, 381] width 55 height 26
type input "280"
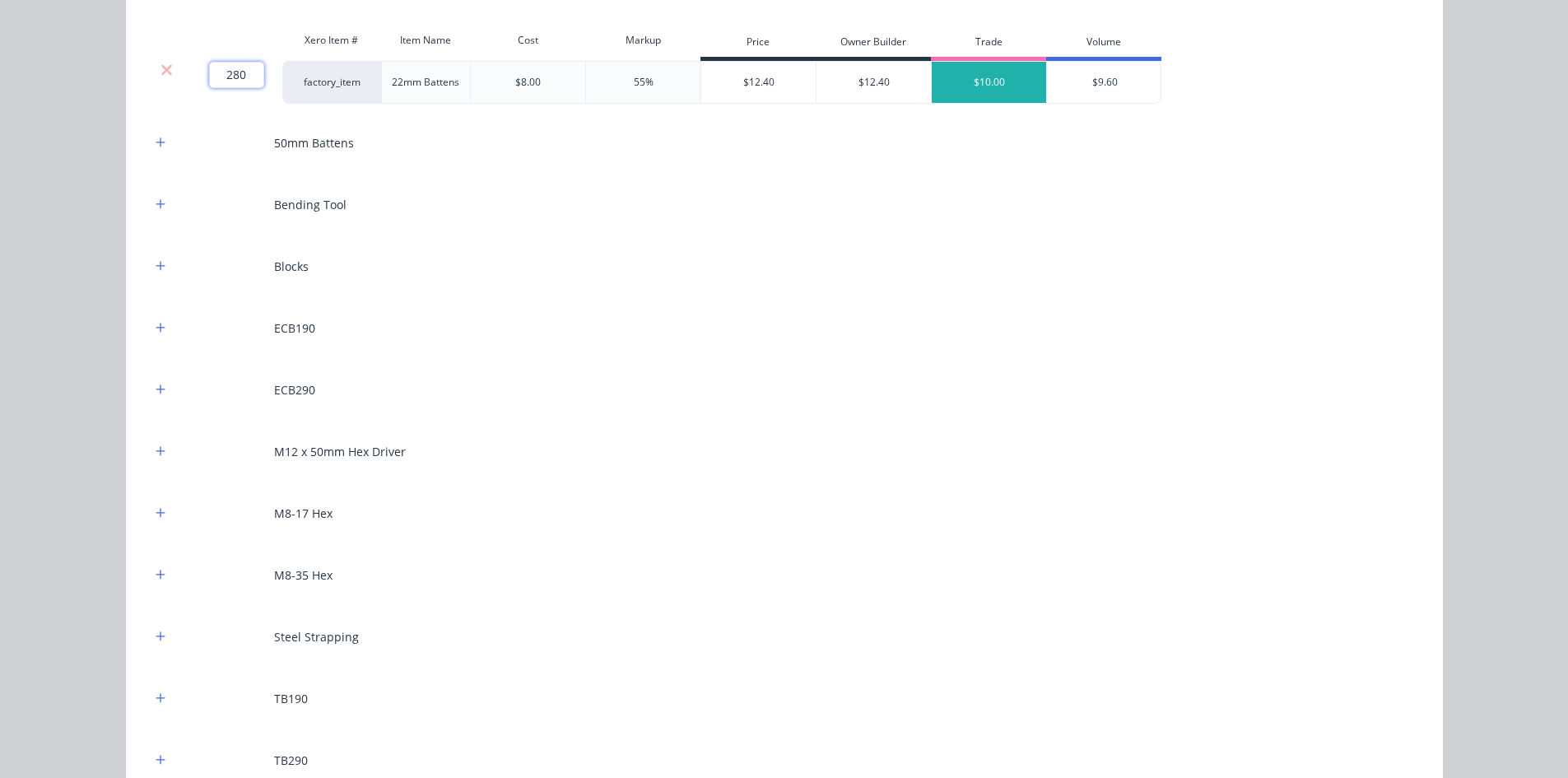
scroll to position [2140, 0]
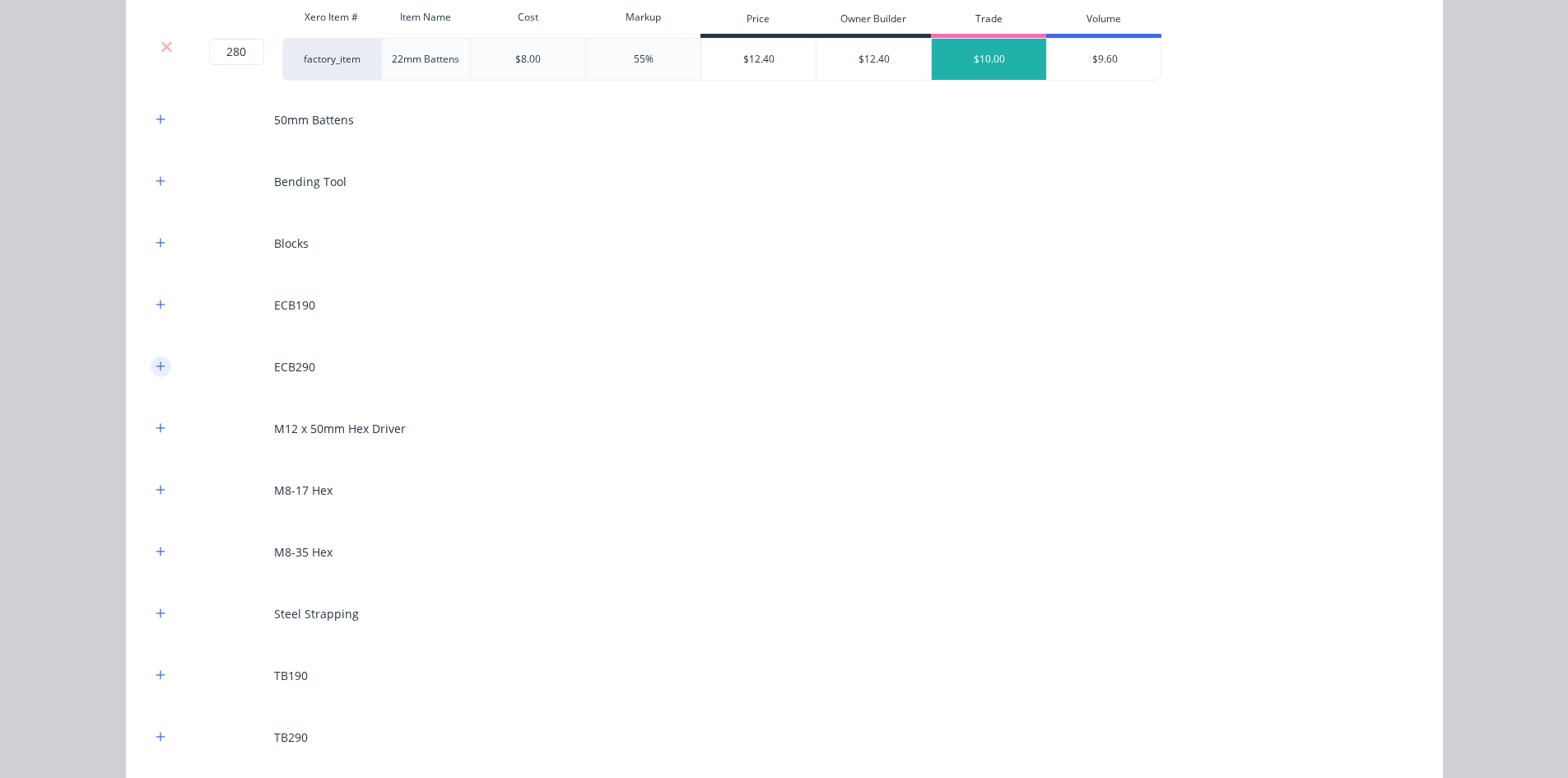
click at [155, 364] on icon "button" at bounding box center [160, 366] width 9 height 9
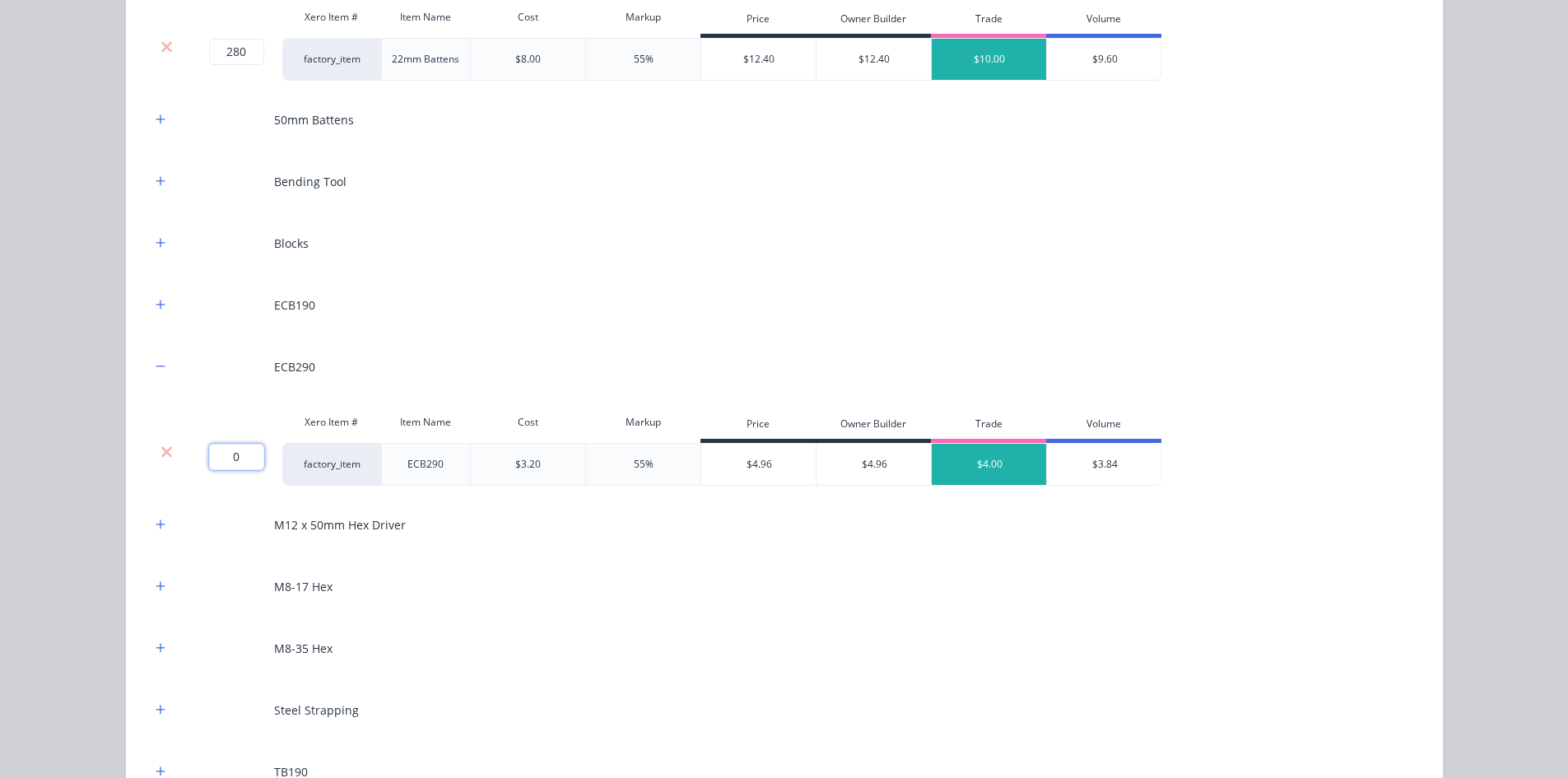
click at [237, 448] on input "0" at bounding box center [237, 456] width 55 height 26
type input "6"
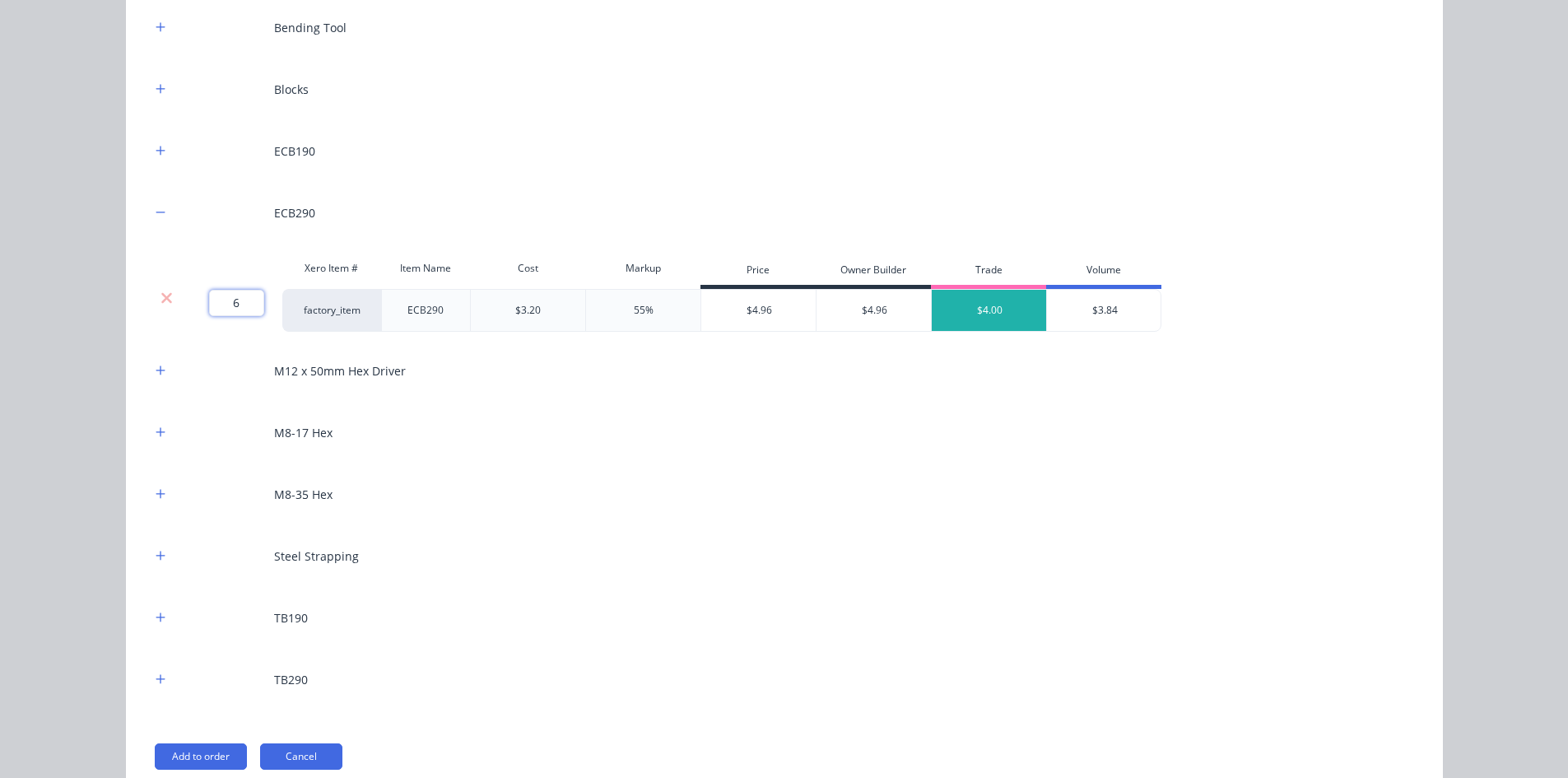
scroll to position [2375, 0]
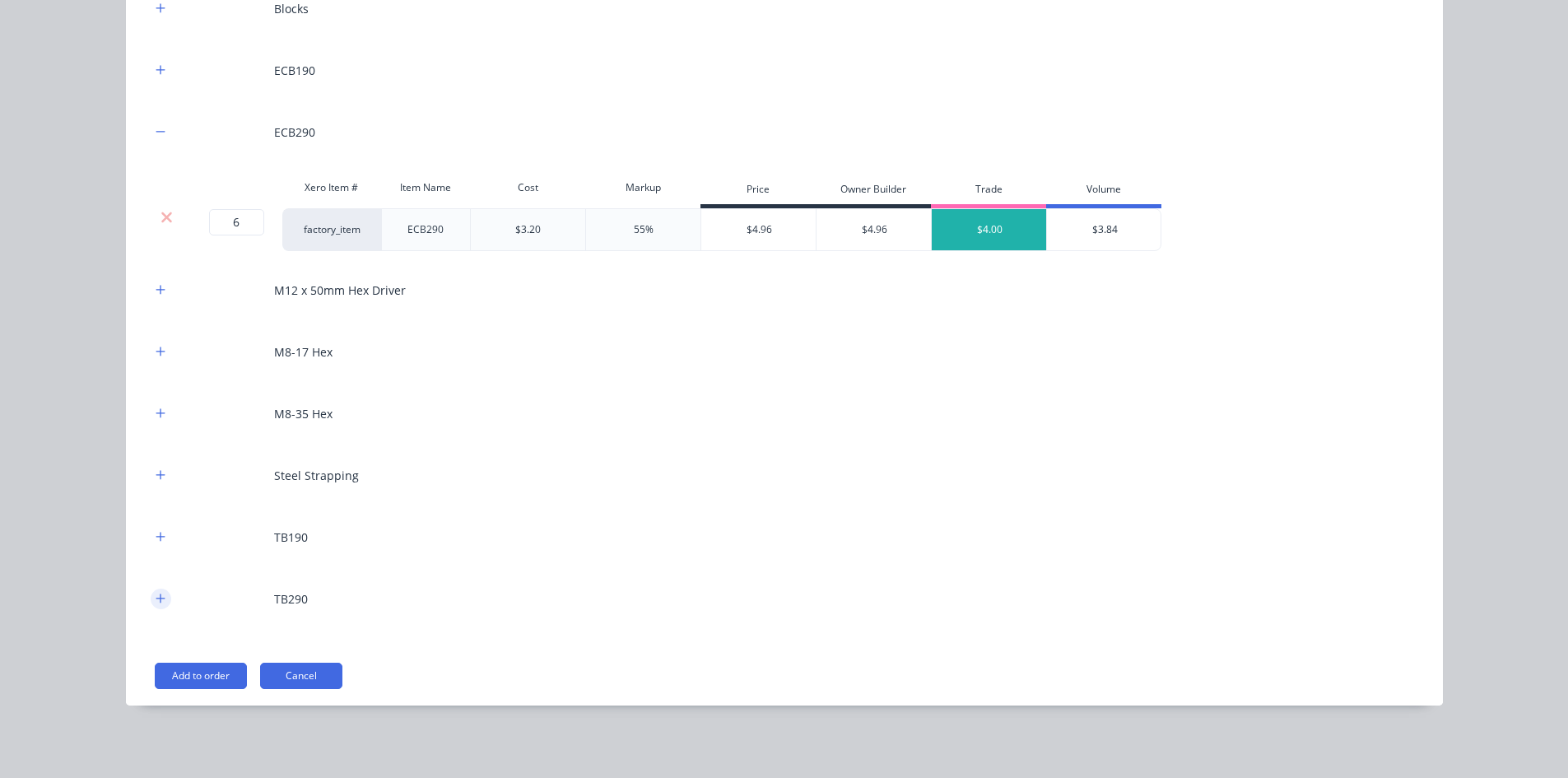
click at [155, 598] on icon "button" at bounding box center [160, 598] width 10 height 11
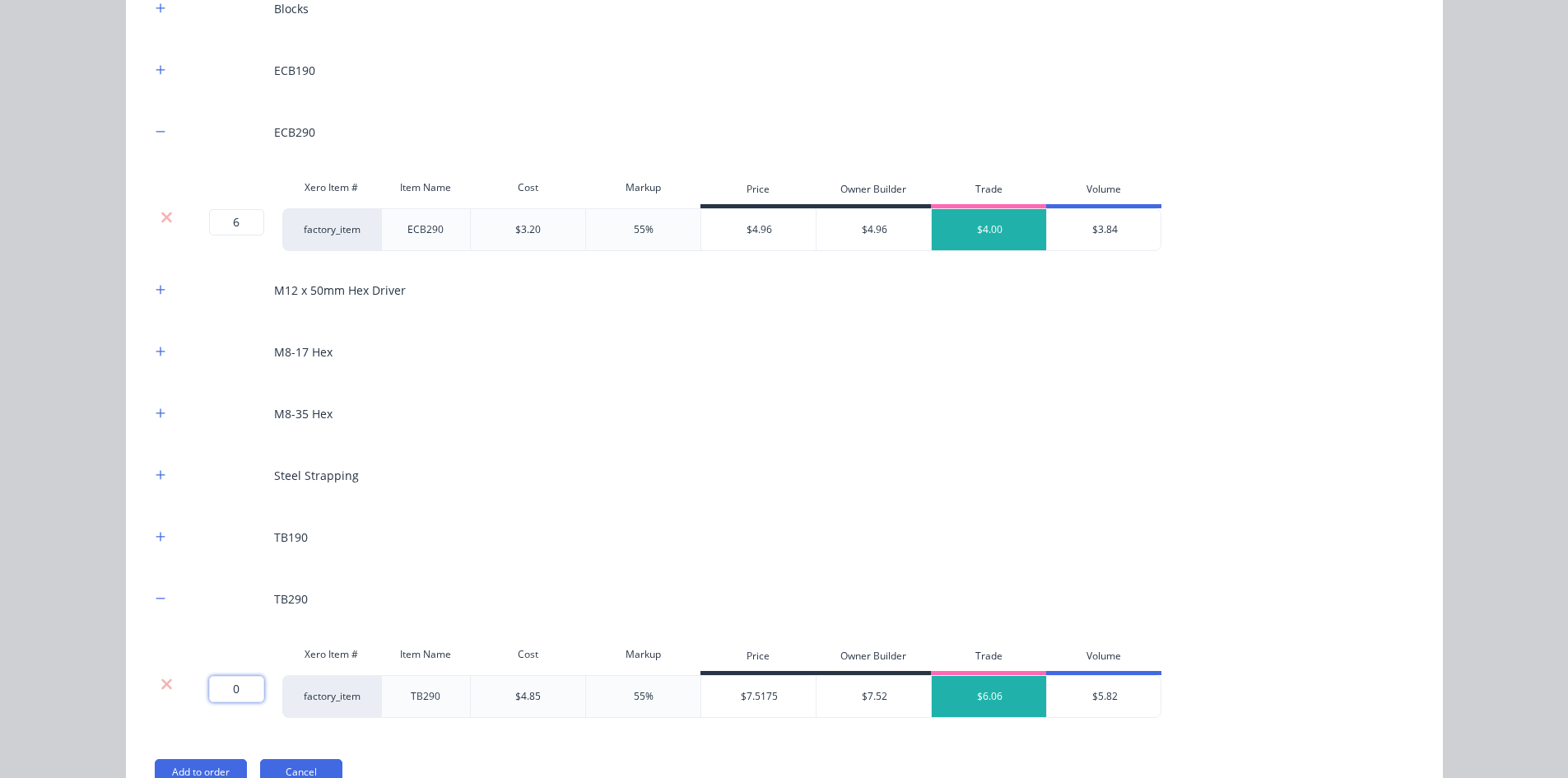
click at [228, 686] on input "0" at bounding box center [237, 689] width 55 height 26
type input "4"
click at [151, 347] on button "button" at bounding box center [161, 352] width 21 height 21
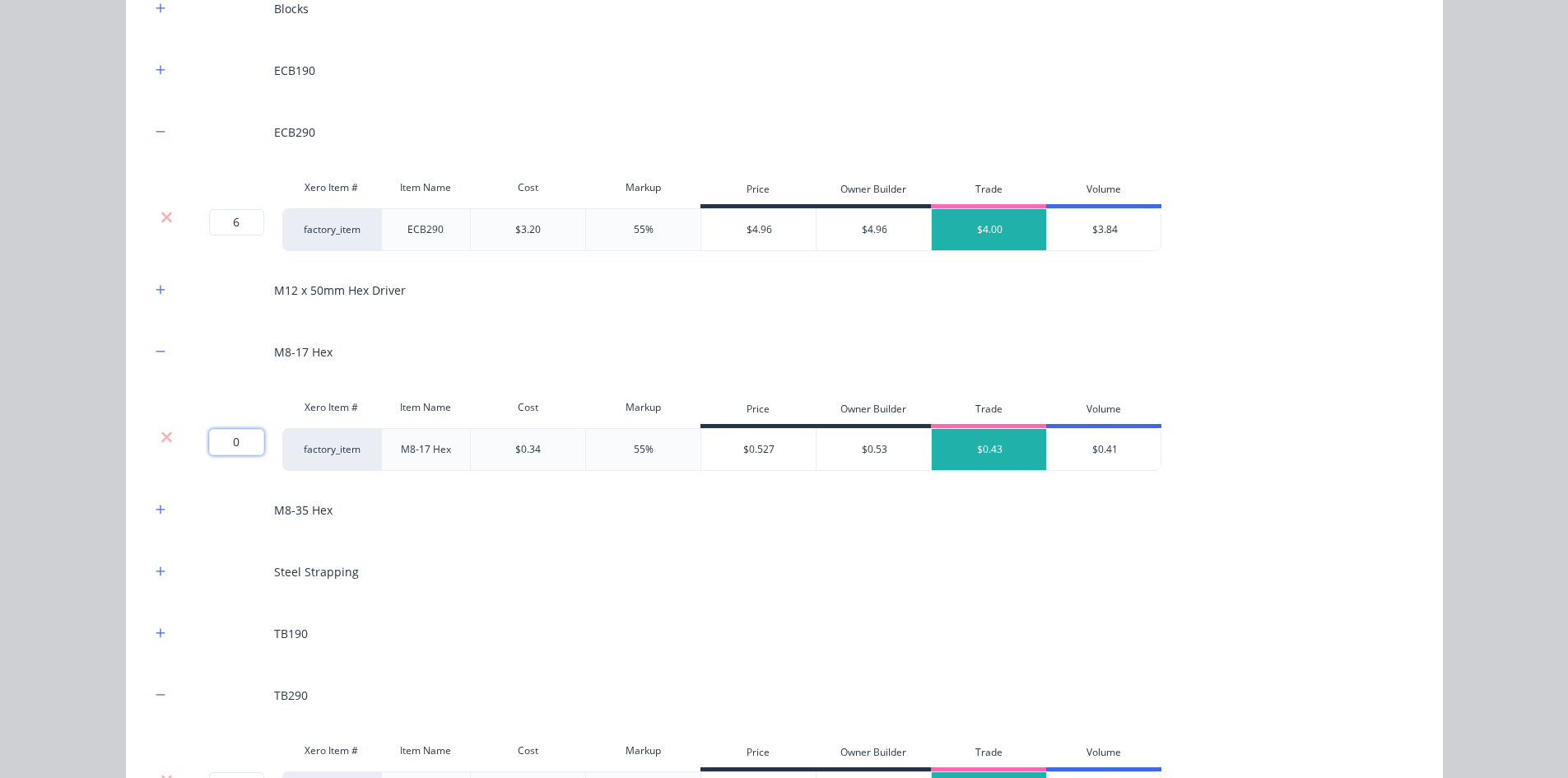
click at [224, 444] on input "0" at bounding box center [237, 442] width 55 height 26
type input "500"
click at [72, 449] on div "Flooring System Products in this kit A Detailing product Xero Item # Descriptio…" at bounding box center [784, 389] width 1568 height 778
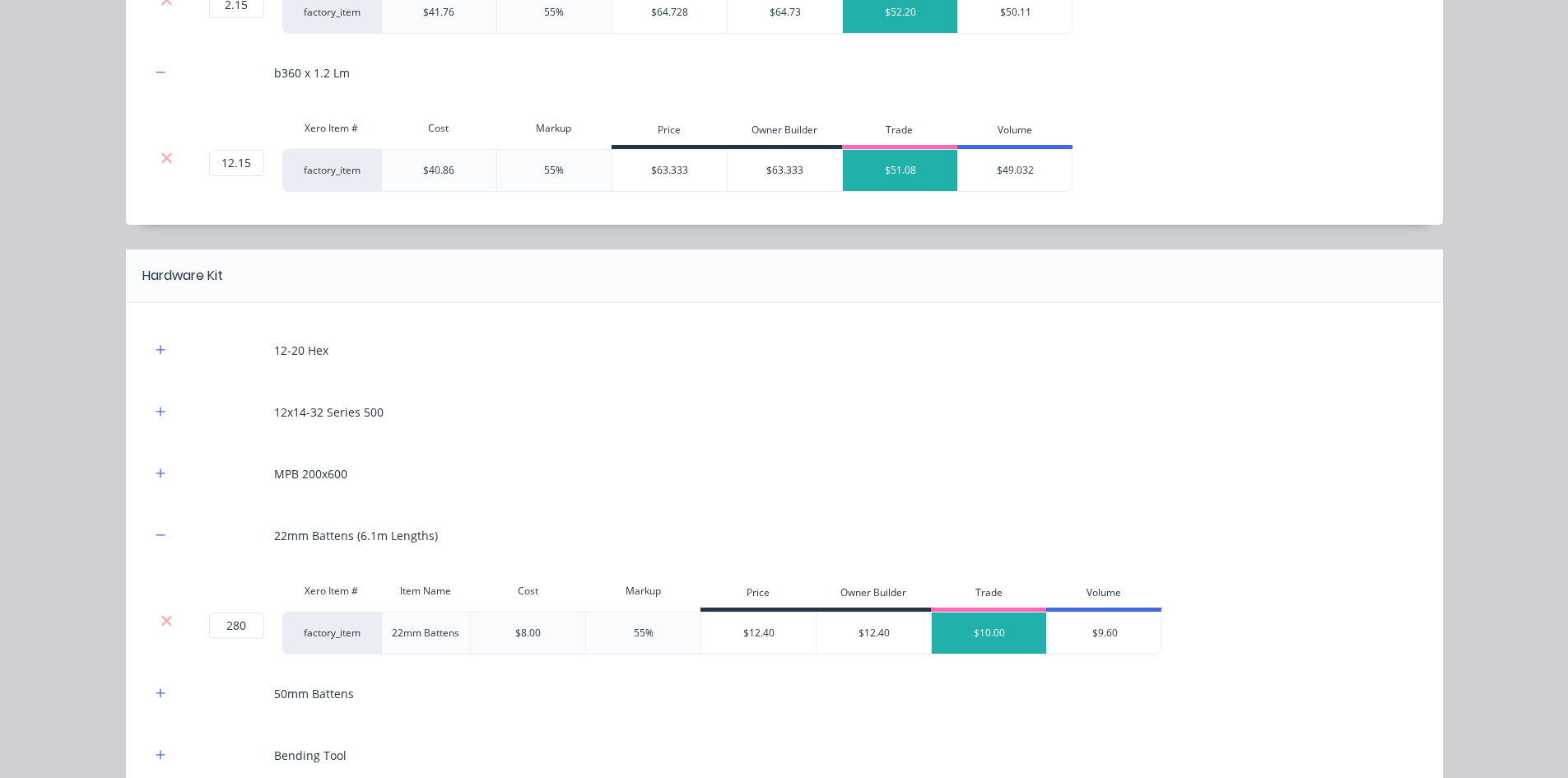
scroll to position [1551, 0]
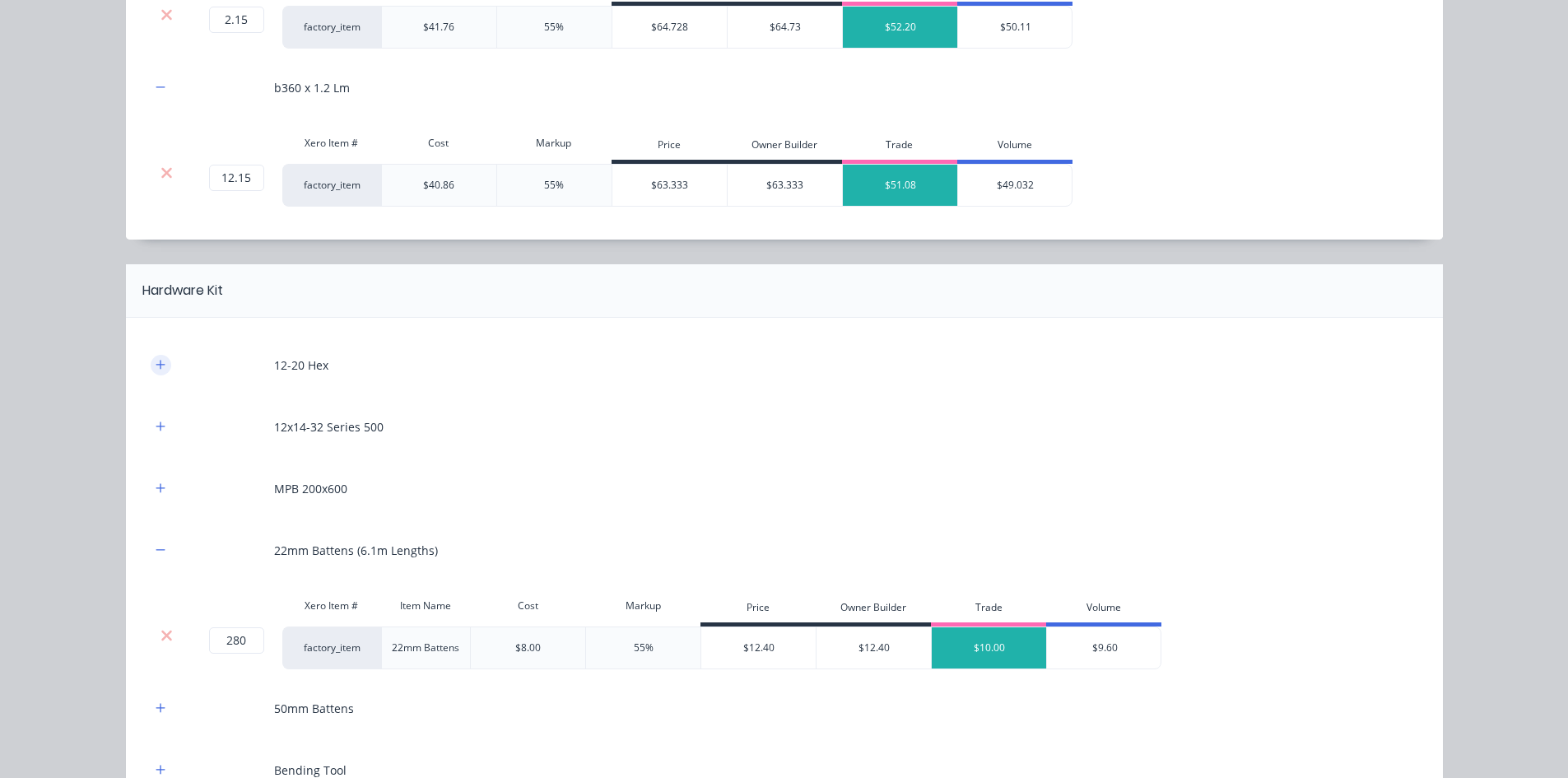
click at [155, 367] on icon "button" at bounding box center [160, 365] width 10 height 11
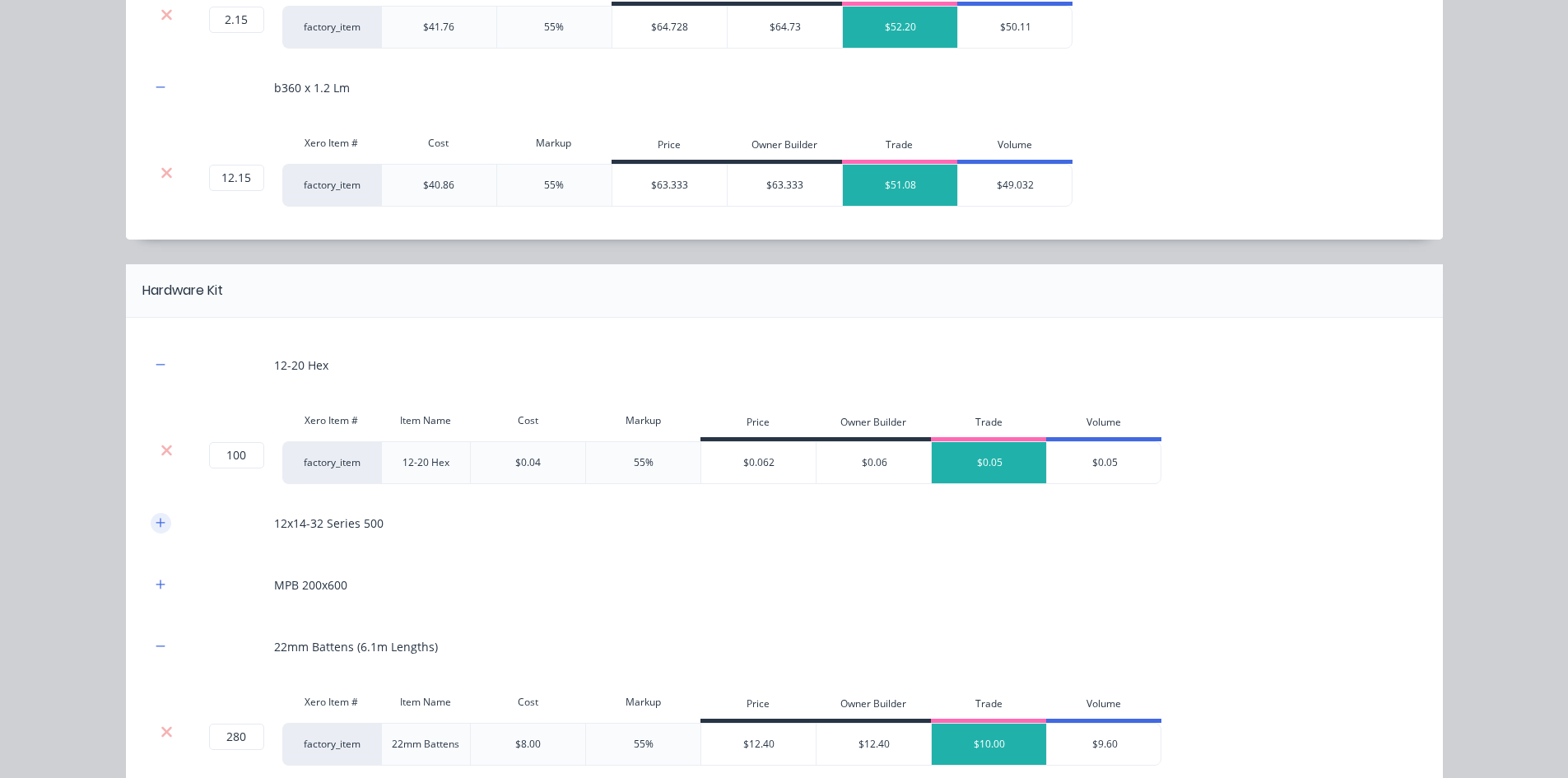
click at [155, 523] on icon "button" at bounding box center [160, 523] width 9 height 9
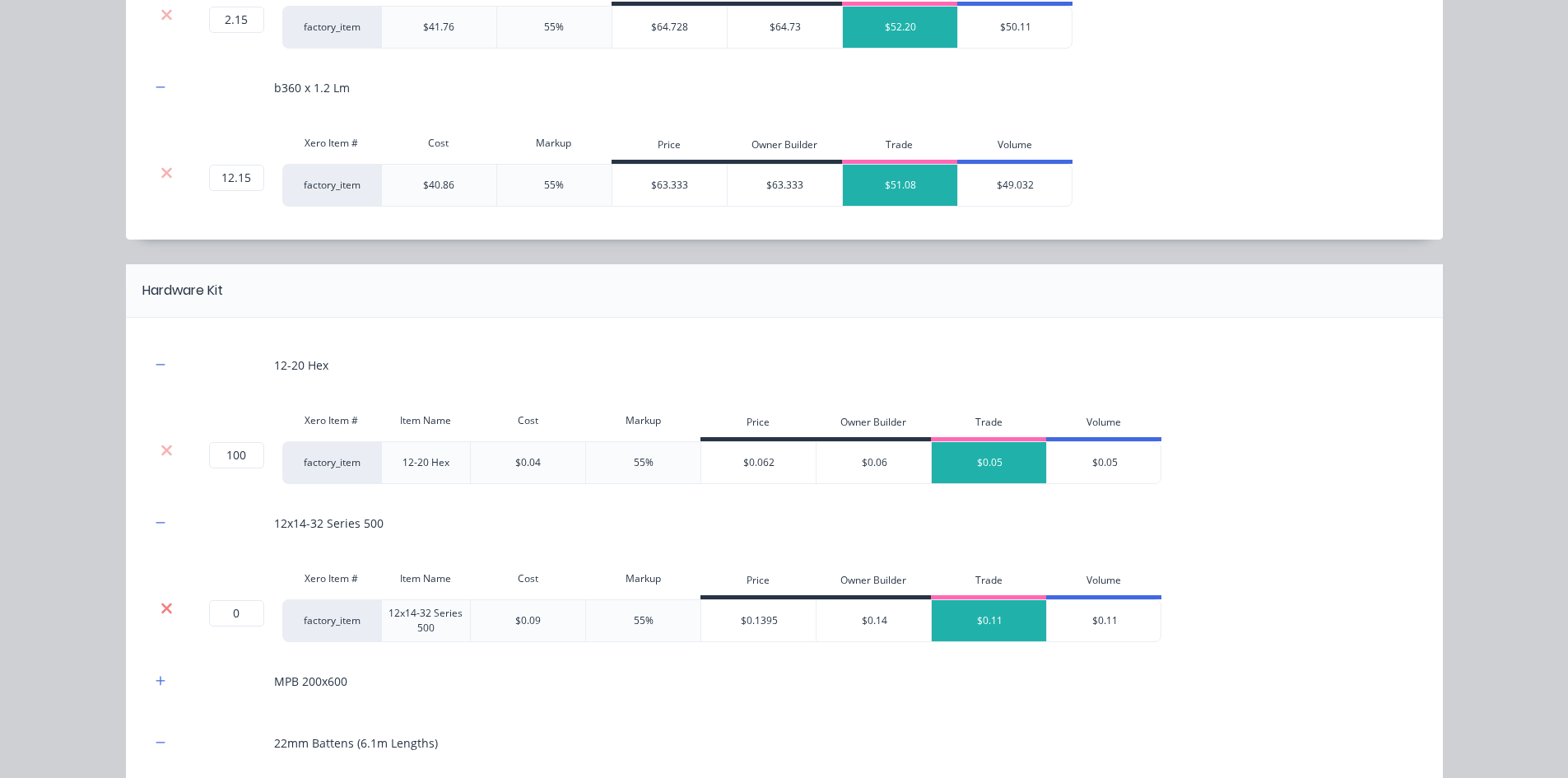
click at [165, 608] on icon at bounding box center [166, 609] width 12 height 17
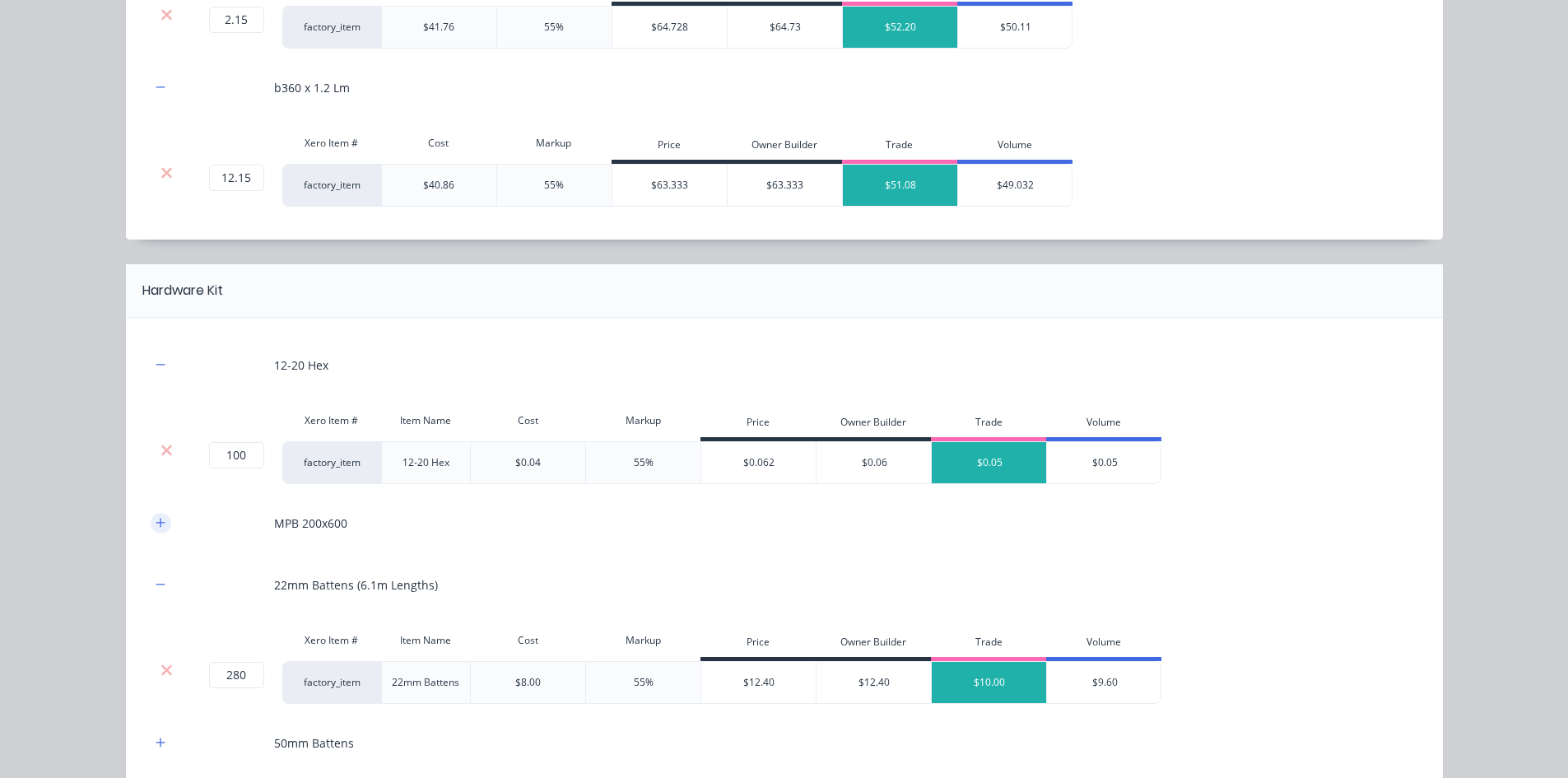
click at [155, 517] on icon "button" at bounding box center [160, 523] width 10 height 11
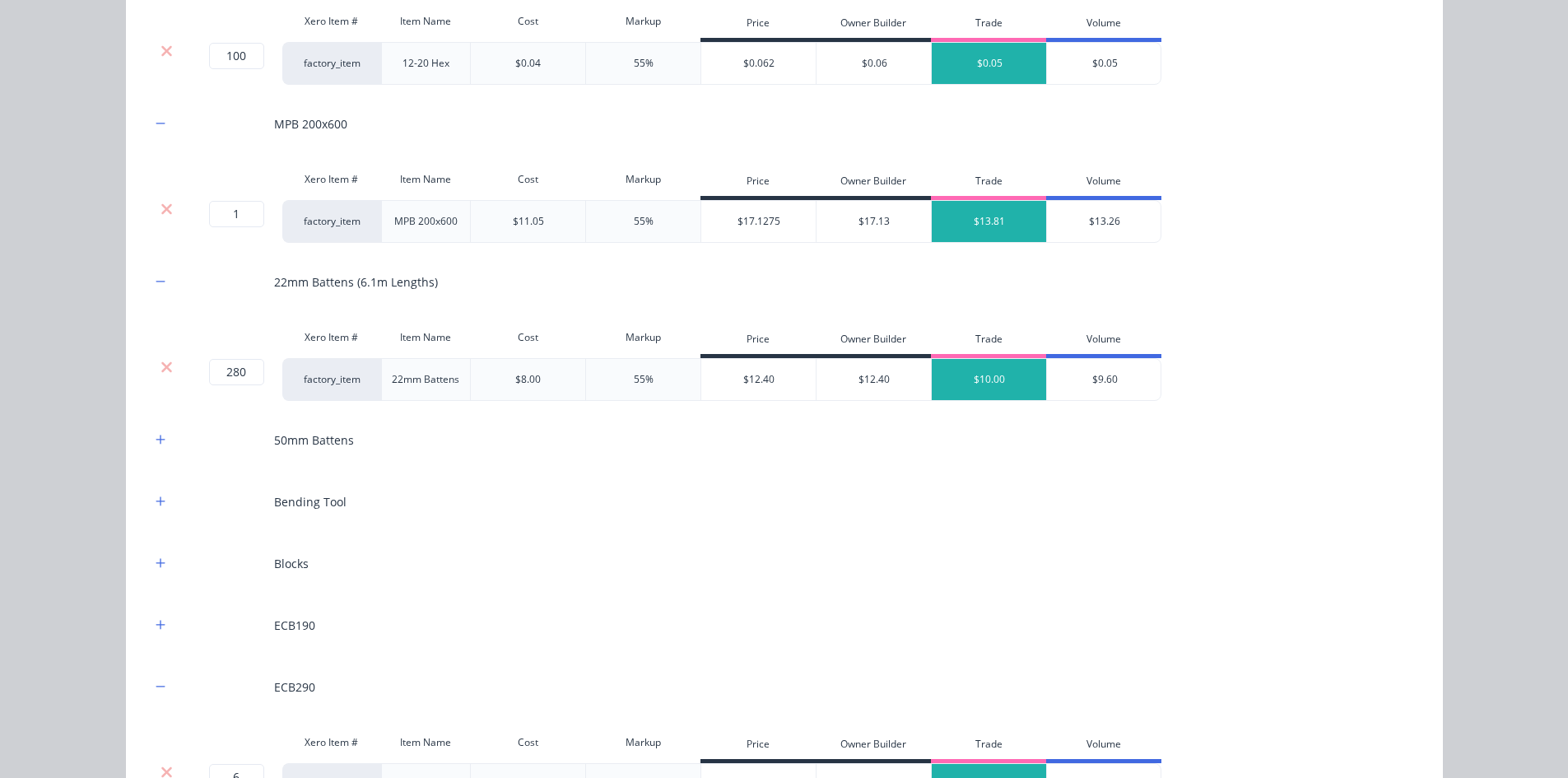
scroll to position [1963, 0]
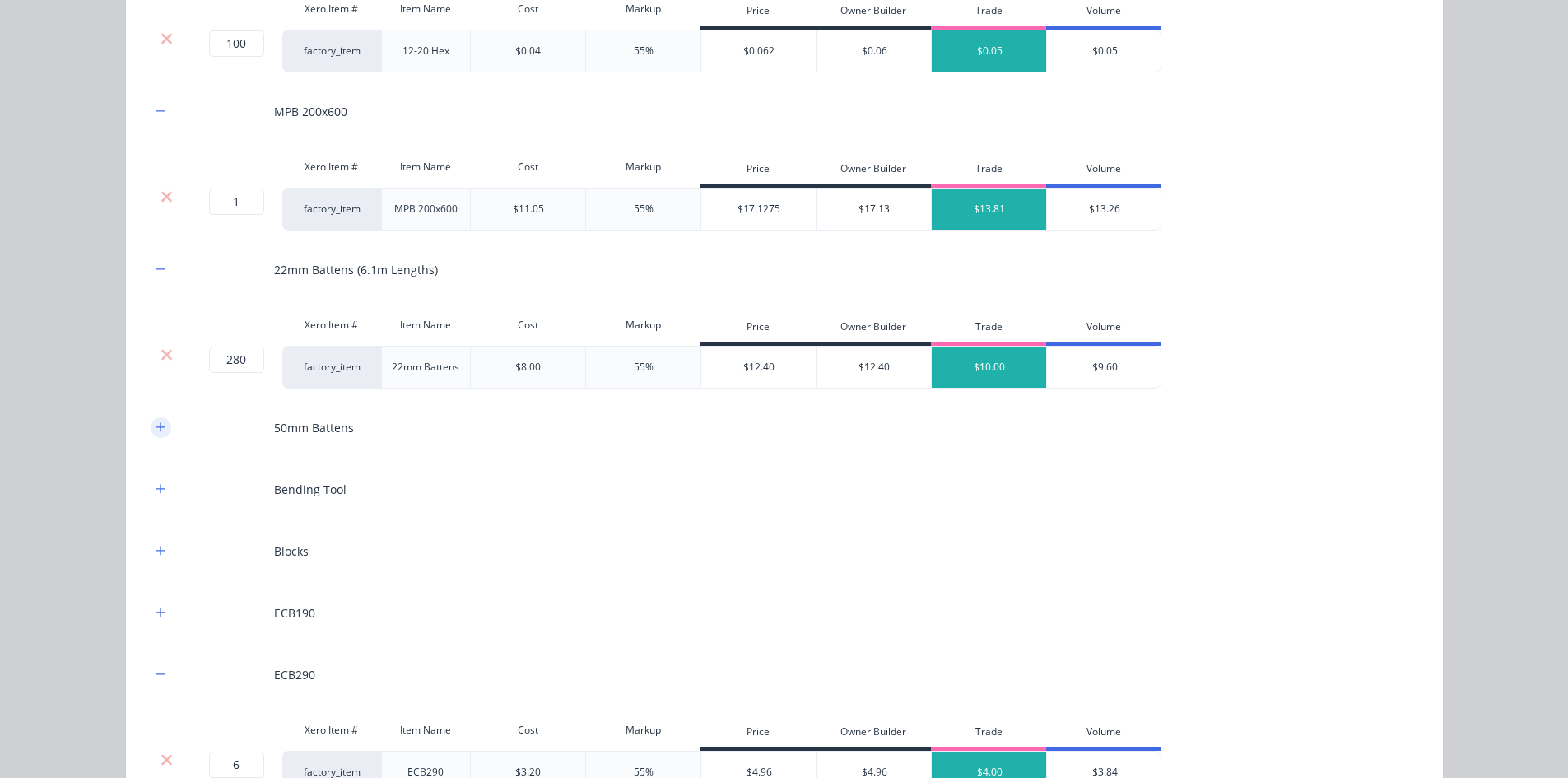
click at [155, 430] on icon "button" at bounding box center [160, 427] width 10 height 11
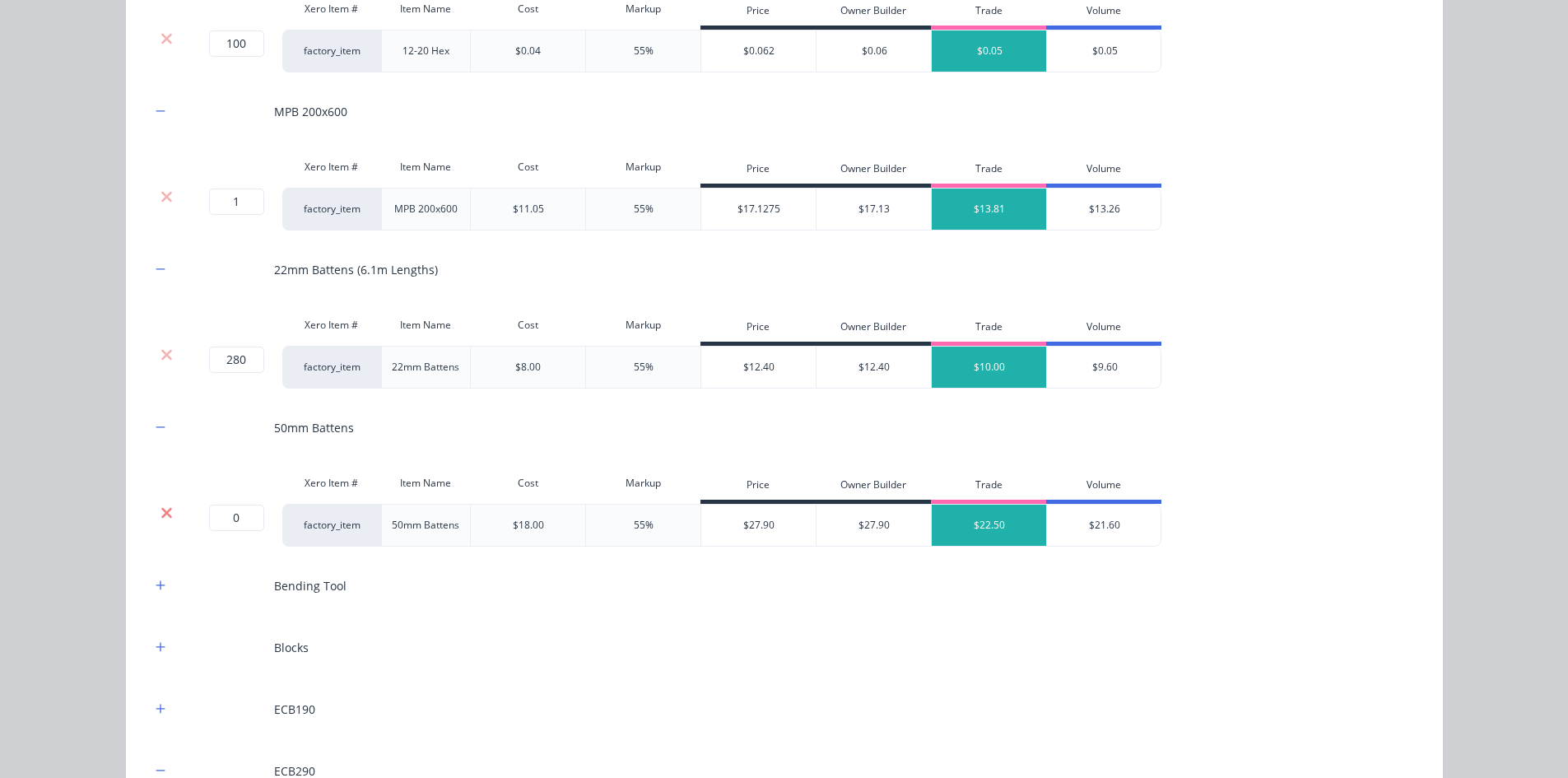
click at [165, 513] on icon at bounding box center [166, 513] width 12 height 17
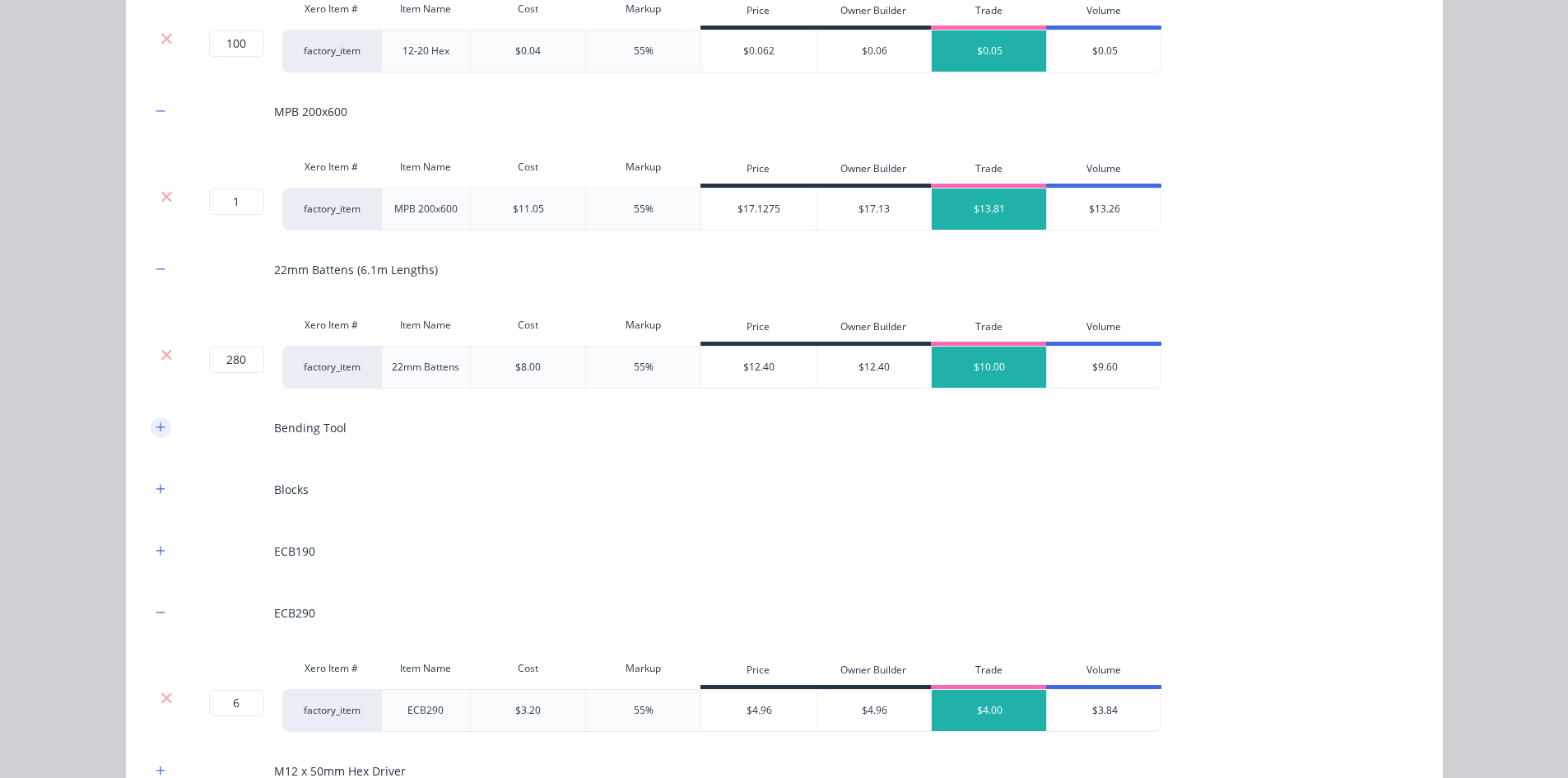
click at [155, 430] on icon "button" at bounding box center [160, 427] width 10 height 11
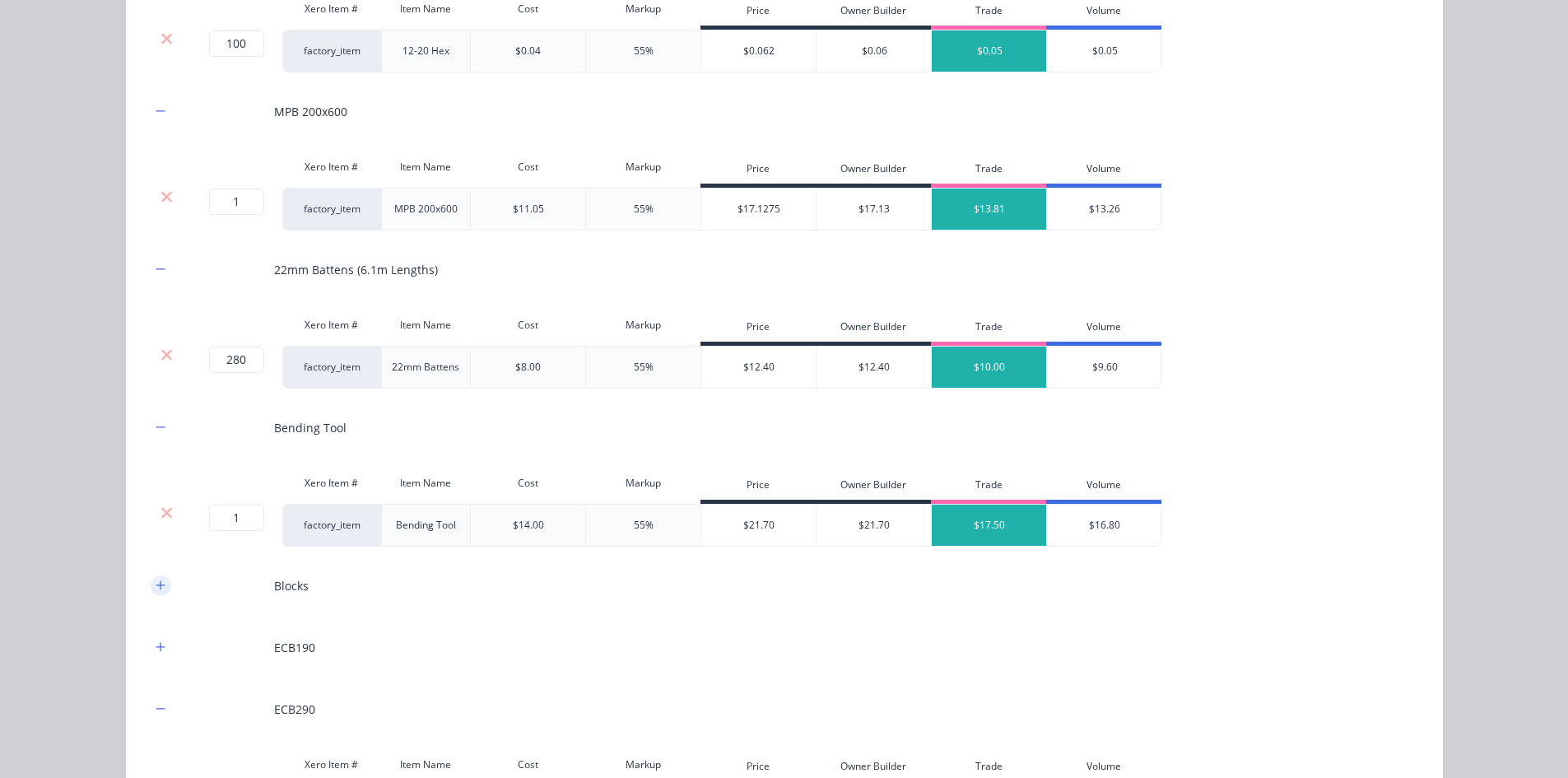
click at [155, 589] on icon "button" at bounding box center [160, 585] width 9 height 9
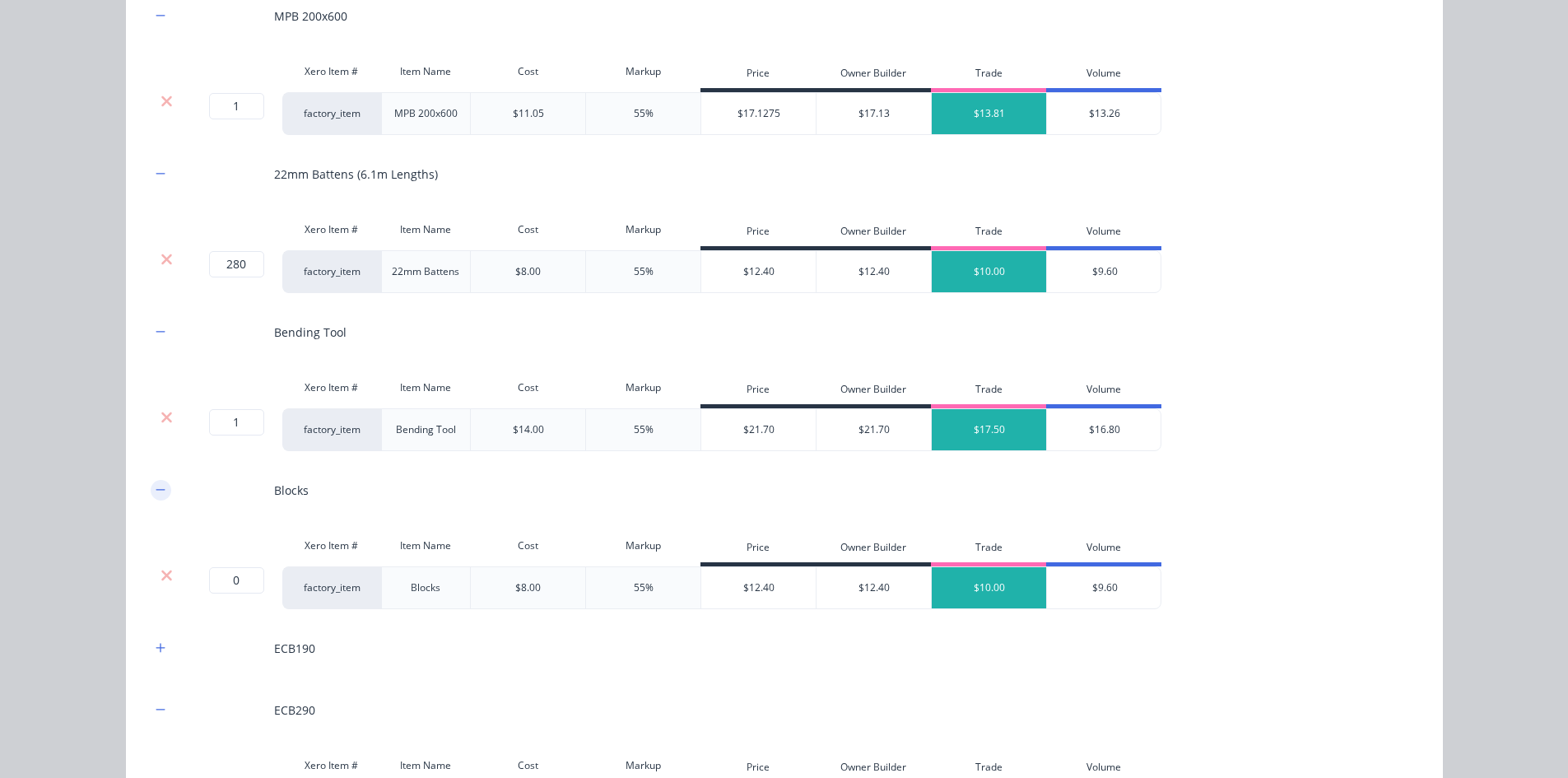
scroll to position [2211, 0]
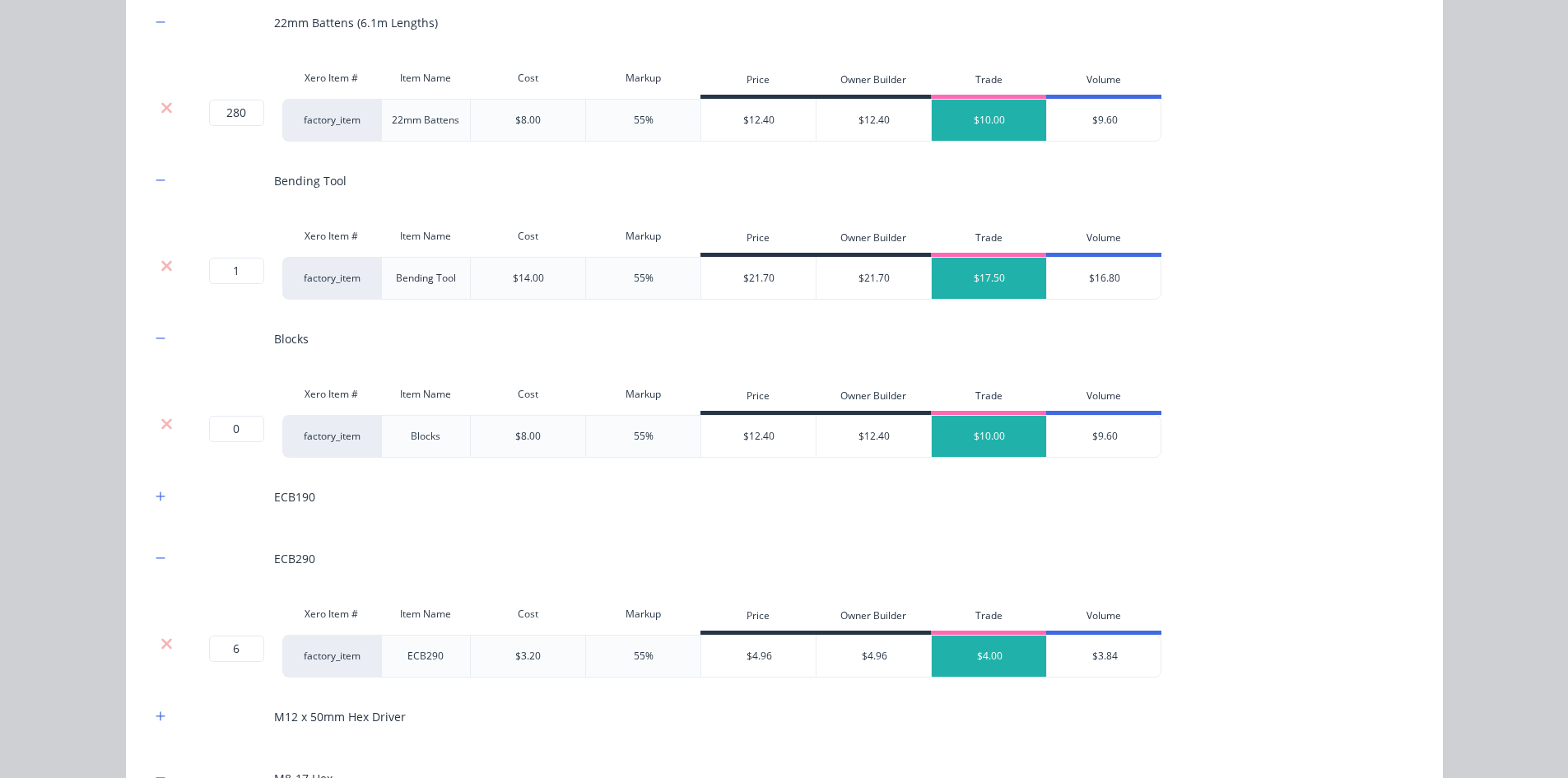
click at [167, 421] on div at bounding box center [166, 425] width 31 height 17
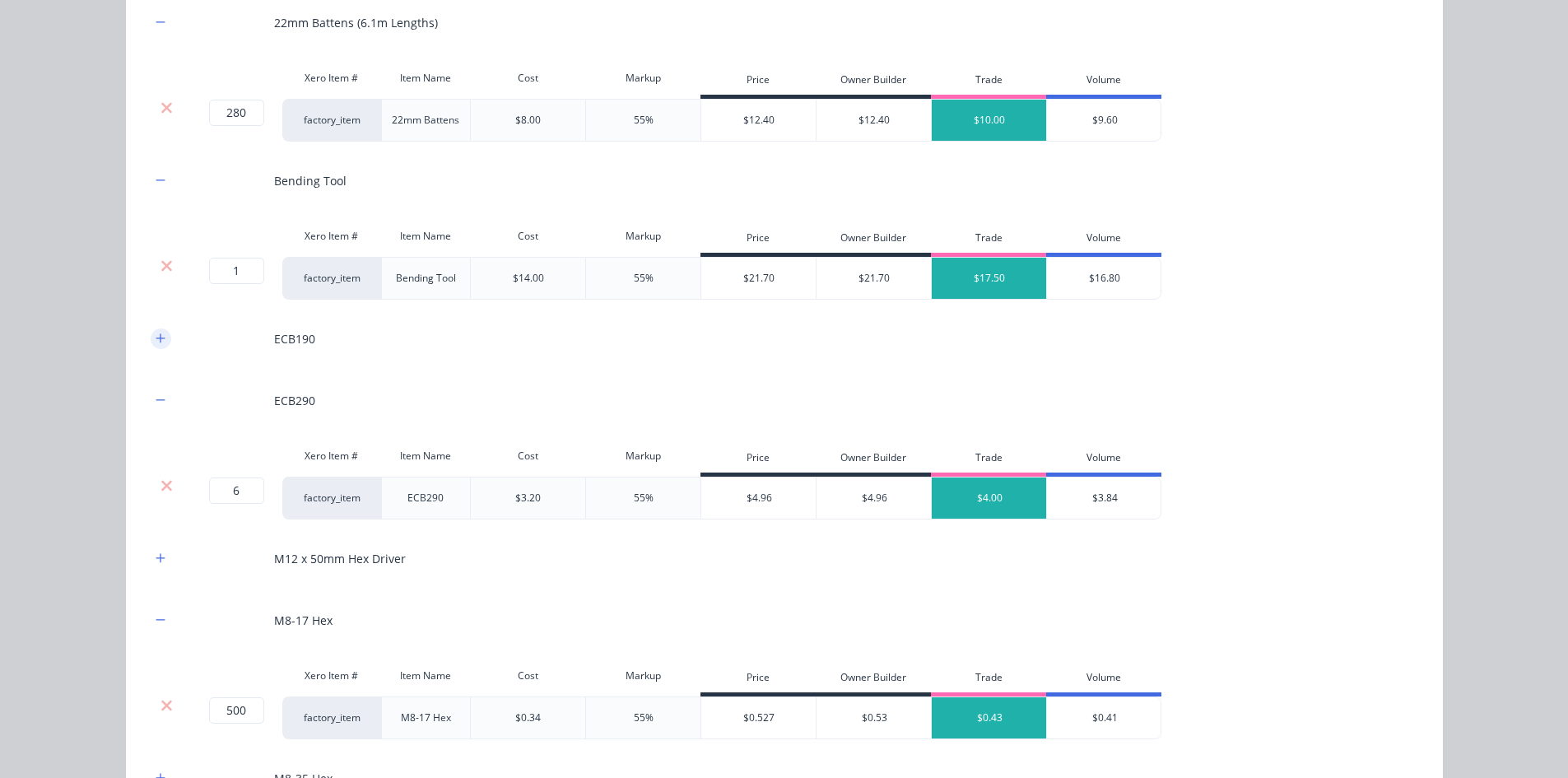
click at [155, 346] on button "button" at bounding box center [161, 339] width 21 height 21
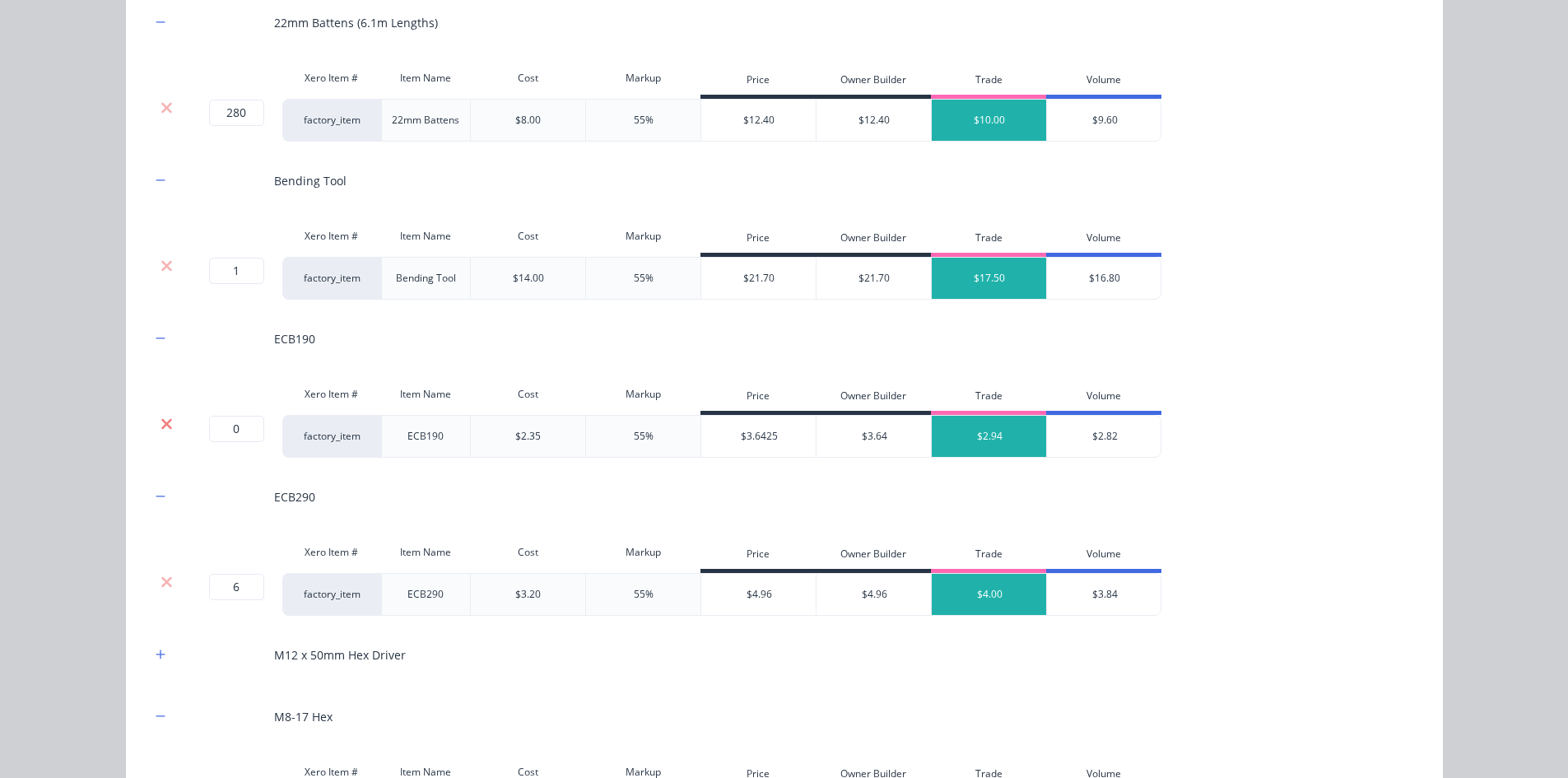
click at [162, 423] on icon at bounding box center [166, 423] width 10 height 10
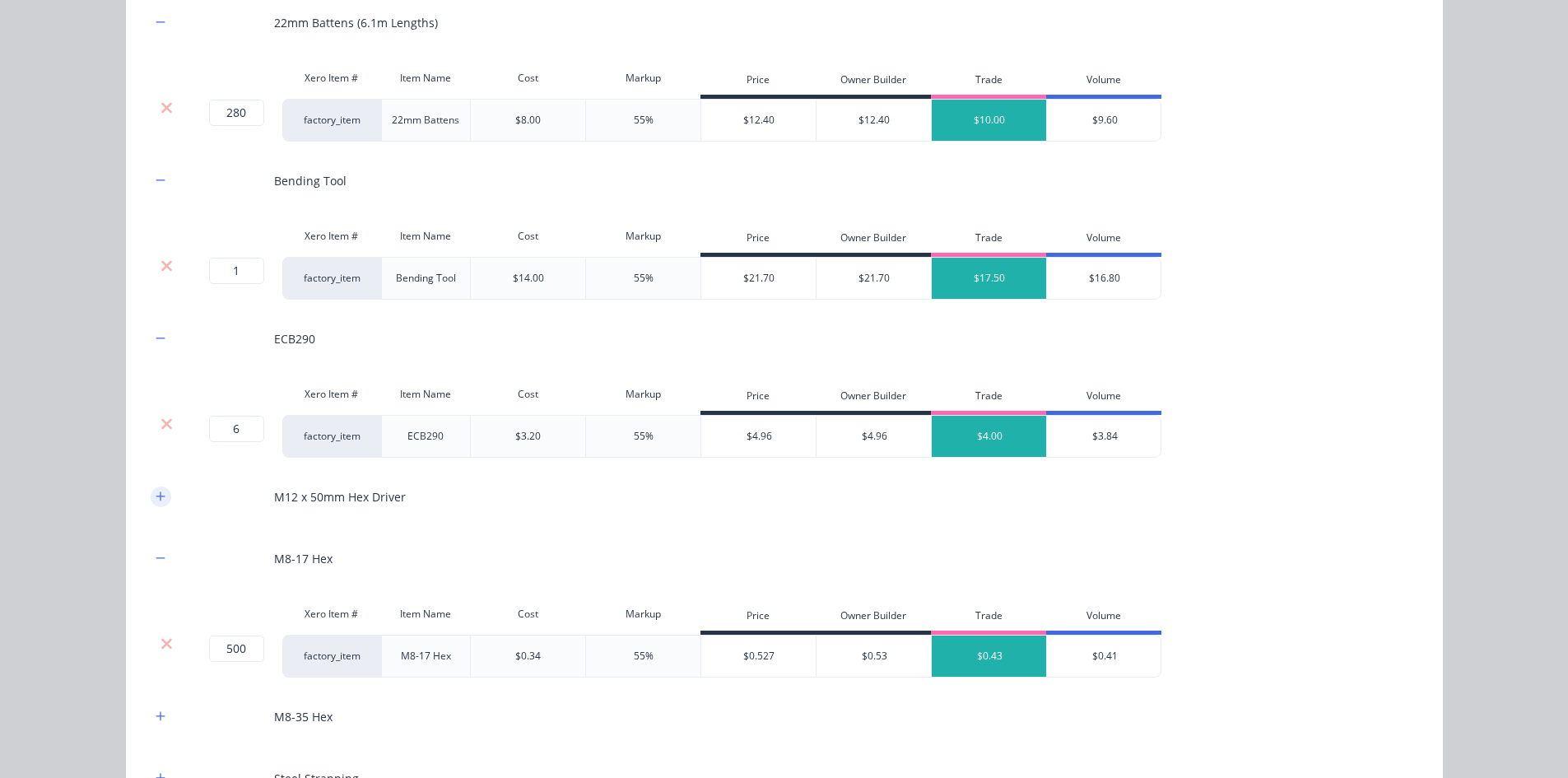
click at [157, 500] on icon "button" at bounding box center [160, 497] width 10 height 11
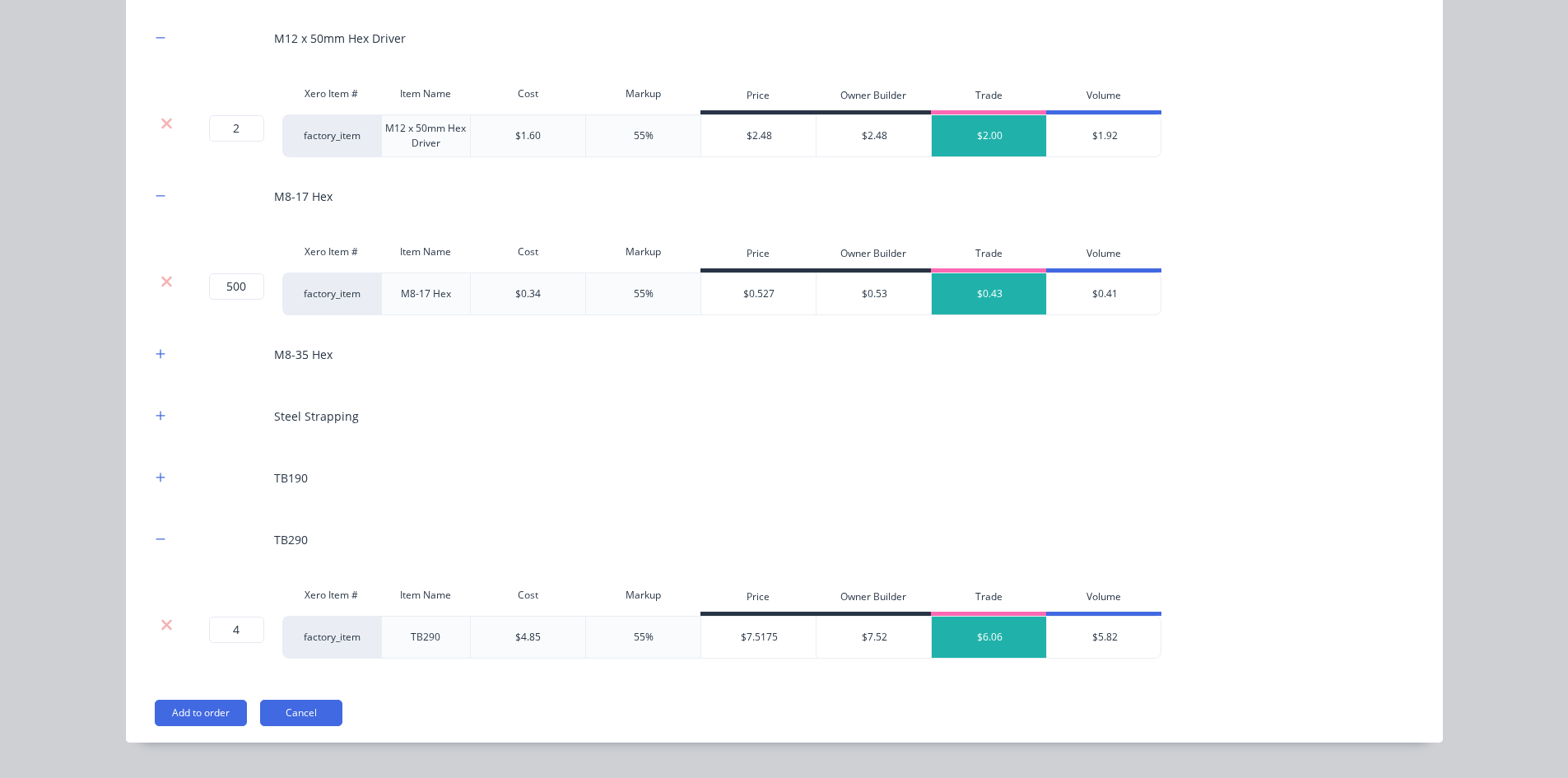
scroll to position [2704, 0]
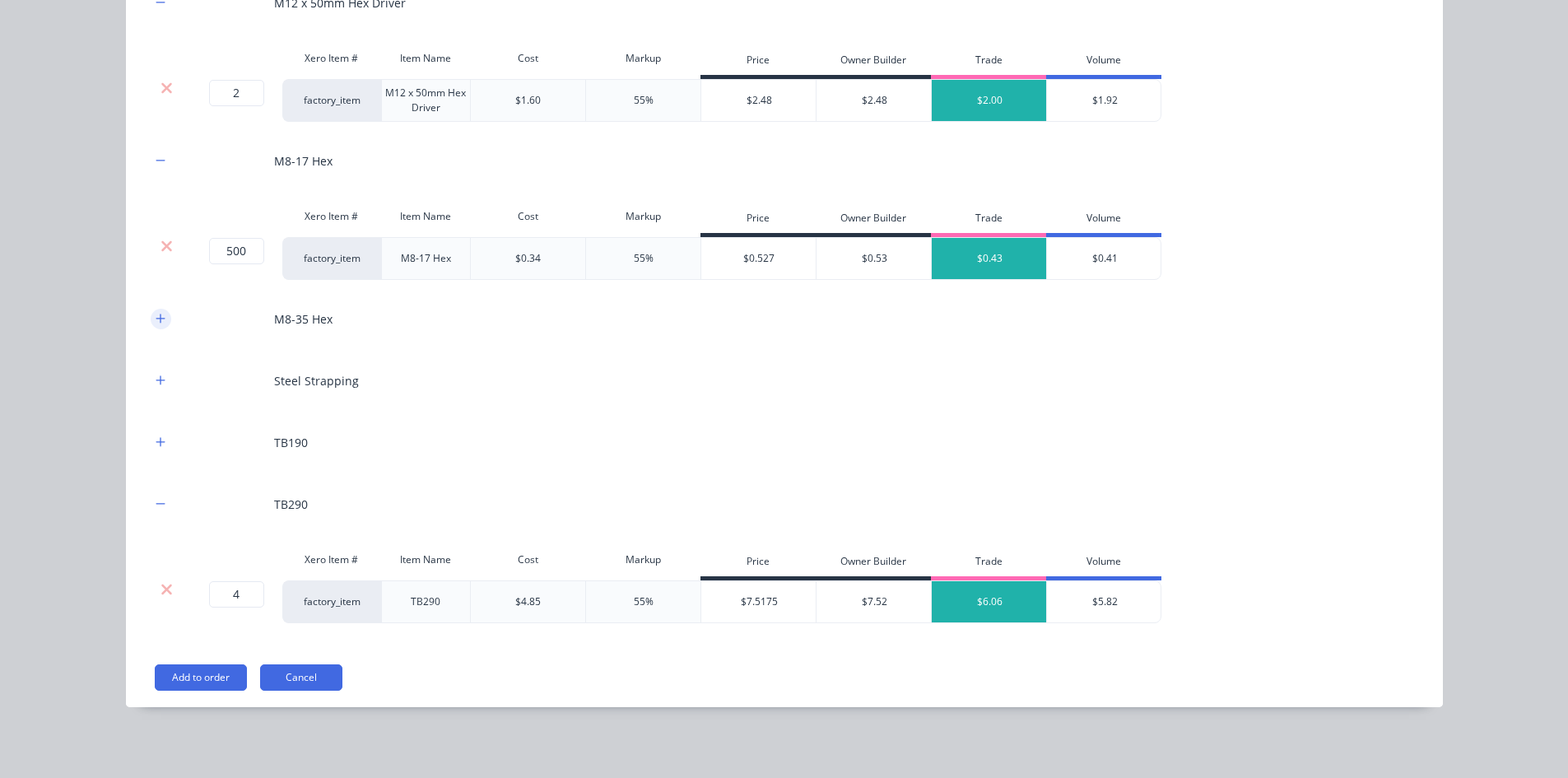
click at [152, 325] on button "button" at bounding box center [161, 319] width 21 height 21
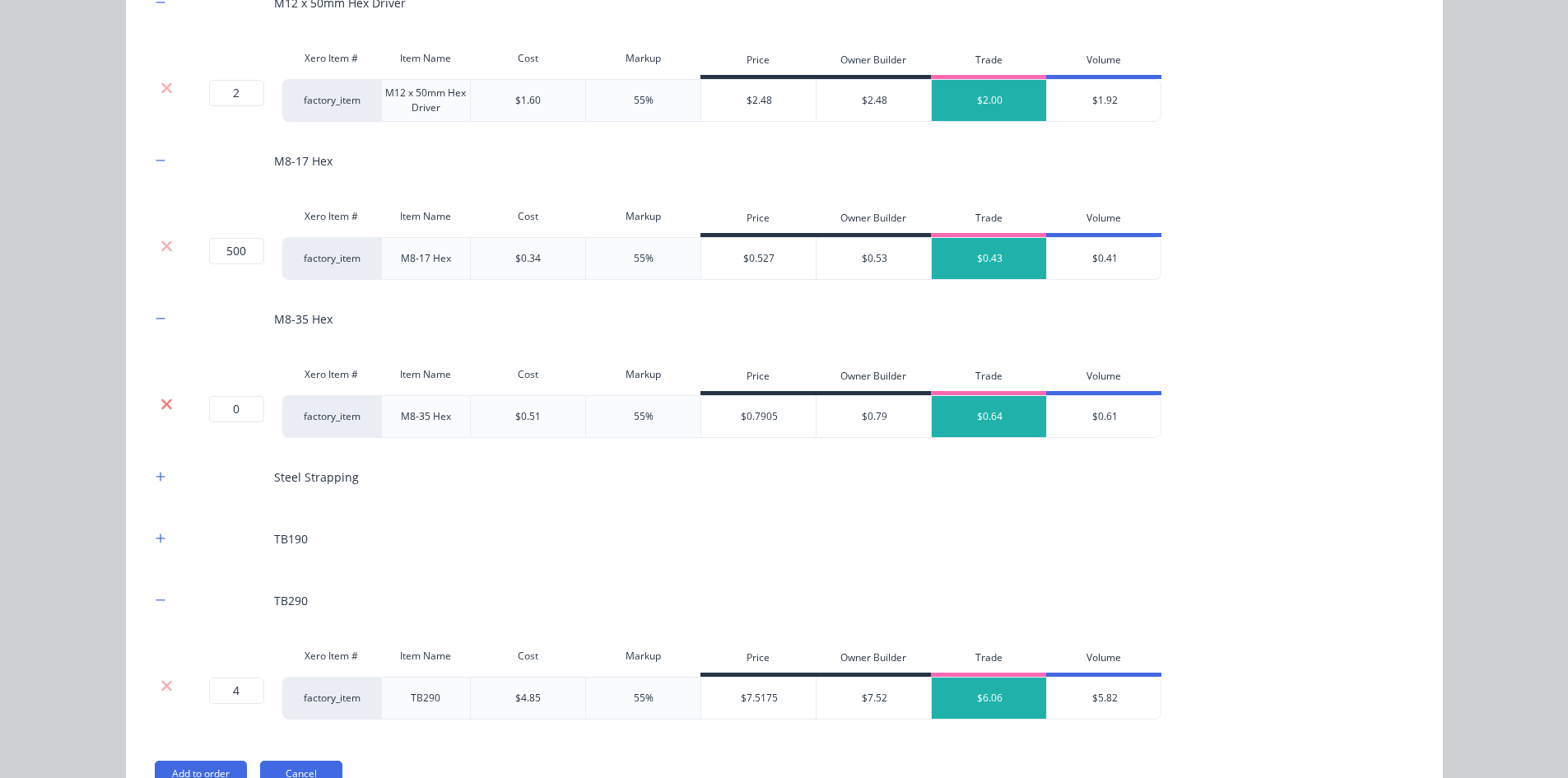
click at [163, 401] on icon at bounding box center [166, 403] width 10 height 10
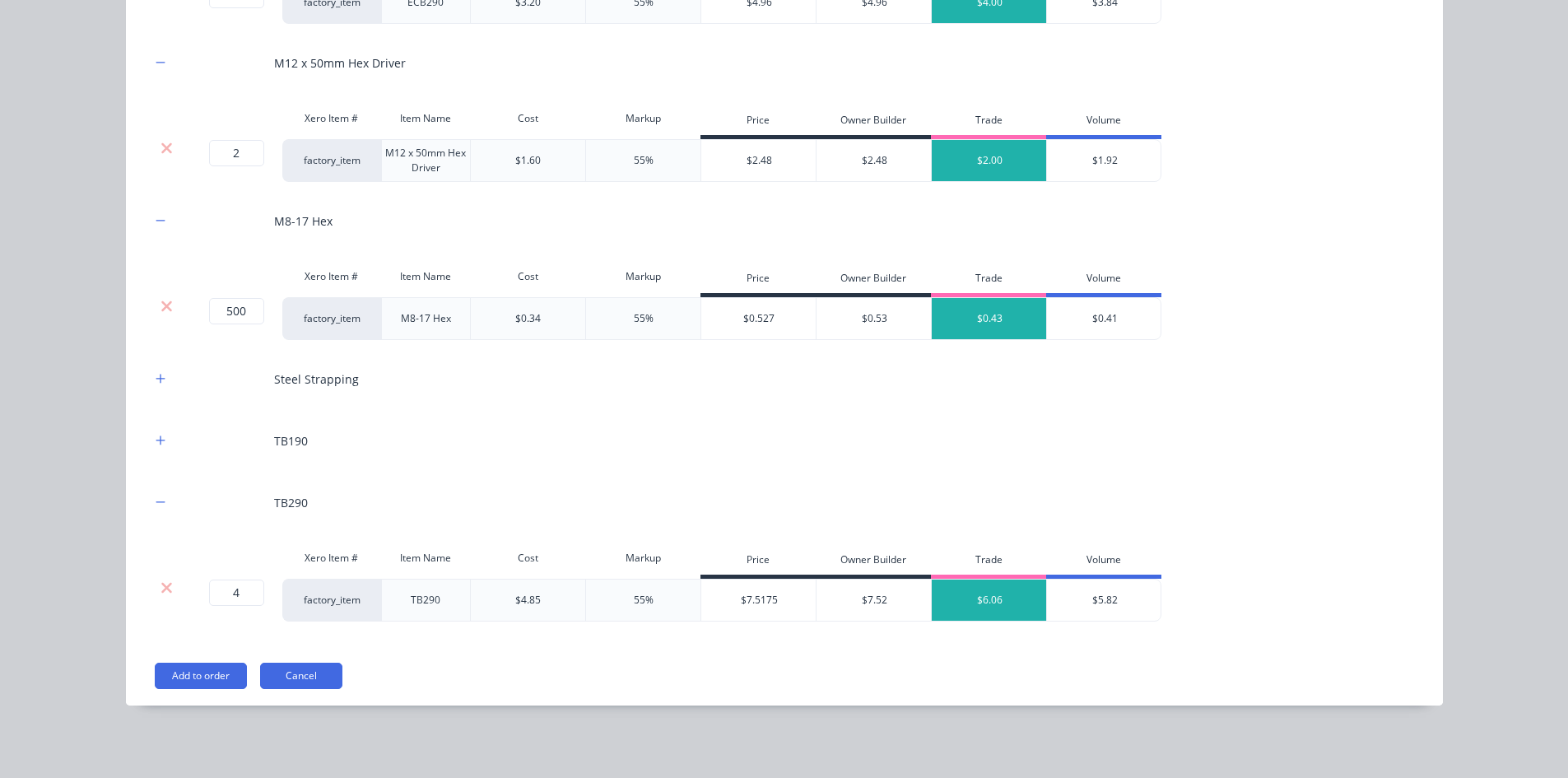
scroll to position [2644, 0]
click at [151, 375] on button "button" at bounding box center [161, 379] width 21 height 21
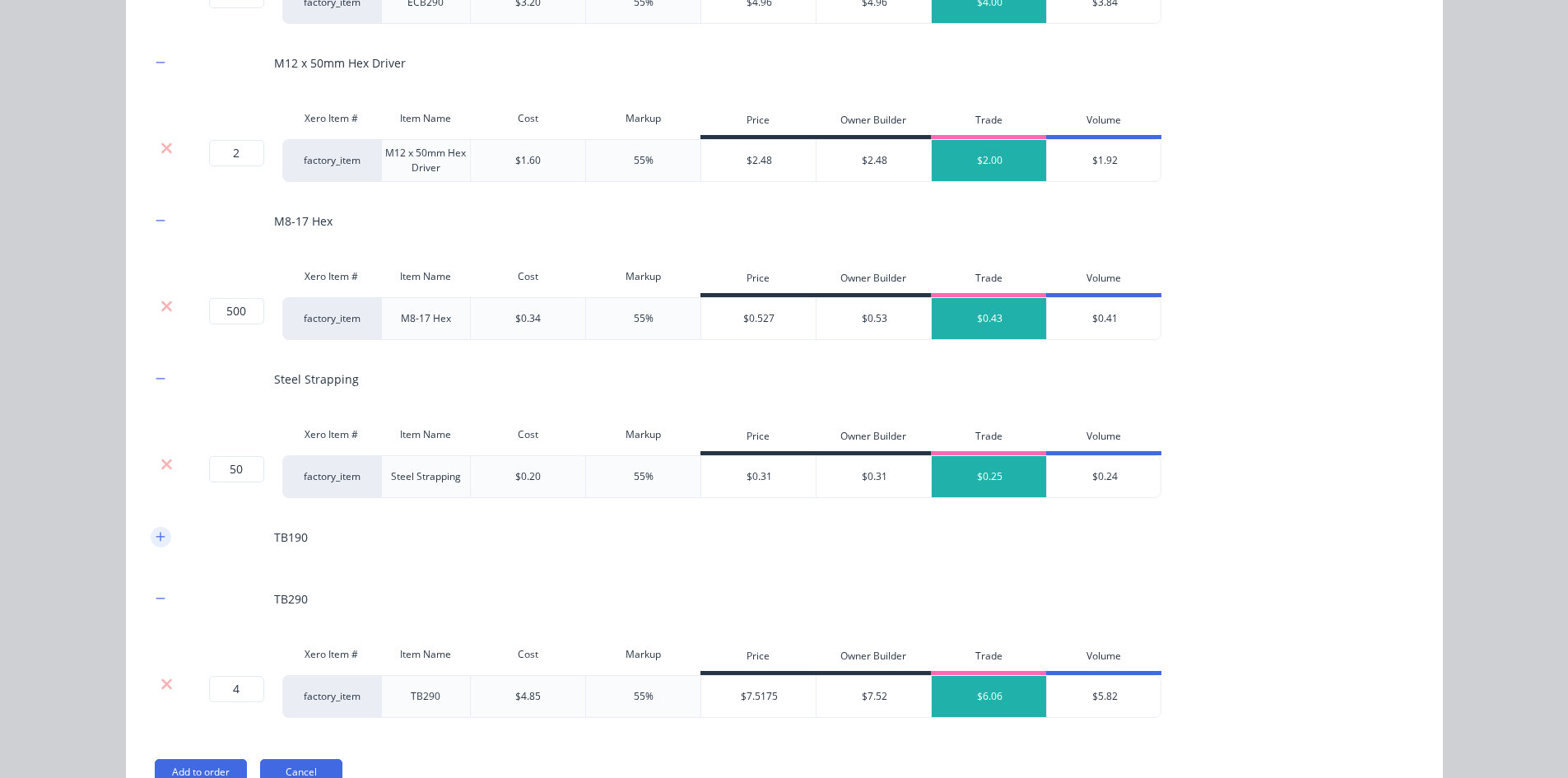
click at [155, 533] on icon "button" at bounding box center [160, 537] width 10 height 11
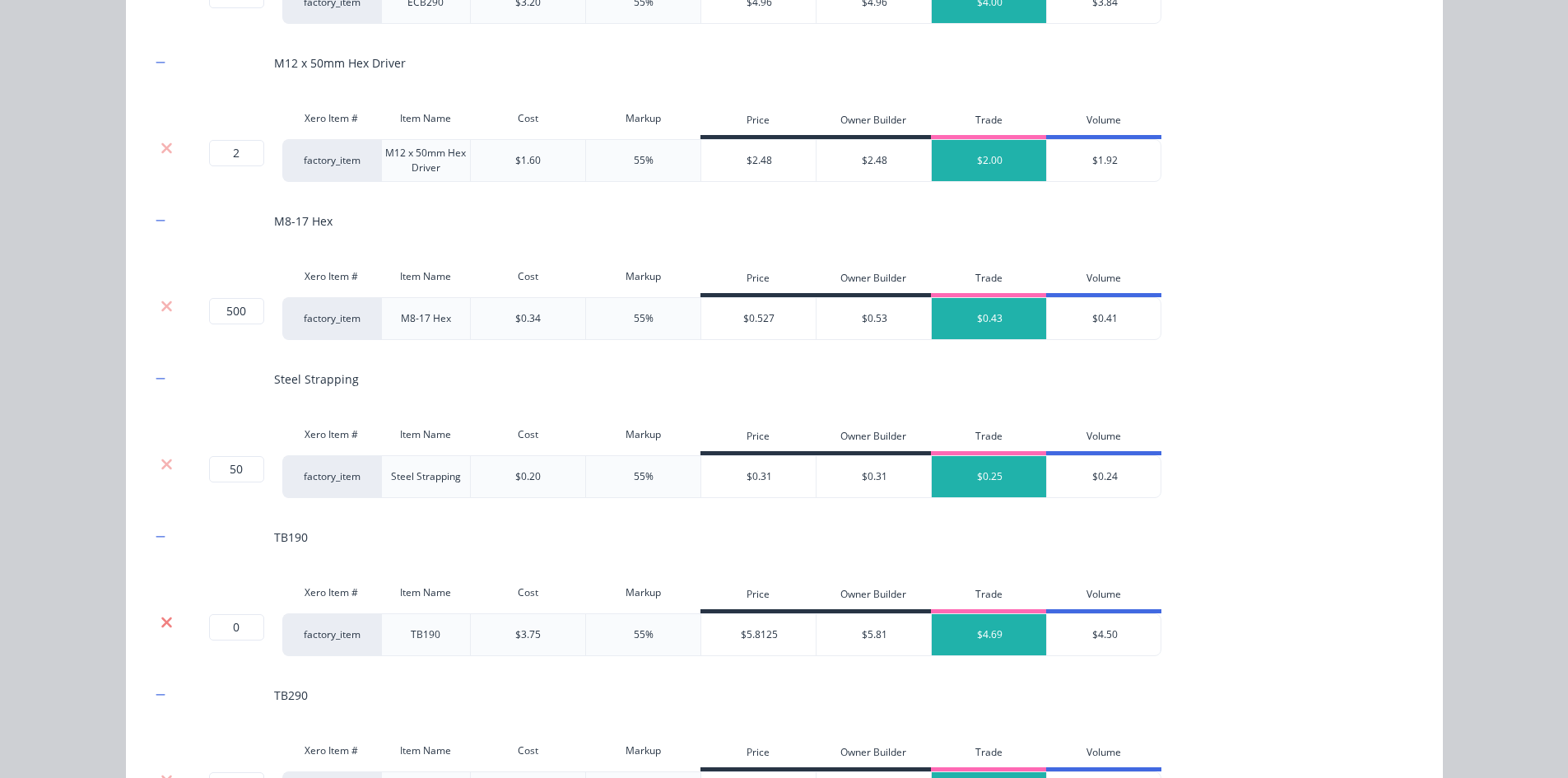
click at [163, 620] on icon at bounding box center [166, 621] width 10 height 10
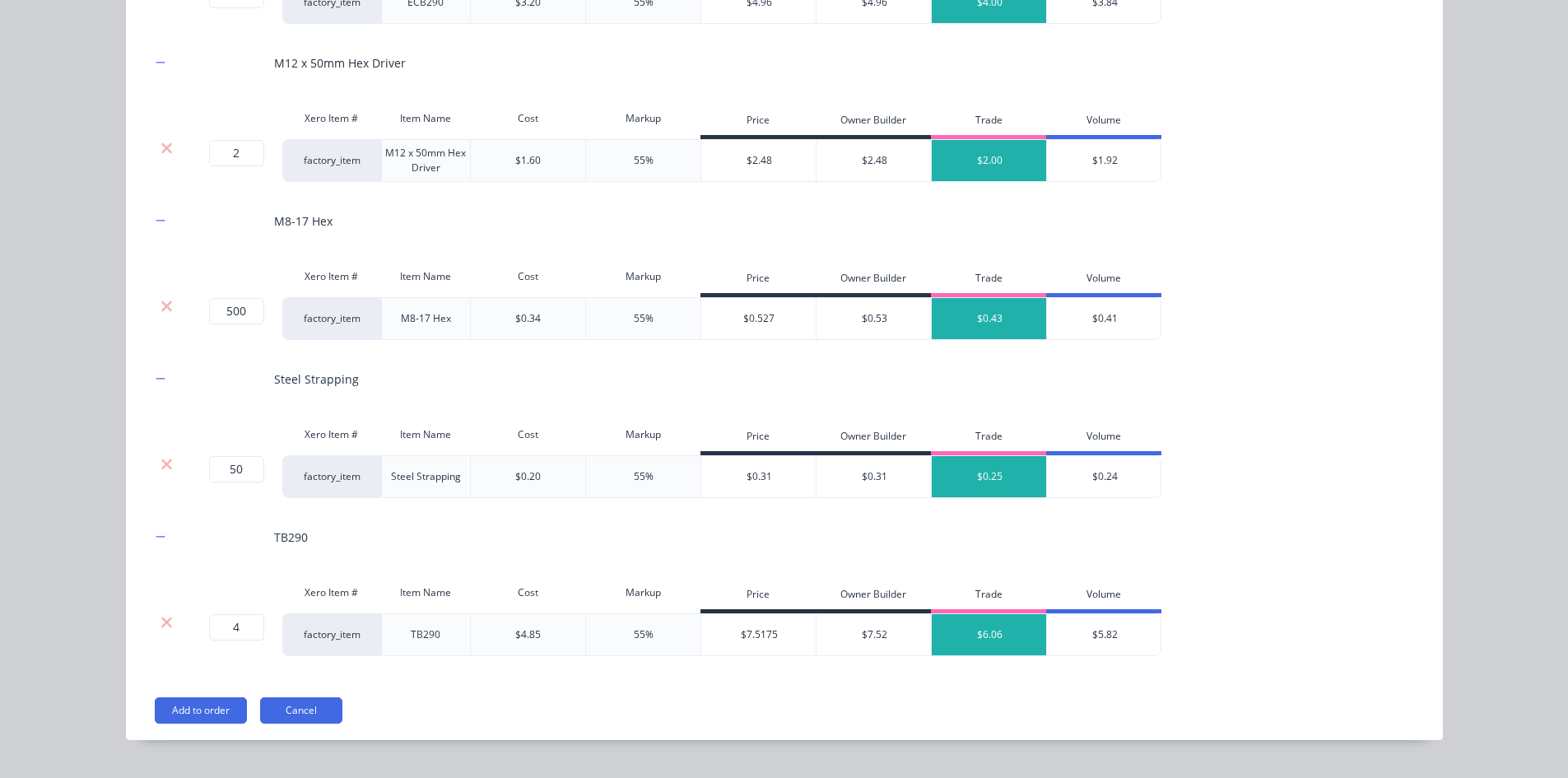
scroll to position [2678, 0]
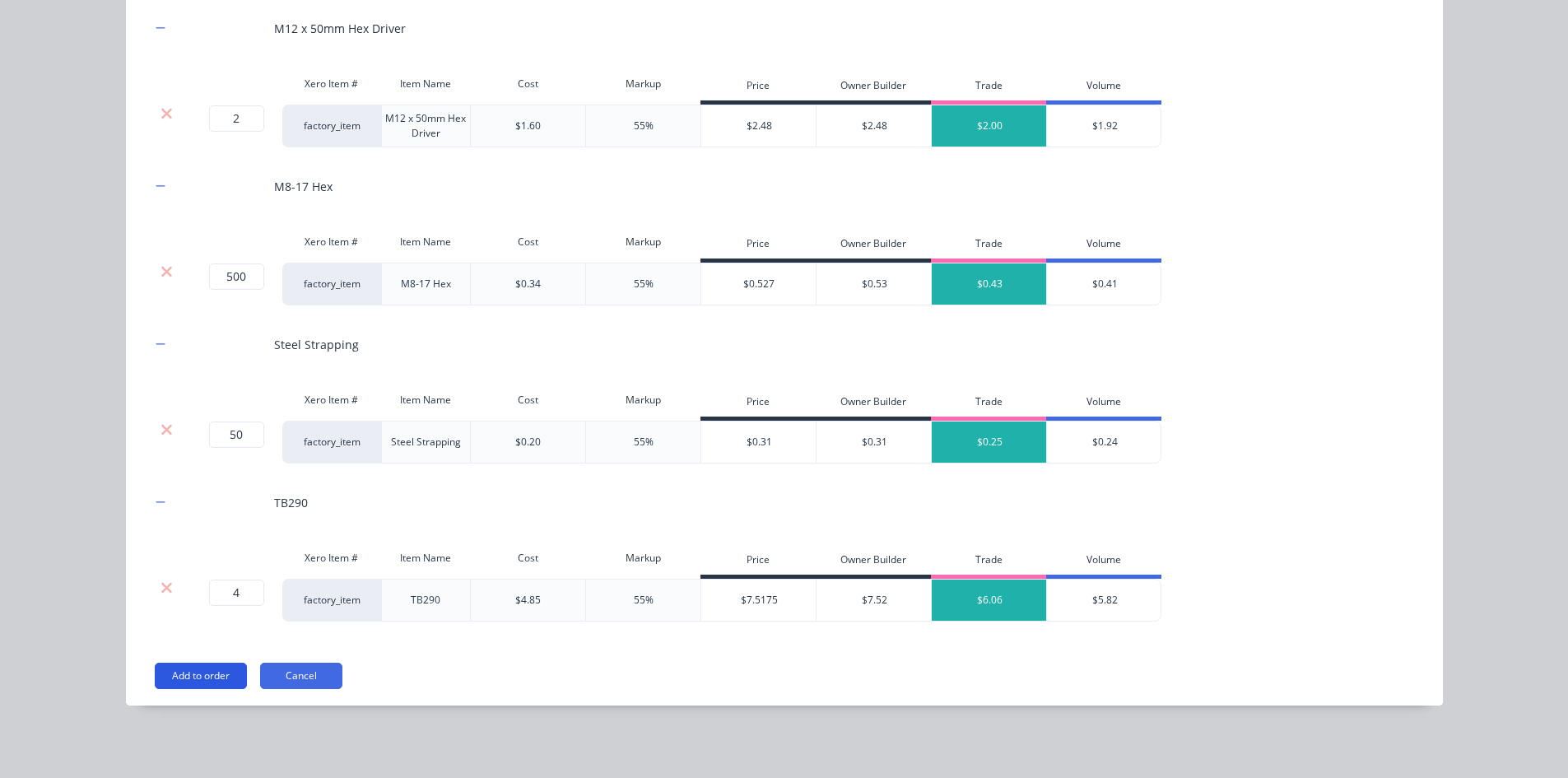
click at [180, 682] on button "Add to order" at bounding box center [200, 676] width 93 height 26
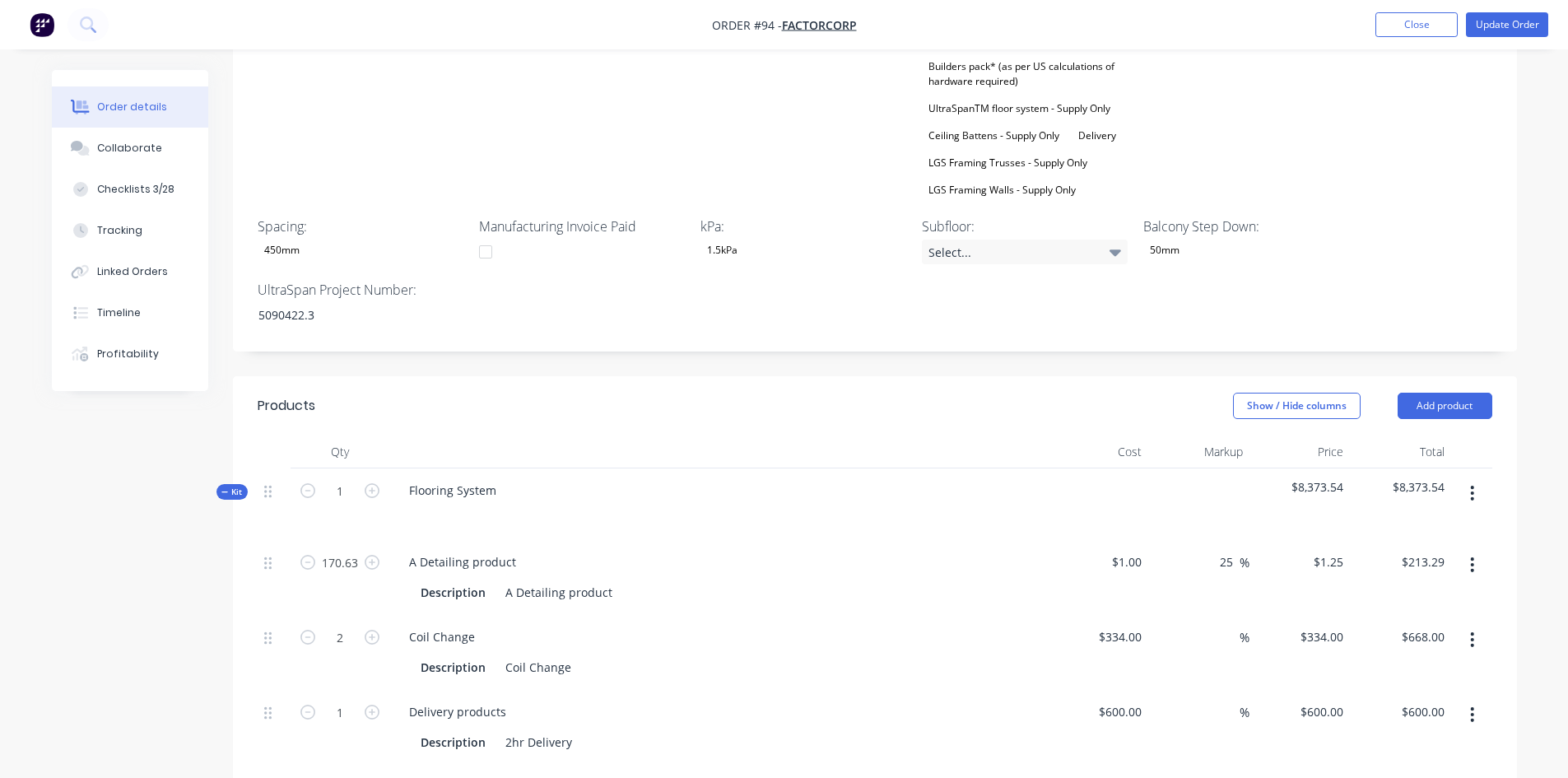
scroll to position [805, 0]
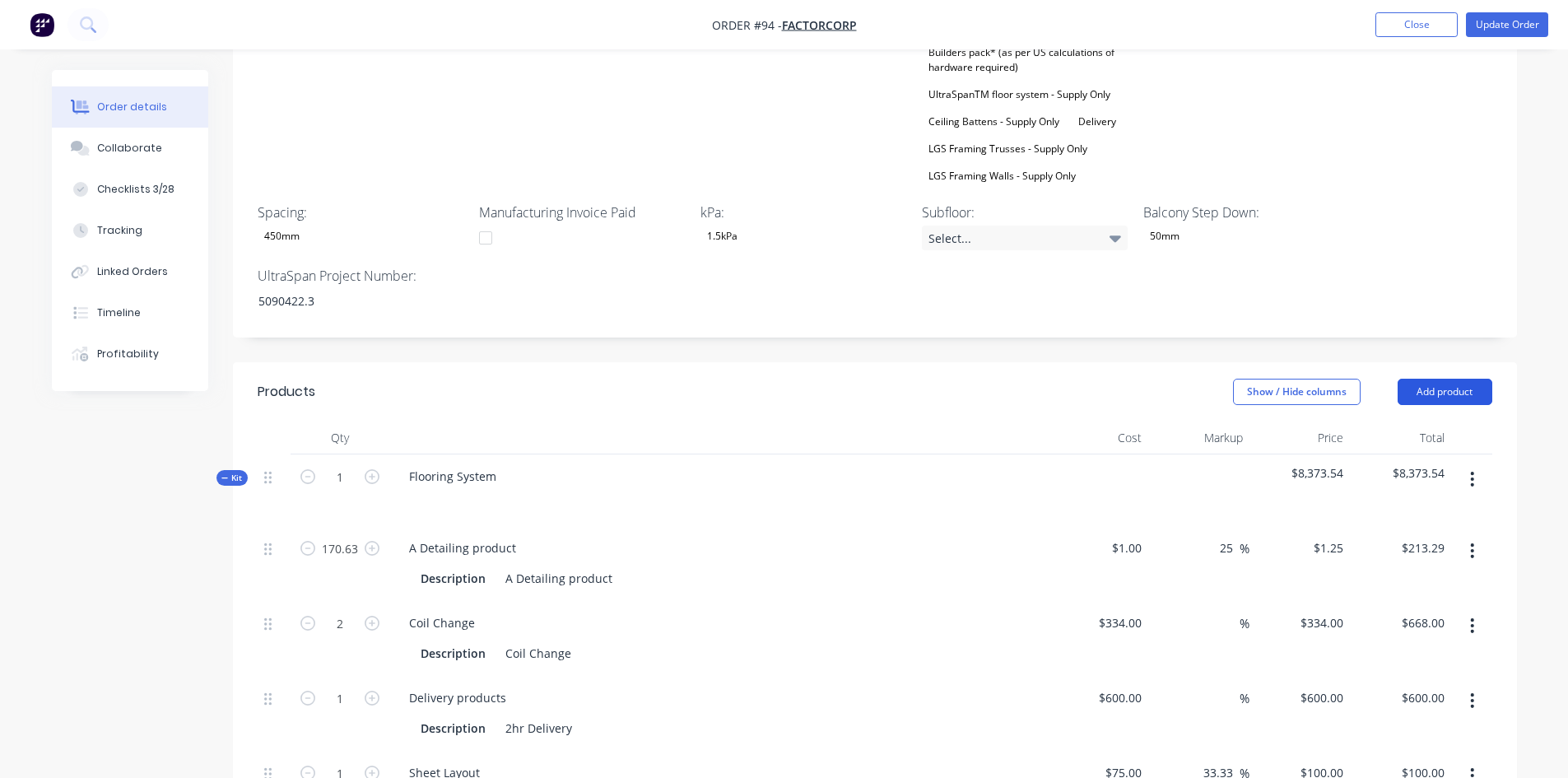
click at [1416, 379] on button "Add product" at bounding box center [1445, 392] width 94 height 26
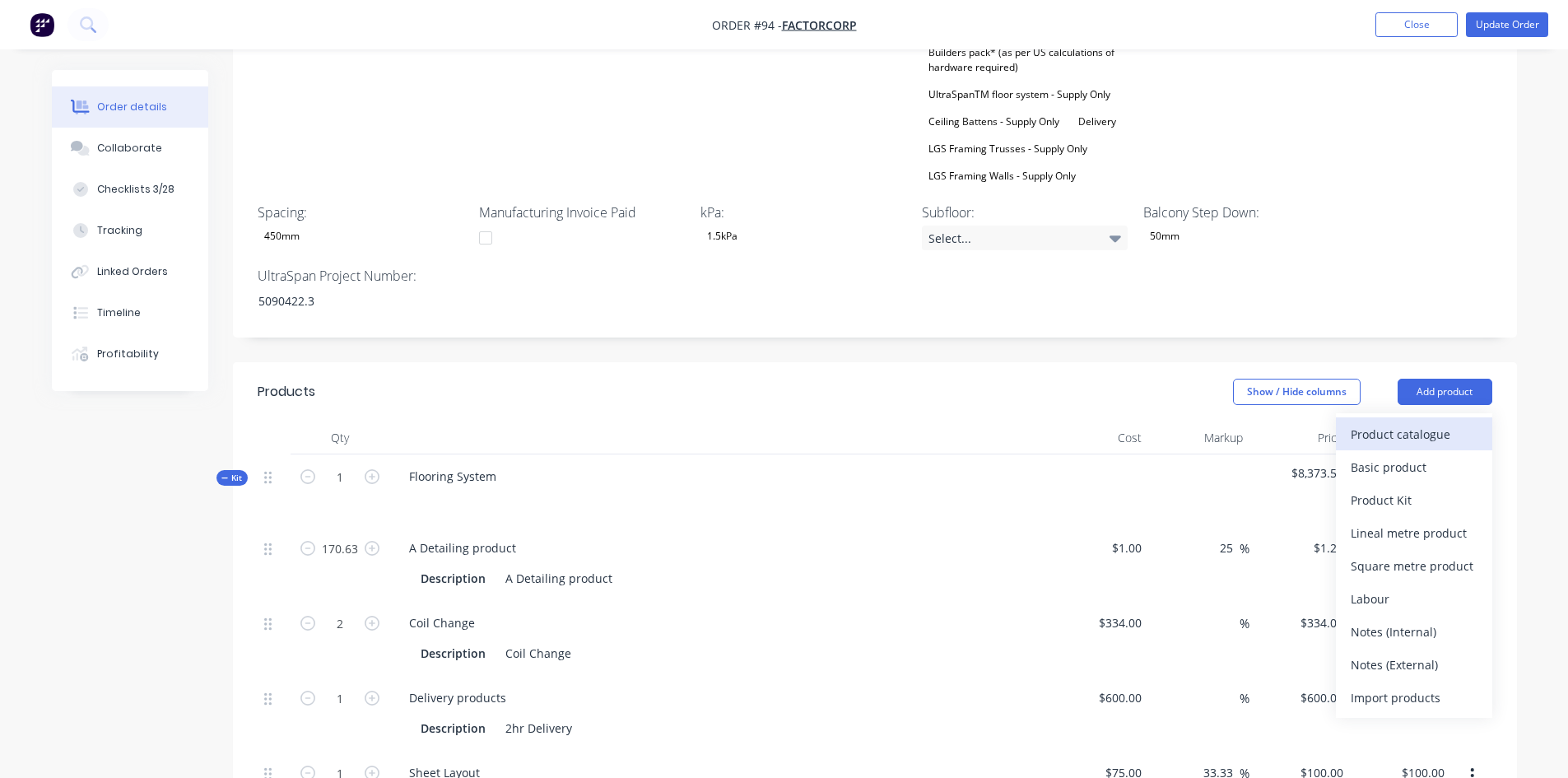
click at [1388, 423] on div "Product catalogue" at bounding box center [1415, 435] width 127 height 24
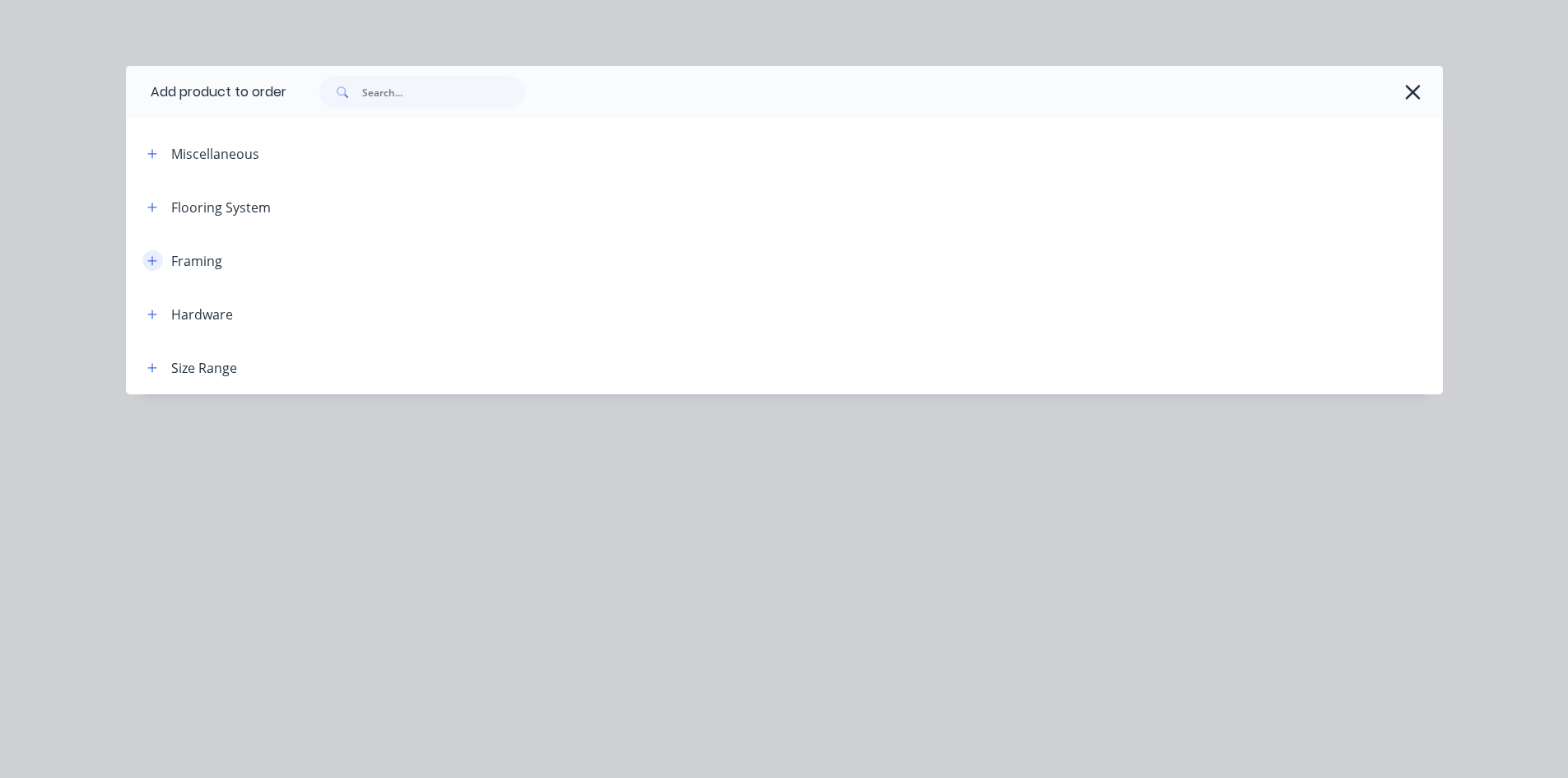
click at [155, 268] on button "button" at bounding box center [152, 261] width 21 height 21
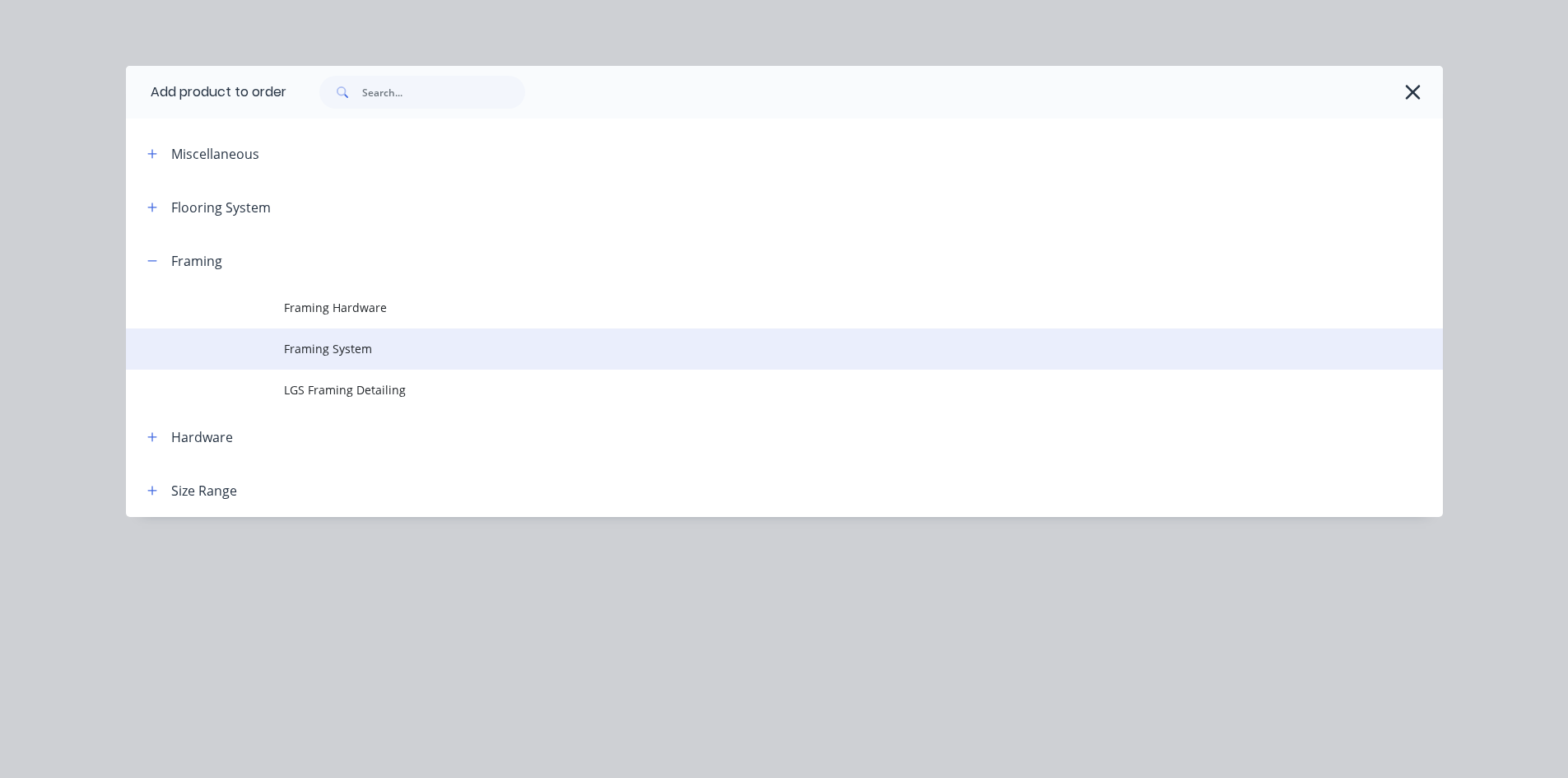
click at [268, 339] on td at bounding box center [205, 349] width 158 height 41
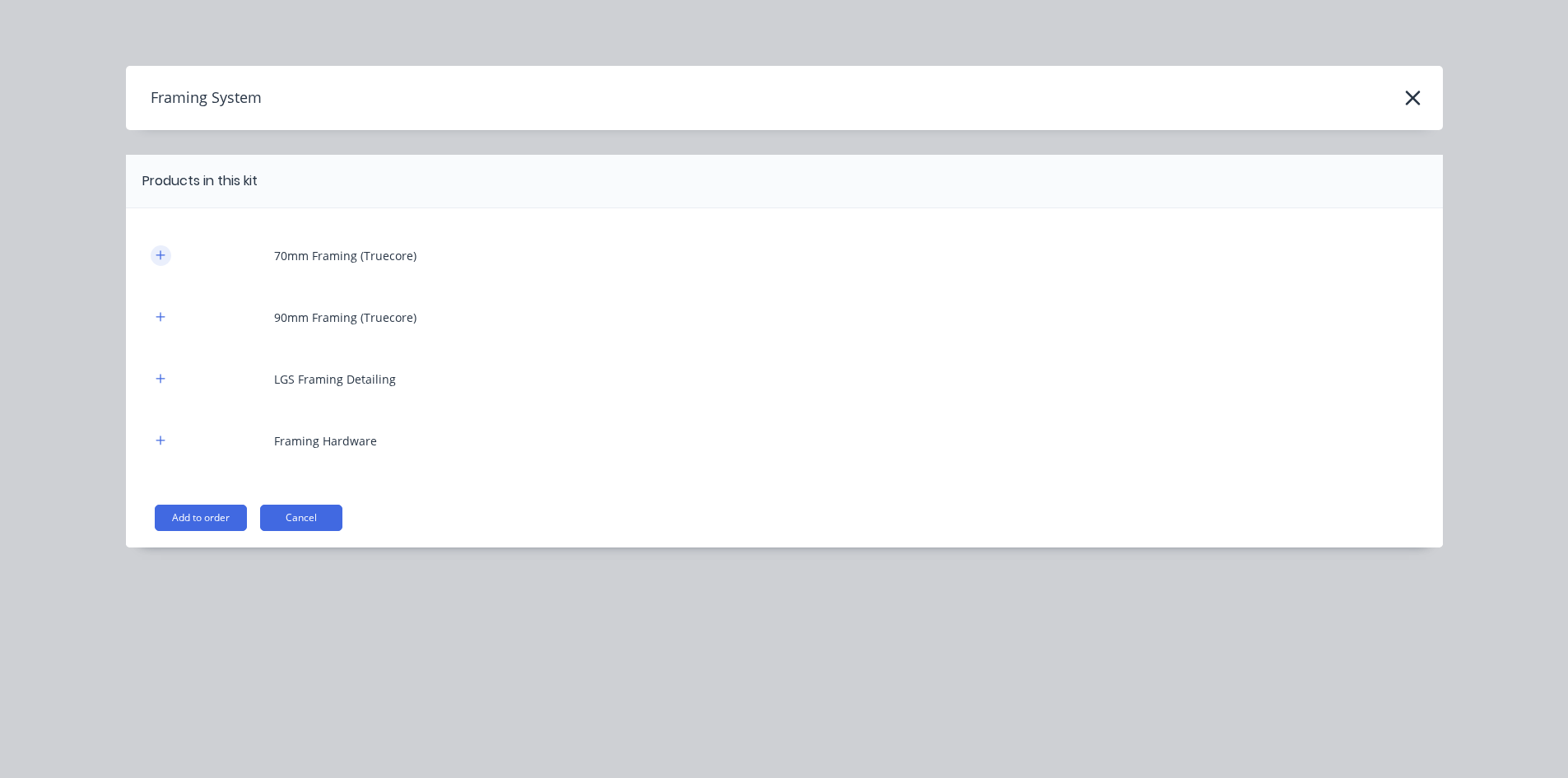
click at [161, 250] on icon "button" at bounding box center [160, 255] width 10 height 11
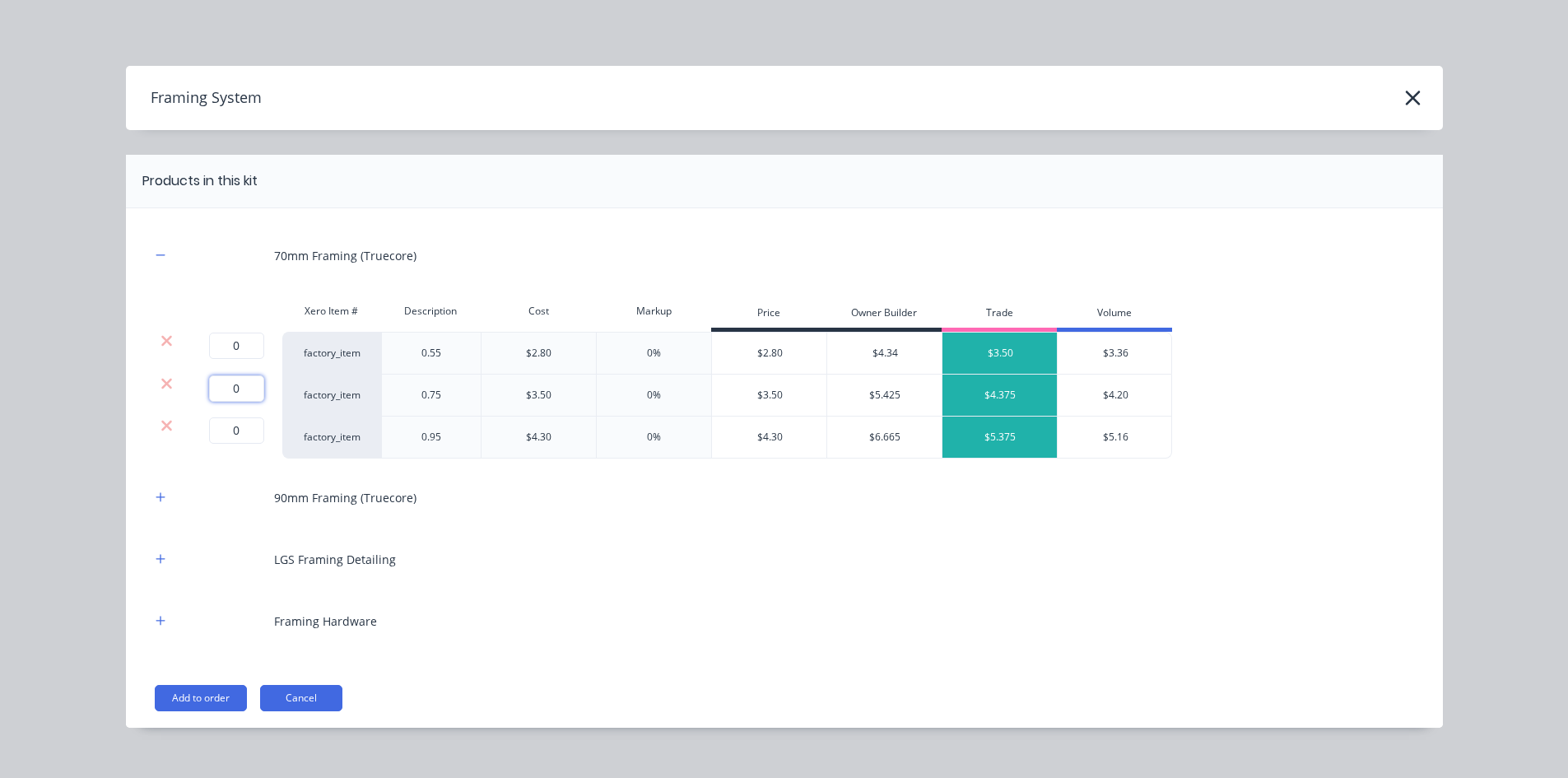
click at [245, 396] on input "0" at bounding box center [237, 388] width 55 height 26
type input "741.1"
click at [158, 501] on icon "button" at bounding box center [160, 497] width 10 height 11
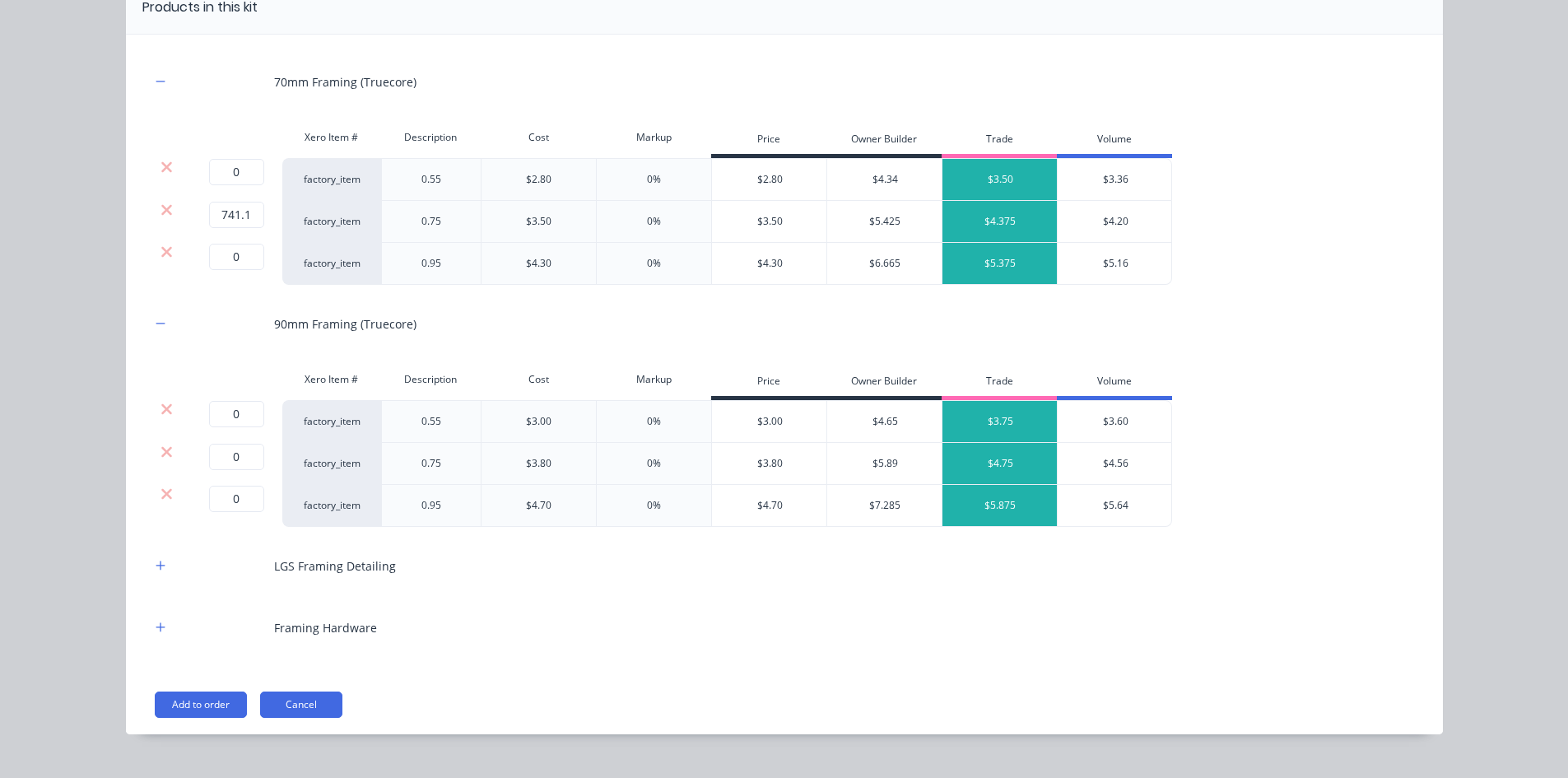
scroll to position [203, 0]
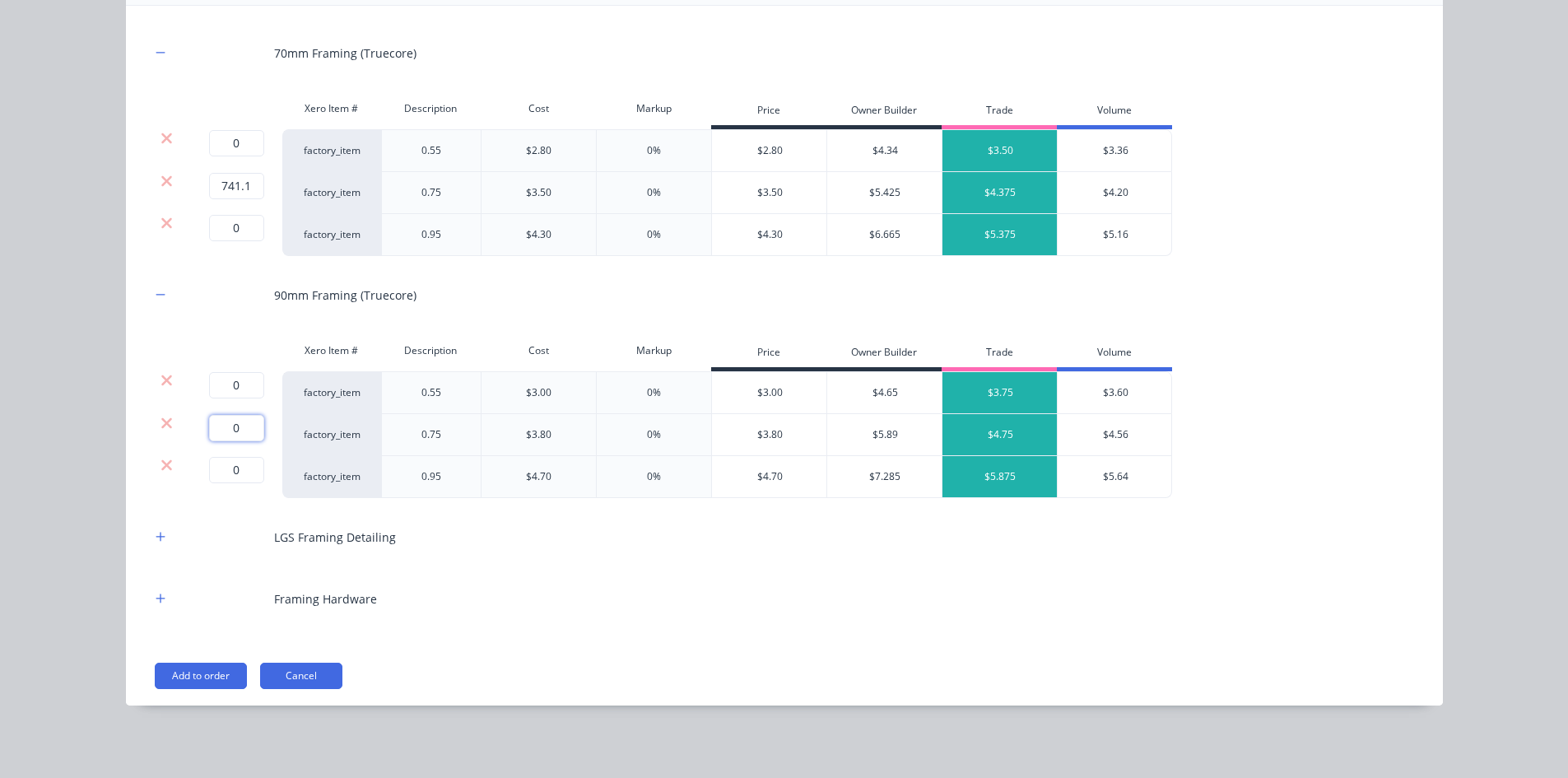
click at [237, 423] on input "0" at bounding box center [237, 428] width 55 height 26
type input "1237.7"
click at [160, 536] on button "button" at bounding box center [161, 537] width 21 height 21
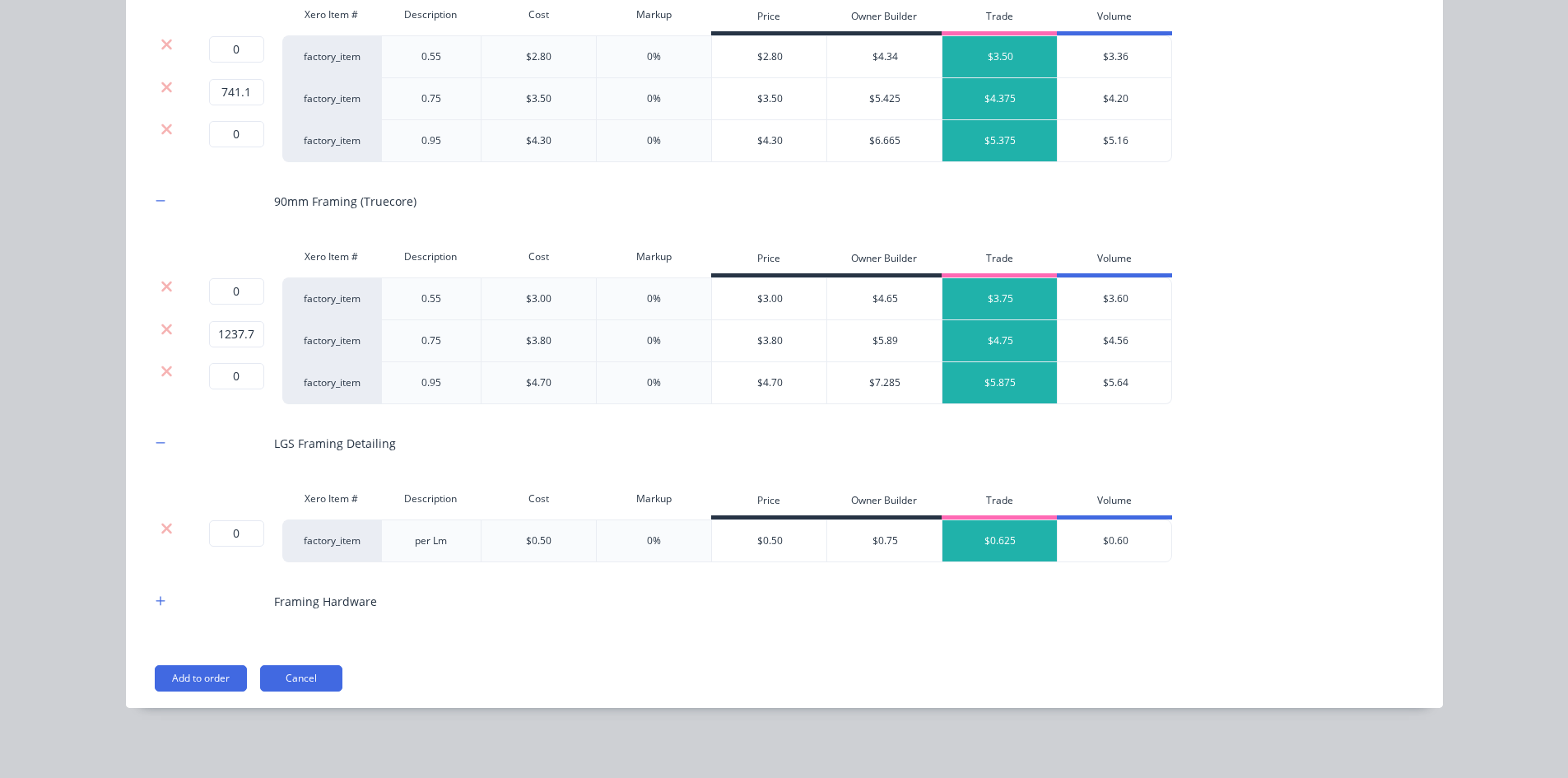
scroll to position [299, 0]
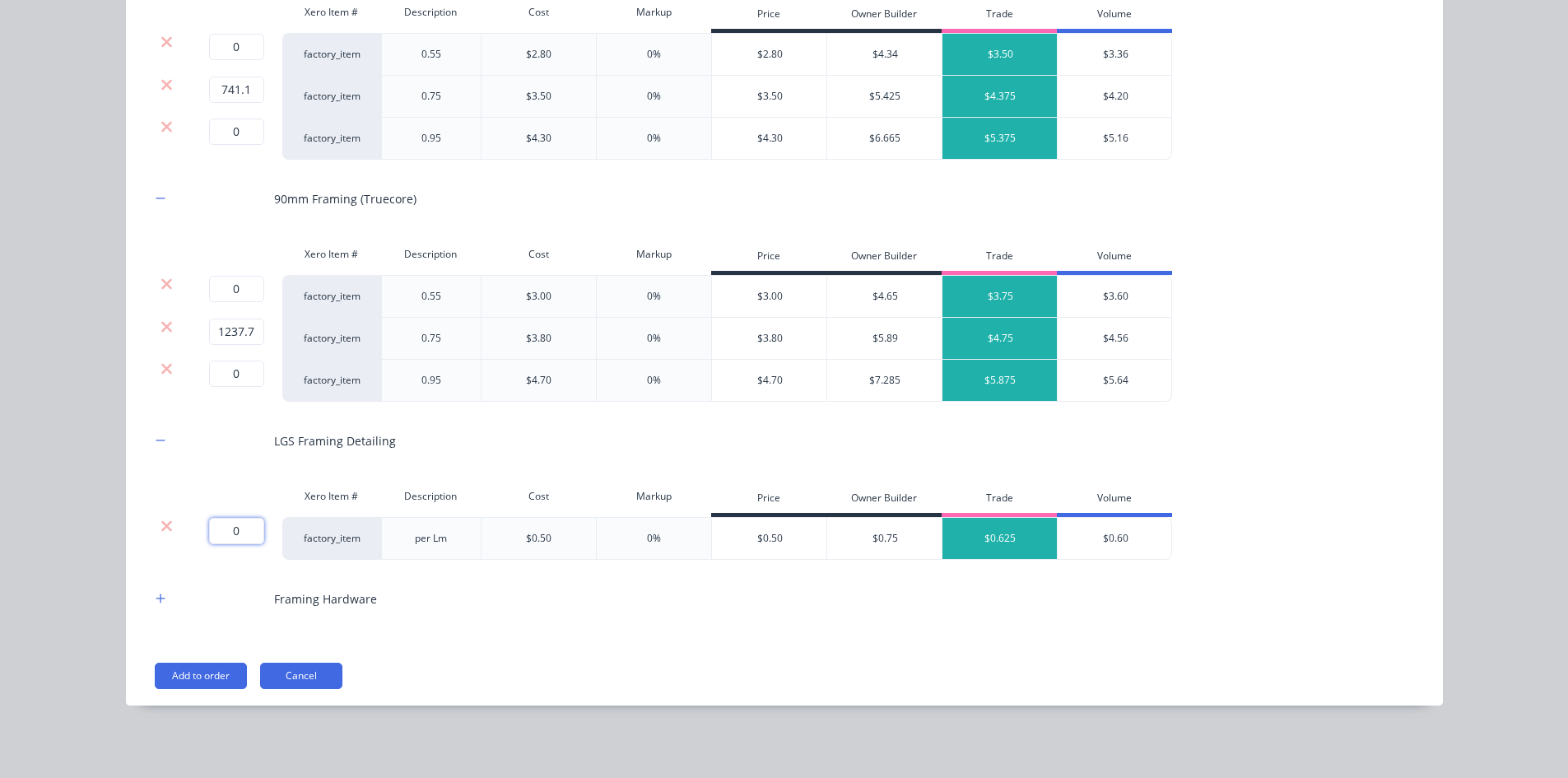
click at [230, 530] on input "0" at bounding box center [237, 531] width 55 height 26
type input "1978.8"
click at [151, 595] on button "button" at bounding box center [161, 598] width 21 height 21
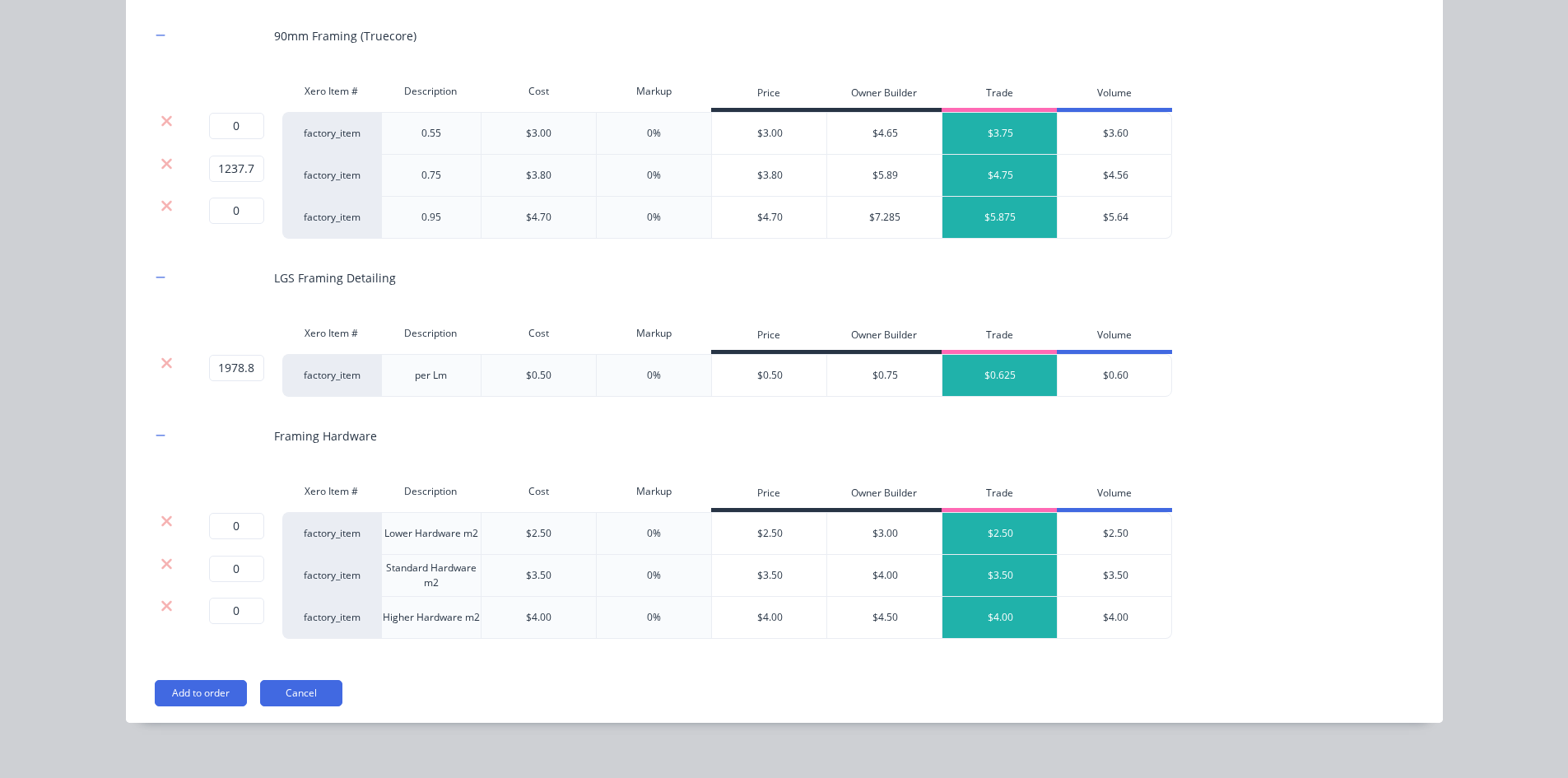
scroll to position [479, 0]
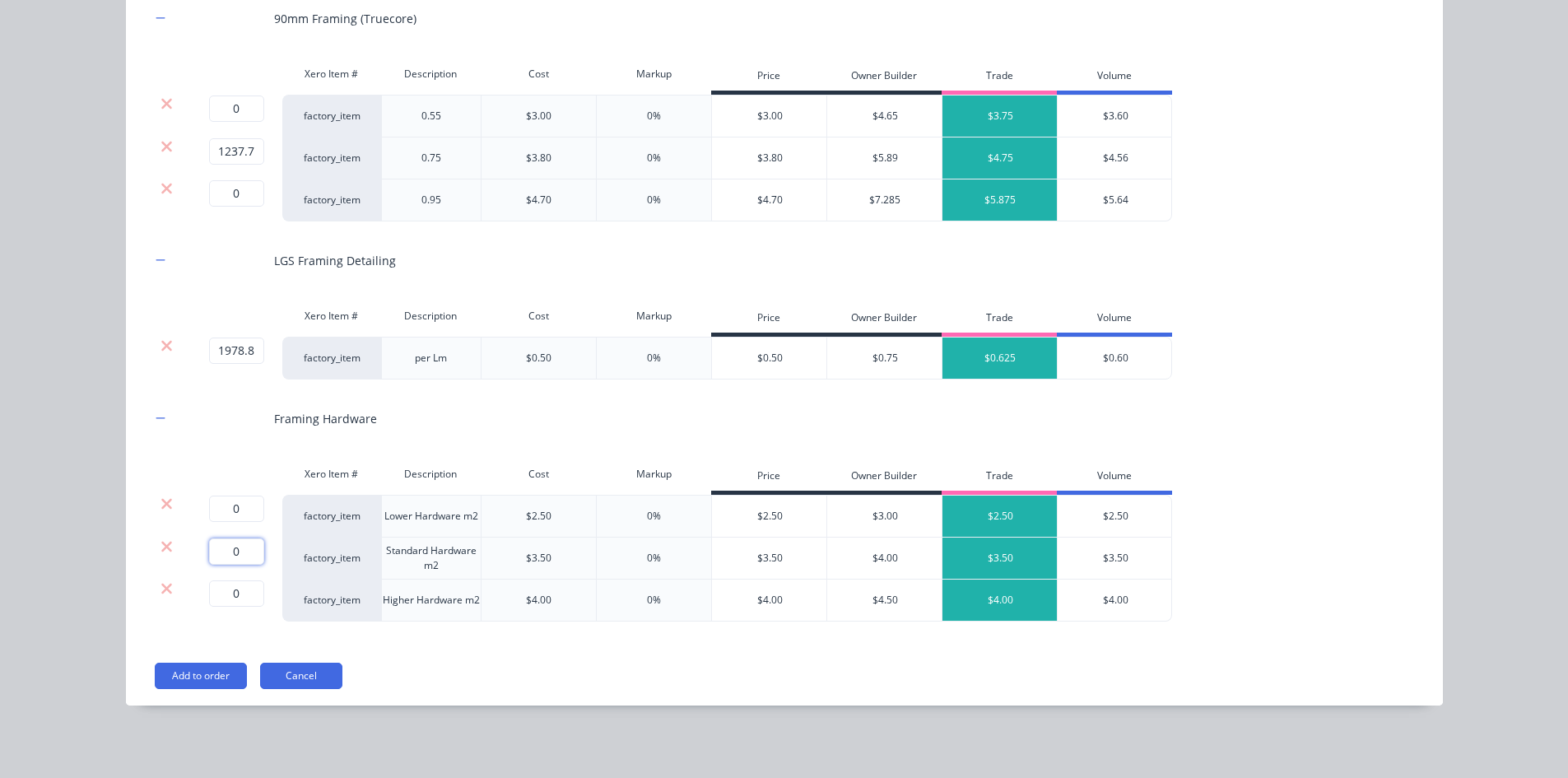
click at [230, 547] on input "0" at bounding box center [237, 552] width 55 height 26
type input "232"
click at [162, 502] on icon at bounding box center [166, 503] width 10 height 10
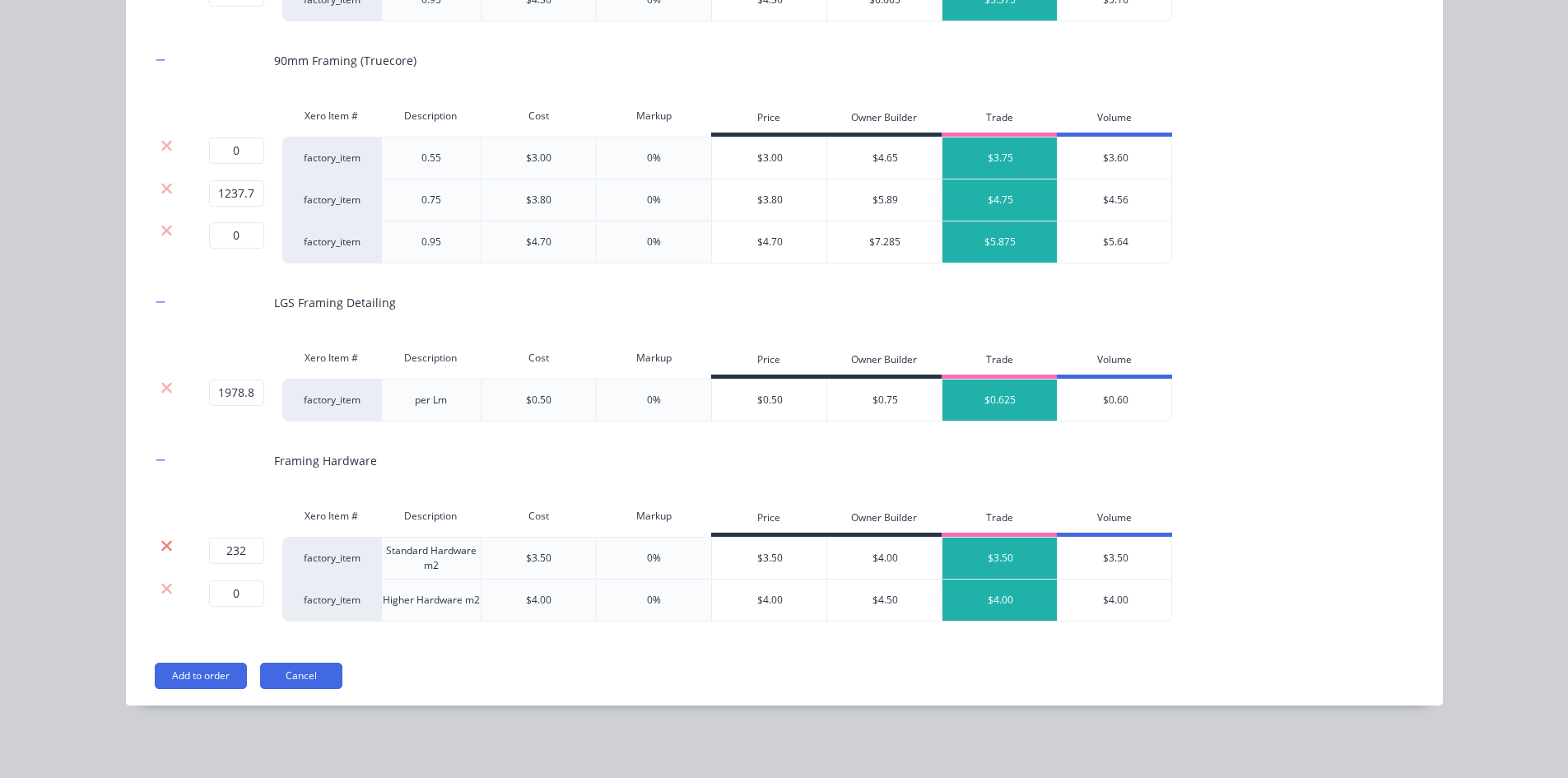
scroll to position [437, 0]
click at [165, 588] on icon at bounding box center [166, 589] width 12 height 17
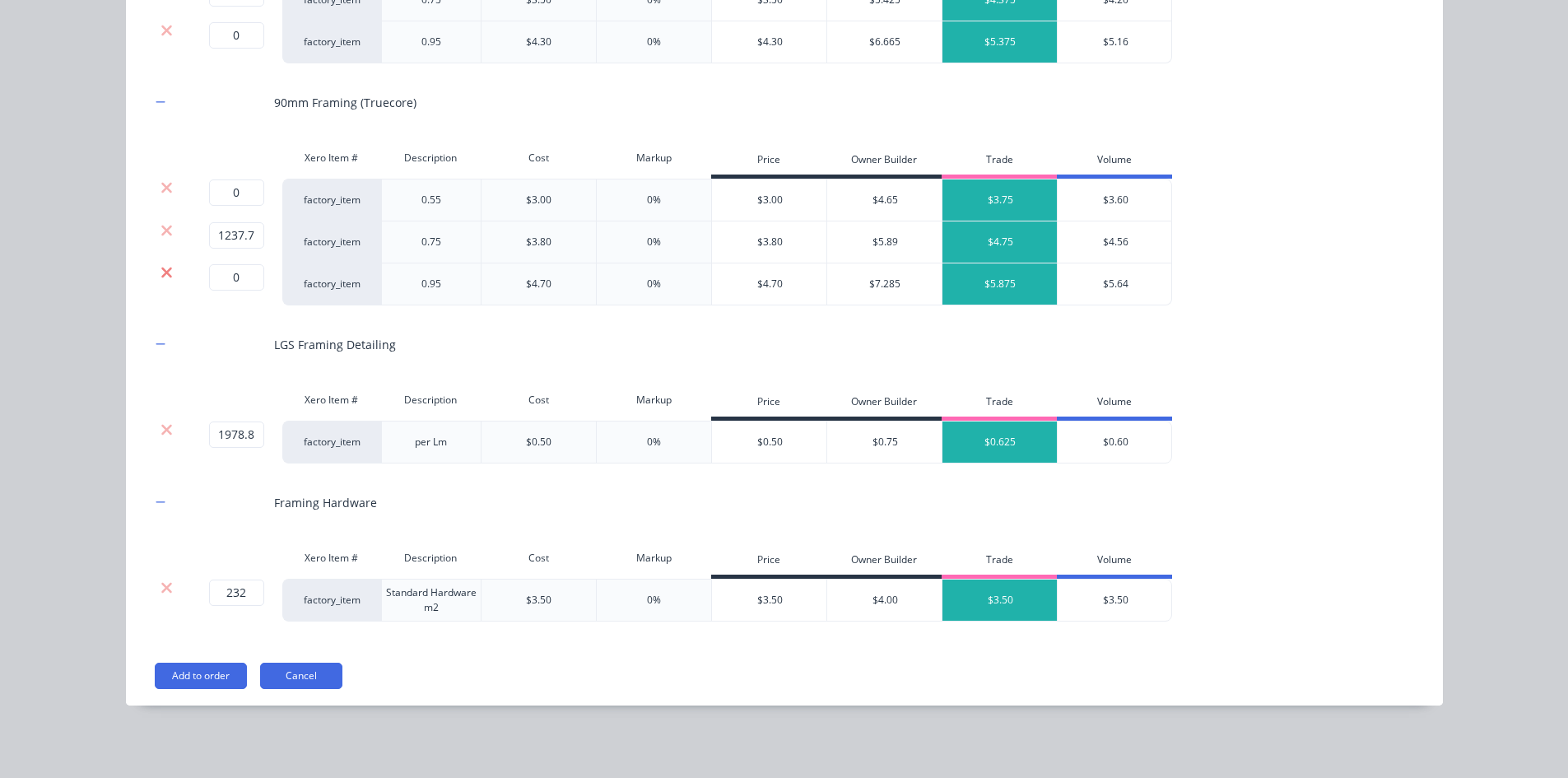
click at [162, 271] on icon at bounding box center [166, 271] width 10 height 10
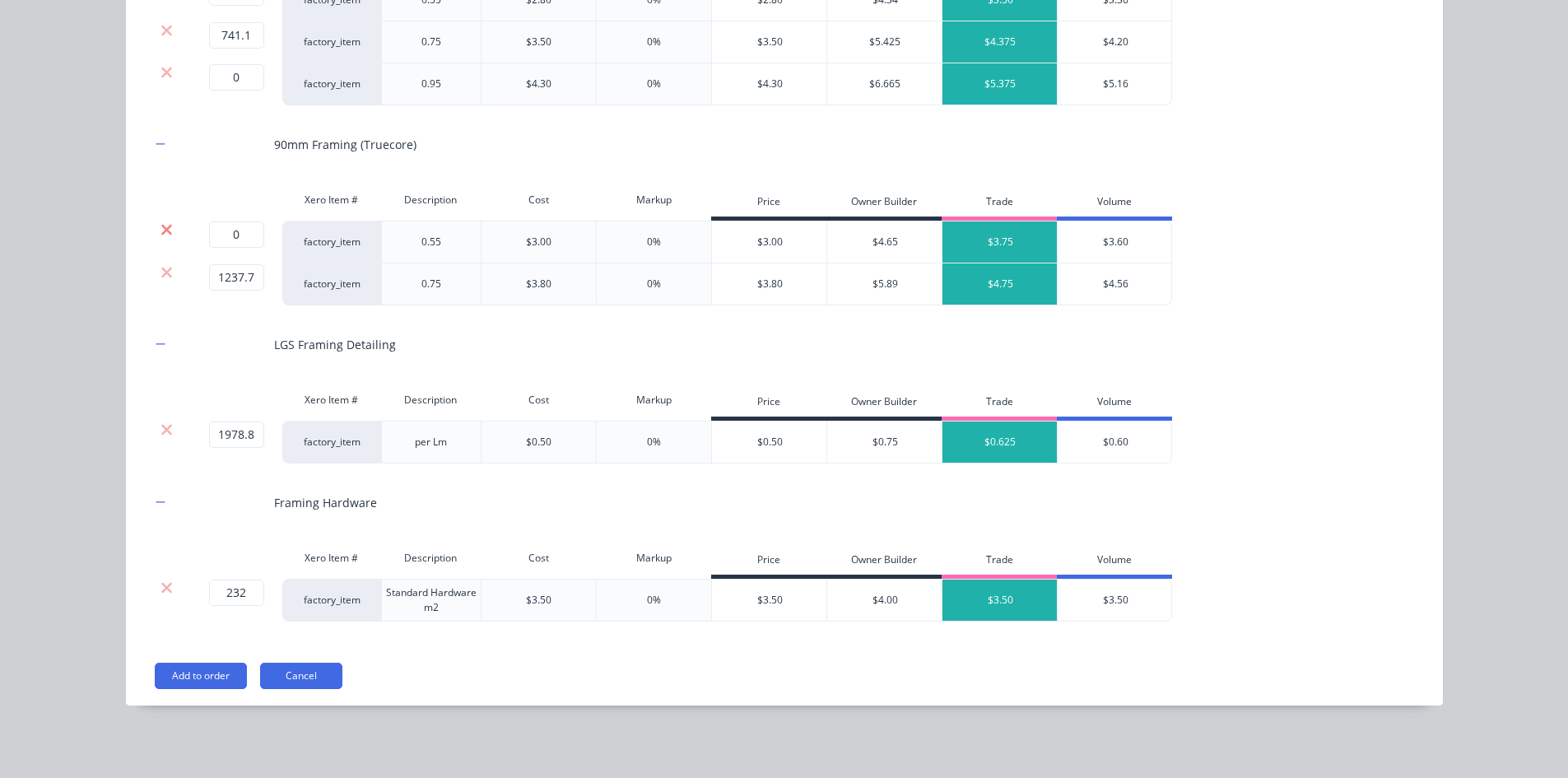
click at [162, 228] on icon at bounding box center [166, 228] width 10 height 10
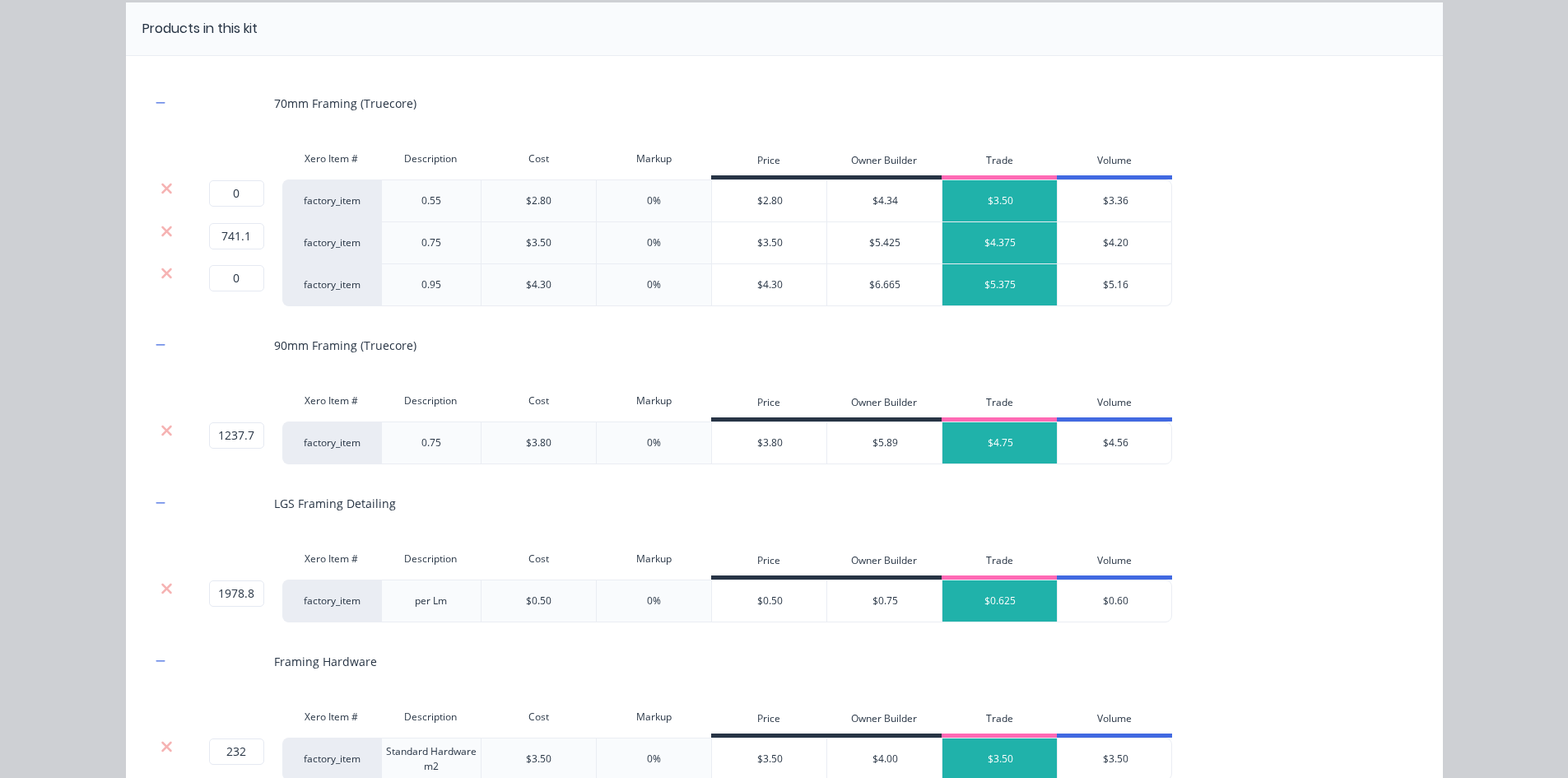
scroll to position [147, 0]
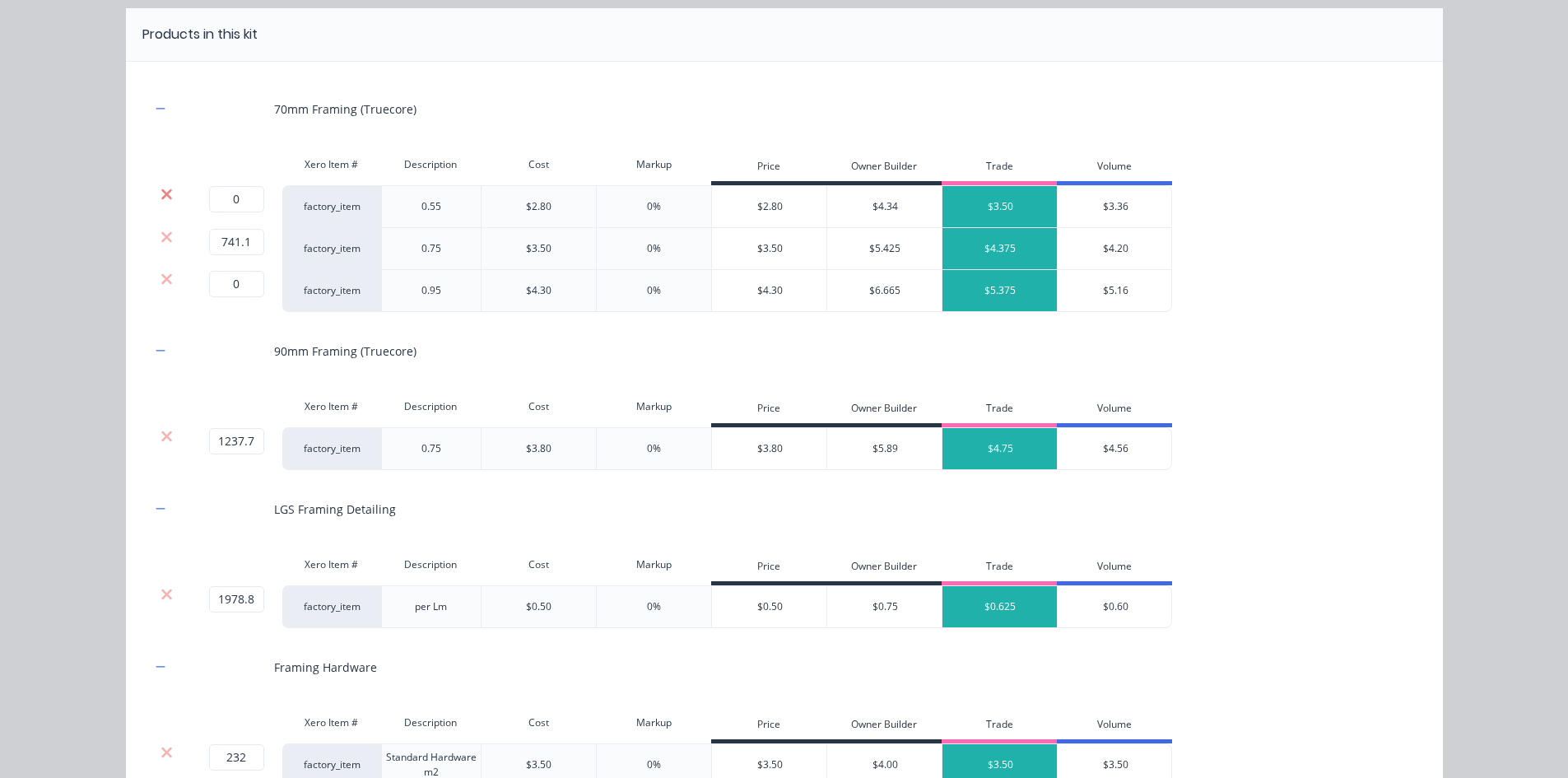
click at [162, 192] on icon at bounding box center [166, 194] width 10 height 10
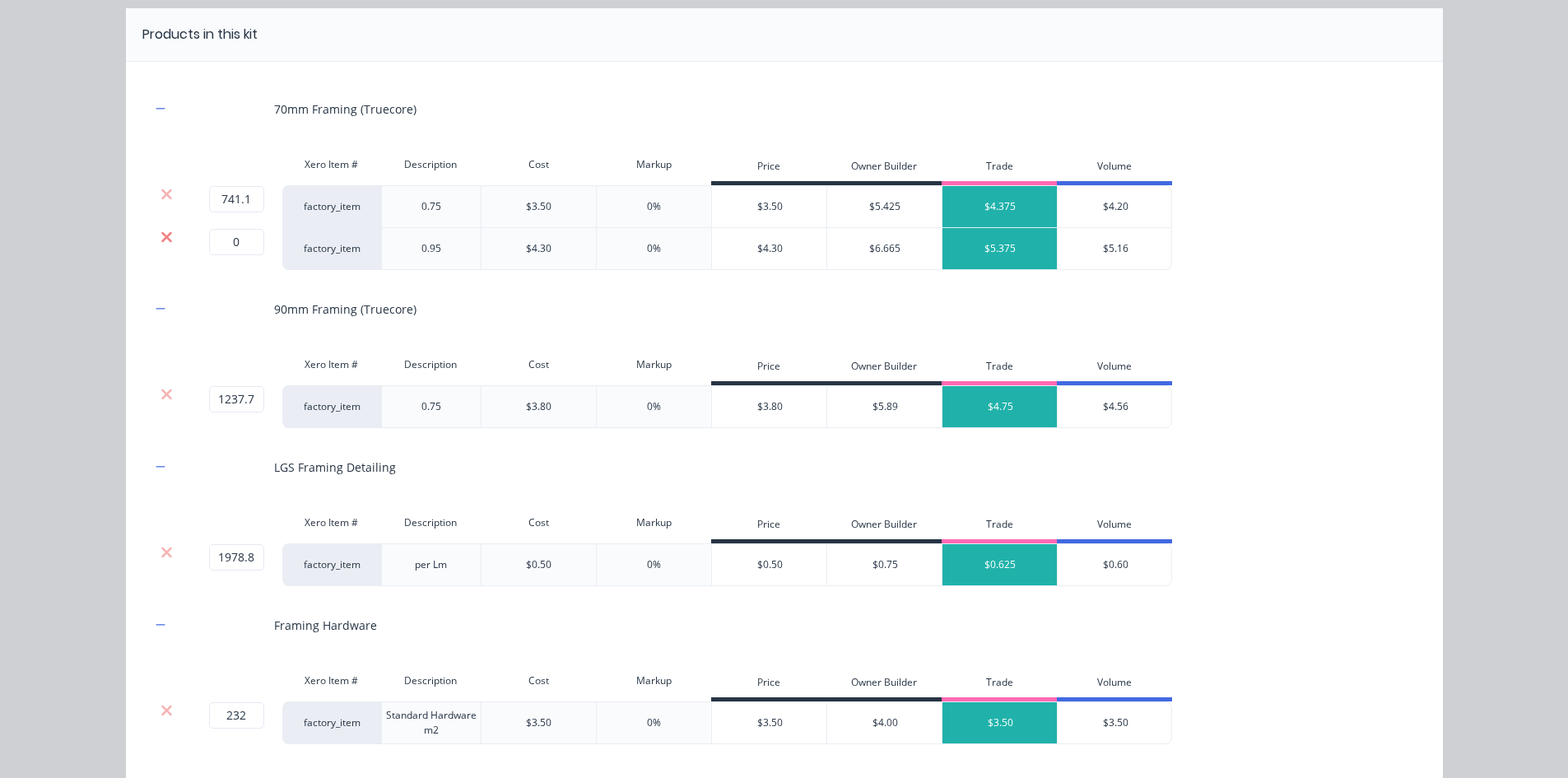
click at [162, 236] on icon at bounding box center [166, 236] width 10 height 10
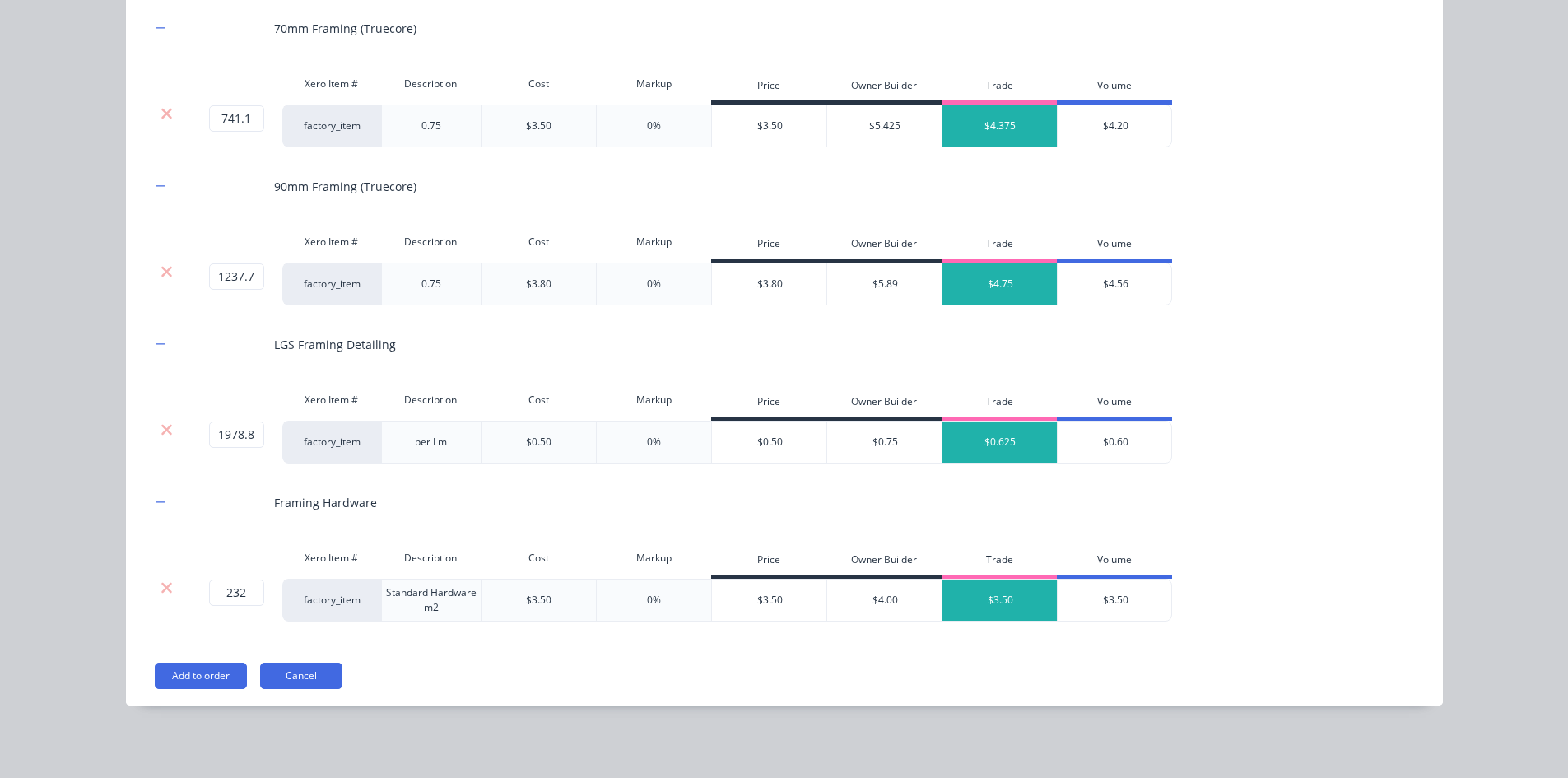
scroll to position [970, 0]
click at [218, 673] on button "Add to order" at bounding box center [200, 676] width 93 height 26
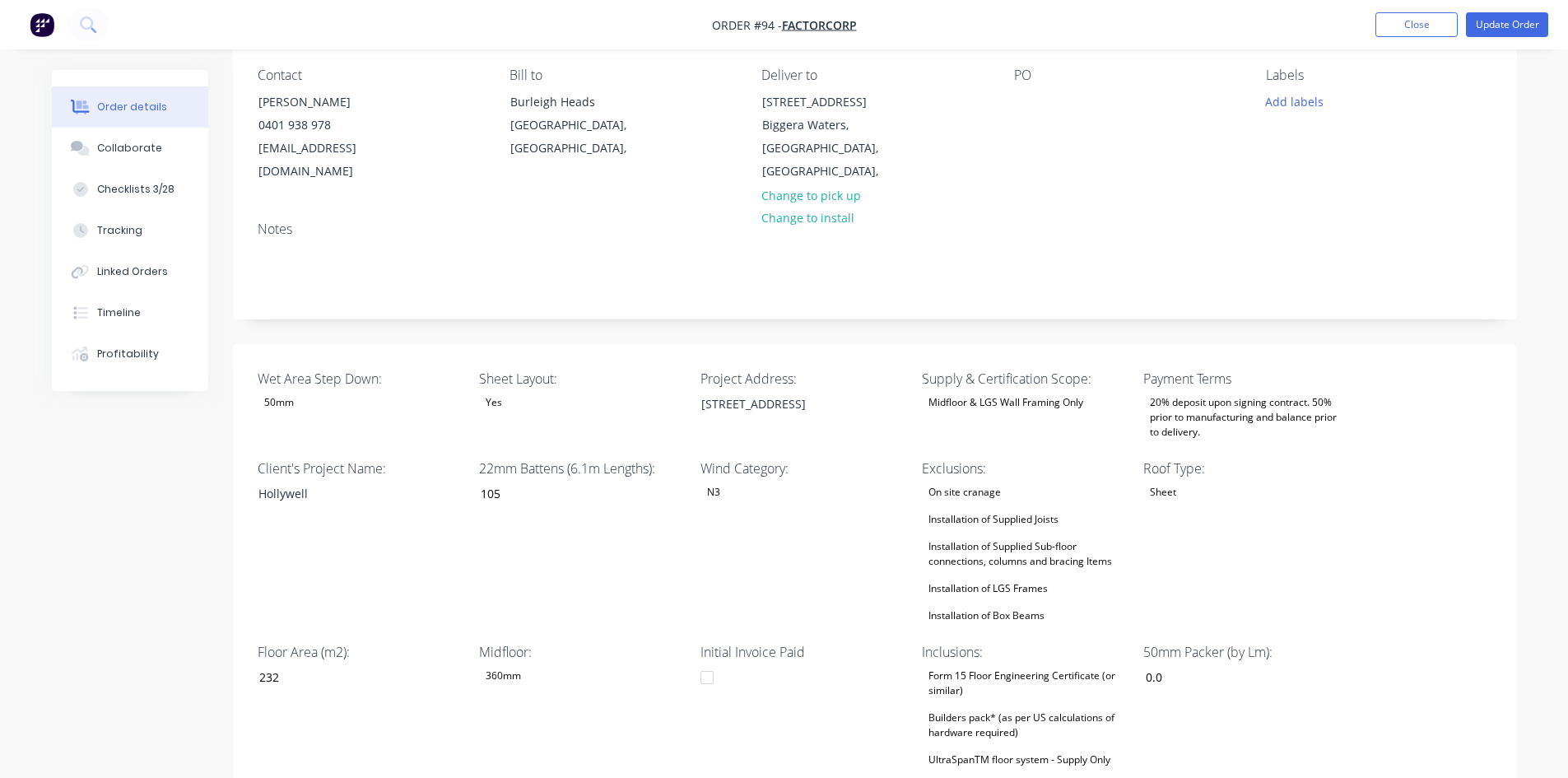
scroll to position [0, 0]
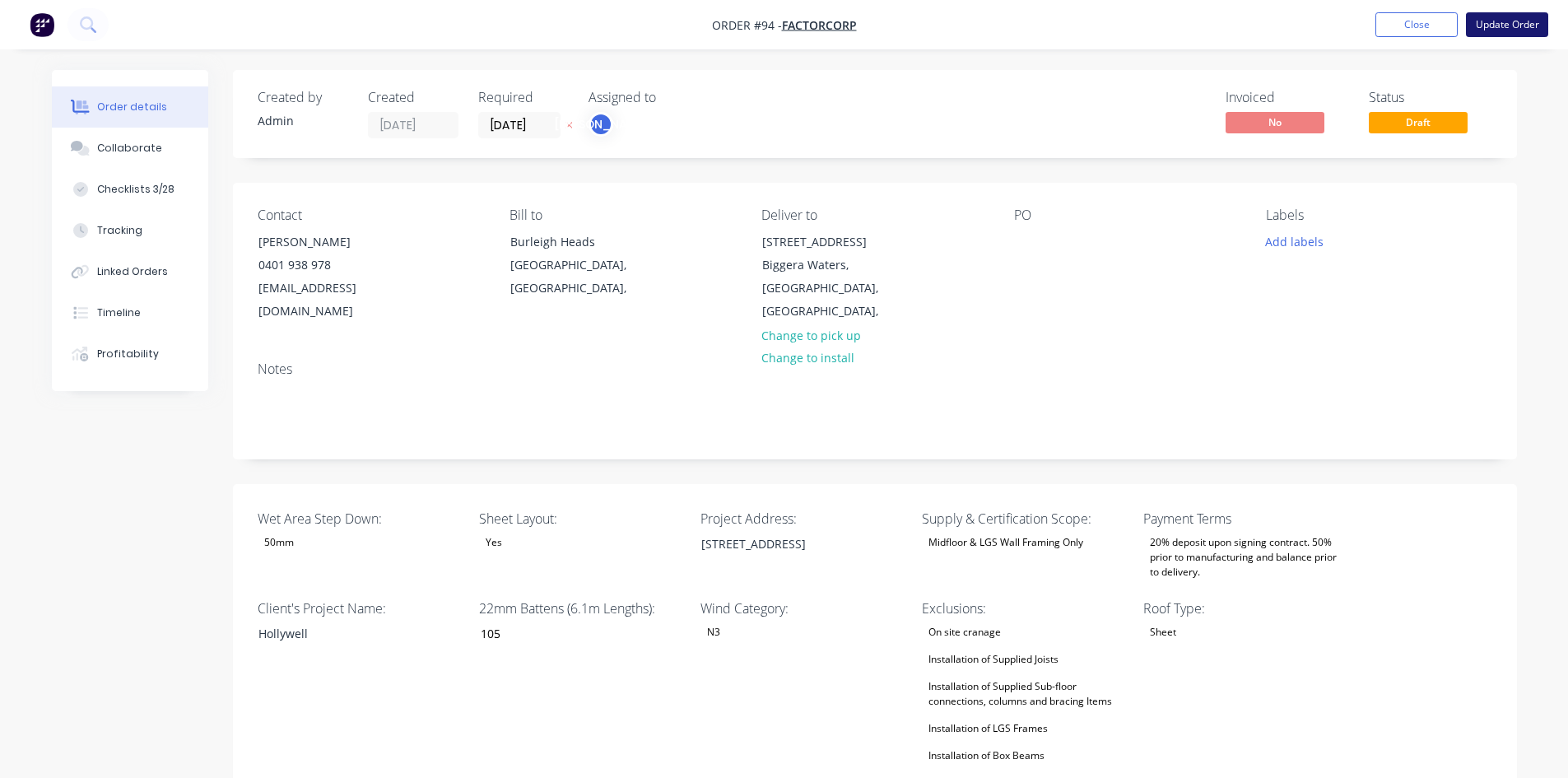
click at [1519, 25] on button "Update Order" at bounding box center [1507, 24] width 82 height 24
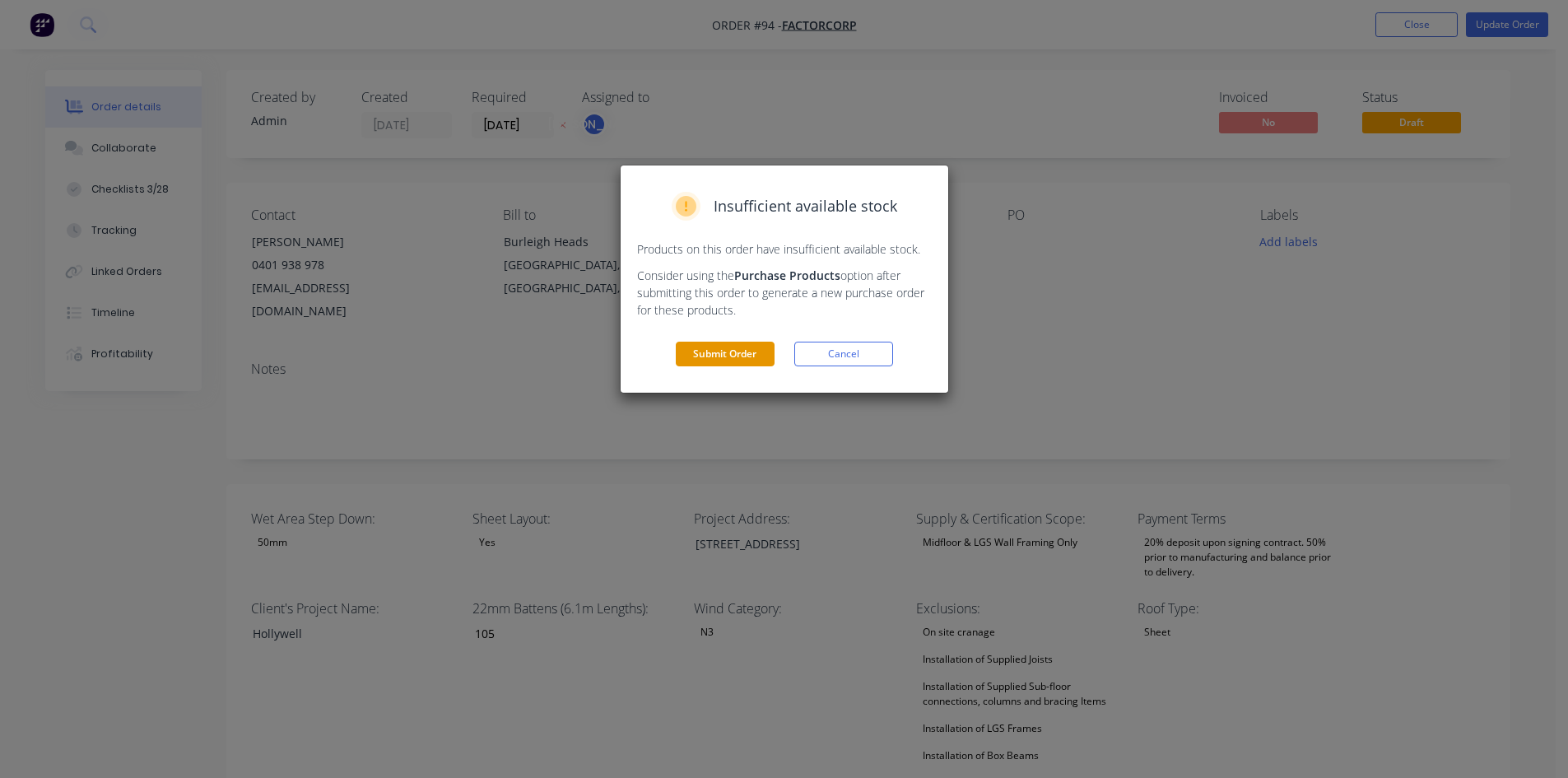
click at [707, 356] on button "Submit Order" at bounding box center [726, 353] width 99 height 24
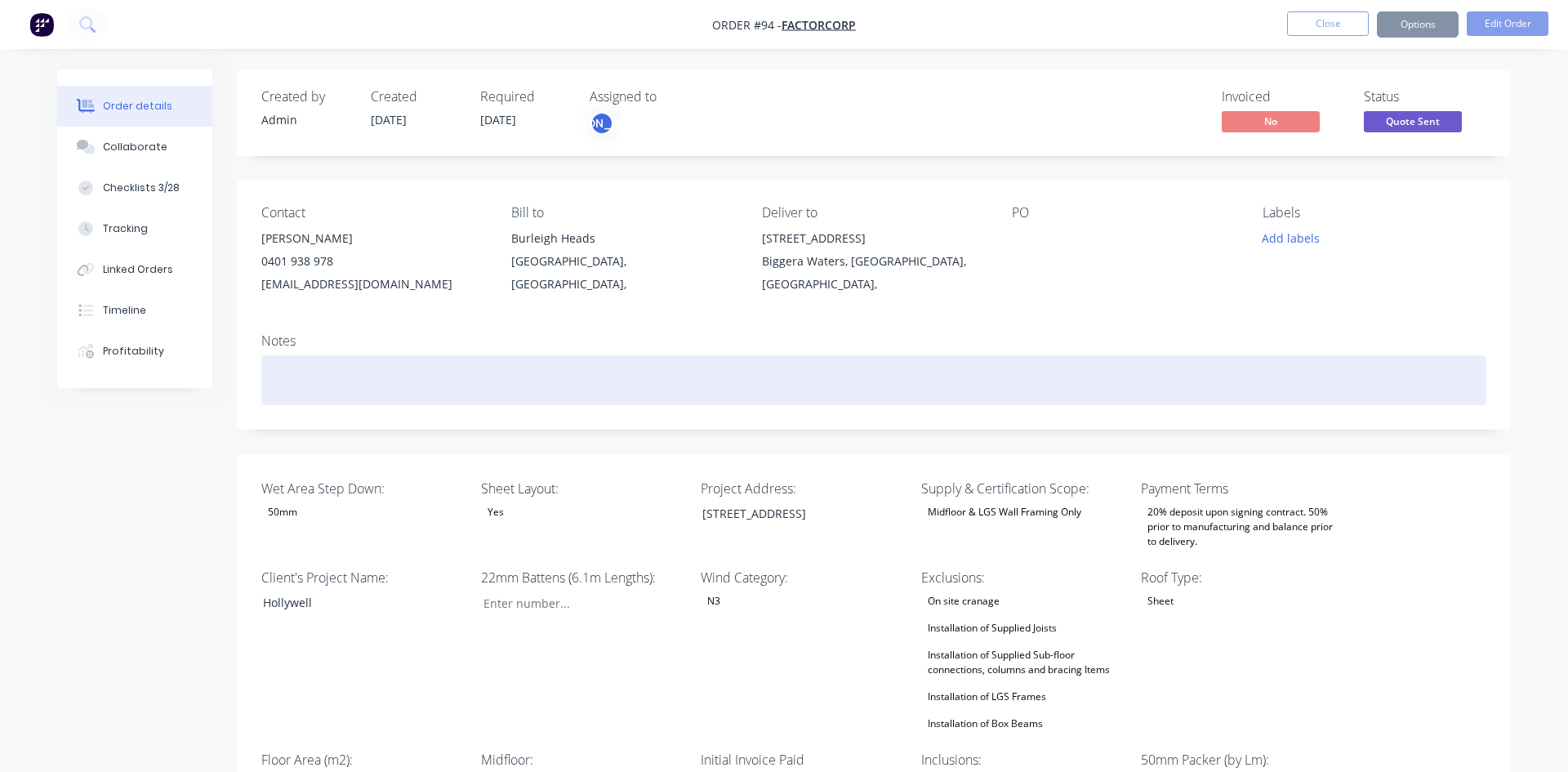
type input "105"
type input "232"
type input "0.0"
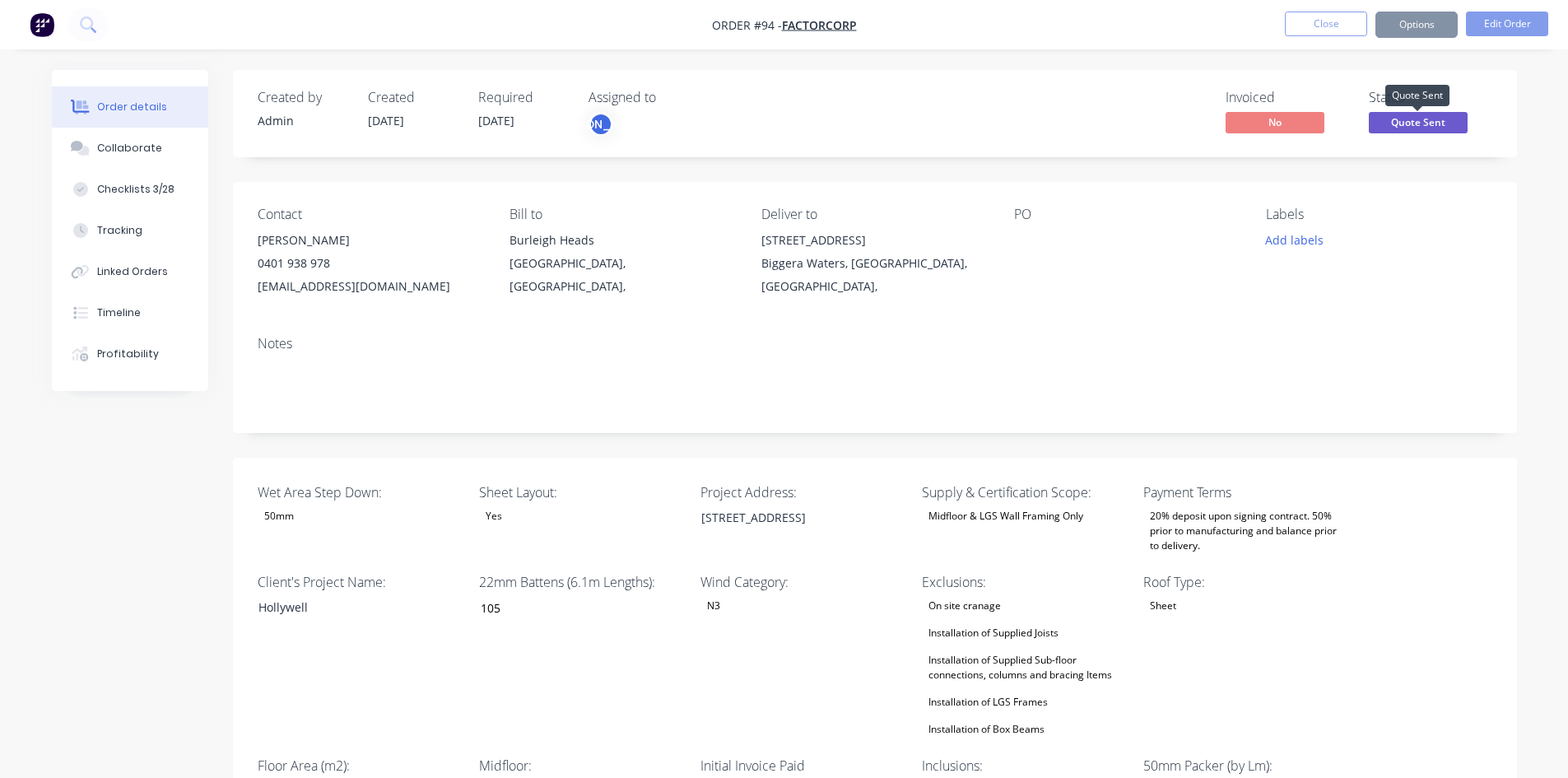
click at [1413, 113] on span "Quote Sent" at bounding box center [1418, 122] width 99 height 21
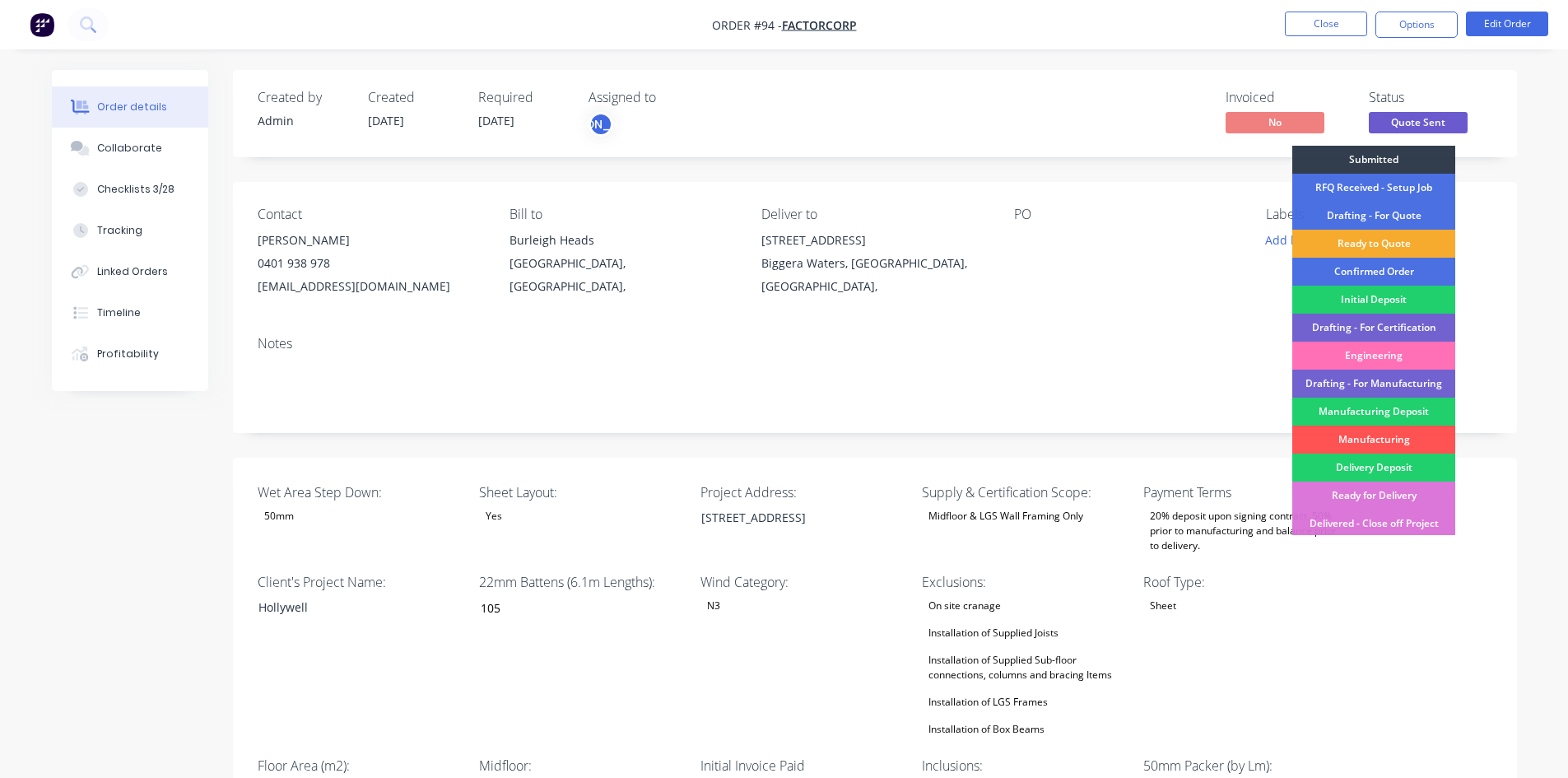
click at [1363, 238] on div "Ready to Quote" at bounding box center [1374, 244] width 163 height 28
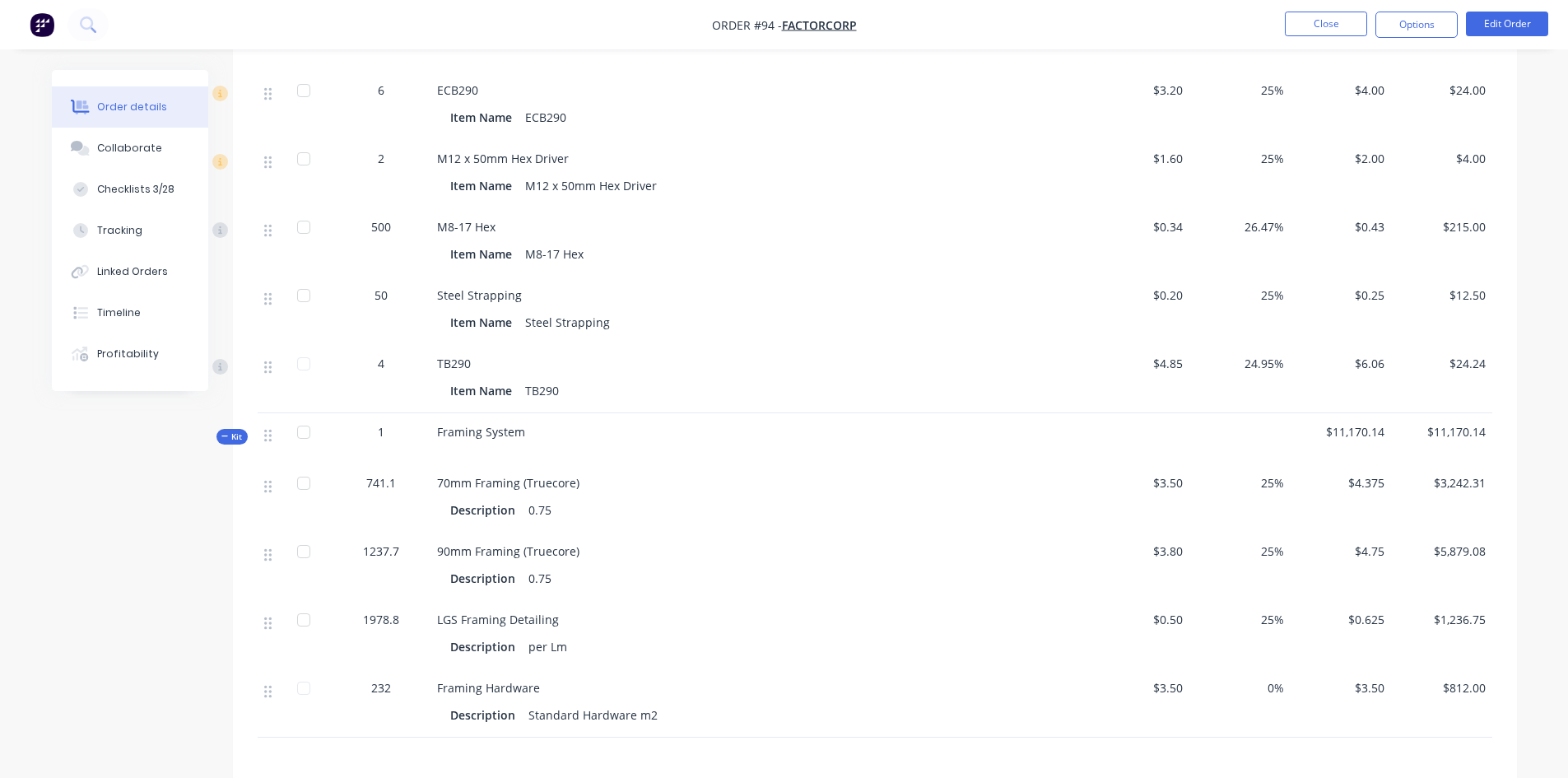
scroll to position [2339, 0]
